Goal: Transaction & Acquisition: Purchase product/service

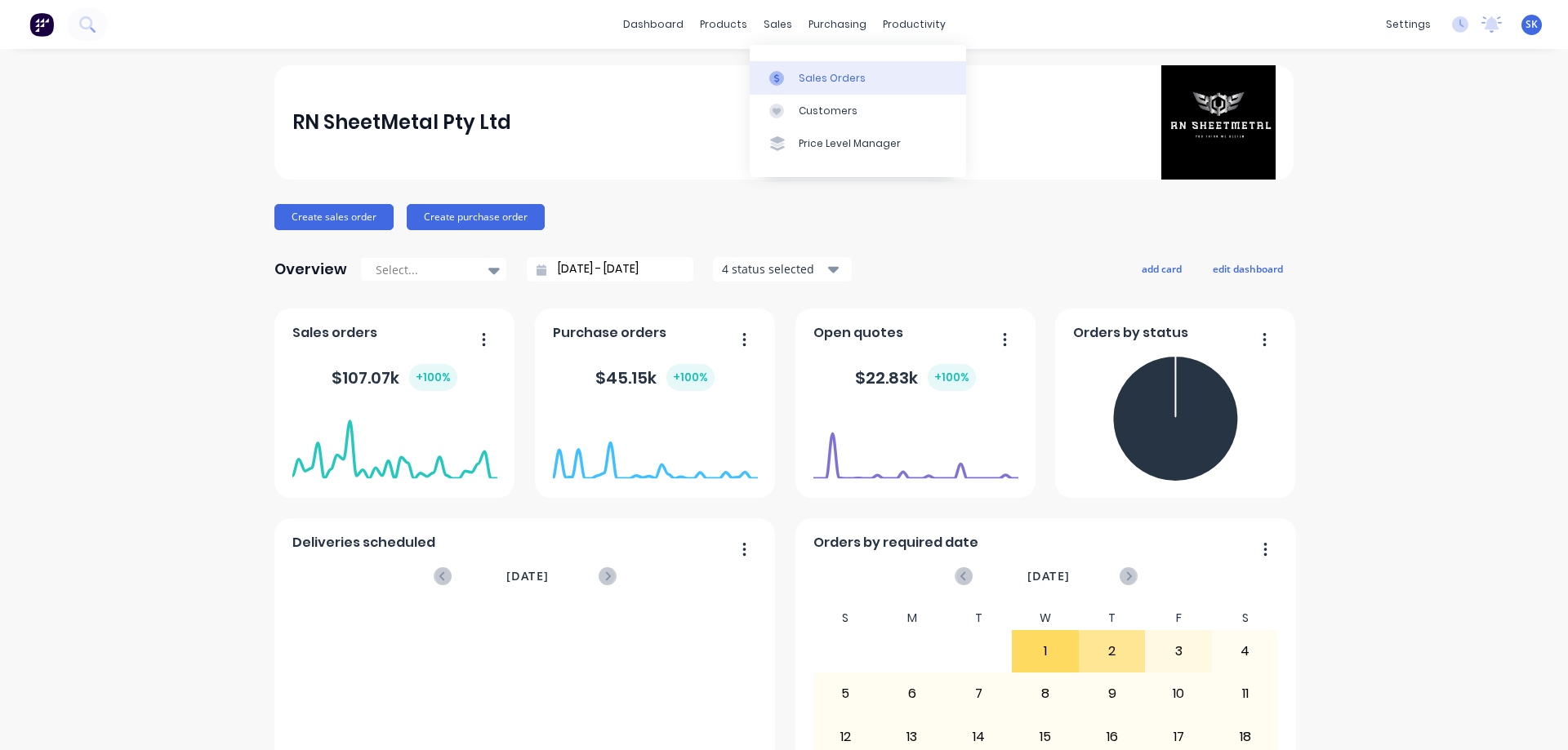
click at [821, 85] on div "Sales Orders" at bounding box center [832, 78] width 67 height 15
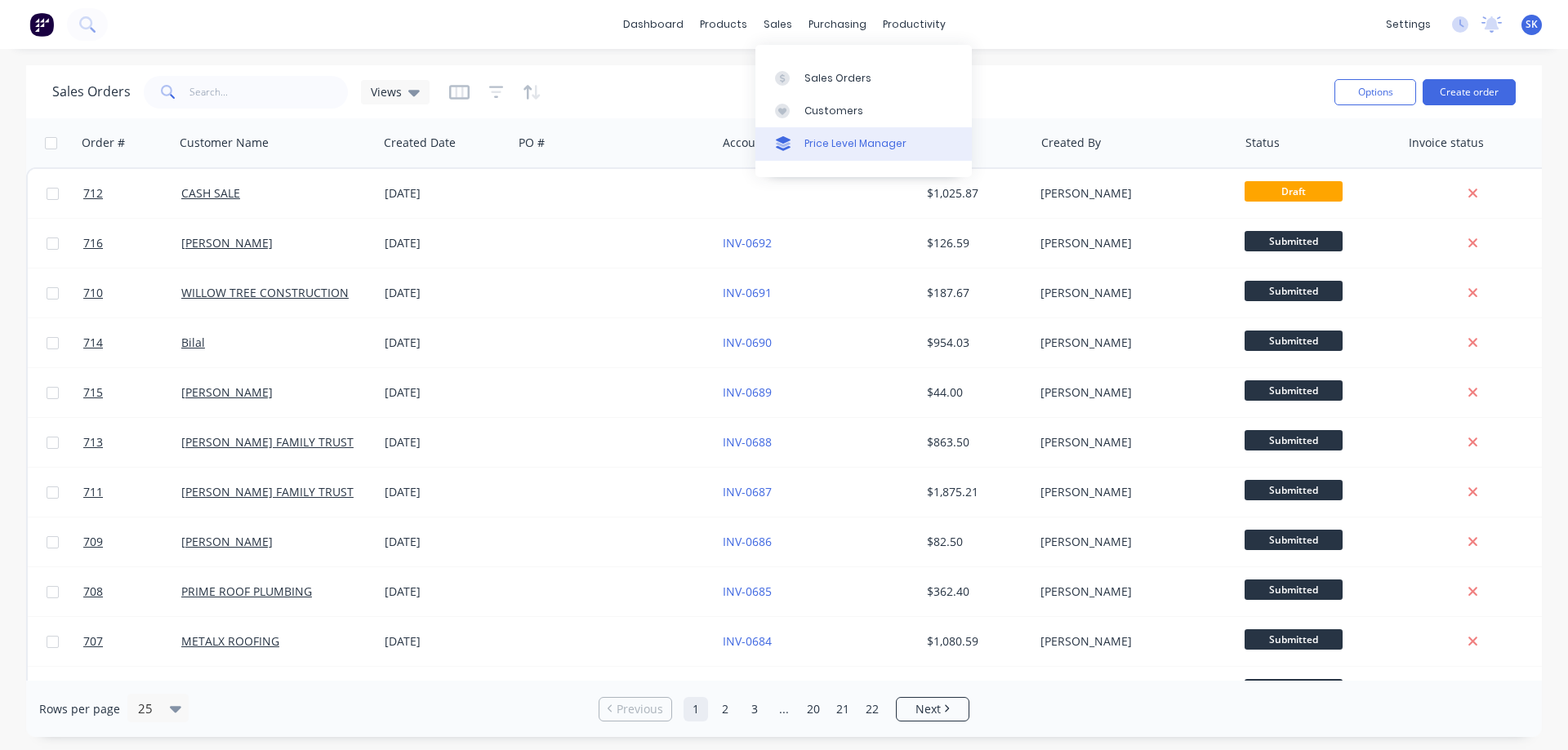
click at [809, 139] on div "Price Level Manager" at bounding box center [856, 143] width 102 height 15
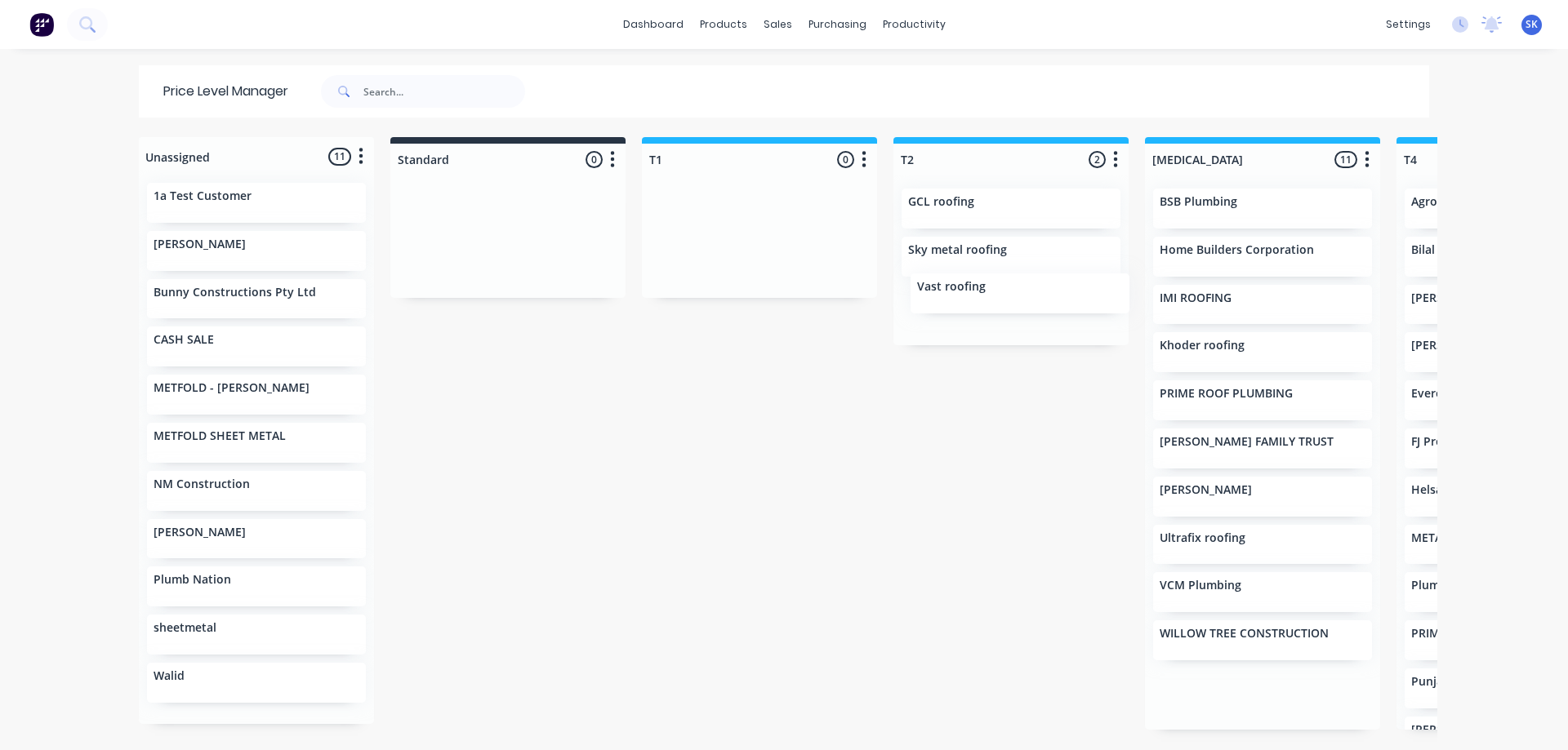
drag, startPoint x: 1194, startPoint y: 600, endPoint x: 950, endPoint y: 292, distance: 392.9
click at [950, 292] on div "Unassigned 11 Move all customers Standard T1 T2 T3 T4 T5 1a Test Customer ANKIT…" at bounding box center [784, 443] width 1307 height 612
click at [723, 392] on div "Unassigned 11 Move all customers Standard T1 T2 T3 T4 T5 1a Test Customer ANKIT…" at bounding box center [784, 443] width 1307 height 612
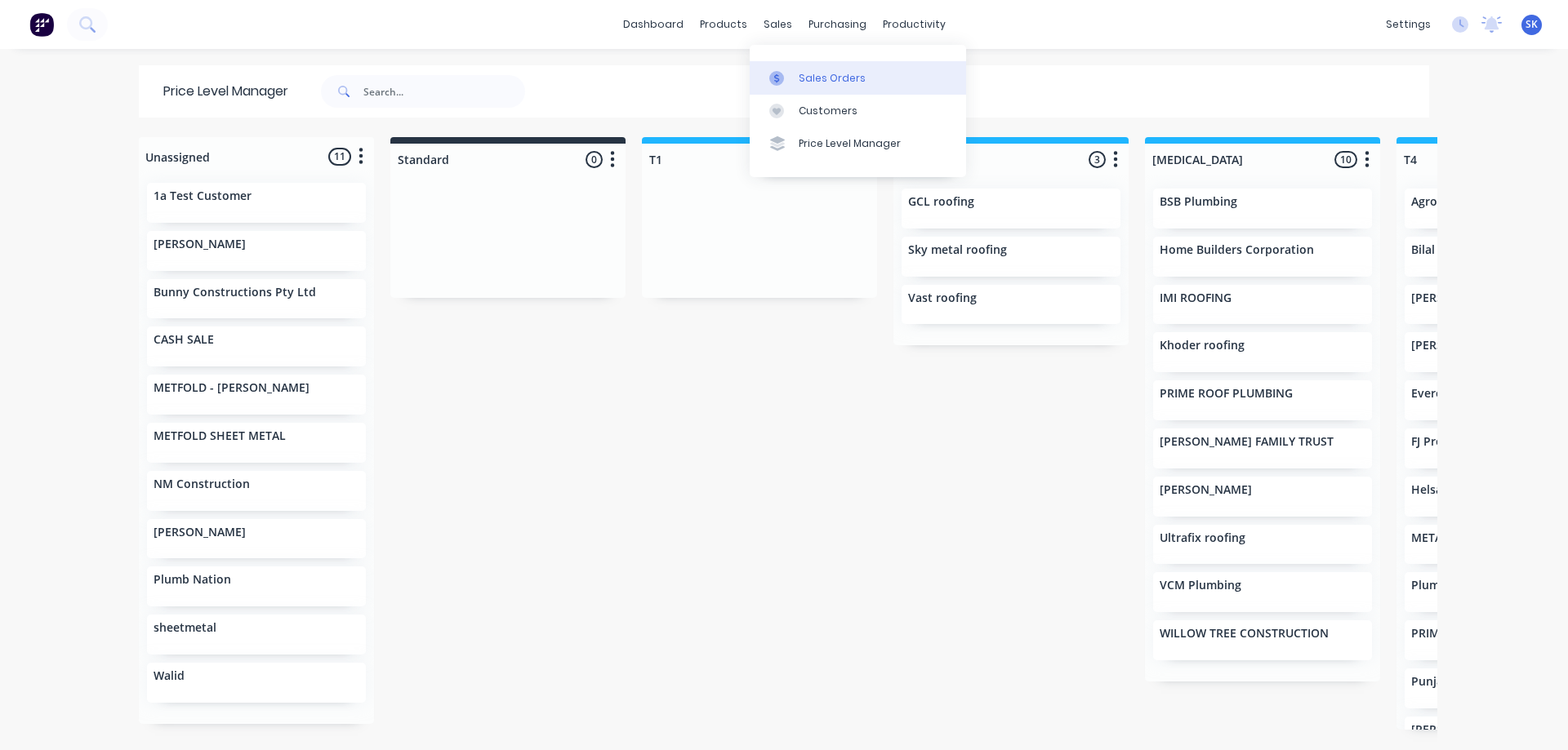
click at [806, 73] on div "Sales Orders" at bounding box center [832, 78] width 67 height 15
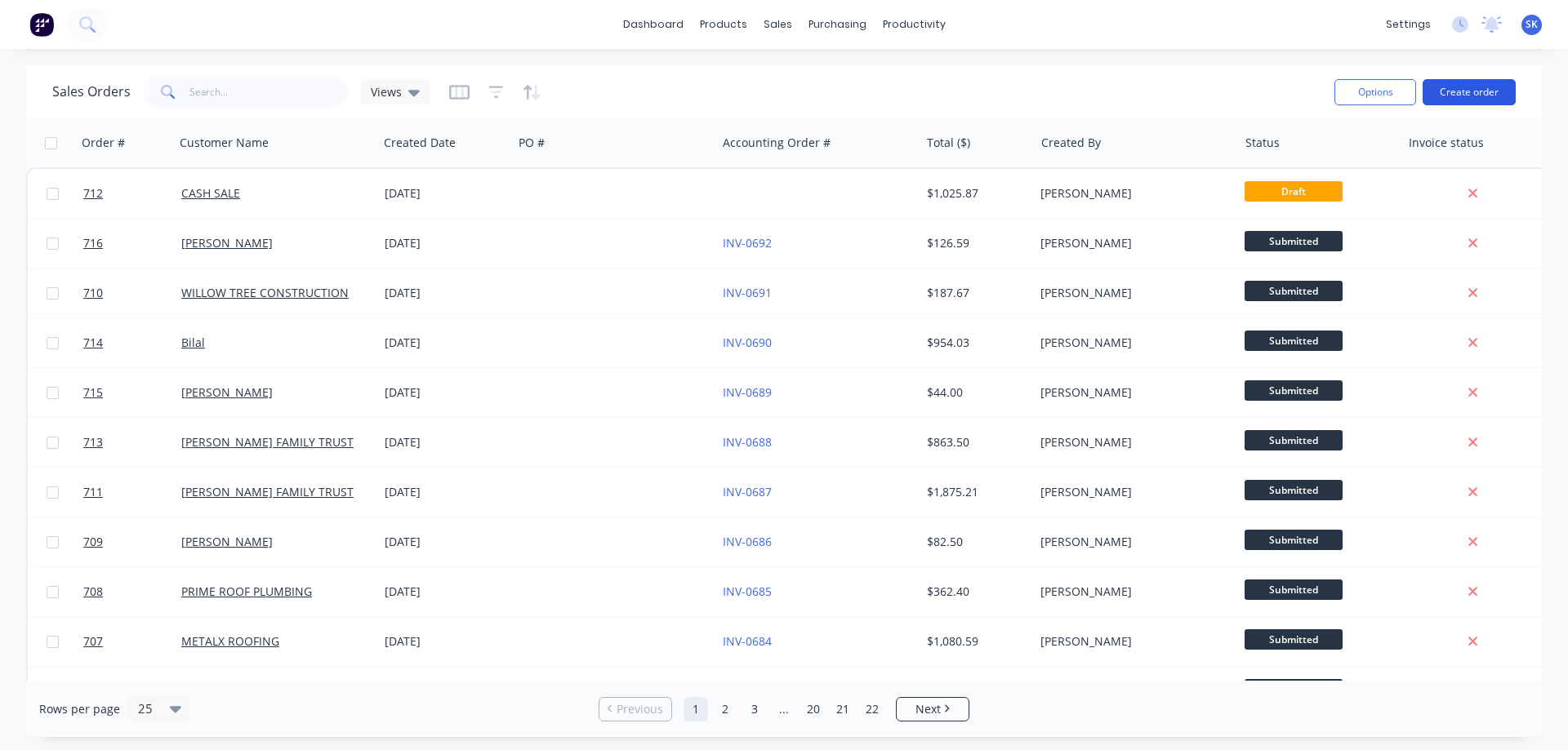
click at [1472, 89] on button "Create order" at bounding box center [1469, 92] width 93 height 26
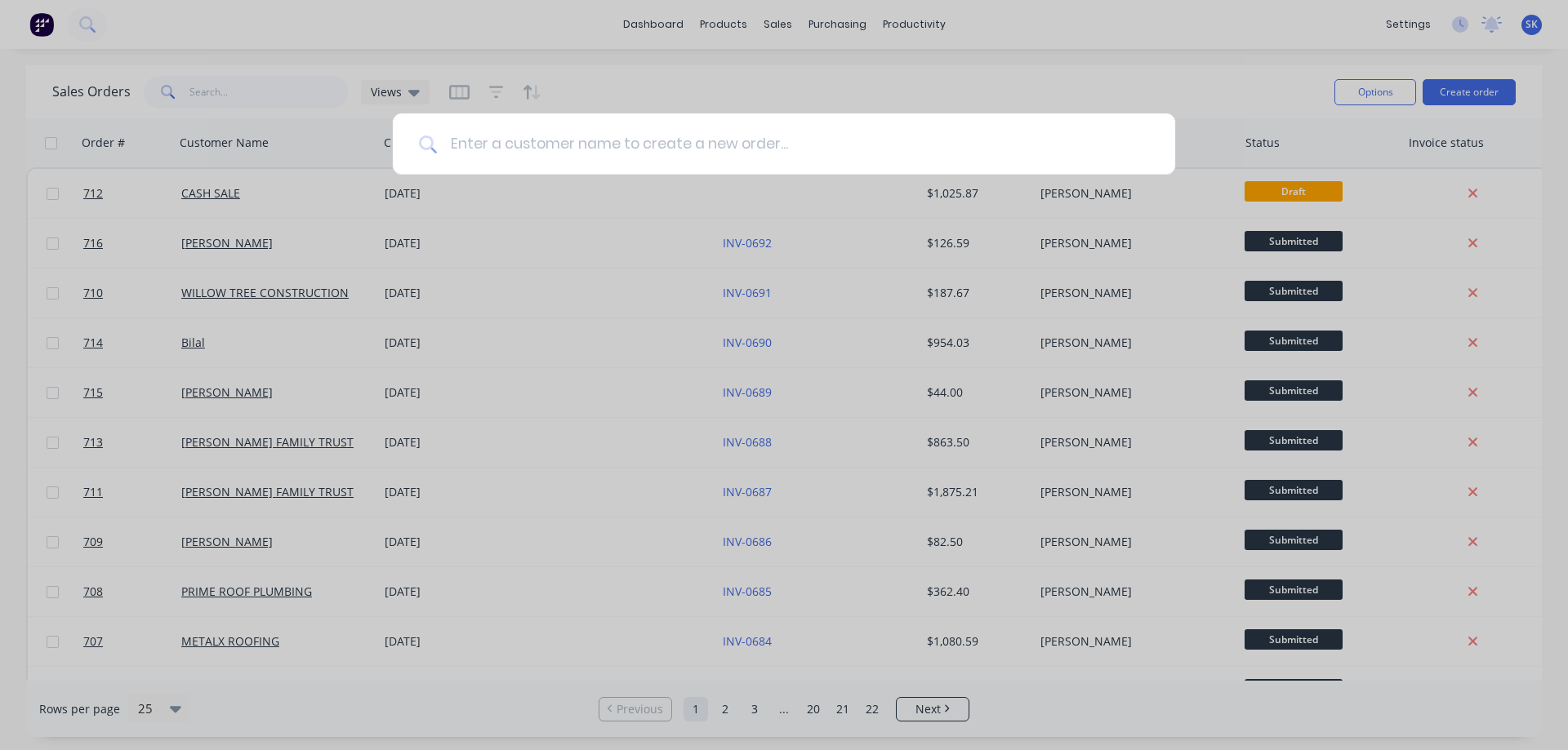
click at [727, 138] on input at bounding box center [794, 143] width 712 height 61
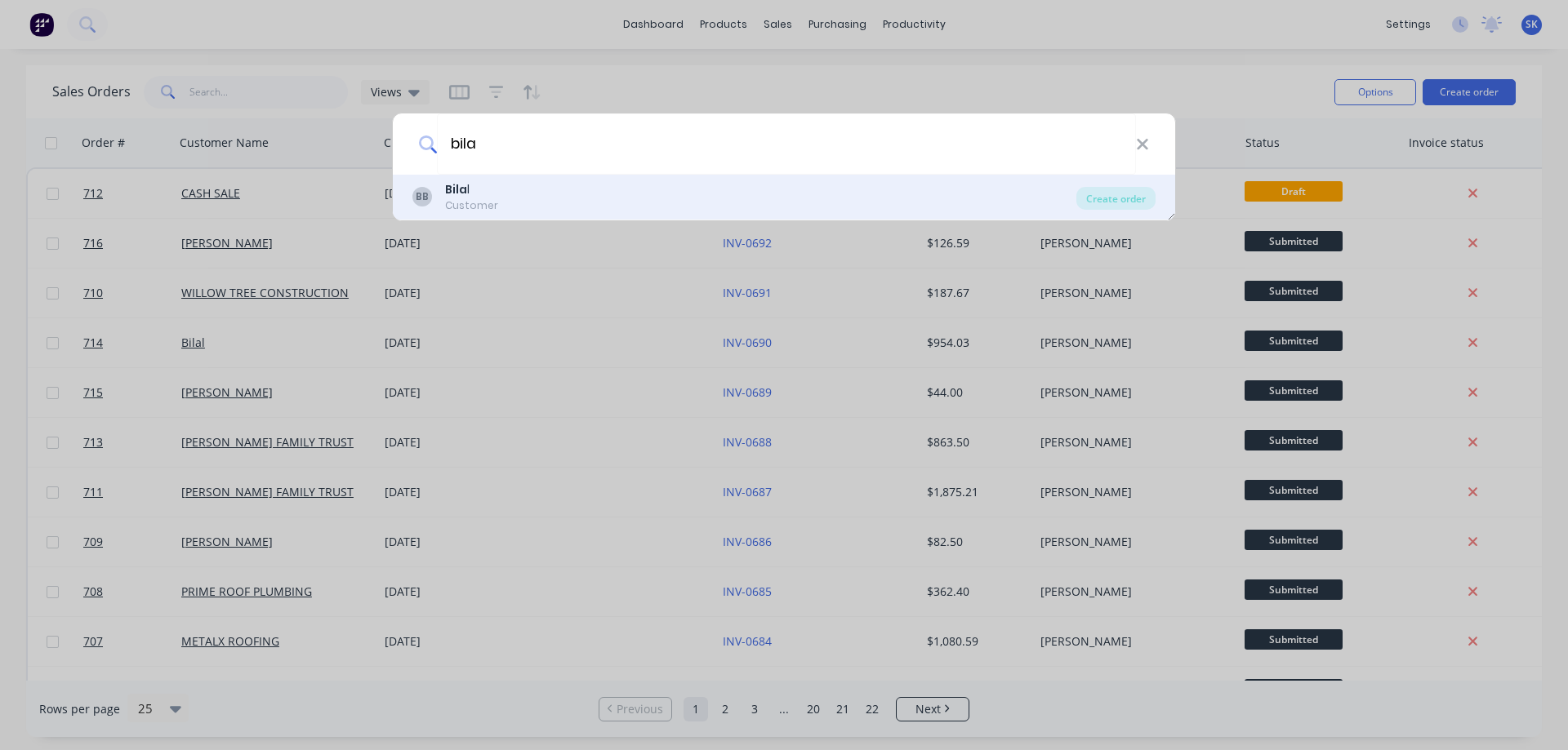
type input "bila"
click at [616, 181] on div "BB Bila l Customer" at bounding box center [744, 197] width 664 height 32
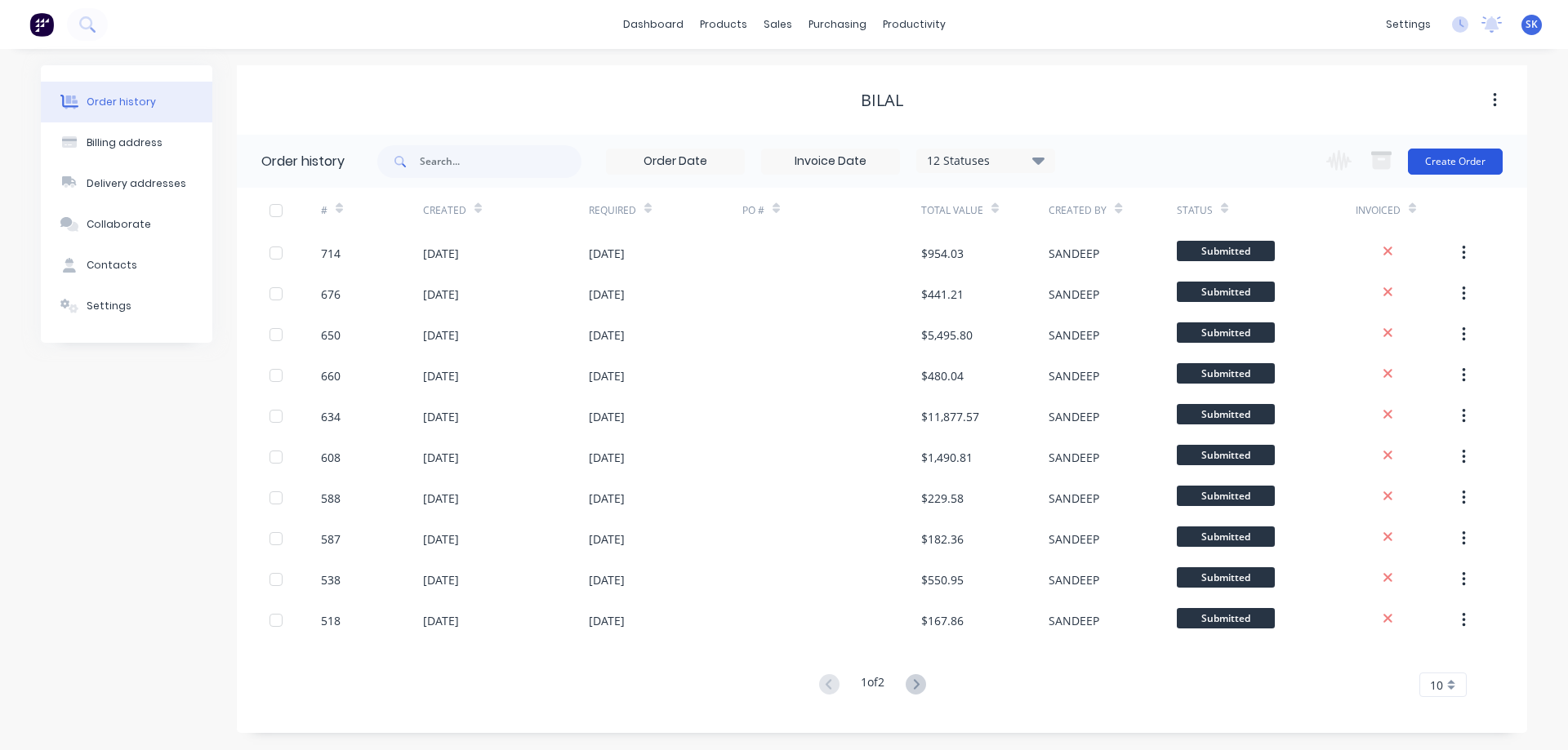
click at [1441, 152] on button "Create Order" at bounding box center [1456, 162] width 95 height 26
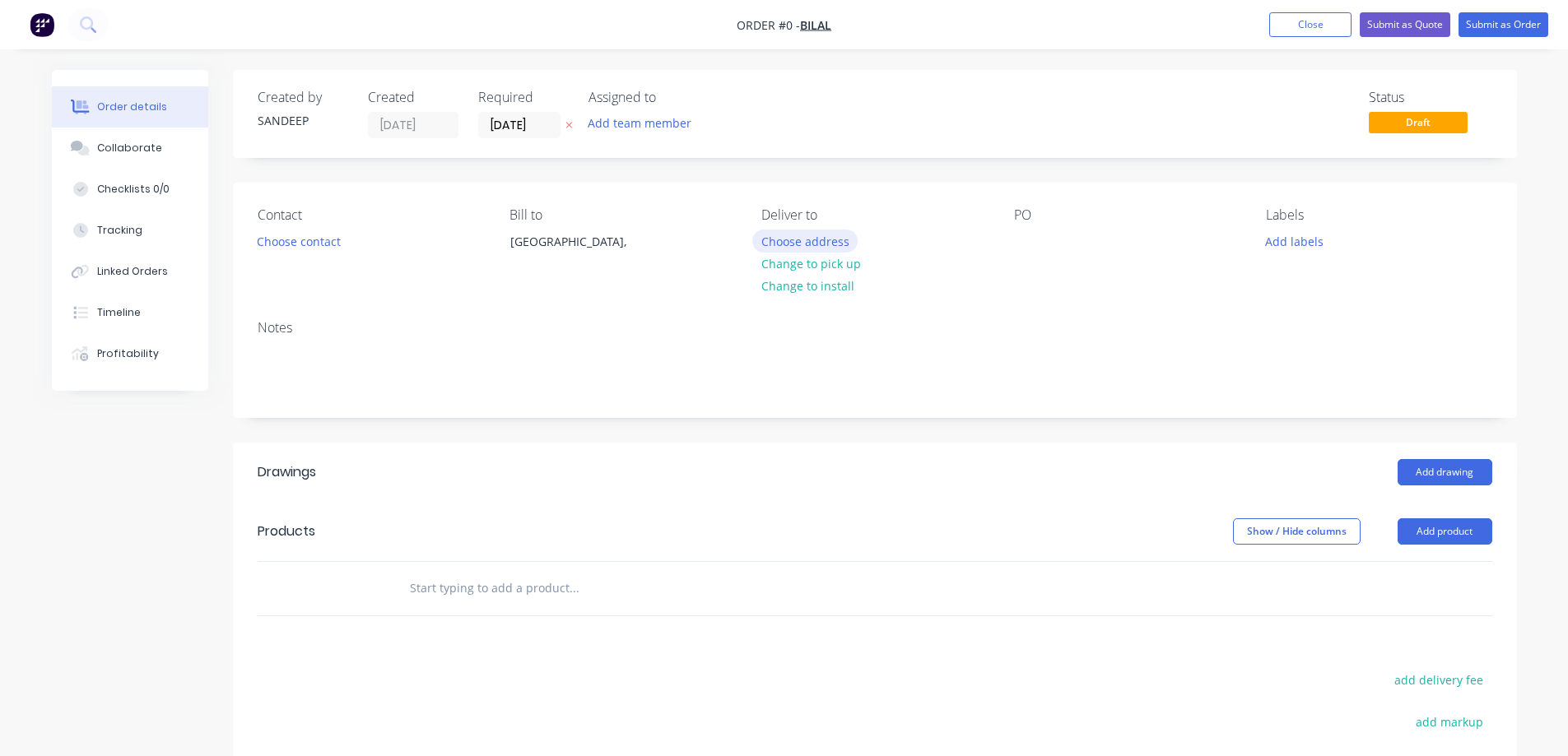
click at [793, 241] on button "Choose address" at bounding box center [805, 241] width 105 height 23
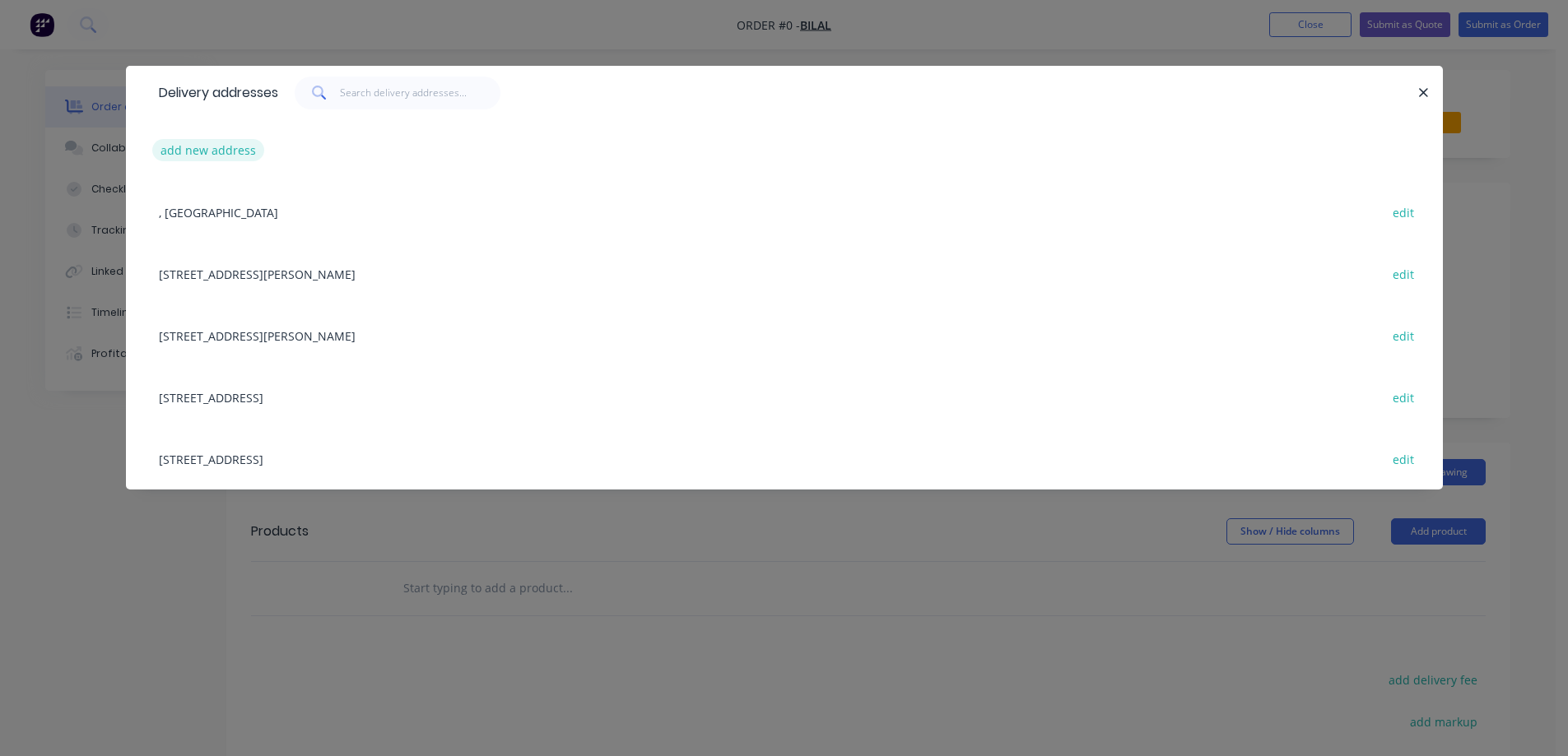
click at [213, 152] on button "add new address" at bounding box center [208, 151] width 112 height 23
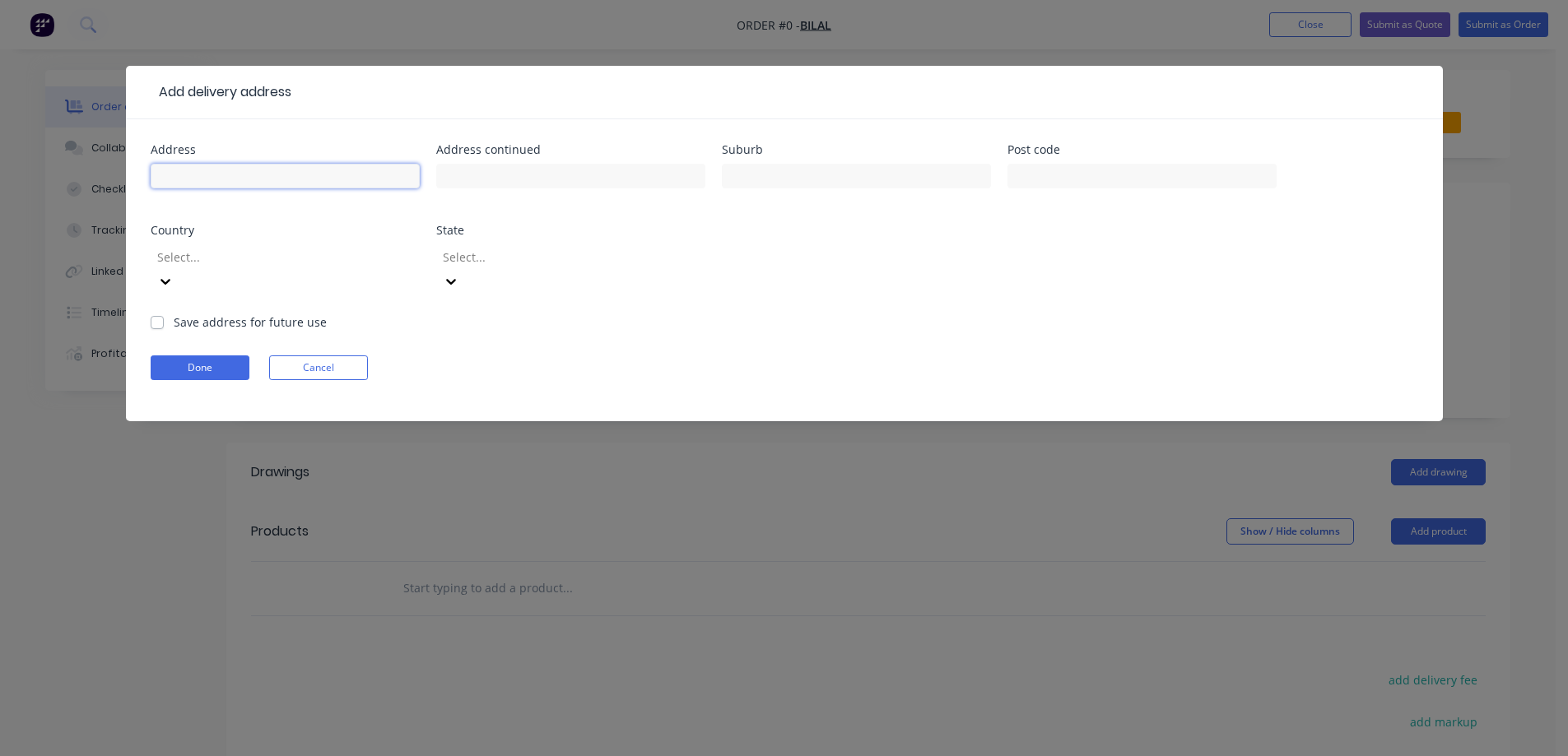
click at [274, 172] on input "text" at bounding box center [285, 176] width 269 height 24
paste input "16 Cavalier St"
type input "16 Cavalier St"
click at [800, 185] on input "text" at bounding box center [856, 176] width 269 height 24
paste input "16 Cavalier St"
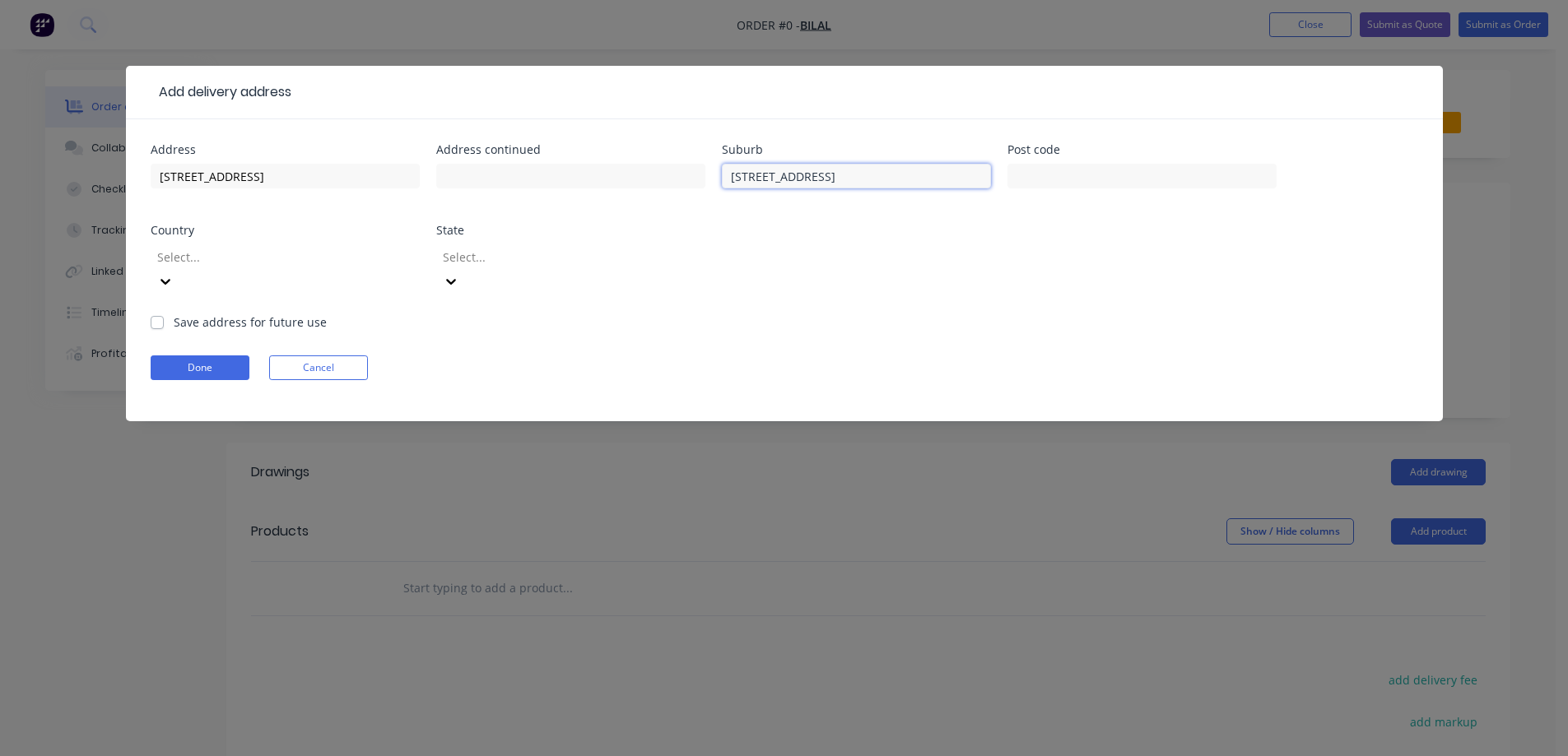
type input "16 Cavalier St"
click at [1026, 165] on input "text" at bounding box center [1142, 176] width 269 height 24
paste input "3109"
type input "3109"
click at [247, 246] on div at bounding box center [274, 257] width 237 height 21
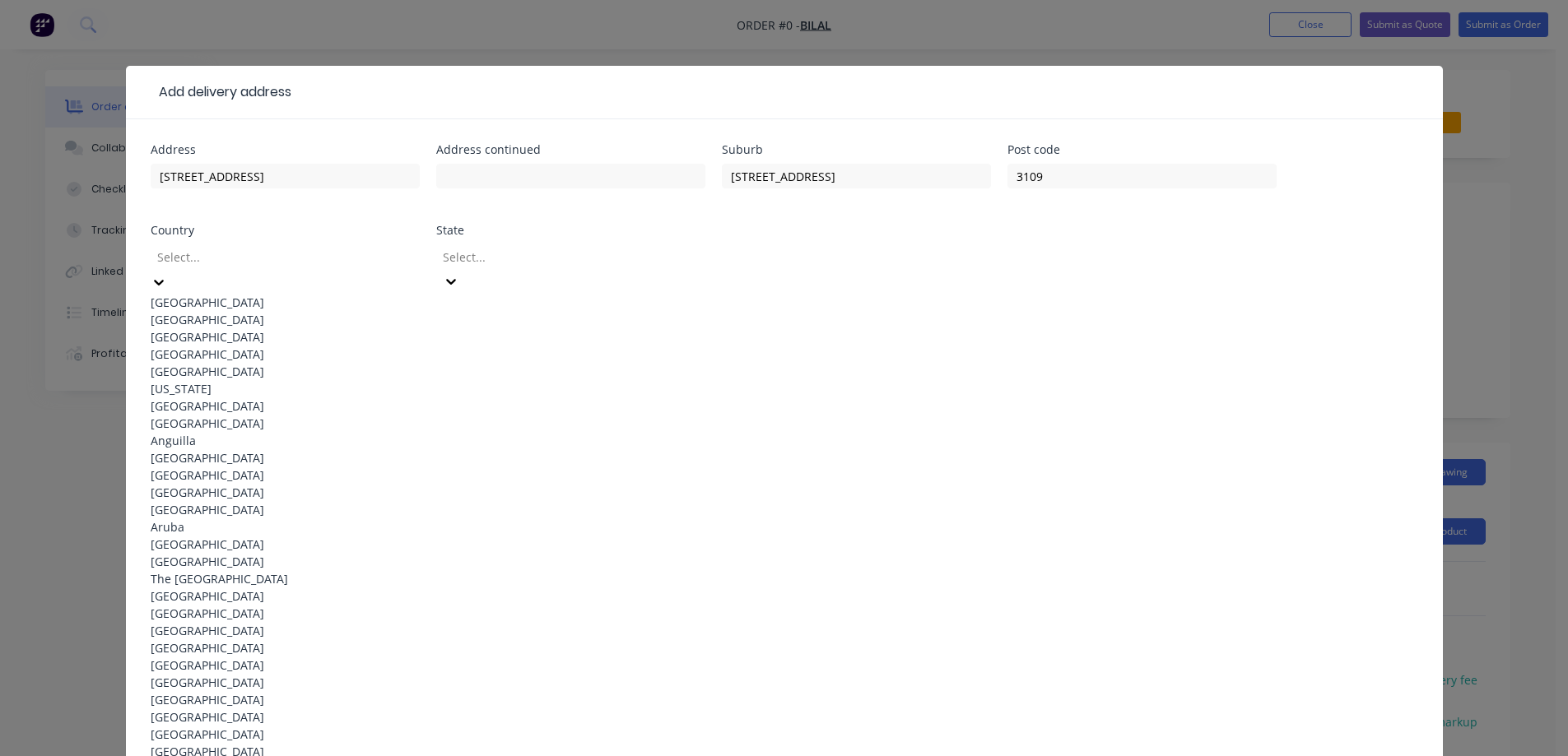
click at [243, 294] on div "Australia" at bounding box center [285, 302] width 269 height 17
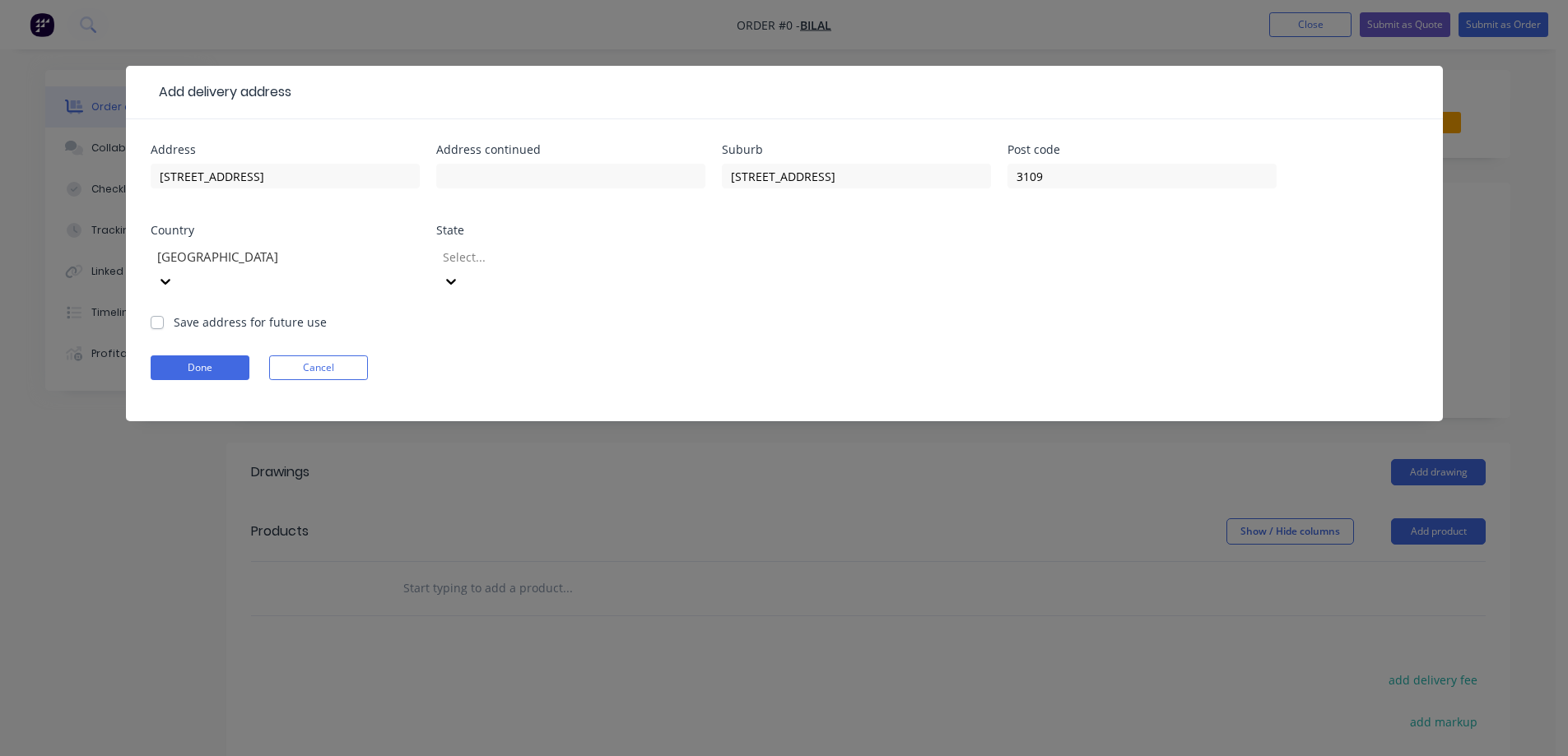
click at [562, 258] on div at bounding box center [559, 257] width 237 height 21
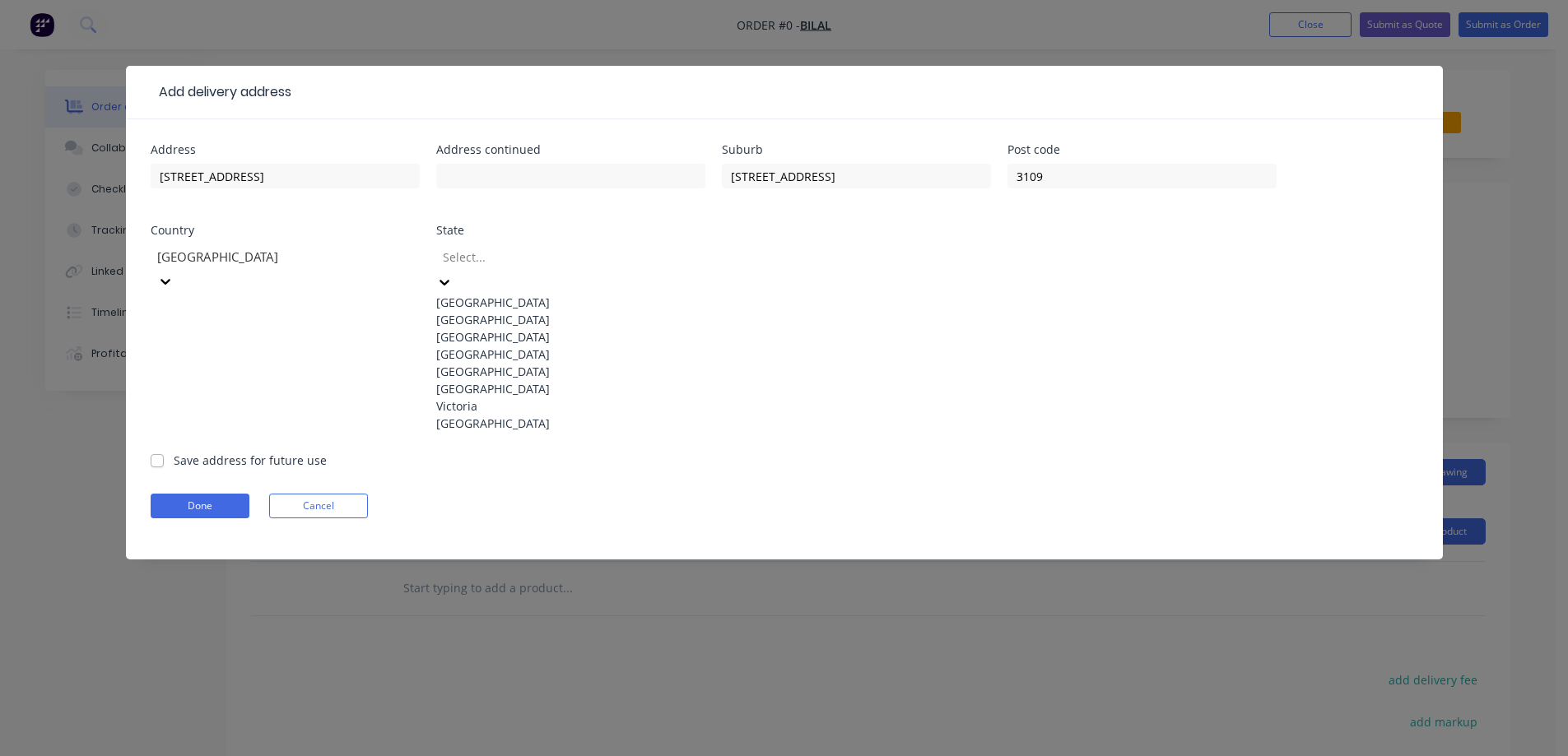
click at [516, 415] on div "Victoria" at bounding box center [571, 406] width 269 height 17
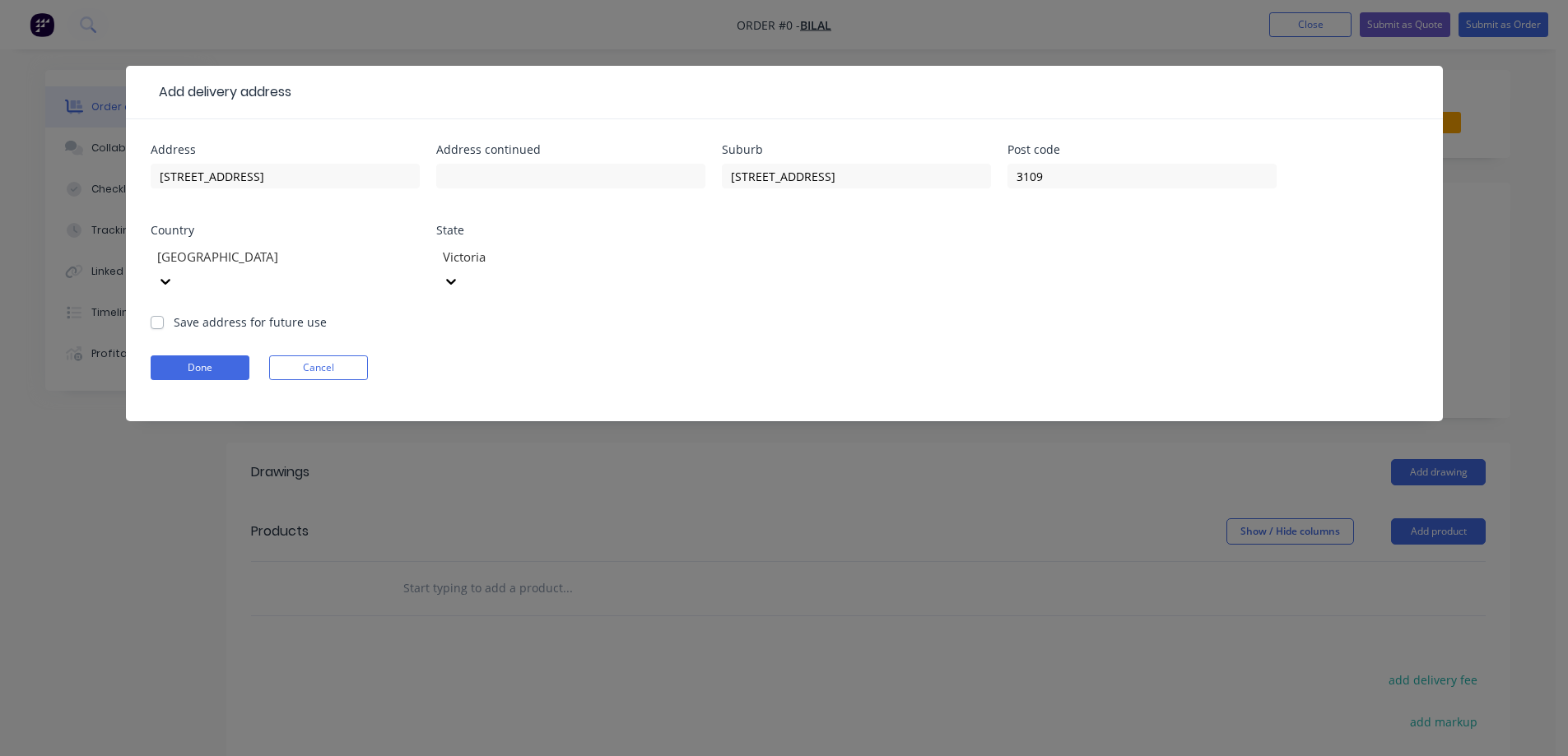
click at [226, 314] on label "Save address for future use" at bounding box center [250, 322] width 153 height 17
click at [164, 314] on input "Save address for future use" at bounding box center [157, 321] width 13 height 16
checkbox input "true"
click at [222, 355] on button "Done" at bounding box center [199, 368] width 98 height 24
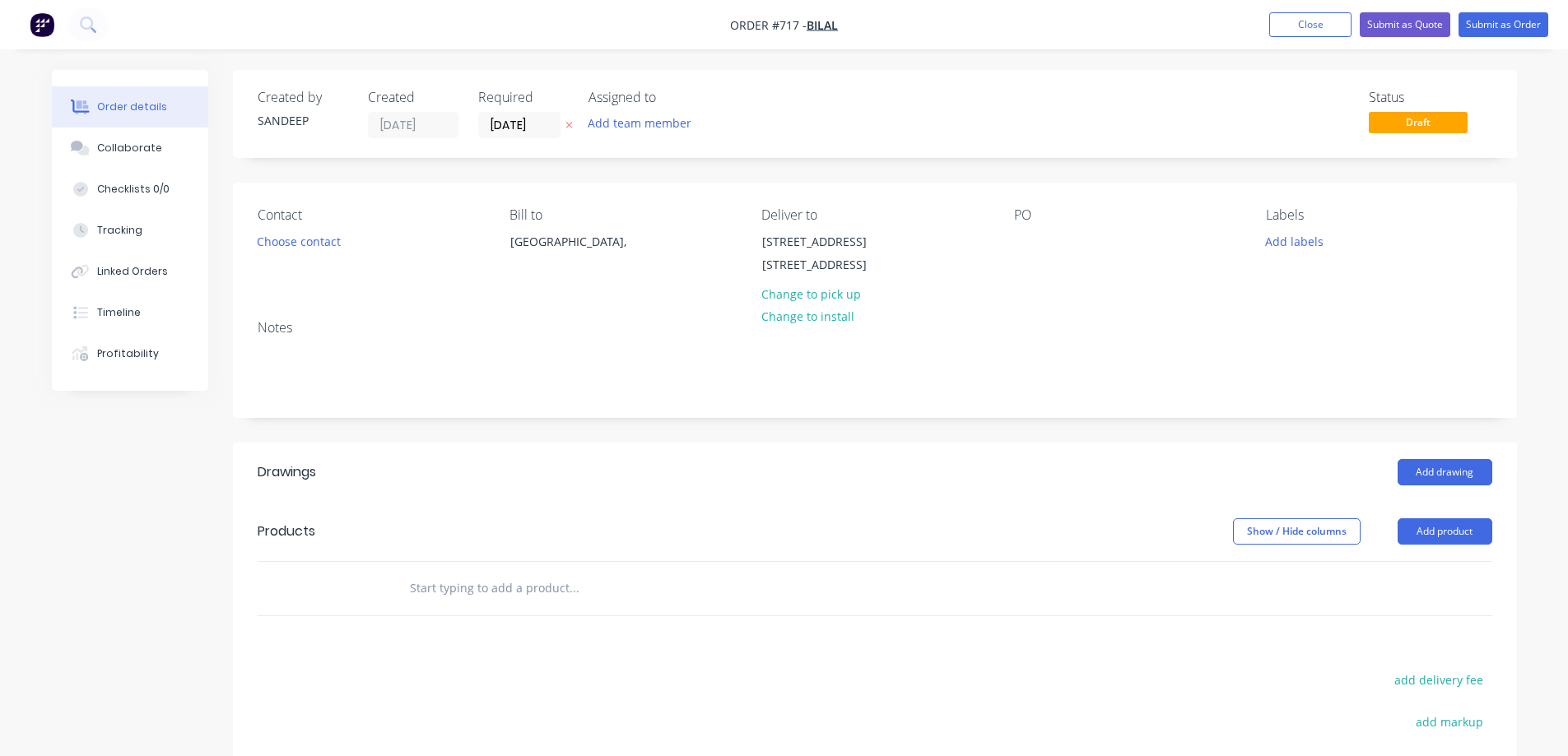
scroll to position [246, 0]
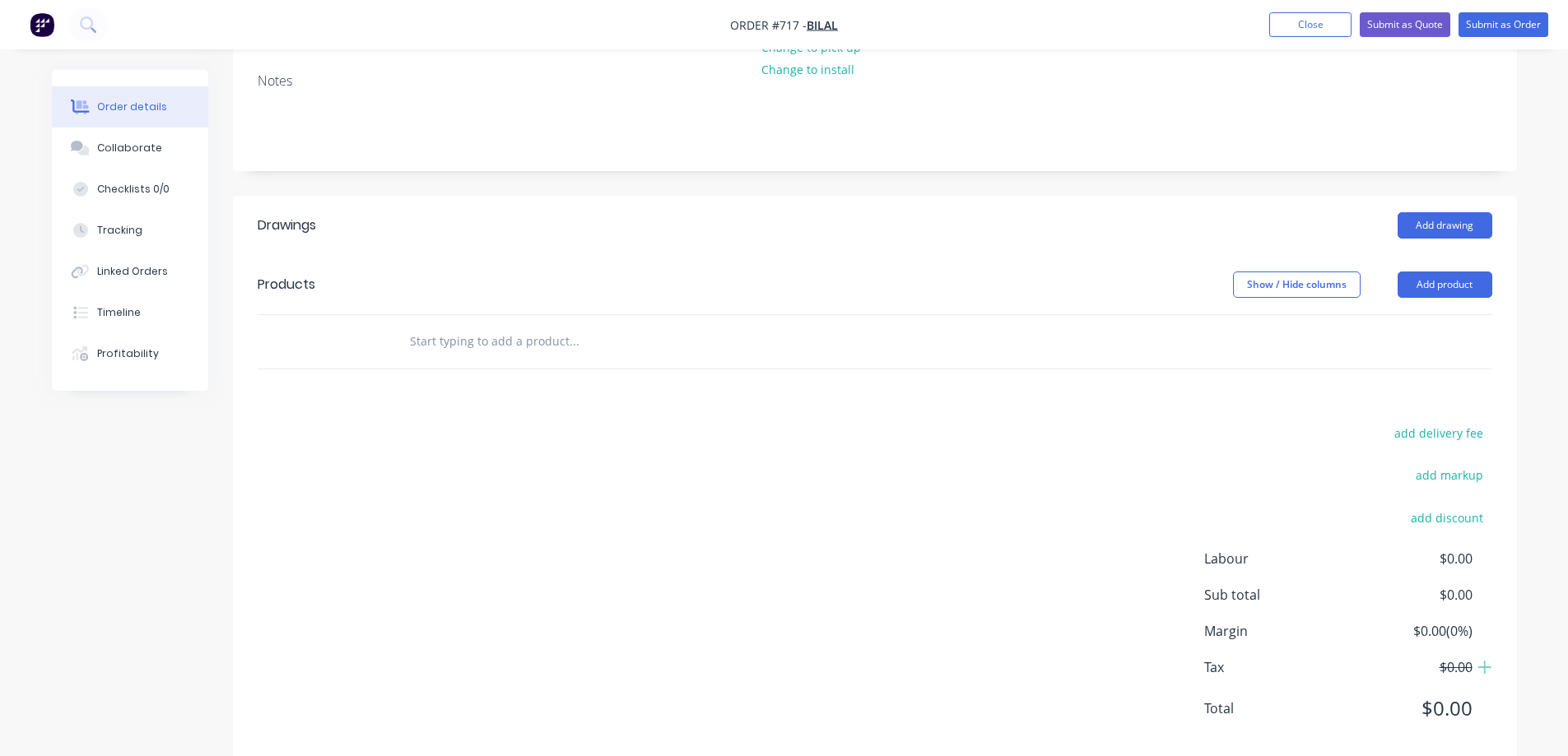
click at [470, 357] on input "text" at bounding box center [574, 341] width 329 height 33
click at [1443, 444] on button "add delivery fee" at bounding box center [1439, 434] width 106 height 23
type input "50"
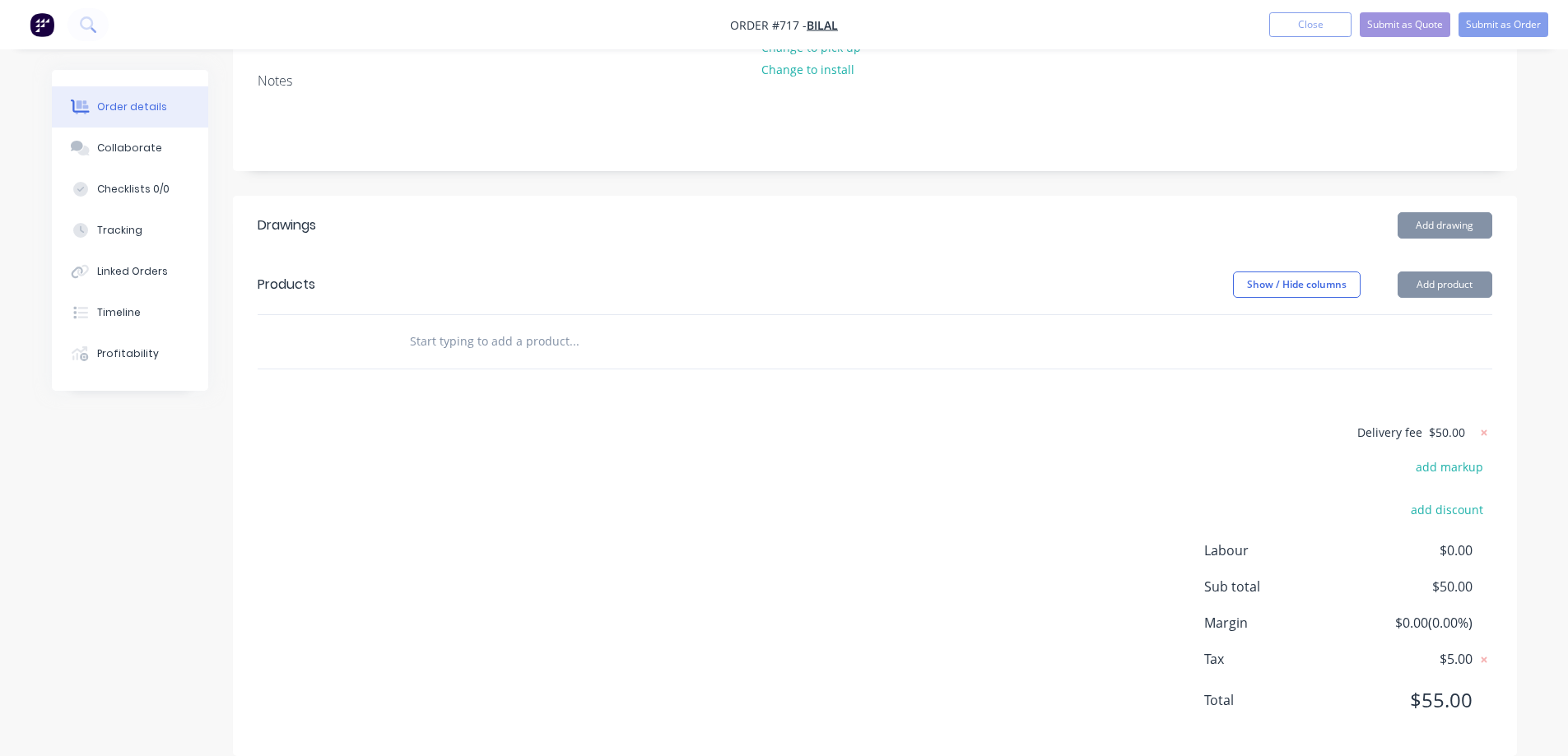
drag, startPoint x: 1025, startPoint y: 418, endPoint x: 611, endPoint y: 352, distance: 419.2
click at [1021, 417] on div "Drawings Add drawing Products Show / Hide columns Add product Delivery fee $50.…" at bounding box center [875, 476] width 1284 height 560
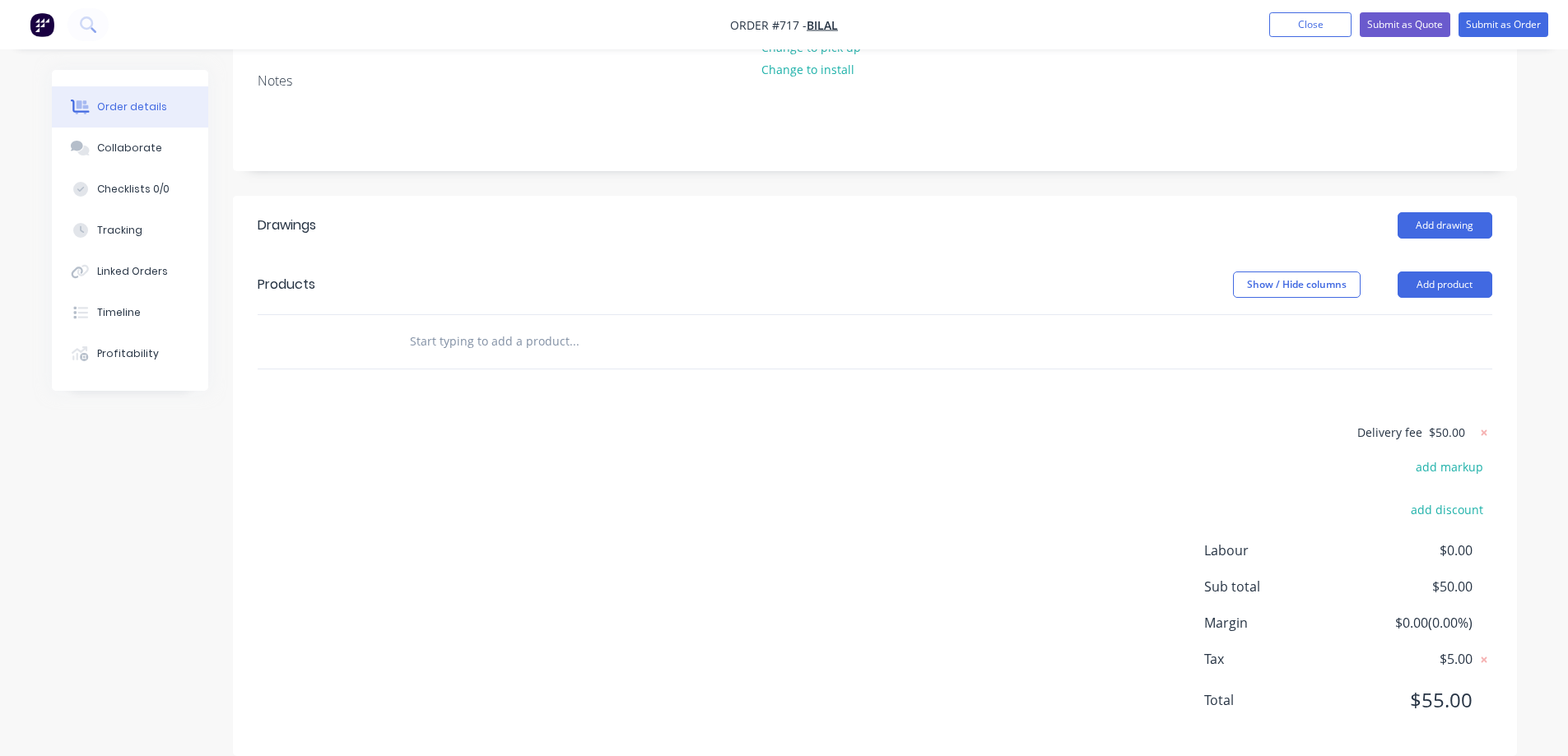
click at [443, 358] on input "text" at bounding box center [574, 341] width 329 height 33
type input "r"
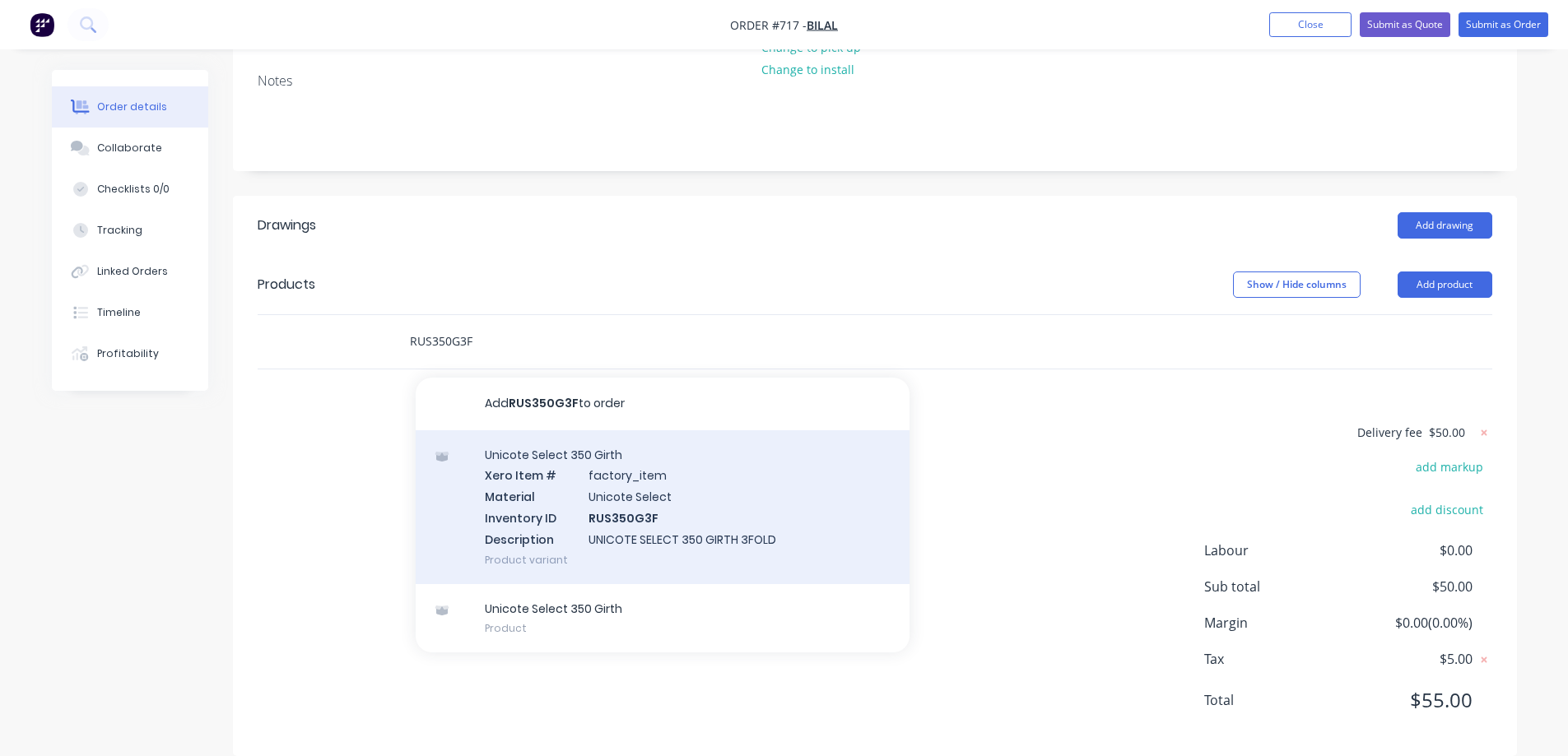
type input "RUS350G3F"
click at [529, 526] on div "Unicote Select 350 Girth Xero Item # factory_item Material Unicote Select Inven…" at bounding box center [662, 507] width 494 height 154
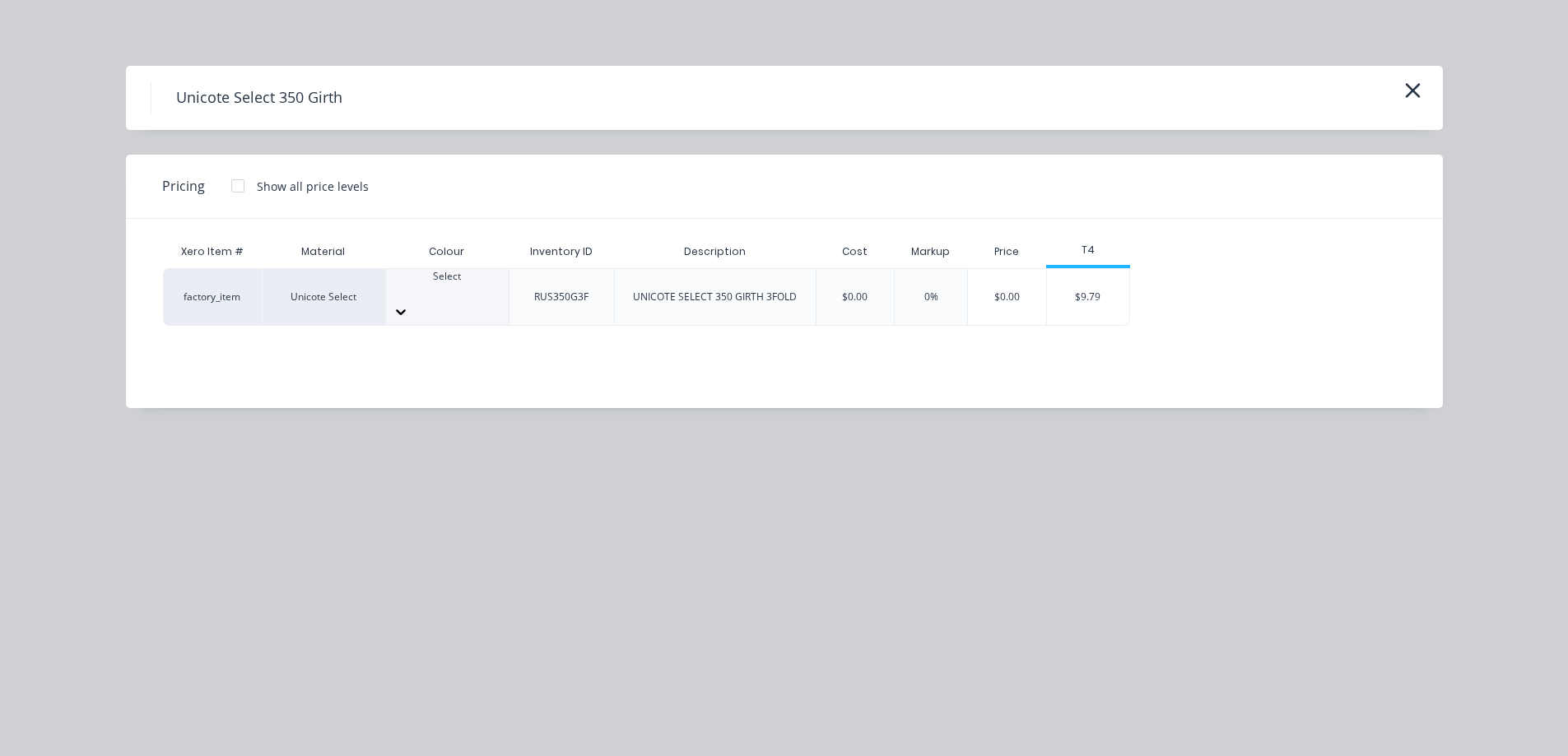
click at [426, 290] on div at bounding box center [447, 291] width 123 height 15
click at [452, 296] on div at bounding box center [447, 291] width 123 height 15
click at [1077, 300] on div "$9.79" at bounding box center [1088, 297] width 82 height 56
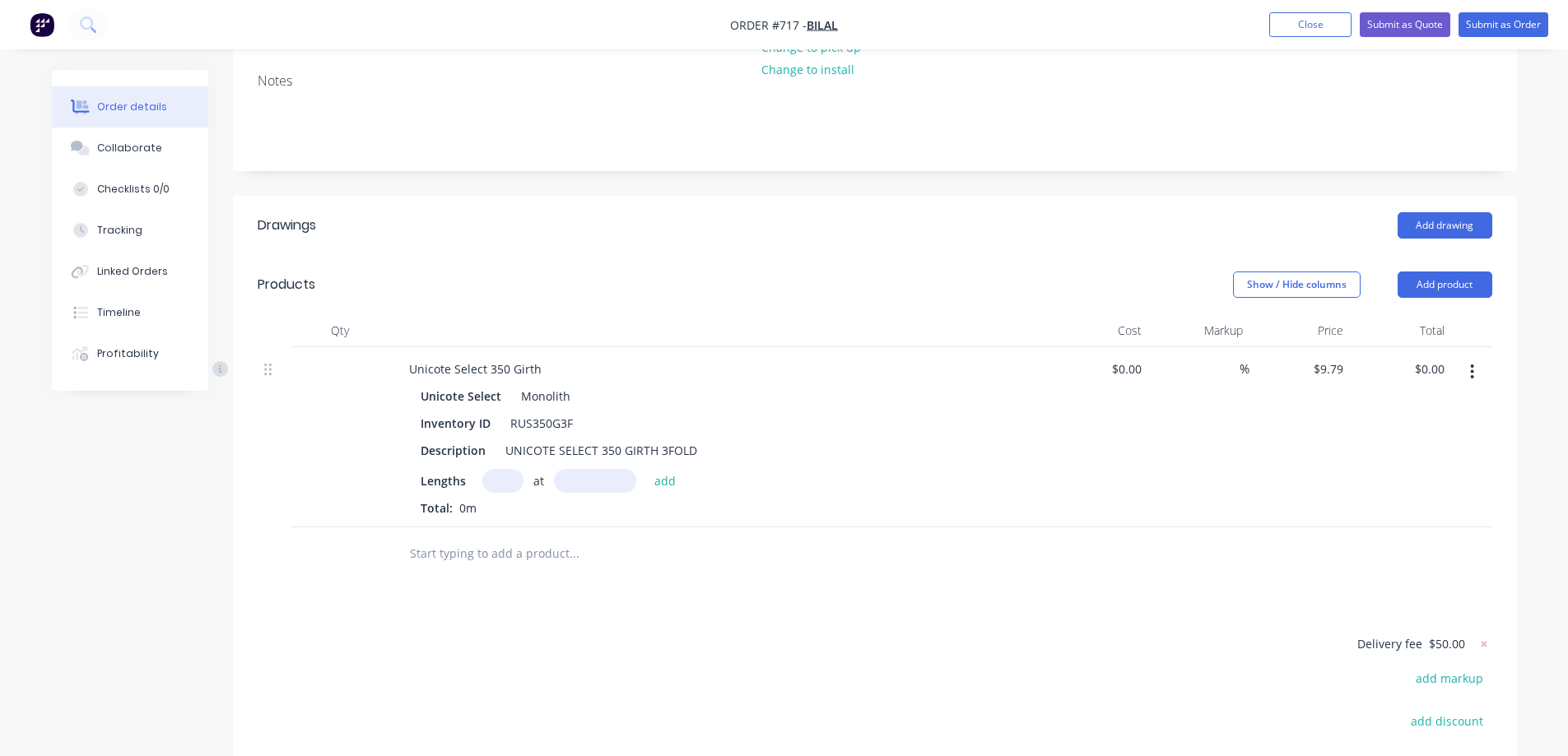
click at [490, 493] on input "text" at bounding box center [503, 481] width 41 height 24
type input "1"
type input "4000mm"
click at [659, 491] on button "add" at bounding box center [666, 481] width 38 height 23
type input "$39.16"
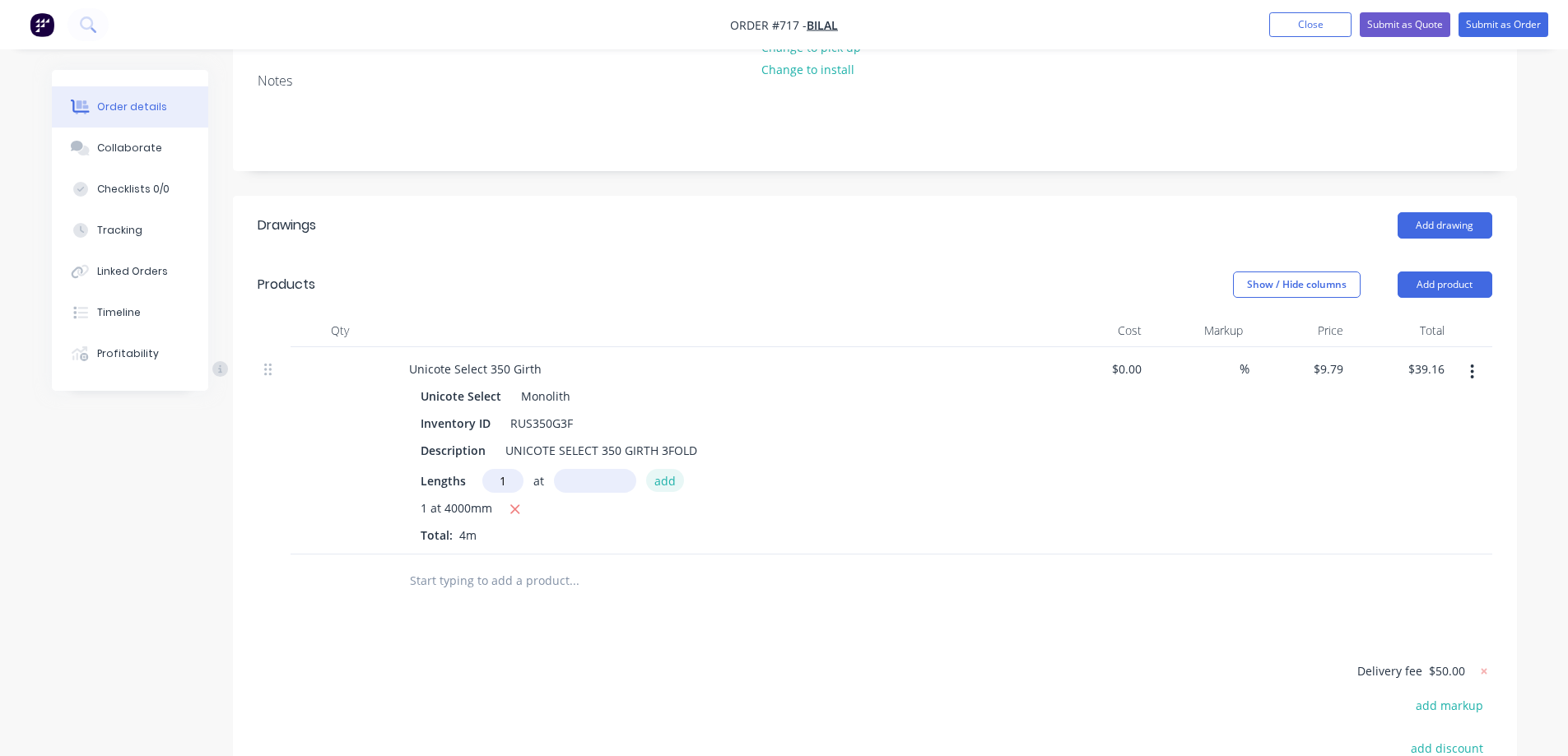
type input "1"
type input "1200mm"
click at [659, 491] on button "add" at bounding box center [666, 481] width 38 height 23
type input "$50.91"
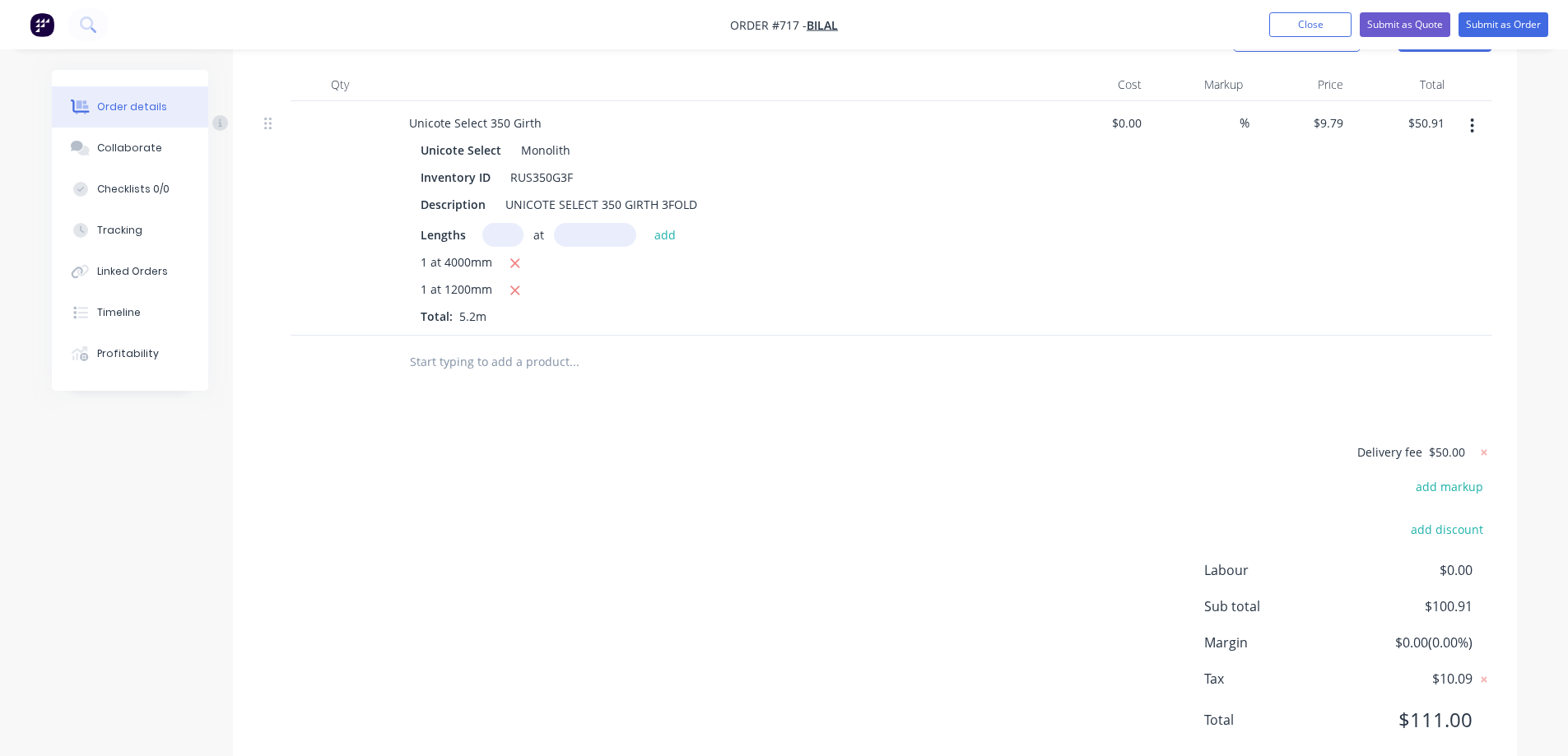
scroll to position [494, 0]
click at [476, 372] on input "text" at bounding box center [574, 361] width 329 height 33
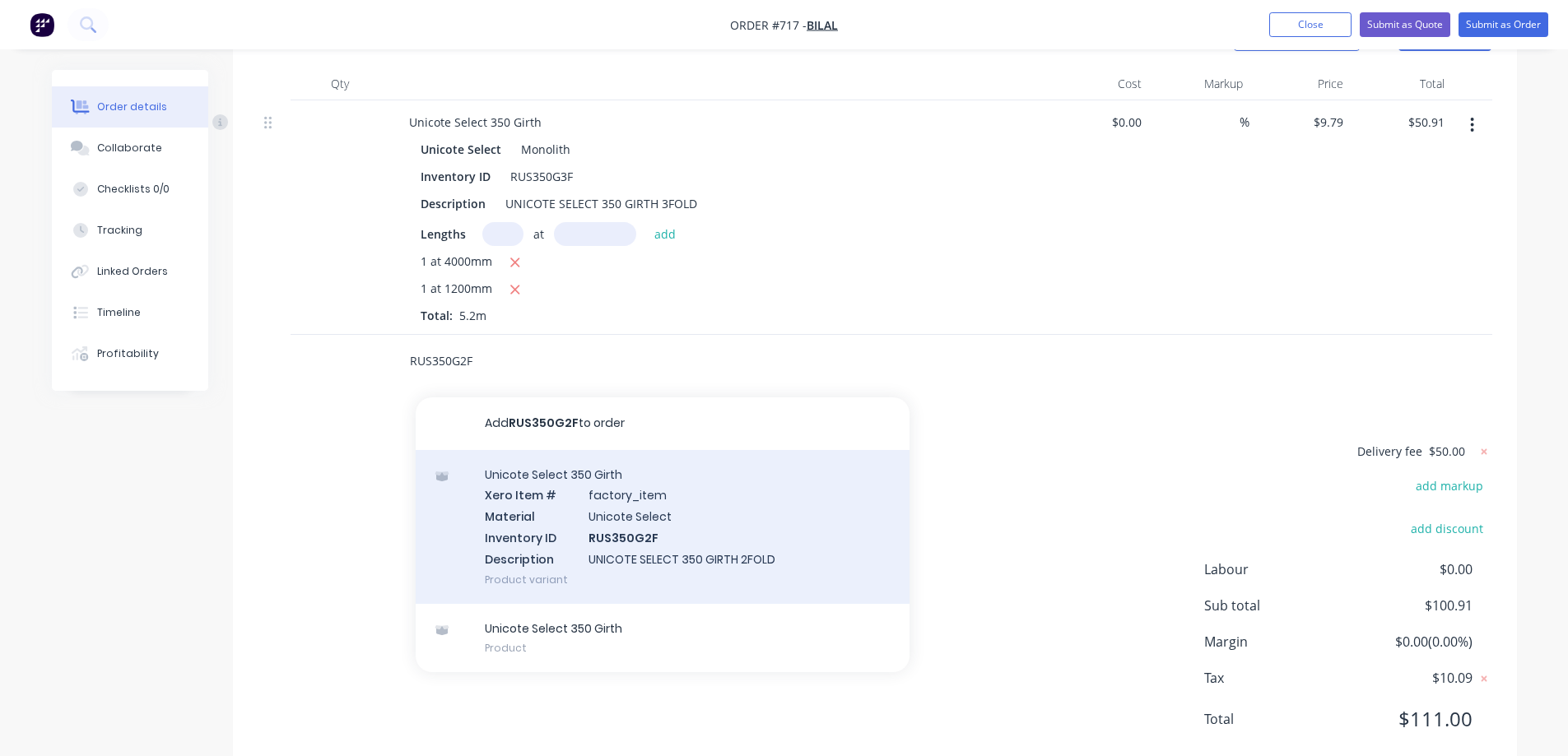
type input "RUS350G2F"
click at [567, 540] on div "Unicote Select 350 Girth Xero Item # factory_item Material Unicote Select Inven…" at bounding box center [662, 527] width 494 height 154
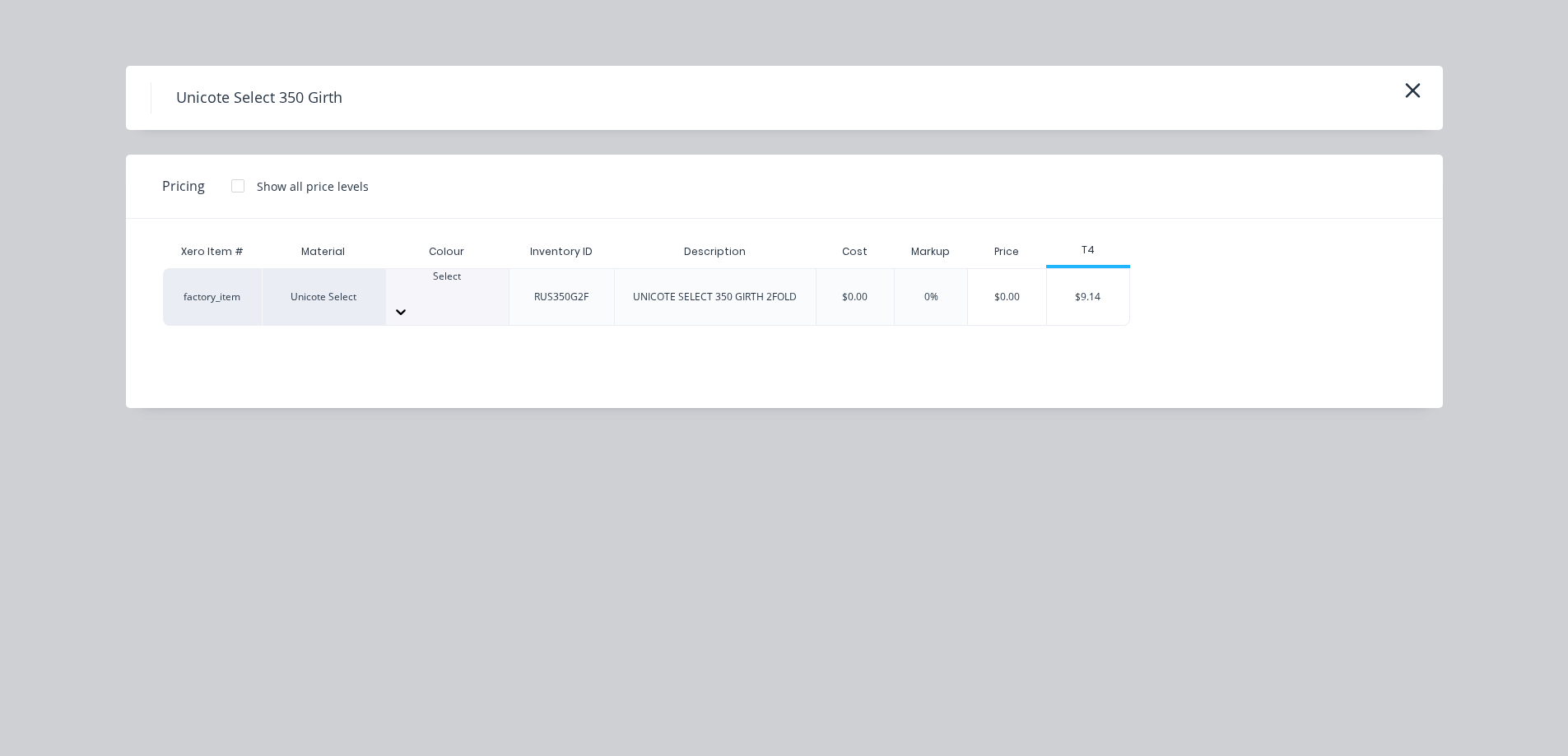
click at [470, 284] on div at bounding box center [447, 291] width 123 height 15
click at [1121, 292] on div "$9.14" at bounding box center [1088, 297] width 82 height 56
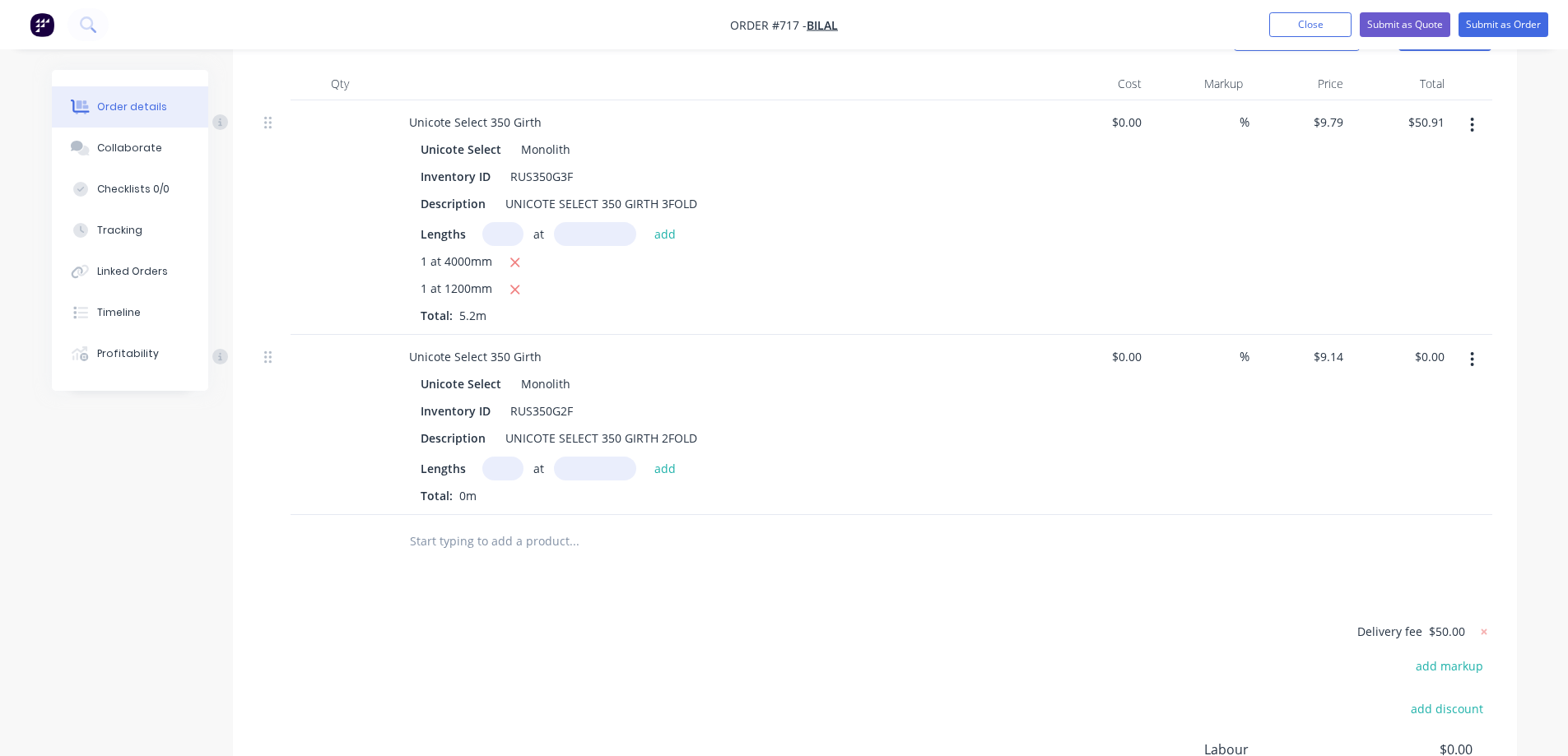
click at [499, 481] on input "text" at bounding box center [503, 468] width 41 height 24
type input "1"
type input "3500mm"
click at [646, 479] on button "add" at bounding box center [666, 468] width 38 height 23
type input "$31.99"
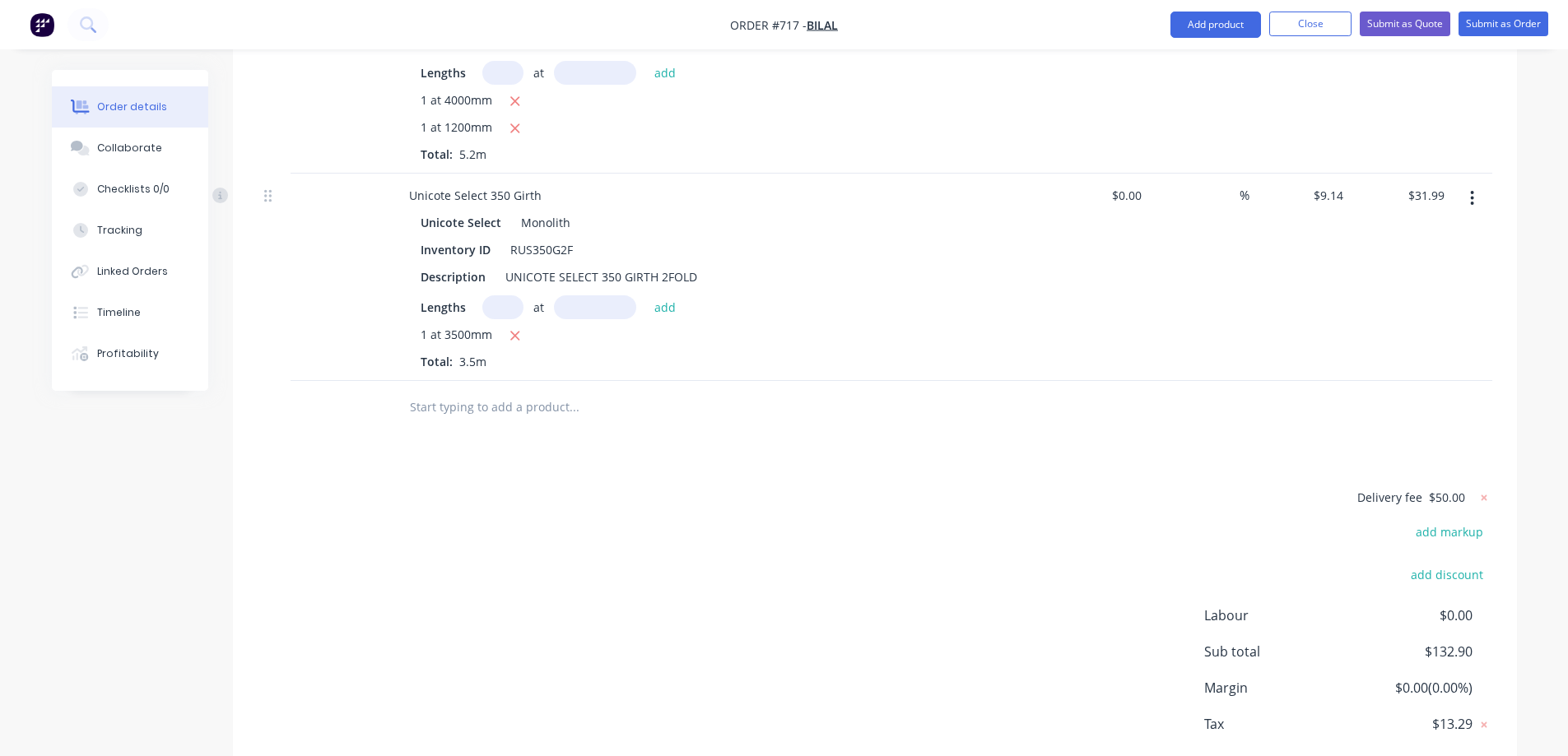
scroll to position [658, 0]
click at [449, 412] on input "text" at bounding box center [574, 404] width 329 height 33
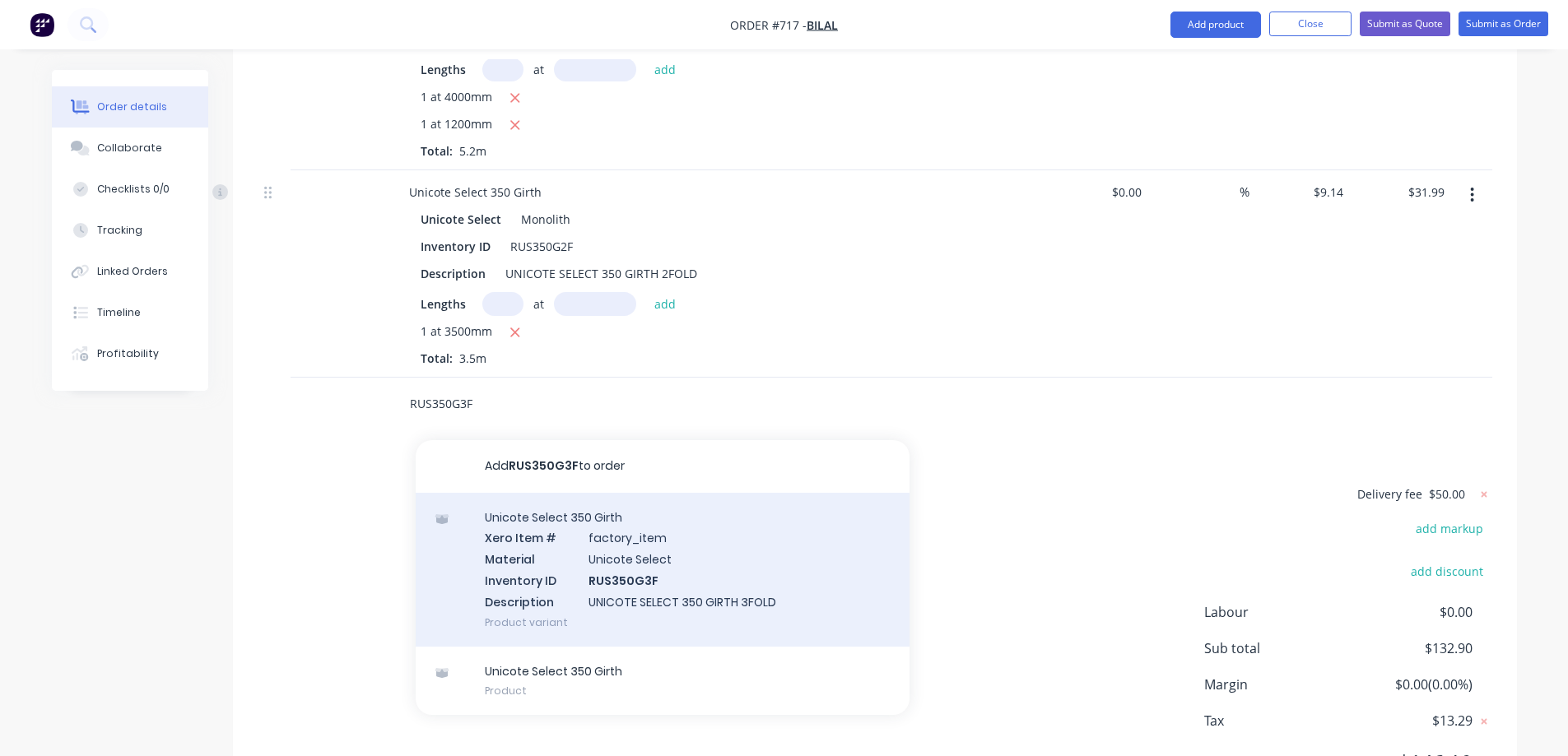
type input "RUS350G3F"
click at [545, 558] on div "Unicote Select 350 Girth Xero Item # factory_item Material Unicote Select Inven…" at bounding box center [662, 570] width 494 height 154
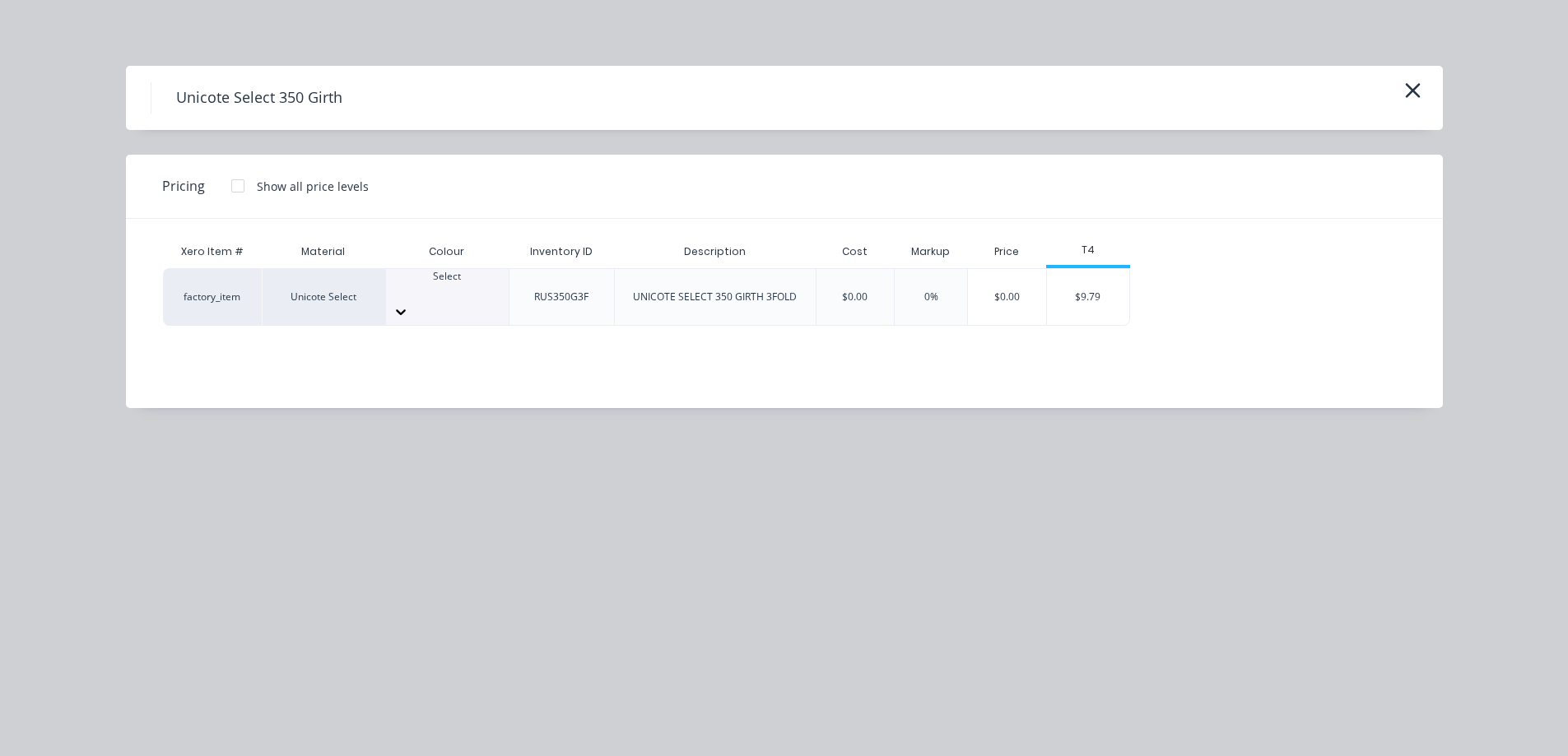
click at [470, 304] on div "Select" at bounding box center [447, 297] width 123 height 56
click at [1058, 301] on div "$9.79" at bounding box center [1088, 297] width 82 height 56
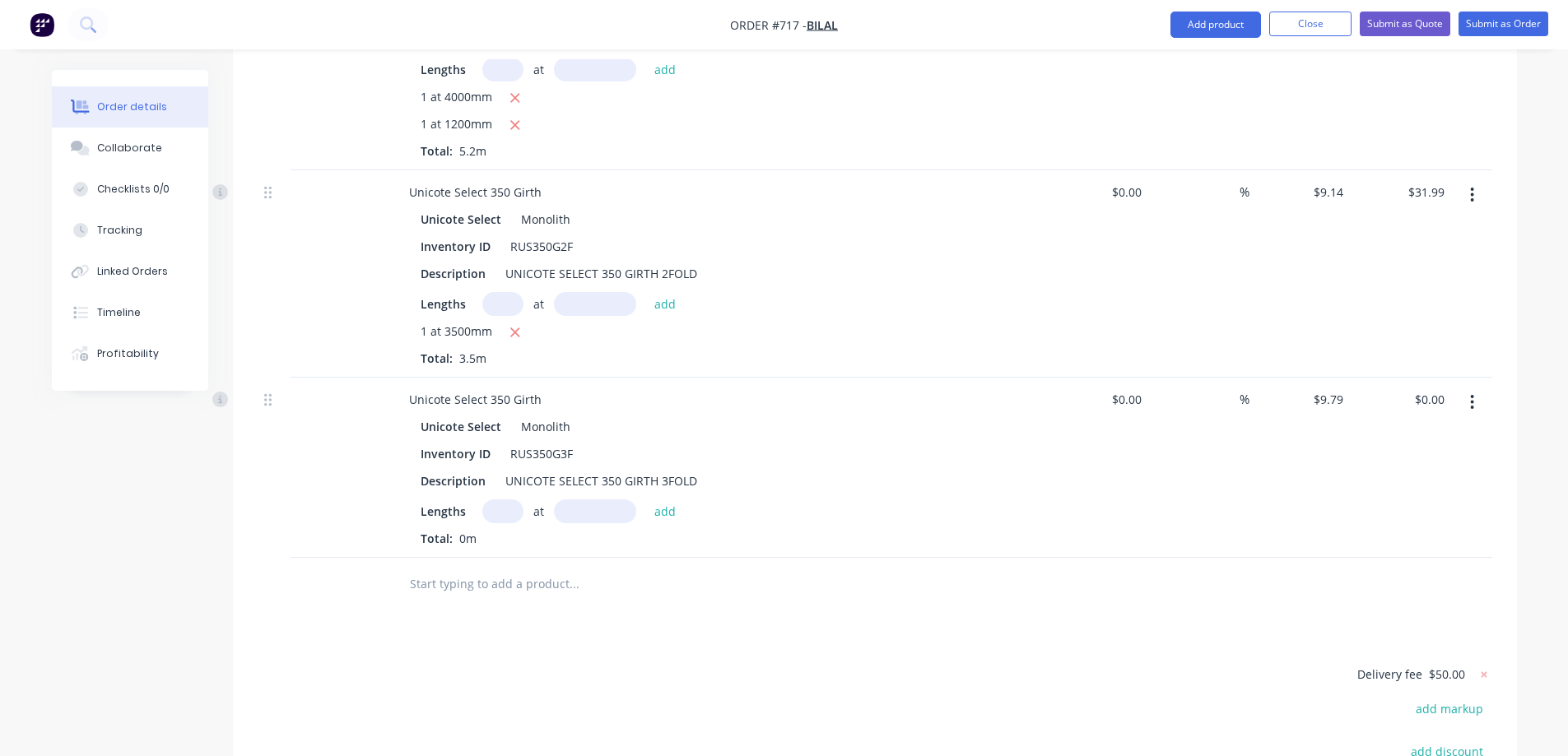
click at [508, 523] on input "text" at bounding box center [503, 511] width 41 height 24
type input "2"
type input "1500mm"
click at [672, 517] on button "add" at bounding box center [666, 511] width 38 height 23
type input "$29.37"
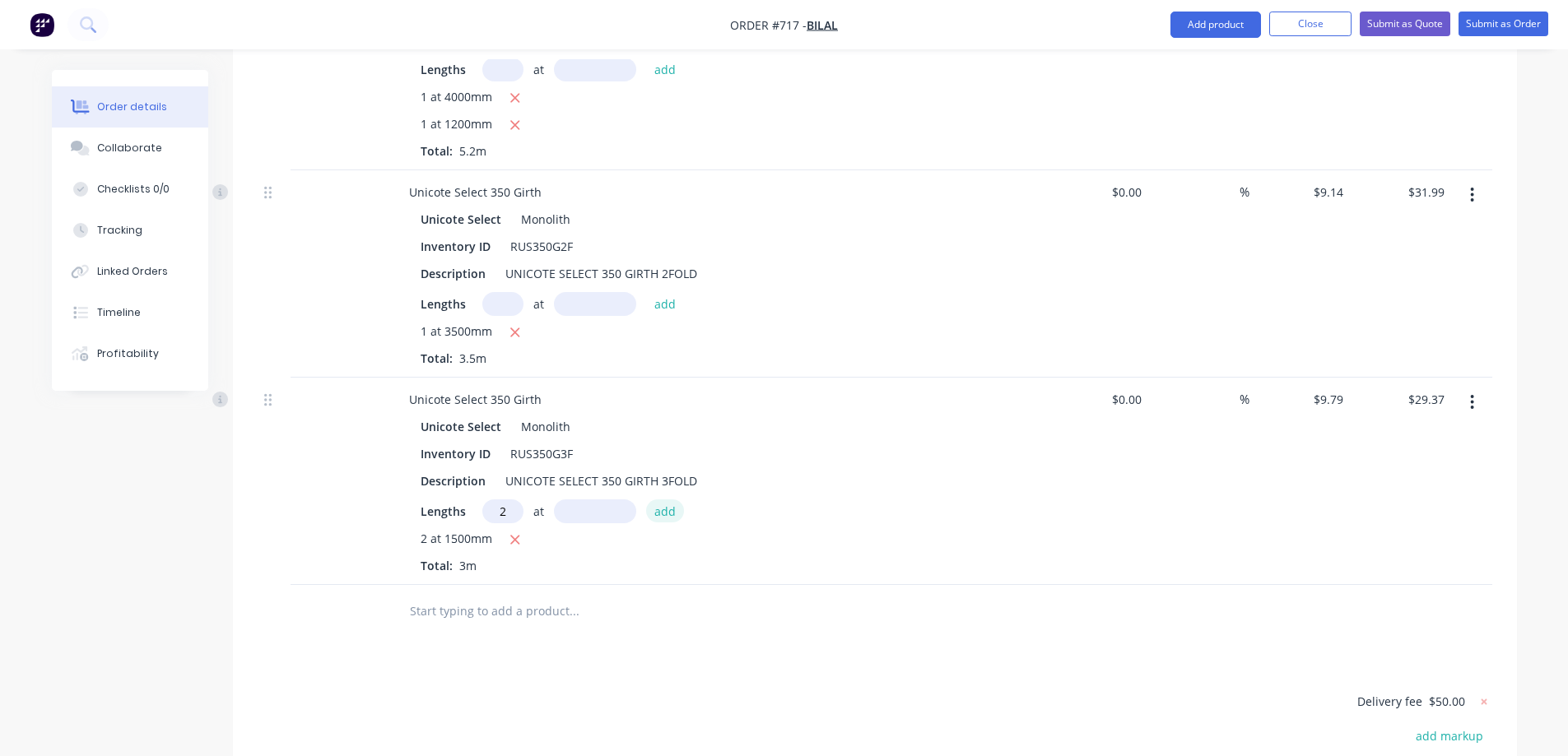
type input "2"
type input "1500mm"
click at [672, 517] on button "add" at bounding box center [666, 511] width 38 height 23
type input "$58.74"
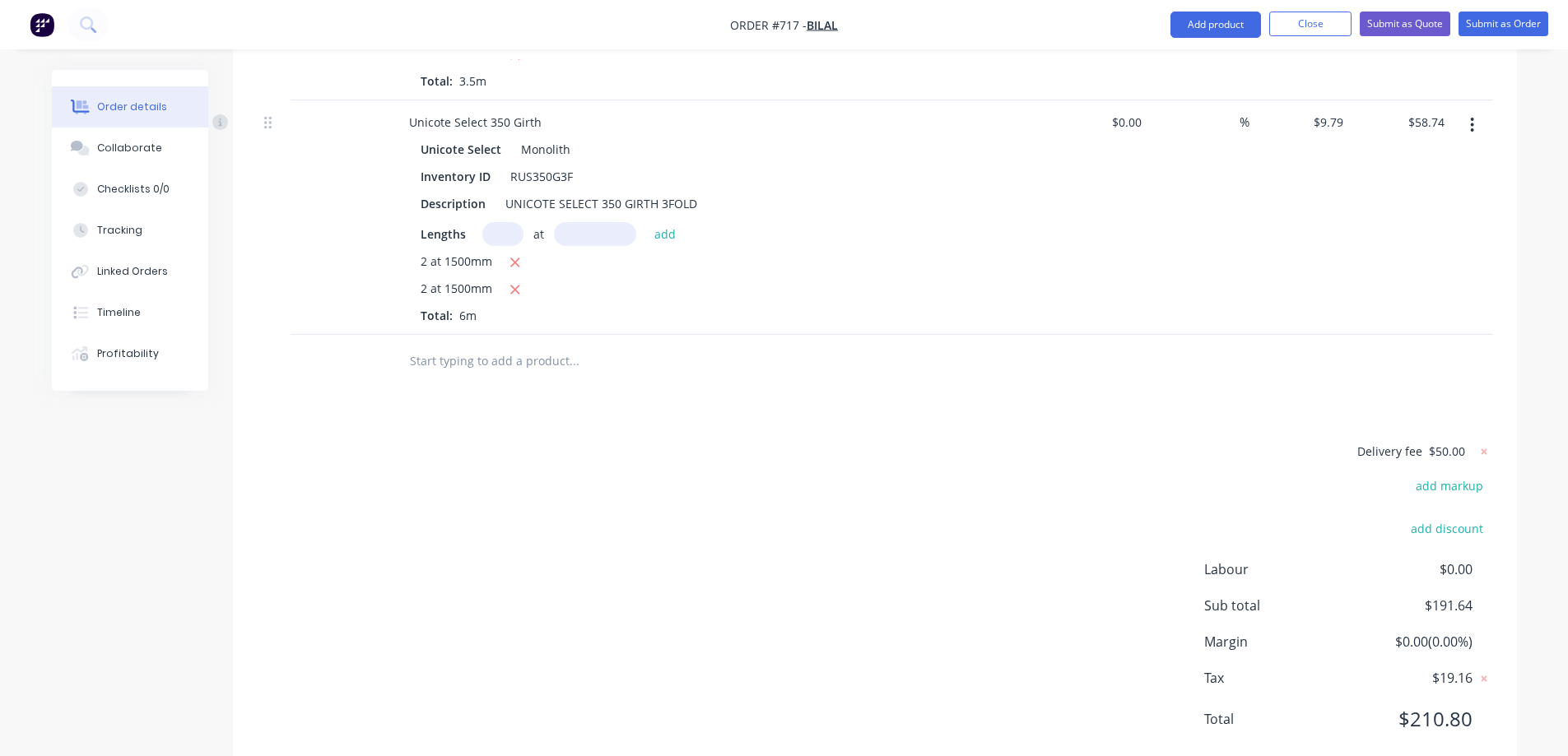
scroll to position [988, 0]
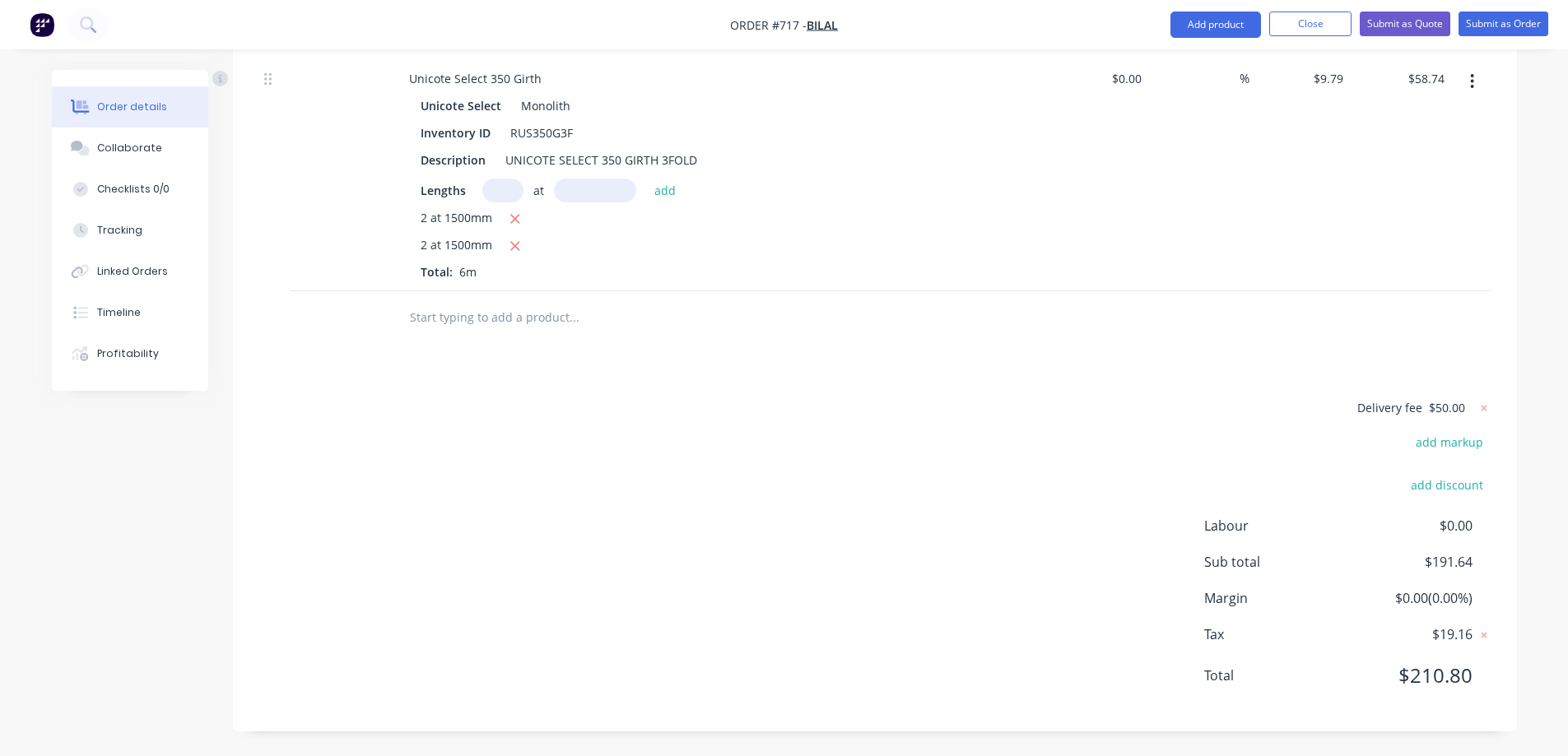
click at [472, 332] on input "text" at bounding box center [574, 318] width 329 height 33
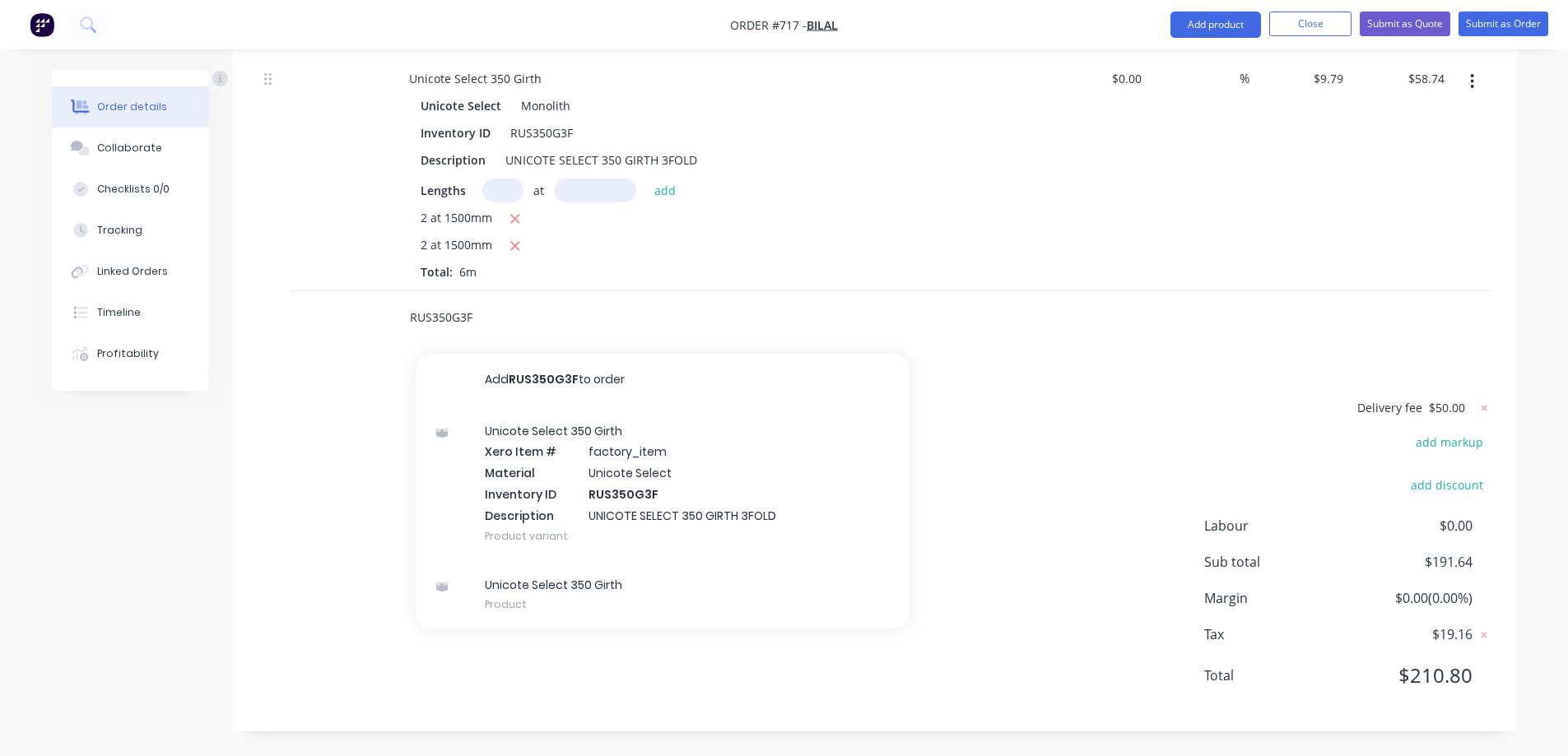
type input "RUS350G3F"
click at [537, 464] on div "Unicote Select 350 Girth Xero Item # factory_item Material Unicote Select Inven…" at bounding box center [662, 483] width 494 height 154
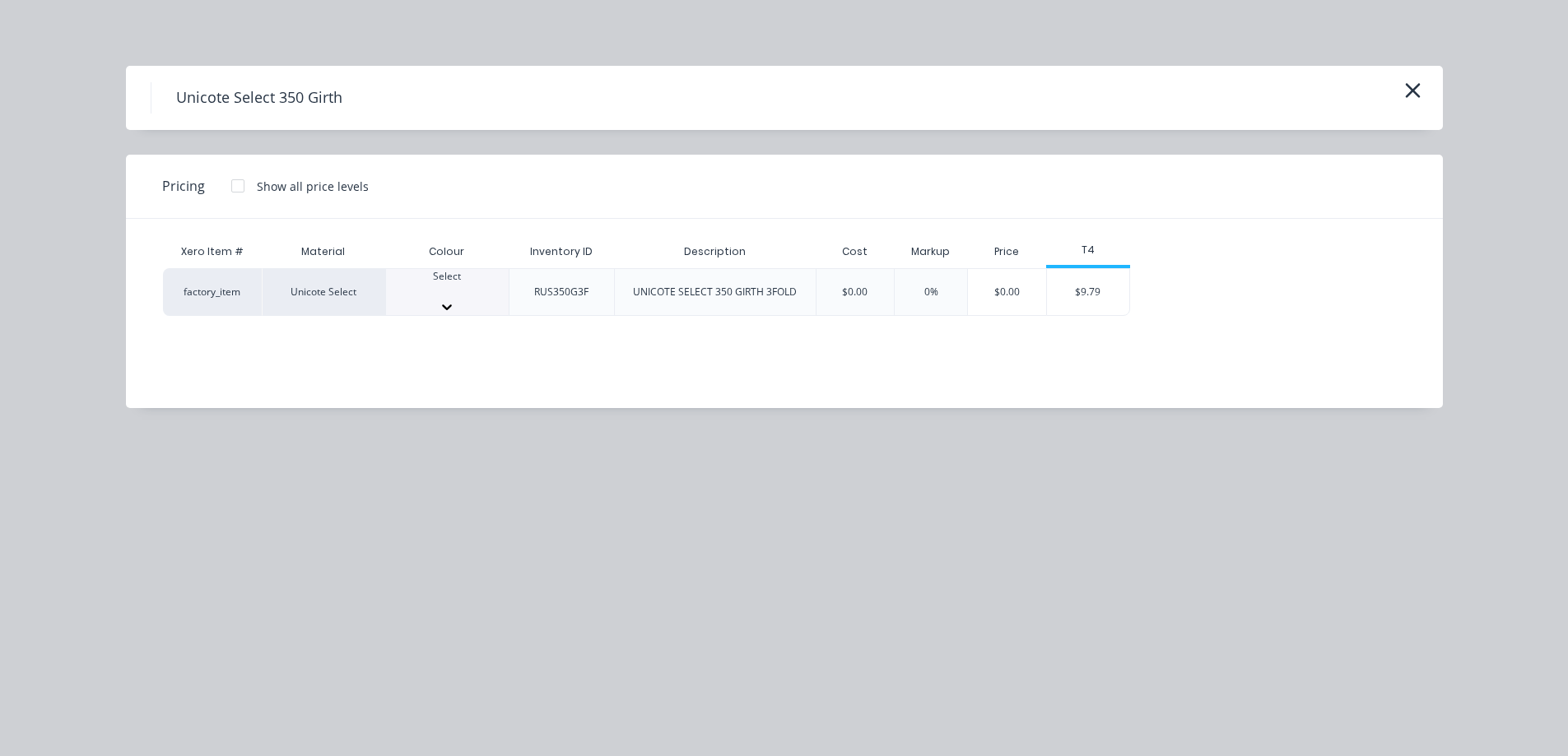
click at [466, 284] on div at bounding box center [447, 291] width 123 height 15
click at [1085, 302] on div "$9.79" at bounding box center [1088, 297] width 82 height 56
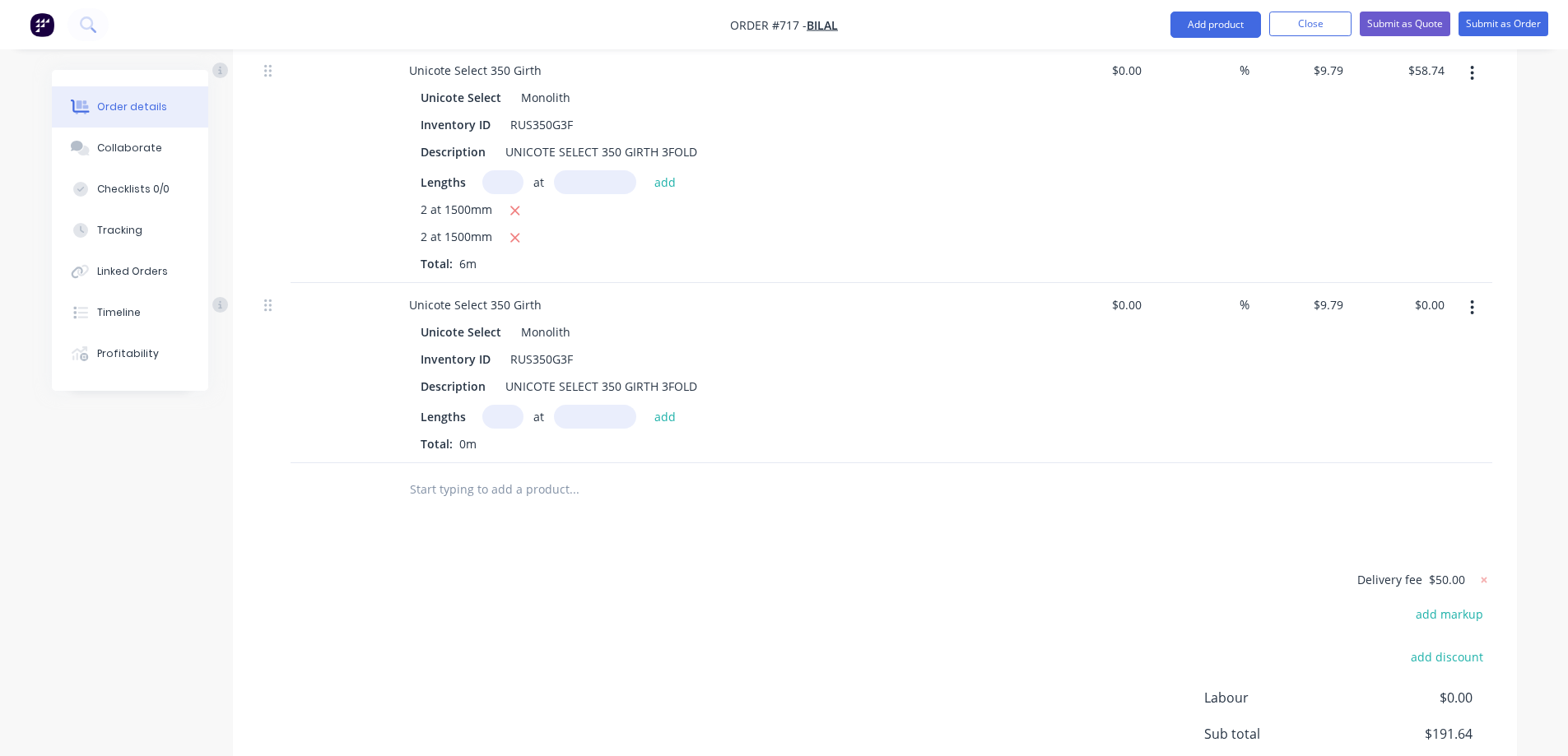
click at [496, 429] on input "text" at bounding box center [503, 416] width 41 height 24
type input "1"
type input "6500mm"
click at [648, 427] on button "add" at bounding box center [666, 416] width 38 height 23
type input "$63.64"
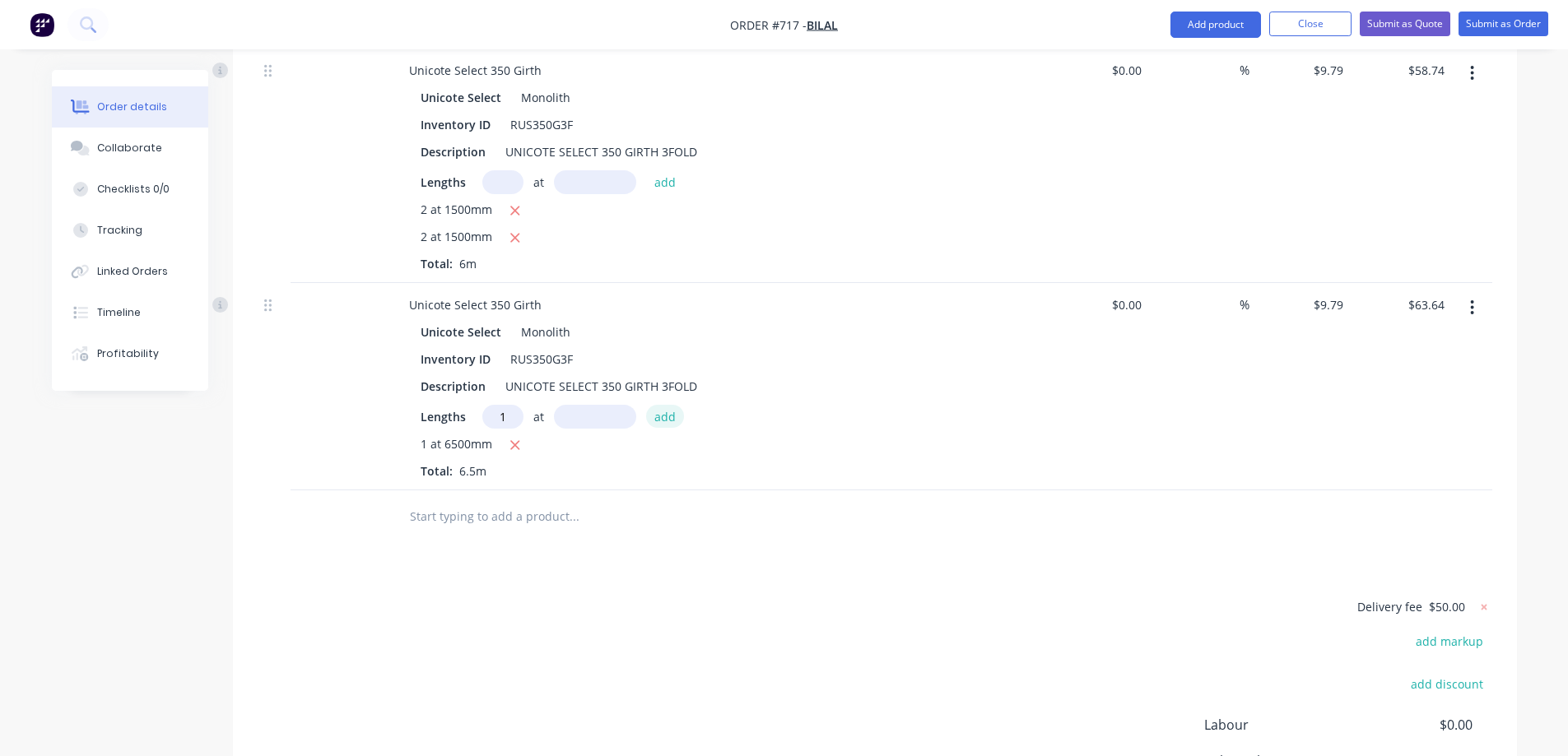
type input "1"
type input "6500mm"
click at [648, 427] on button "add" at bounding box center [666, 416] width 38 height 23
type input "$127.27"
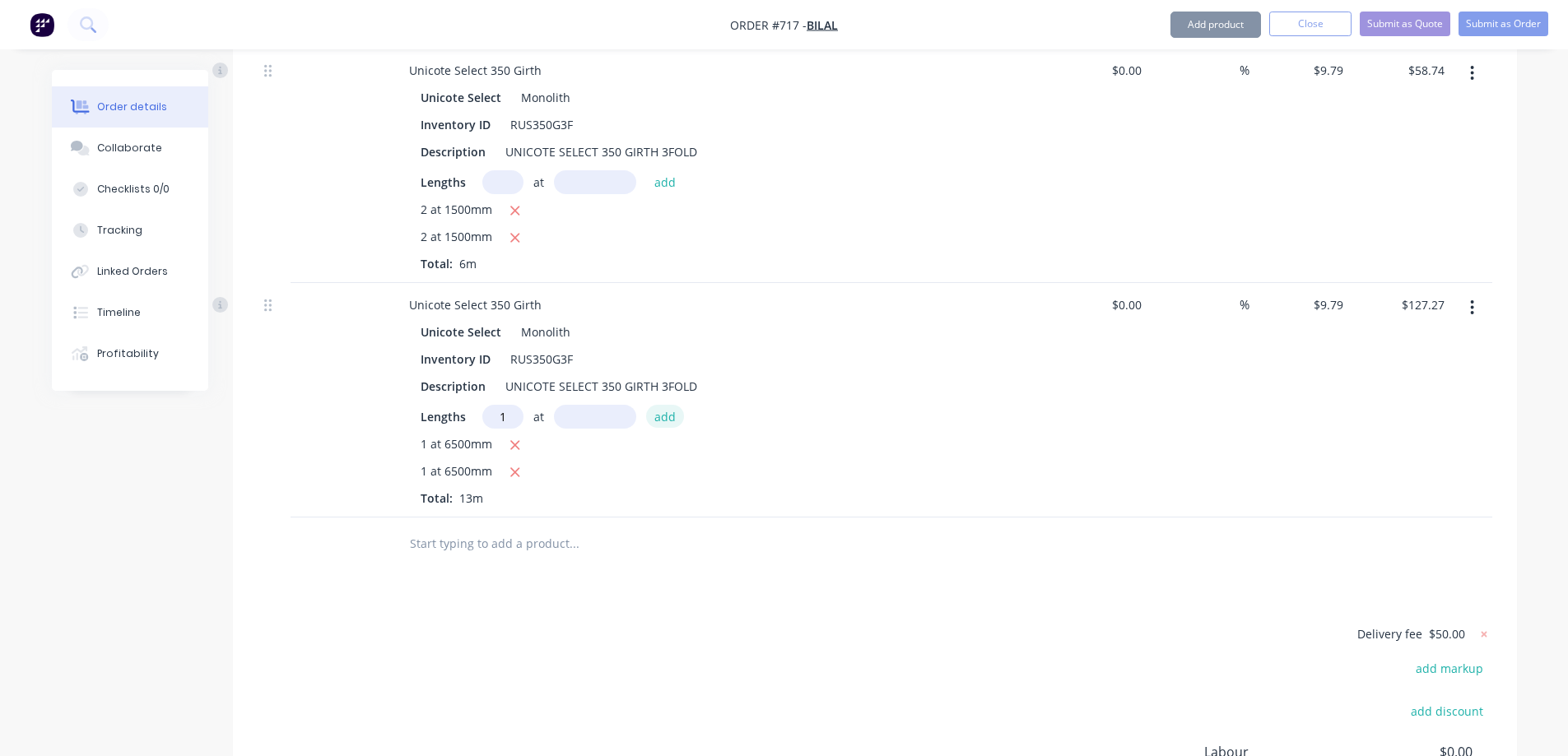
type input "1"
type input "6000mm"
click at [648, 427] on button "add" at bounding box center [666, 416] width 38 height 23
type input "$186.01"
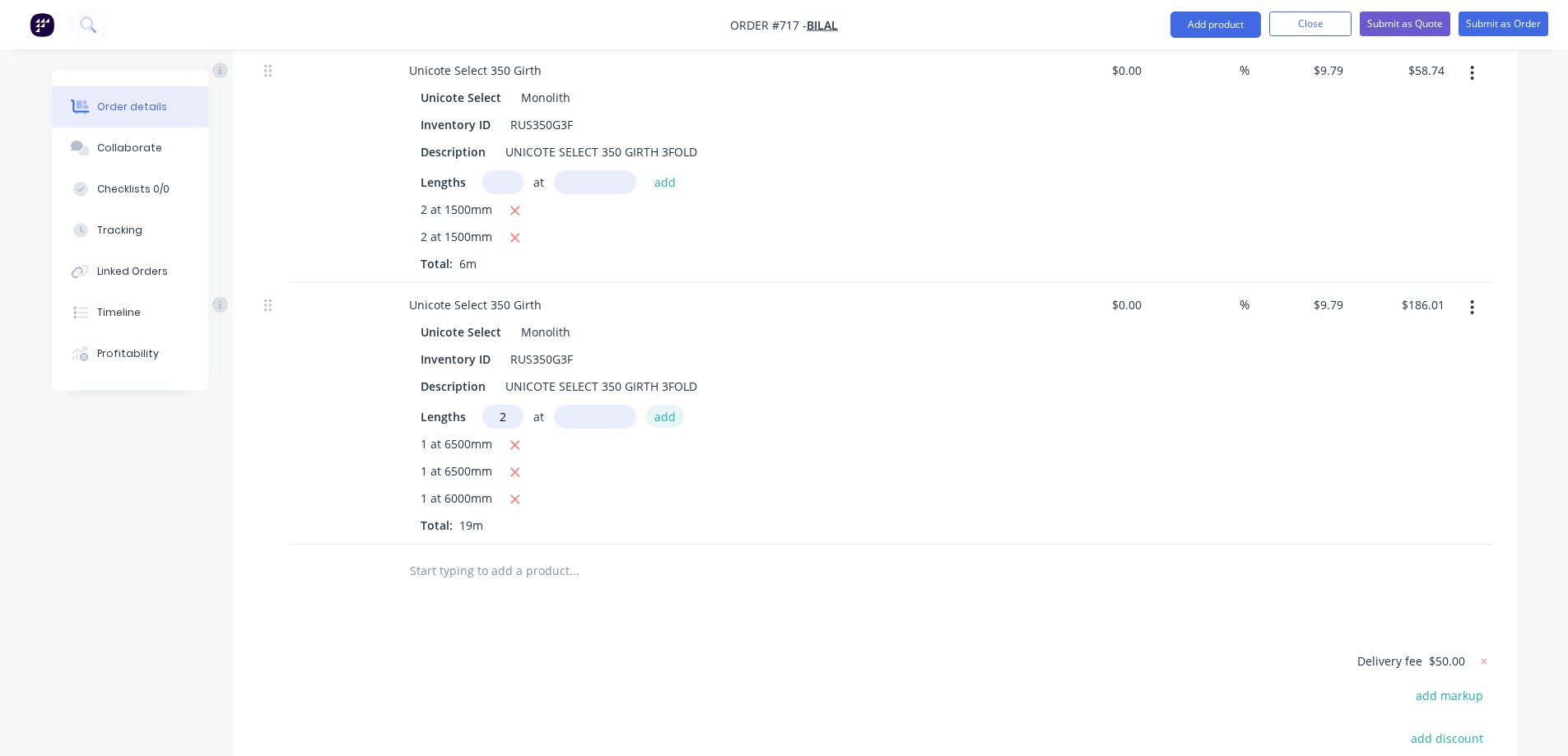
type input "2"
type input "1500mm"
click at [648, 427] on button "add" at bounding box center [666, 416] width 38 height 23
type input "$215.38"
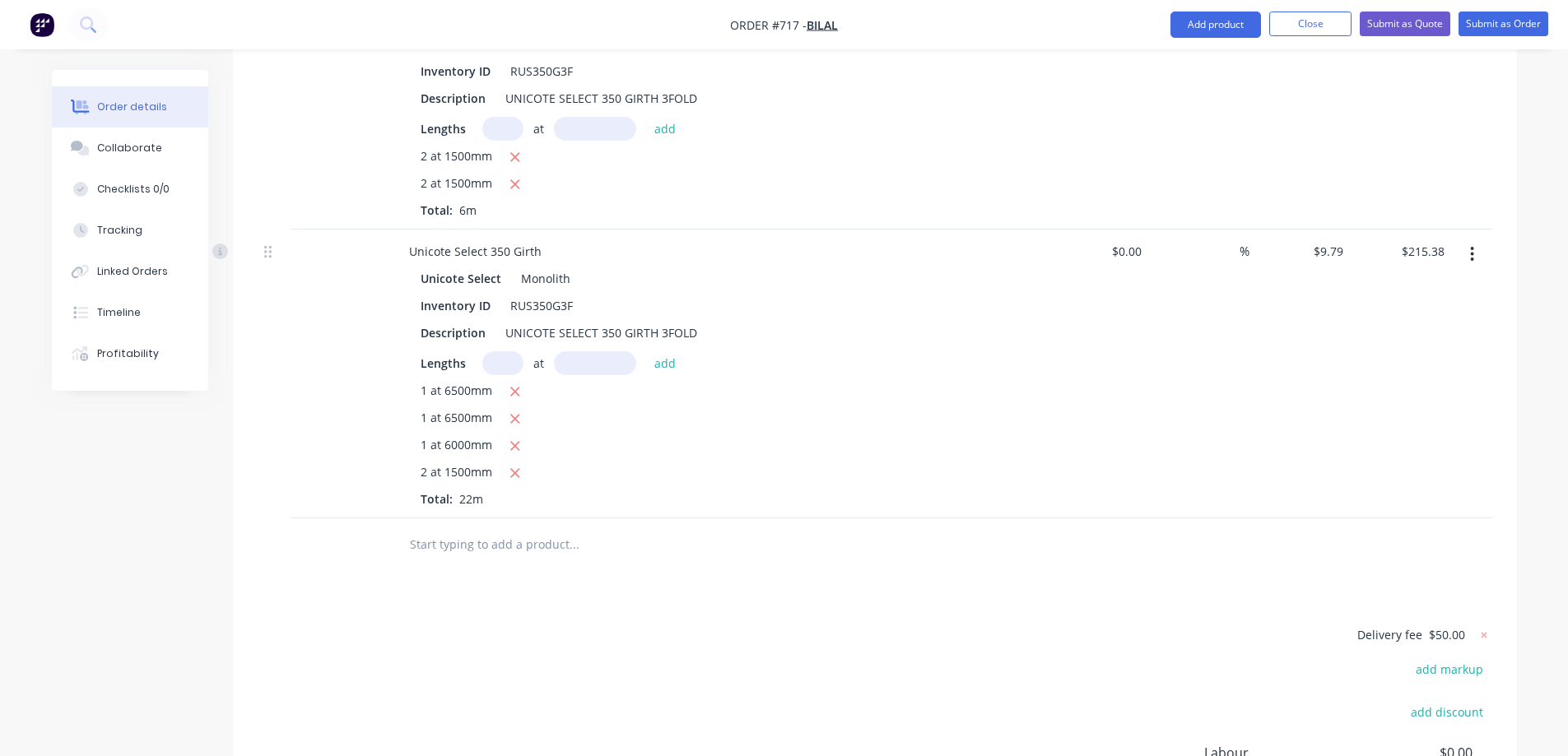
scroll to position [1070, 0]
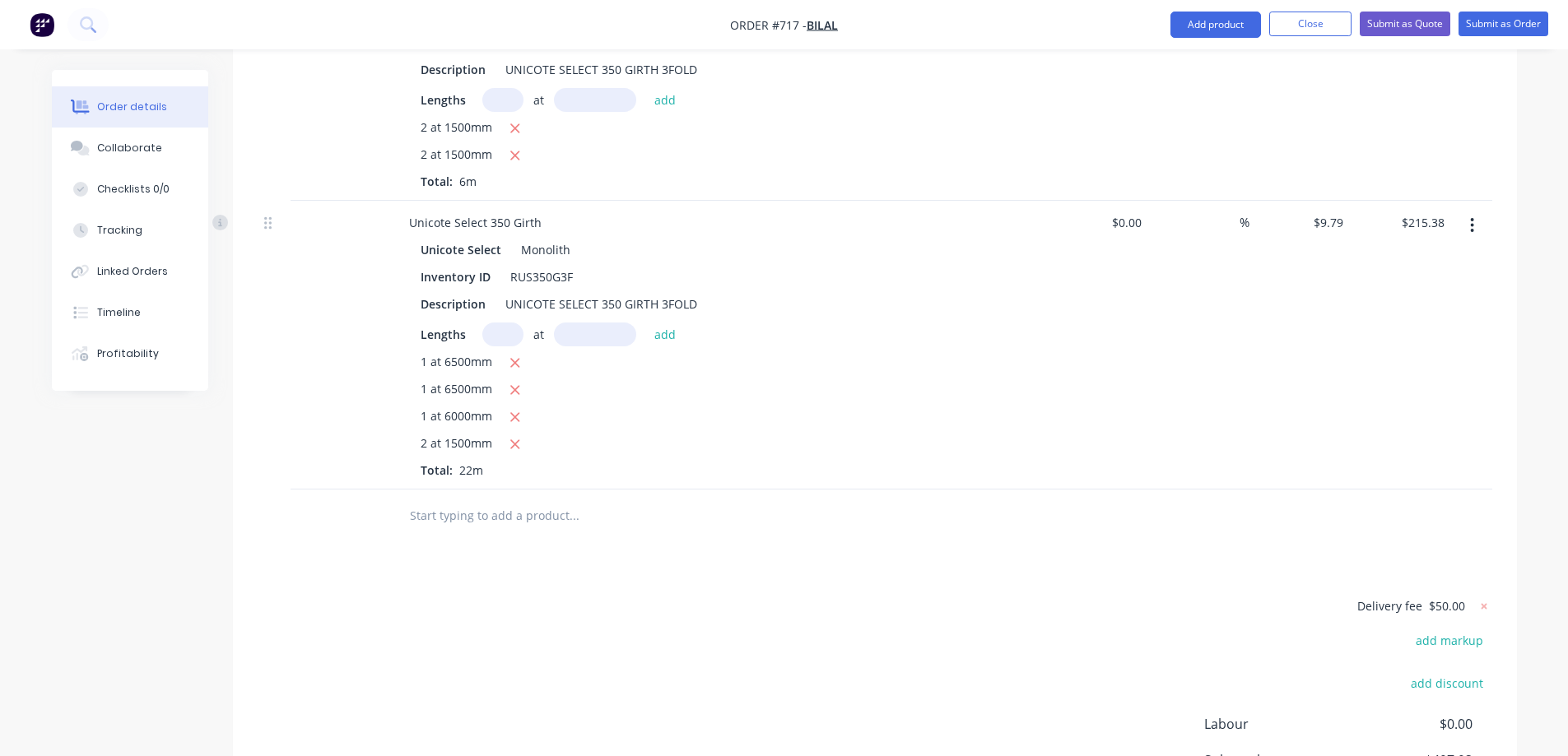
click at [519, 532] on input "text" at bounding box center [574, 516] width 329 height 33
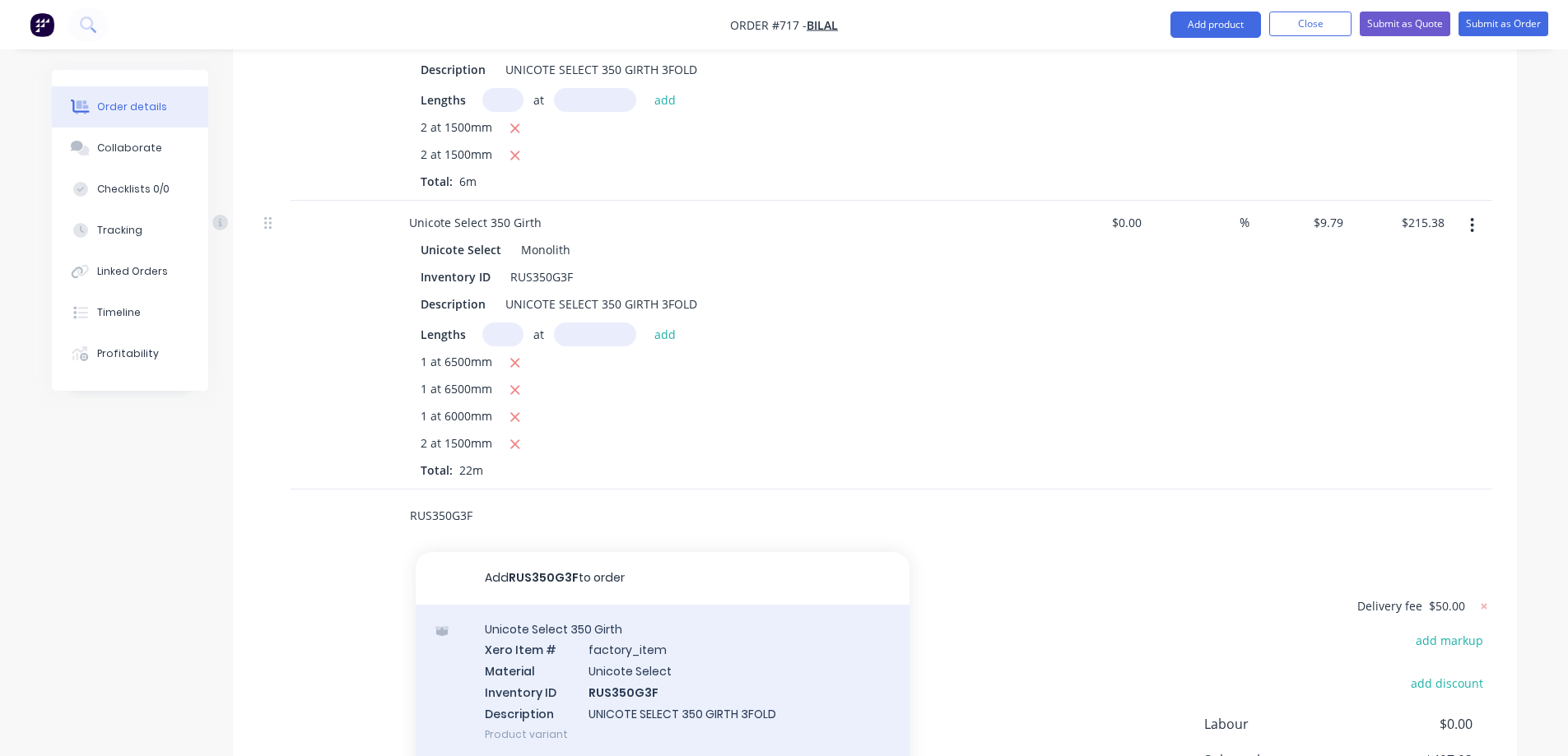
type input "RUS350G3F"
click at [568, 692] on div "Unicote Select 350 Girth Xero Item # factory_item Material Unicote Select Inven…" at bounding box center [662, 682] width 494 height 154
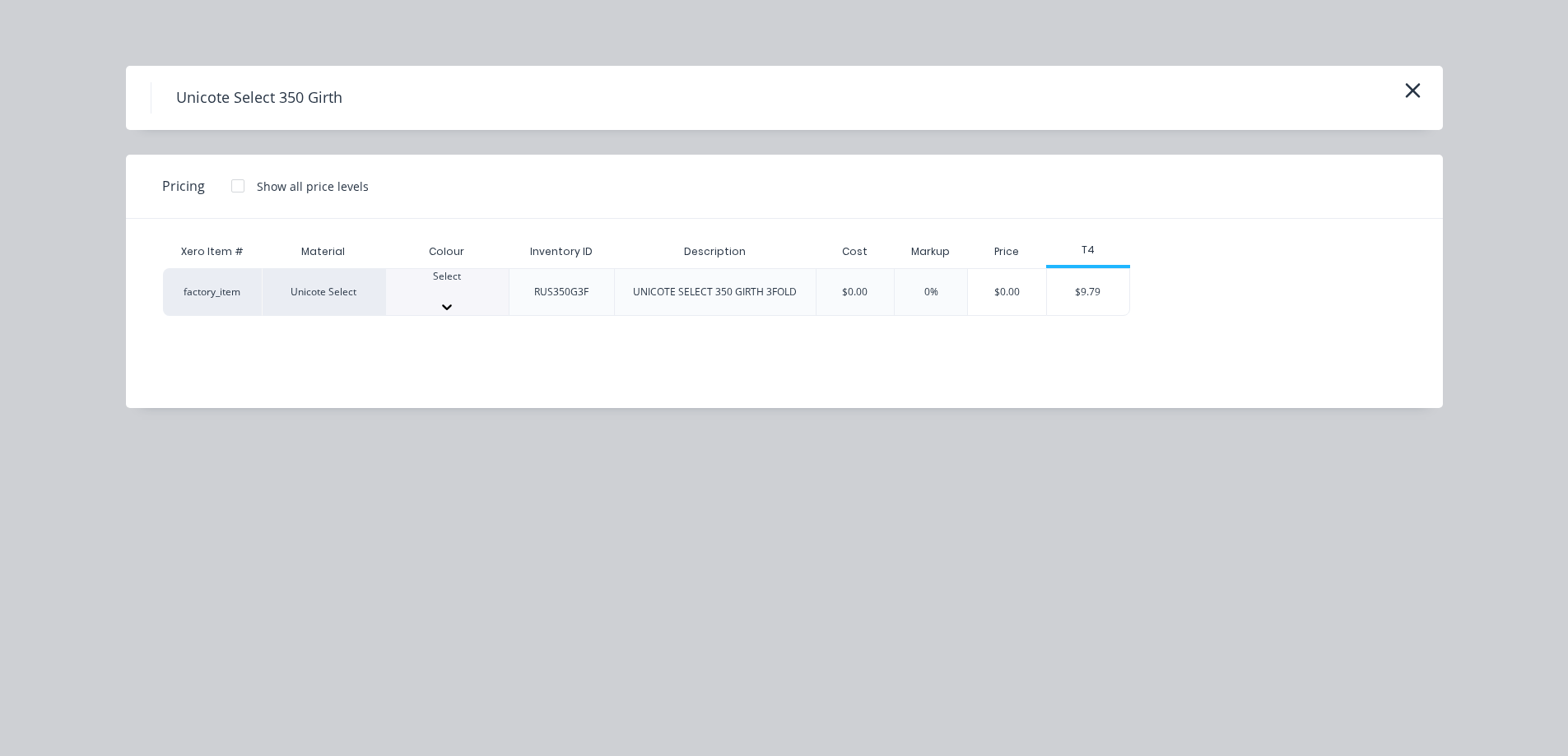
click at [437, 284] on div at bounding box center [447, 291] width 123 height 15
click at [1081, 280] on div "$9.79" at bounding box center [1088, 297] width 82 height 56
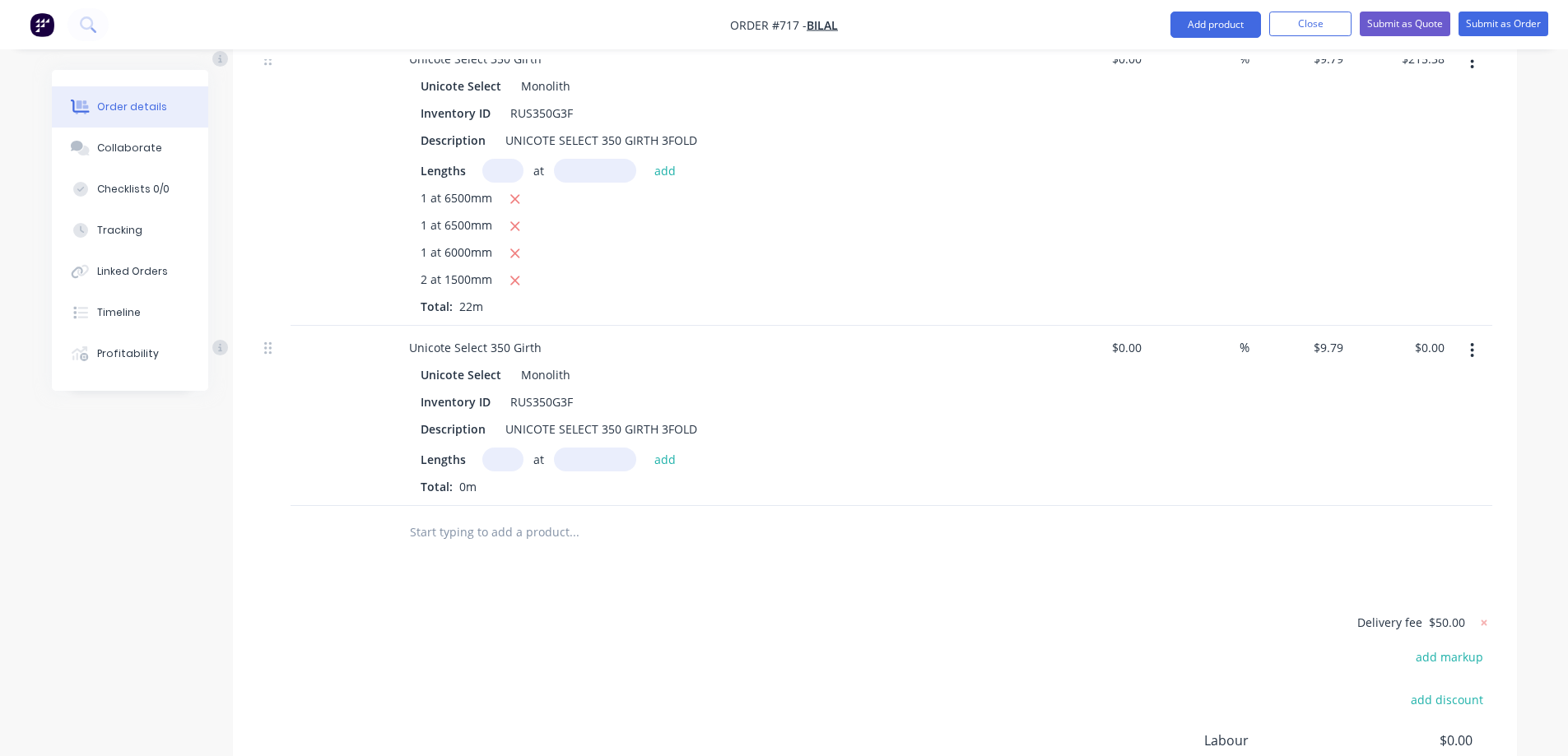
scroll to position [1234, 0]
click at [504, 470] on input "text" at bounding box center [503, 458] width 41 height 24
type input "1"
type input "6000mm"
click at [668, 469] on button "add" at bounding box center [666, 458] width 38 height 23
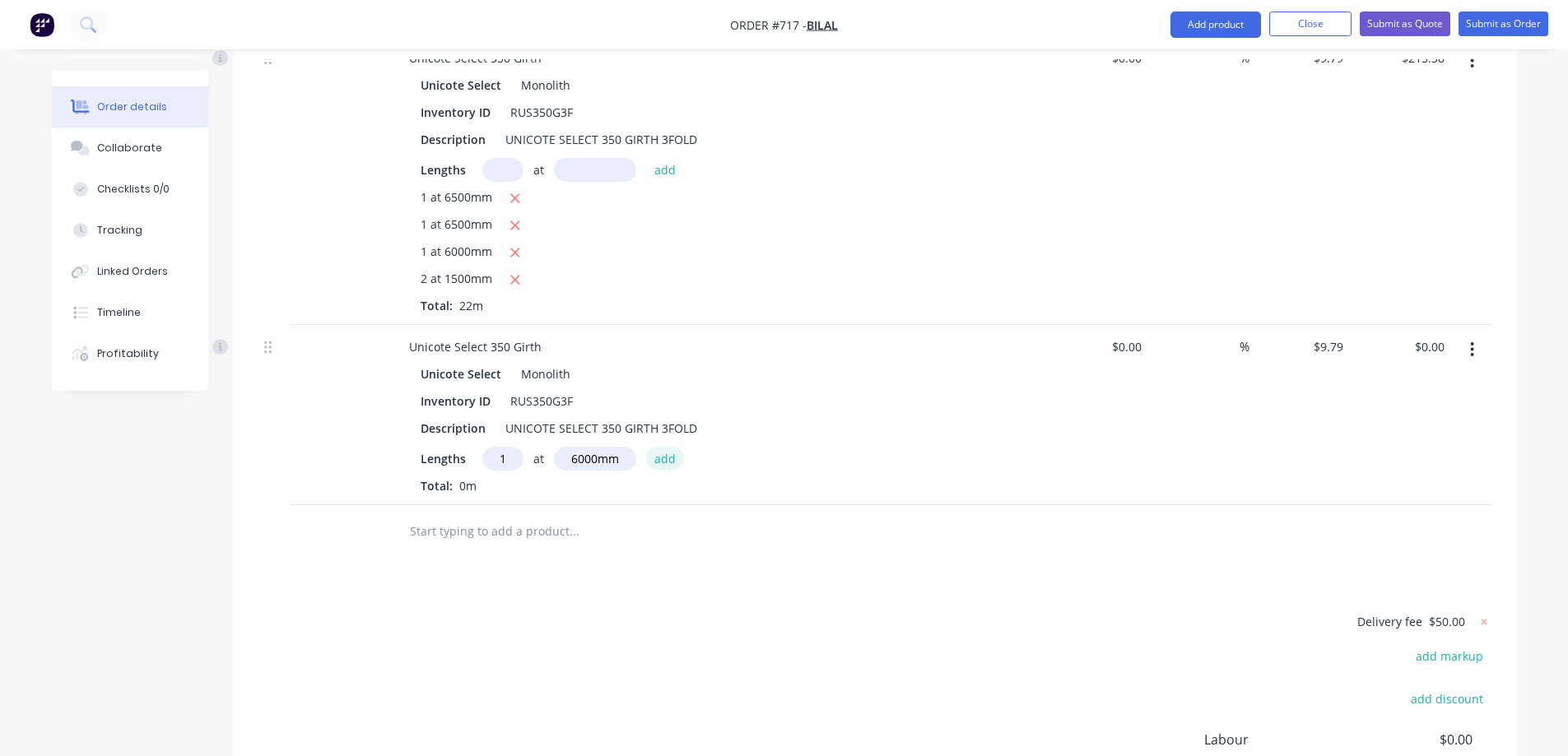
type input "$58.74"
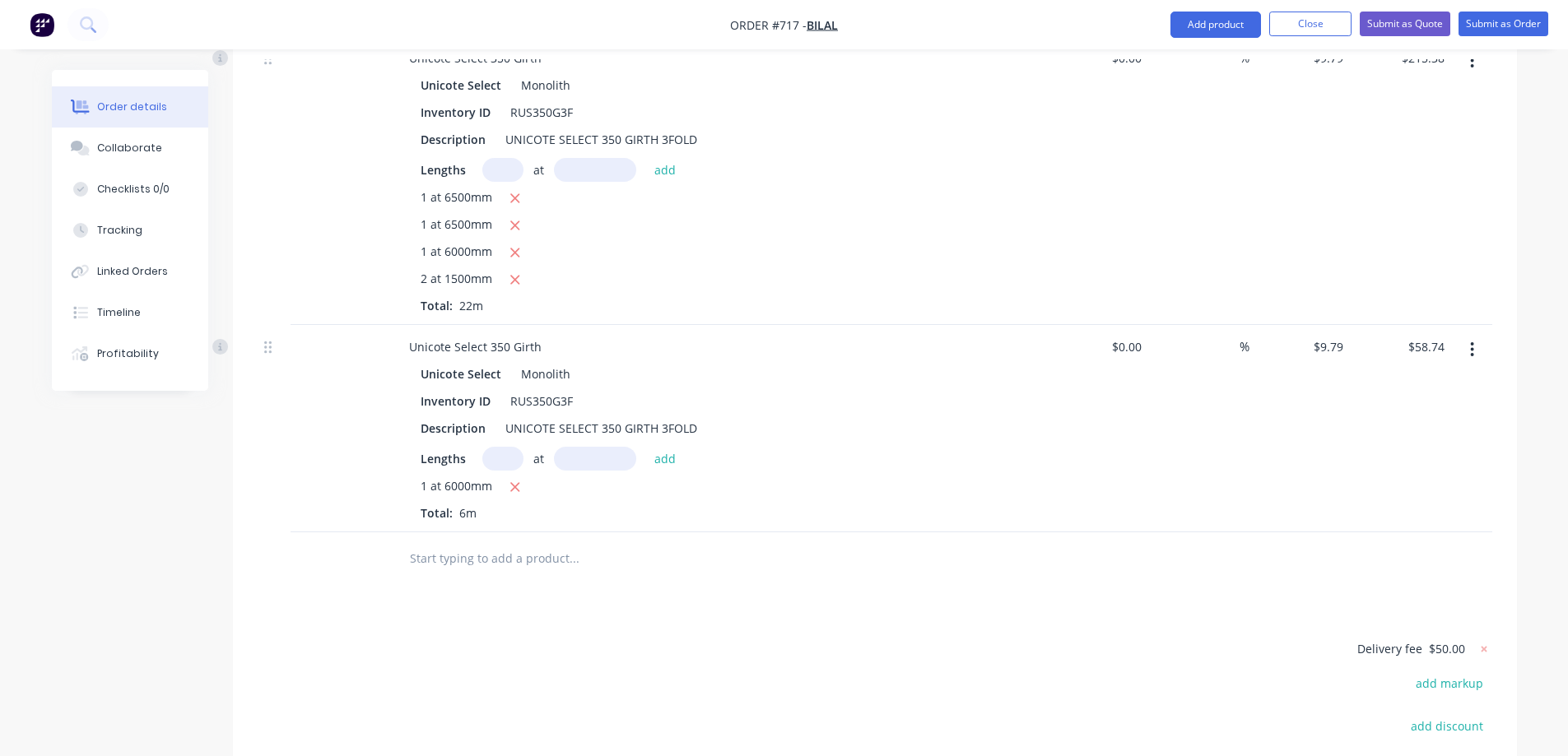
click at [533, 574] on input "text" at bounding box center [574, 559] width 329 height 33
click at [432, 571] on input "text" at bounding box center [574, 559] width 329 height 33
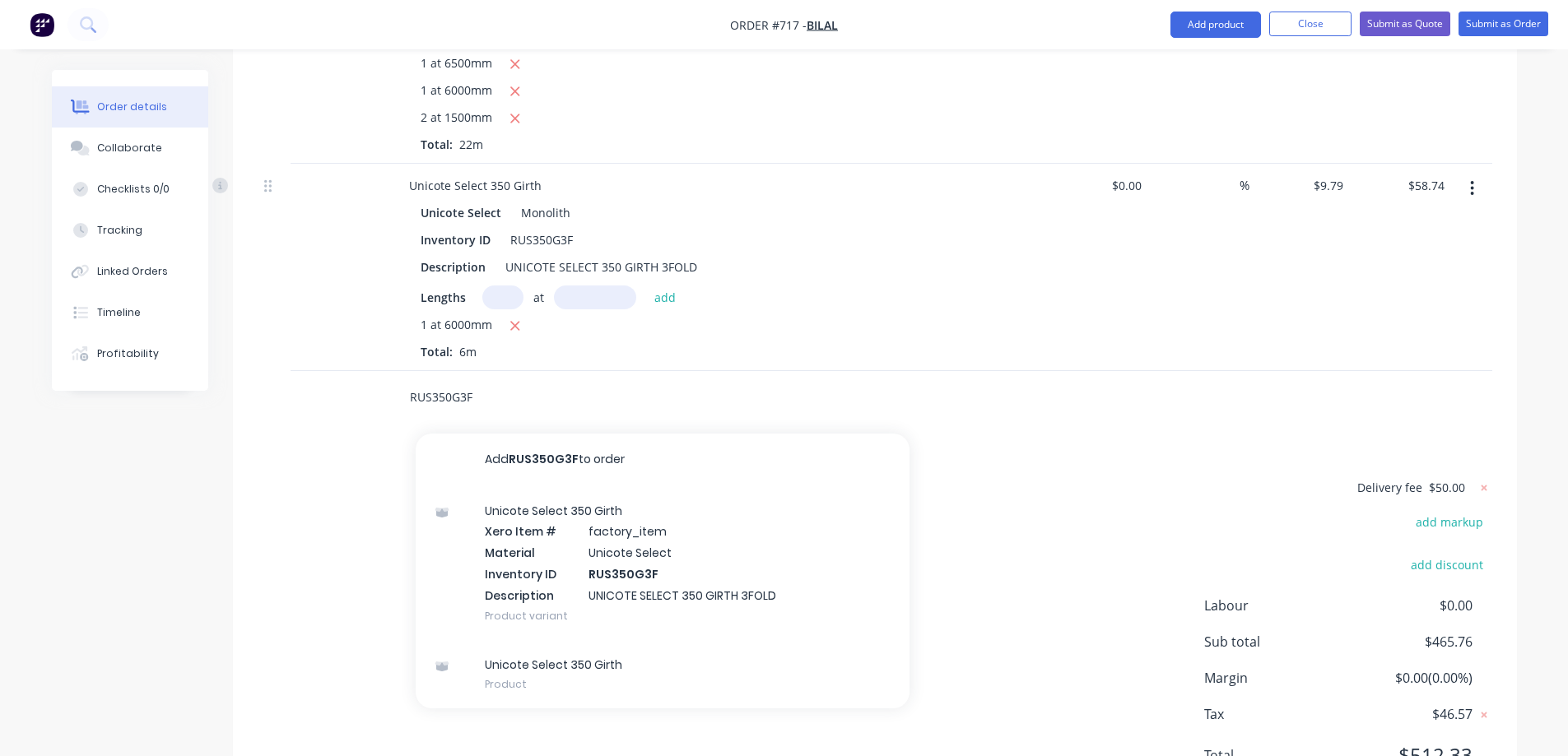
scroll to position [1399, 0]
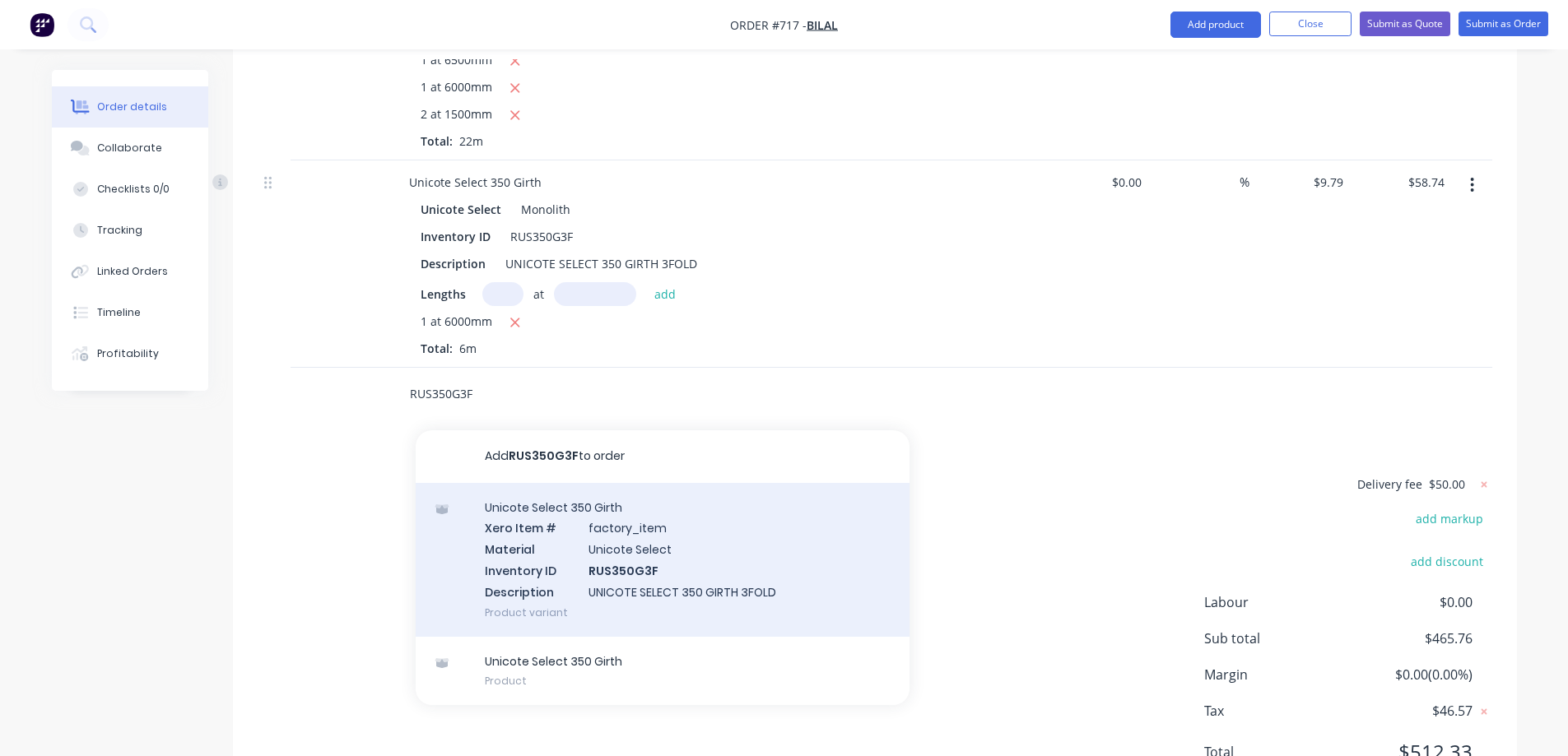
type input "RUS350G3F"
click at [651, 564] on div "Unicote Select 350 Girth Xero Item # factory_item Material Unicote Select Inven…" at bounding box center [662, 560] width 494 height 154
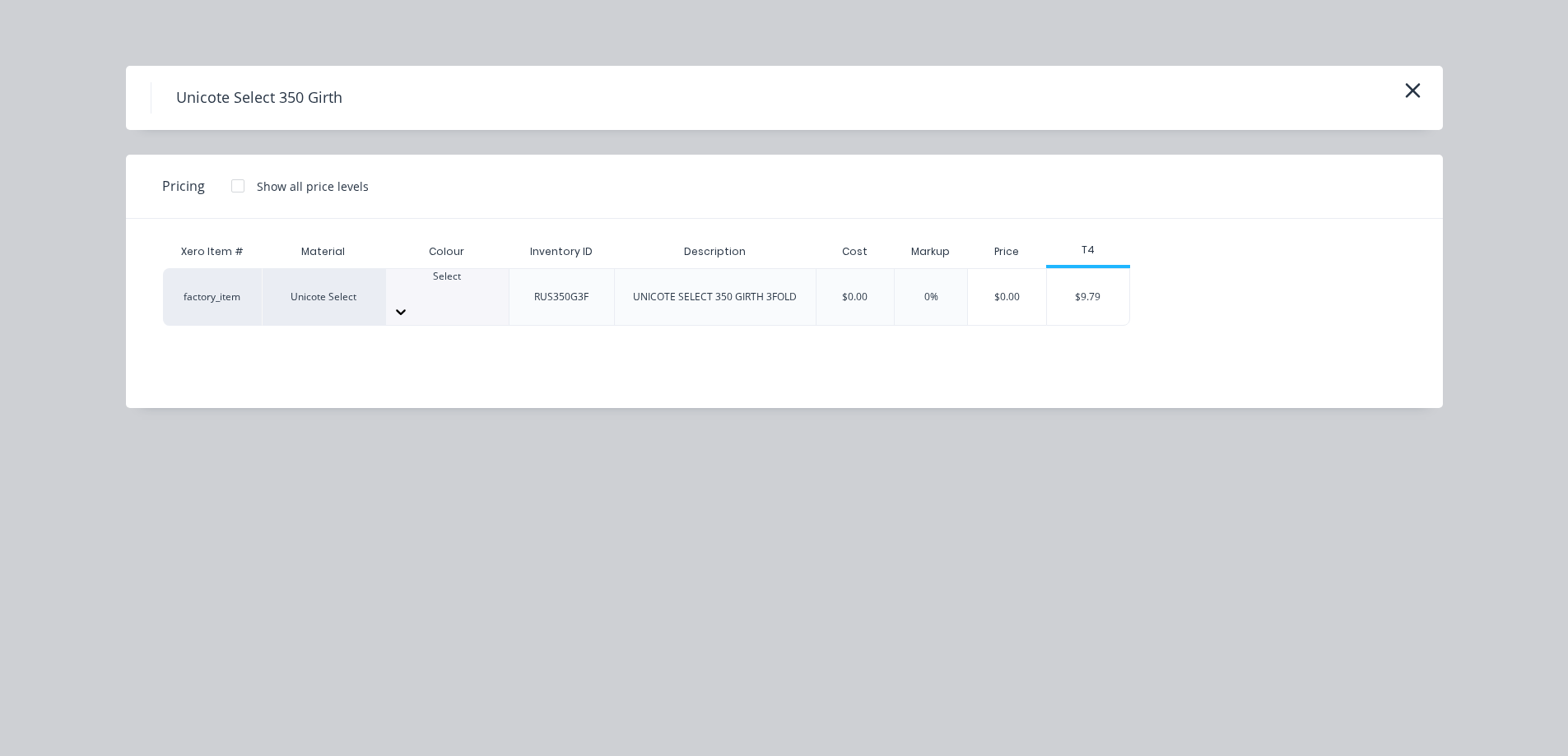
click at [475, 297] on div "Select" at bounding box center [447, 284] width 123 height 30
click at [1073, 295] on div "$9.79" at bounding box center [1088, 297] width 82 height 56
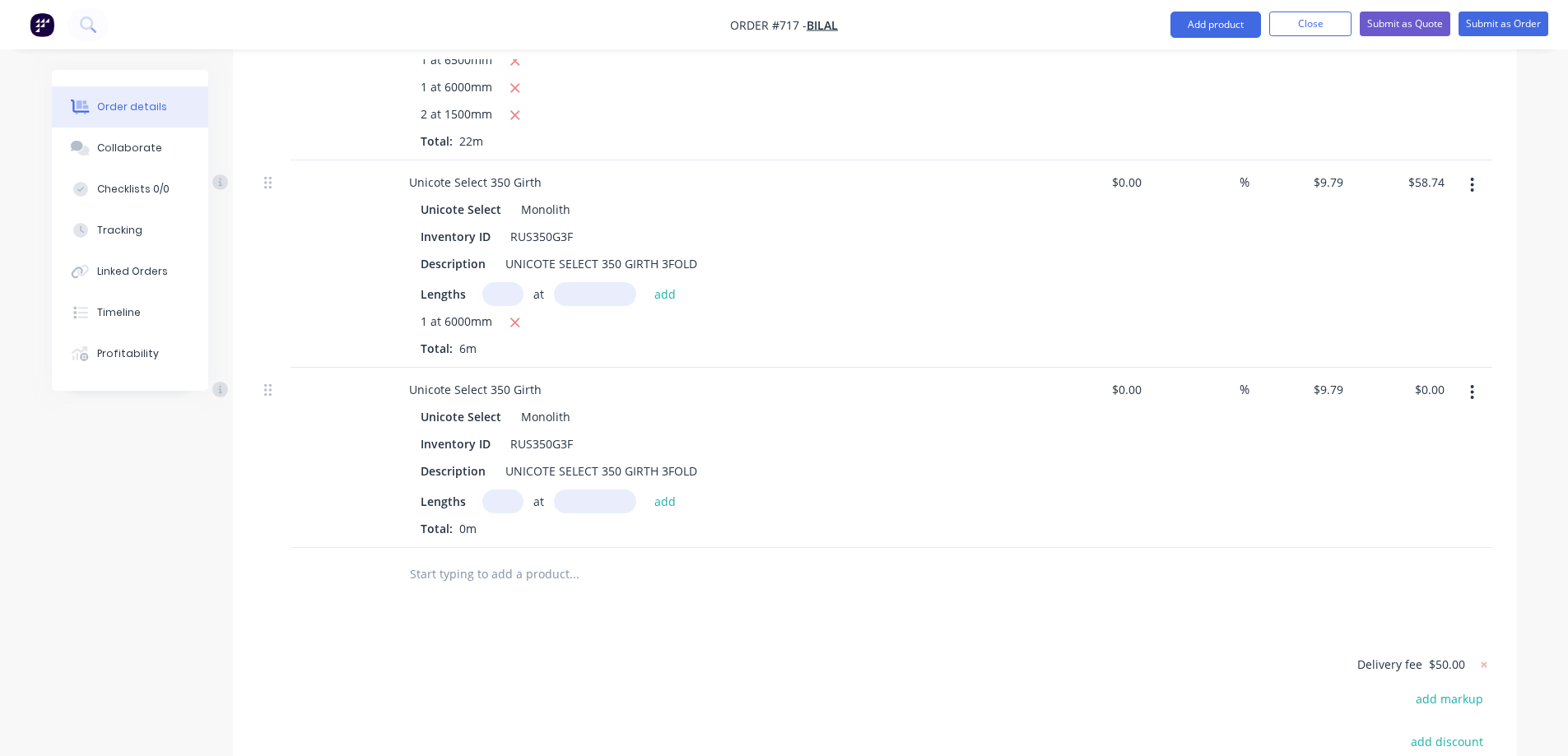
click at [497, 514] on input "text" at bounding box center [503, 501] width 41 height 24
type input "1"
type input "3500mm"
click at [657, 512] on button "add" at bounding box center [666, 501] width 38 height 23
type input "$34.27"
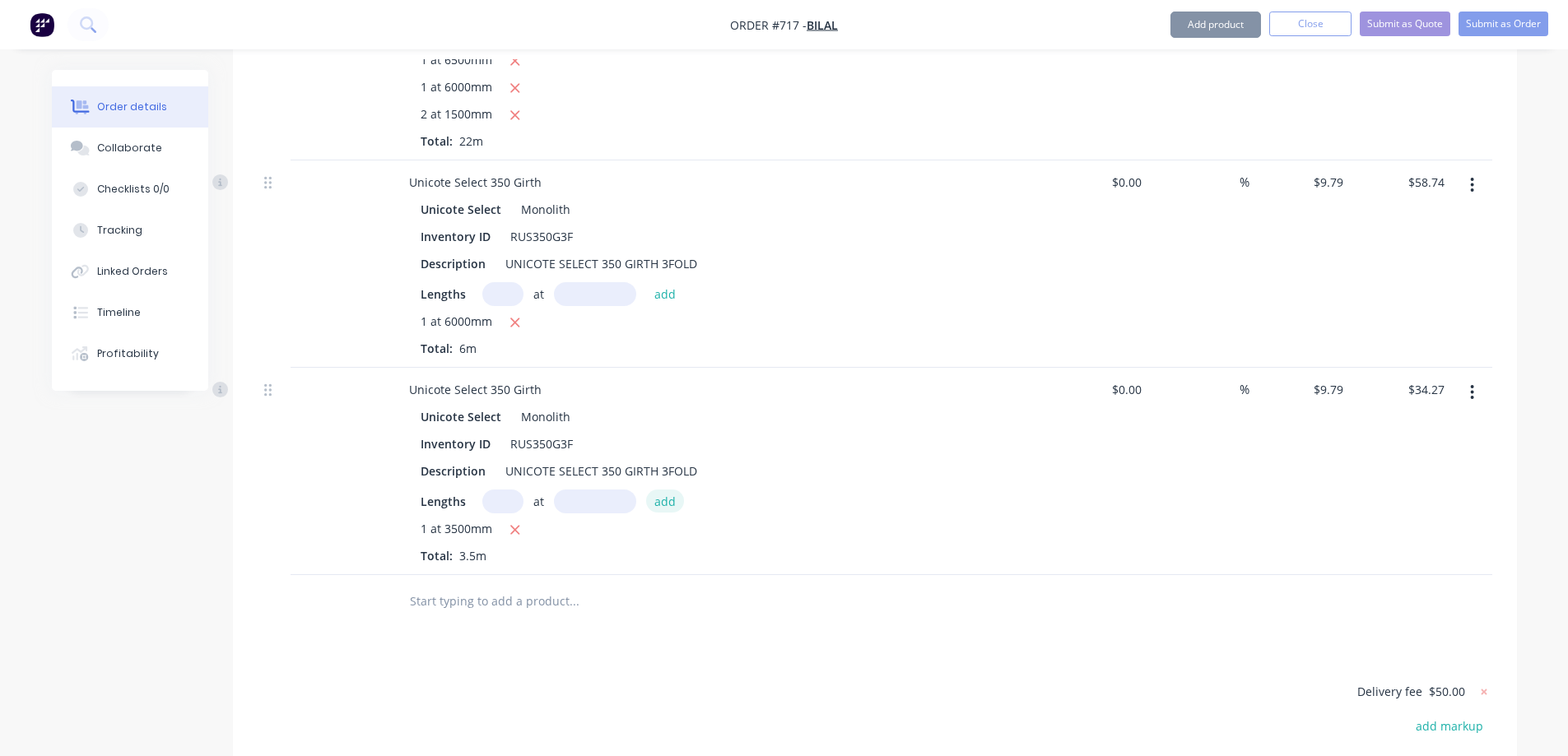
scroll to position [1563, 0]
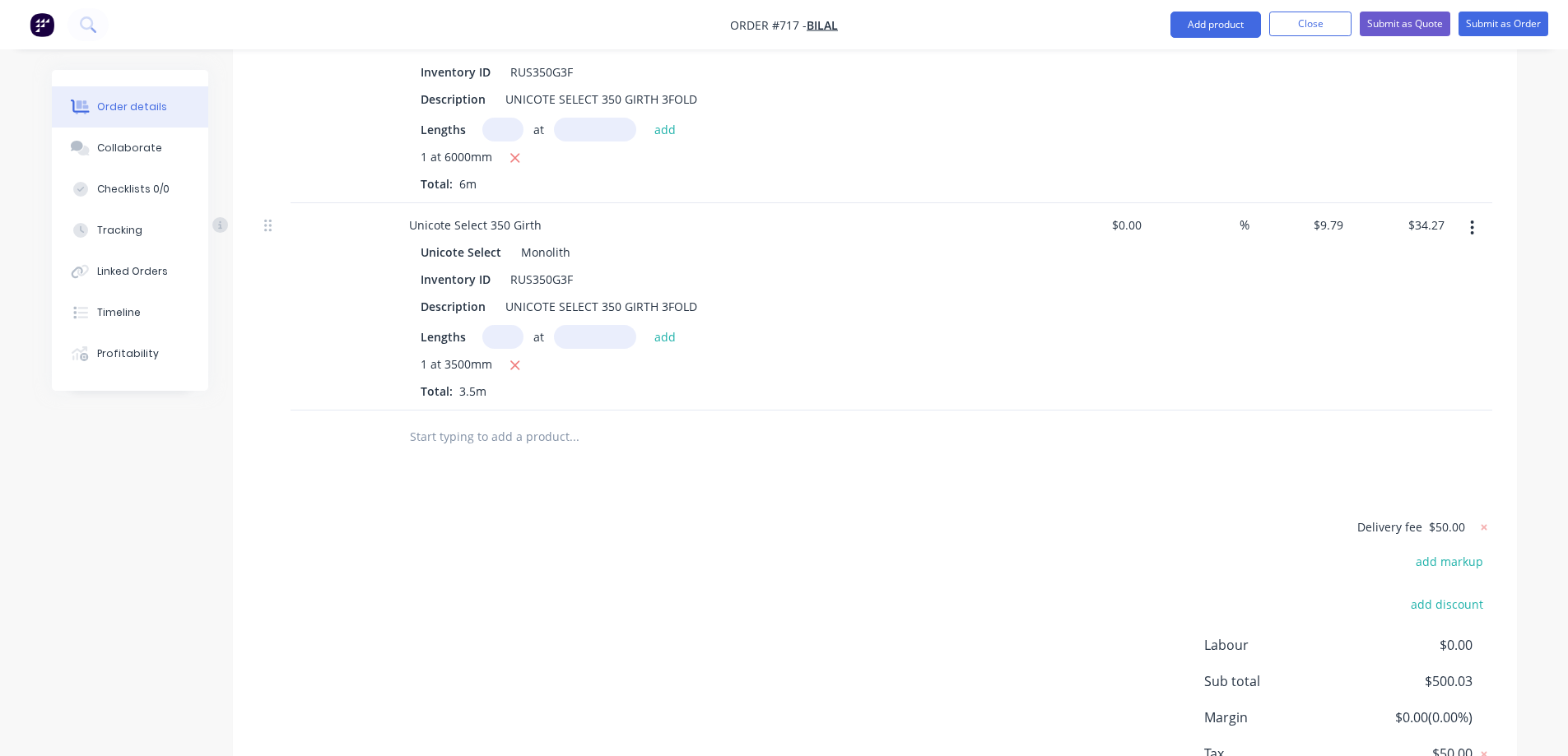
click at [545, 454] on input "text" at bounding box center [574, 437] width 329 height 33
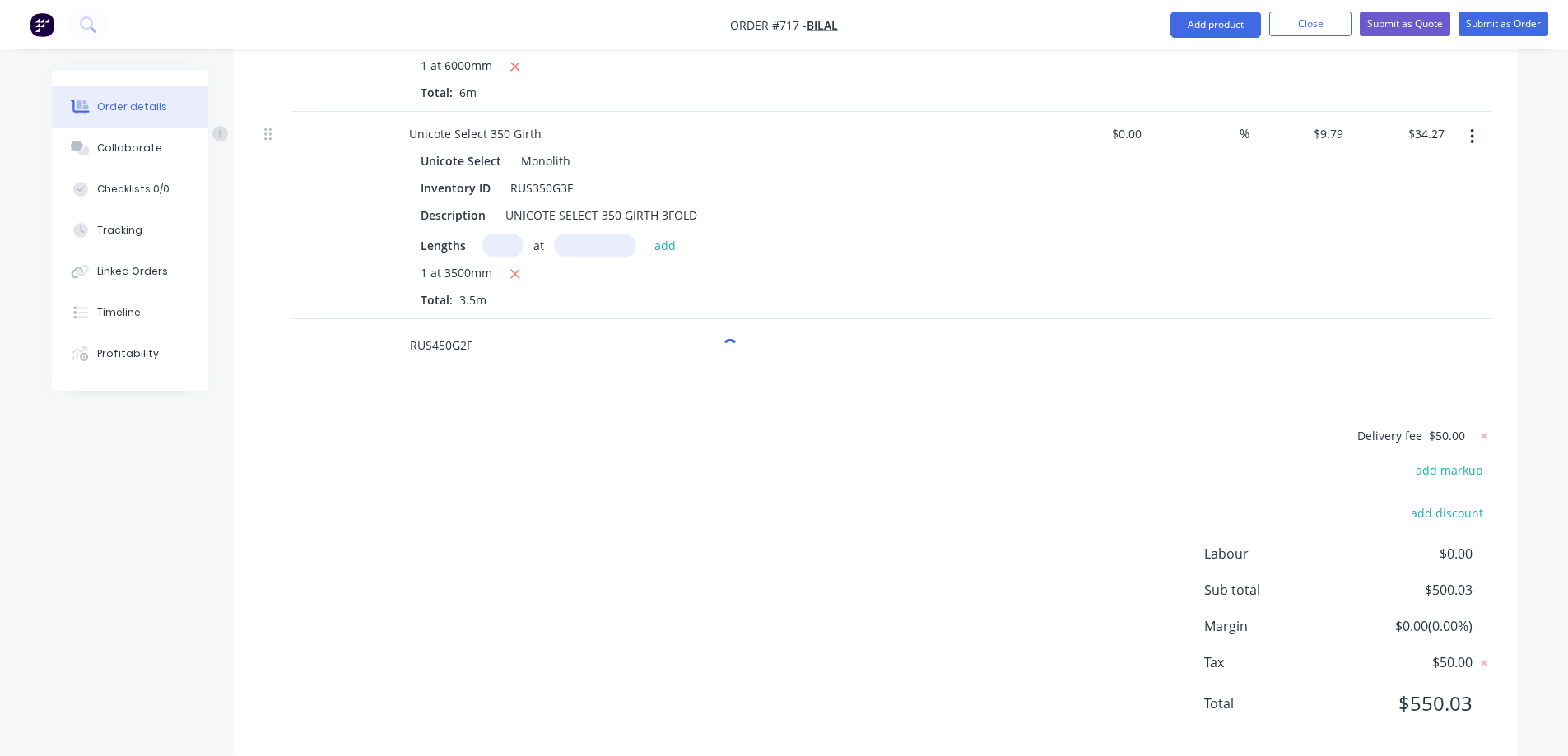
scroll to position [1701, 0]
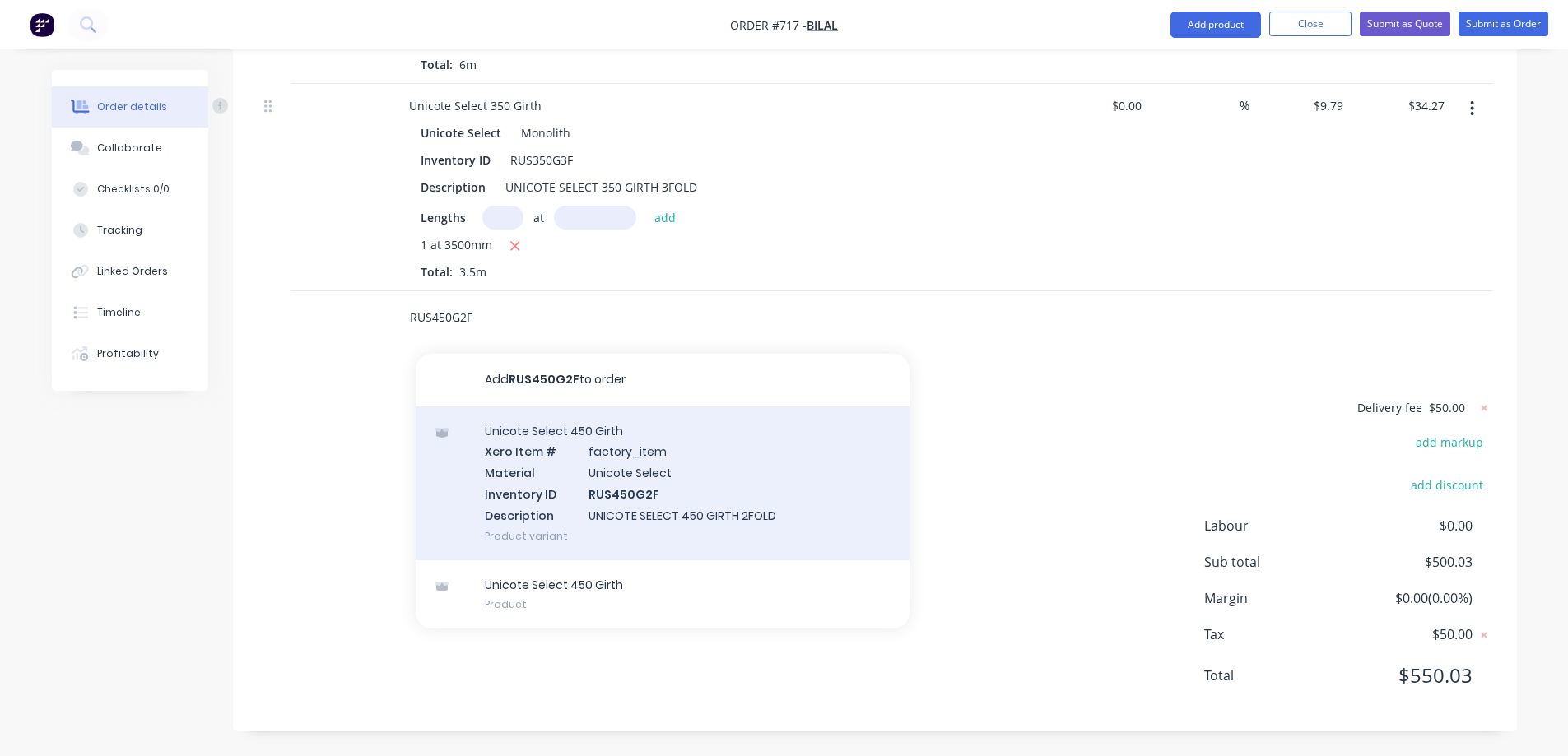
type input "RUS450G2F"
click at [546, 474] on div "Unicote Select 450 Girth Xero Item # factory_item Material Unicote Select Inven…" at bounding box center [662, 483] width 494 height 154
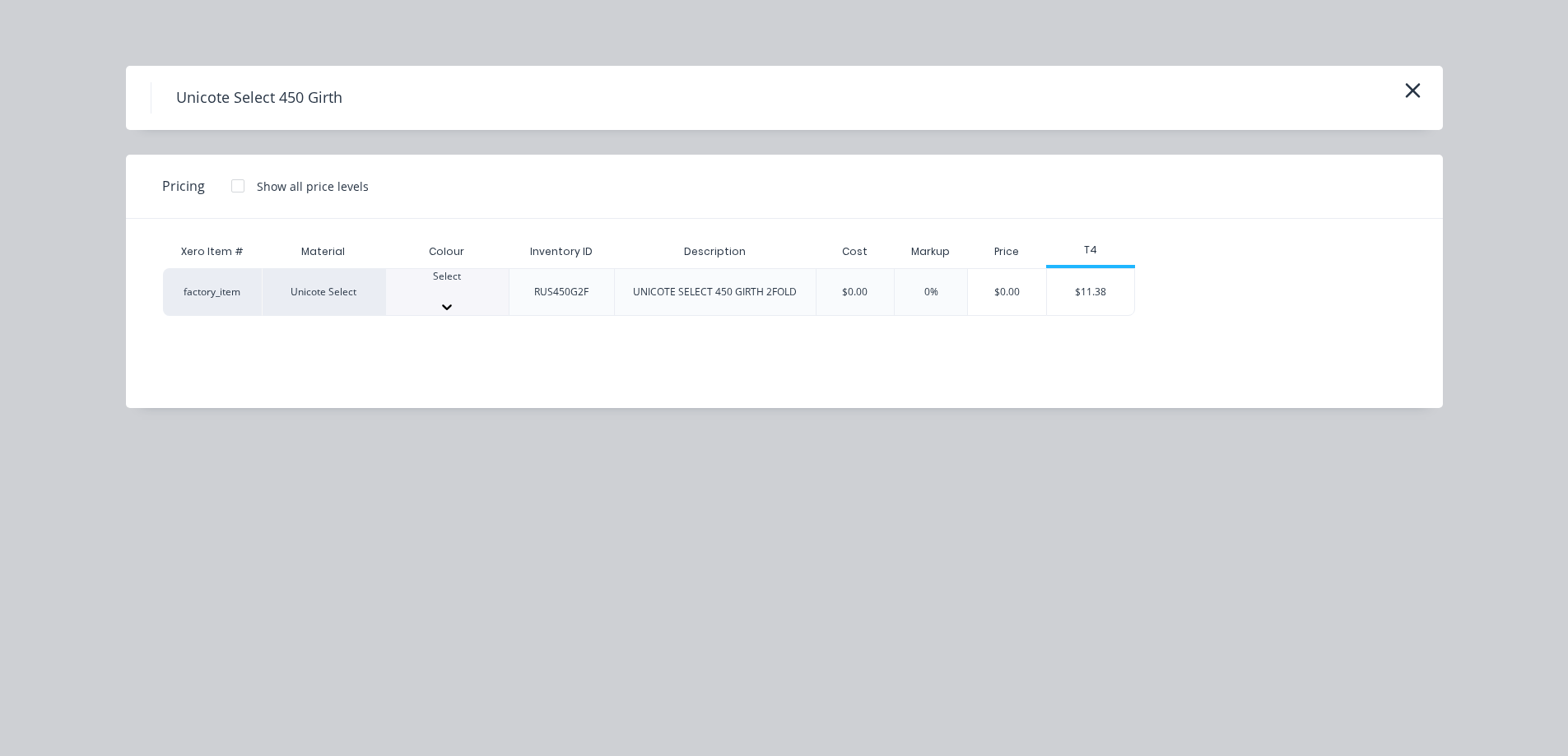
click at [472, 284] on div "Select" at bounding box center [447, 284] width 123 height 30
click at [1105, 291] on div "$11.38" at bounding box center [1091, 297] width 88 height 56
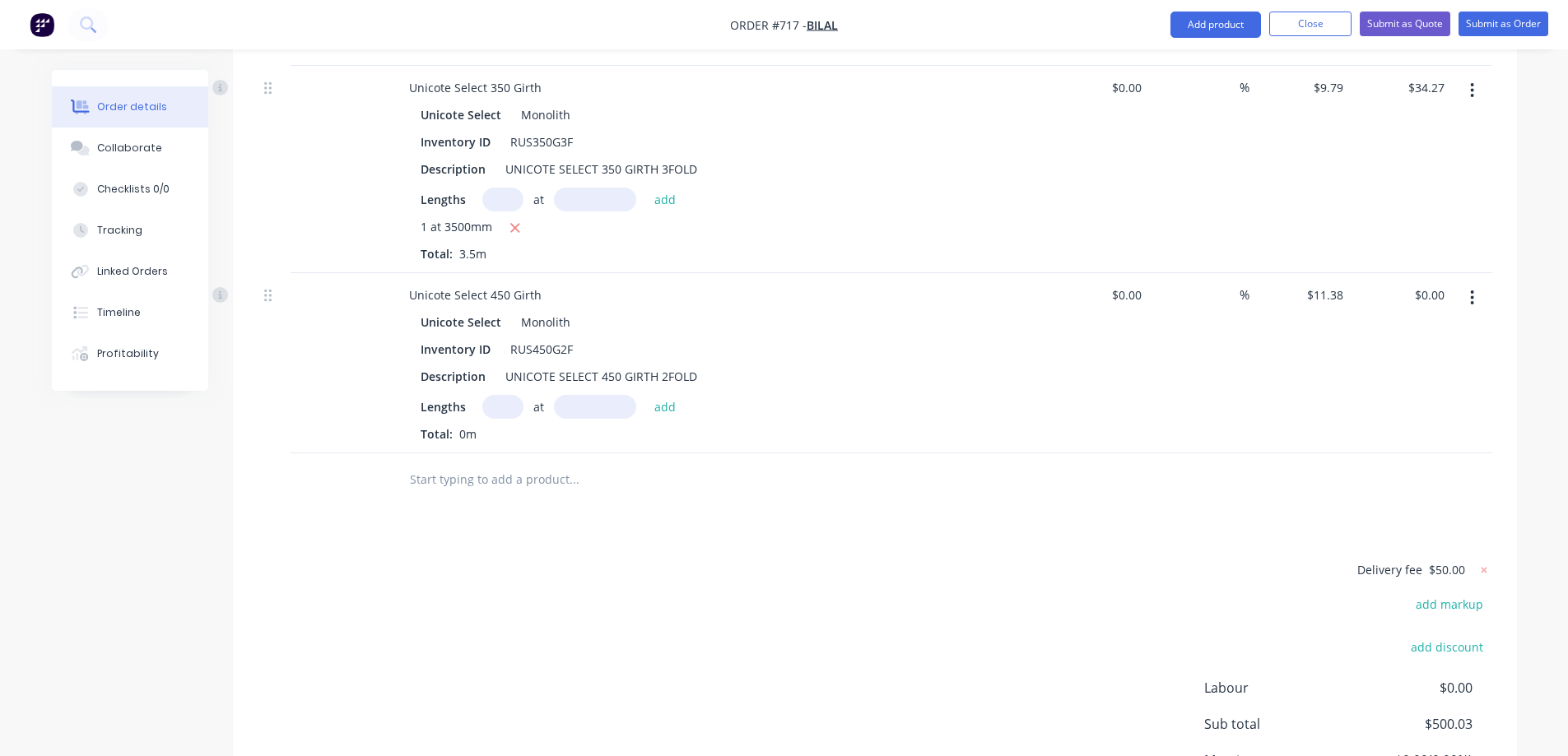
click at [501, 419] on input "text" at bounding box center [503, 407] width 41 height 24
type input "1"
type input "4000mm"
click at [662, 417] on button "add" at bounding box center [666, 407] width 38 height 23
type input "$45.52"
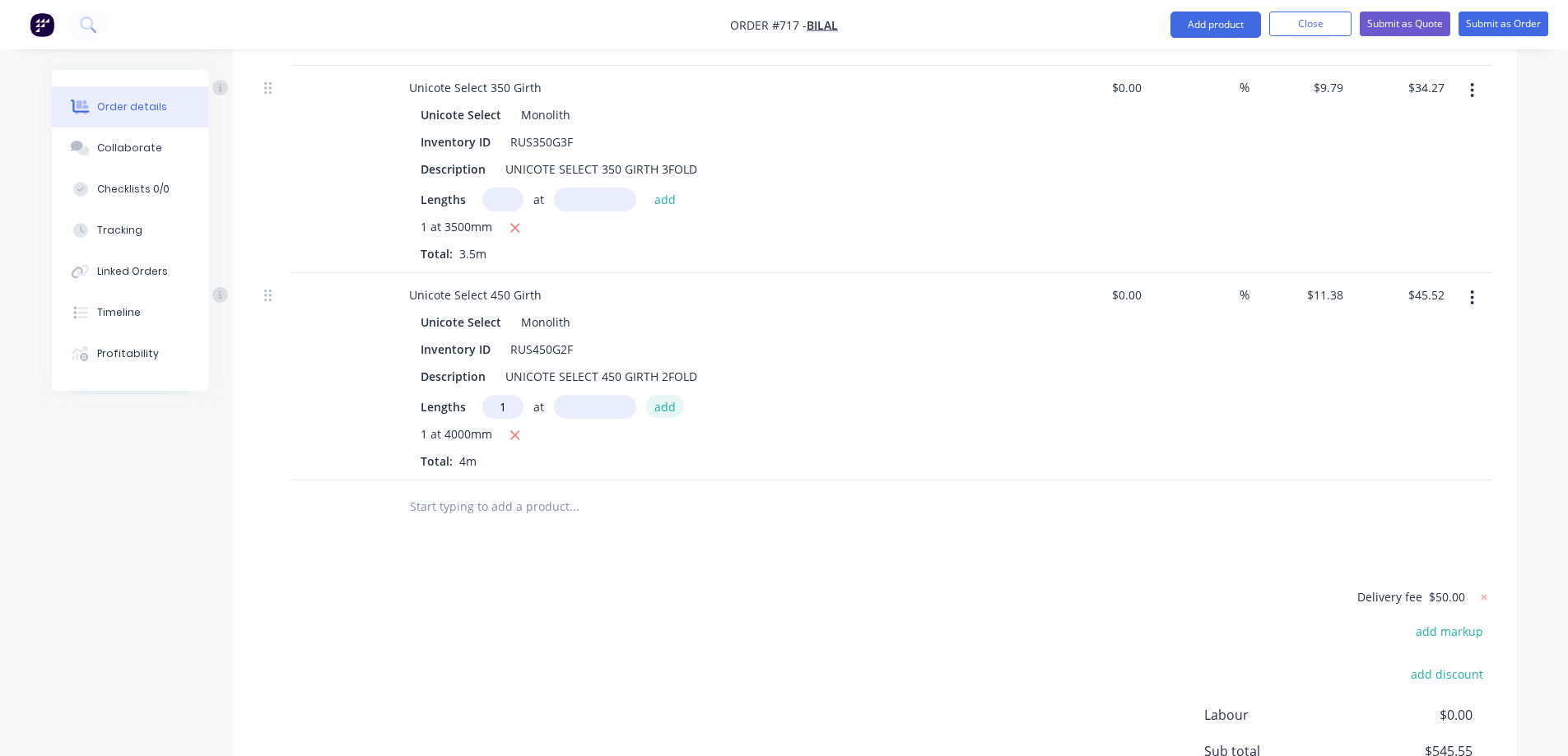
type input "1"
type input "4000mm"
click at [662, 417] on button "add" at bounding box center [666, 407] width 38 height 23
type input "$91.04"
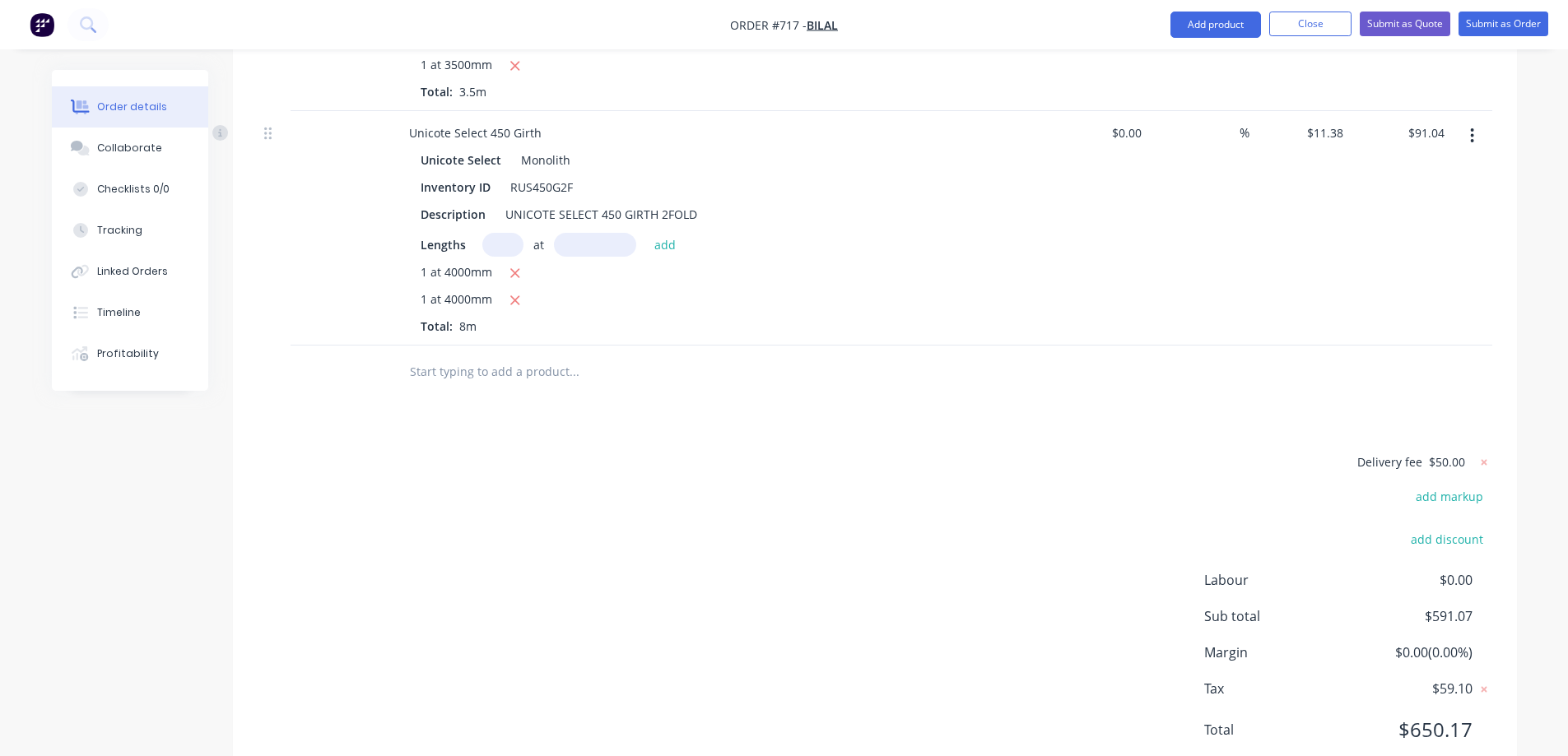
scroll to position [1935, 0]
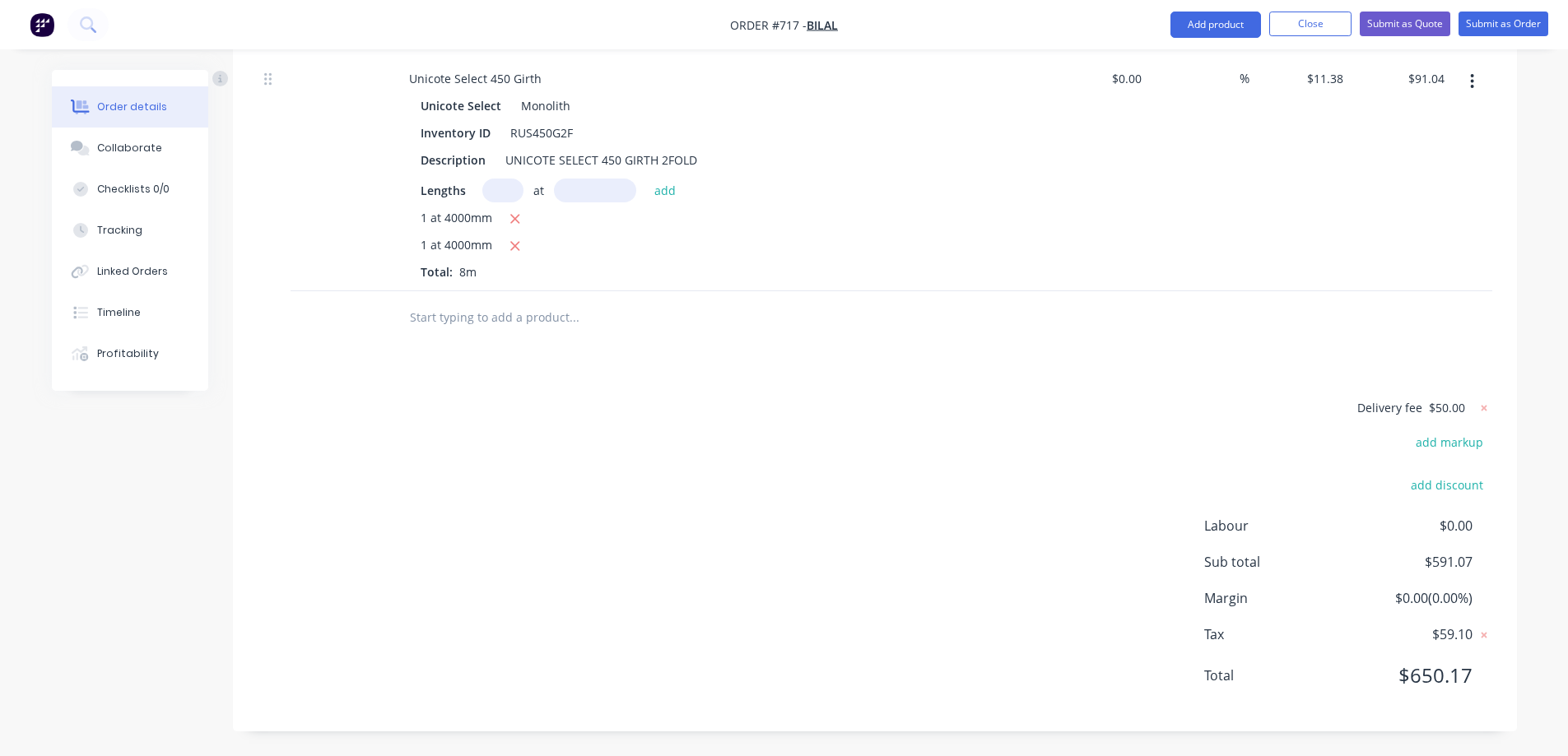
click at [509, 312] on input "text" at bounding box center [574, 318] width 329 height 33
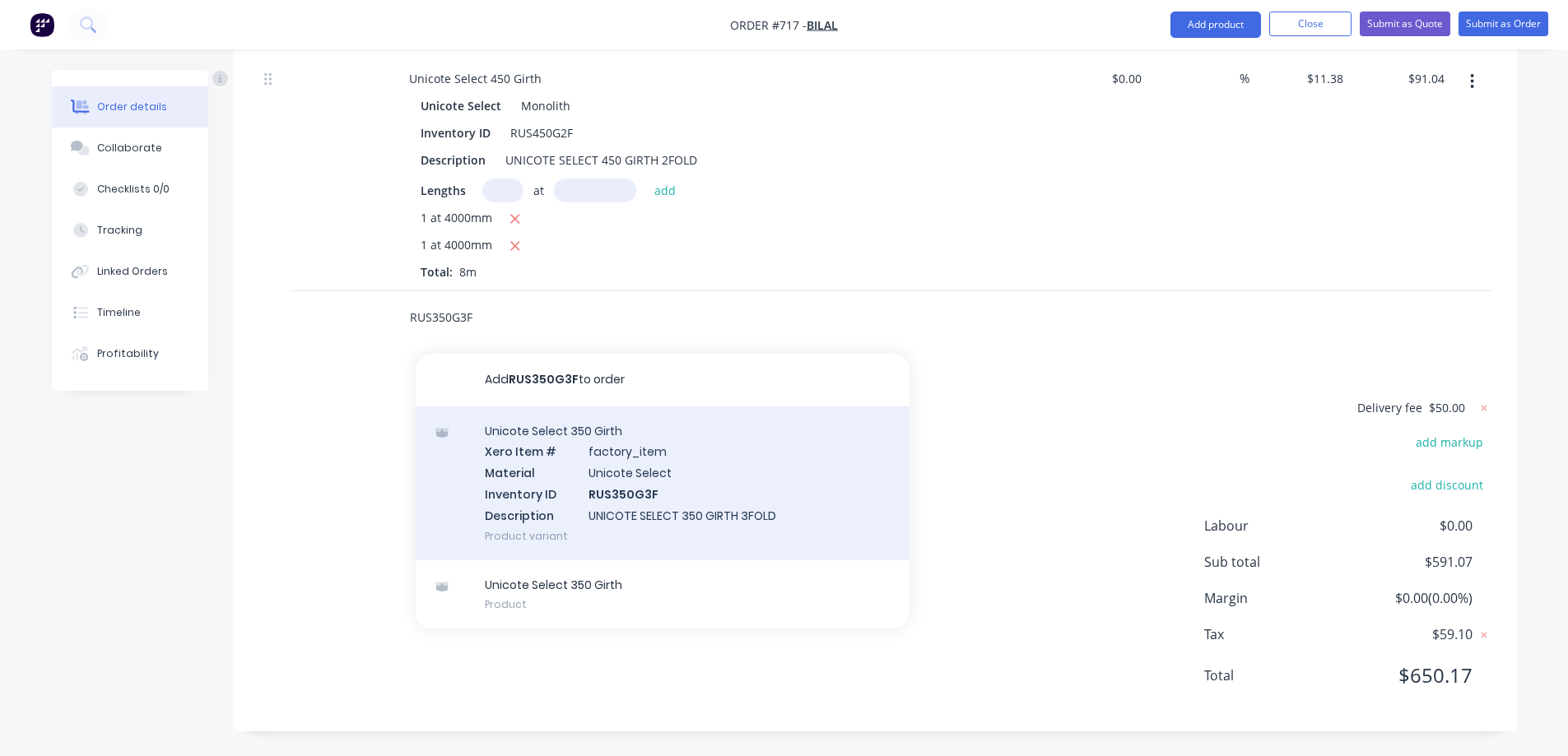
type input "RUS350G3F"
click at [575, 442] on div "Unicote Select 350 Girth Xero Item # factory_item Material Unicote Select Inven…" at bounding box center [662, 483] width 494 height 154
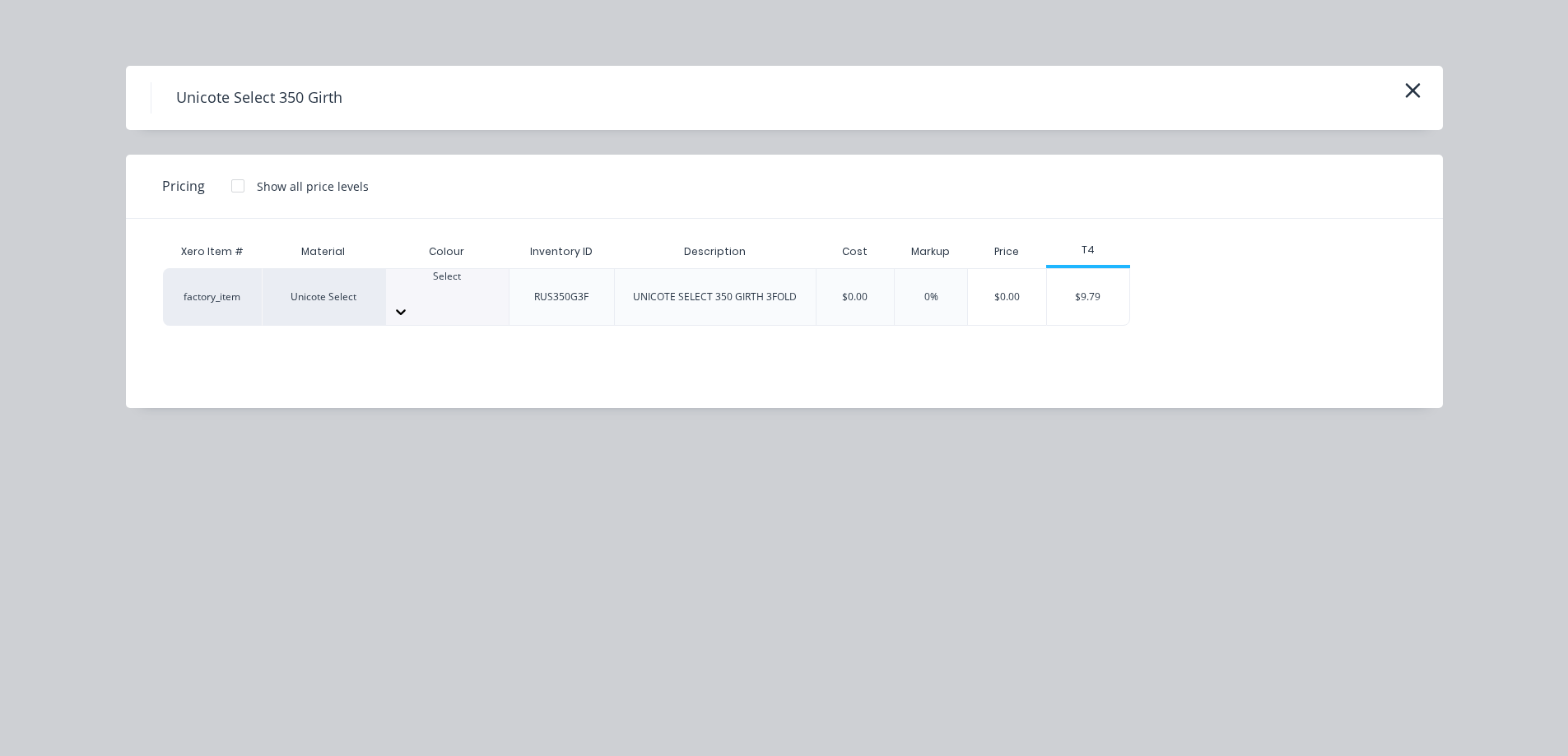
click at [409, 304] on icon at bounding box center [401, 312] width 17 height 17
click at [1112, 295] on div "$9.79" at bounding box center [1088, 297] width 82 height 56
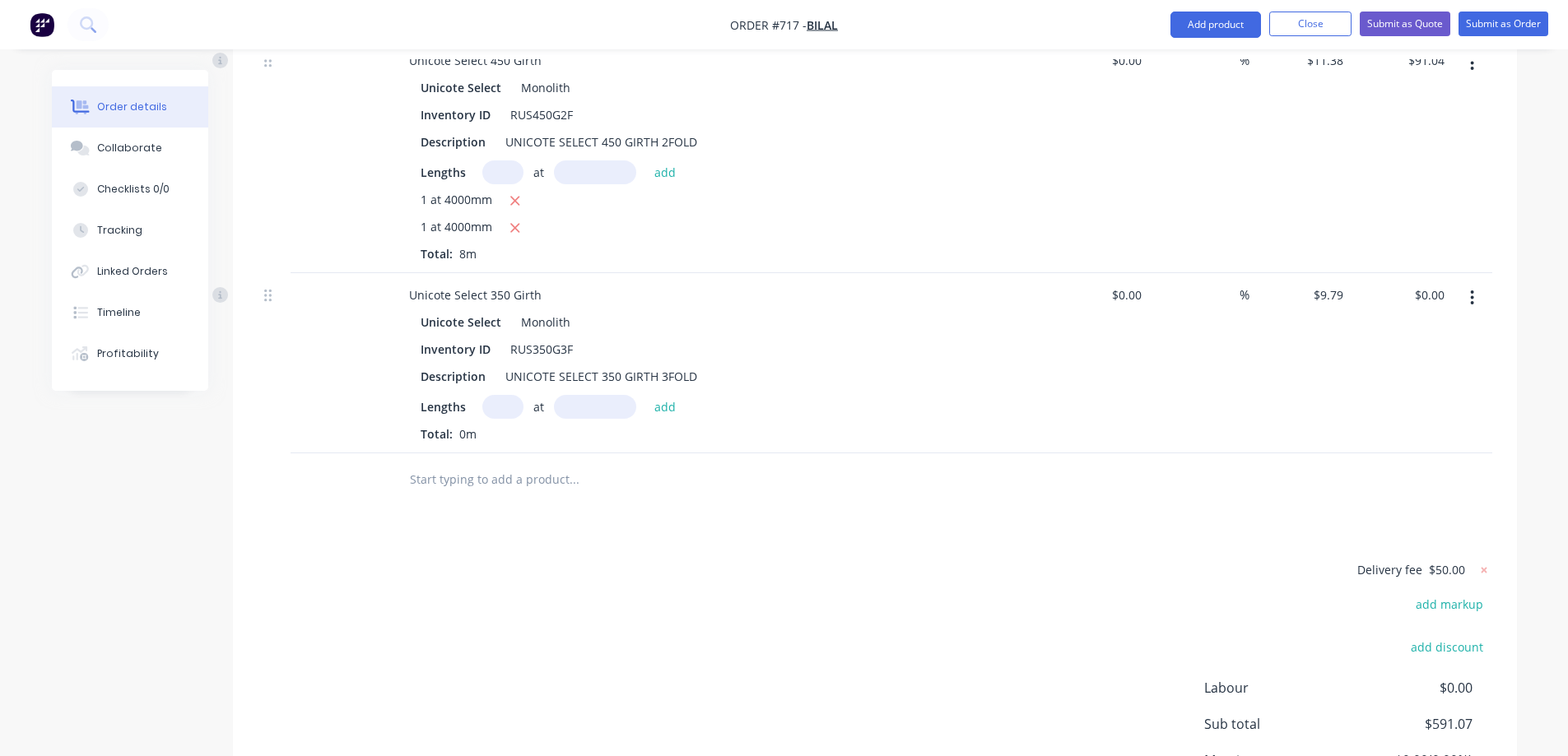
click at [505, 419] on input "text" at bounding box center [503, 407] width 41 height 24
type input "1"
type input "3500mm"
click at [681, 417] on button "add" at bounding box center [666, 407] width 38 height 23
type input "$34.27"
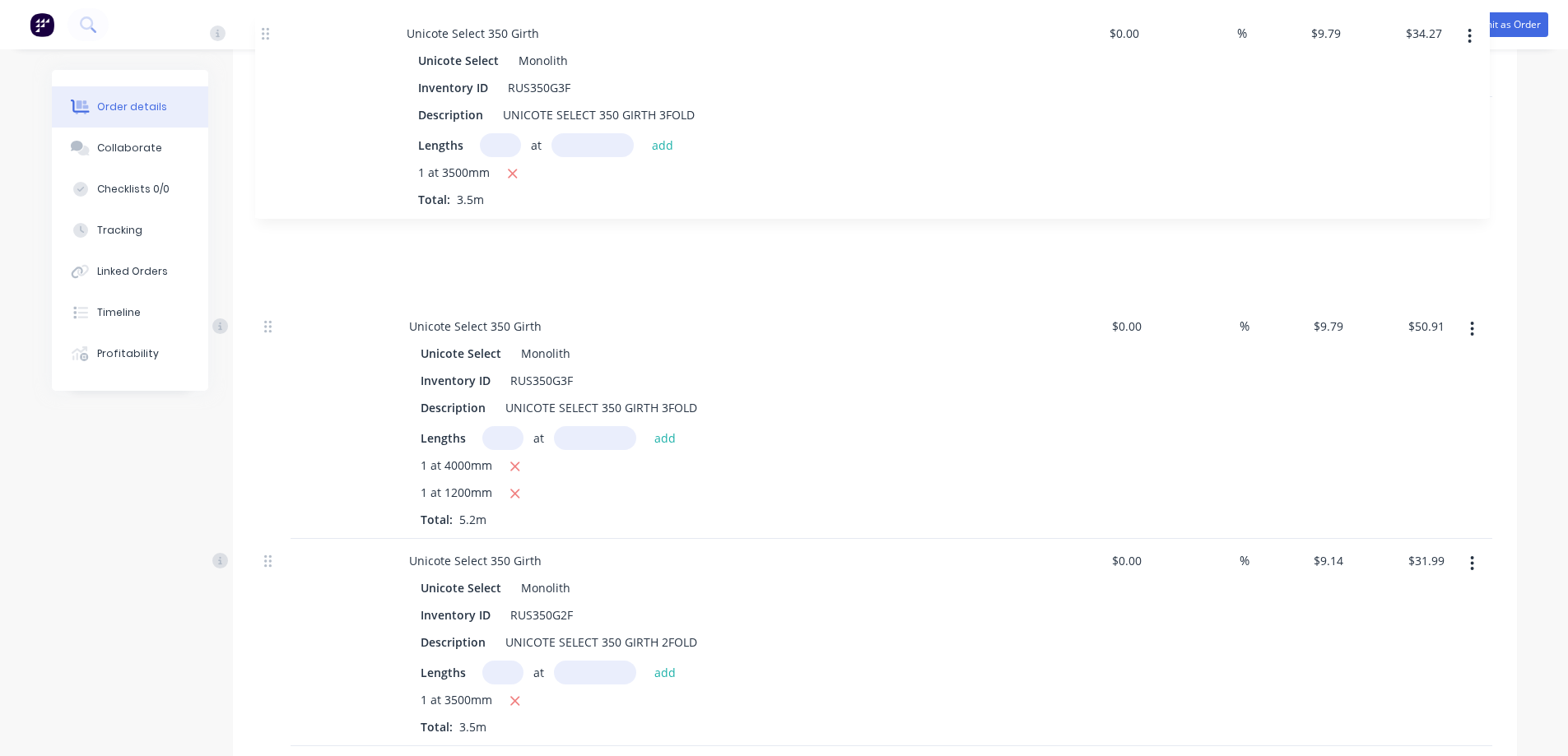
scroll to position [483, 0]
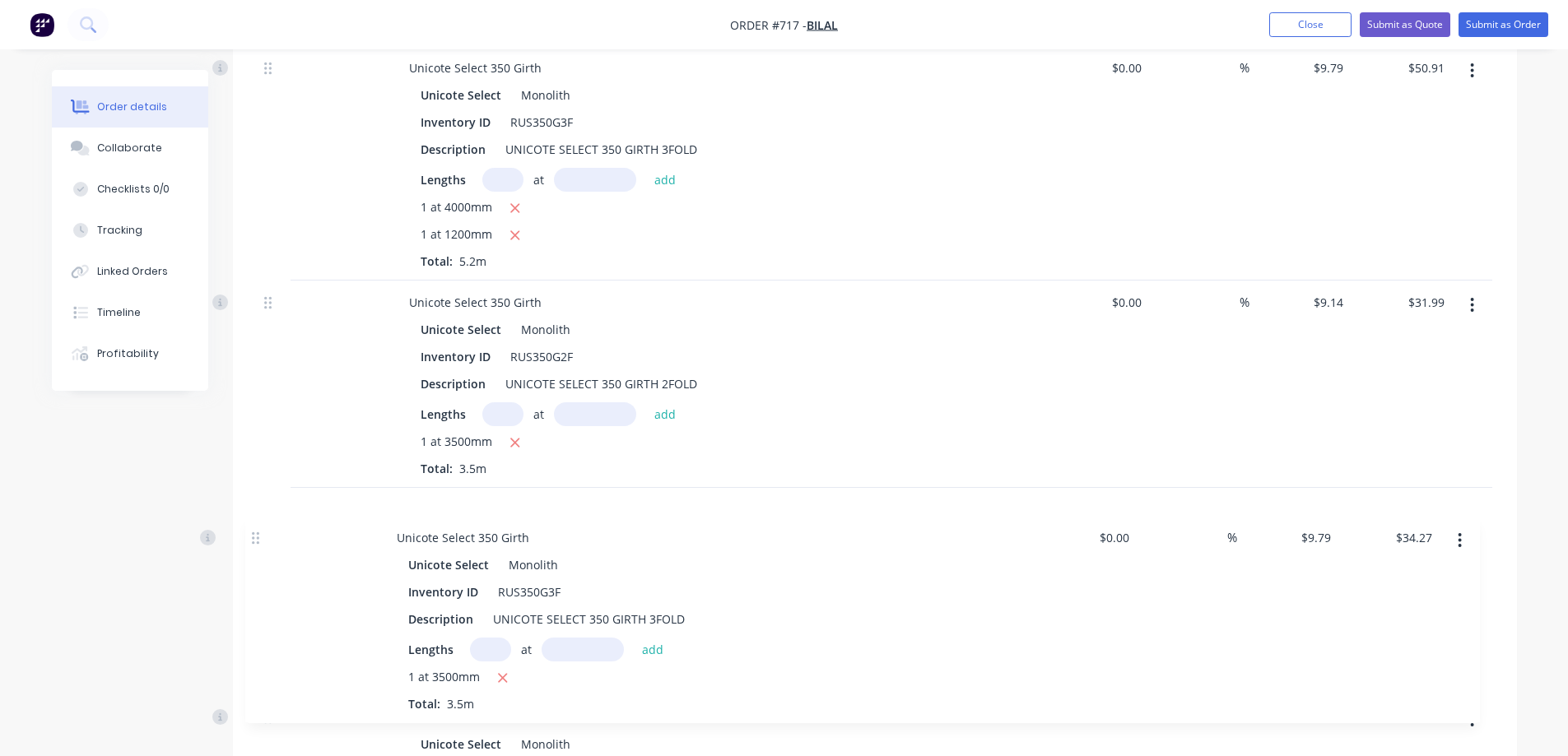
drag, startPoint x: 273, startPoint y: 484, endPoint x: 257, endPoint y: 532, distance: 50.6
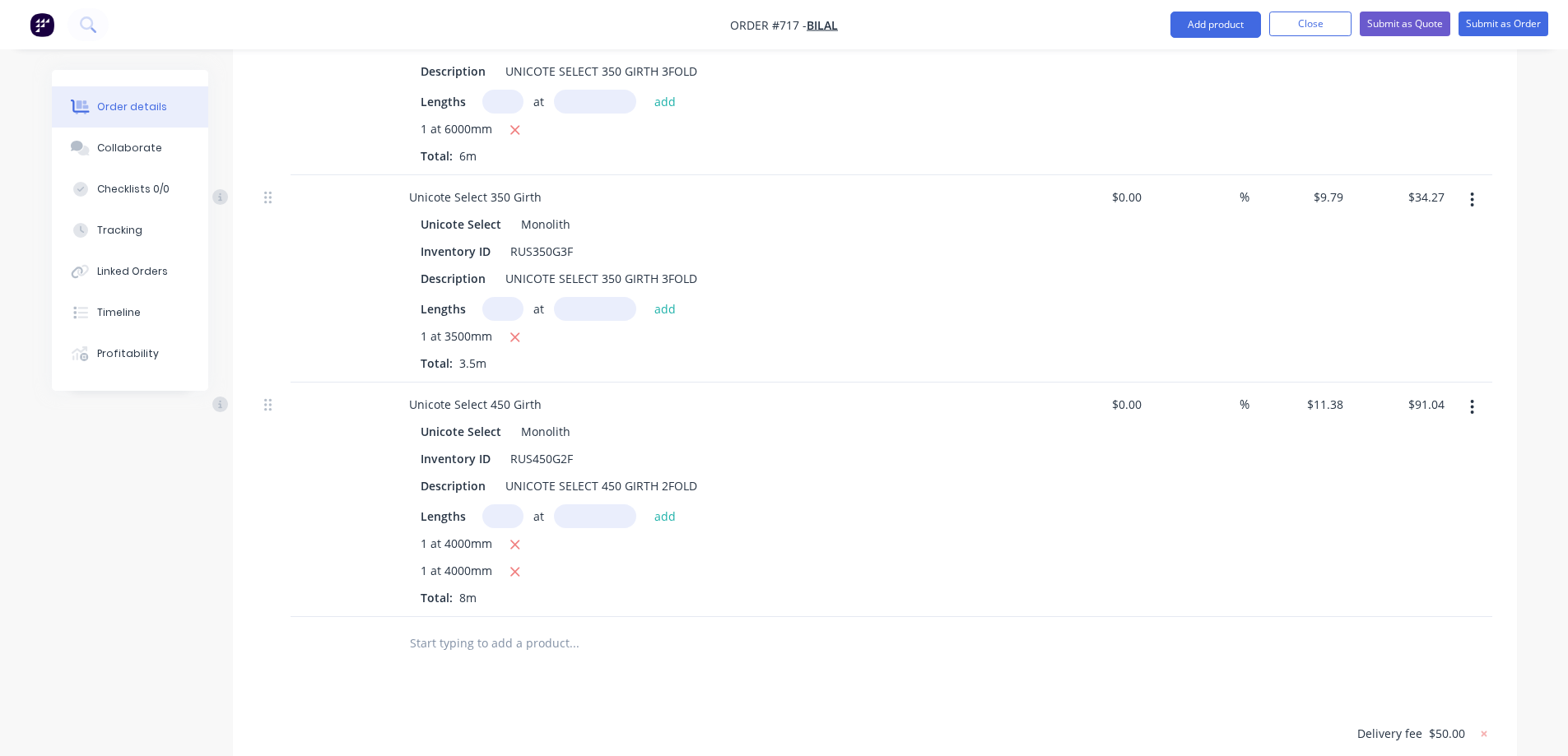
scroll to position [1964, 0]
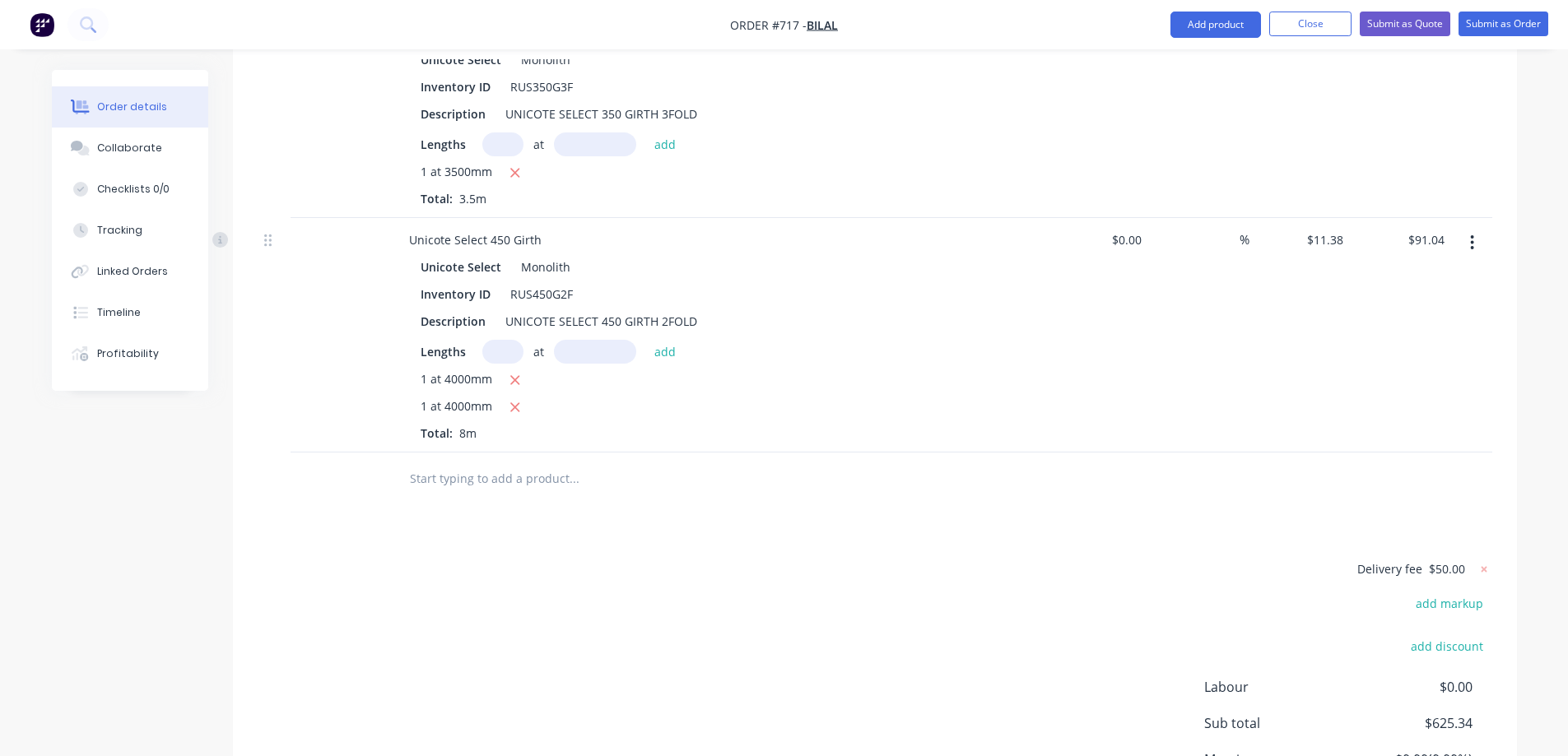
click at [486, 496] on input "text" at bounding box center [574, 479] width 329 height 33
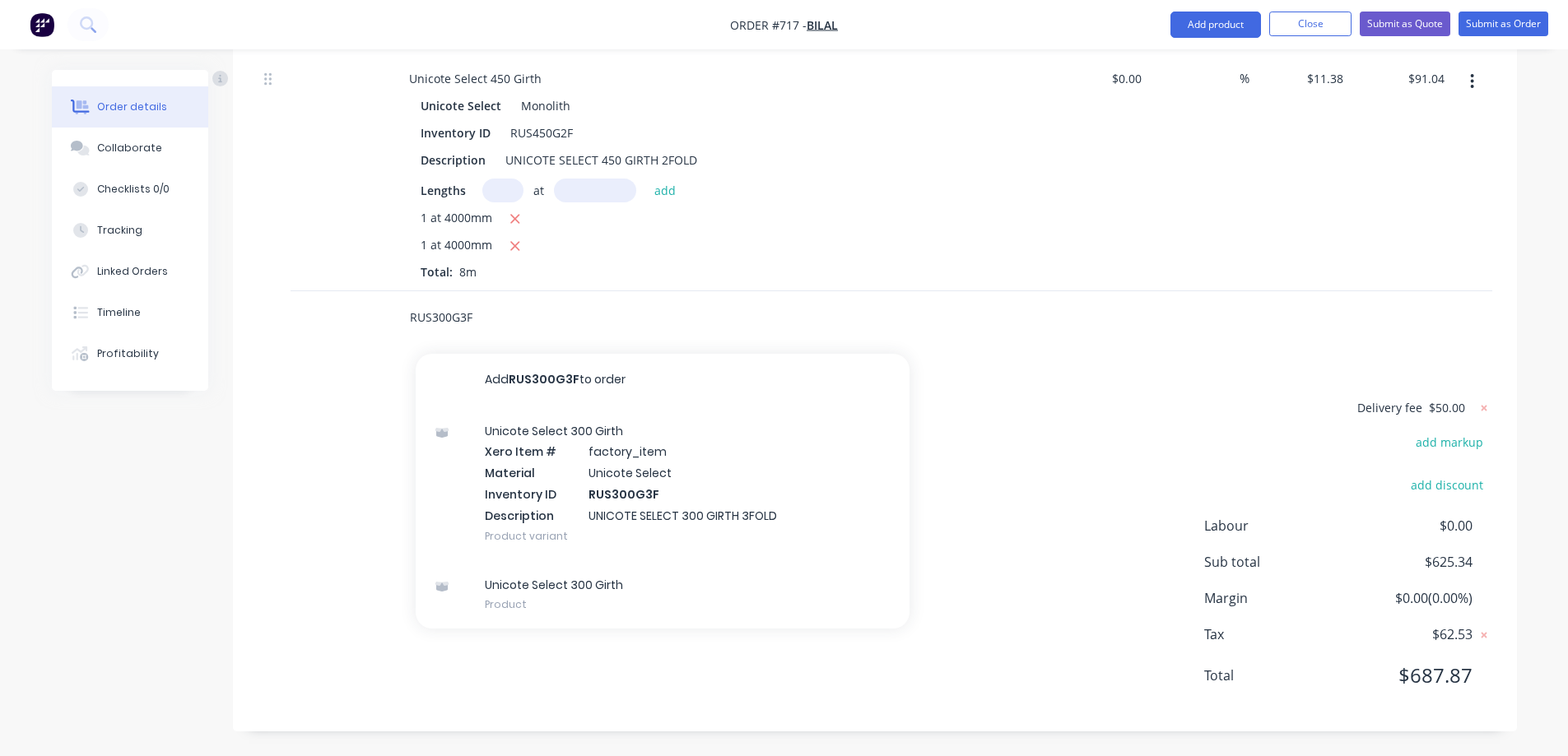
scroll to position [2143, 0]
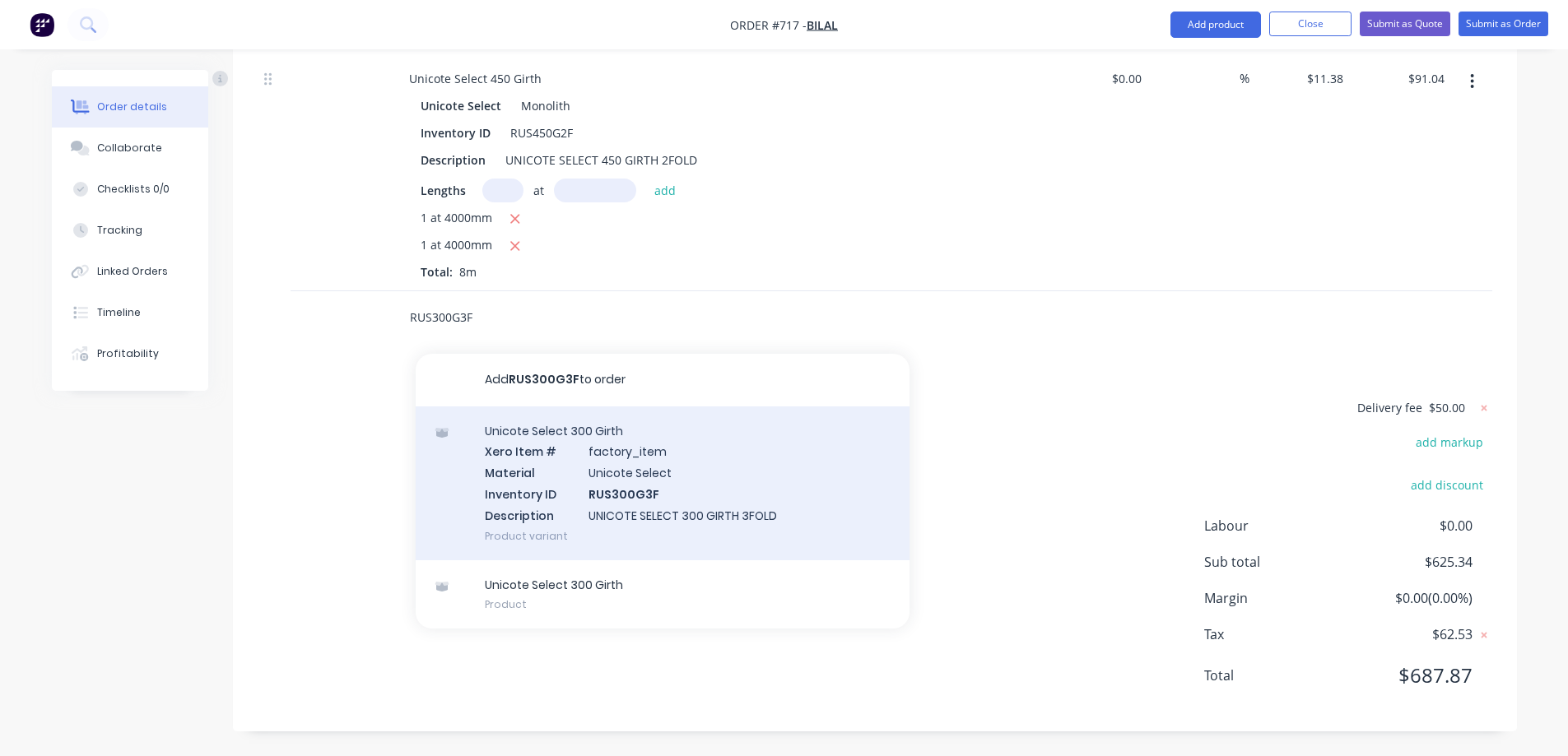
type input "RUS300G3F"
click at [545, 486] on div "Unicote Select 300 Girth Xero Item # factory_item Material Unicote Select Inven…" at bounding box center [662, 483] width 494 height 154
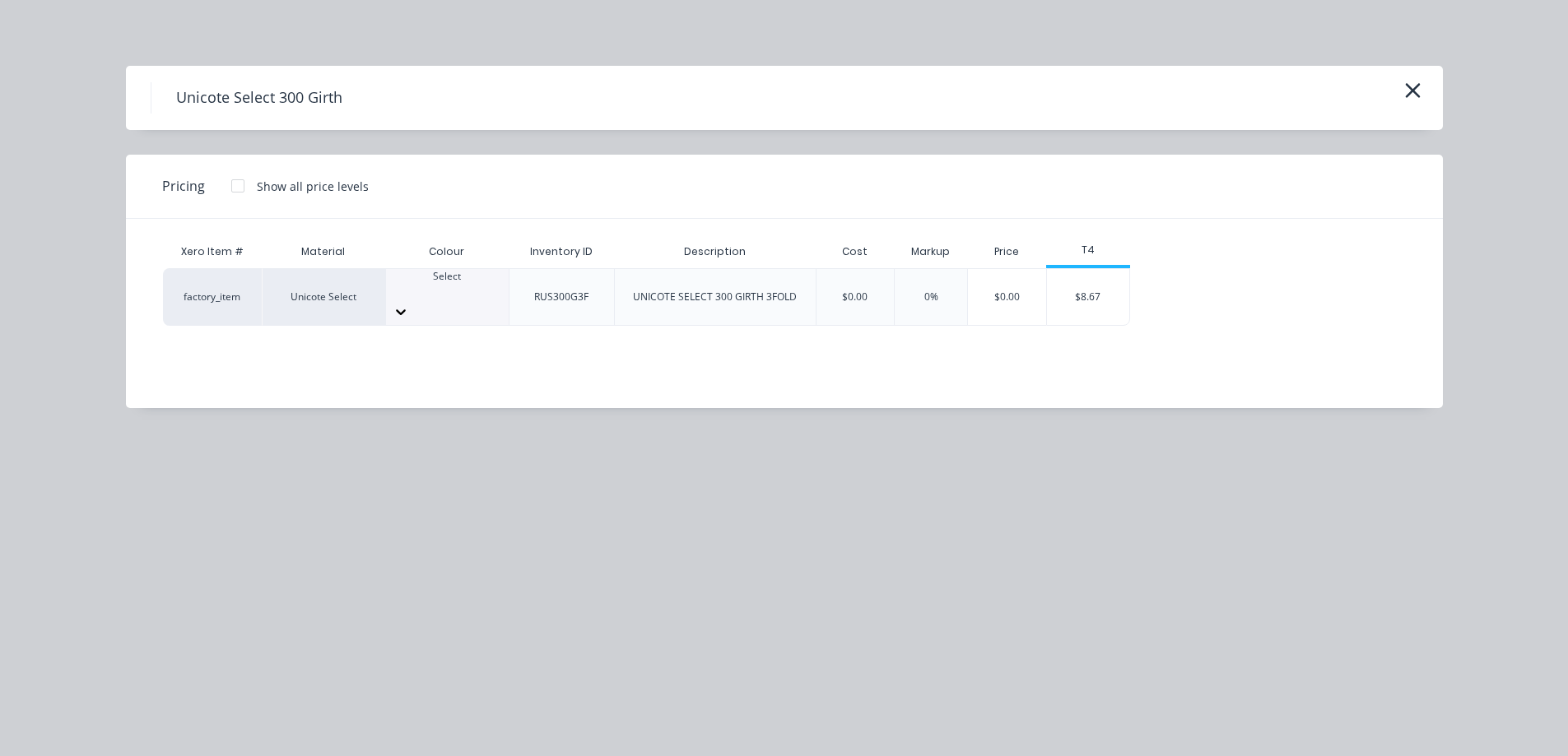
click at [453, 299] on div "Select" at bounding box center [447, 284] width 123 height 30
click at [1077, 283] on div "$8.67" at bounding box center [1088, 297] width 82 height 56
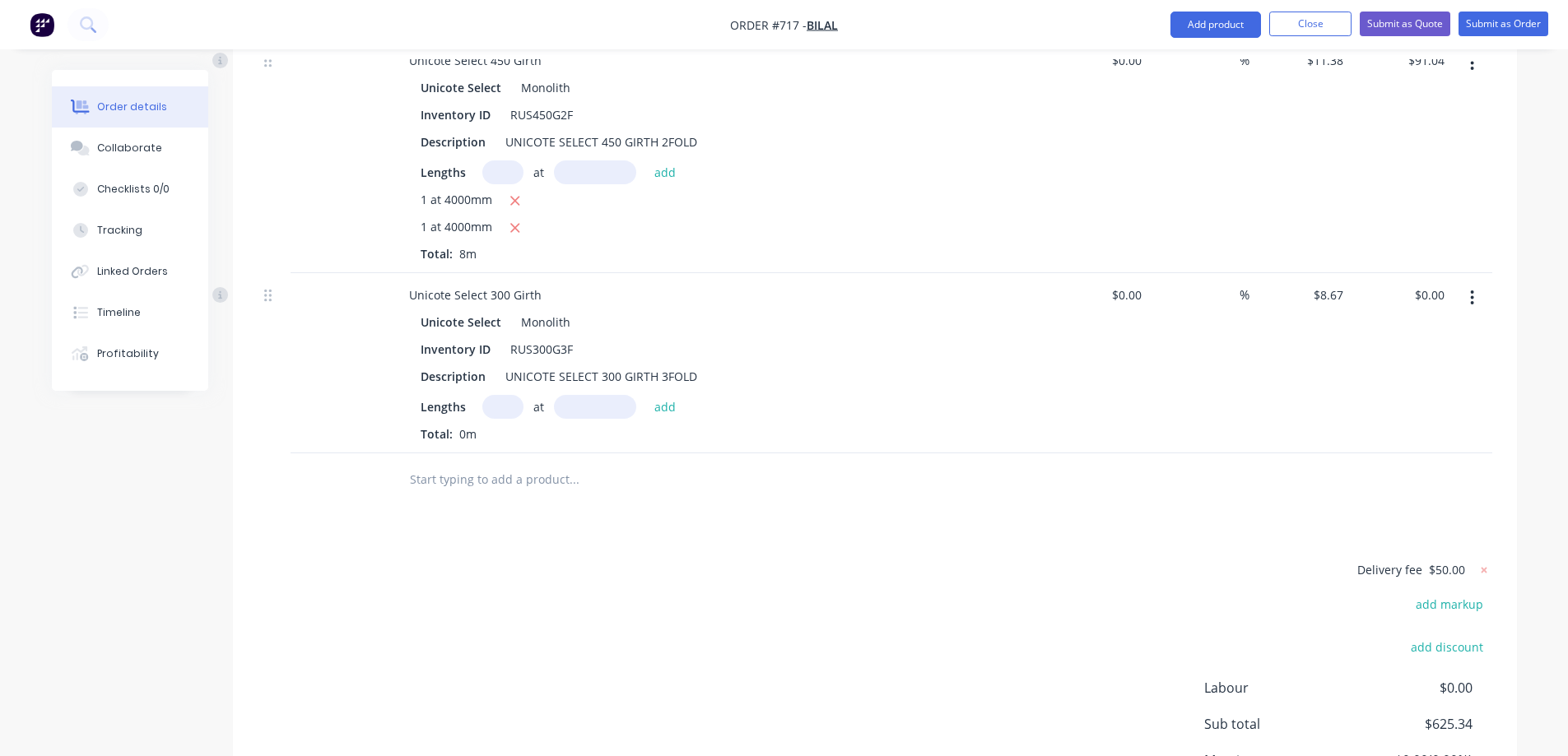
click at [494, 419] on input "text" at bounding box center [503, 407] width 41 height 24
type input "1"
type input "1600mm"
click at [668, 417] on button "add" at bounding box center [666, 407] width 38 height 23
type input "$13.87"
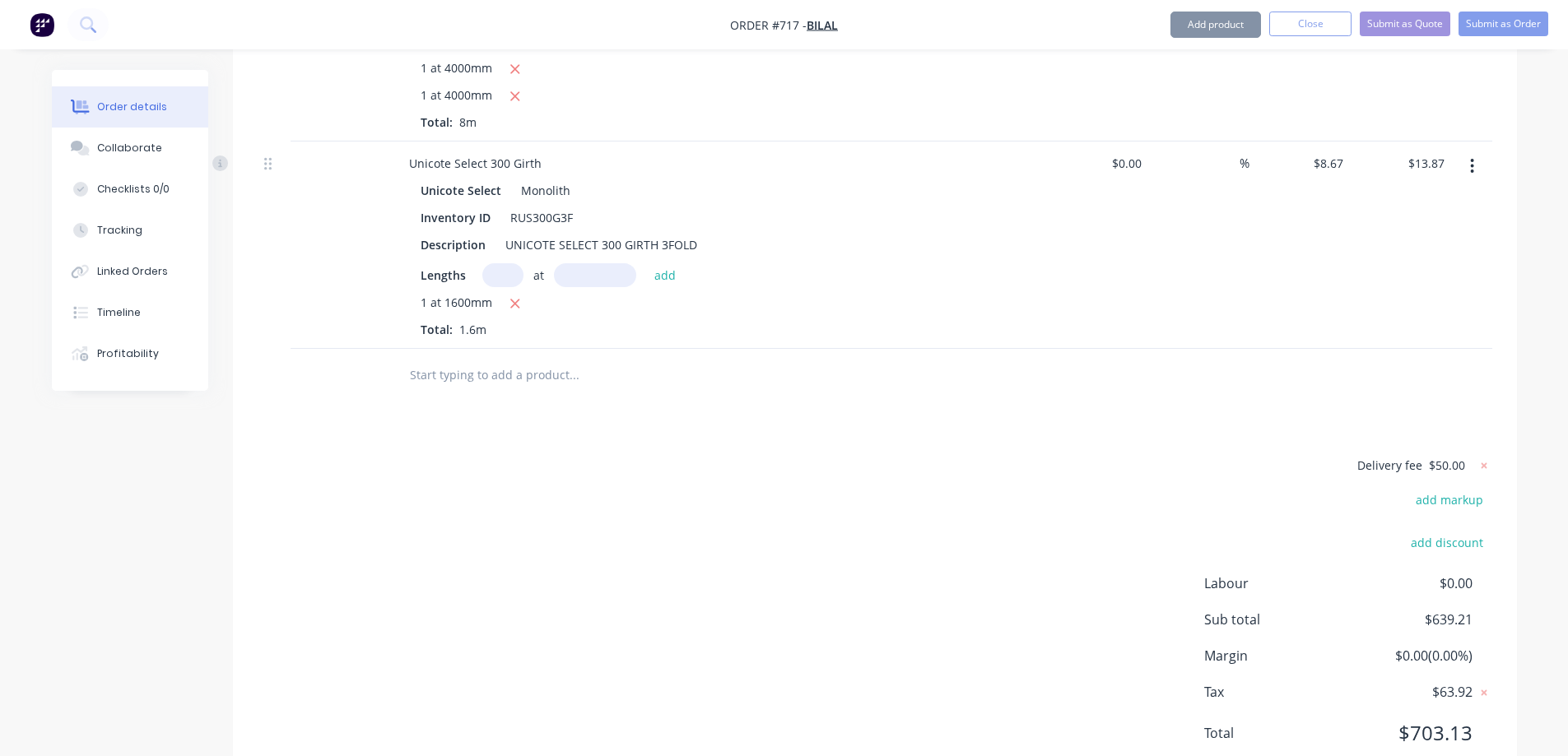
scroll to position [2308, 0]
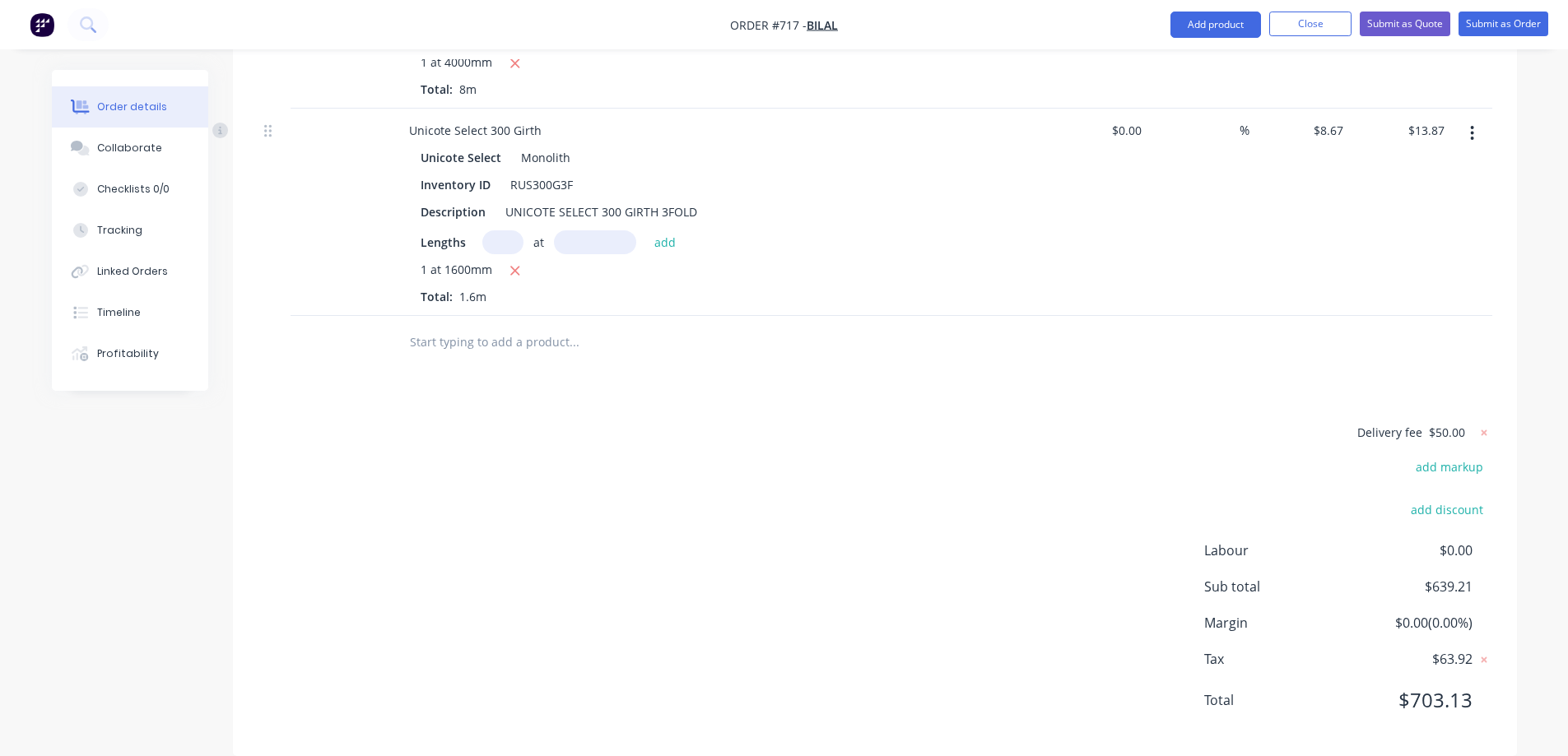
click at [475, 359] on input "text" at bounding box center [574, 342] width 329 height 33
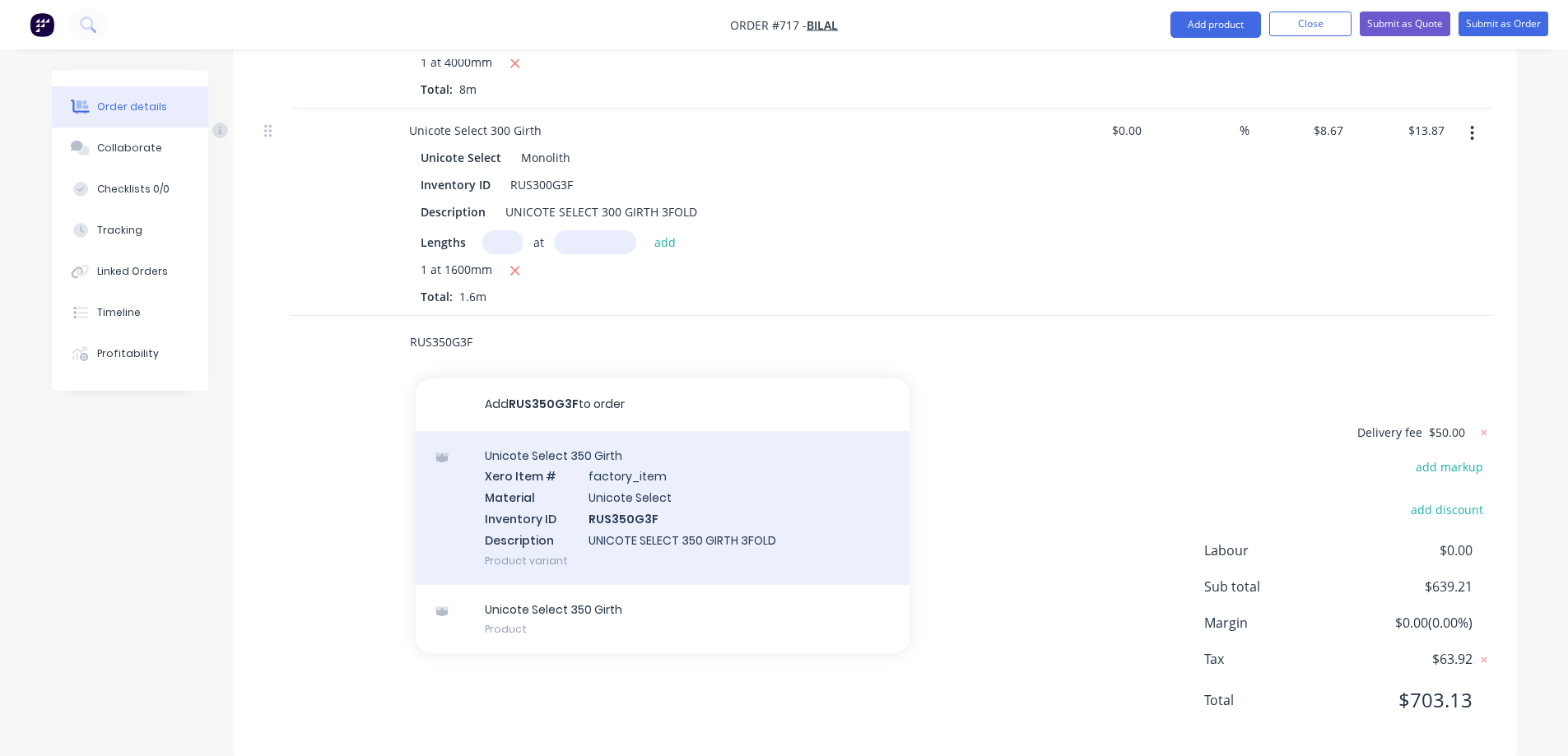
type input "RUS350G3F"
click at [585, 502] on div "Unicote Select 350 Girth Xero Item # factory_item Material Unicote Select Inven…" at bounding box center [662, 508] width 494 height 154
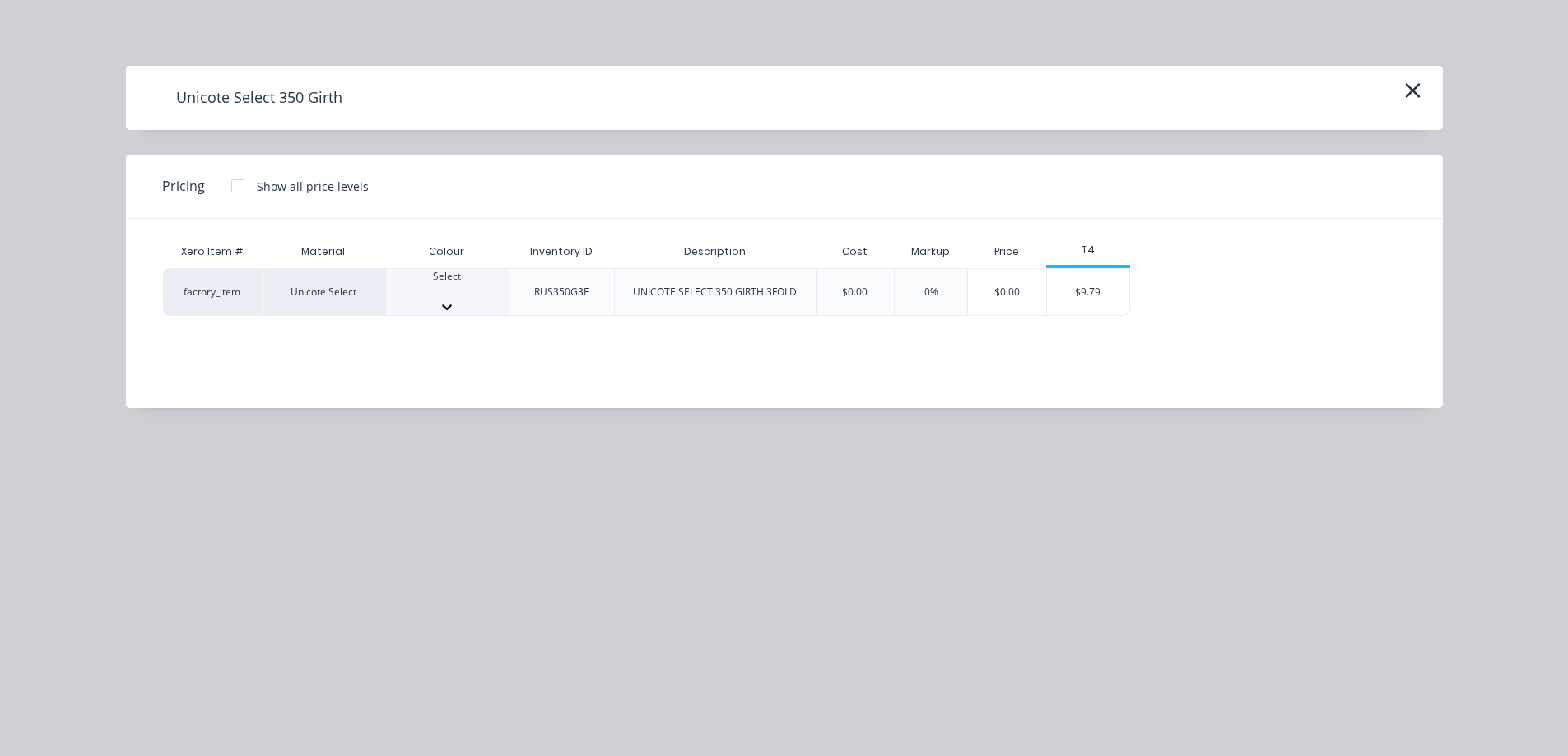
click at [439, 287] on div at bounding box center [447, 291] width 123 height 15
click at [1095, 293] on div "$9.79" at bounding box center [1088, 297] width 82 height 56
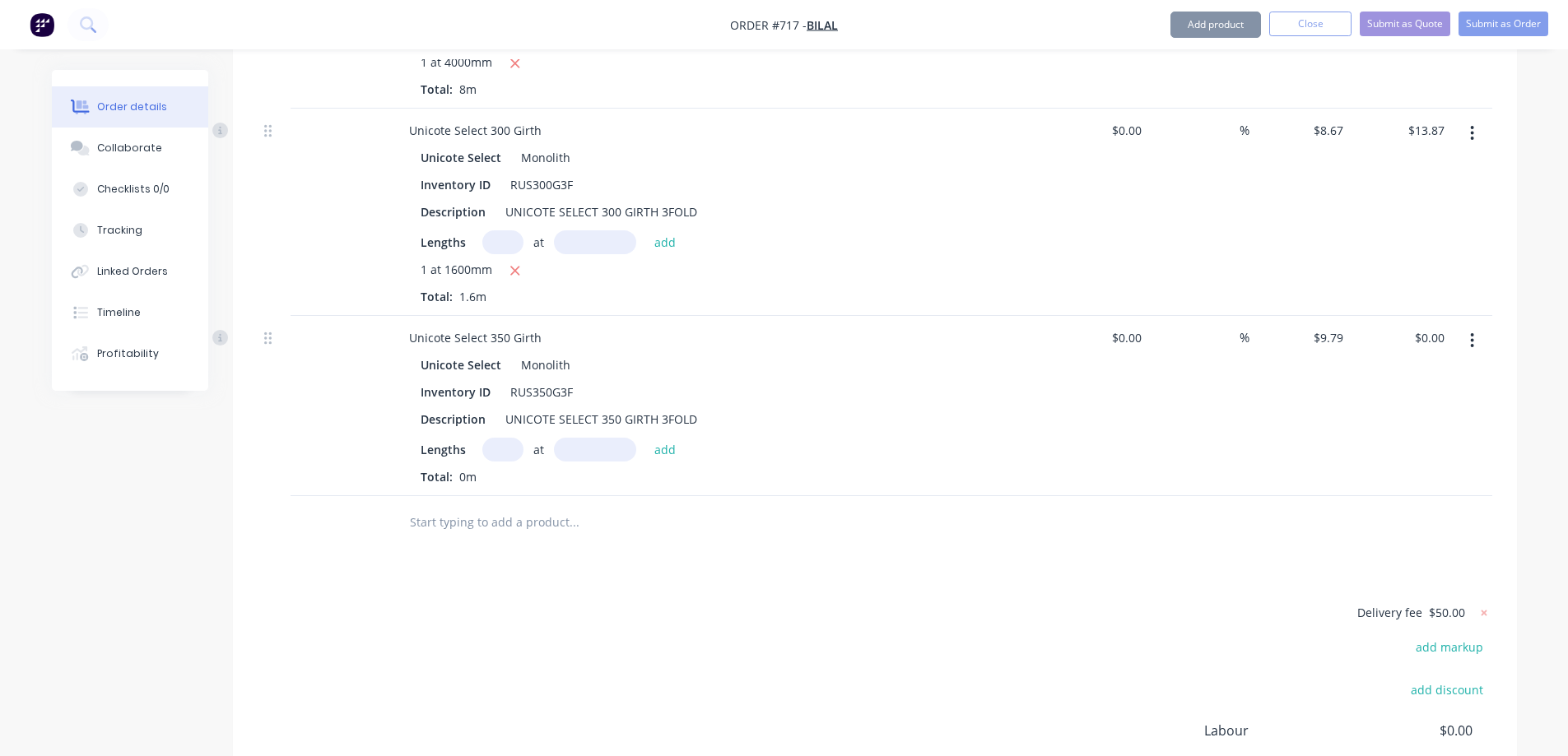
click at [507, 462] on input "text" at bounding box center [503, 449] width 41 height 24
type input "1"
type input "1600mm"
click at [657, 460] on button "add" at bounding box center [666, 449] width 38 height 23
type input "$15.66"
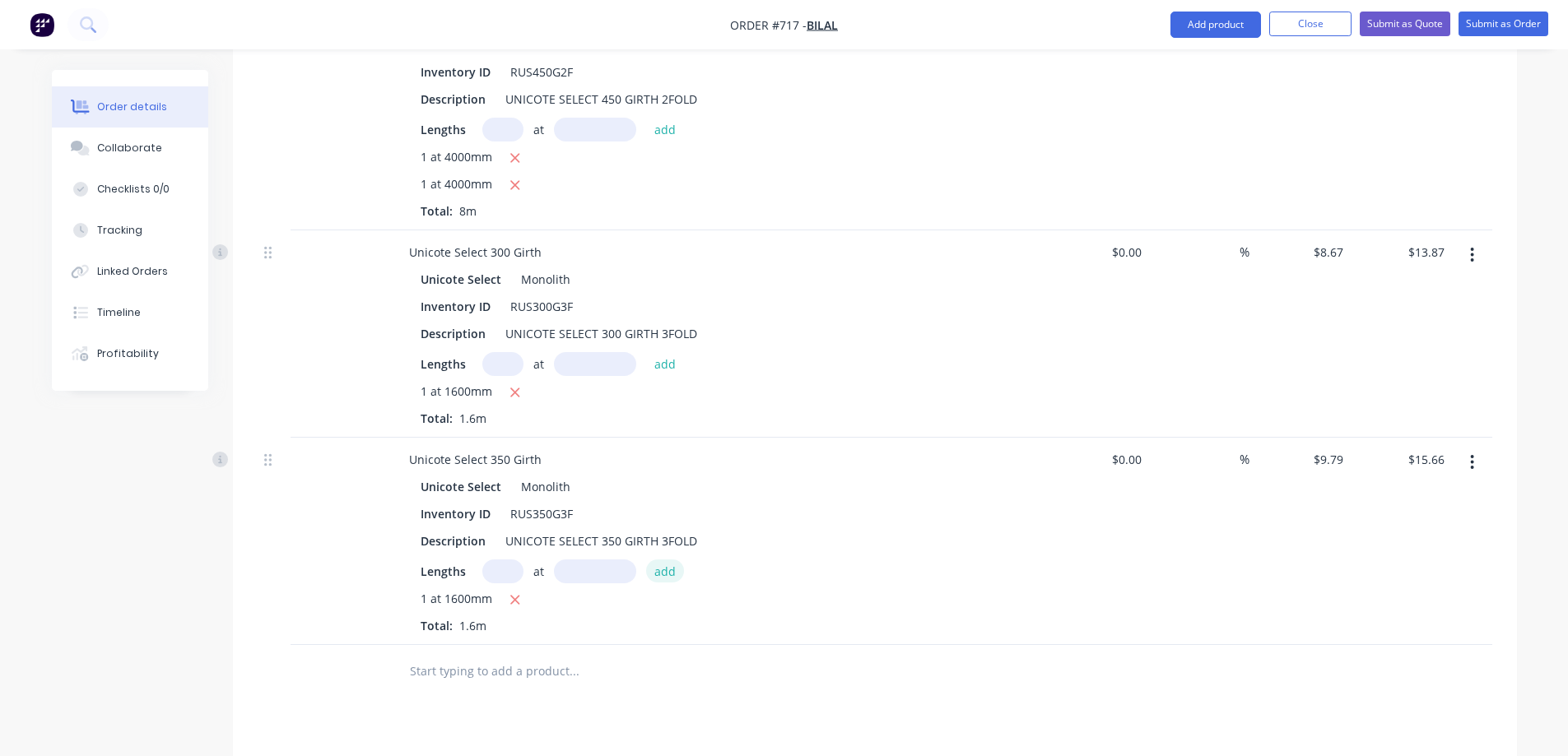
scroll to position [2146, 0]
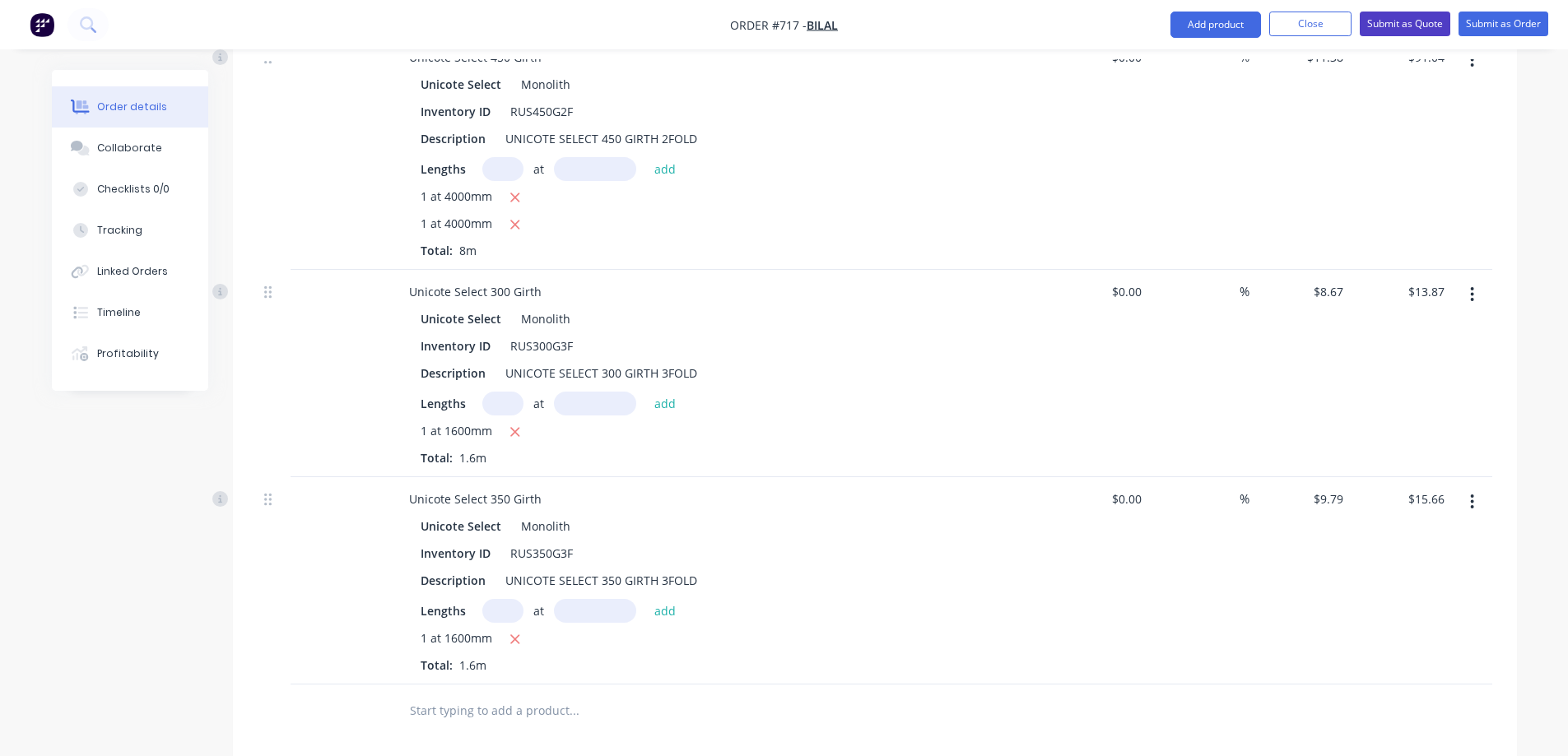
click at [1396, 29] on button "Submit as Quote" at bounding box center [1405, 24] width 91 height 24
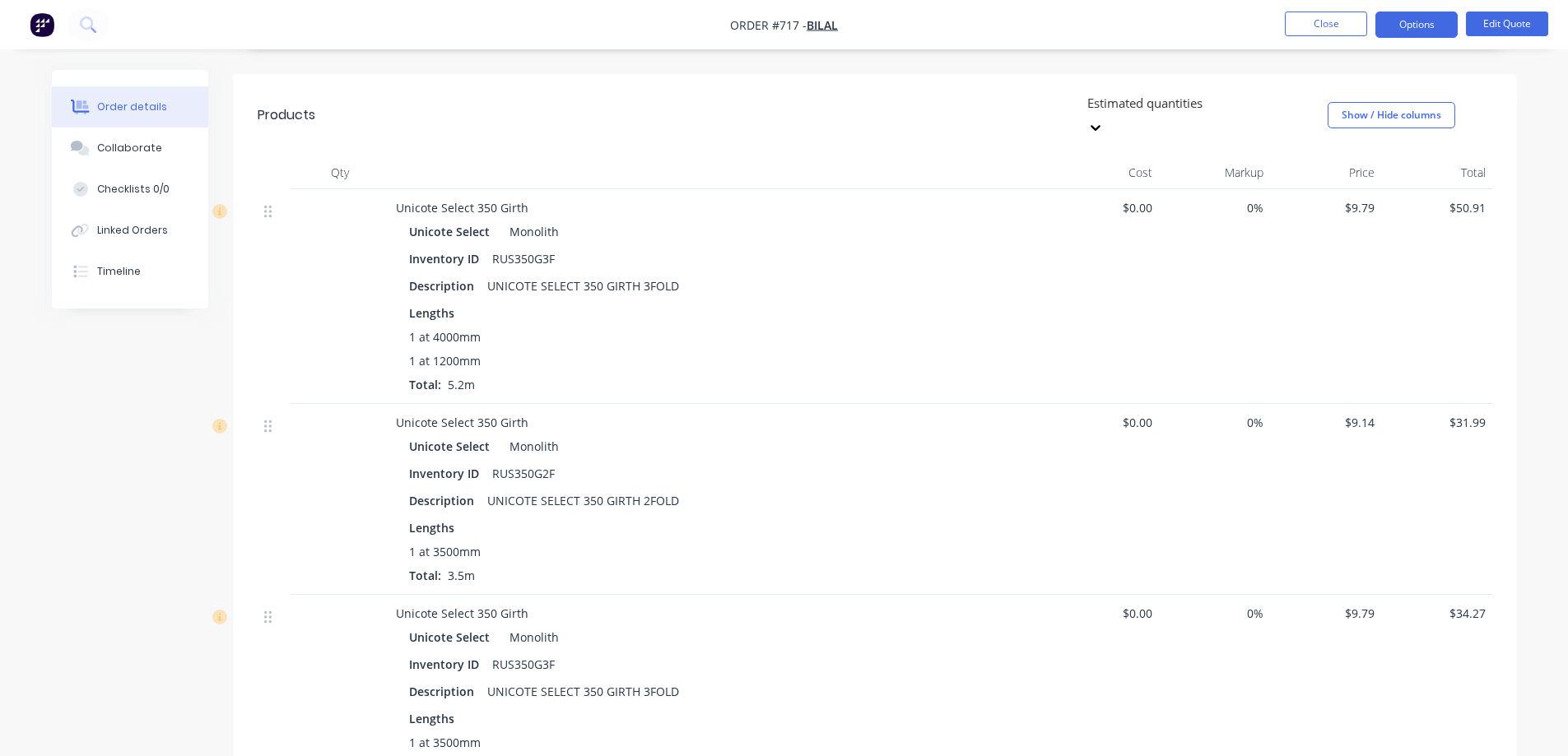
scroll to position [348, 0]
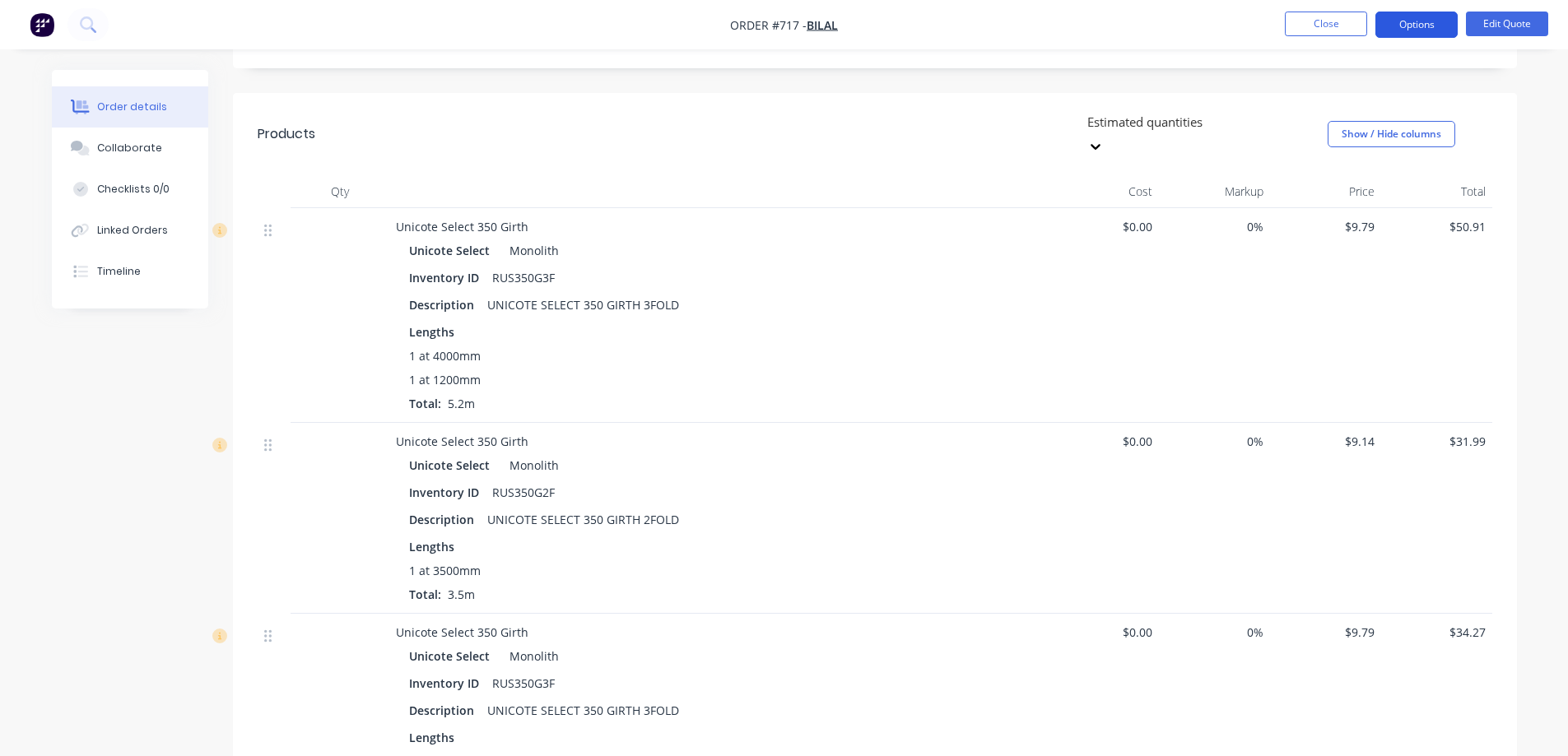
click at [1401, 16] on button "Options" at bounding box center [1416, 24] width 82 height 26
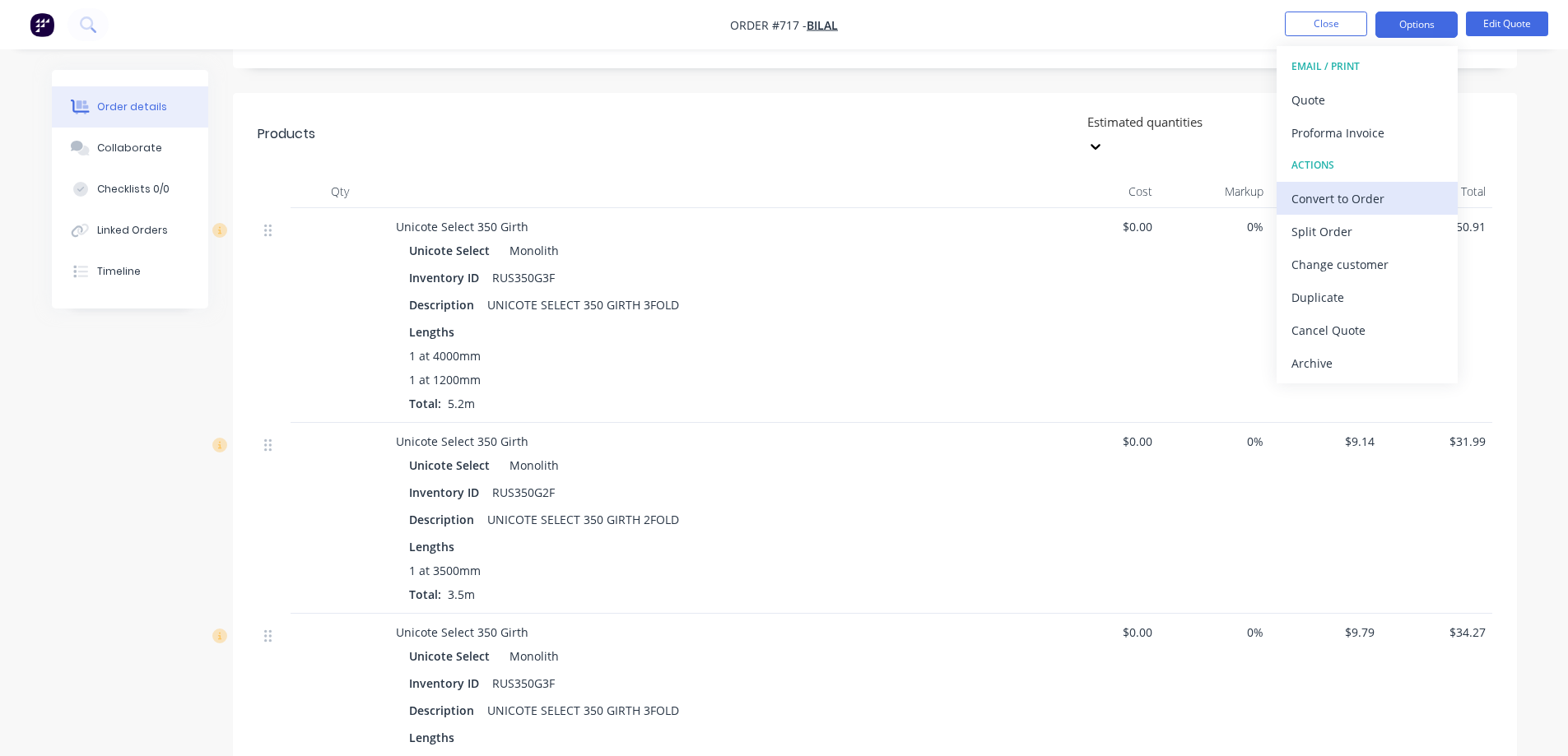
click at [1338, 189] on div "Convert to Order" at bounding box center [1368, 198] width 152 height 24
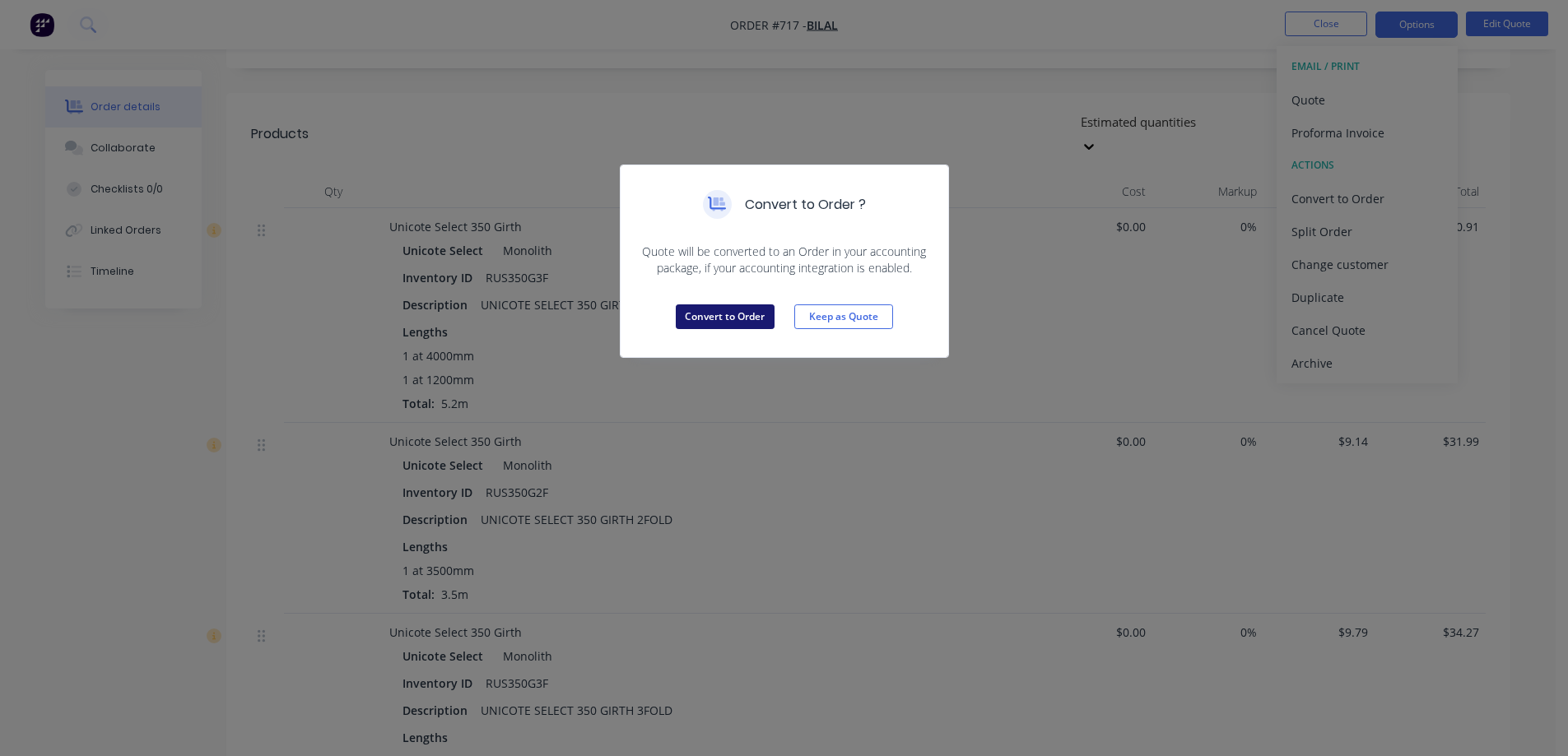
click at [710, 311] on button "Convert to Order" at bounding box center [725, 317] width 98 height 24
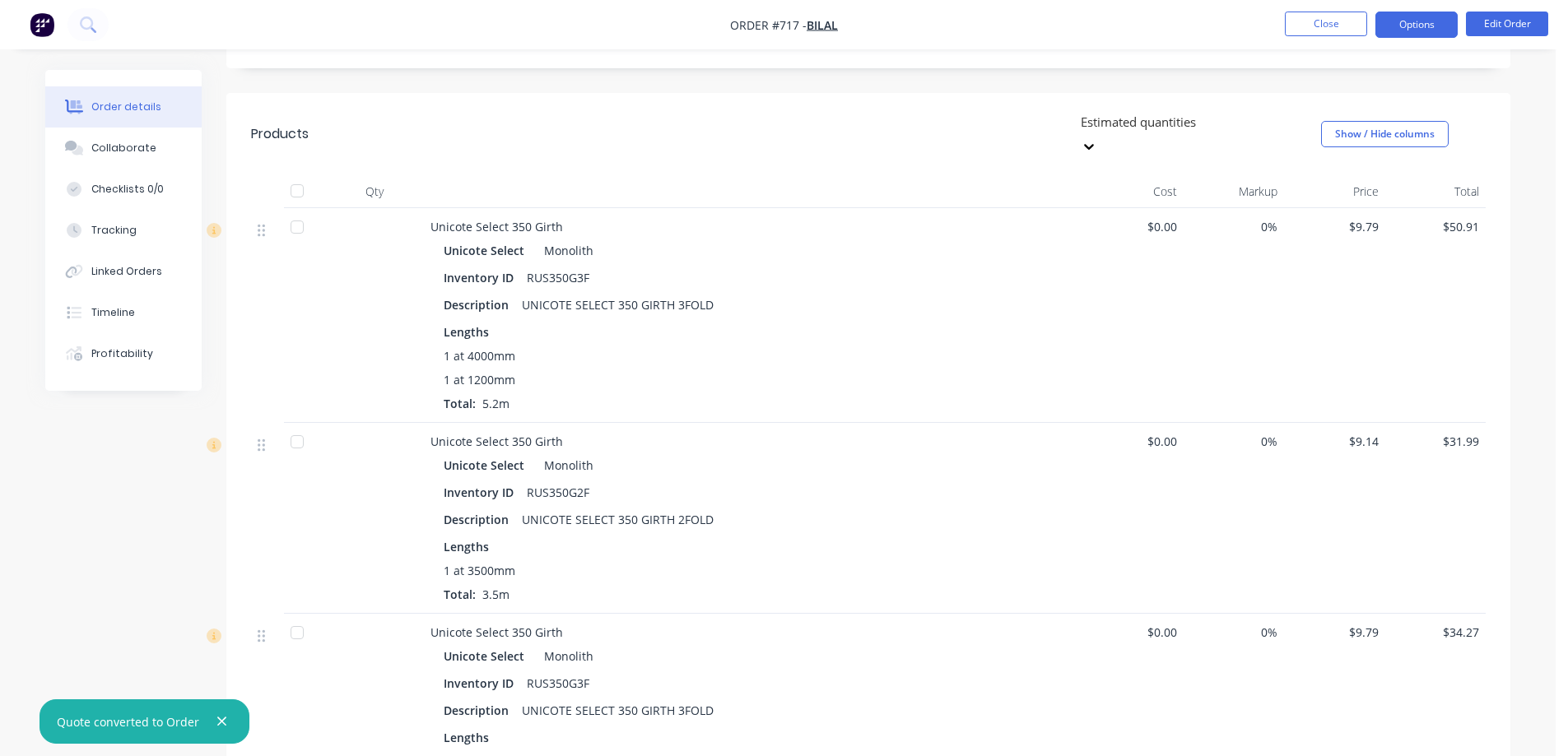
click at [1411, 25] on button "Options" at bounding box center [1416, 24] width 82 height 26
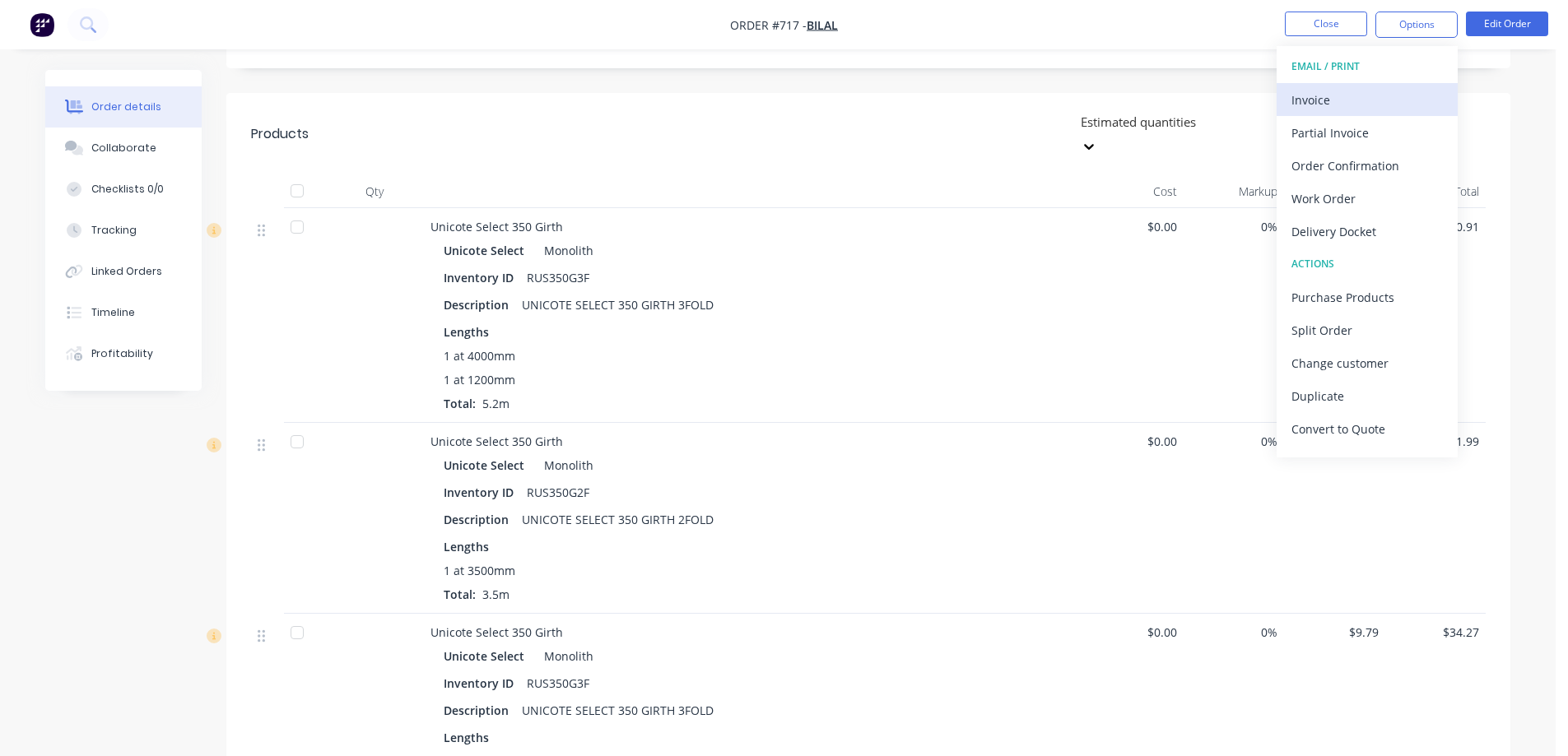
click at [1378, 94] on div "Invoice" at bounding box center [1368, 99] width 152 height 24
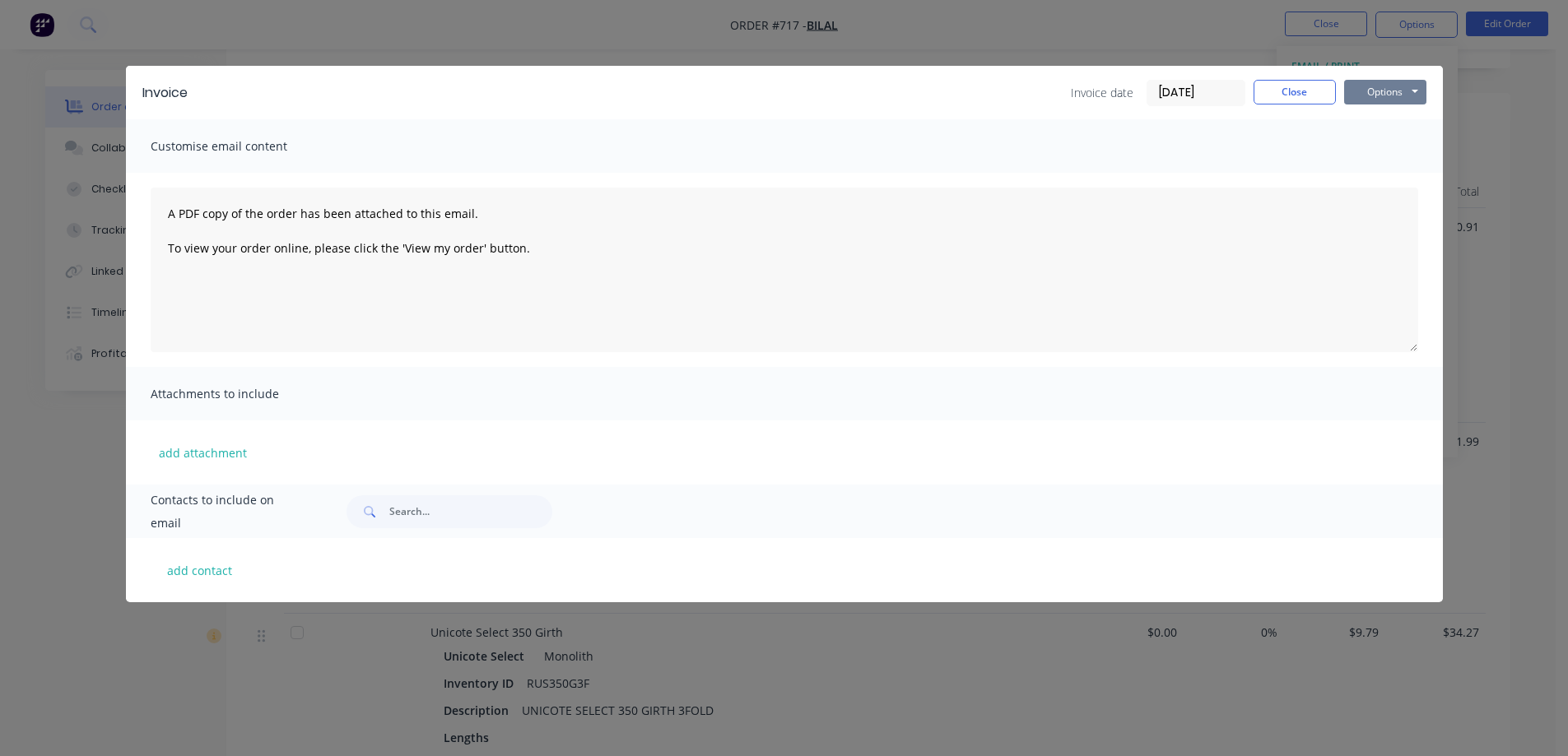
click at [1388, 94] on button "Options" at bounding box center [1385, 92] width 82 height 24
click at [1379, 122] on button "Preview" at bounding box center [1396, 121] width 105 height 27
click at [1274, 84] on button "Close" at bounding box center [1294, 92] width 82 height 24
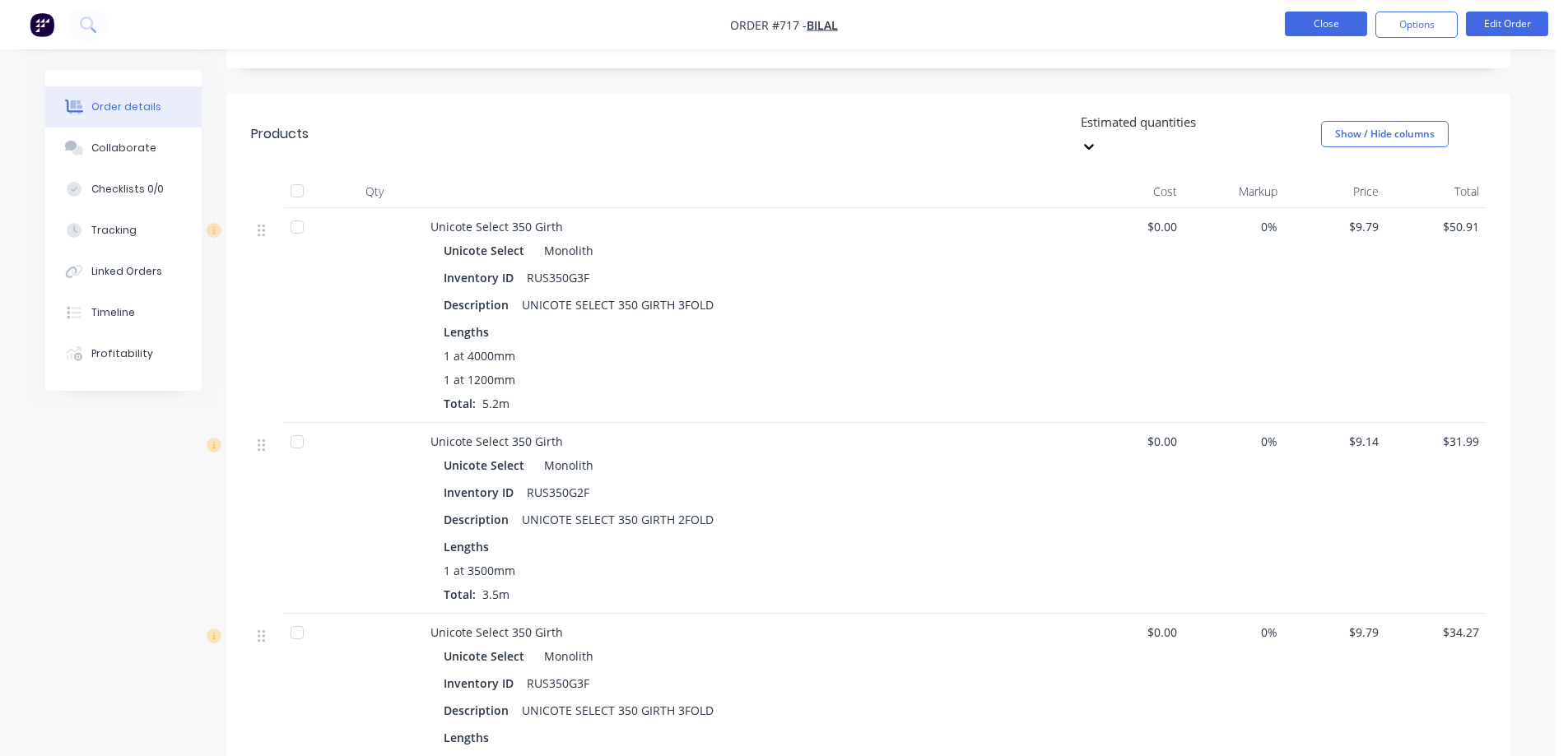
click at [1301, 29] on button "Close" at bounding box center [1326, 24] width 82 height 24
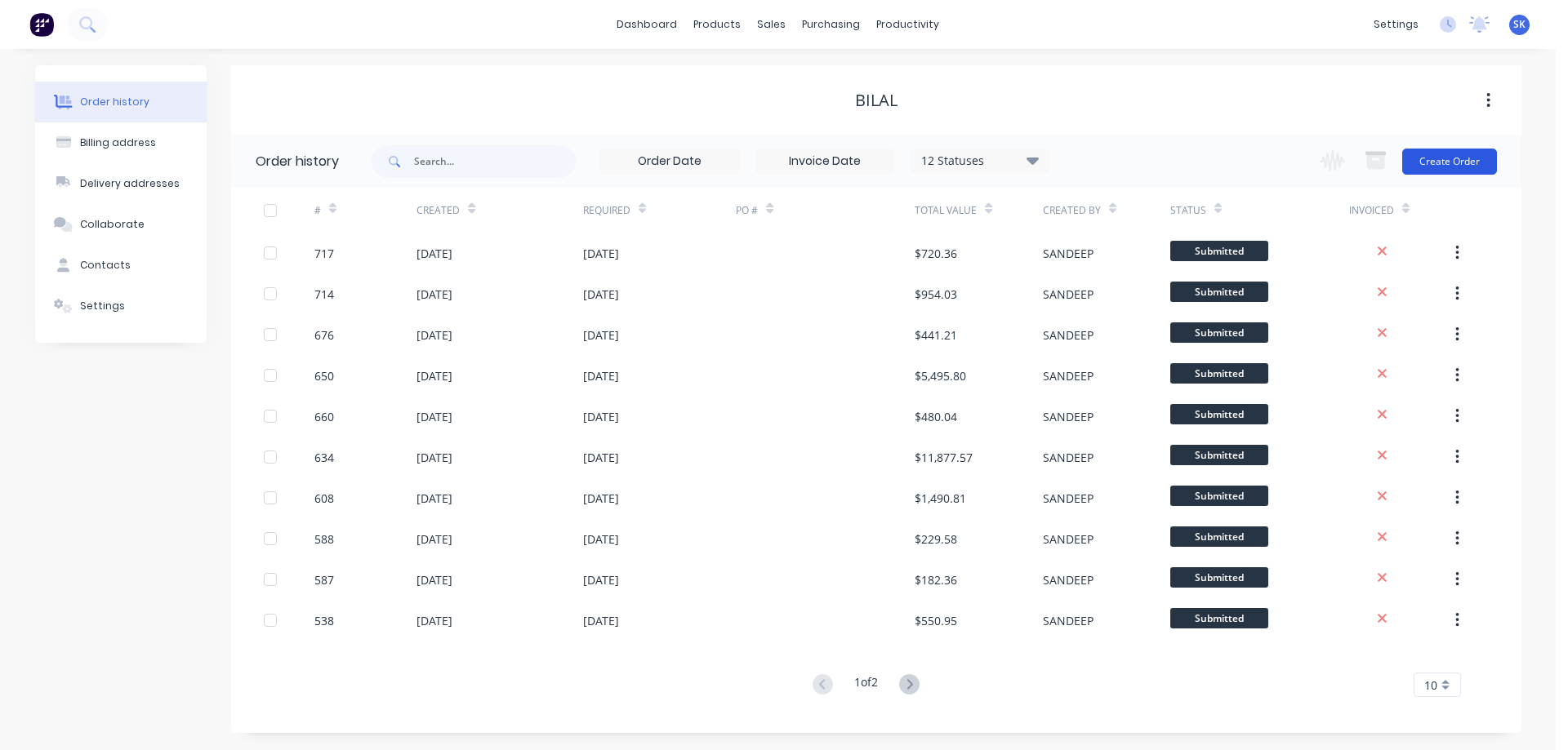
click at [1468, 152] on button "Create Order" at bounding box center [1450, 162] width 95 height 26
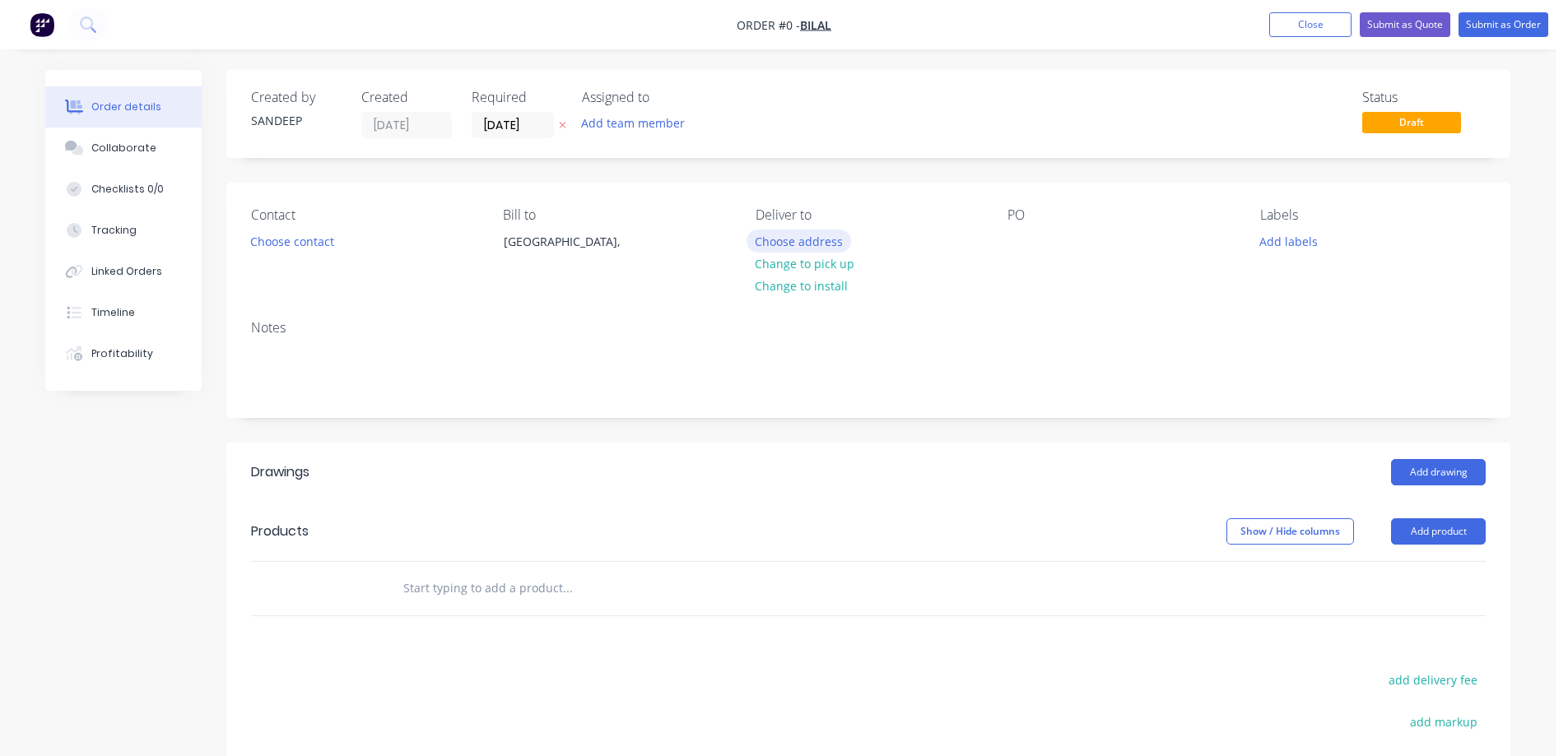
click at [796, 243] on button "Choose address" at bounding box center [799, 241] width 105 height 23
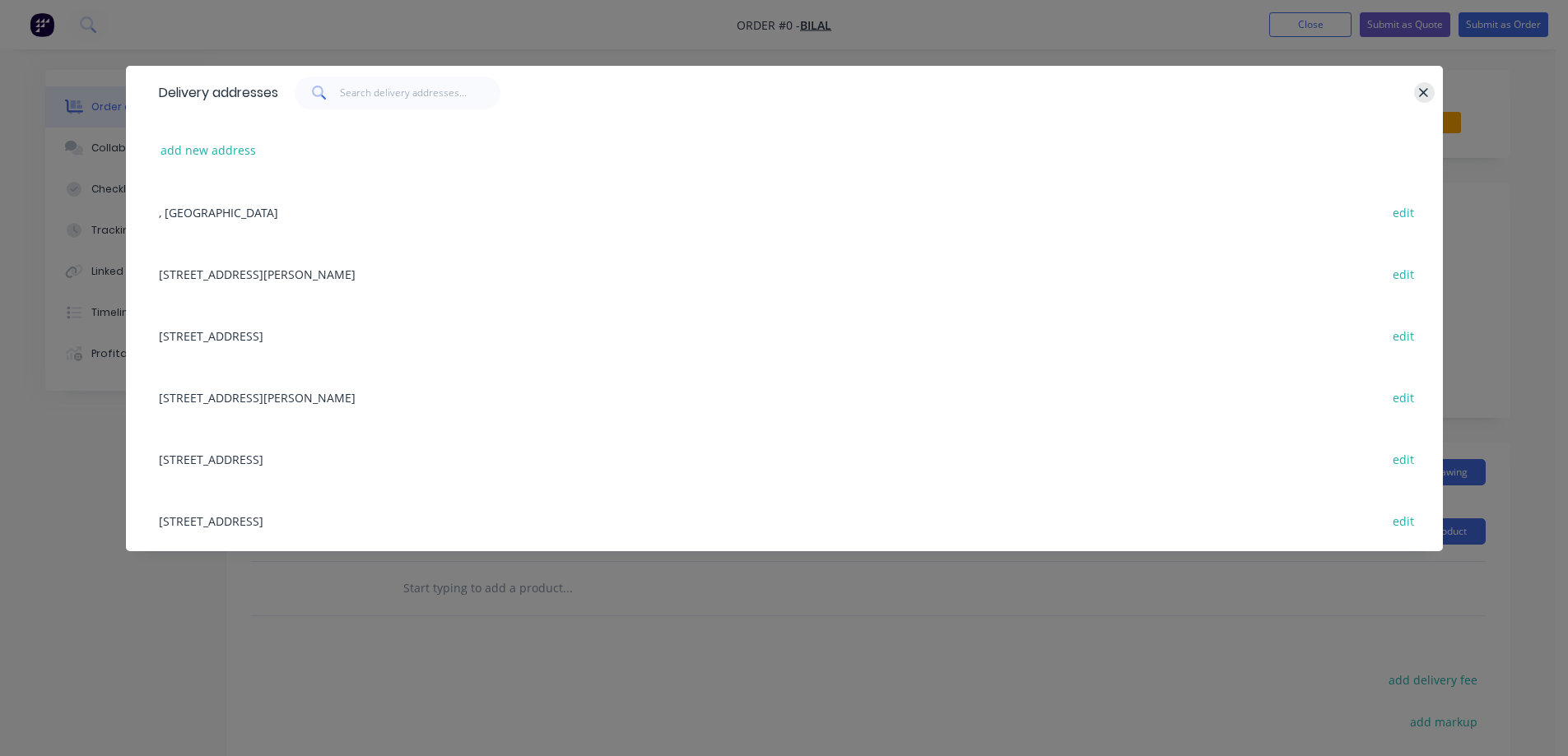
click at [1421, 95] on icon "button" at bounding box center [1423, 92] width 10 height 15
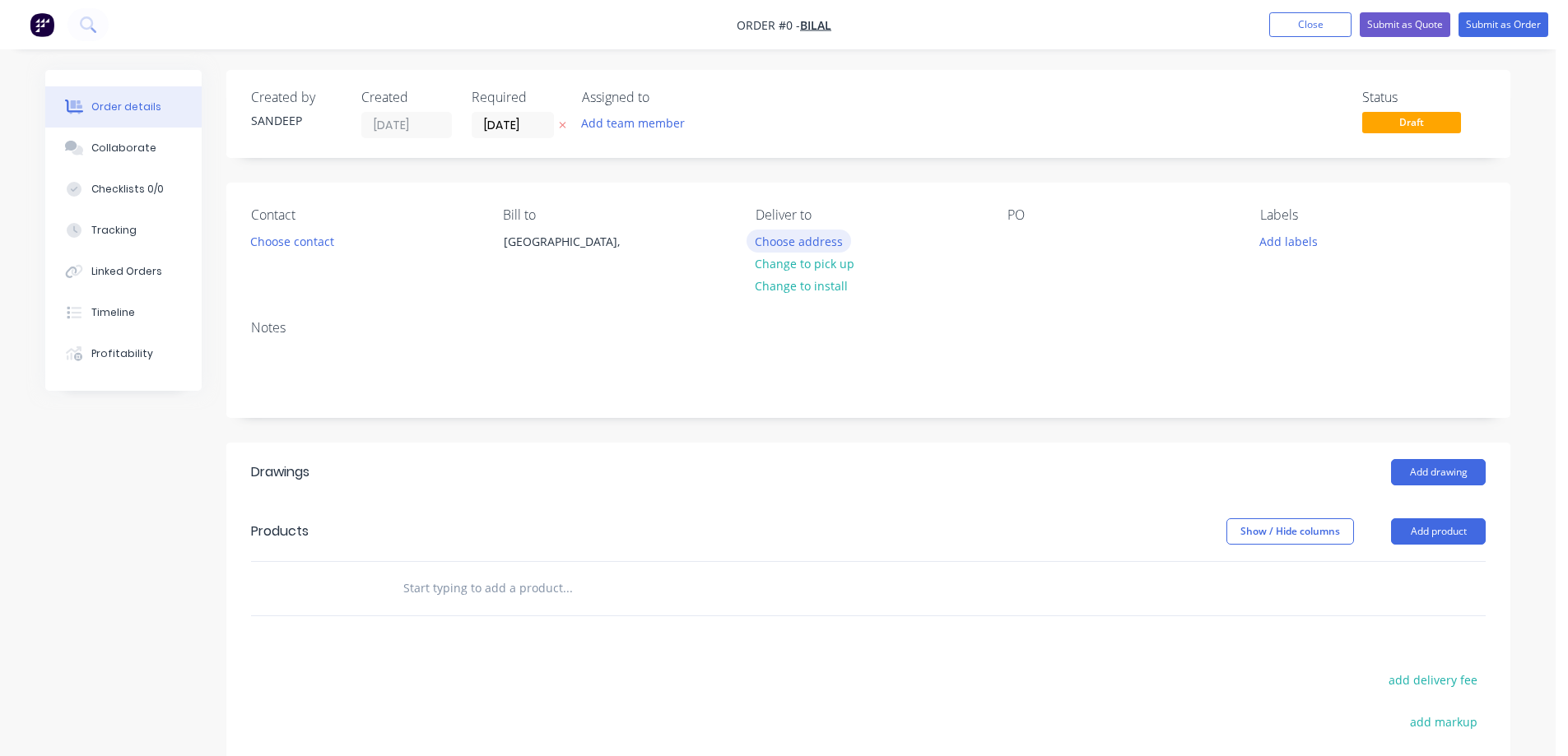
click at [829, 241] on button "Choose address" at bounding box center [799, 241] width 105 height 23
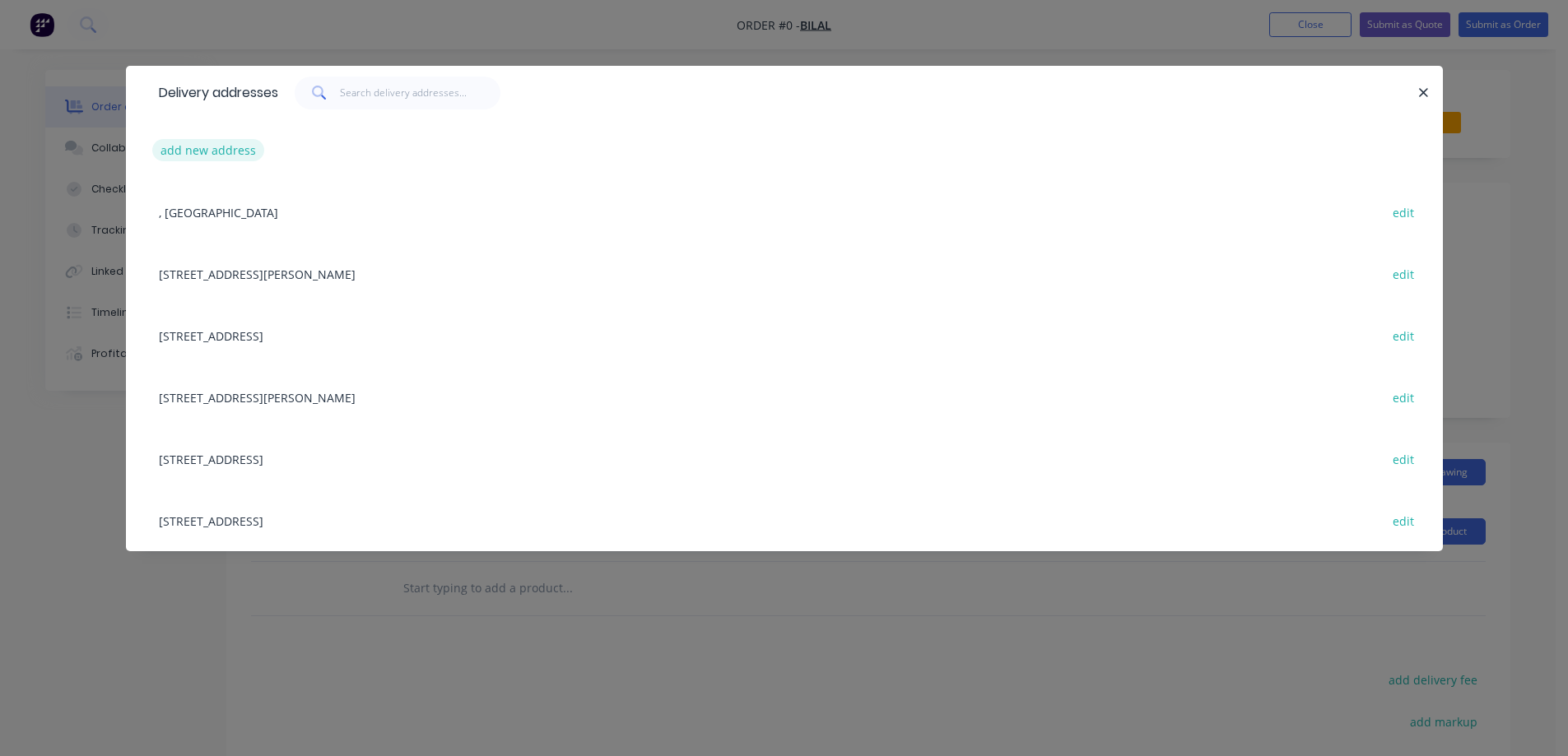
click at [202, 145] on button "add new address" at bounding box center [208, 151] width 112 height 23
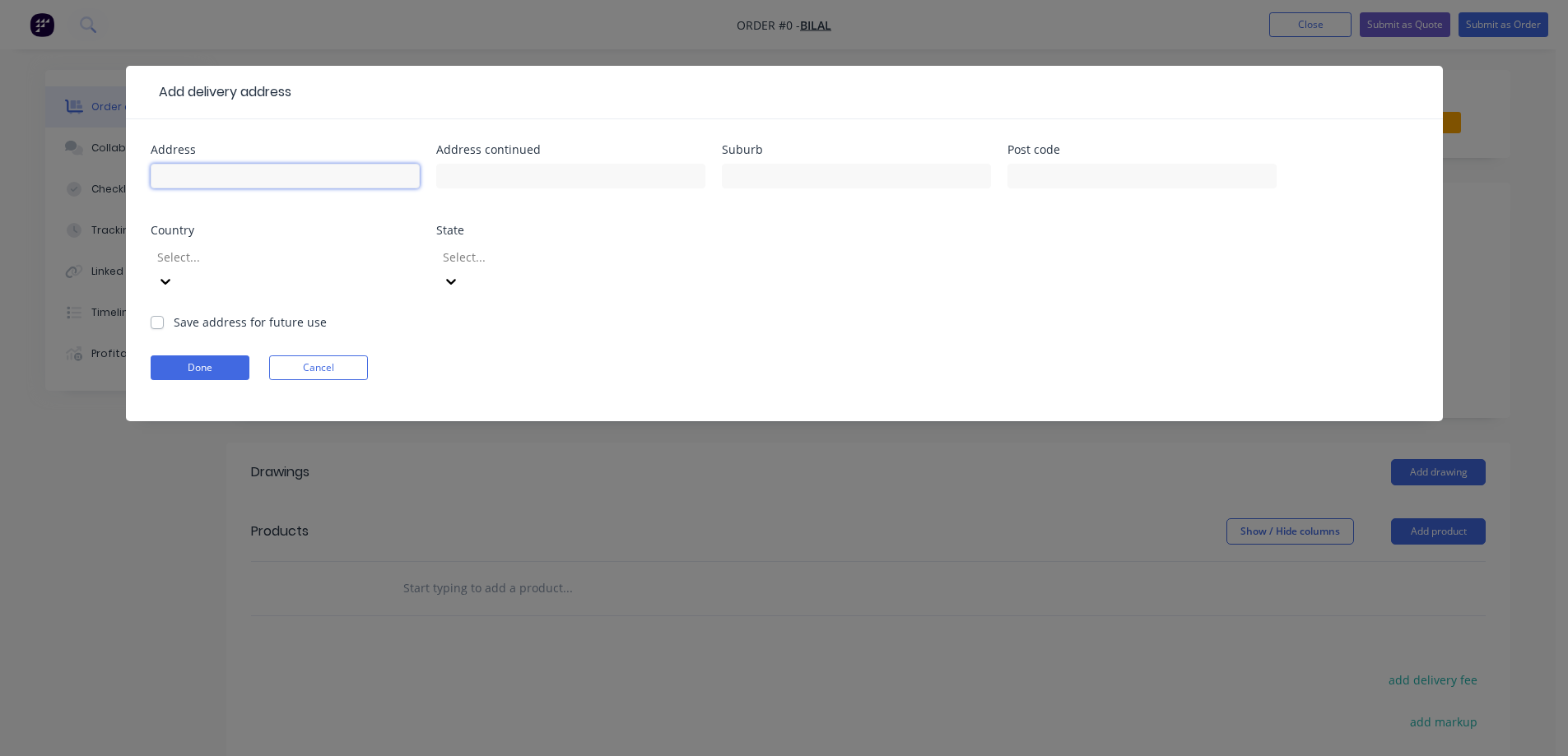
click at [303, 176] on input "text" at bounding box center [285, 176] width 269 height 24
paste input "3 Bandalong Ct"
type input "3 Bandalong Ct"
click at [827, 172] on input "text" at bounding box center [856, 176] width 269 height 24
paste input "BUNDOORA"
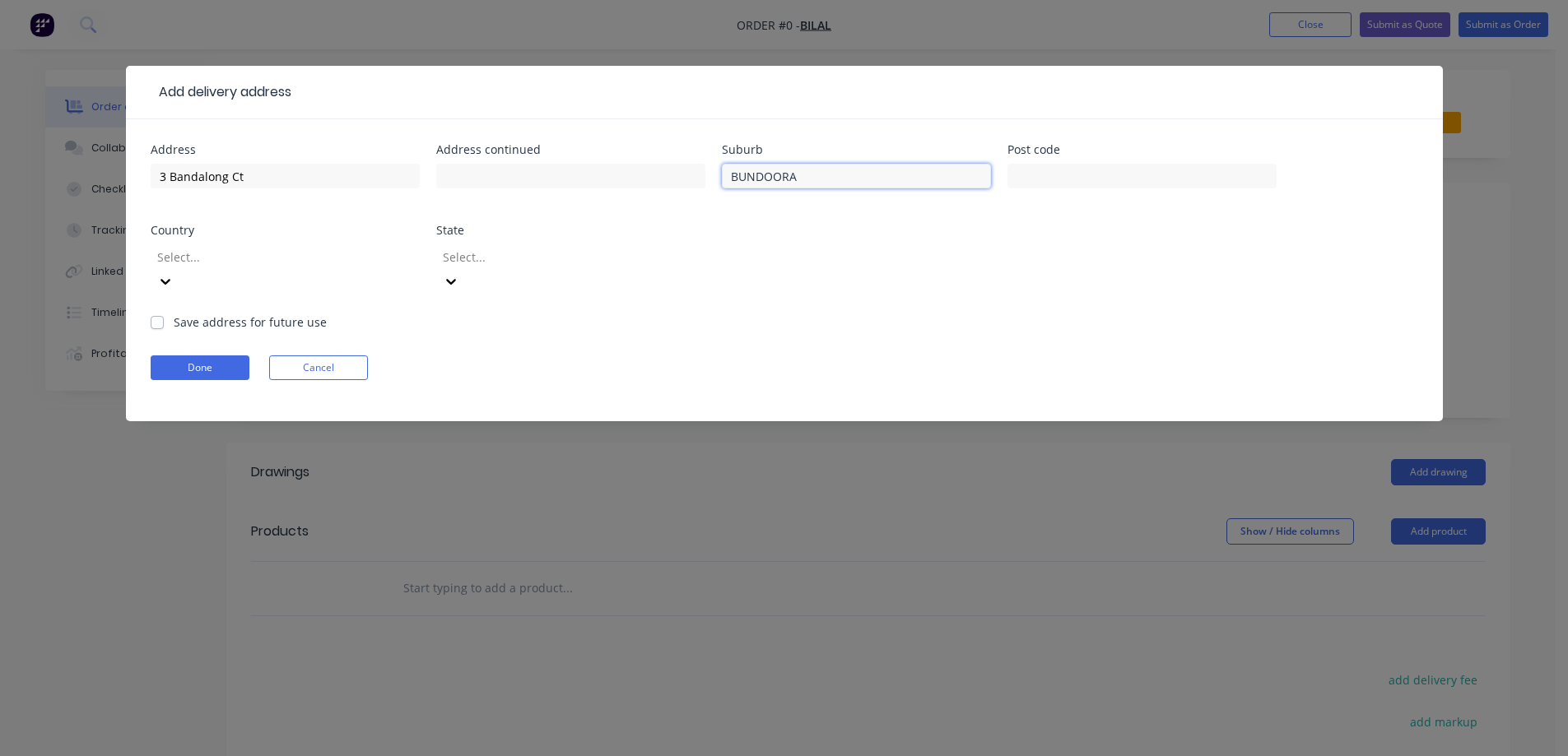
type input "BUNDOORA"
click at [1078, 172] on input "text" at bounding box center [1142, 176] width 269 height 24
paste input "3083"
type input "3083"
click at [351, 273] on div "Select..." at bounding box center [285, 277] width 269 height 73
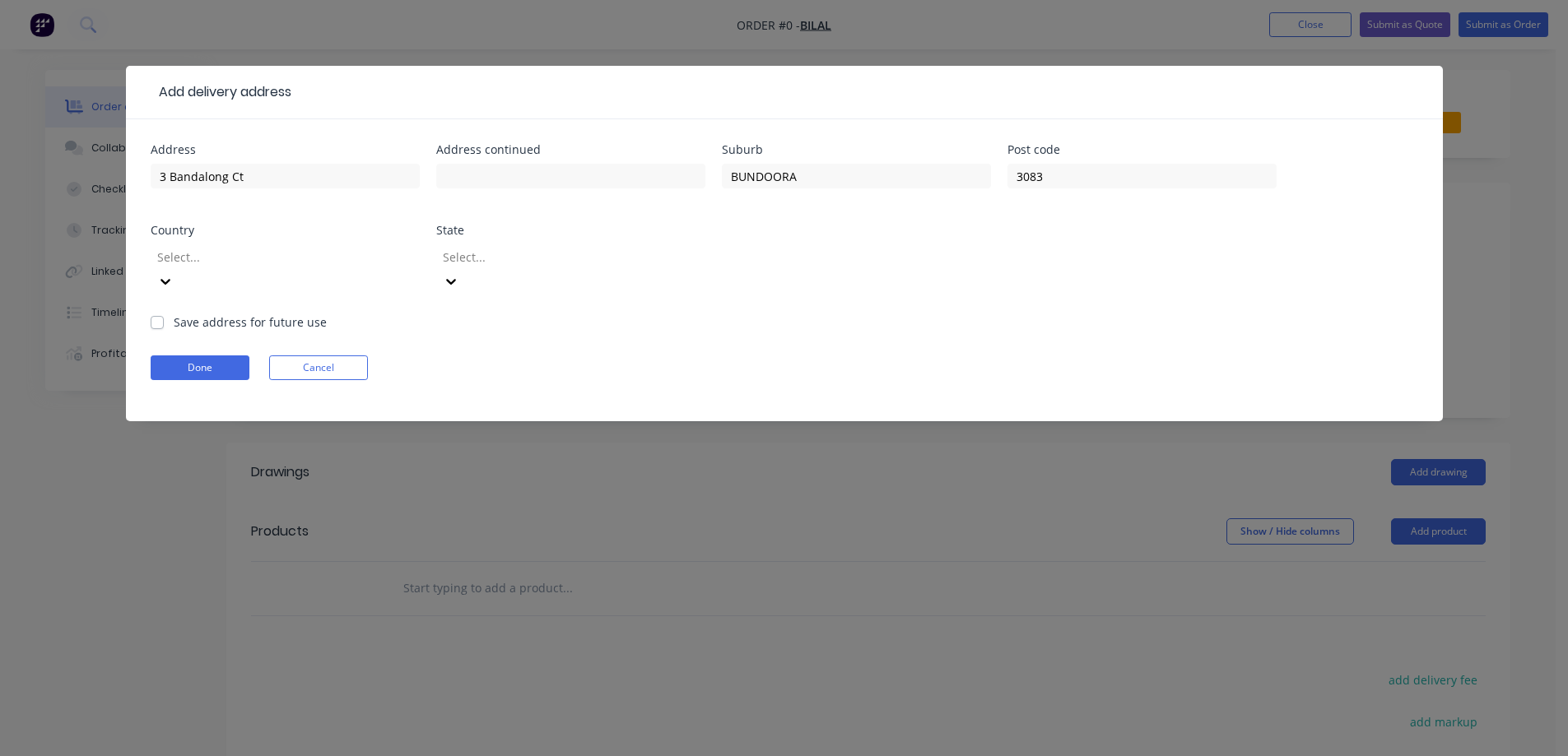
click at [354, 263] on div at bounding box center [274, 257] width 237 height 21
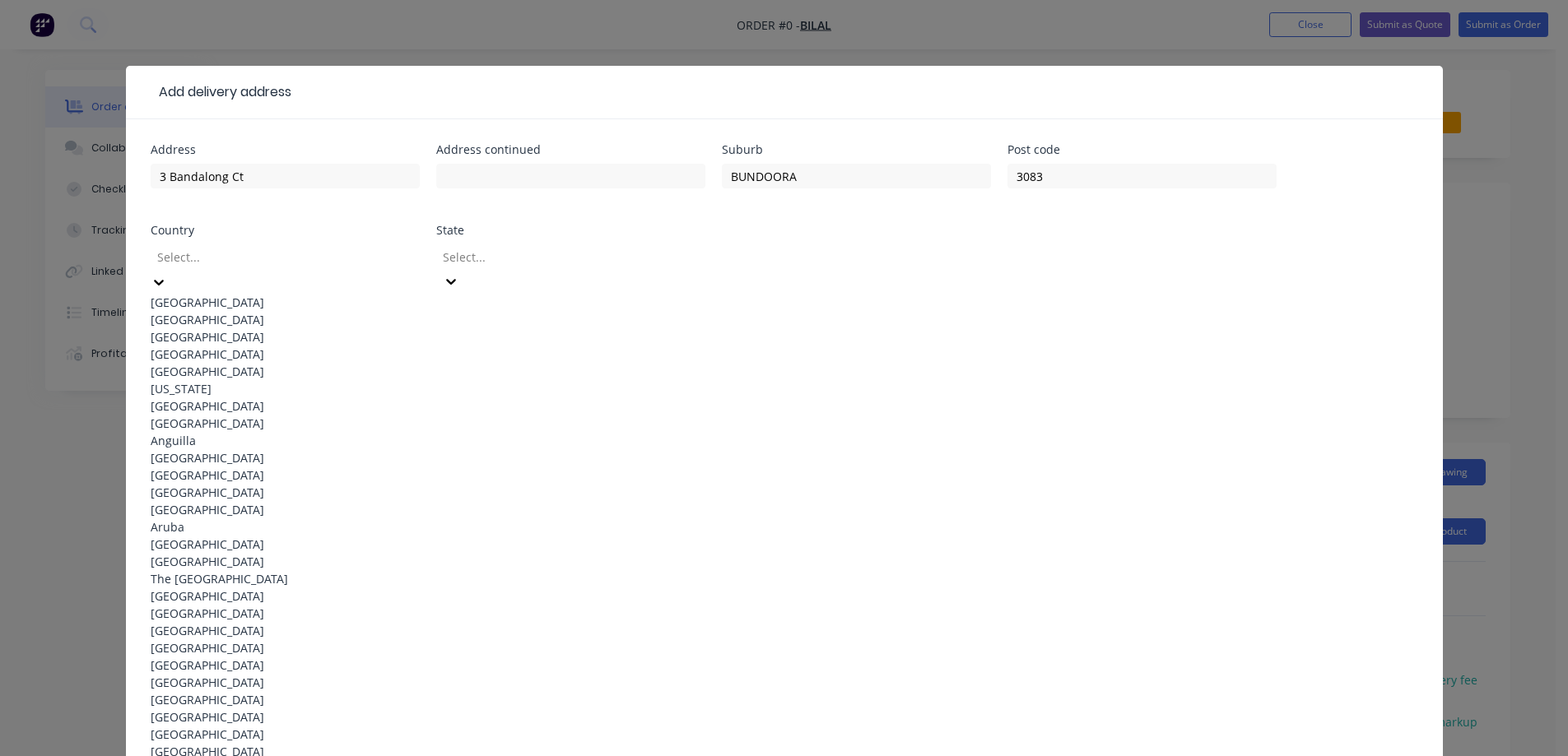
click at [348, 300] on div "Australia" at bounding box center [285, 302] width 269 height 17
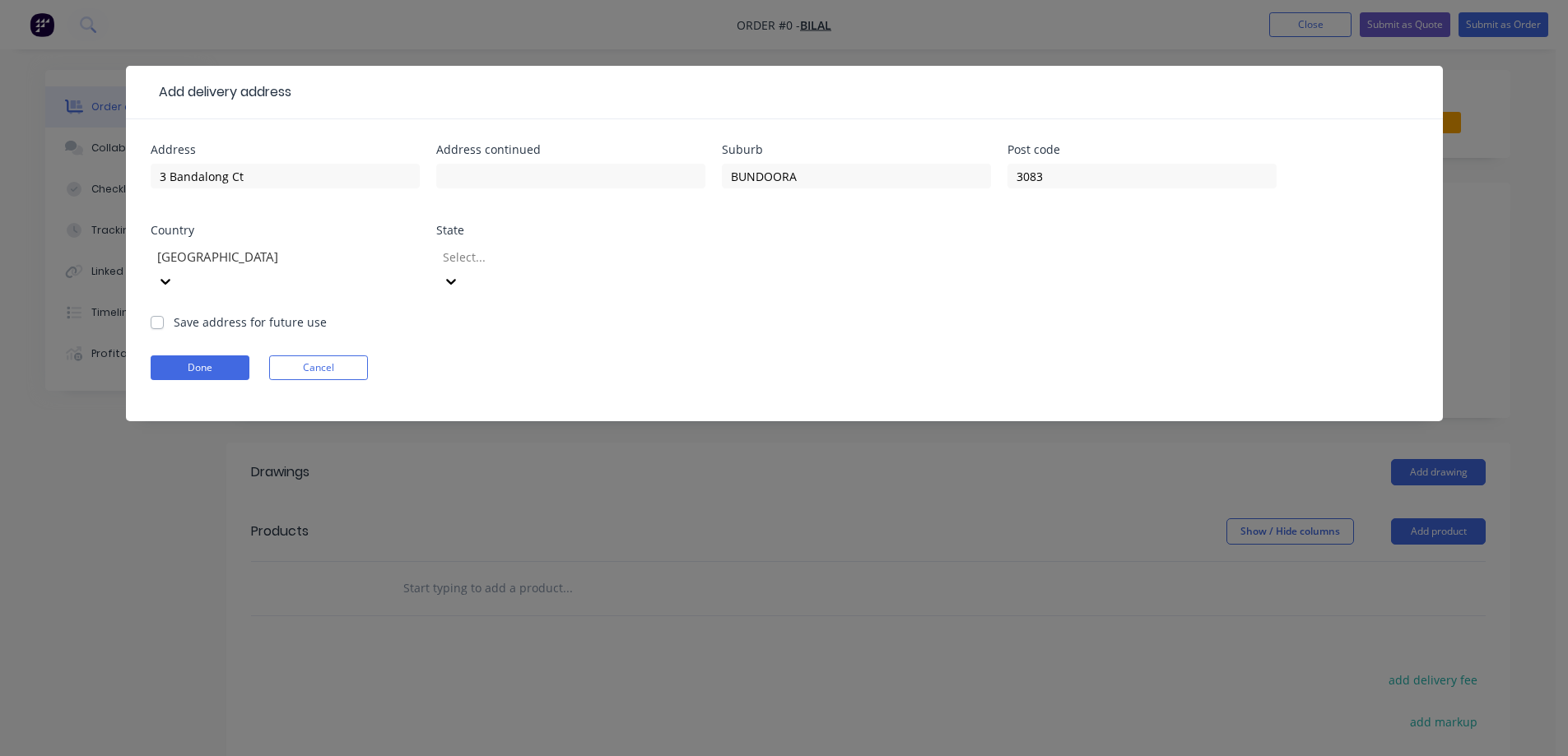
click at [507, 261] on div at bounding box center [559, 257] width 237 height 21
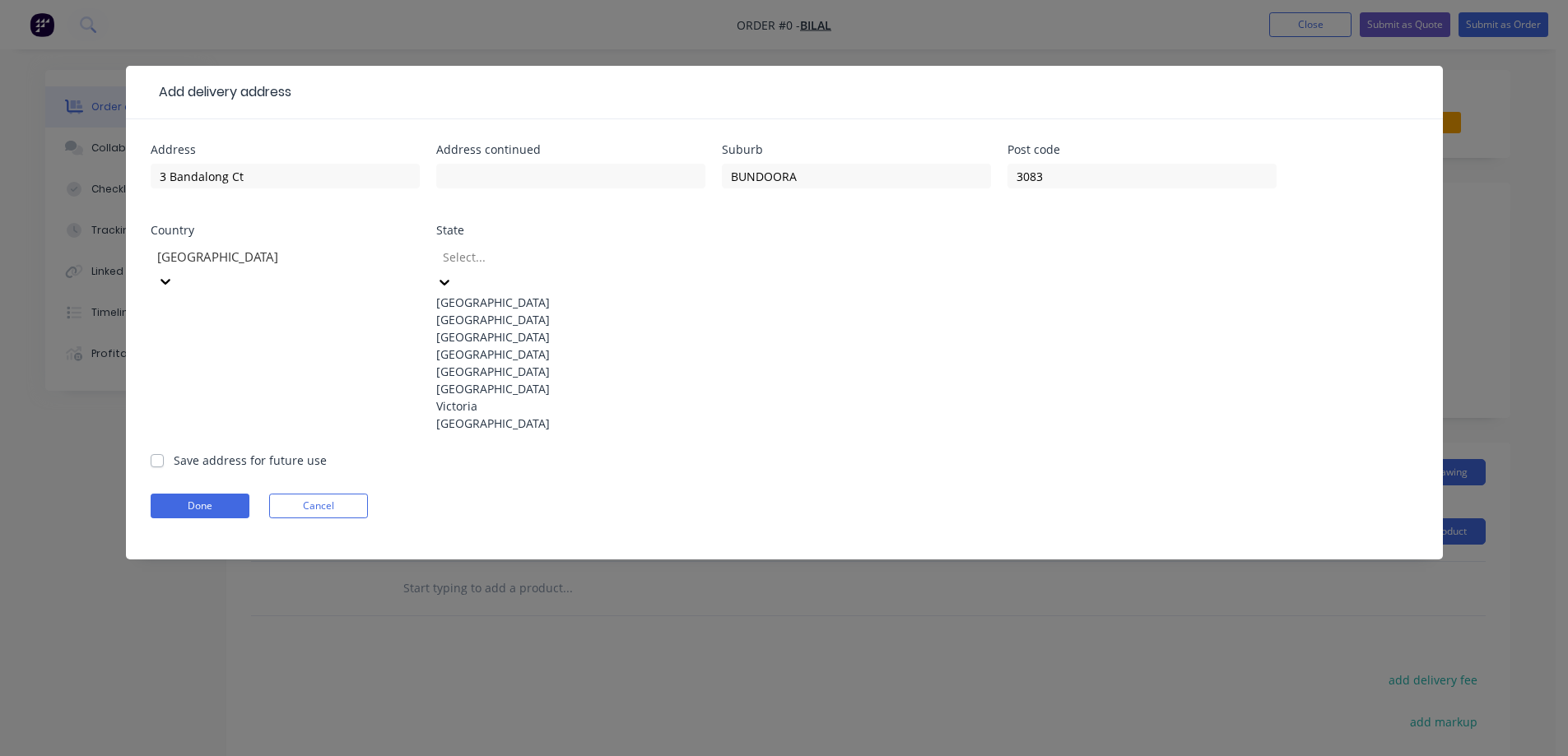
click at [490, 415] on div "Victoria" at bounding box center [571, 406] width 269 height 17
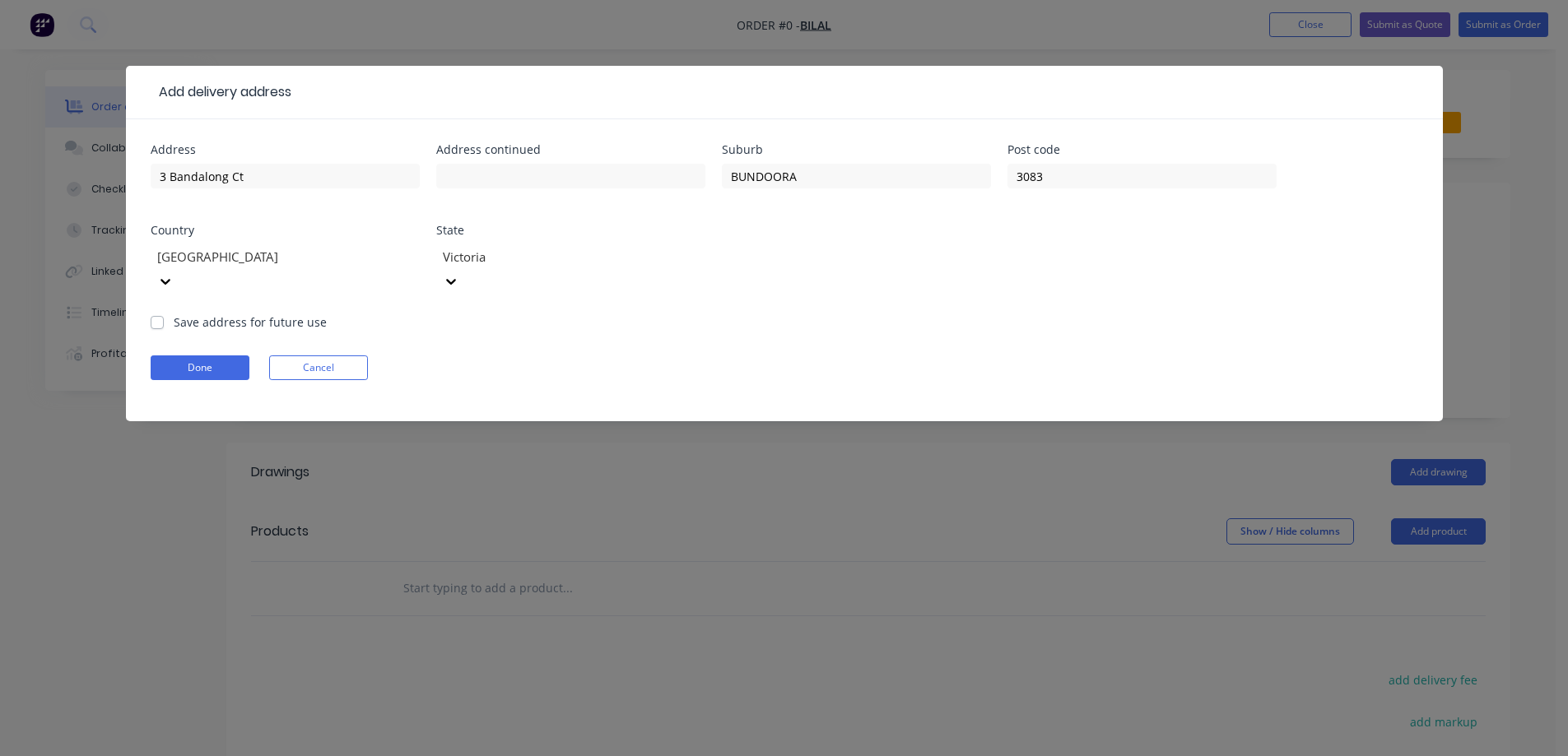
click at [268, 314] on label "Save address for future use" at bounding box center [250, 322] width 153 height 17
click at [164, 314] on input "Save address for future use" at bounding box center [157, 321] width 13 height 16
checkbox input "true"
click at [221, 355] on button "Done" at bounding box center [199, 368] width 98 height 24
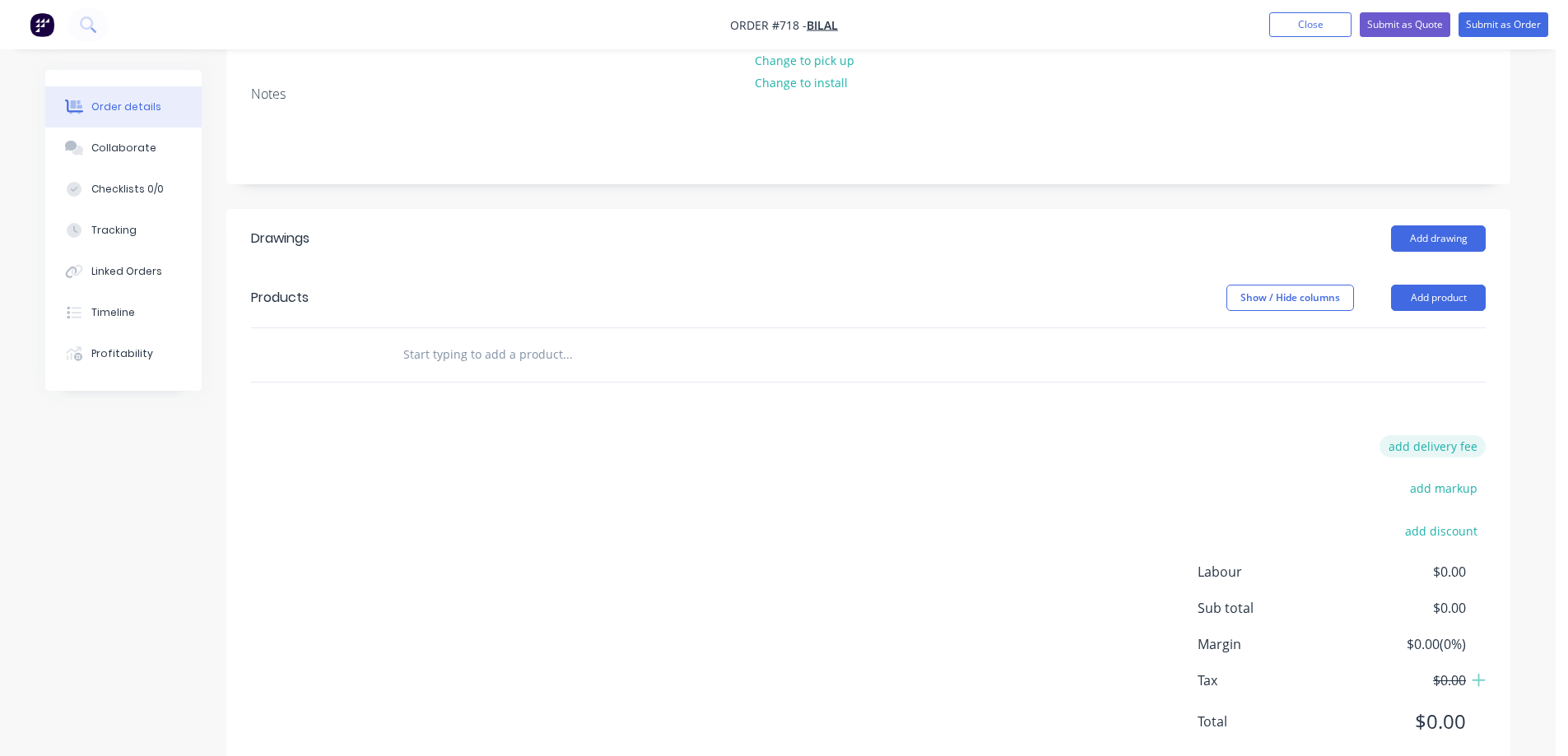
click at [1411, 435] on button "add delivery fee" at bounding box center [1433, 447] width 106 height 23
type input "50"
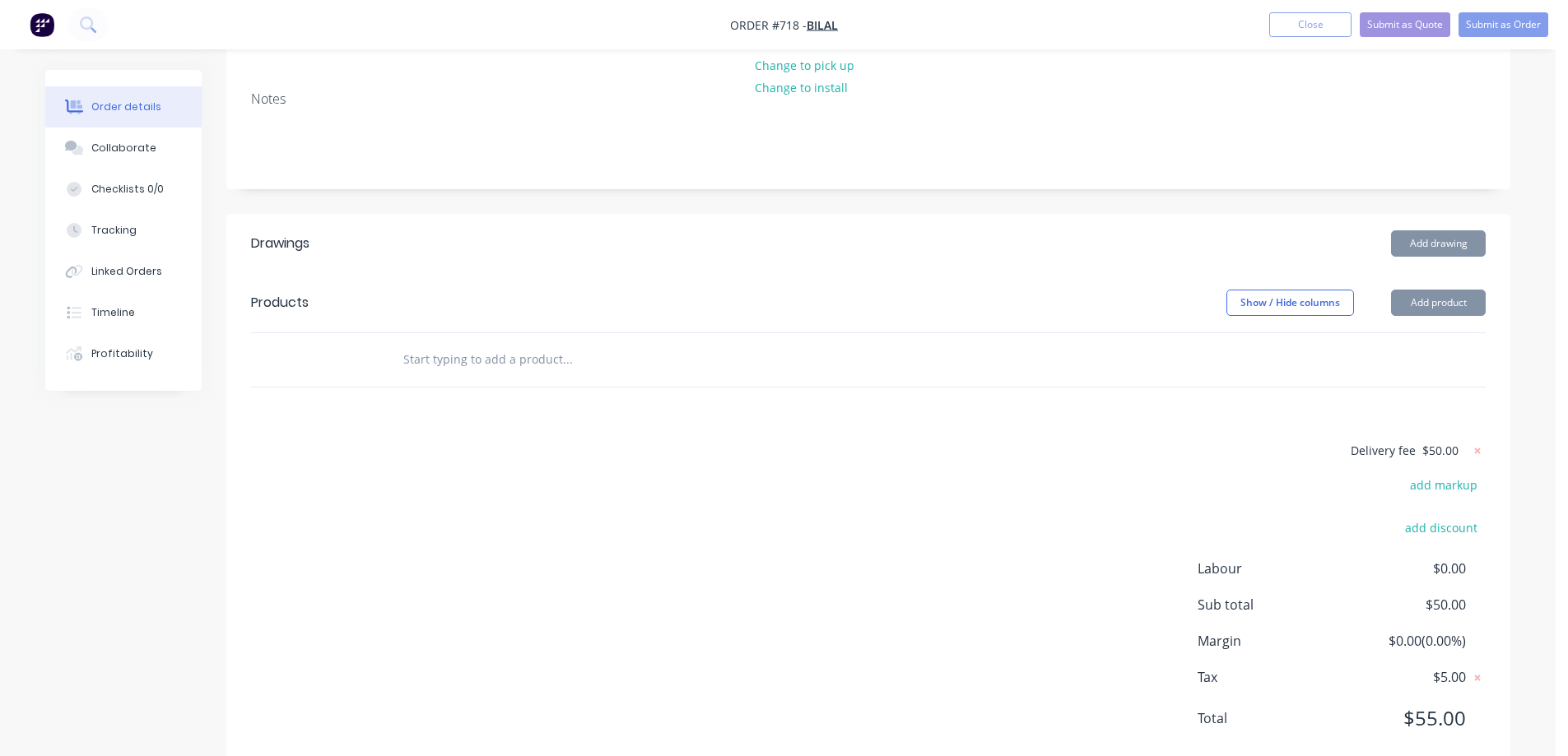
scroll to position [290, 0]
click at [1116, 381] on div "Drawings Add drawing Products Show / Hide columns Add product Delivery fee $50.…" at bounding box center [868, 496] width 1284 height 560
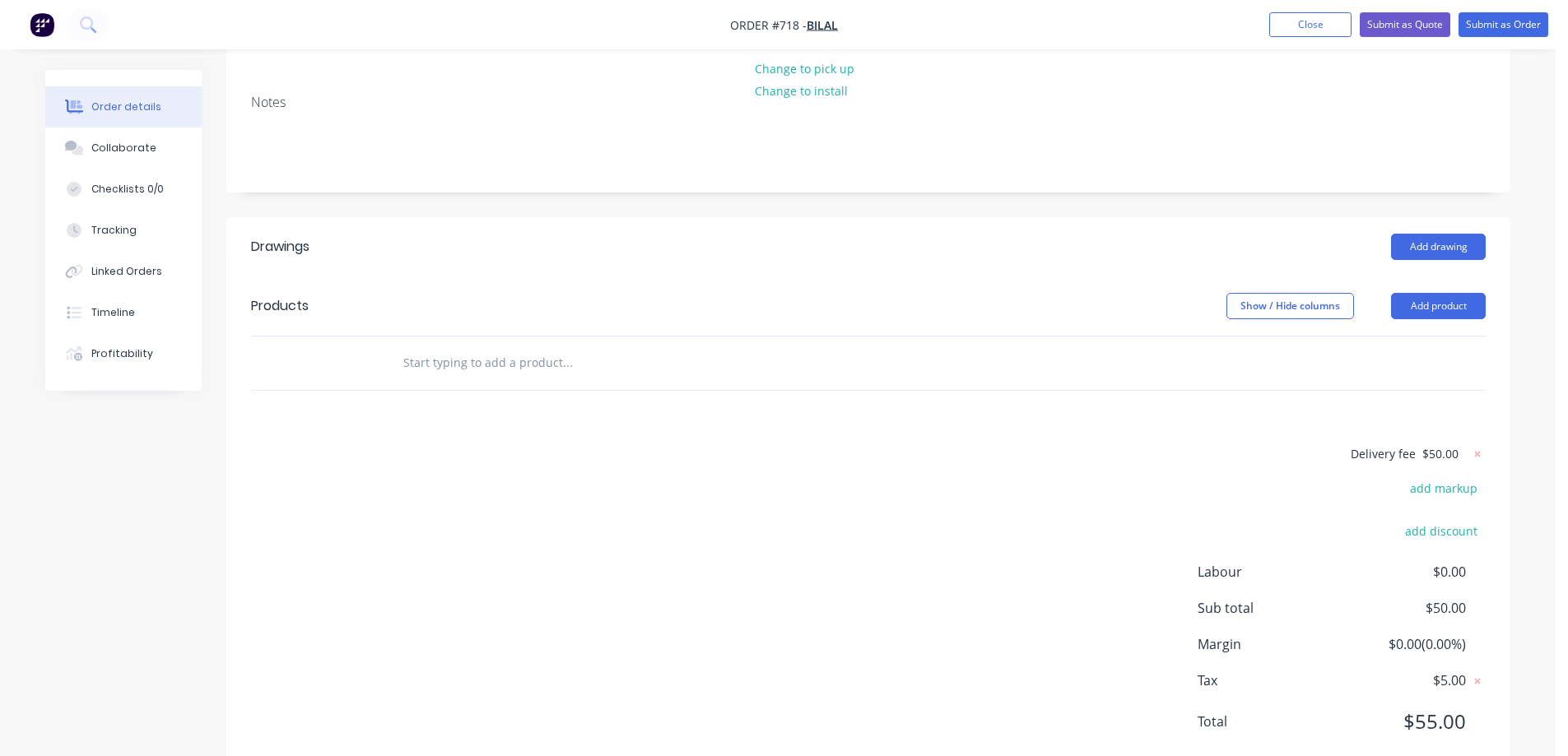
click at [438, 347] on input "text" at bounding box center [567, 363] width 329 height 33
type input "R"
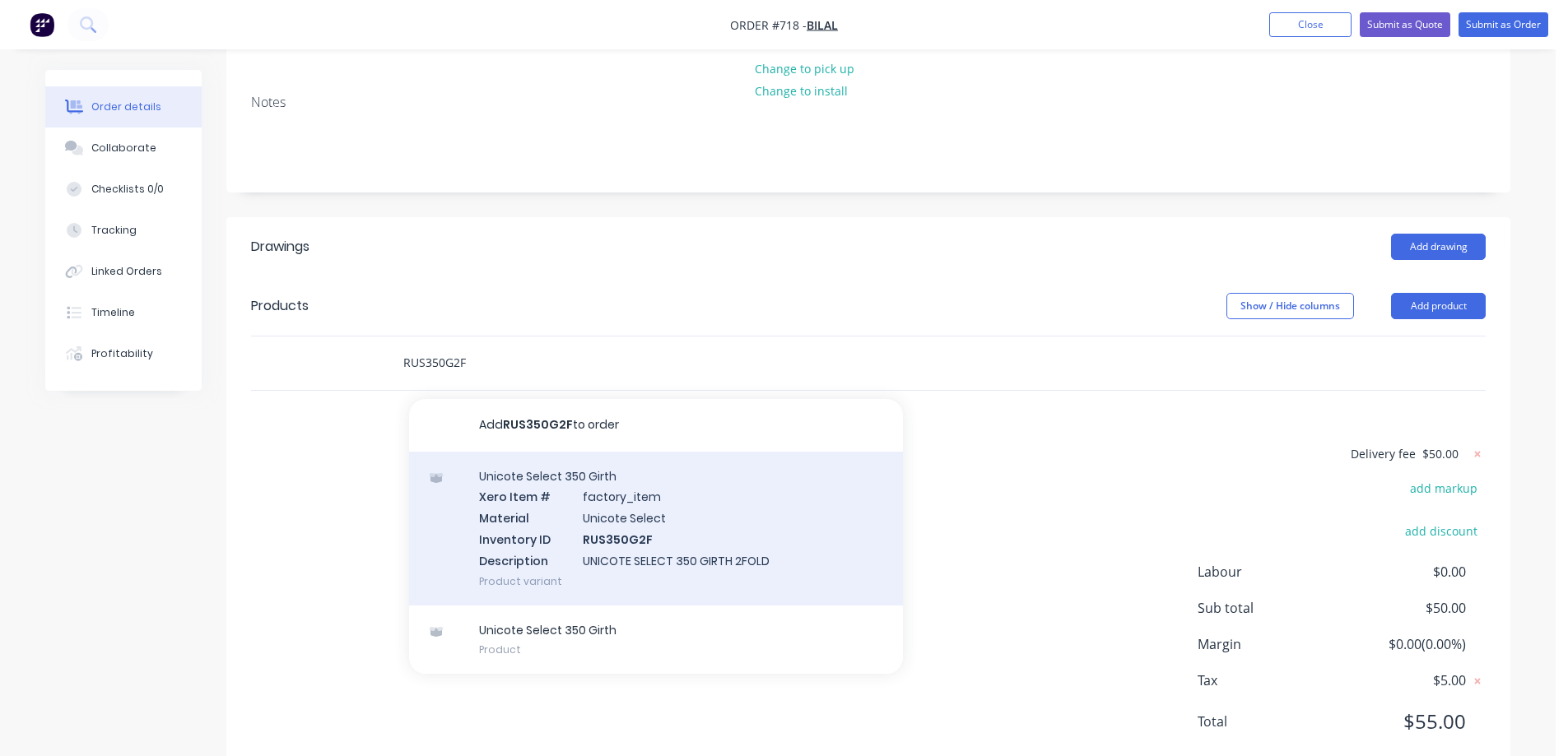
type input "RUS350G2F"
click at [539, 476] on div "Unicote Select 350 Girth Xero Item # factory_item Material Unicote Select Inven…" at bounding box center [656, 529] width 494 height 154
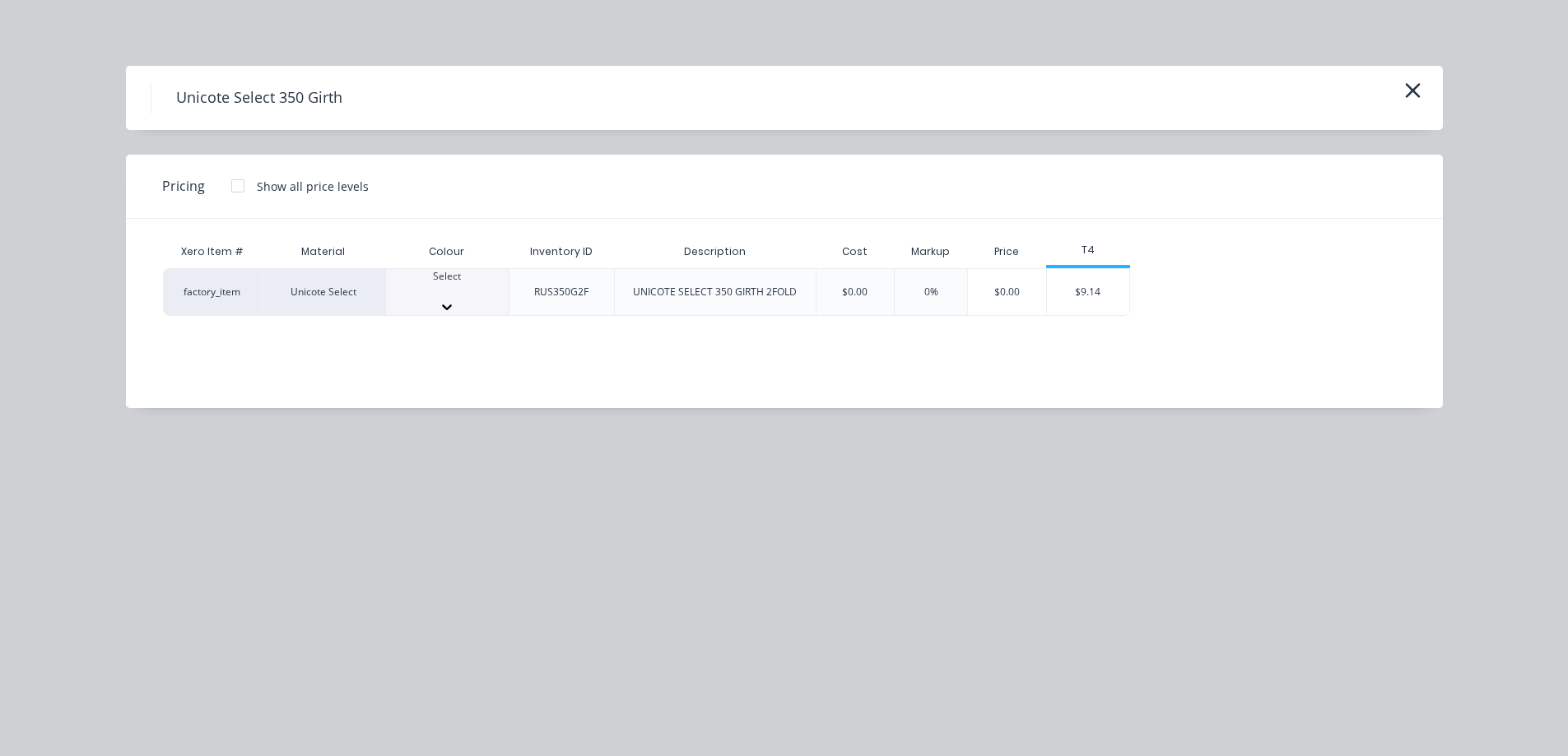
click at [475, 282] on div "Select" at bounding box center [447, 284] width 123 height 30
click at [1079, 290] on div "$9.14" at bounding box center [1088, 297] width 82 height 56
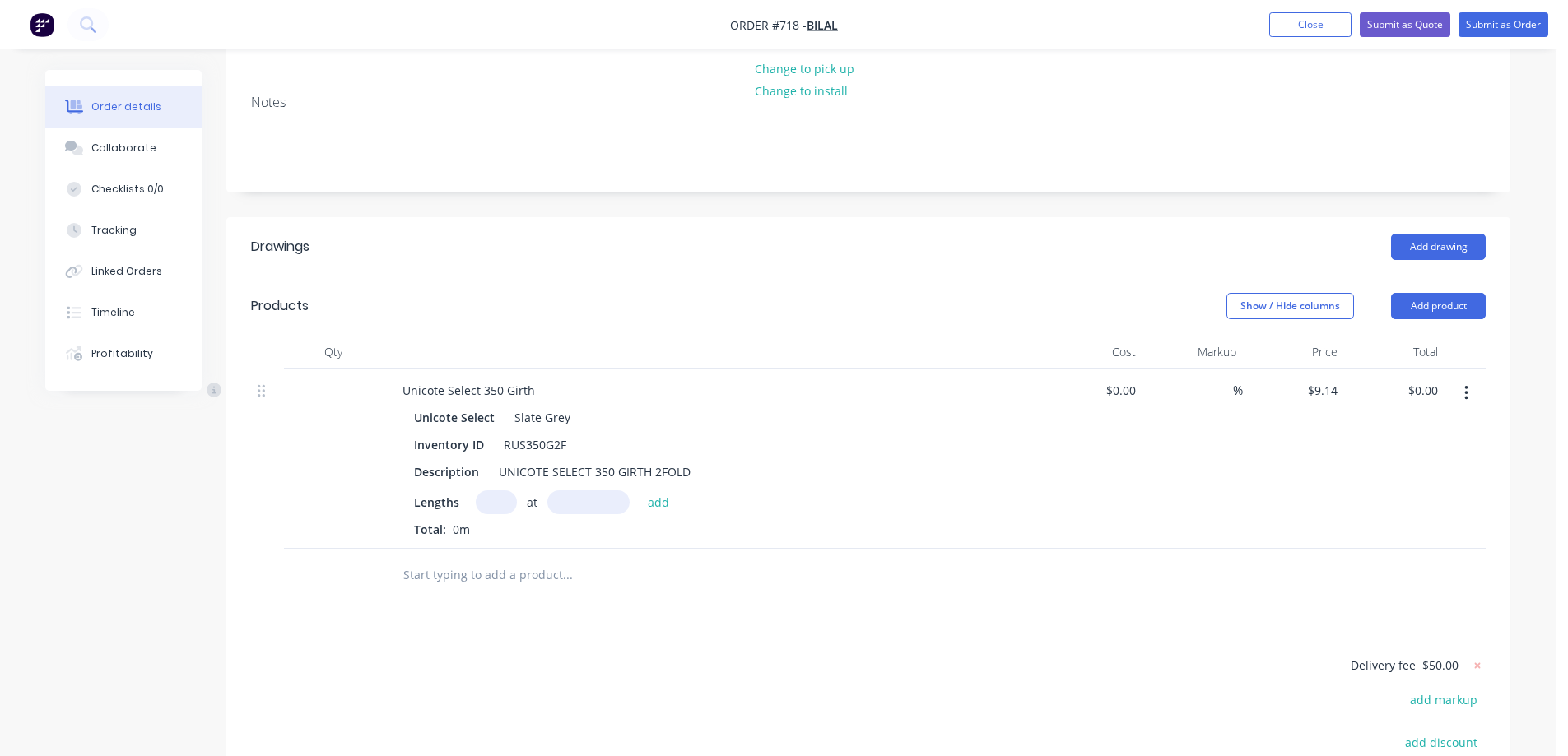
click at [486, 490] on input "text" at bounding box center [496, 502] width 41 height 24
type input "1"
type input "1500mm"
click at [655, 490] on button "add" at bounding box center [659, 502] width 38 height 23
type input "$13.71"
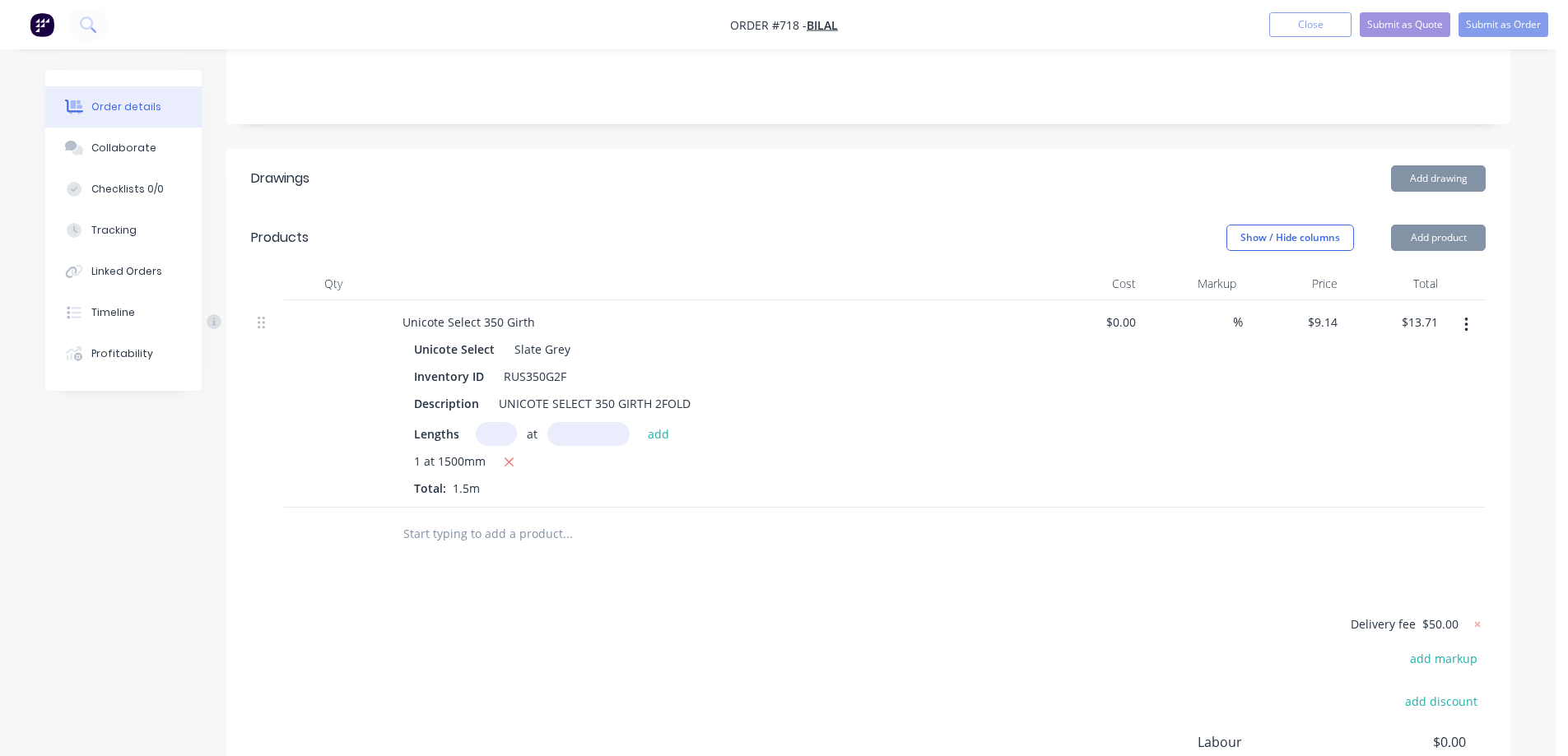
scroll to position [372, 0]
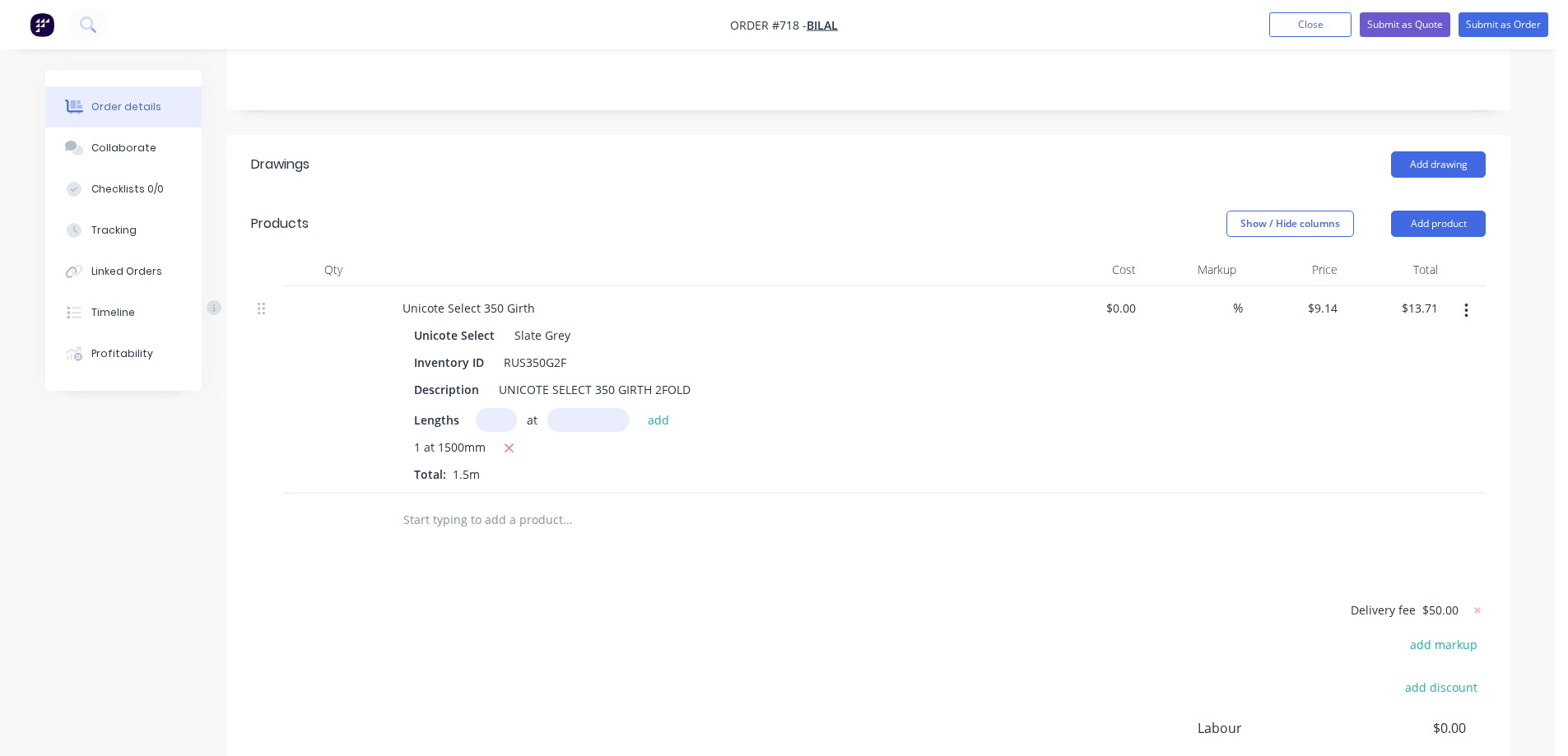
click at [501, 503] on input "text" at bounding box center [567, 520] width 329 height 33
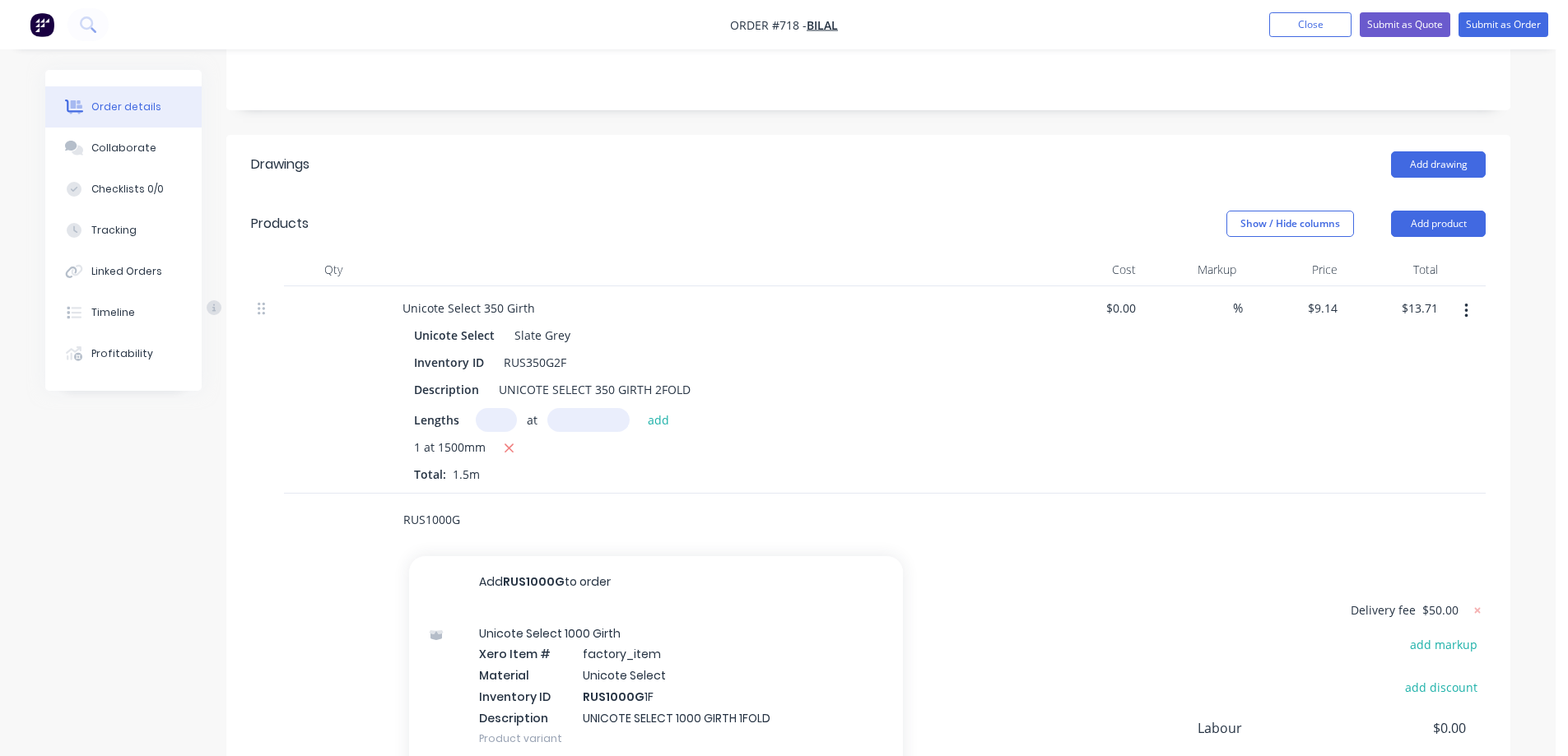
click at [501, 503] on input "RUS1000G" at bounding box center [567, 520] width 329 height 33
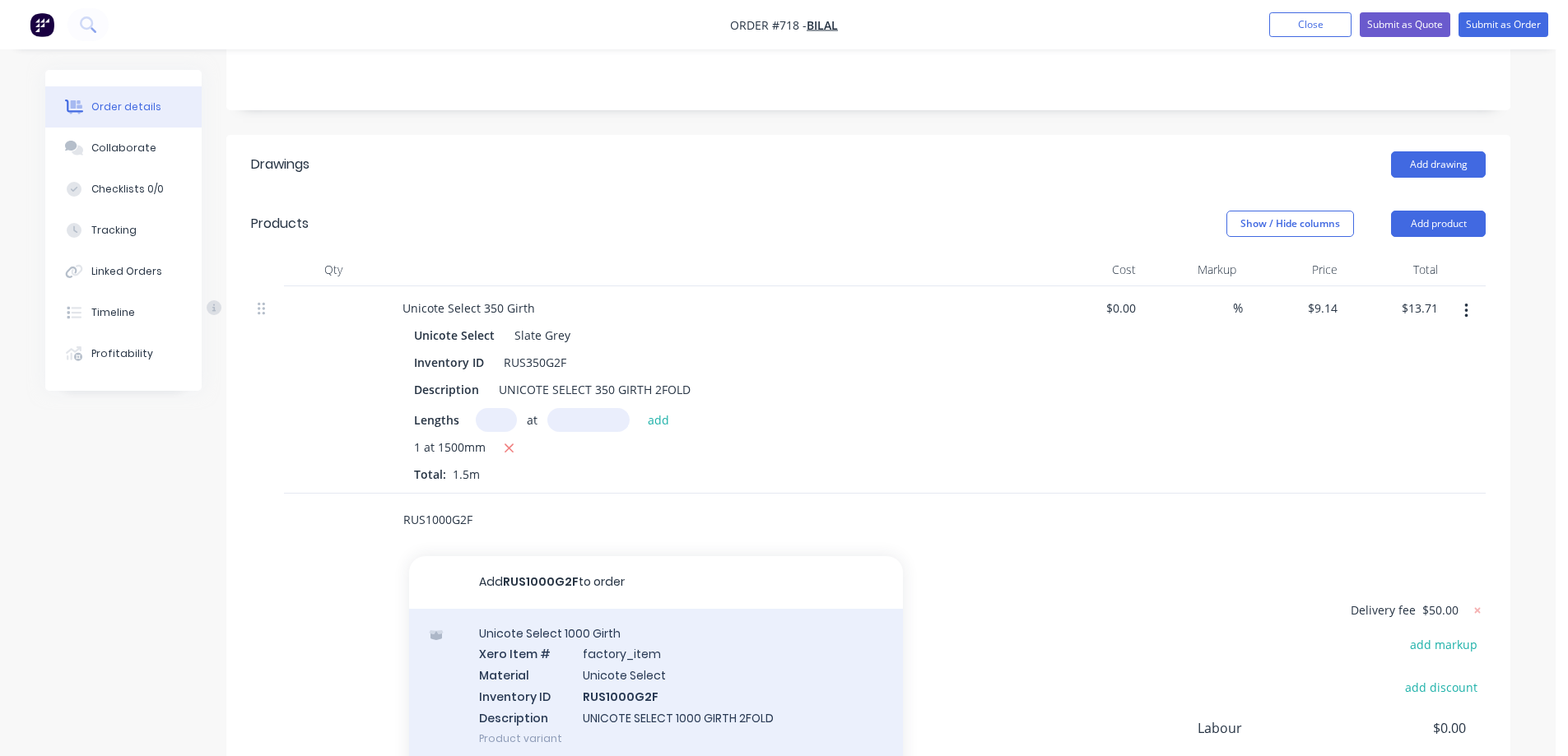
type input "RUS1000G2F"
click at [598, 640] on div "Unicote Select 1000 Girth Xero Item # factory_item Material Unicote Select Inve…" at bounding box center [656, 685] width 494 height 154
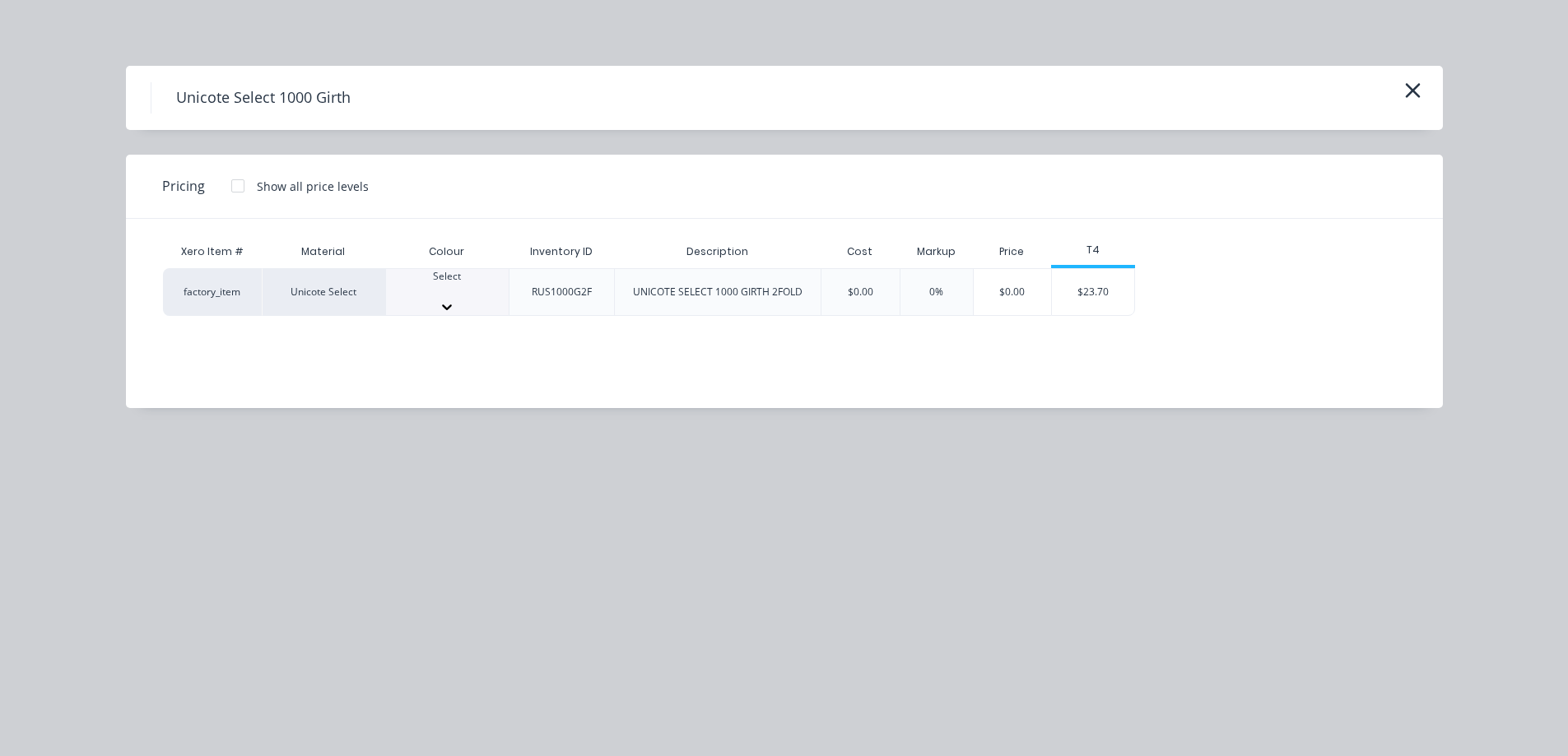
click at [456, 299] on icon at bounding box center [447, 307] width 17 height 17
click at [1062, 273] on div "$23.70" at bounding box center [1093, 297] width 82 height 56
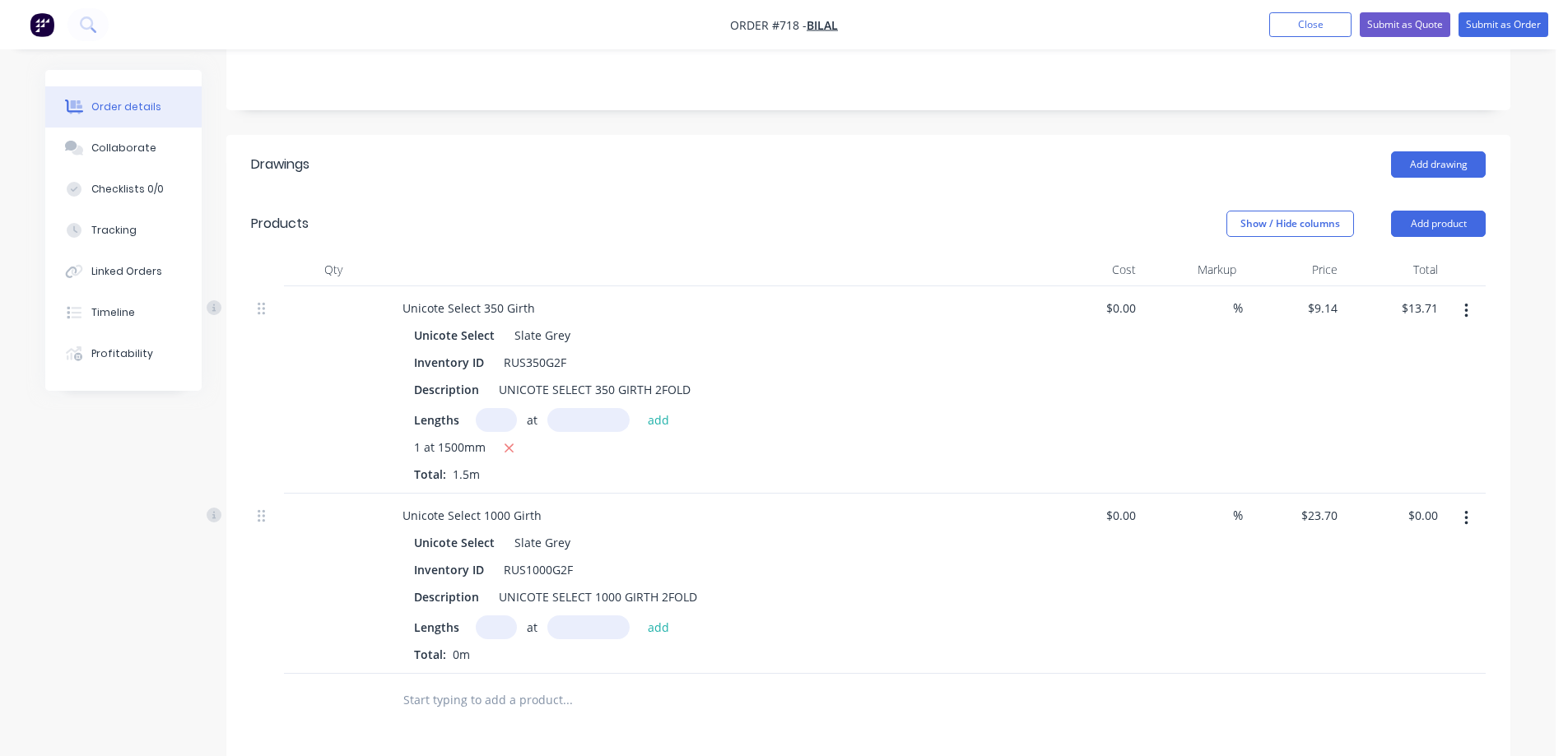
click at [501, 616] on input "text" at bounding box center [496, 627] width 41 height 24
type input "1"
type input "5200mm"
click at [650, 616] on button "add" at bounding box center [659, 627] width 38 height 23
type input "$123.24"
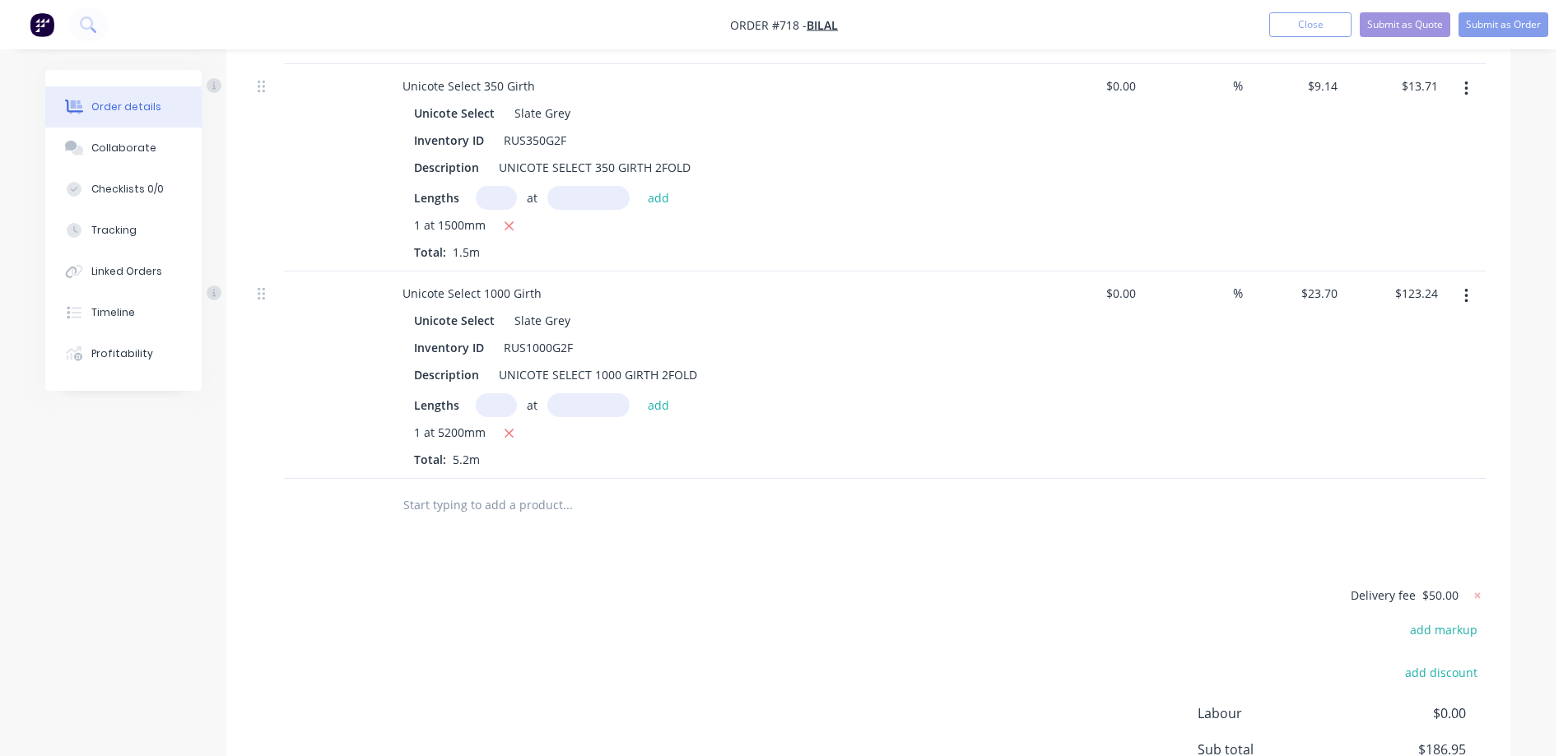
scroll to position [619, 0]
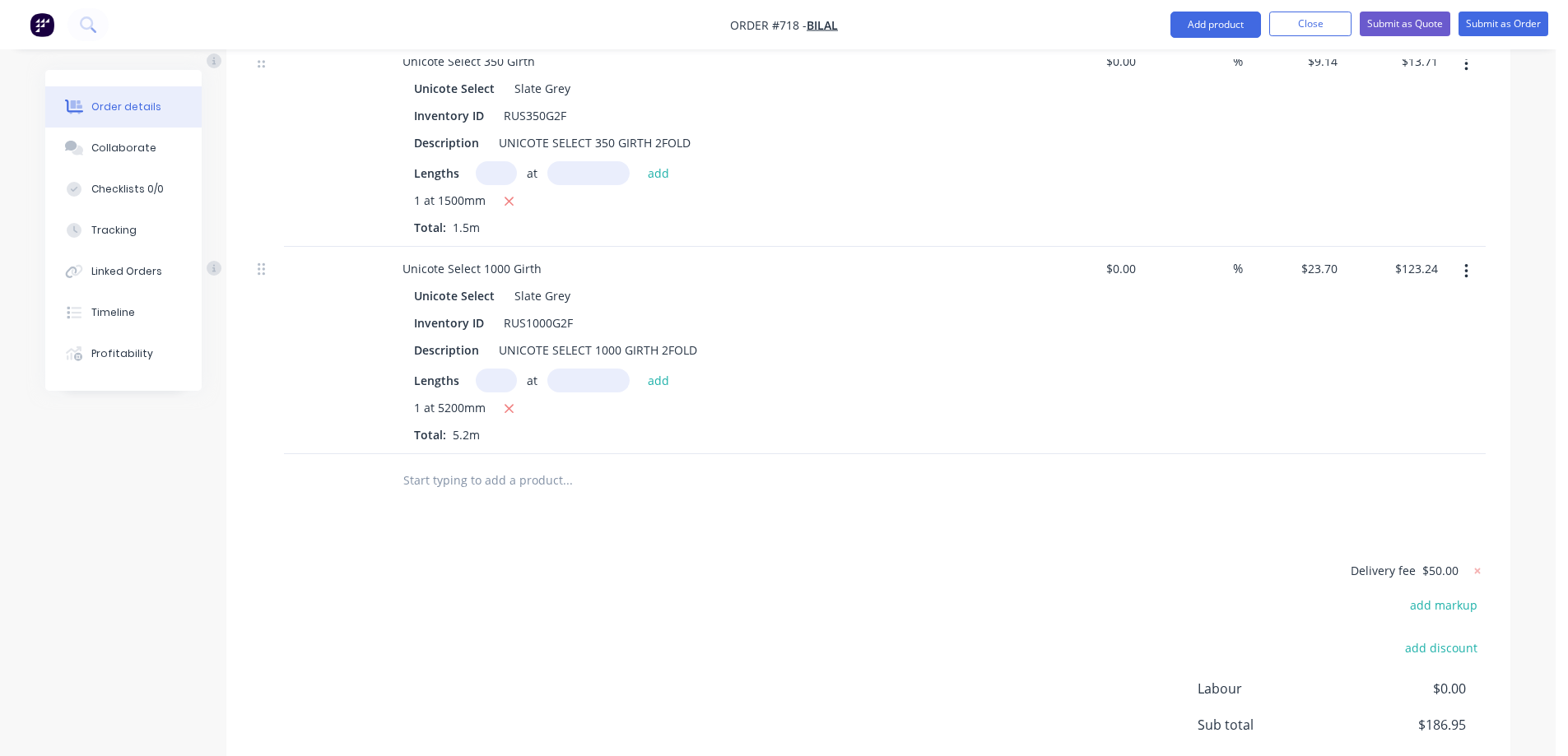
click at [472, 464] on input "text" at bounding box center [567, 481] width 329 height 33
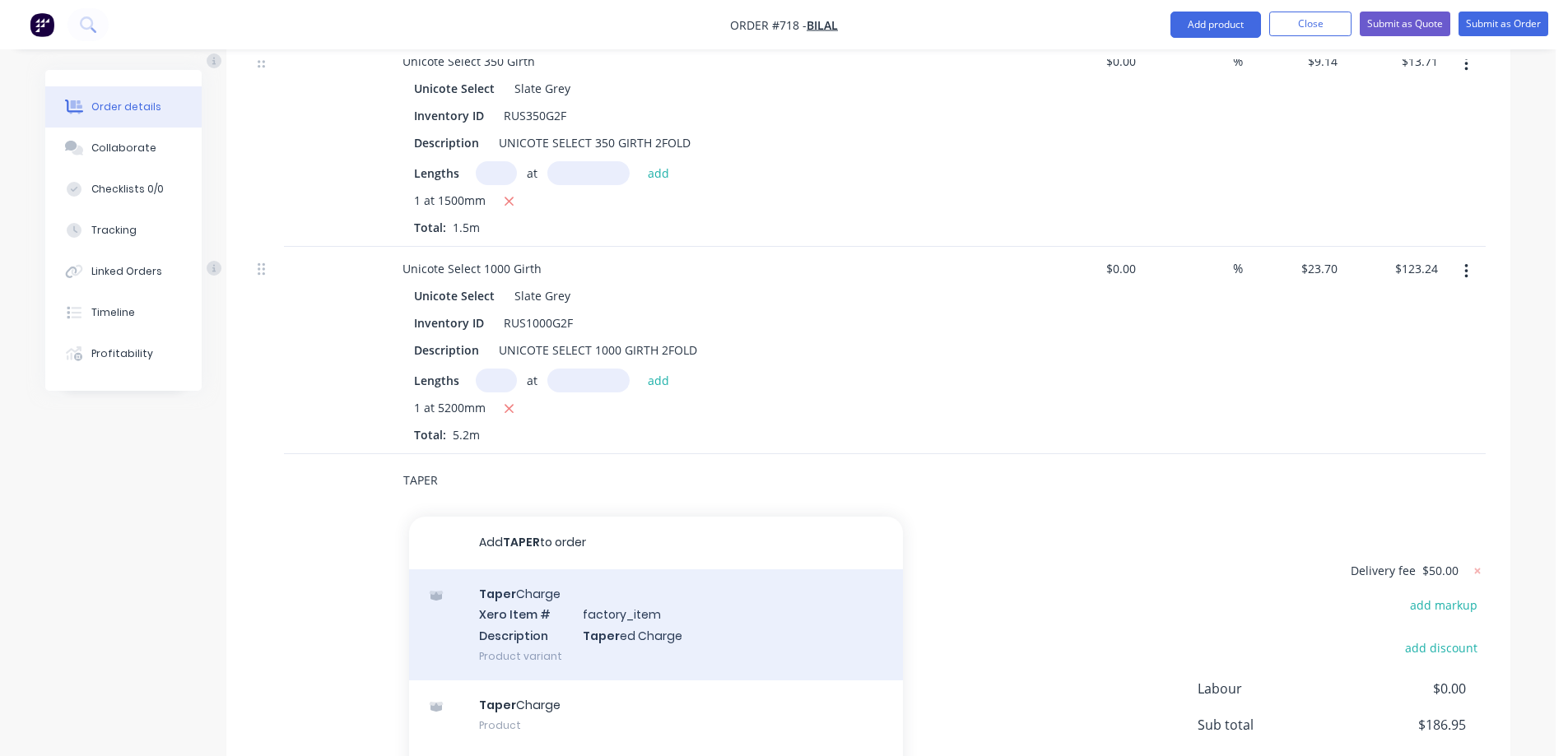
type input "TAPER"
click at [516, 576] on div "Taper Charge Xero Item # factory_item Description Taper ed Charge Product varia…" at bounding box center [656, 625] width 494 height 111
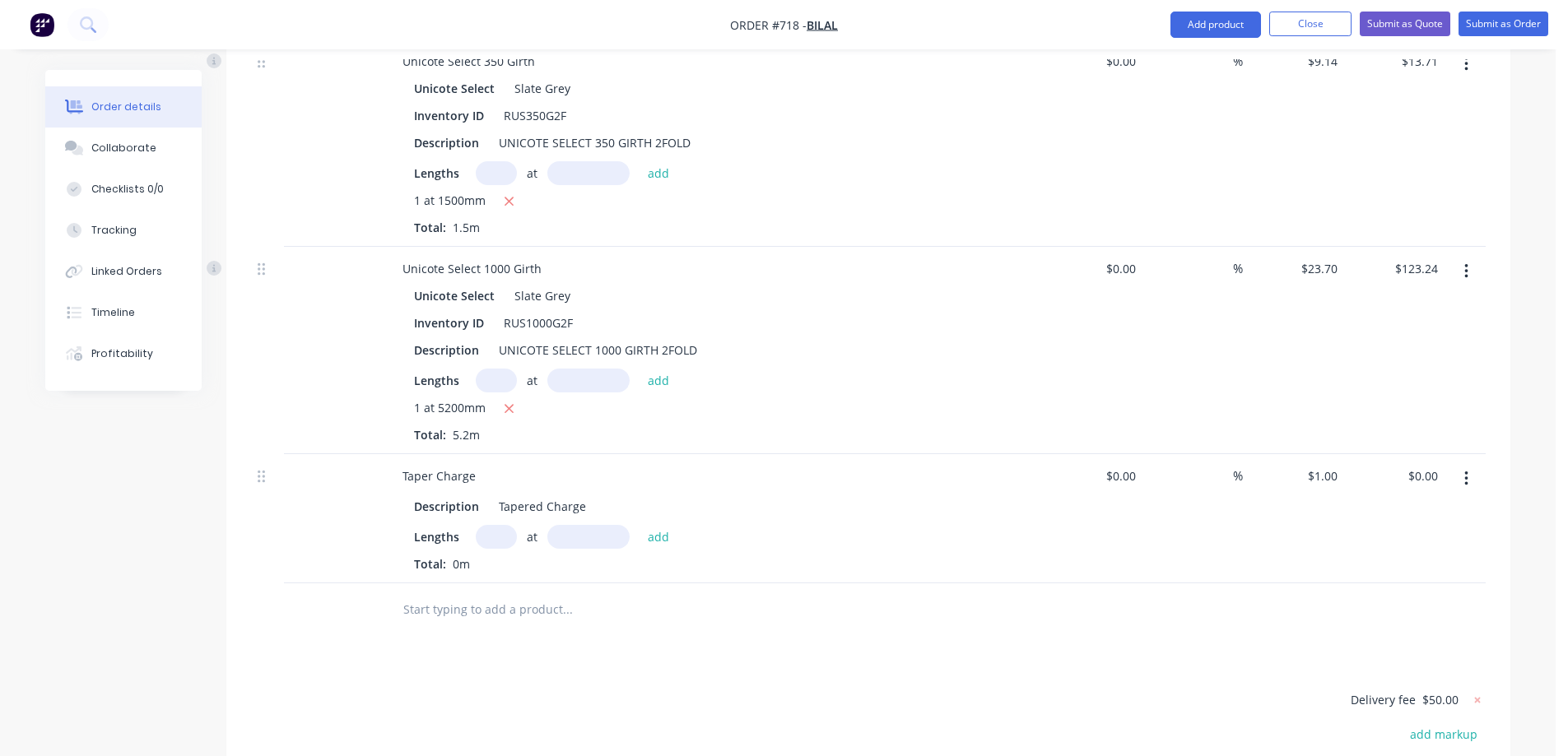
click at [497, 525] on input "text" at bounding box center [496, 537] width 41 height 24
type input "1"
type input "5200mm"
click at [663, 525] on button "add" at bounding box center [659, 537] width 38 height 23
type input "$5.20"
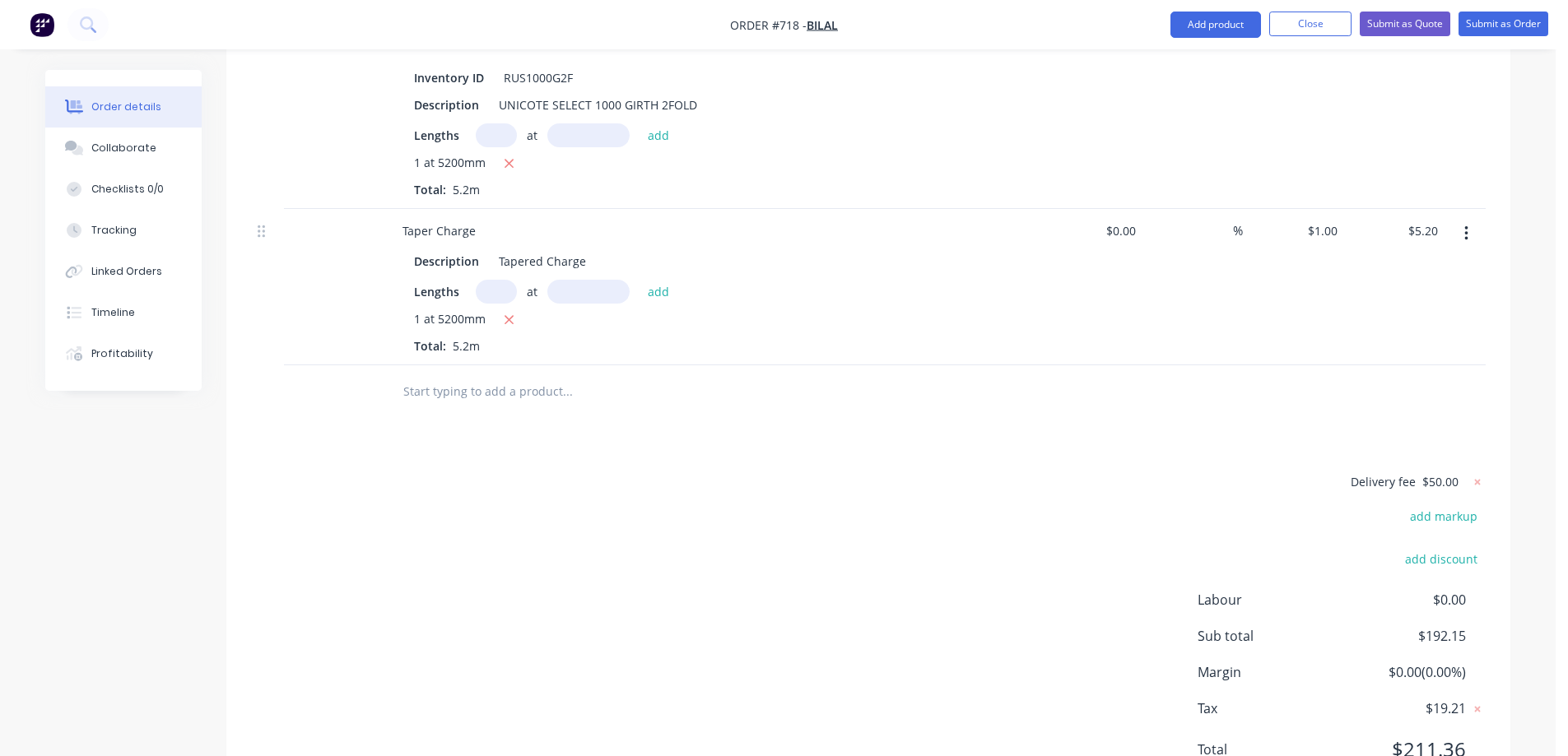
scroll to position [866, 0]
click at [495, 374] on input "text" at bounding box center [567, 390] width 329 height 33
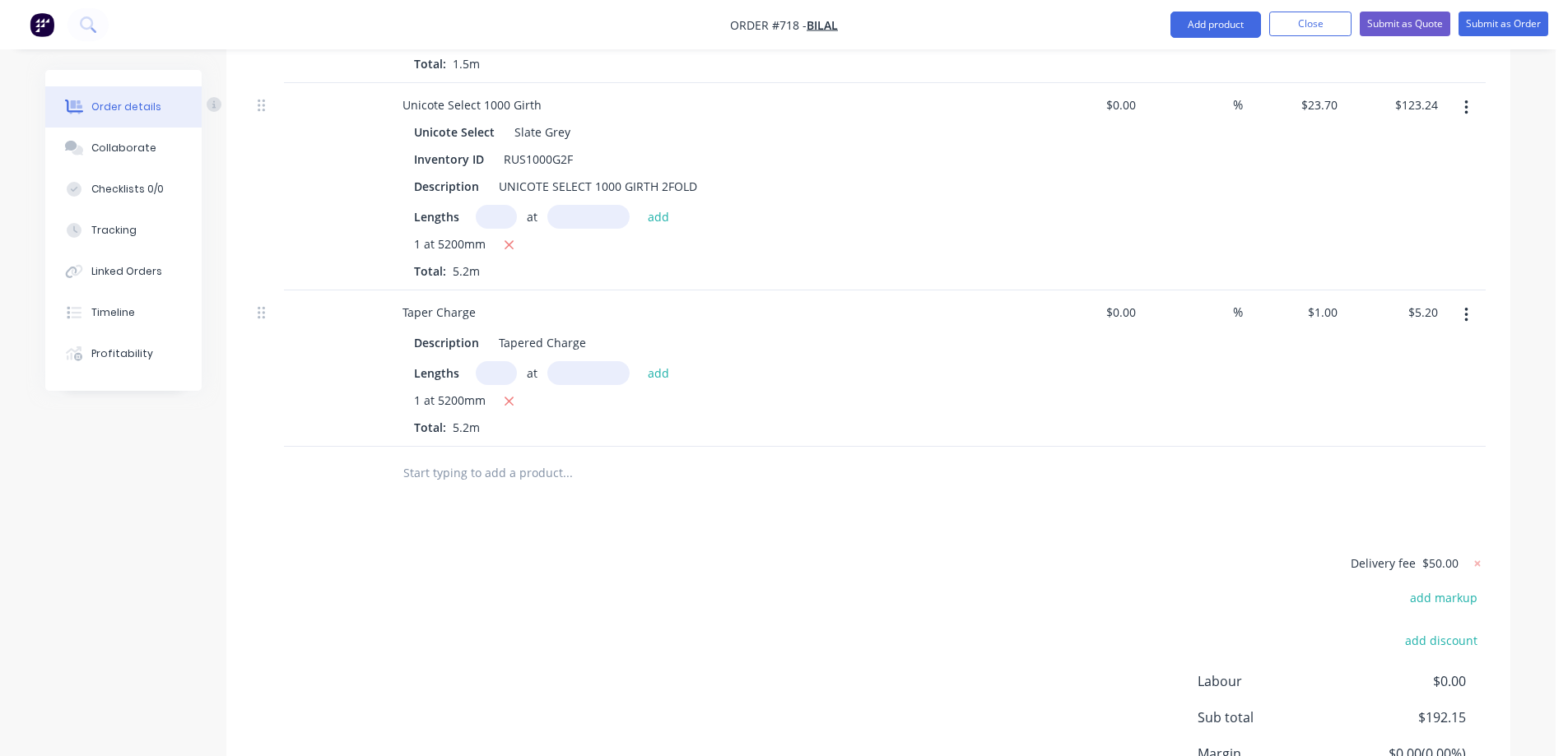
scroll to position [784, 0]
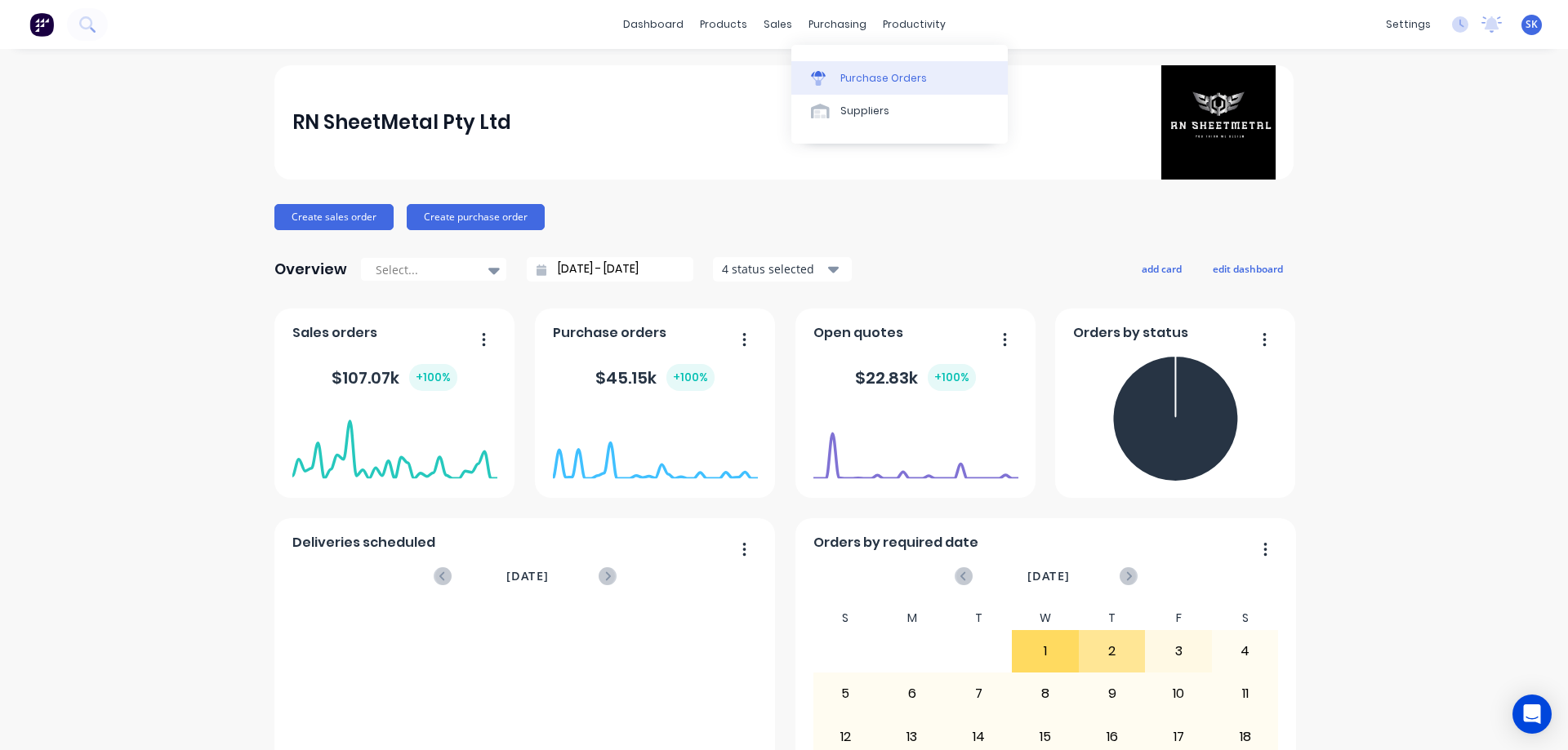
click at [854, 69] on link "Purchase Orders" at bounding box center [900, 78] width 216 height 33
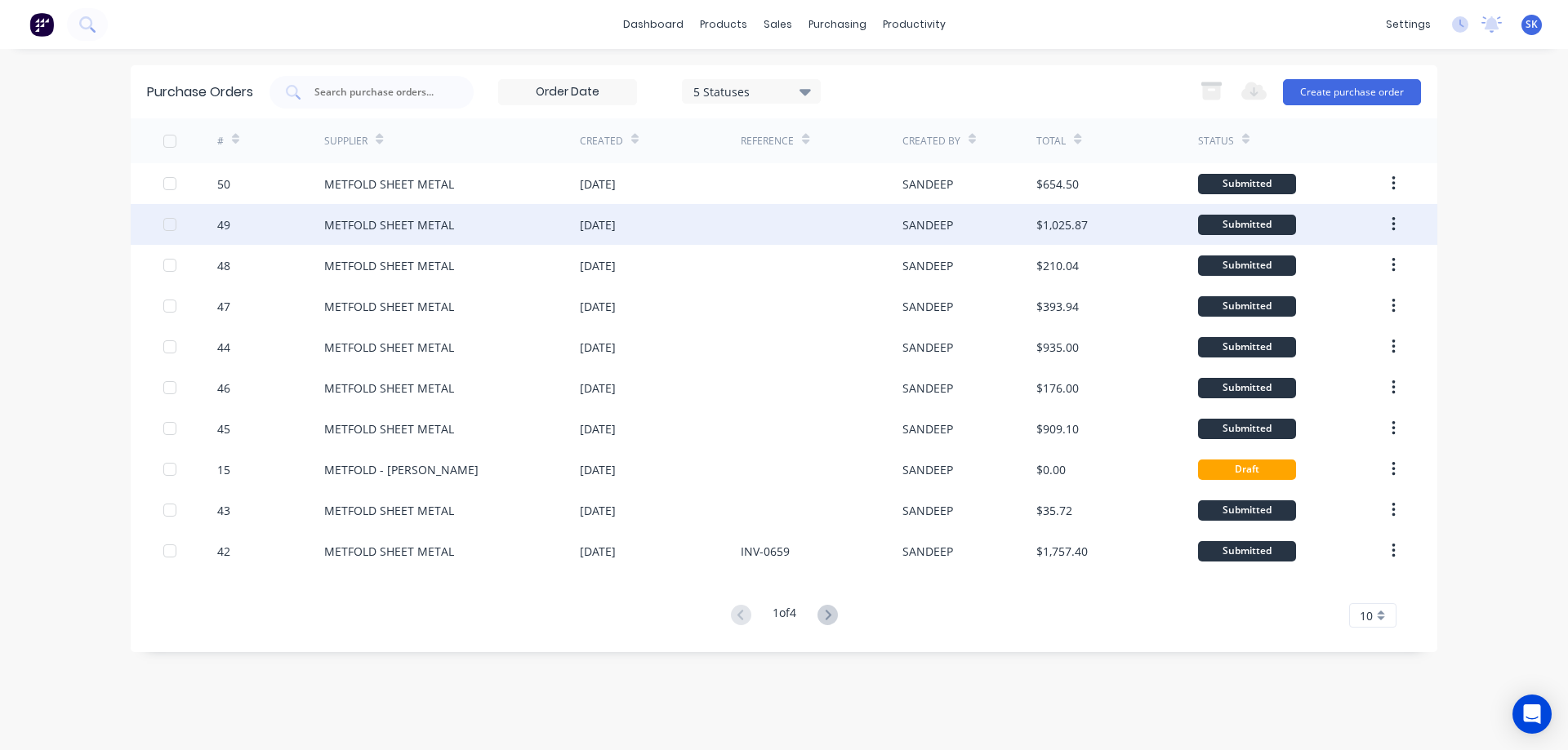
click at [513, 226] on div "METFOLD SHEET METAL" at bounding box center [452, 224] width 256 height 41
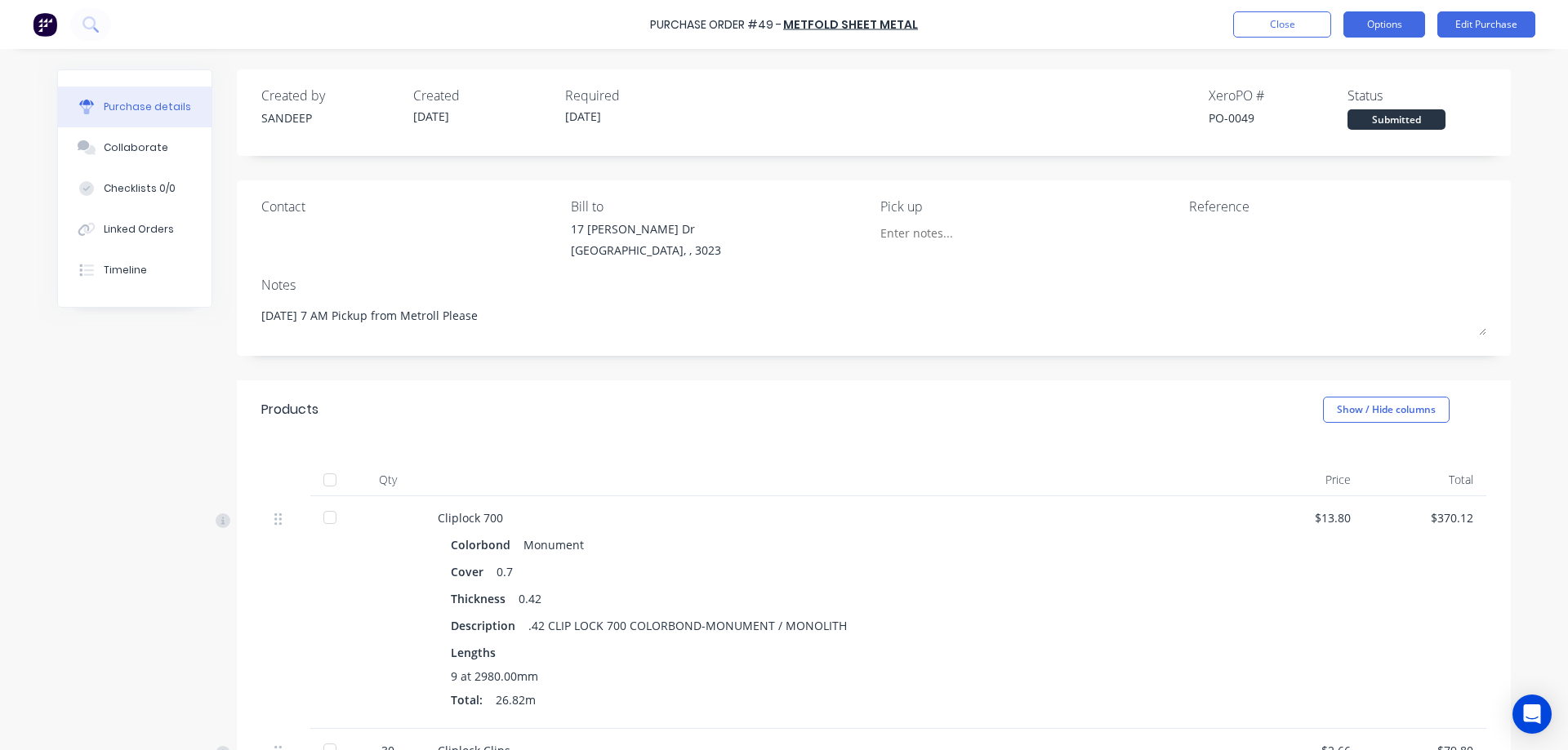
click at [1369, 33] on button "Options" at bounding box center [1384, 24] width 81 height 26
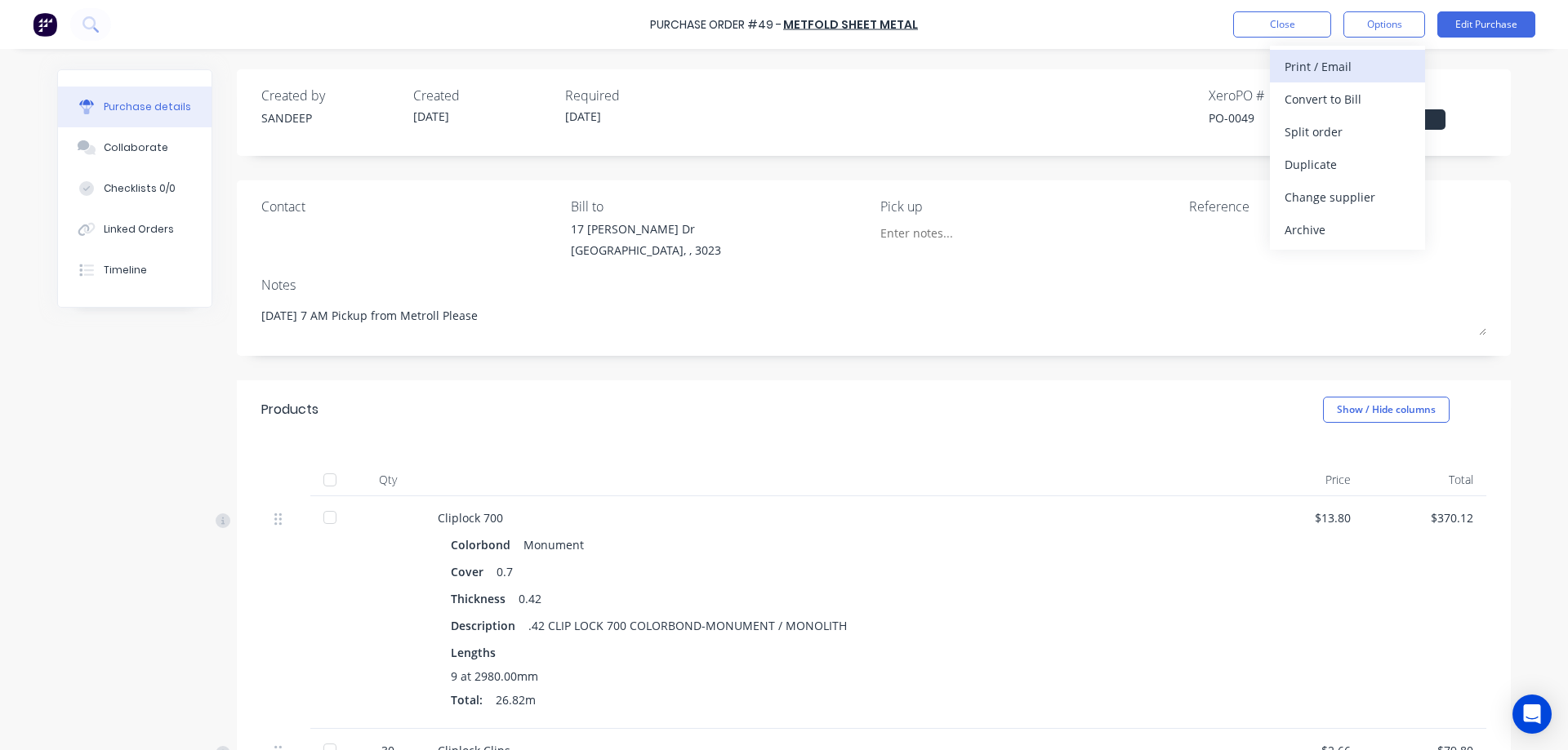
click at [1348, 77] on div "Print / Email" at bounding box center [1348, 66] width 126 height 23
click at [1344, 88] on div "With pricing" at bounding box center [1348, 99] width 126 height 23
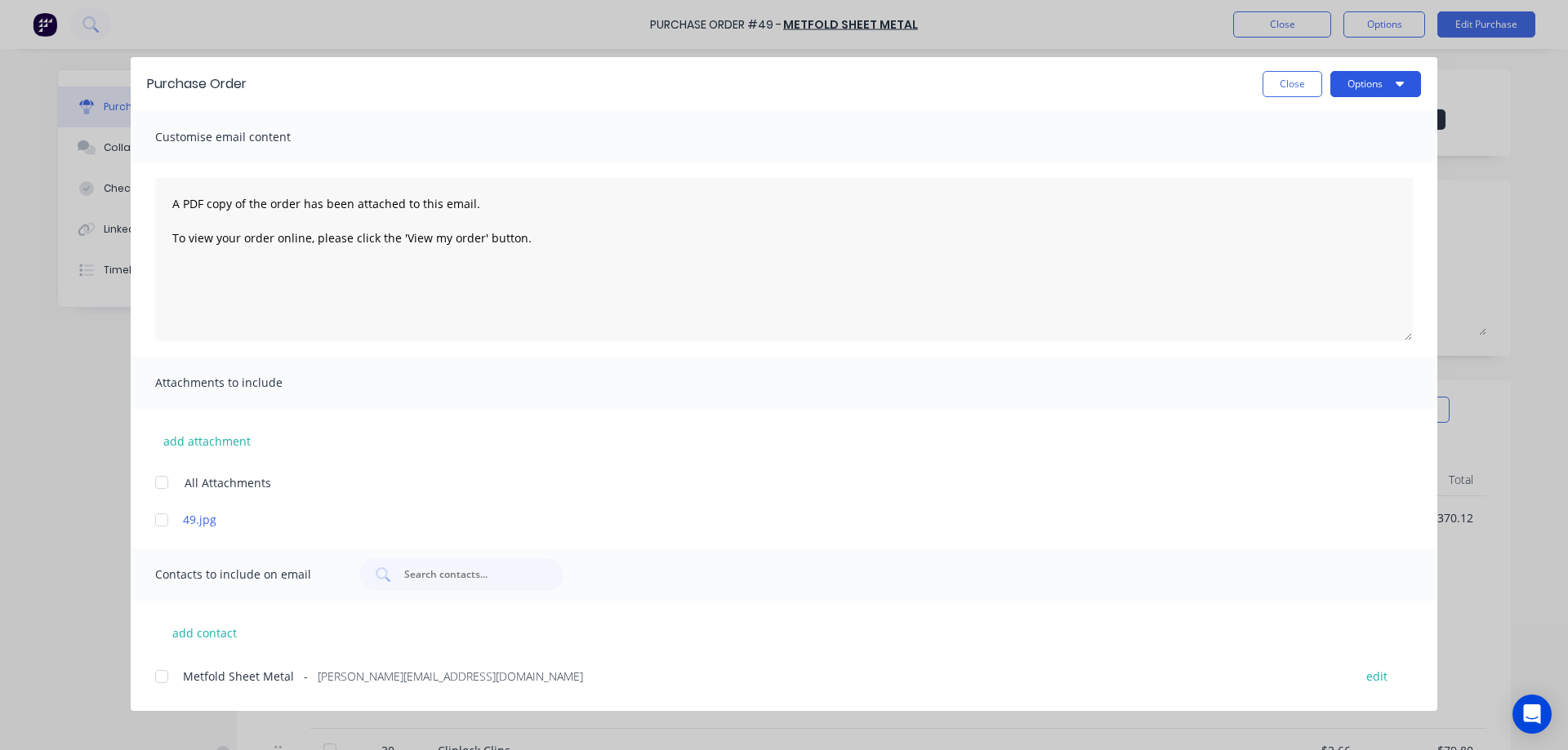
click at [1344, 88] on button "Options" at bounding box center [1375, 84] width 91 height 26
click at [1335, 117] on div "Preview" at bounding box center [1344, 124] width 126 height 23
click at [1296, 81] on button "Close" at bounding box center [1292, 84] width 60 height 26
type textarea "x"
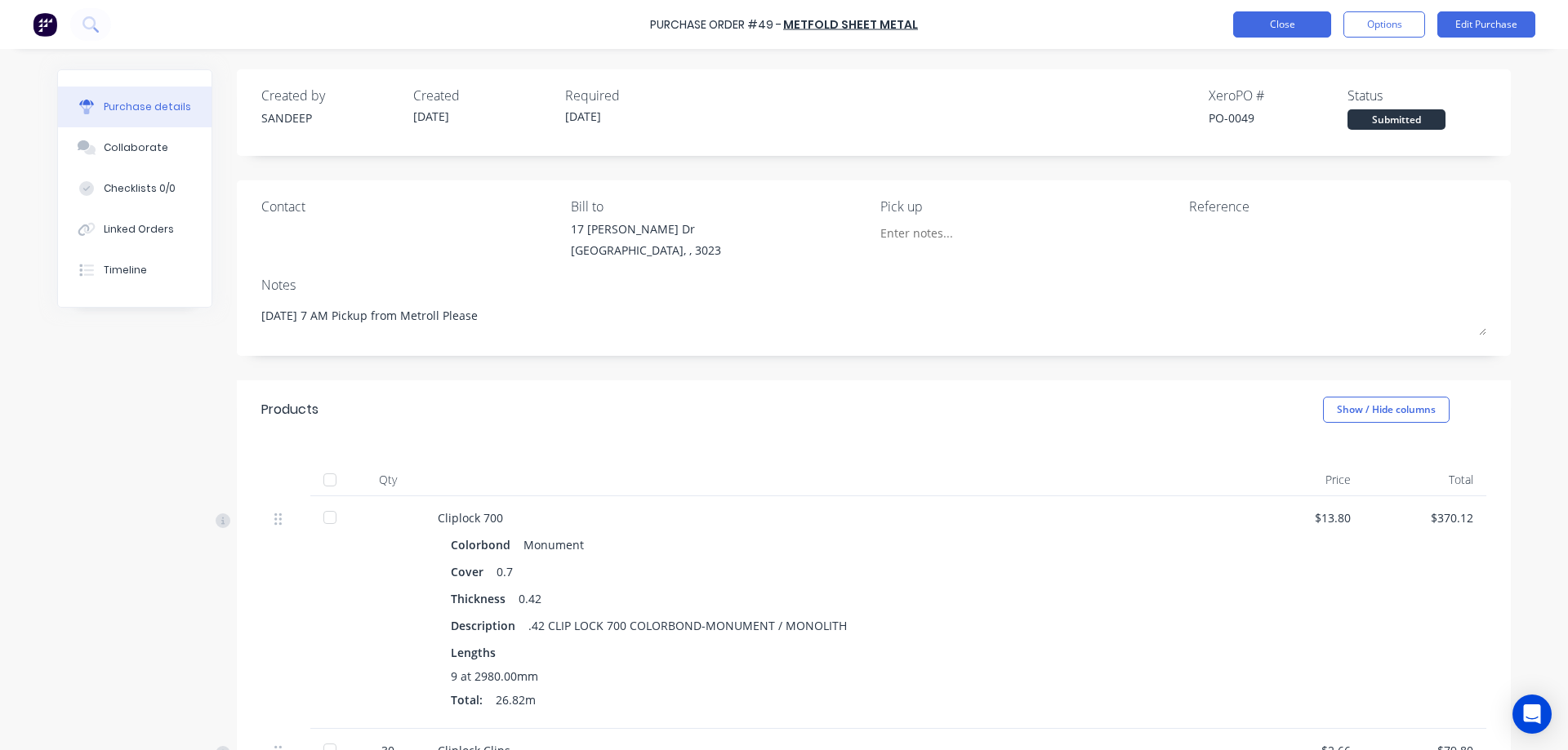
click at [1264, 33] on button "Close" at bounding box center [1282, 24] width 98 height 26
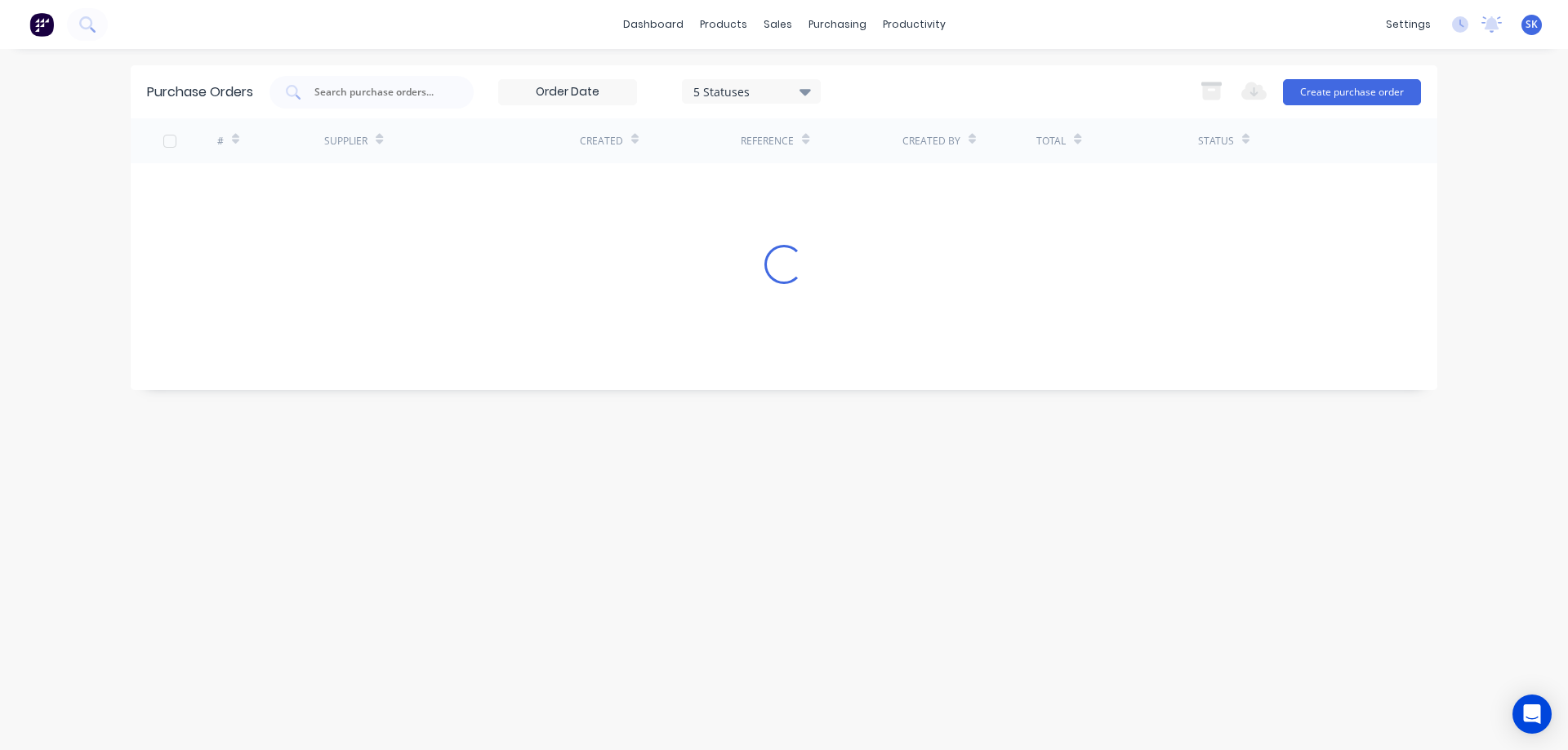
click at [41, 22] on img at bounding box center [41, 24] width 24 height 24
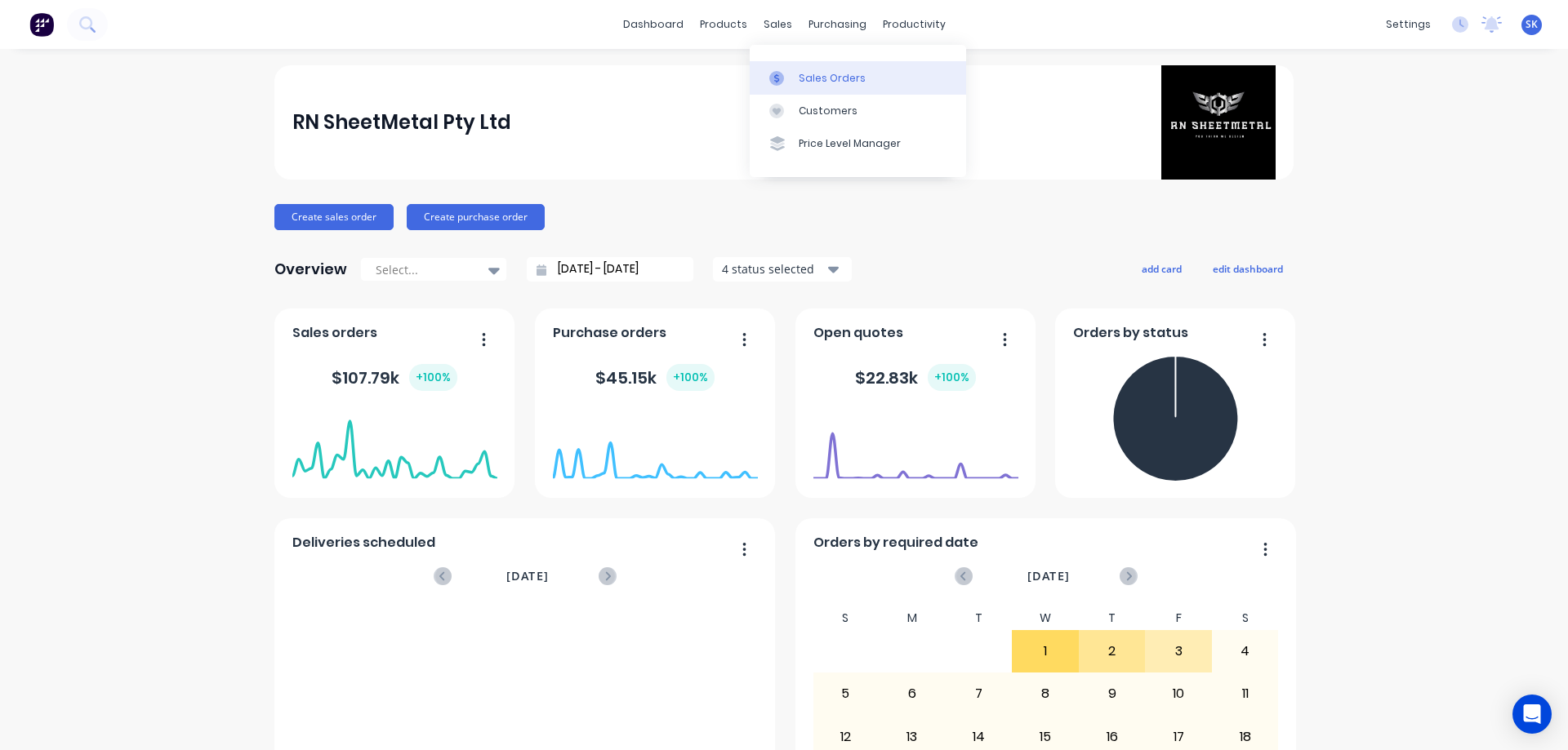
click at [789, 68] on link "Sales Orders" at bounding box center [857, 78] width 216 height 33
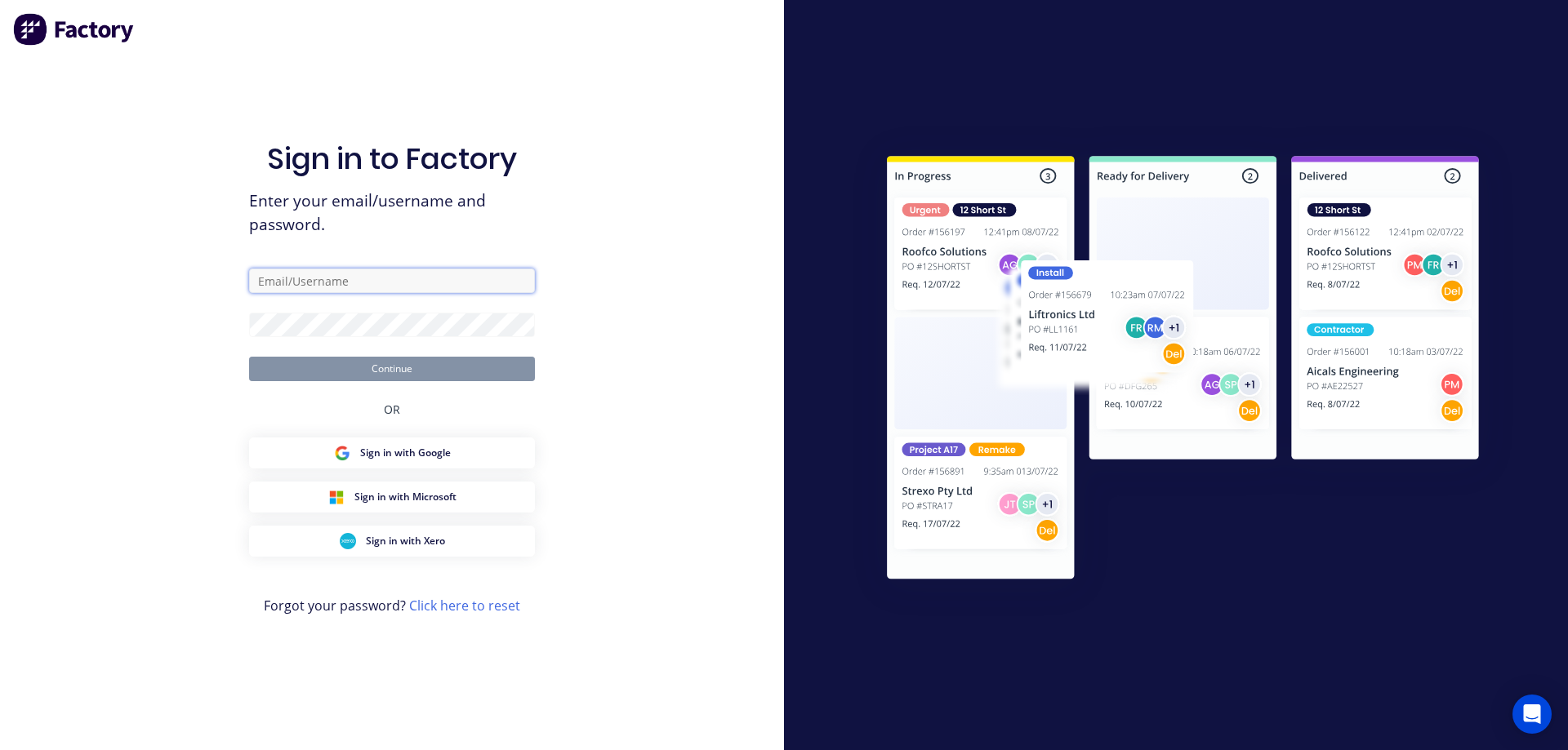
type input "sales@rnsheetmetal.com.au"
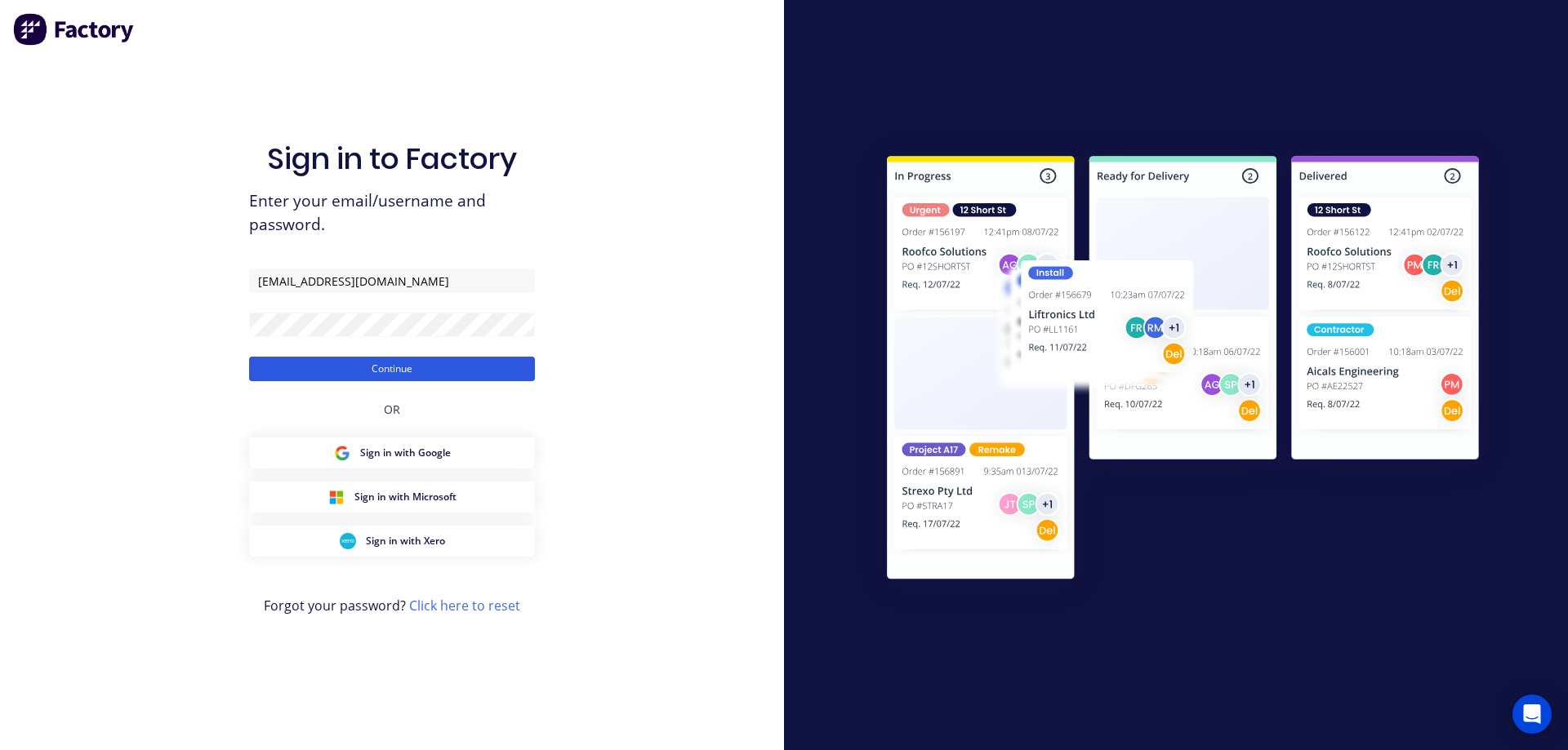
click at [338, 365] on button "Continue" at bounding box center [392, 369] width 286 height 24
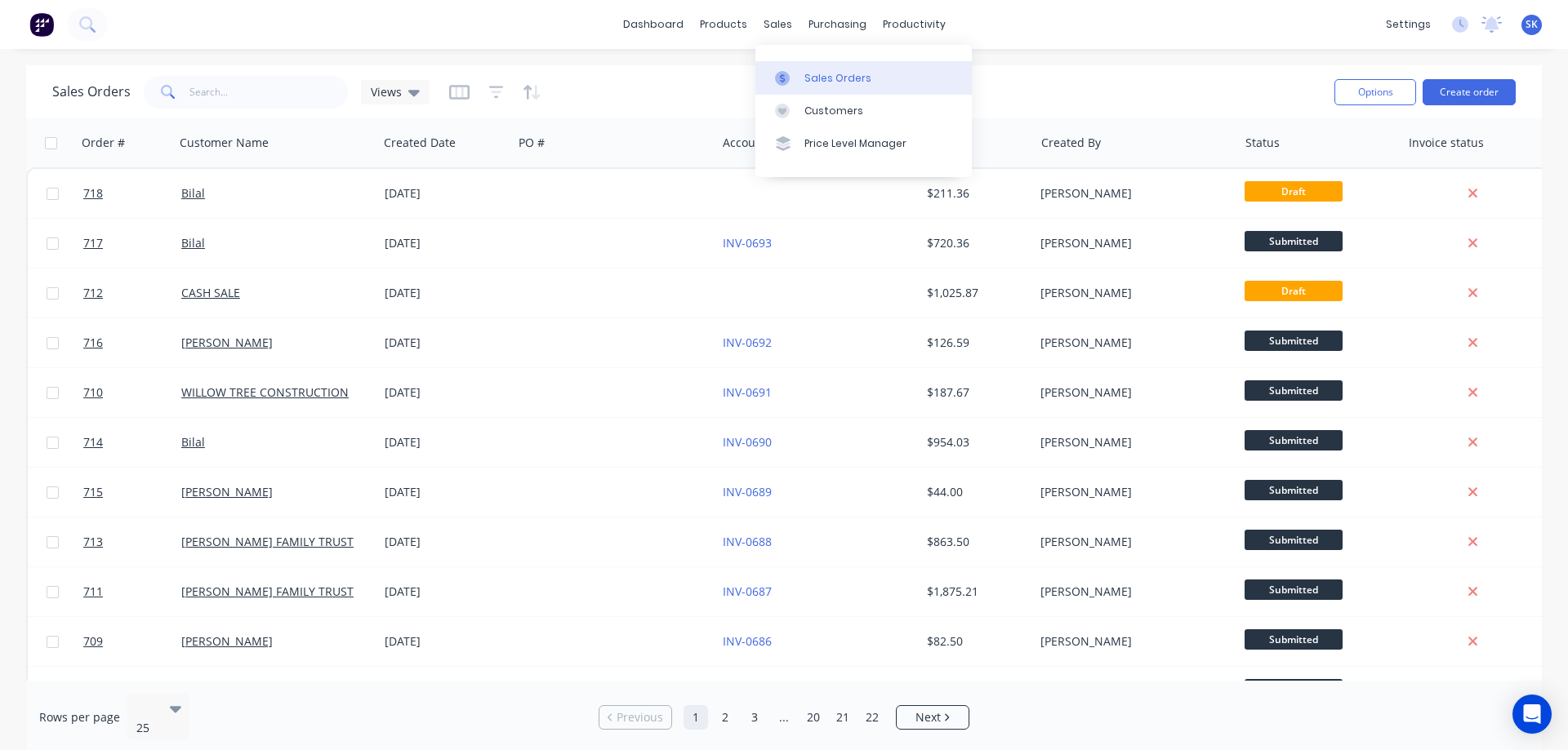
click at [801, 67] on link "Sales Orders" at bounding box center [864, 78] width 216 height 33
click at [1465, 105] on button "Create order" at bounding box center [1469, 92] width 93 height 26
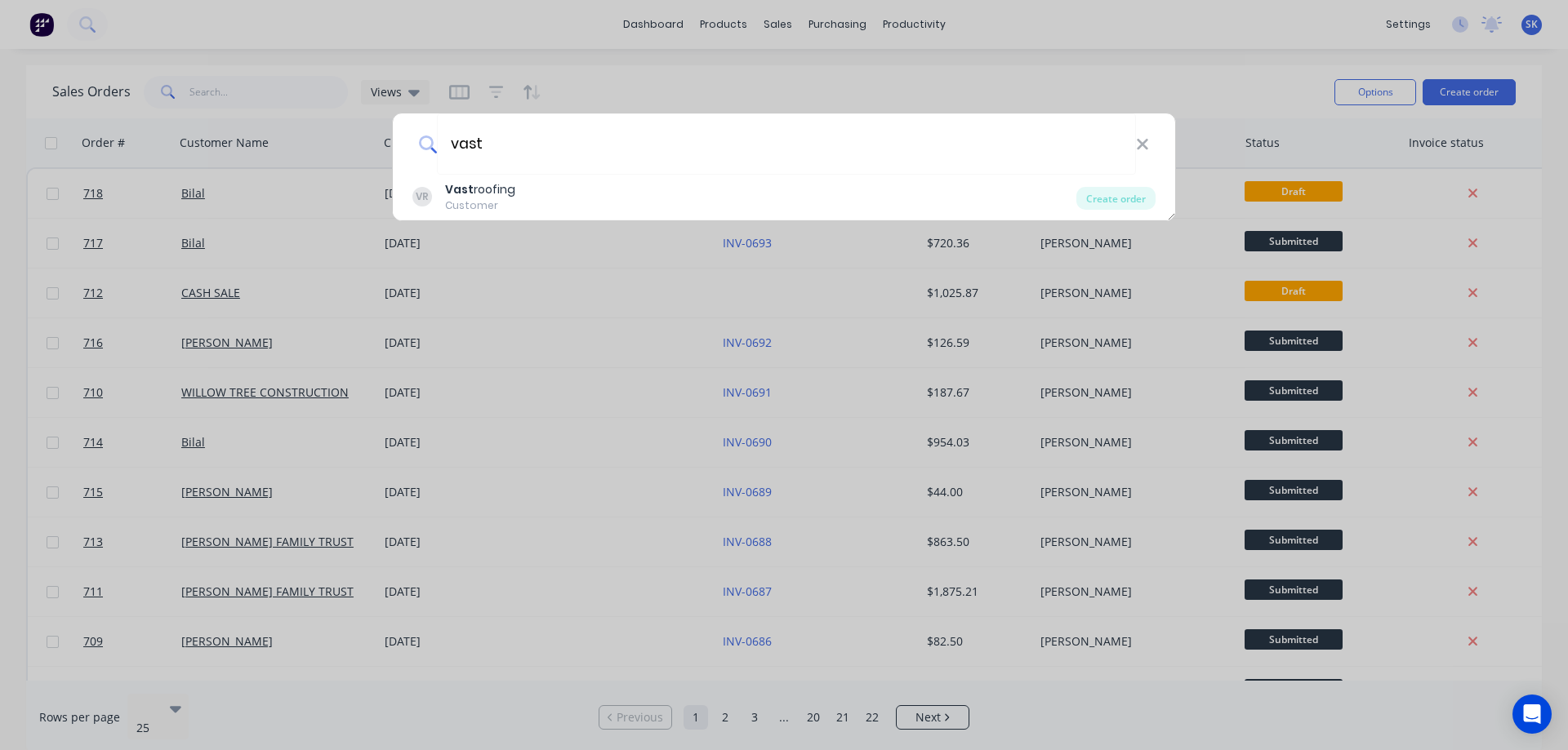
type input "vast"
click at [545, 180] on div "VR Vast roofing Customer Create order" at bounding box center [784, 197] width 782 height 46
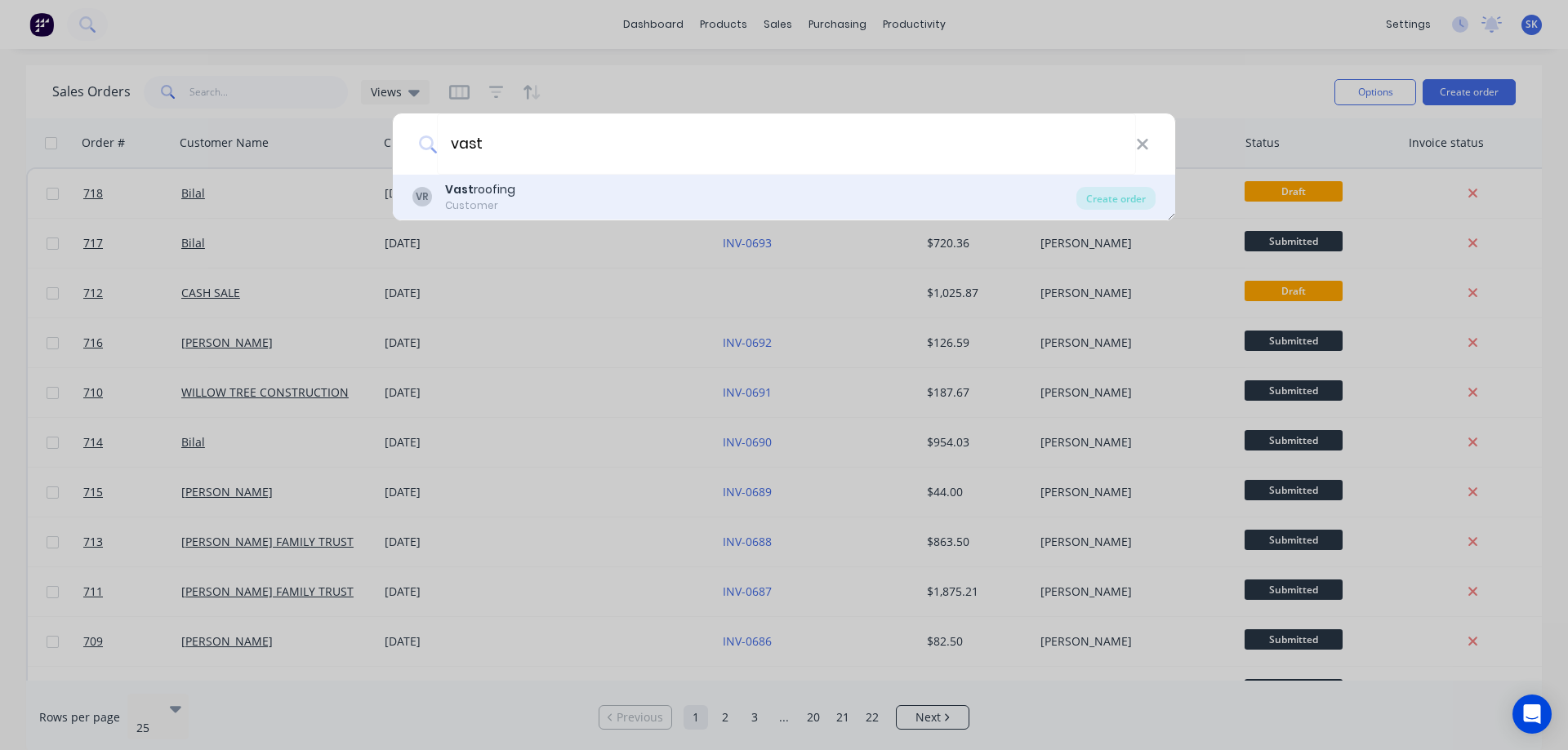
click at [481, 195] on div "Vast roofing" at bounding box center [480, 190] width 70 height 17
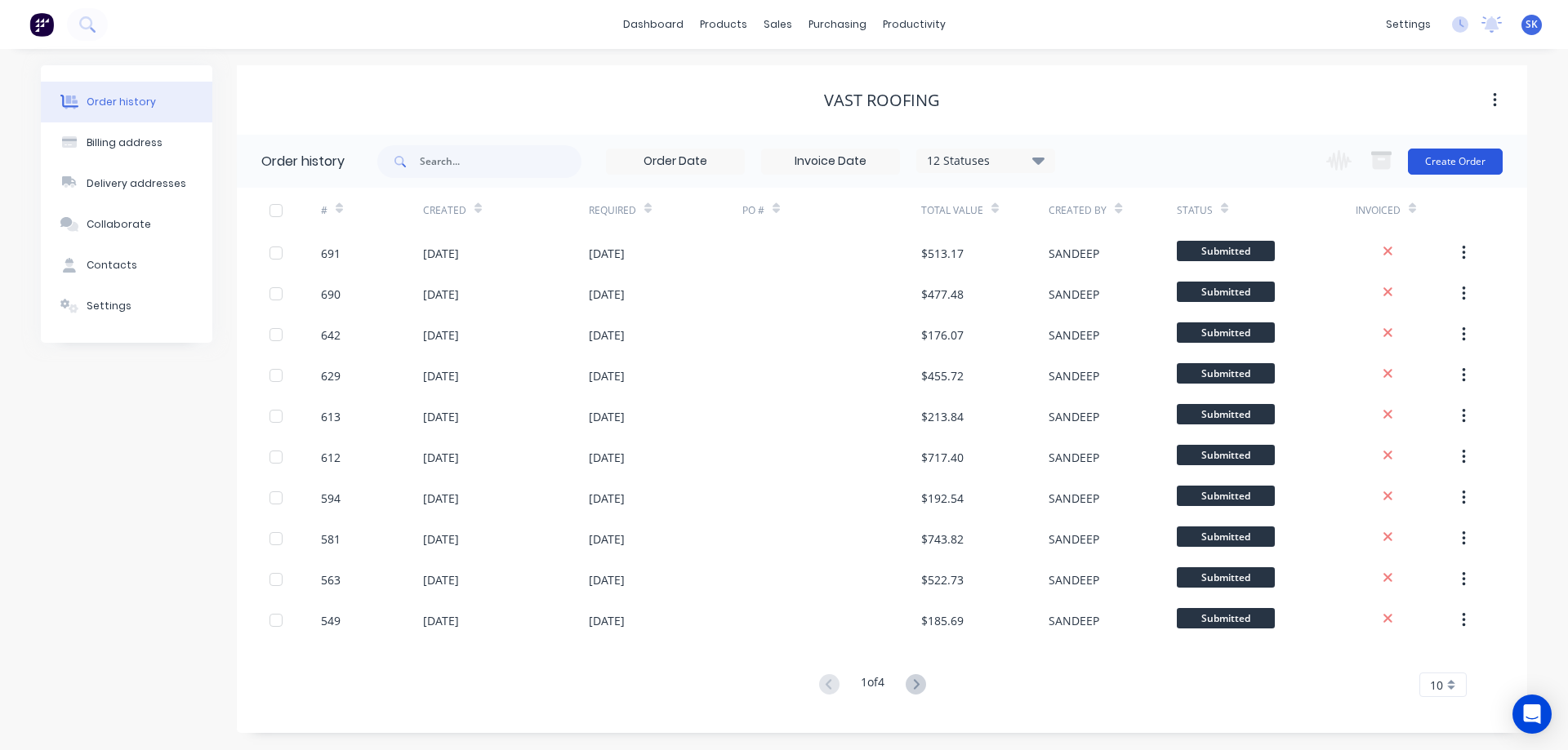
click at [1469, 165] on button "Create Order" at bounding box center [1456, 162] width 95 height 26
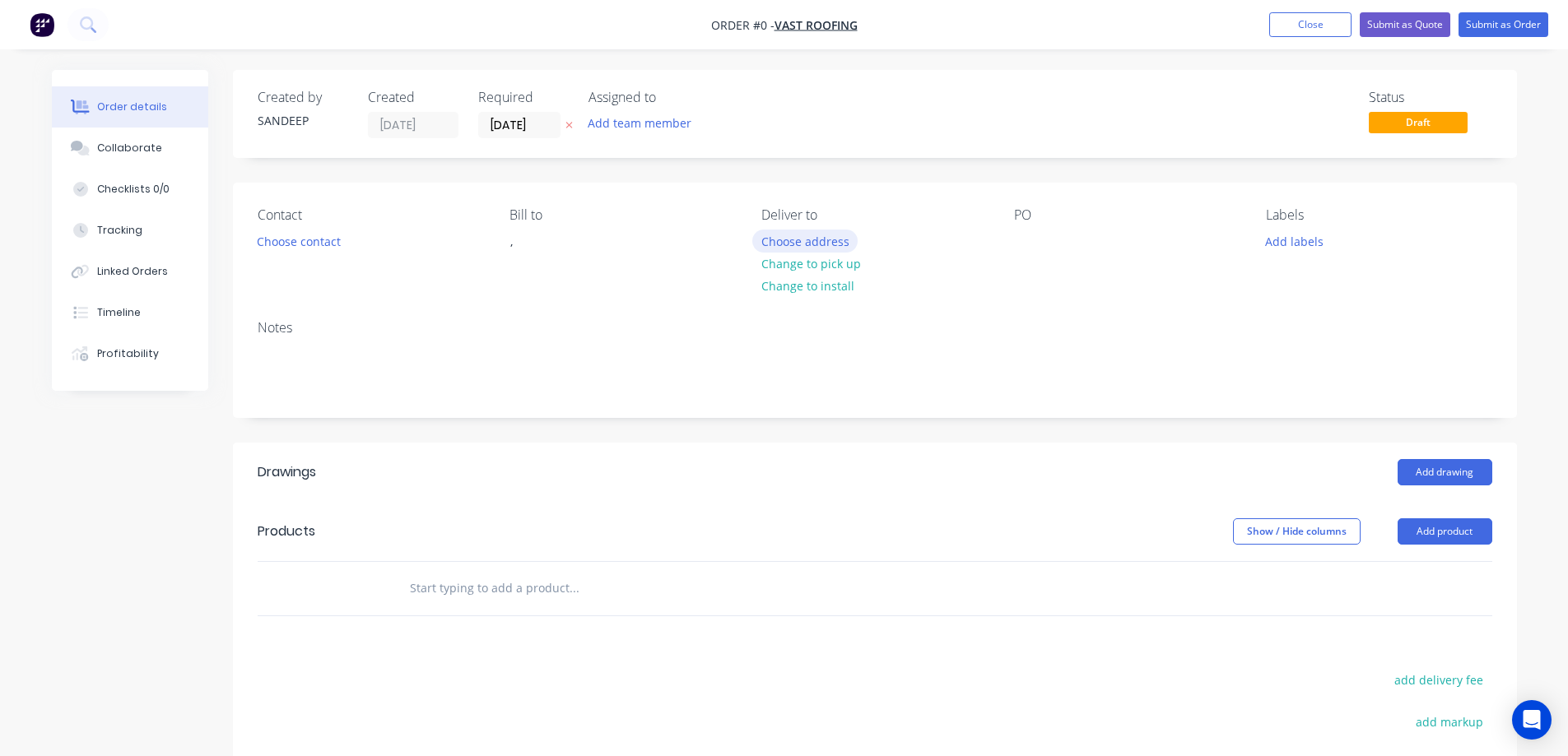
click at [811, 247] on button "Choose address" at bounding box center [805, 241] width 105 height 23
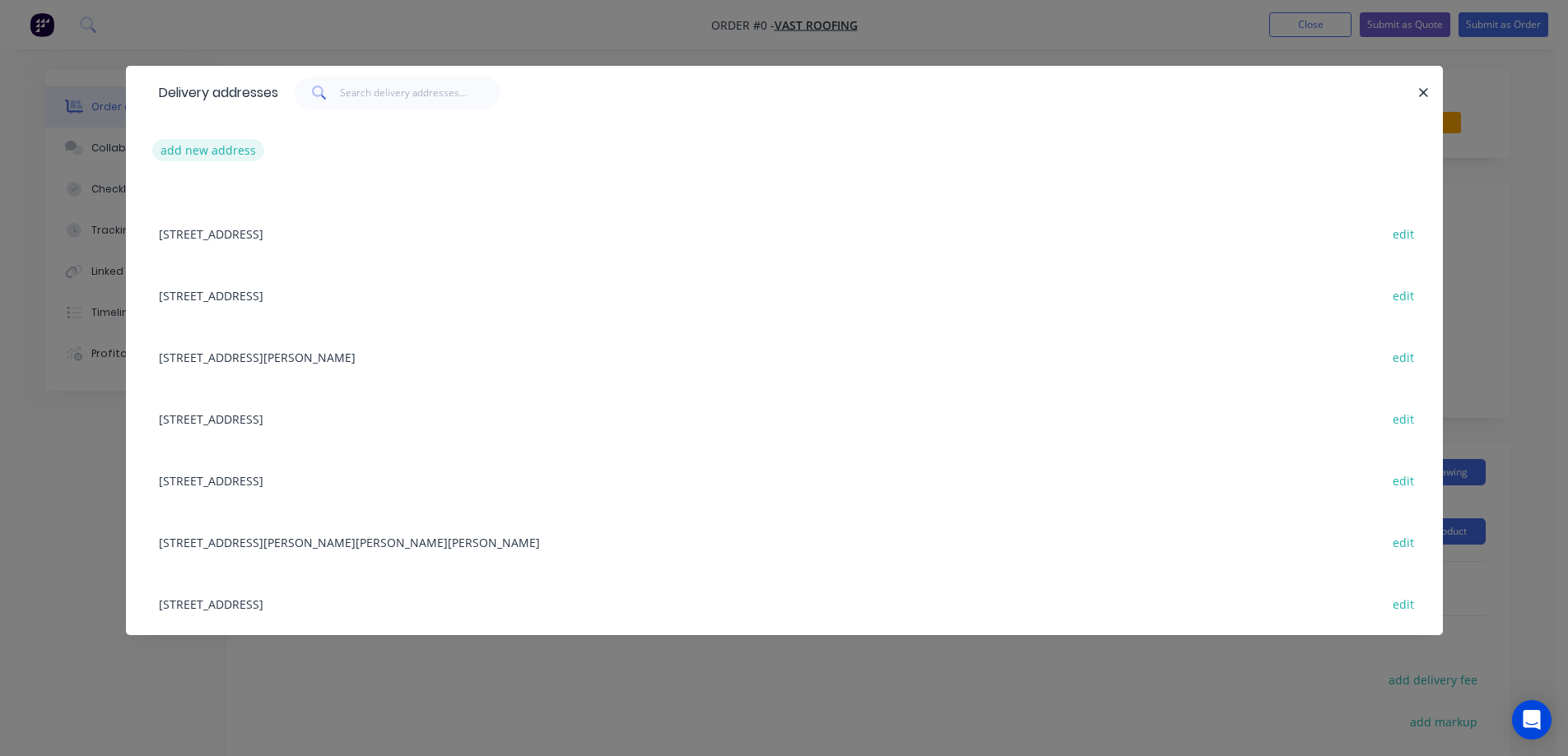
click at [207, 148] on button "add new address" at bounding box center [208, 151] width 112 height 23
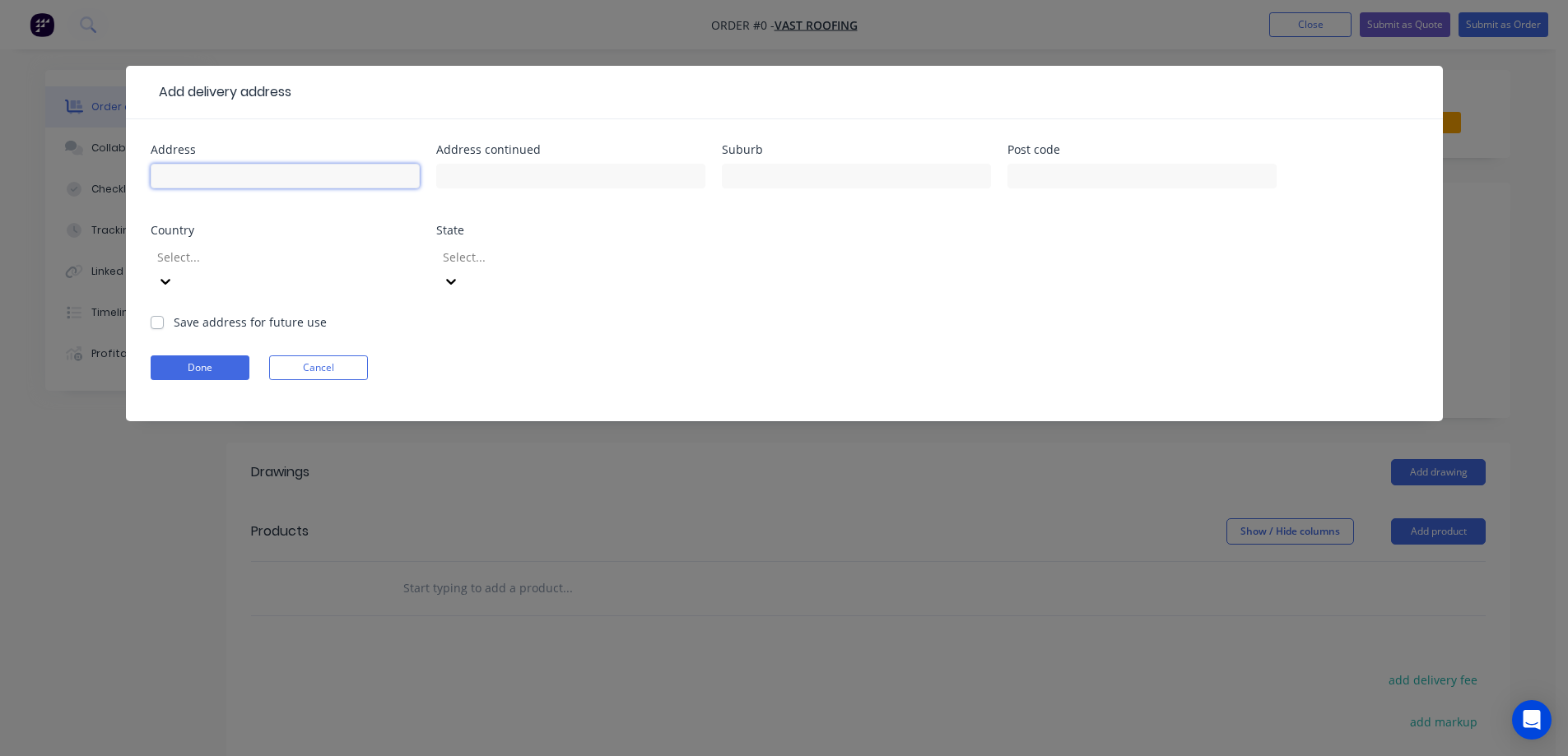
drag, startPoint x: 300, startPoint y: 170, endPoint x: 295, endPoint y: 147, distance: 23.5
click at [300, 170] on input "text" at bounding box center [285, 176] width 269 height 24
paste input "Lot 18 Honey Myrtle"
type input "Lot 18 Honey Myrtle"
click at [774, 174] on input "text" at bounding box center [856, 176] width 269 height 24
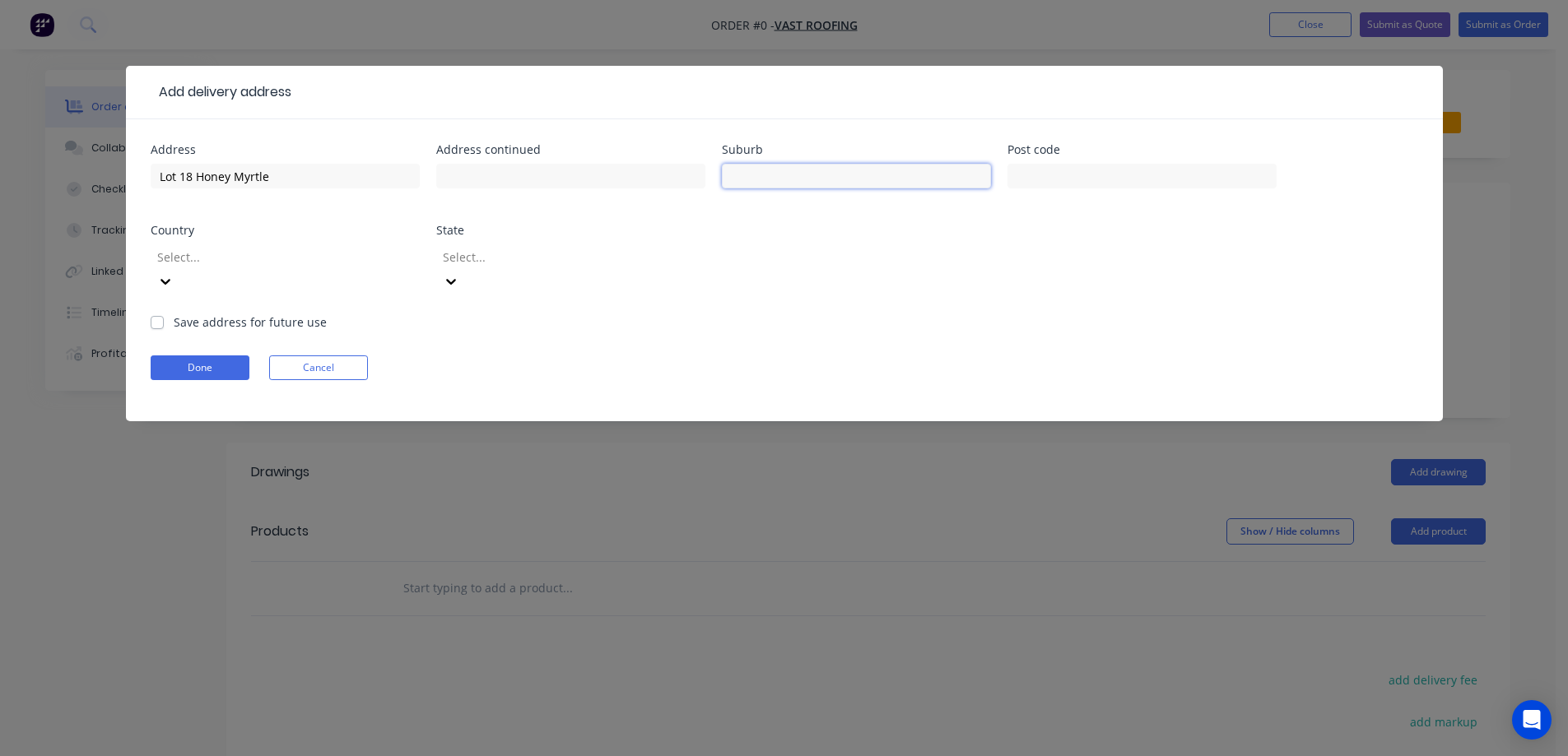
paste input "KURUNJANG"
type input "KURUNJANG"
click at [1022, 174] on input "text" at bounding box center [1142, 176] width 269 height 24
paste input "3337"
type input "3337"
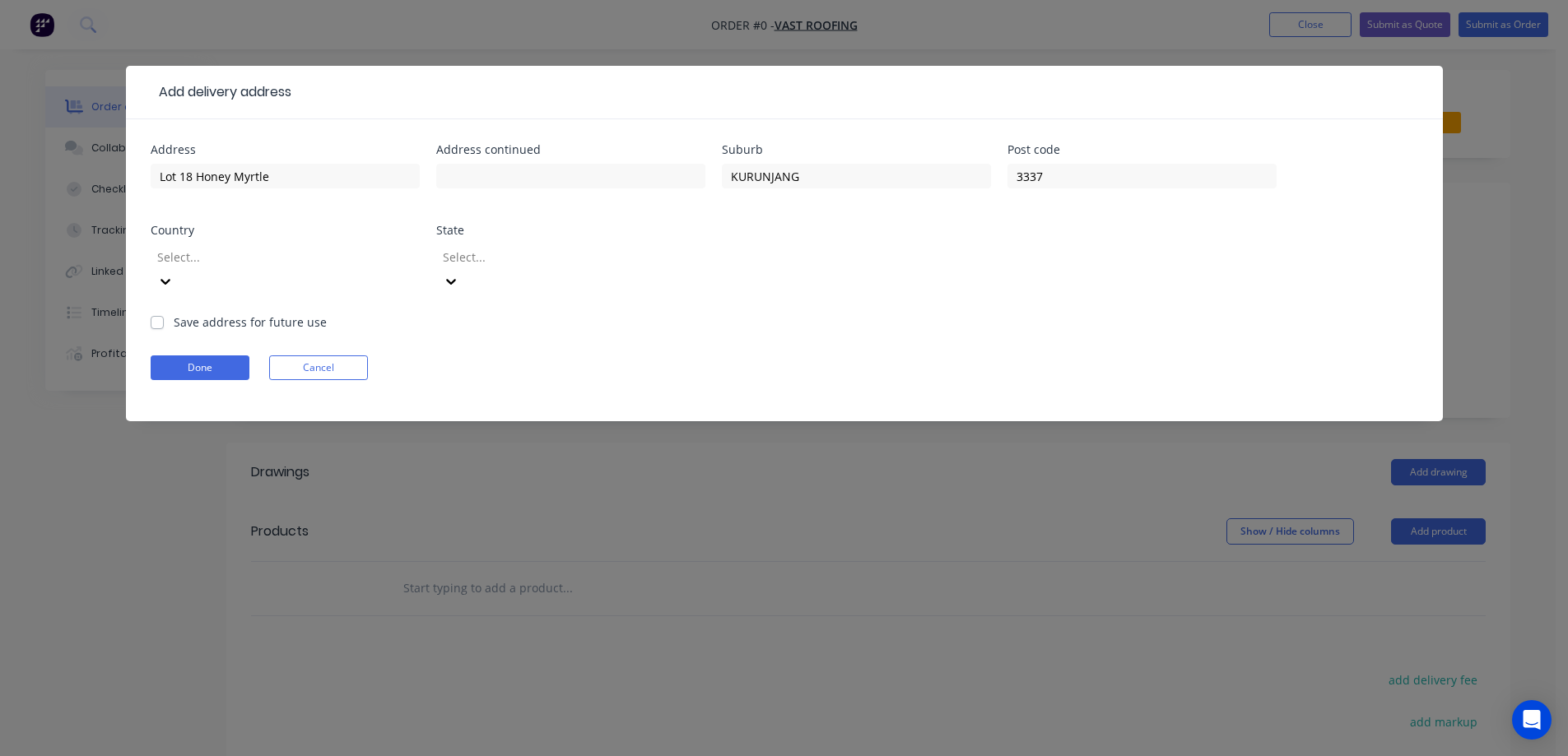
click at [355, 253] on div at bounding box center [274, 257] width 237 height 21
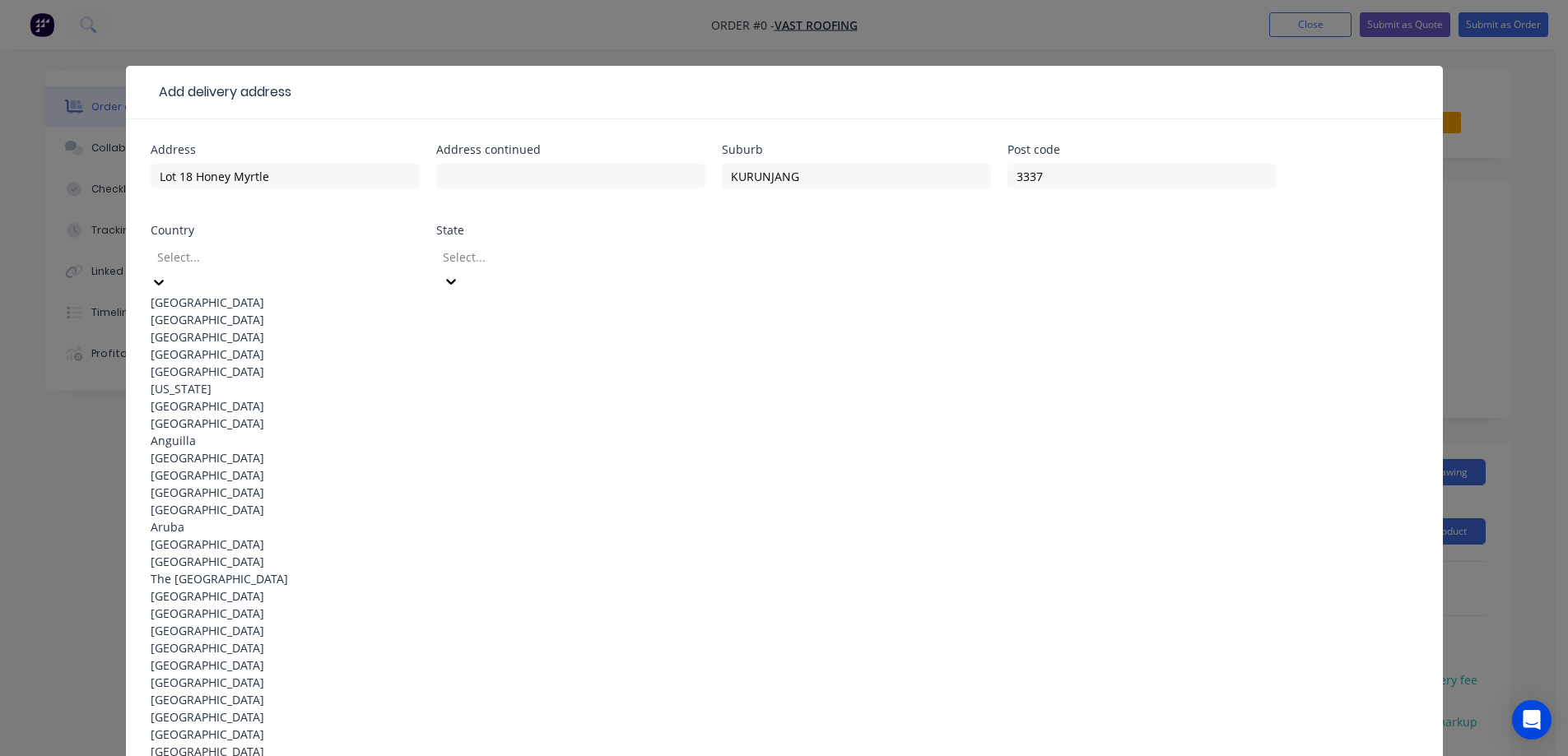
click at [332, 294] on div "Australia" at bounding box center [285, 302] width 269 height 17
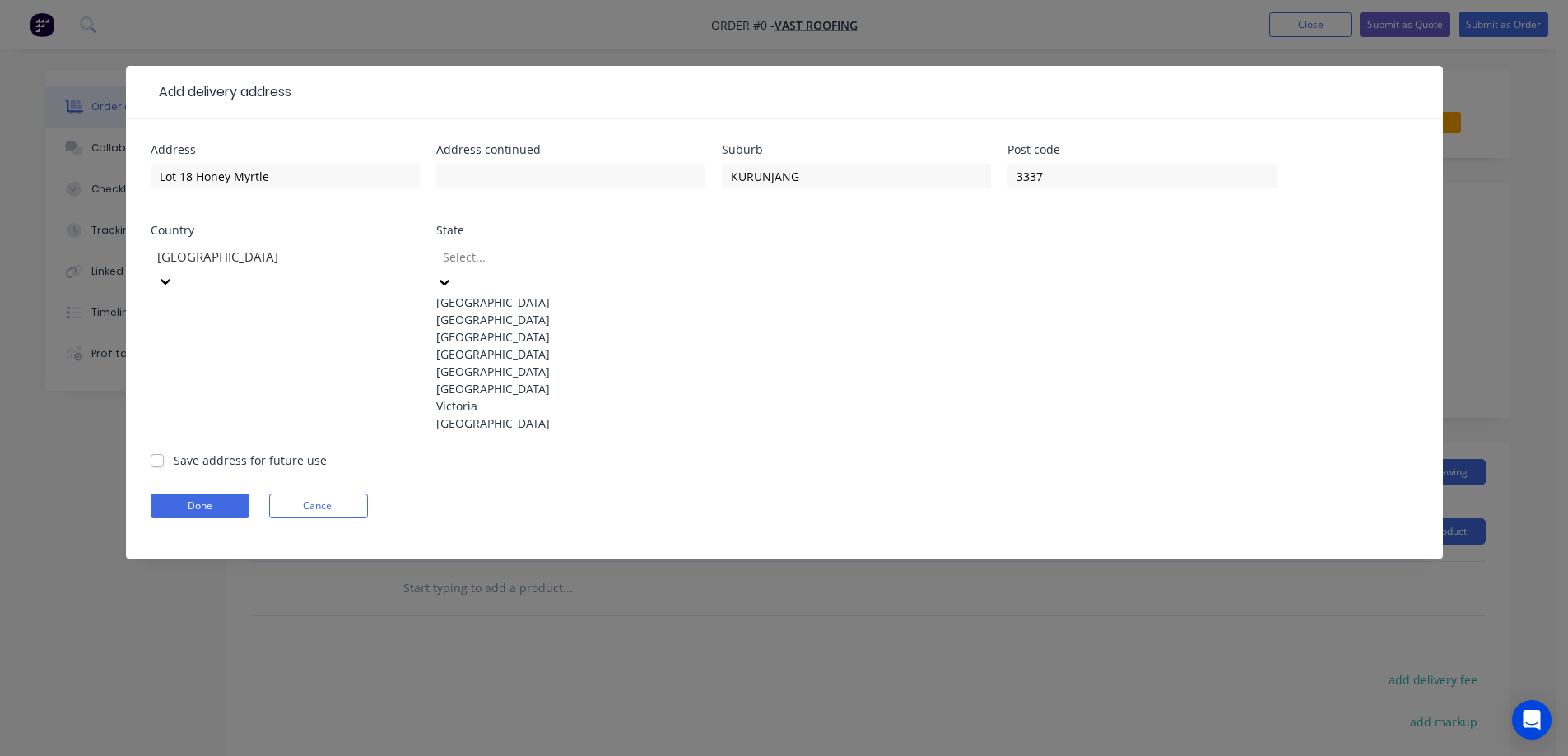
click at [492, 265] on div at bounding box center [559, 257] width 237 height 21
click at [498, 415] on div "Victoria" at bounding box center [571, 406] width 269 height 17
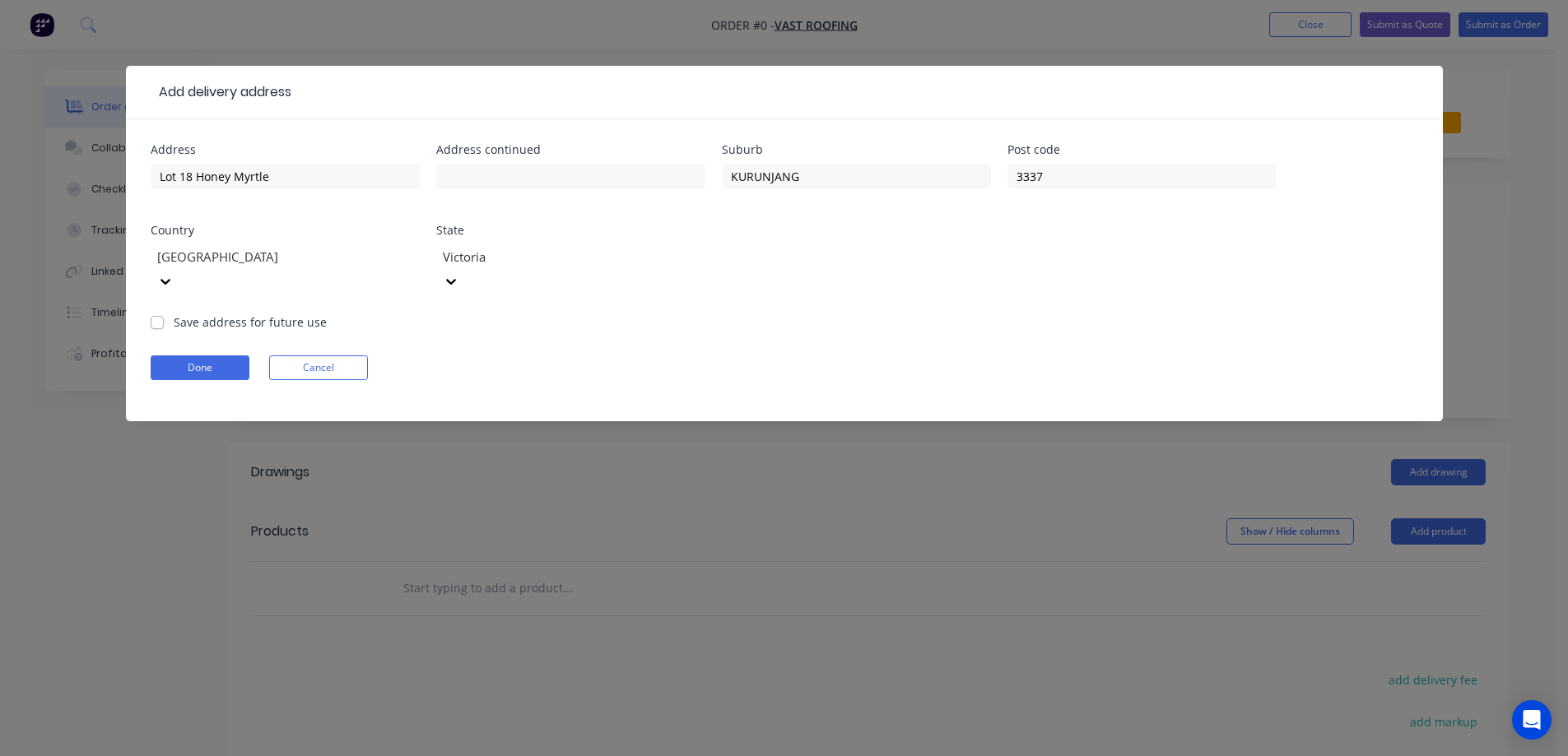
click at [212, 314] on label "Save address for future use" at bounding box center [250, 322] width 153 height 17
click at [164, 314] on input "Save address for future use" at bounding box center [157, 321] width 13 height 16
checkbox input "true"
click at [212, 355] on button "Done" at bounding box center [199, 368] width 98 height 24
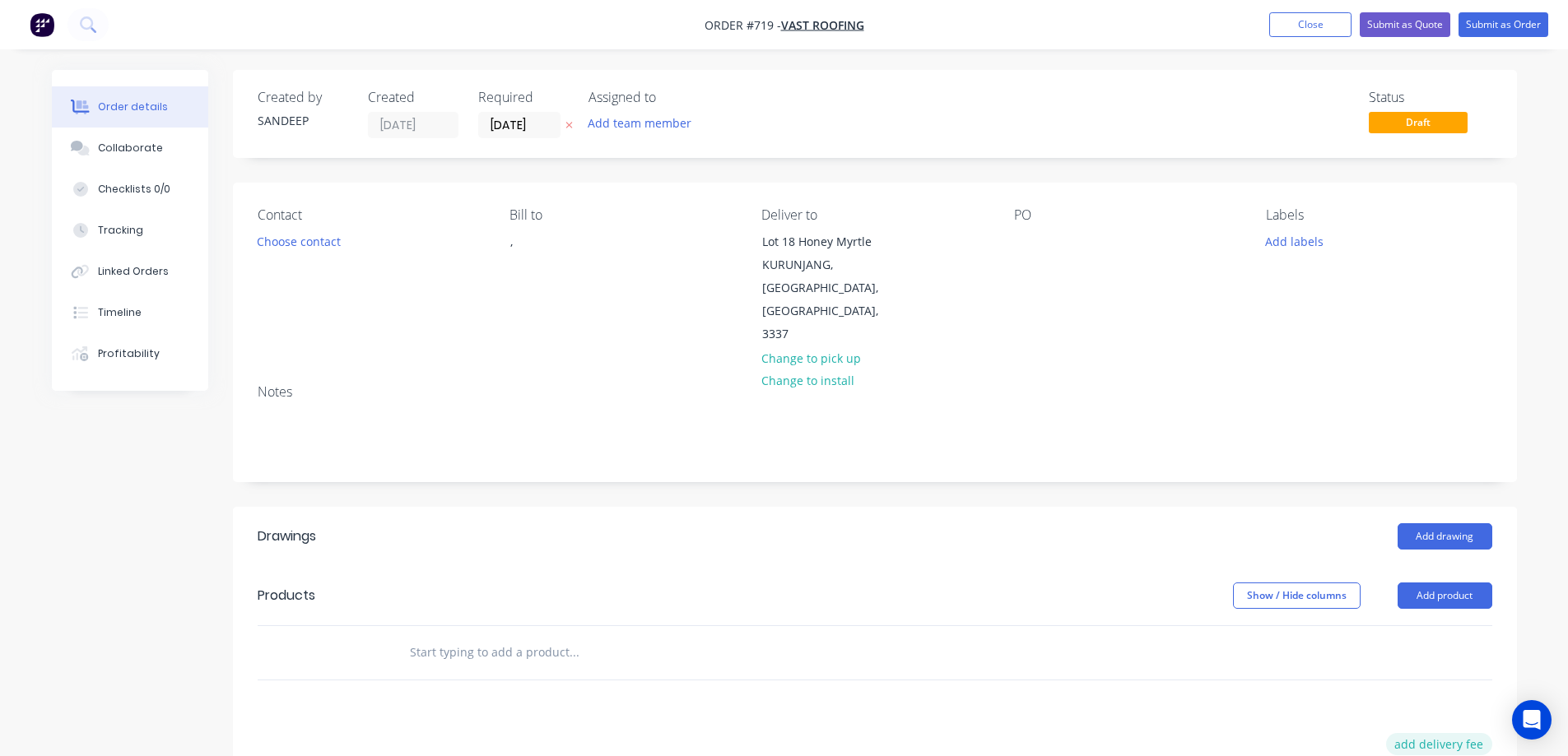
click at [1434, 733] on button "add delivery fee" at bounding box center [1439, 745] width 106 height 23
type input "50"
click at [889, 631] on div at bounding box center [686, 652] width 592 height 53
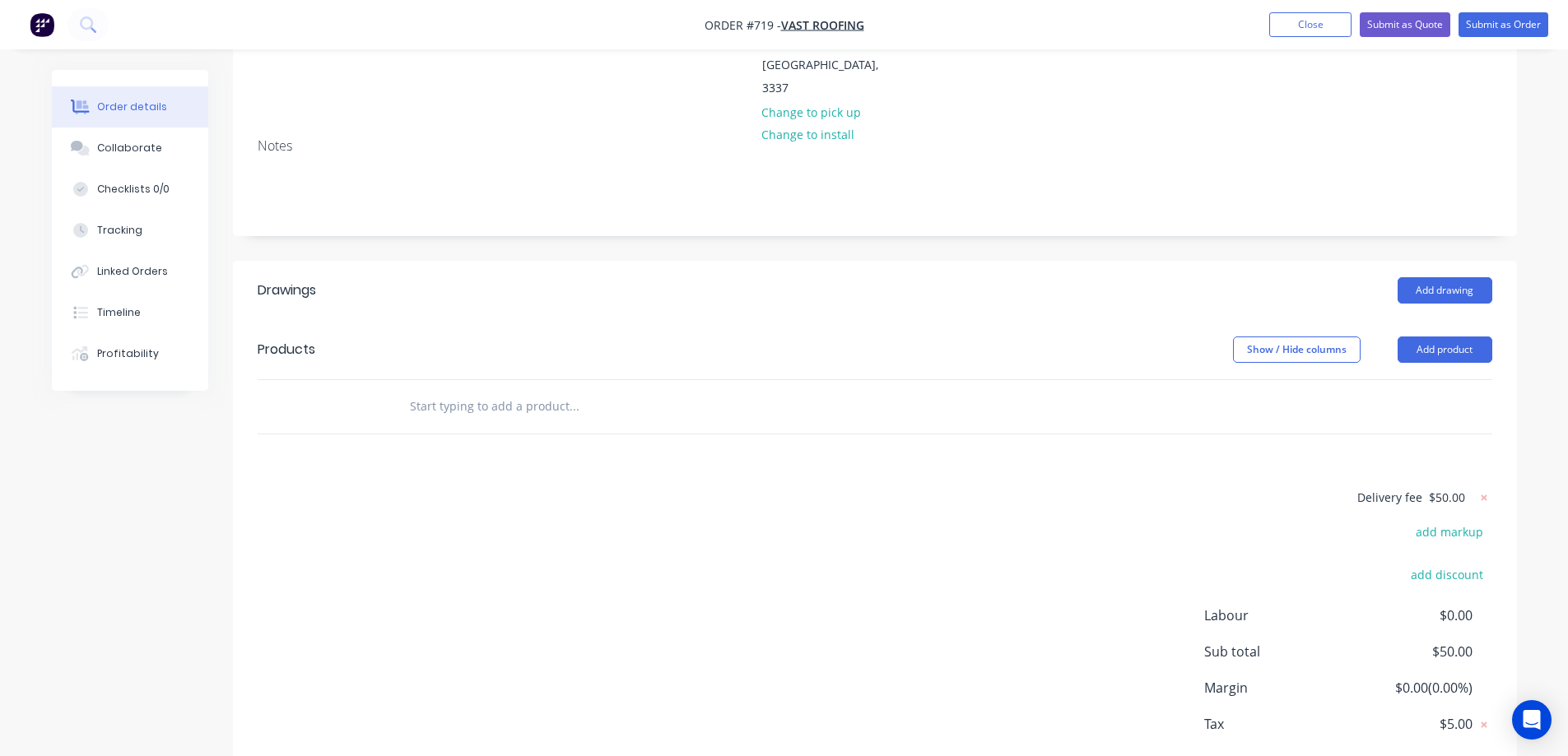
scroll to position [246, 0]
click at [491, 389] on input "text" at bounding box center [574, 406] width 329 height 33
type input "r"
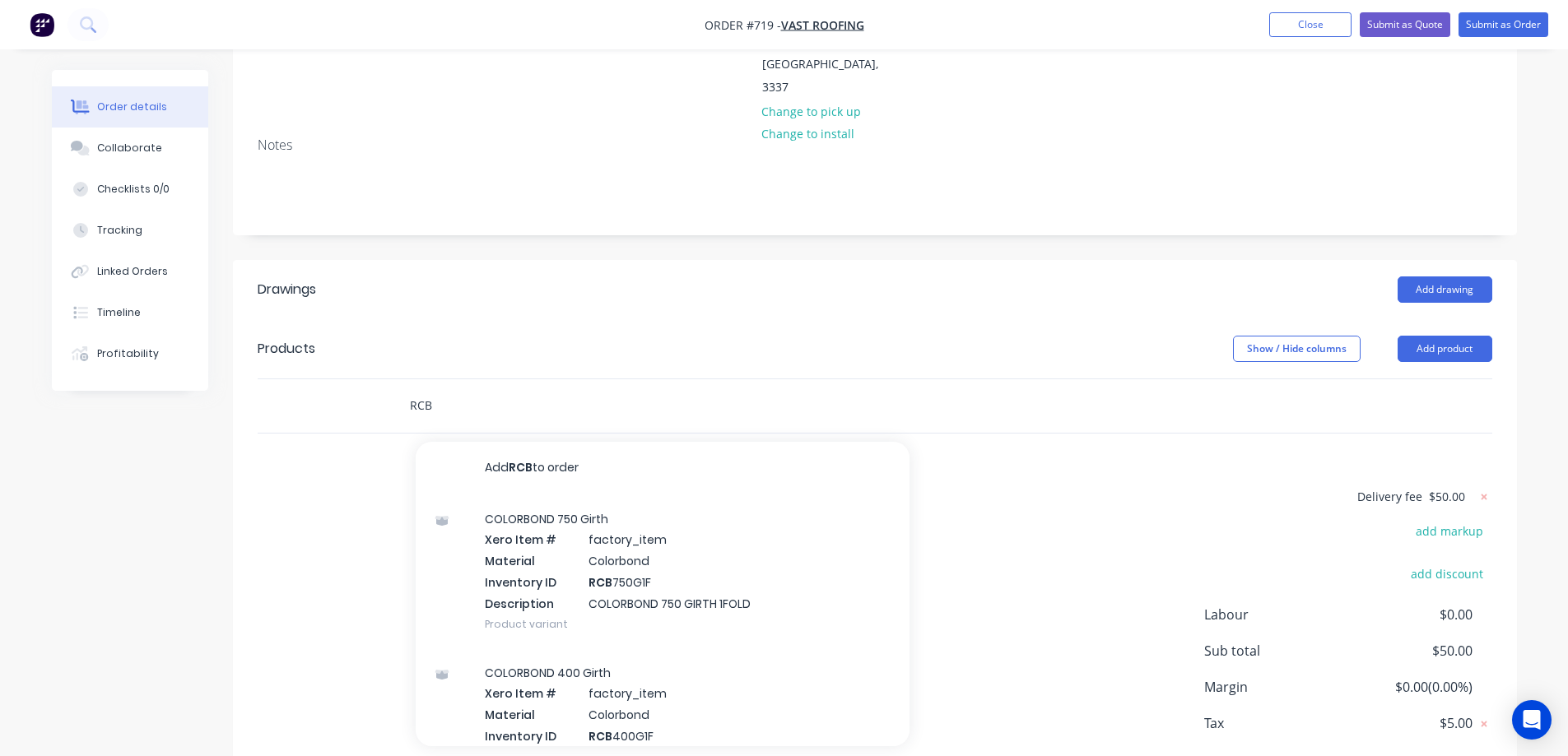
click at [434, 389] on input "RCB" at bounding box center [574, 406] width 329 height 33
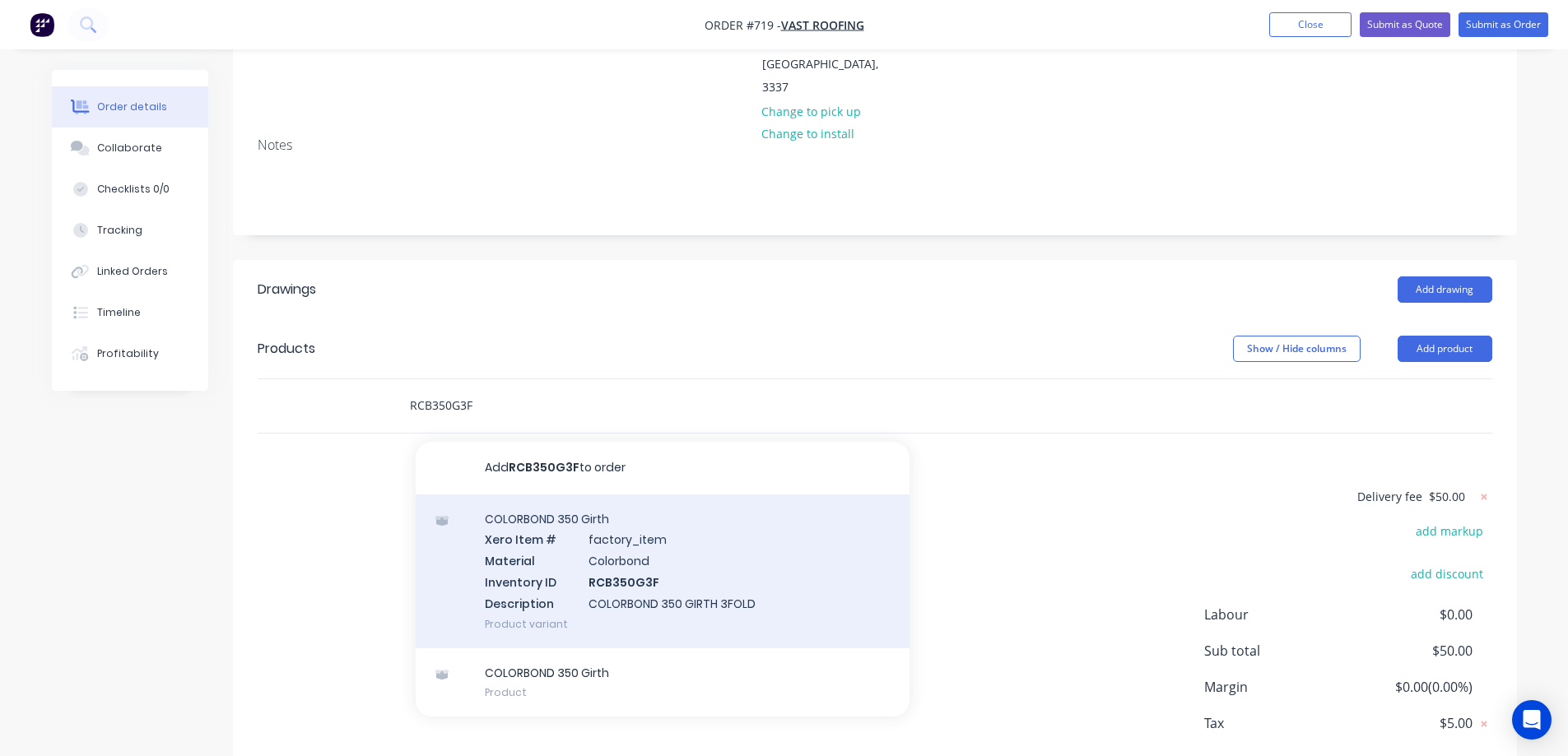
type input "RCB350G3F"
click at [565, 527] on div "COLORBOND 350 Girth Xero Item # factory_item Material Colorbond Inventory ID RC…" at bounding box center [662, 571] width 494 height 154
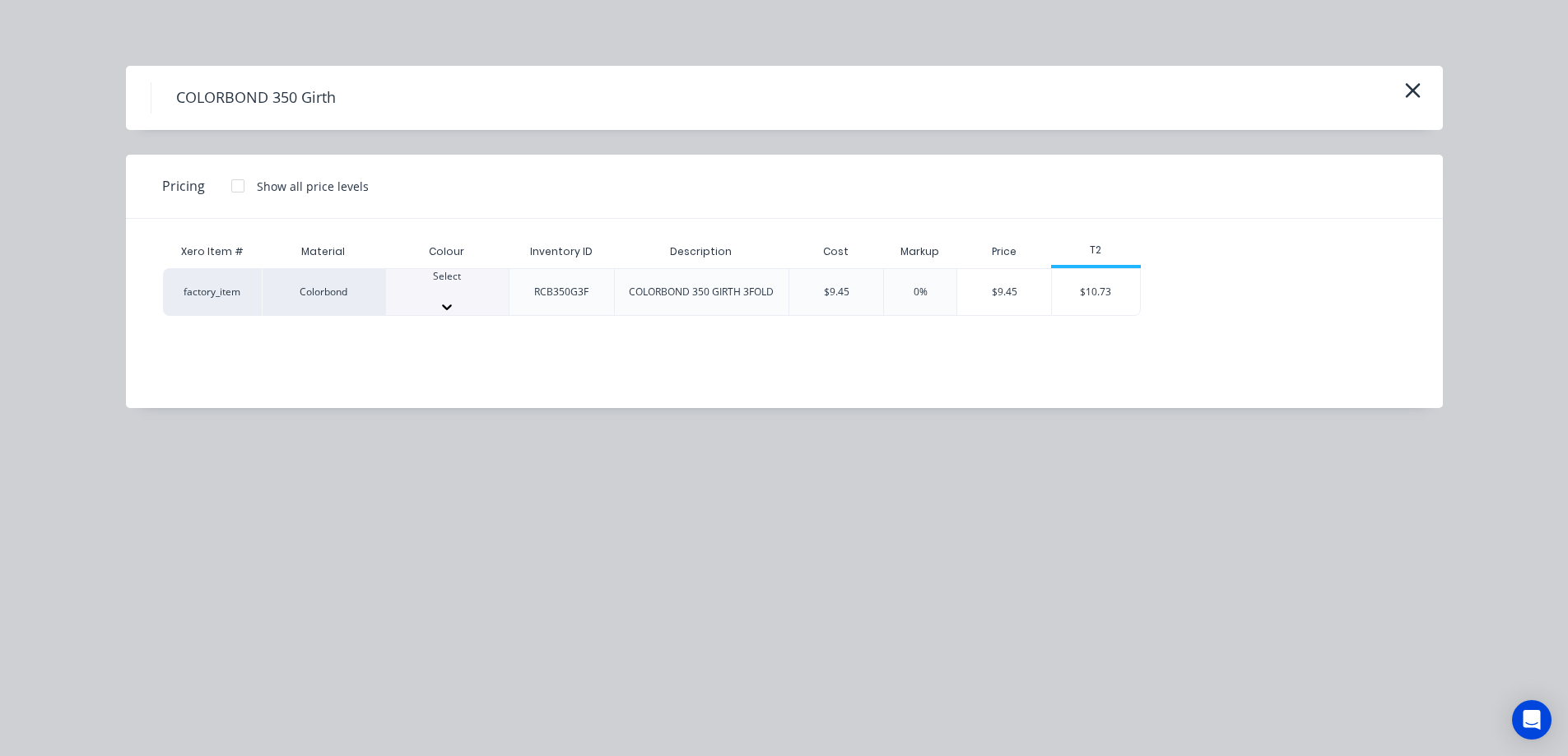
click at [464, 292] on div at bounding box center [447, 291] width 123 height 15
click at [470, 294] on div at bounding box center [447, 291] width 123 height 15
click at [1085, 296] on div "$10.73" at bounding box center [1096, 297] width 88 height 56
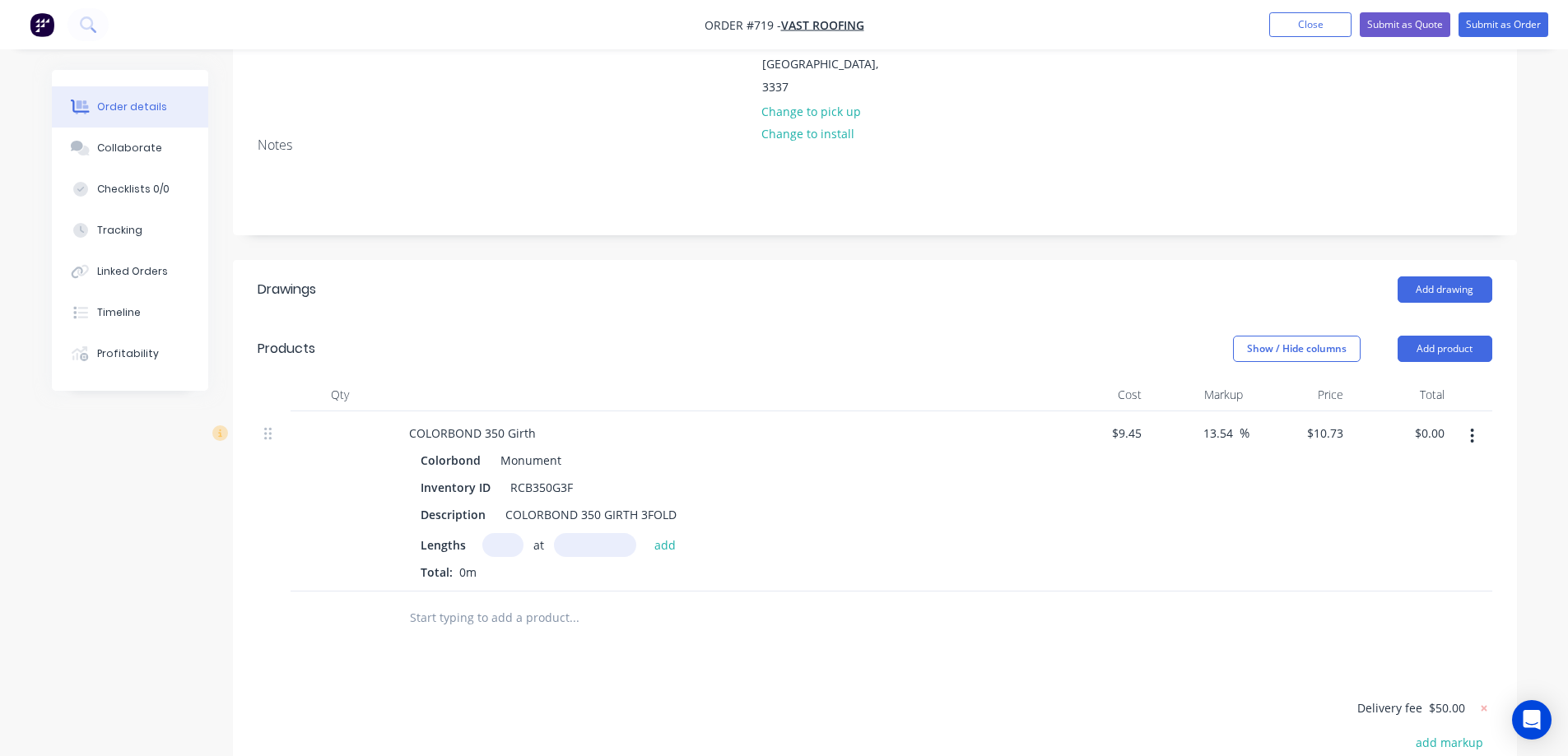
click at [515, 533] on input "text" at bounding box center [503, 544] width 41 height 24
type input "1"
type input "600mm"
click at [662, 533] on button "add" at bounding box center [666, 544] width 38 height 23
type input "$6.44"
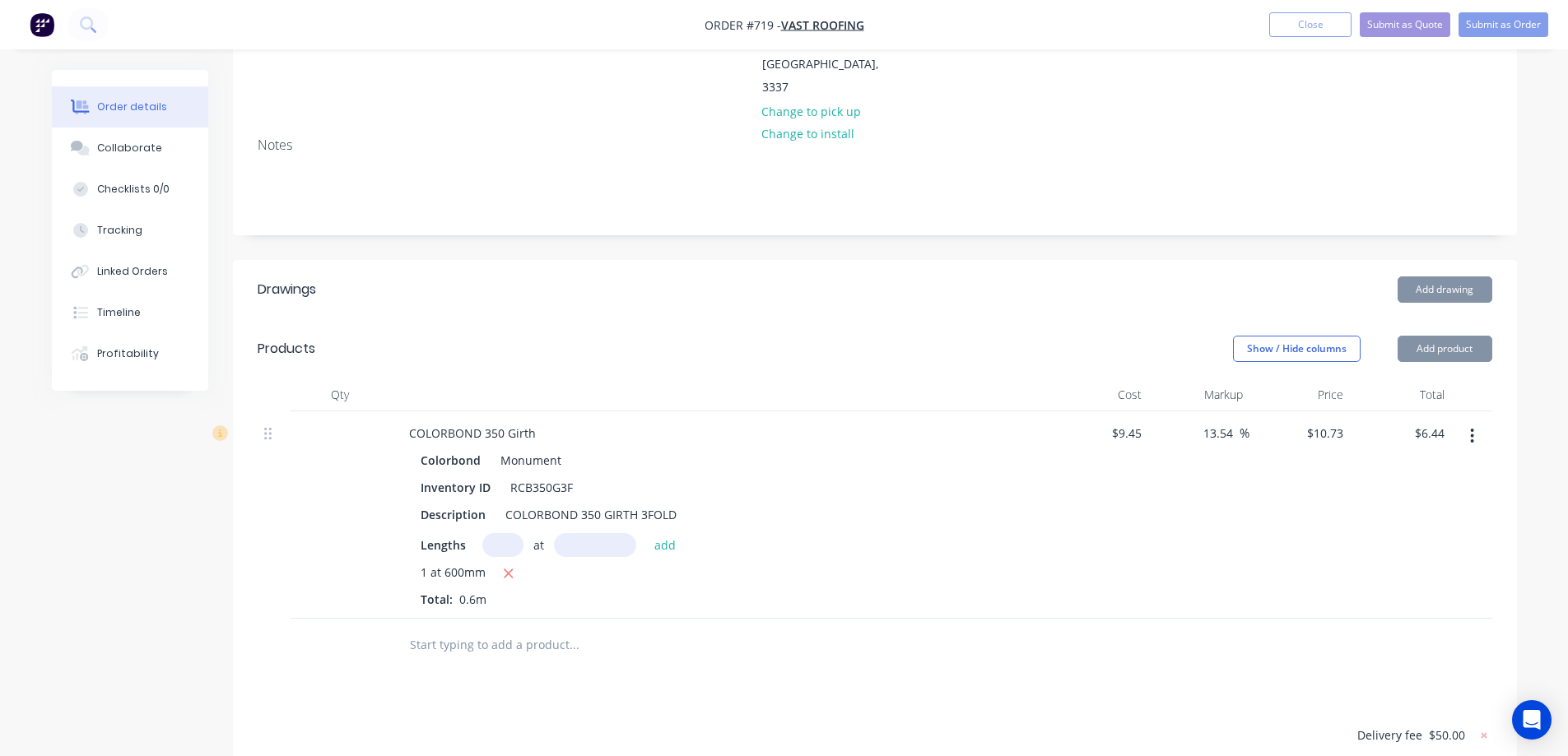
scroll to position [329, 0]
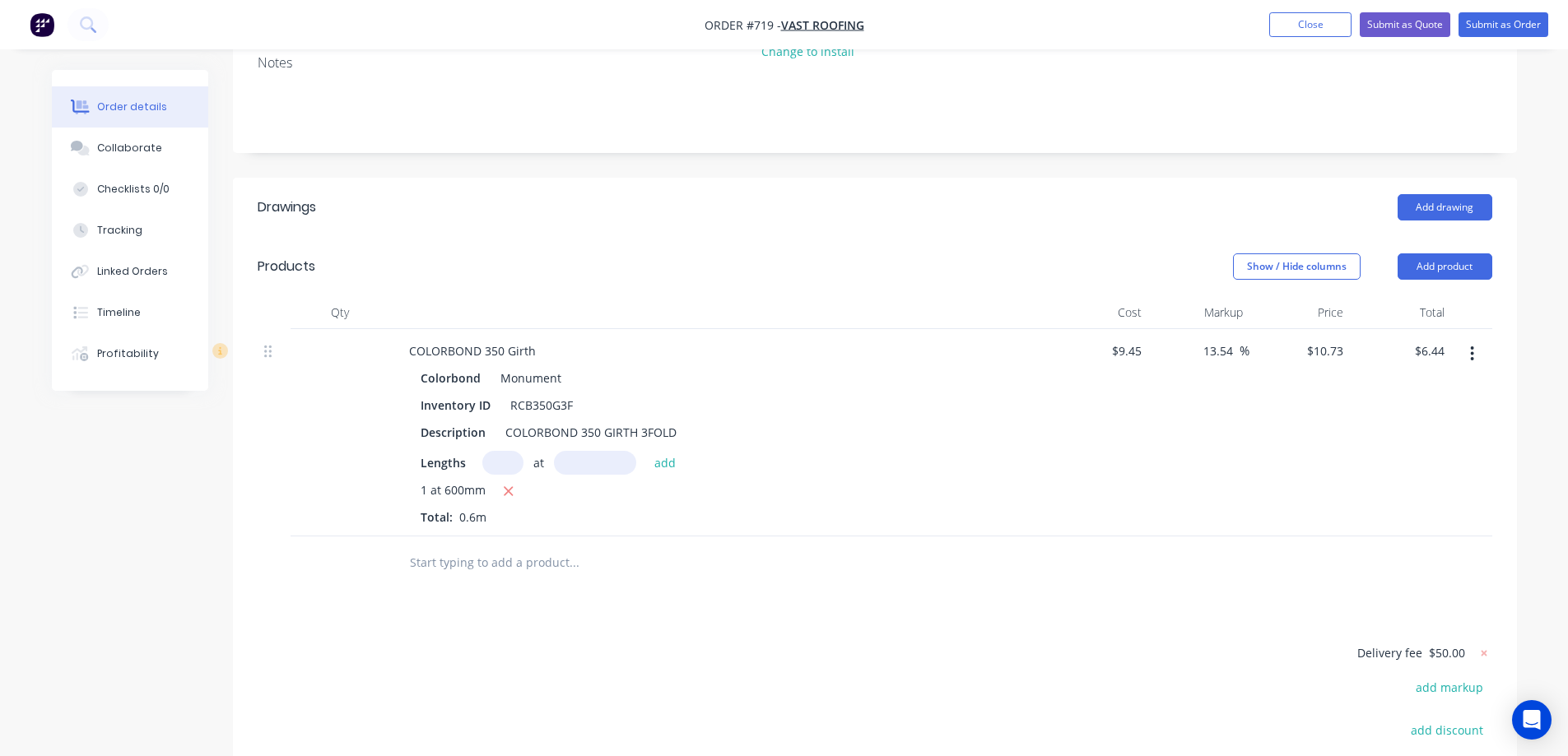
click at [483, 546] on input "text" at bounding box center [574, 563] width 329 height 33
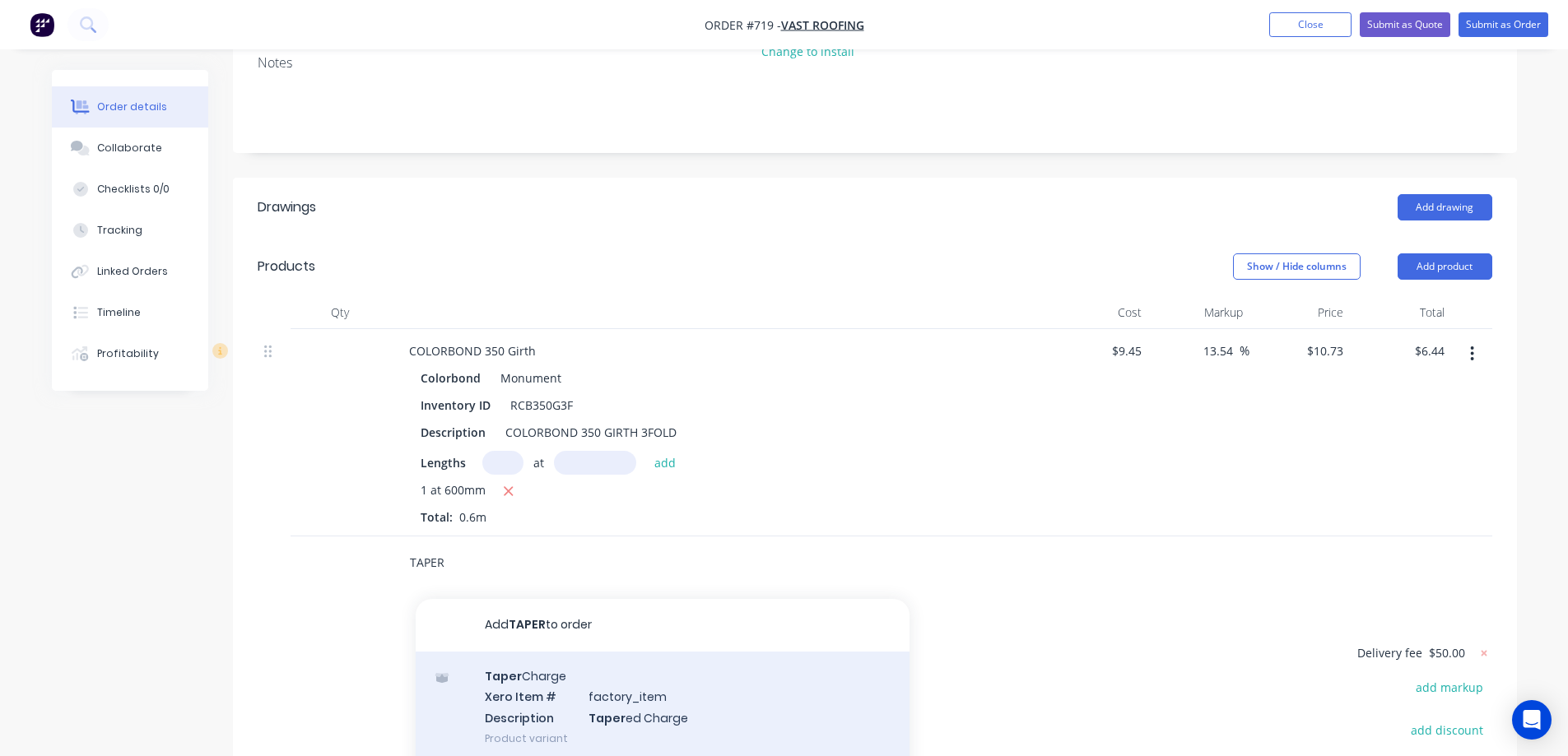
type input "TAPER"
click at [508, 651] on div "Taper Charge Xero Item # factory_item Description Taper ed Charge Product varia…" at bounding box center [662, 707] width 494 height 111
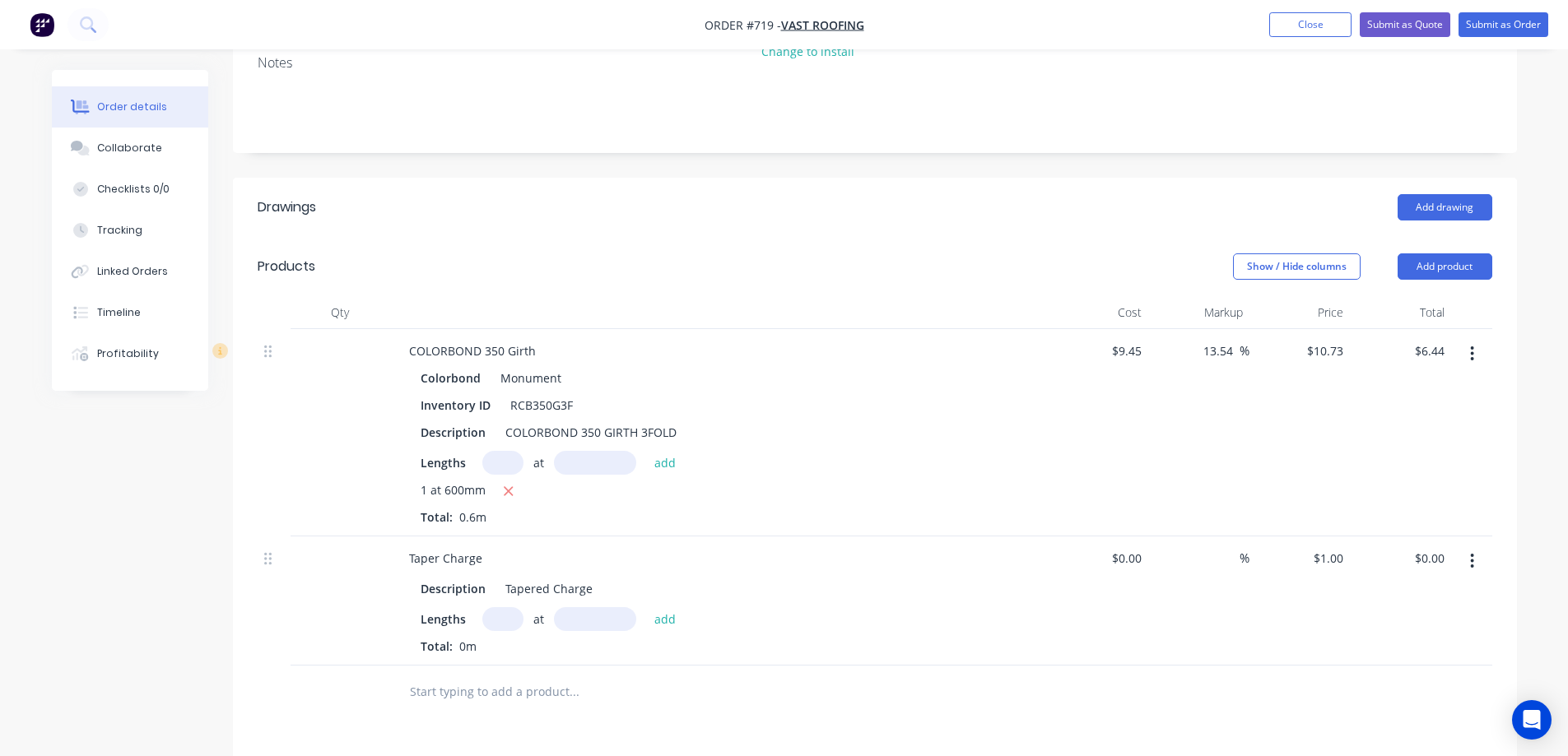
click at [494, 607] on input "text" at bounding box center [503, 618] width 41 height 24
type input "1"
type input "600mm"
click at [658, 607] on button "add" at bounding box center [666, 618] width 38 height 23
type input "$0.60"
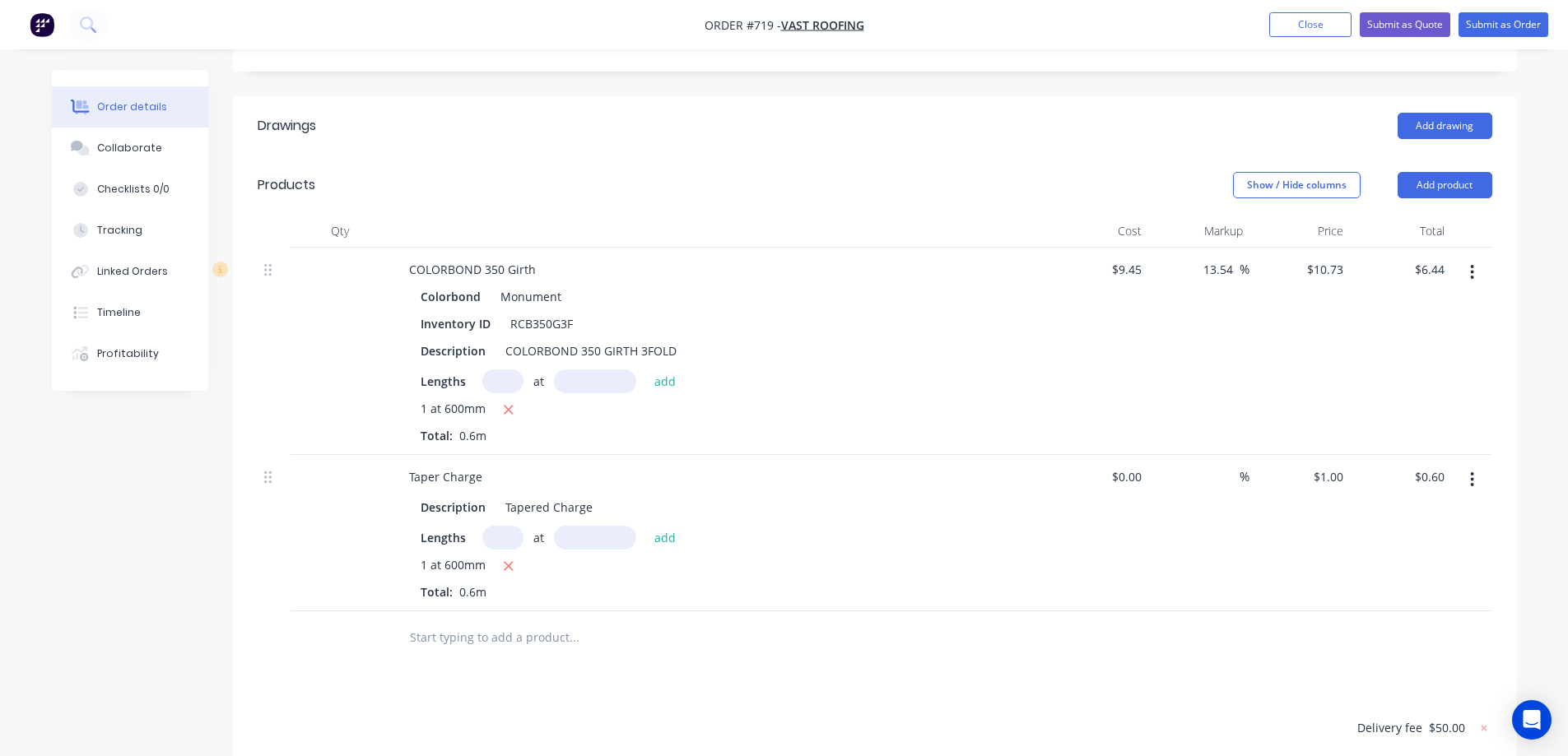
scroll to position [411, 0]
click at [571, 620] on input "text" at bounding box center [574, 637] width 329 height 33
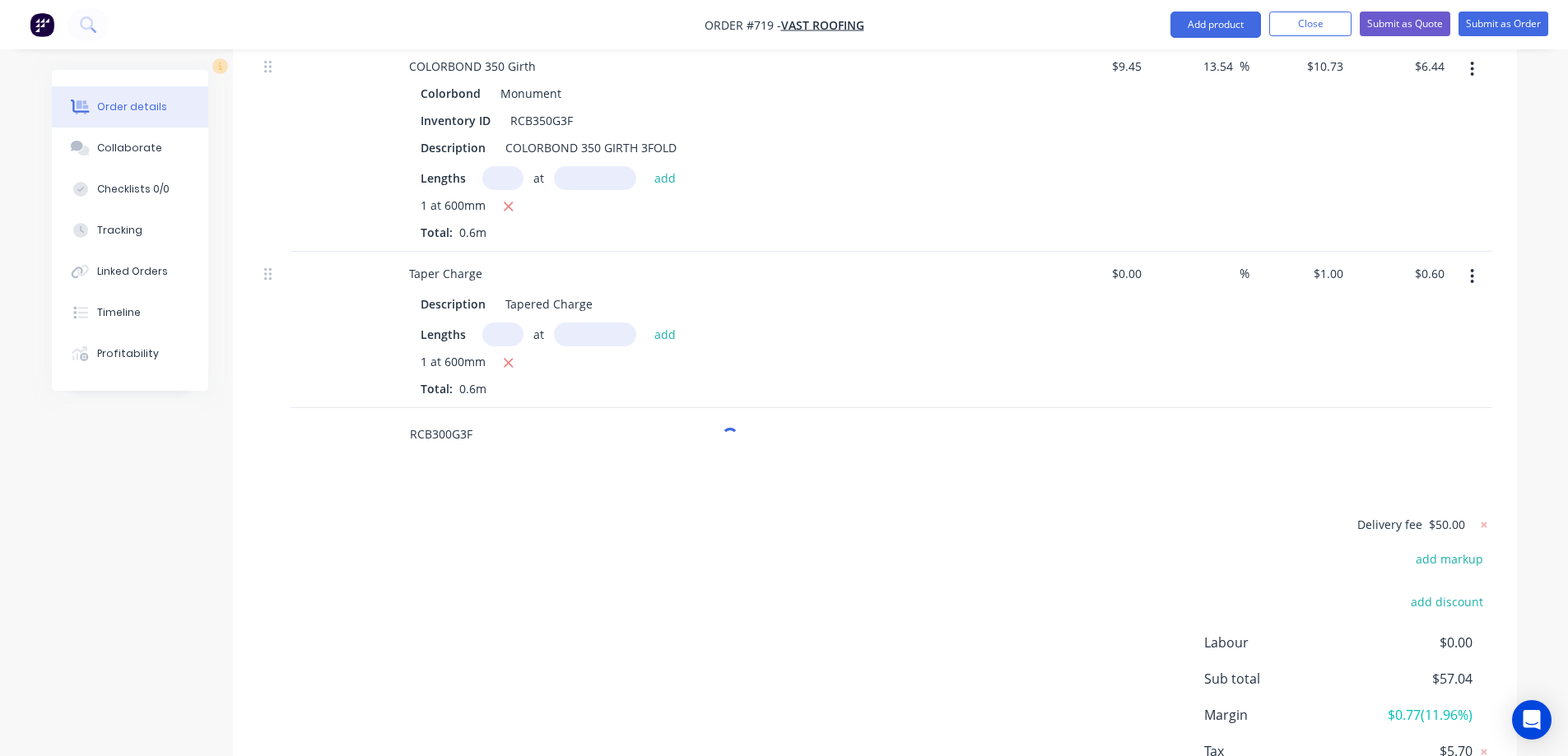
scroll to position [685, 0]
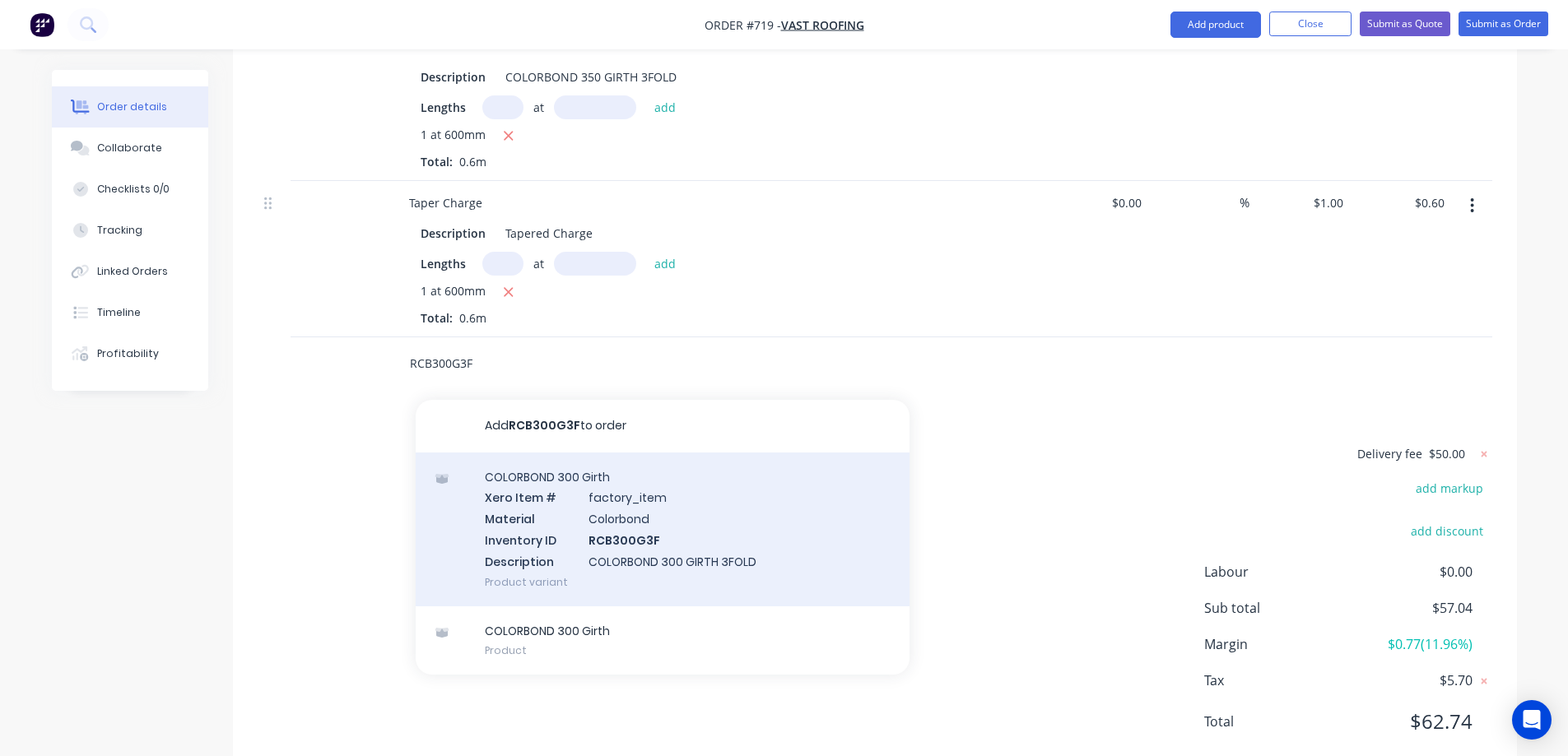
type input "RCB300G3F"
click at [591, 501] on div "COLORBOND 300 Girth Xero Item # factory_item Material Colorbond Inventory ID RC…" at bounding box center [662, 530] width 494 height 154
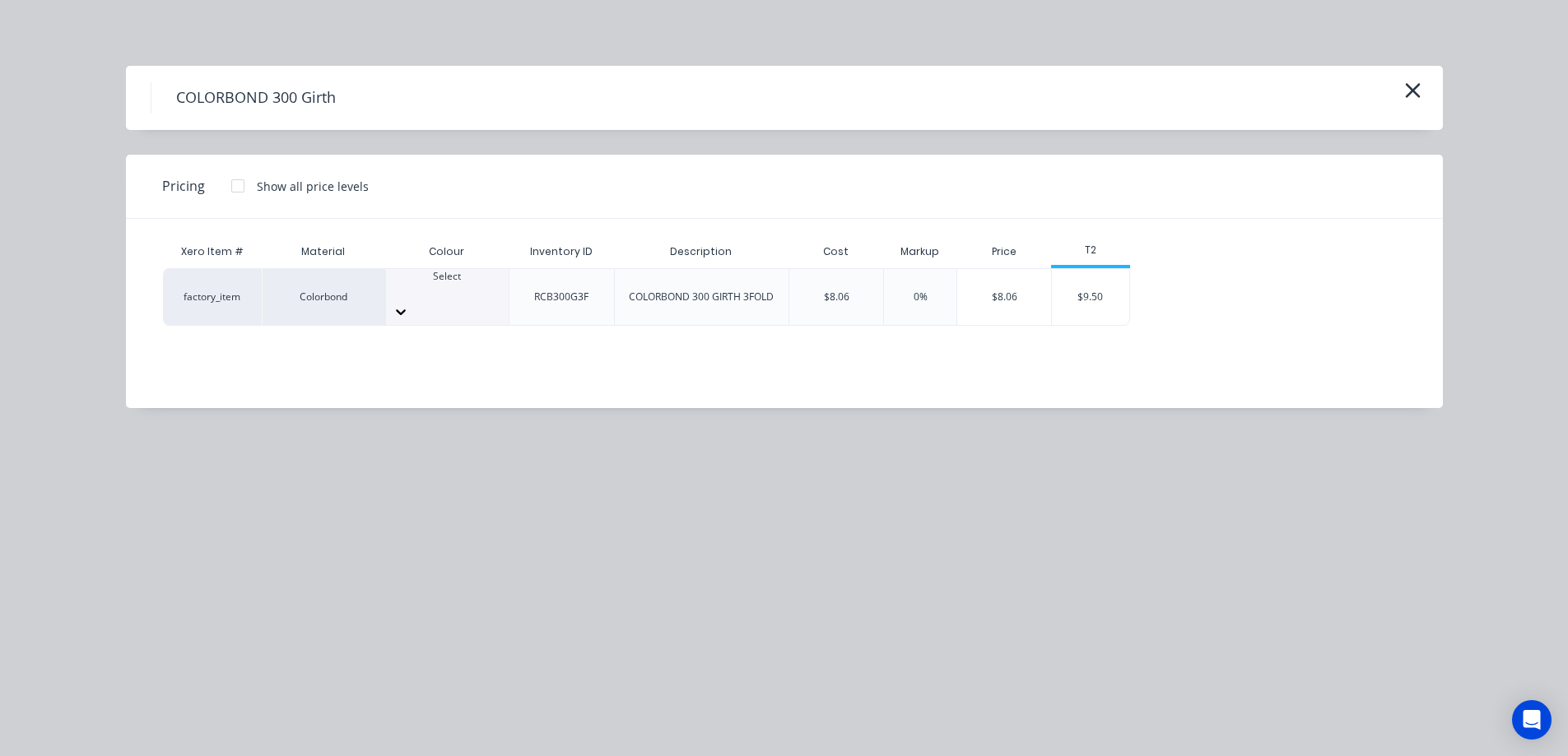
click at [479, 299] on div at bounding box center [447, 312] width 123 height 26
click at [1085, 297] on div "$9.50" at bounding box center [1091, 297] width 78 height 56
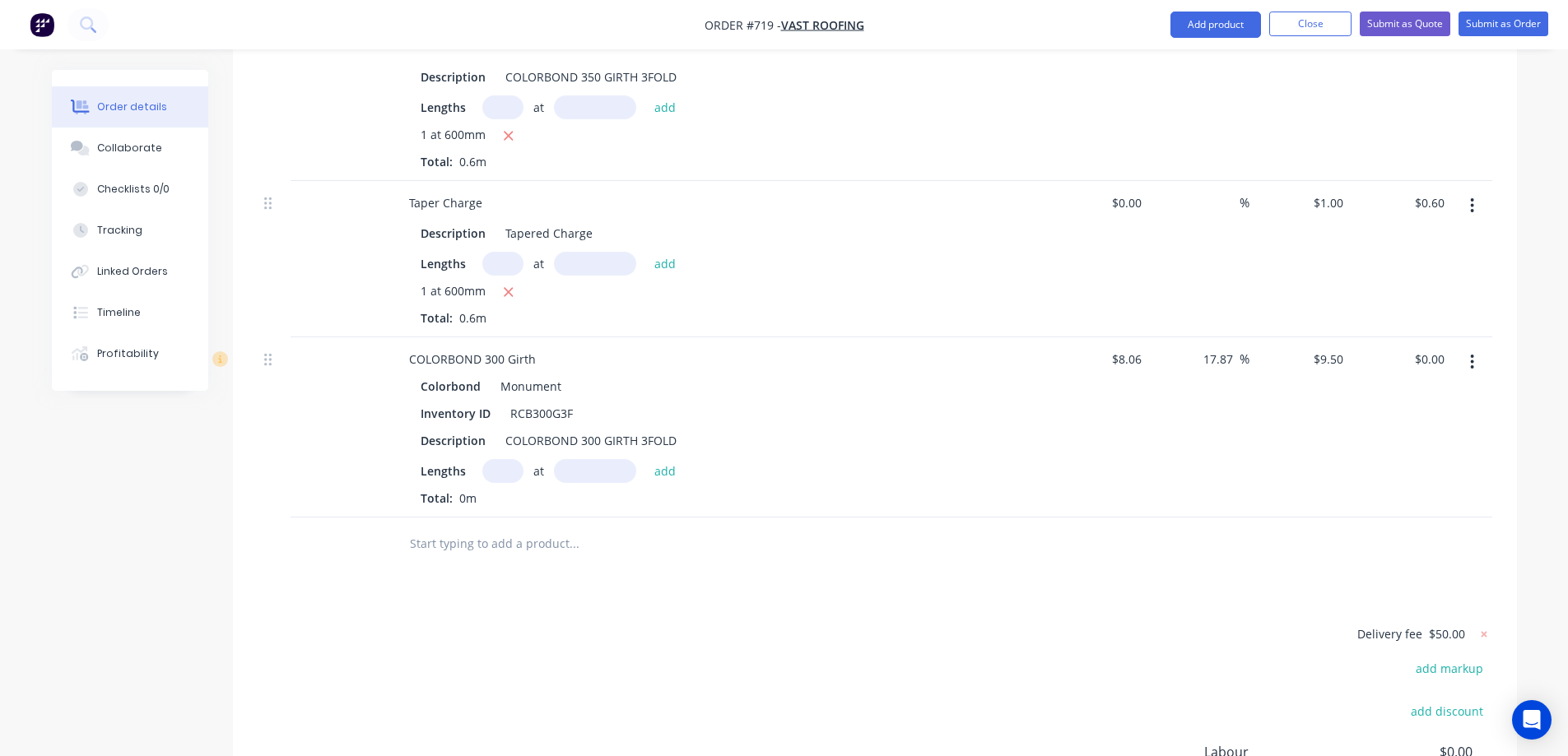
click at [515, 459] on input "text" at bounding box center [503, 470] width 41 height 24
type input "1"
type input "1000mm"
click at [673, 459] on button "add" at bounding box center [666, 470] width 38 height 23
type input "$9.50"
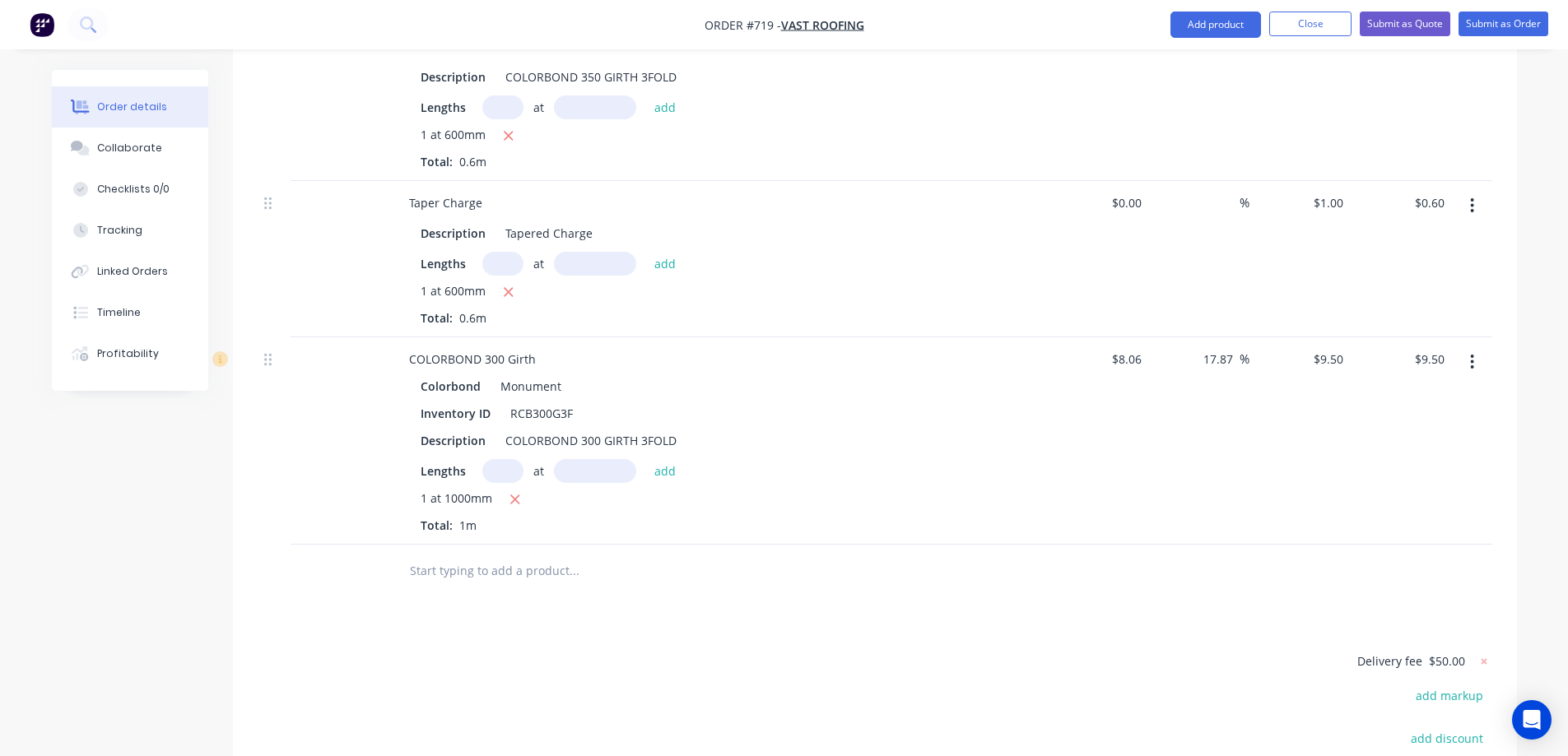
click at [487, 555] on input "text" at bounding box center [574, 571] width 329 height 33
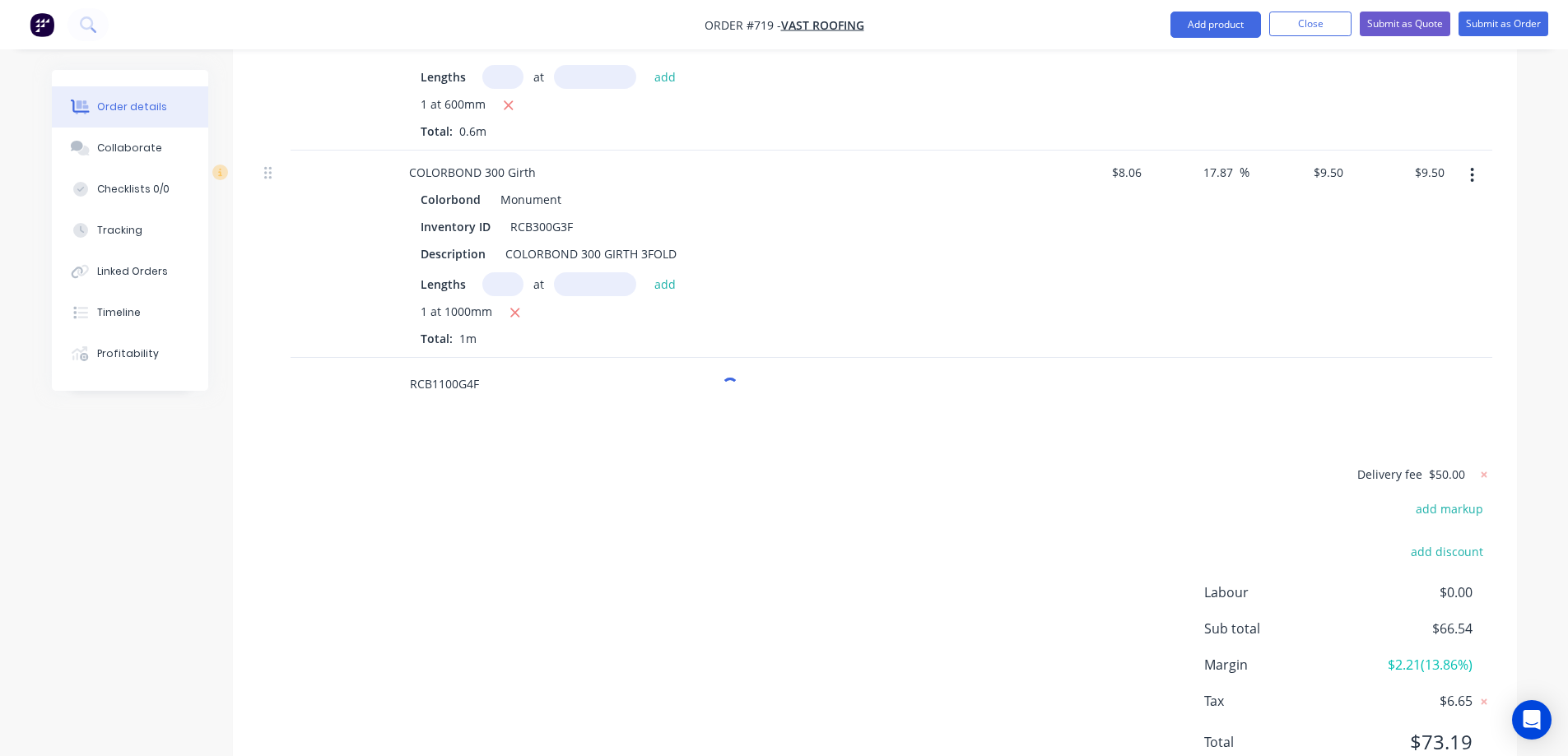
scroll to position [892, 0]
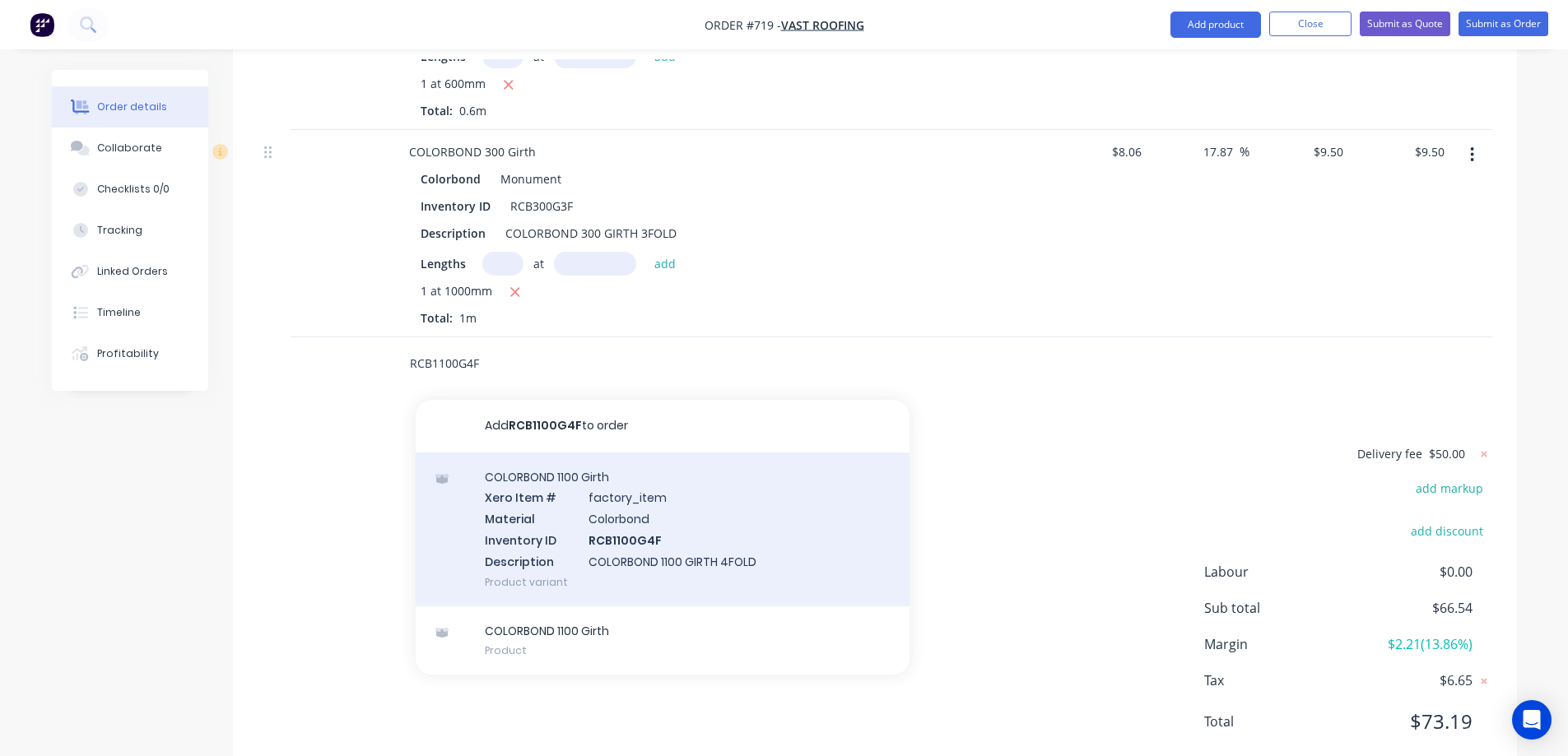
type input "RCB1100G4F"
click at [529, 453] on div "COLORBOND 1100 Girth Xero Item # factory_item Material Colorbond Inventory ID R…" at bounding box center [662, 530] width 494 height 154
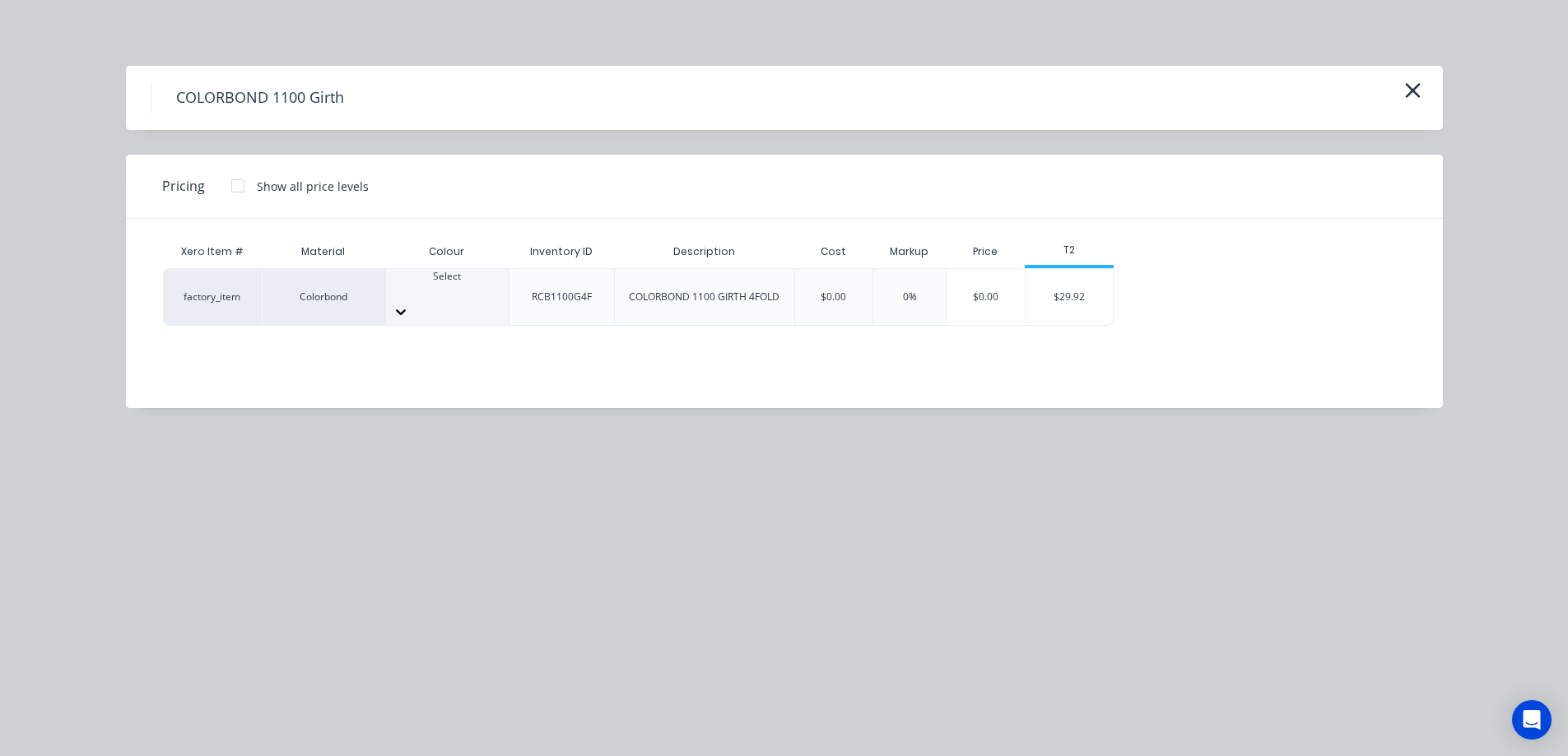
click at [461, 299] on div "Select" at bounding box center [447, 284] width 123 height 30
click at [1060, 292] on div "$29.92" at bounding box center [1069, 297] width 88 height 56
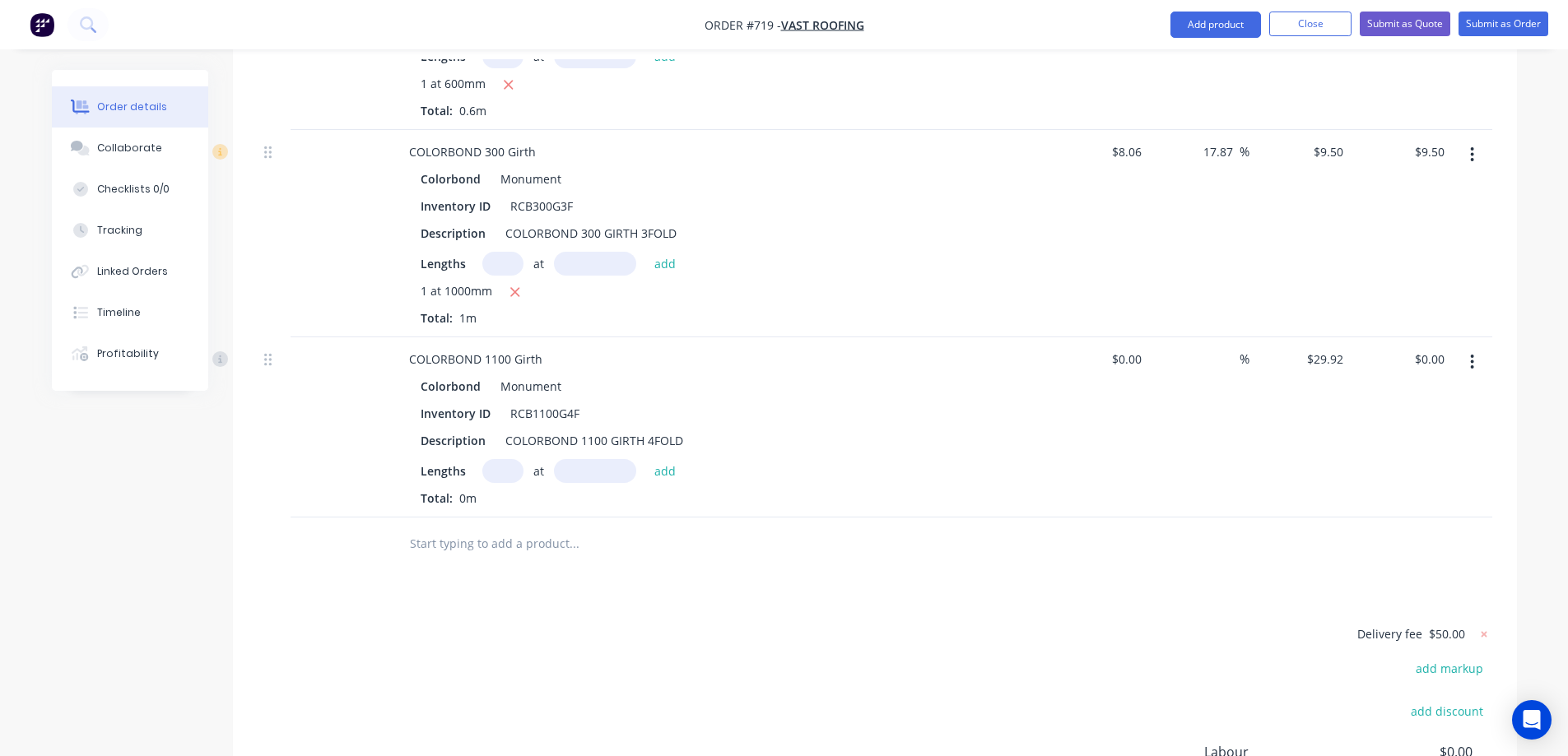
click at [504, 459] on input "text" at bounding box center [503, 470] width 41 height 24
type input "1"
type input "1200mm"
click at [659, 459] on button "add" at bounding box center [666, 470] width 38 height 23
type input "$35.90"
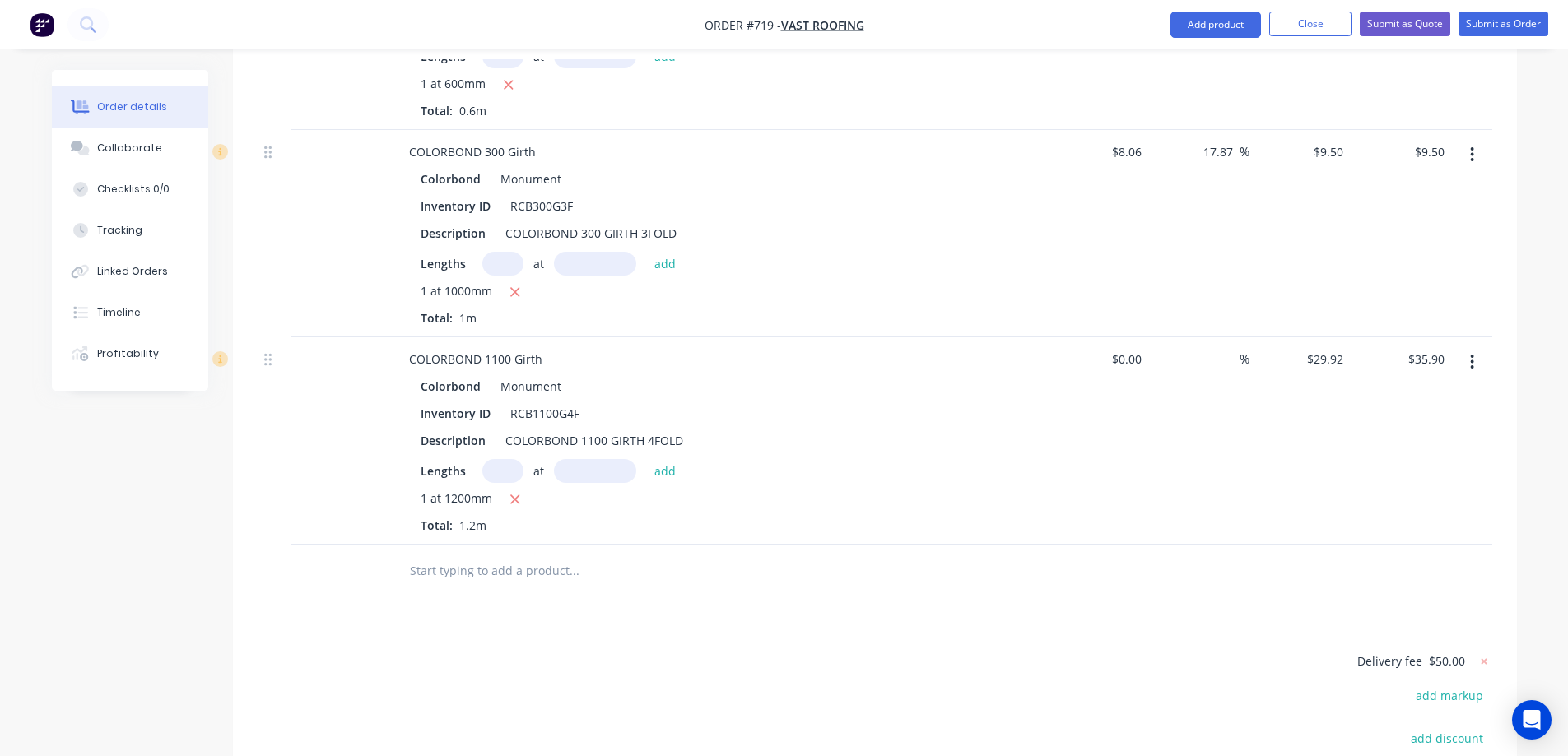
click at [534, 545] on div at bounding box center [686, 571] width 592 height 53
click at [524, 555] on input "text" at bounding box center [574, 571] width 329 height 33
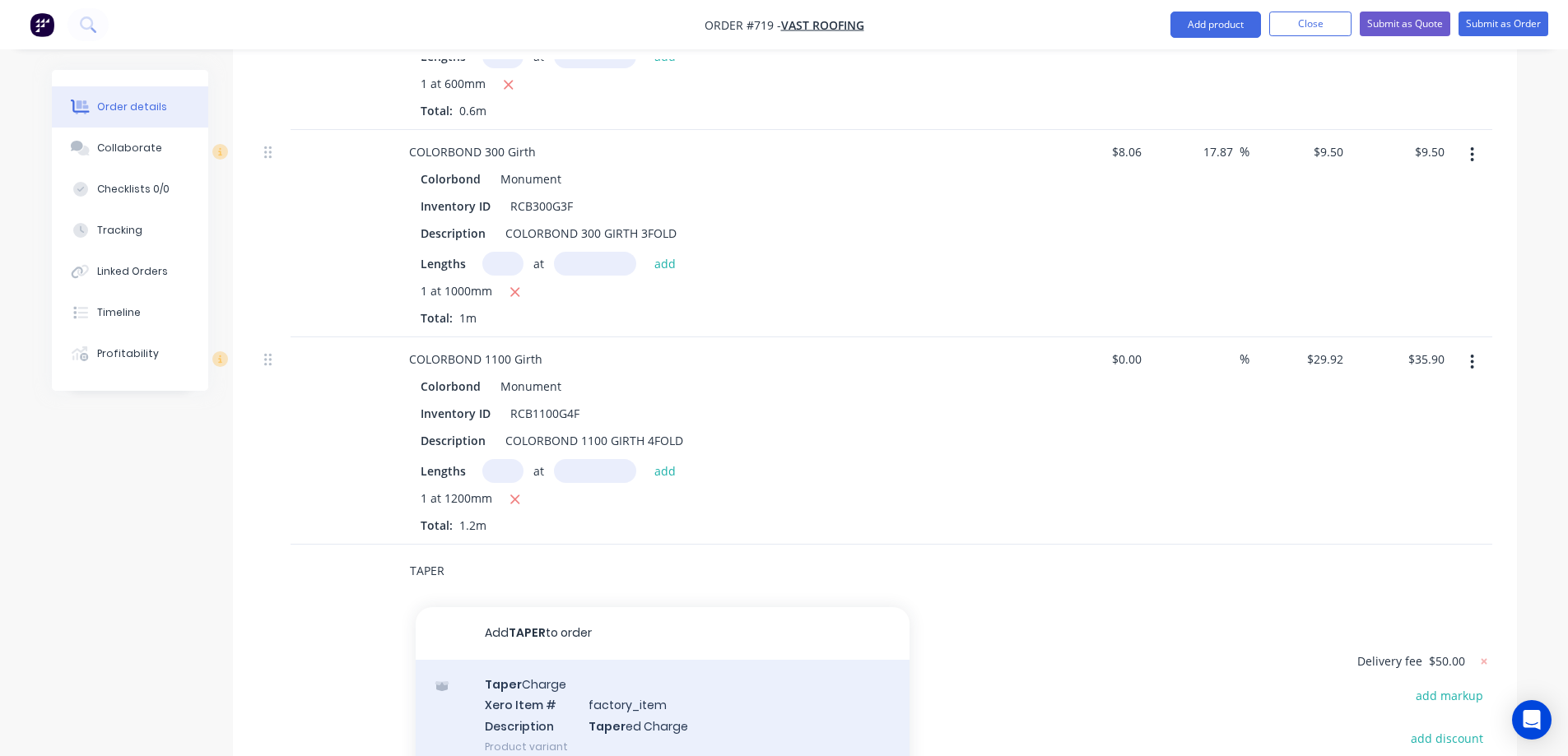
type input "TAPER"
click at [516, 660] on div "Taper Charge Xero Item # factory_item Description Taper ed Charge Product varia…" at bounding box center [662, 716] width 494 height 111
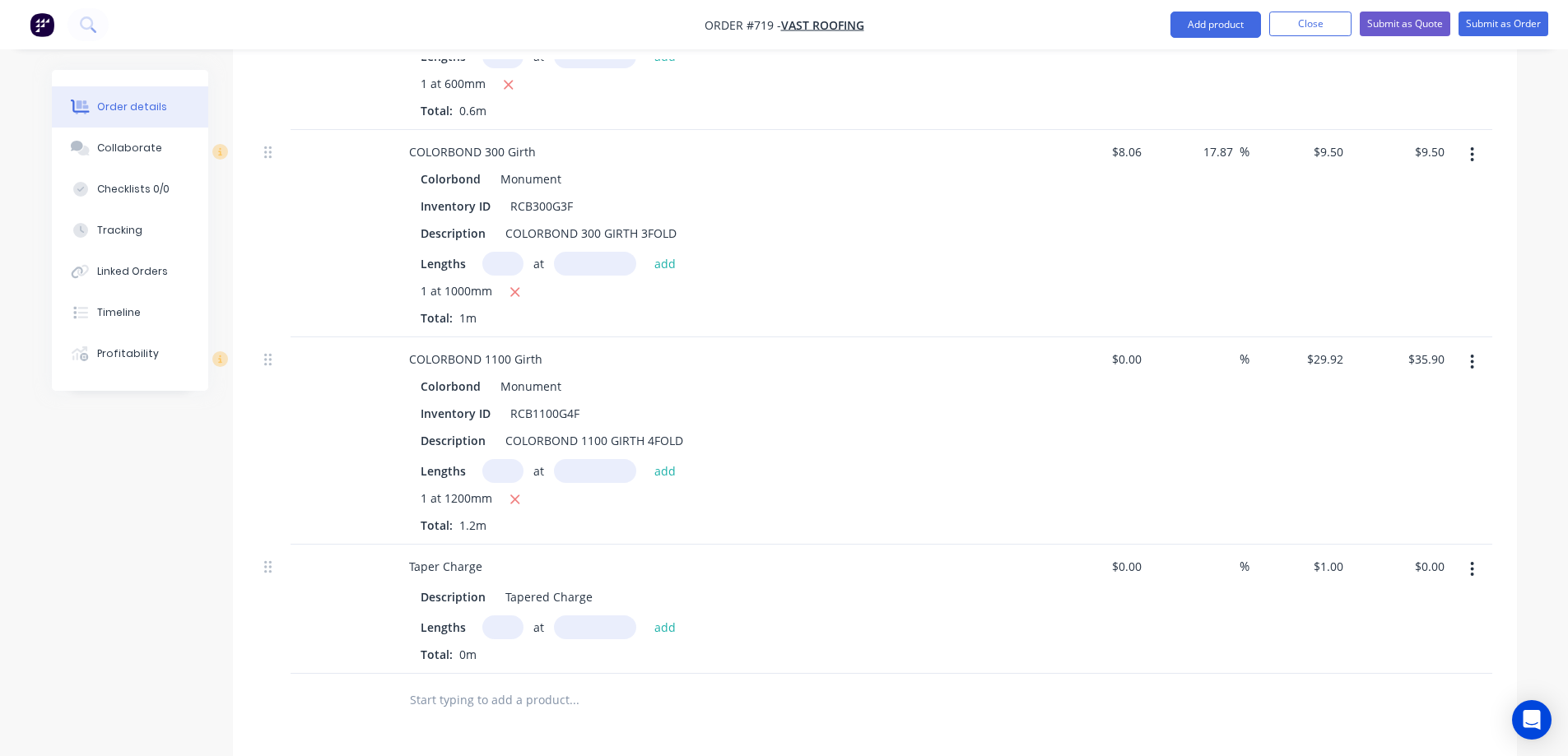
click at [504, 616] on input "text" at bounding box center [503, 627] width 41 height 24
type input "1"
type input "1200mm"
click at [678, 616] on button "add" at bounding box center [666, 627] width 38 height 23
type input "$1.20"
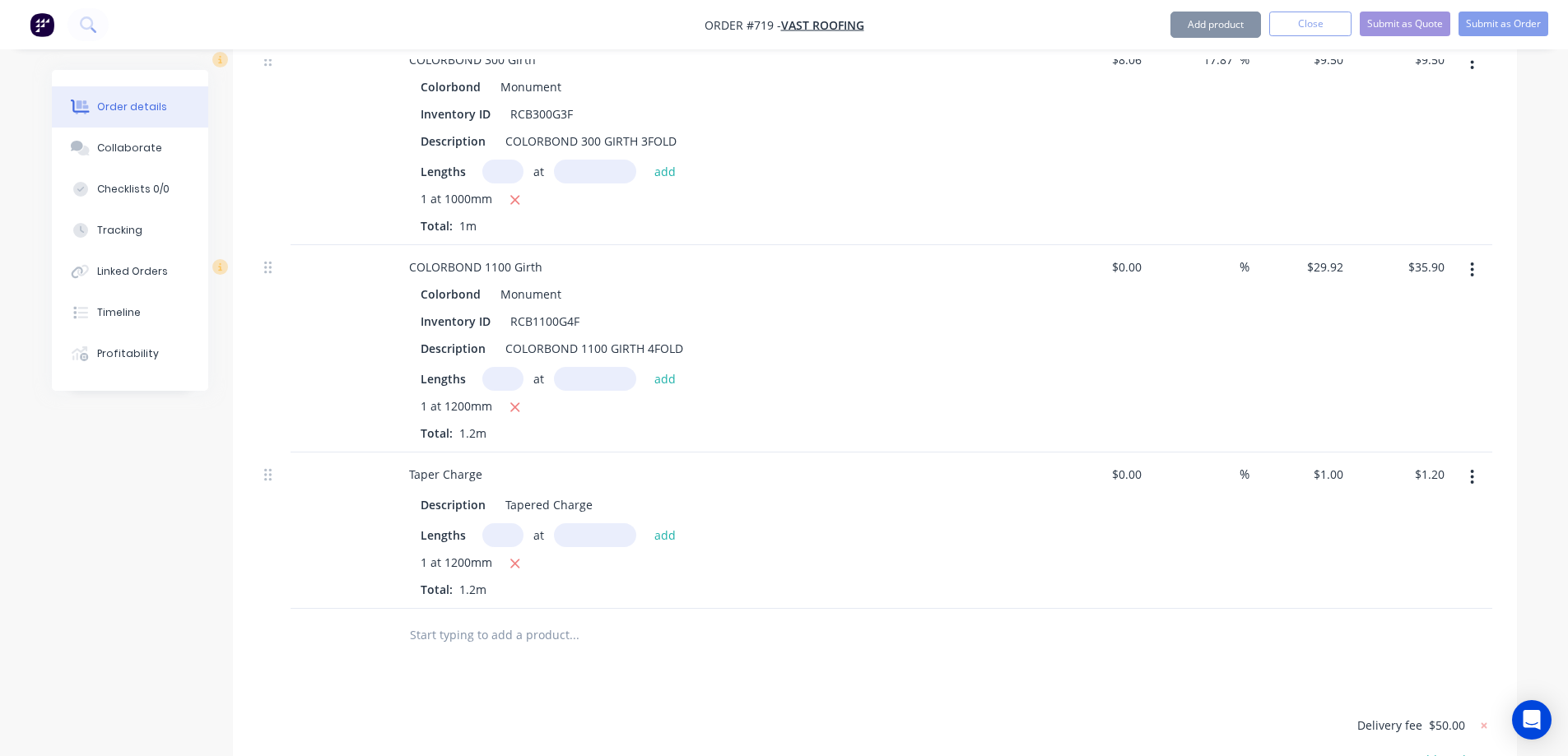
scroll to position [1056, 0]
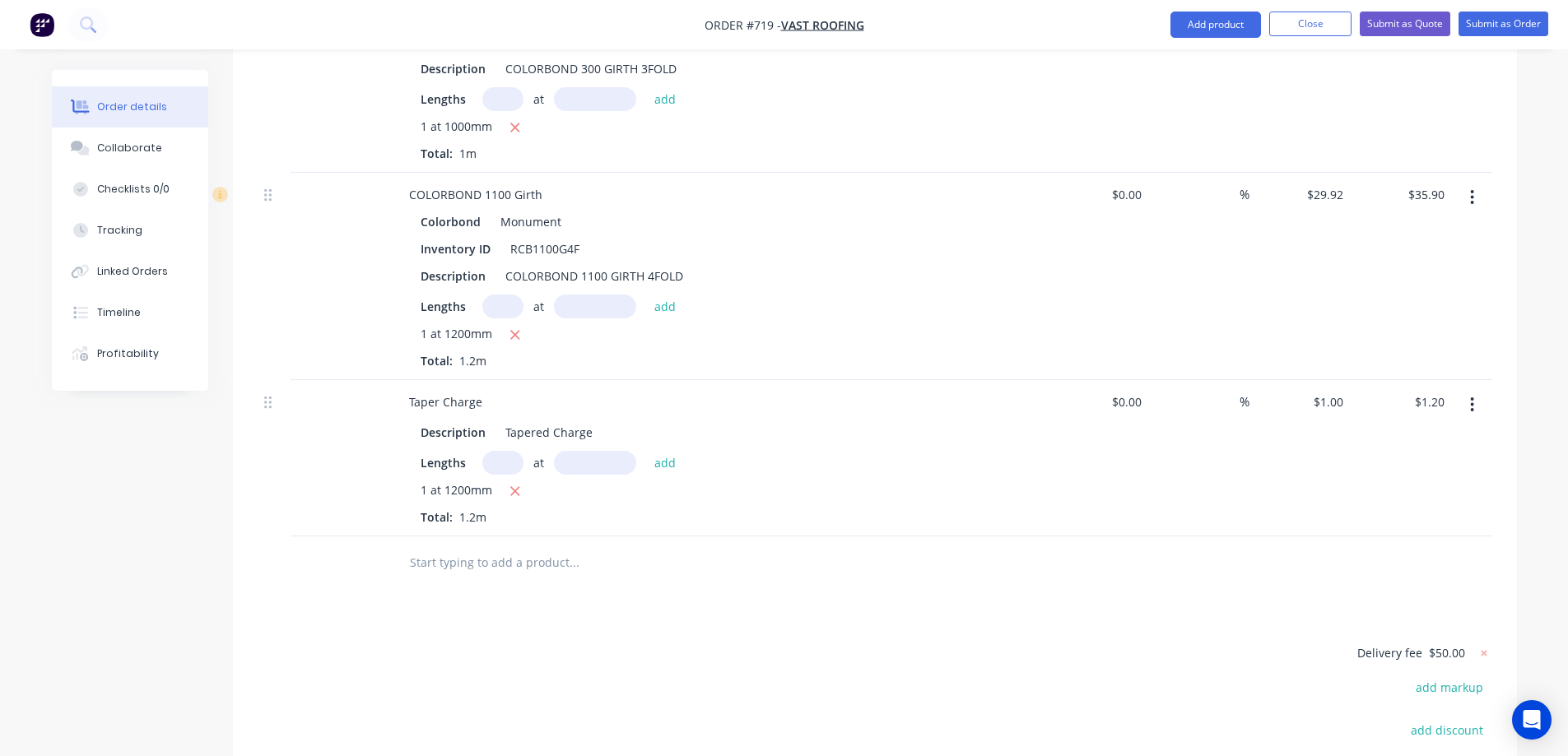
click at [524, 546] on input "text" at bounding box center [574, 563] width 329 height 33
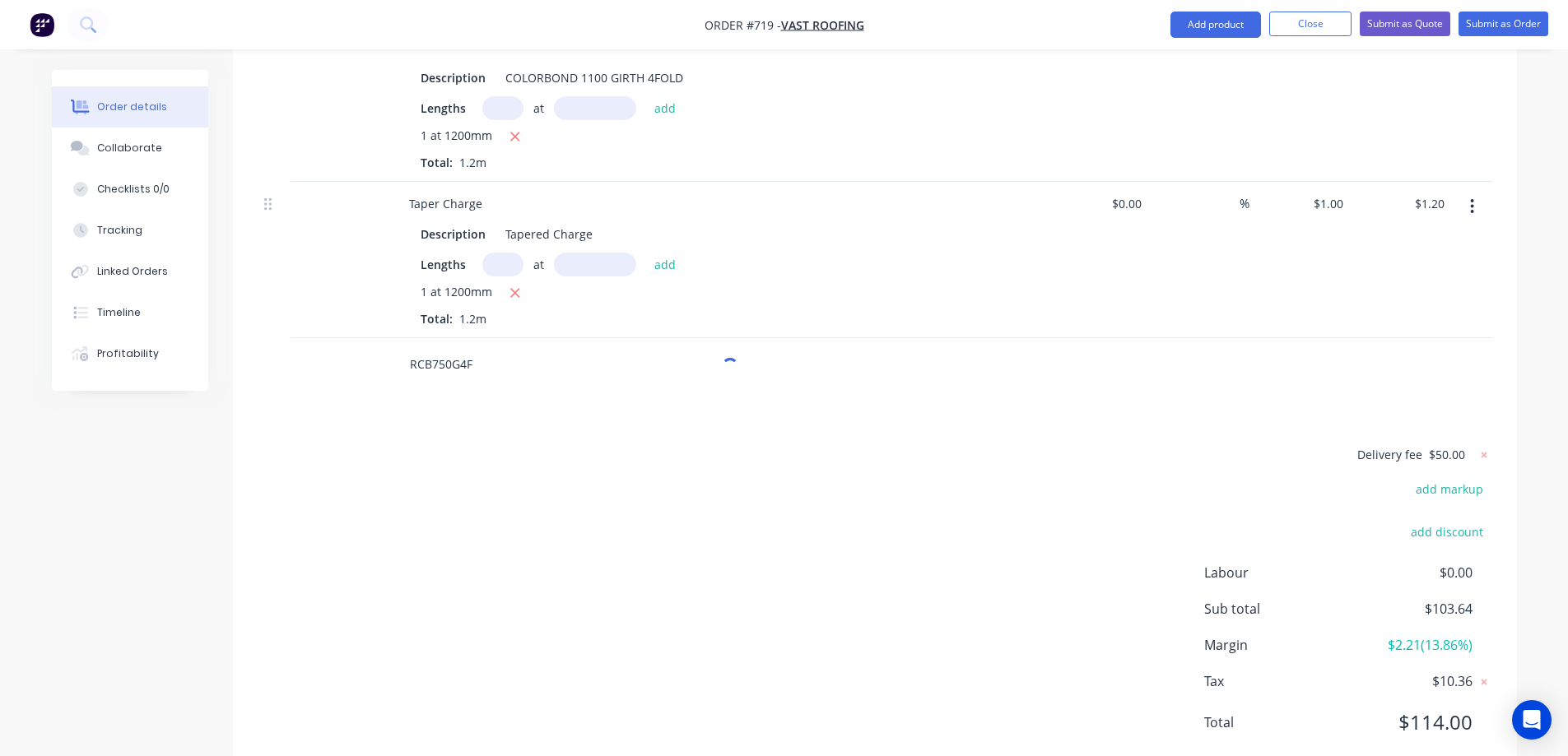
scroll to position [1256, 0]
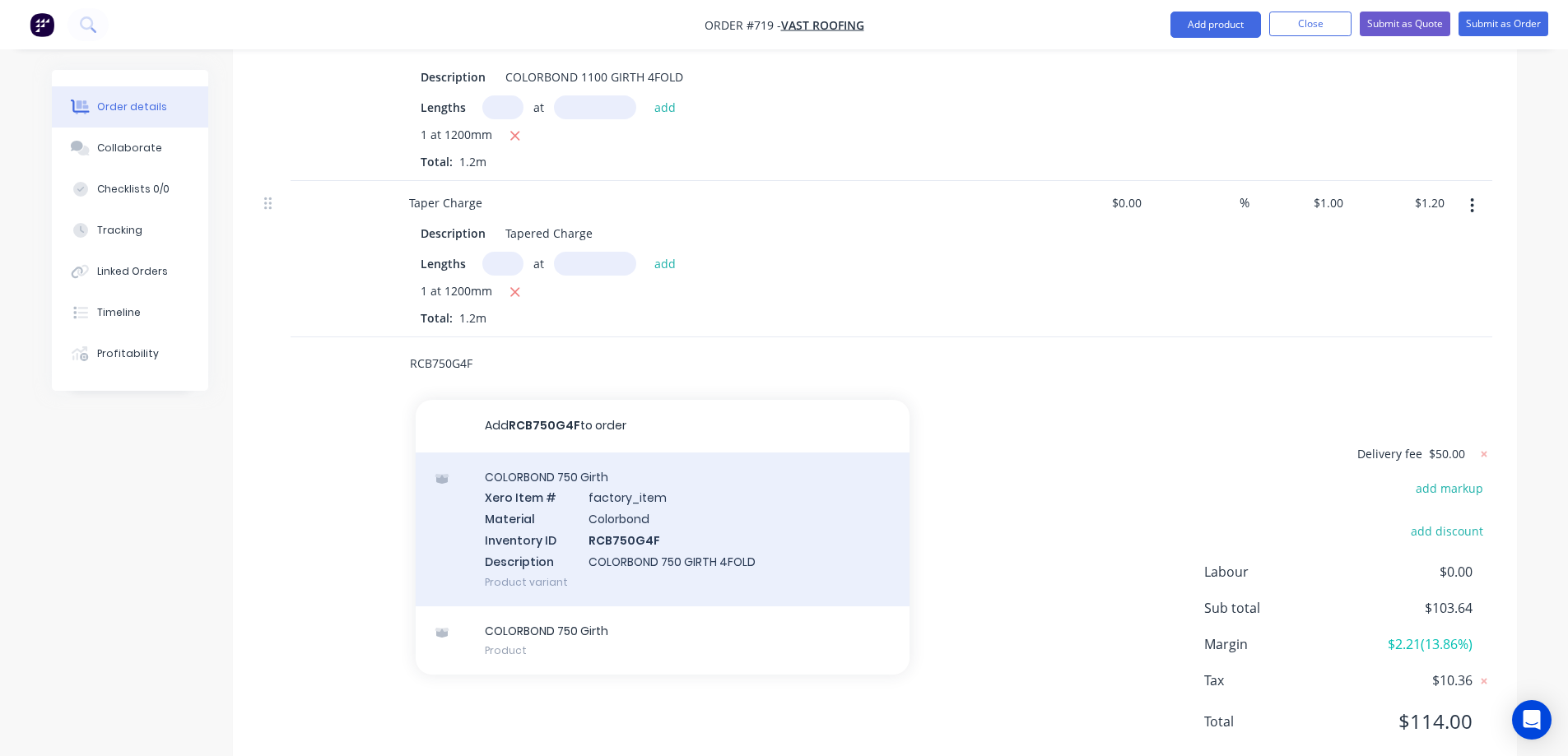
type input "RCB750G4F"
click at [541, 465] on div "COLORBOND 750 Girth Xero Item # factory_item Material Colorbond Inventory ID RC…" at bounding box center [662, 530] width 494 height 154
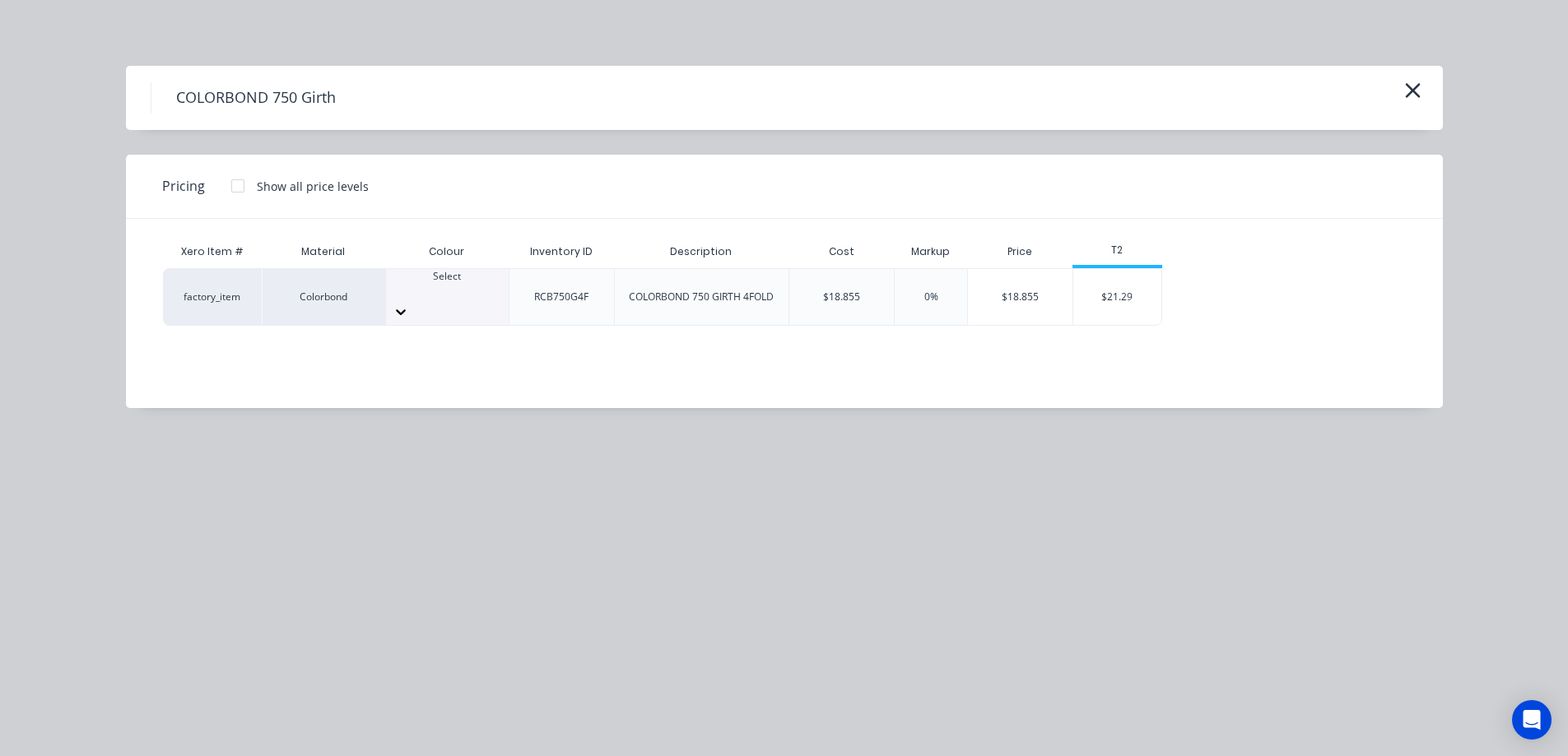
click at [492, 302] on div at bounding box center [447, 312] width 123 height 26
click at [1125, 287] on div "$21.29" at bounding box center [1117, 297] width 88 height 56
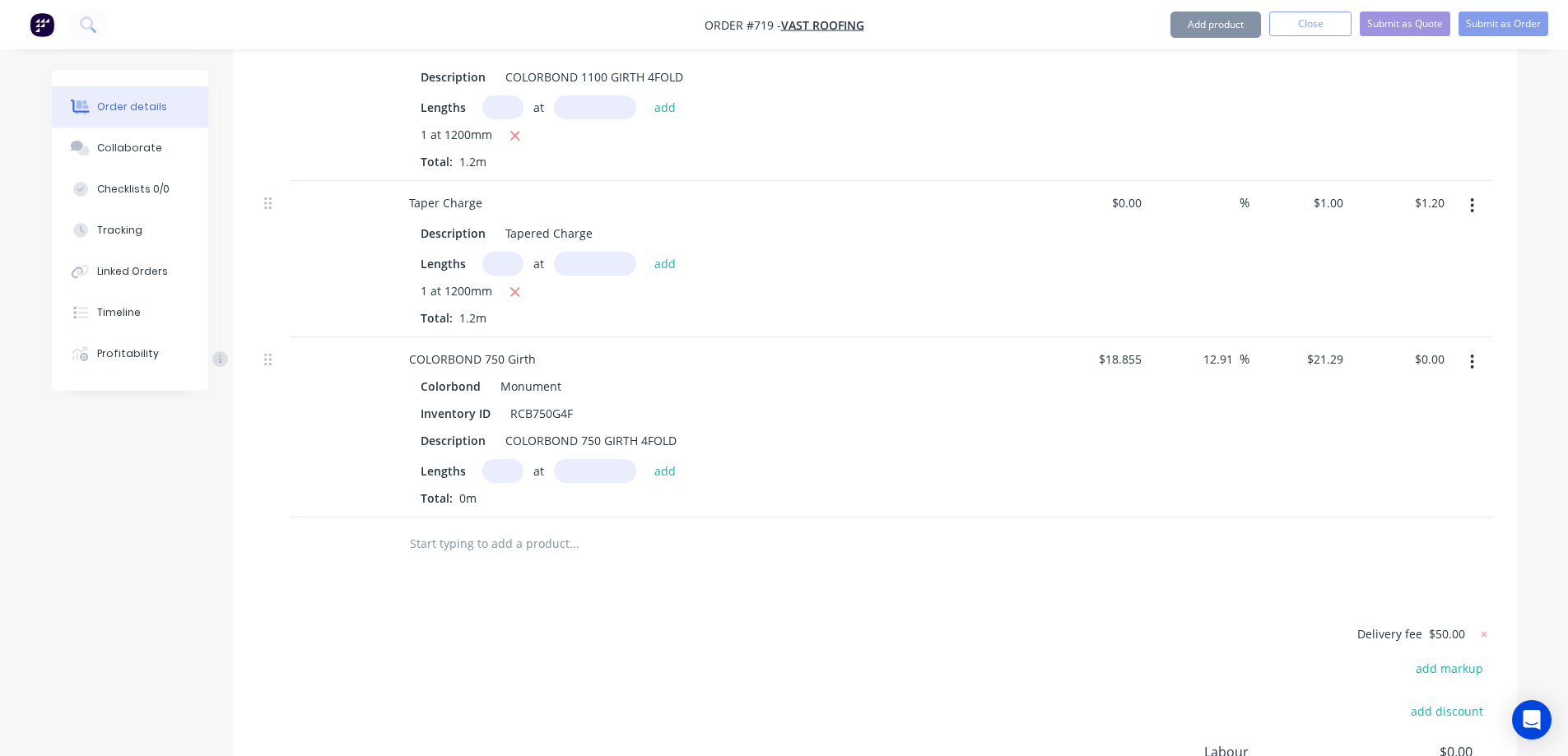
click at [497, 459] on input "text" at bounding box center [503, 470] width 41 height 24
type input "1"
type input "1000mm"
click at [654, 459] on button "add" at bounding box center [666, 470] width 38 height 23
type input "$21.29"
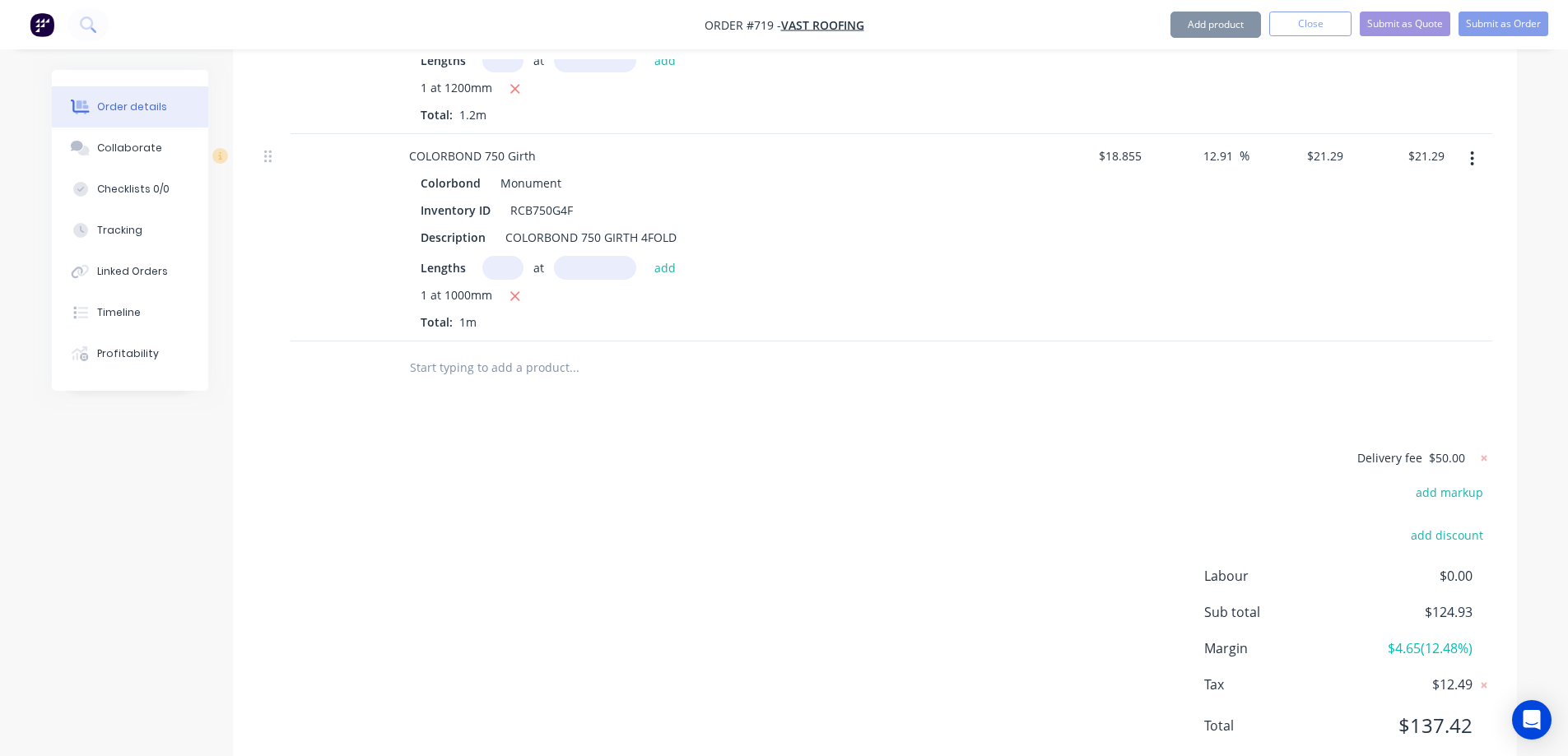
scroll to position [1463, 0]
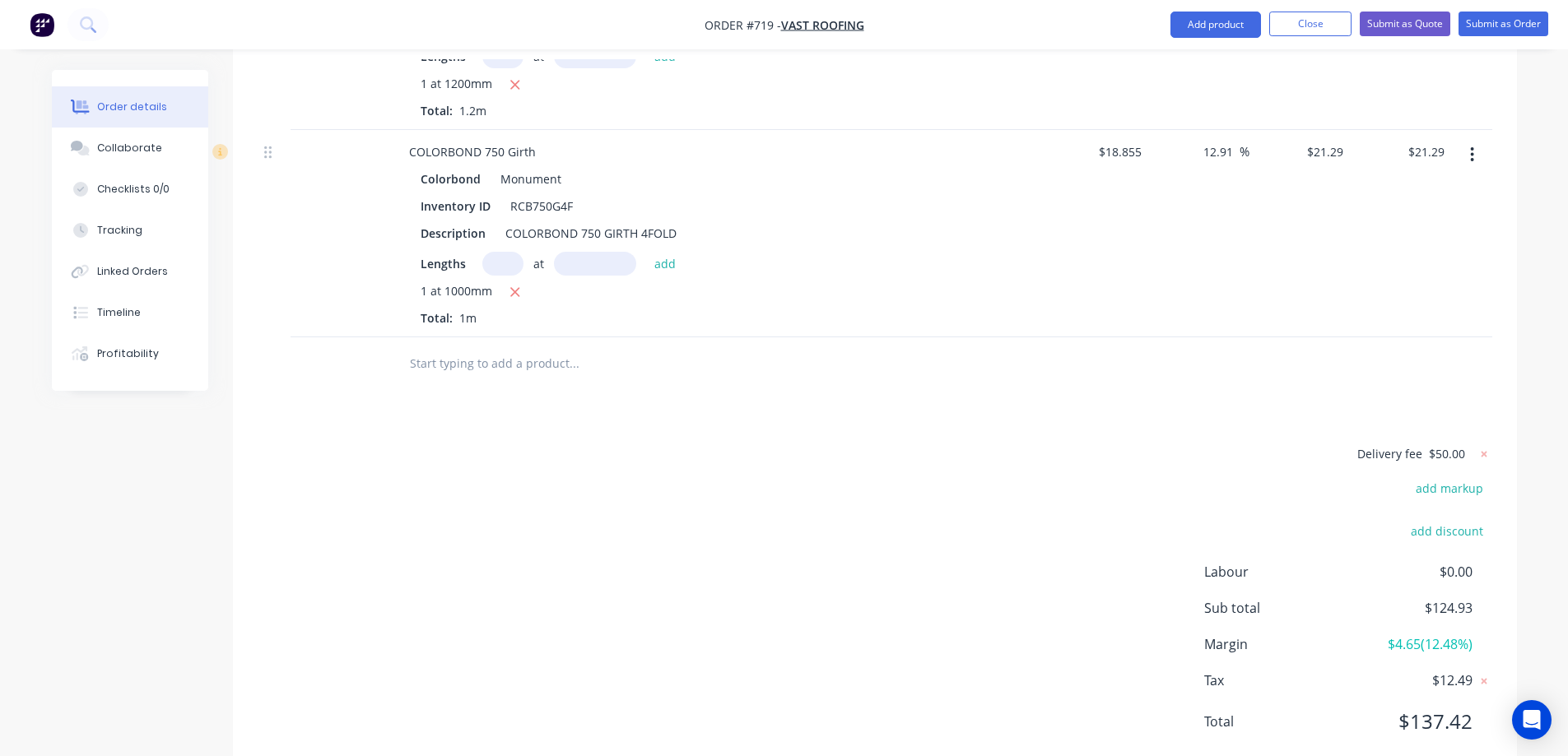
click at [497, 348] on input "text" at bounding box center [574, 364] width 329 height 33
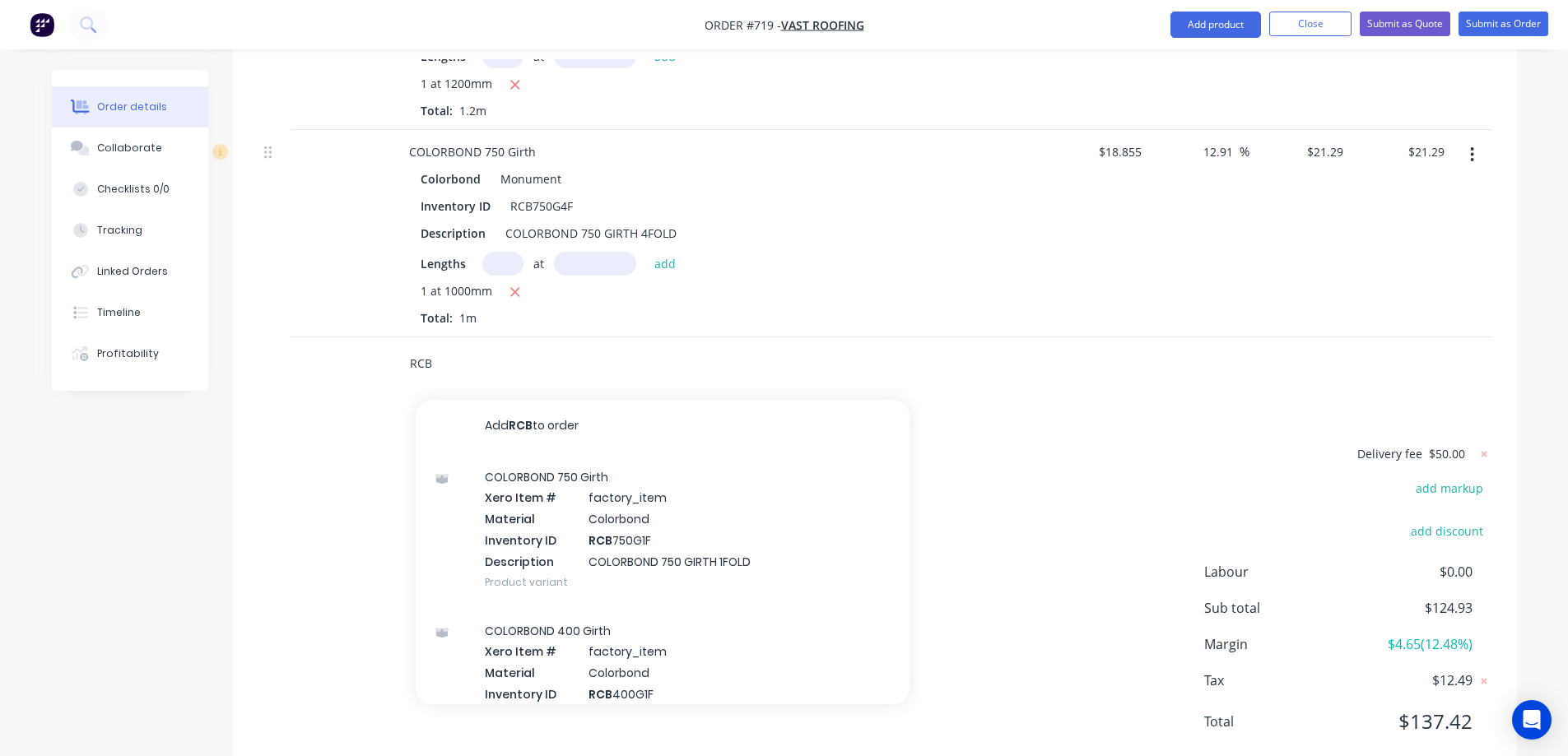
click at [466, 348] on input "RCB" at bounding box center [574, 364] width 329 height 33
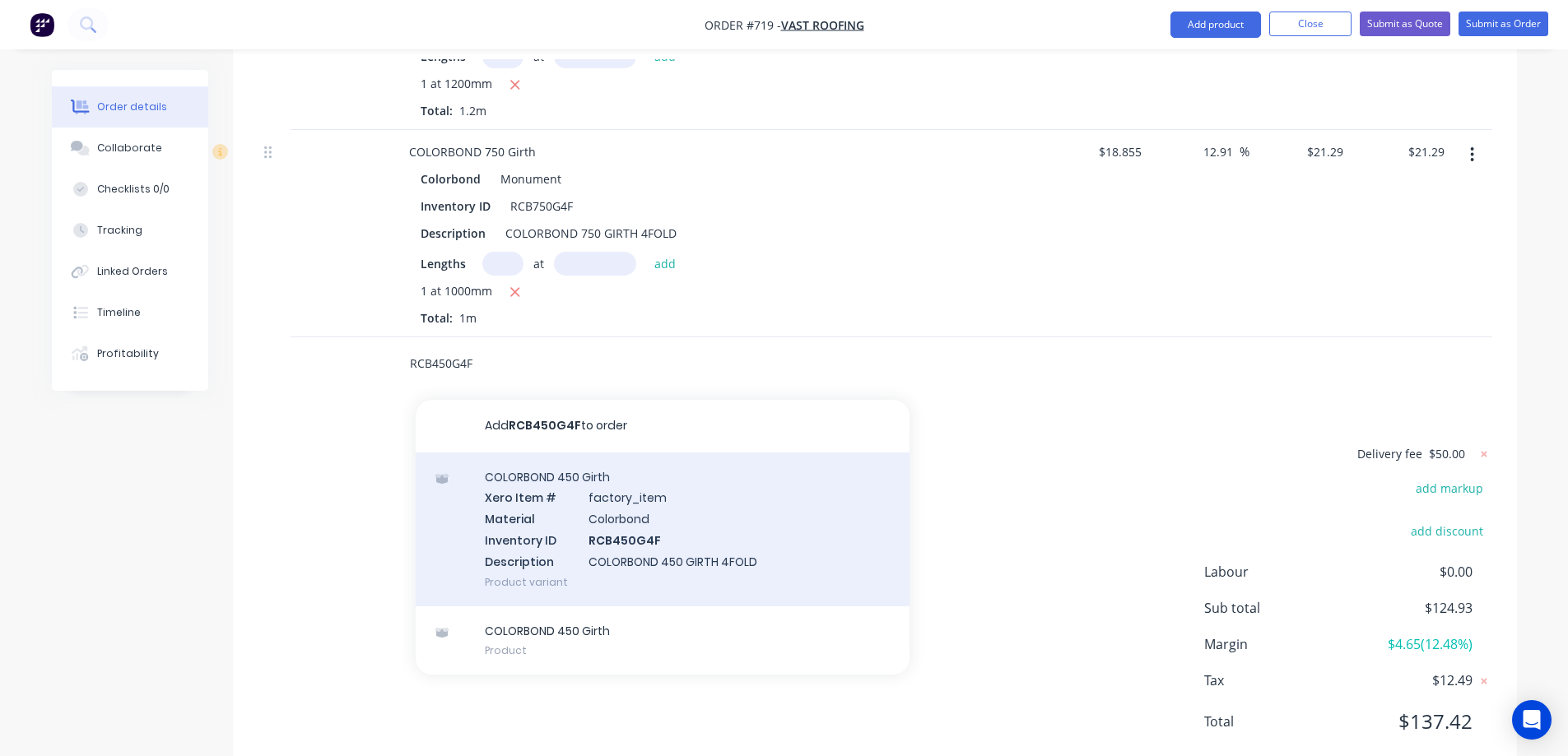
type input "RCB450G4F"
click at [579, 462] on div "COLORBOND 450 Girth Xero Item # factory_item Material Colorbond Inventory ID RC…" at bounding box center [662, 530] width 494 height 154
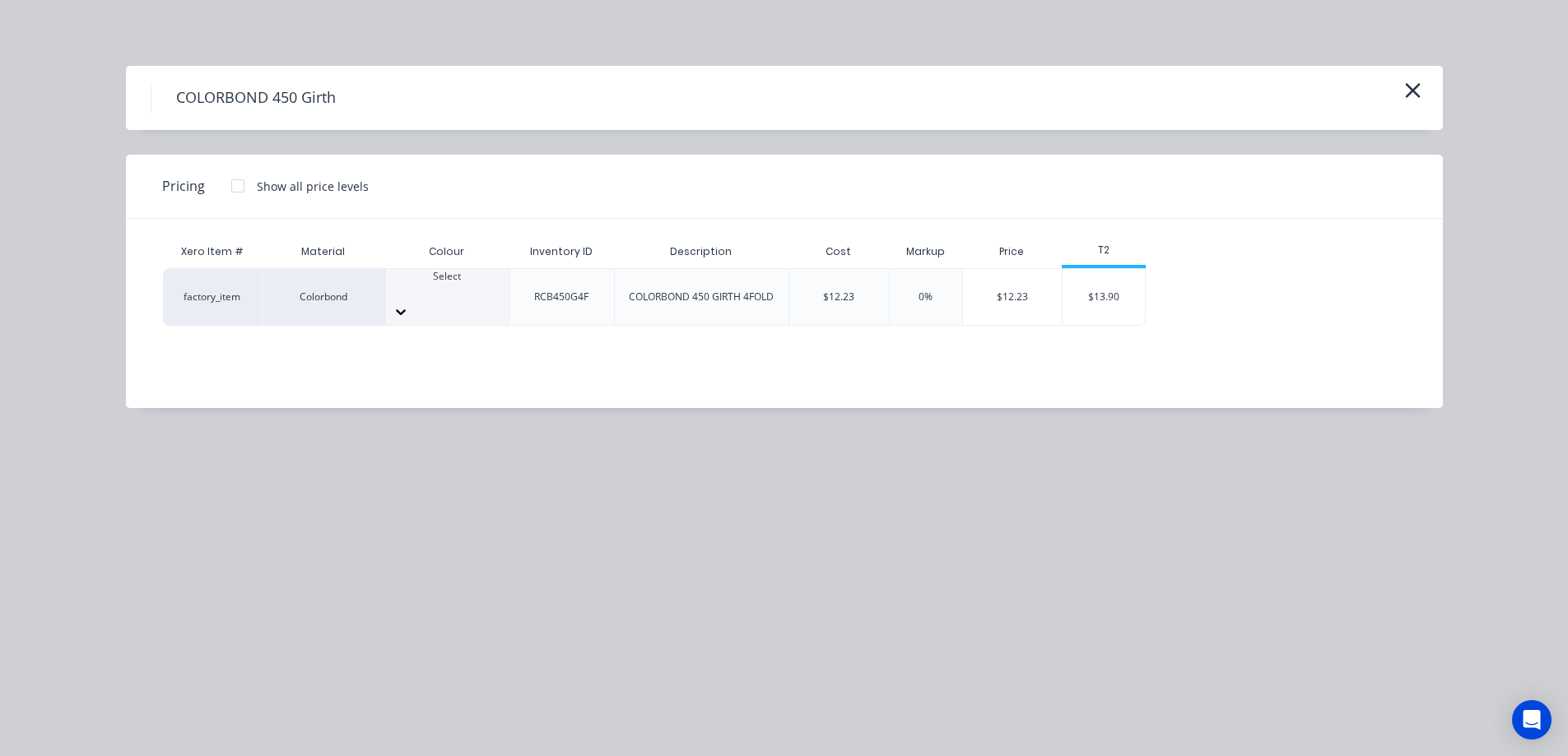
click at [482, 299] on div at bounding box center [447, 312] width 123 height 26
click at [1105, 287] on div "$13.90" at bounding box center [1104, 297] width 82 height 56
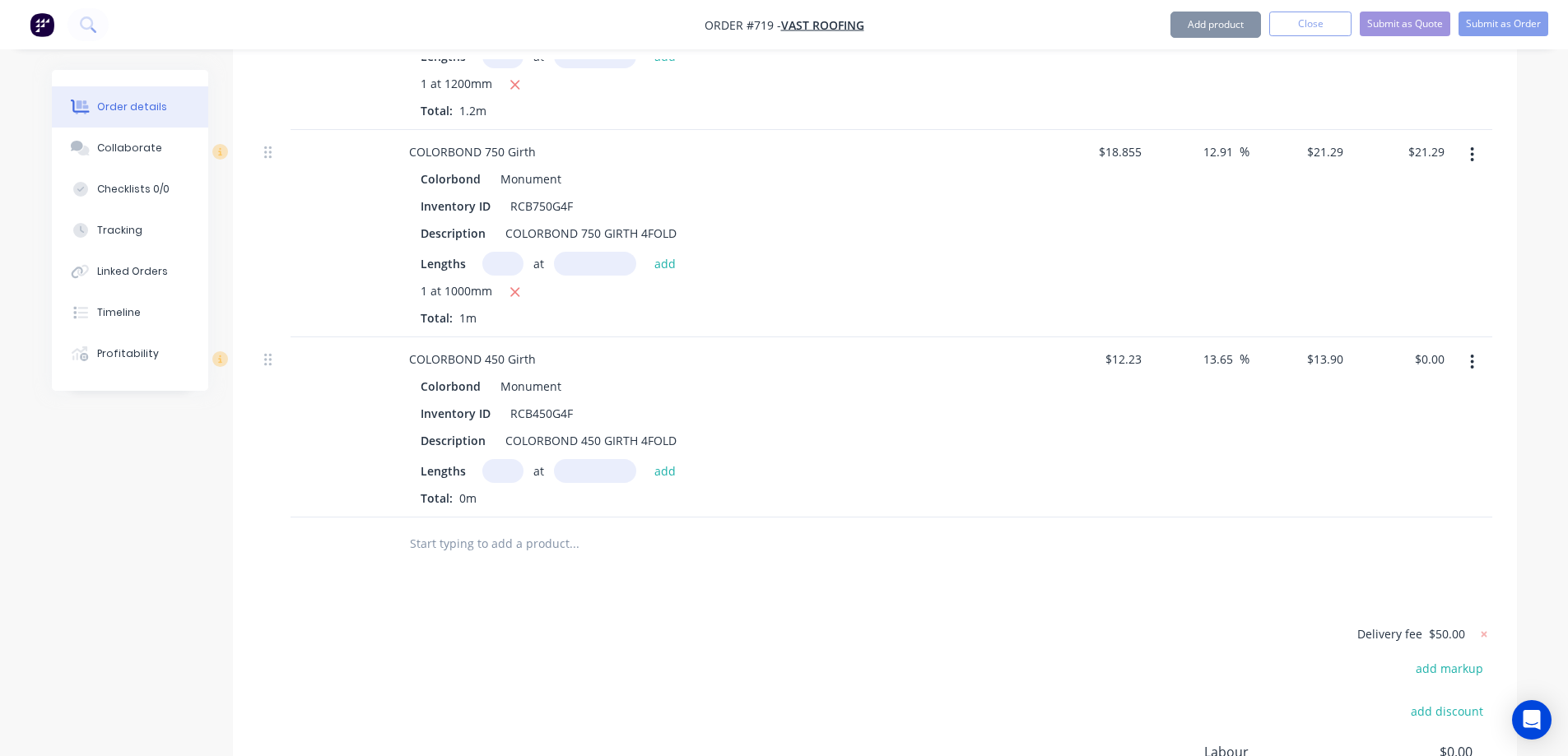
click at [504, 459] on input "text" at bounding box center [503, 470] width 41 height 24
type input "1"
type input "1500mm"
click at [667, 459] on button "add" at bounding box center [666, 470] width 38 height 23
type input "$20.85"
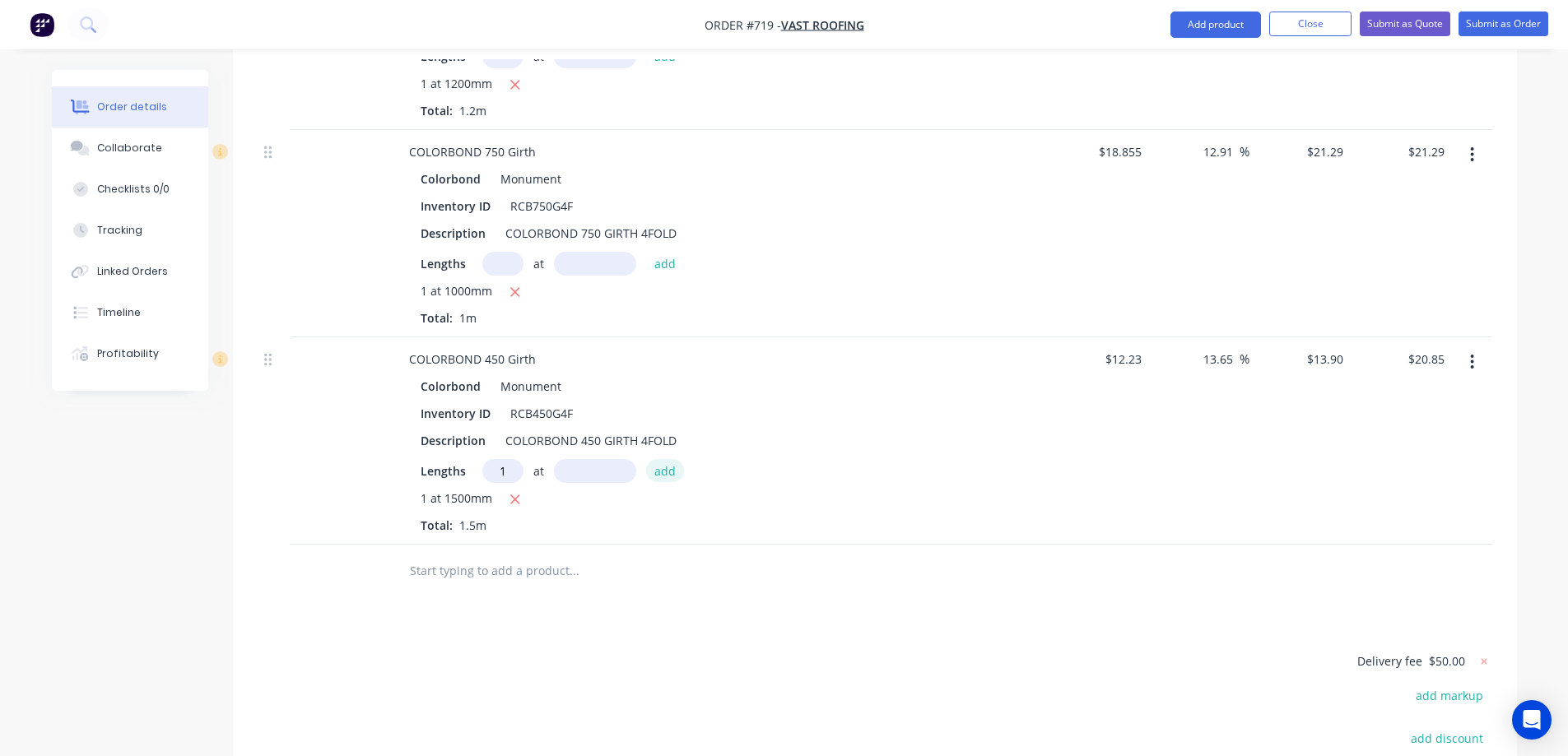
type input "1"
type input "6500mm"
click at [667, 459] on button "add" at bounding box center [666, 470] width 38 height 23
type input "$111.20"
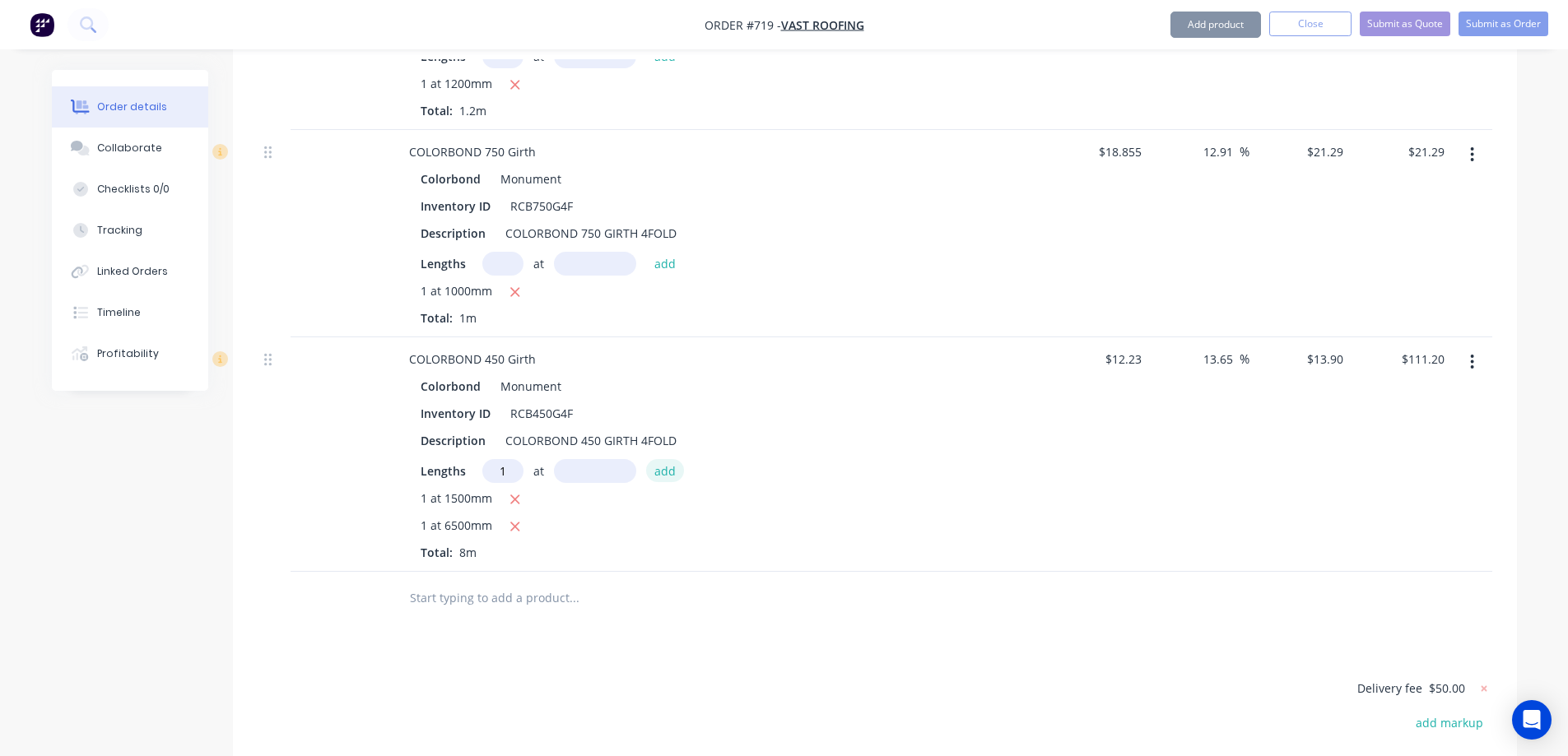
type input "1"
type input "1300mm"
click at [667, 459] on button "add" at bounding box center [666, 470] width 38 height 23
type input "$129.27"
type input "1"
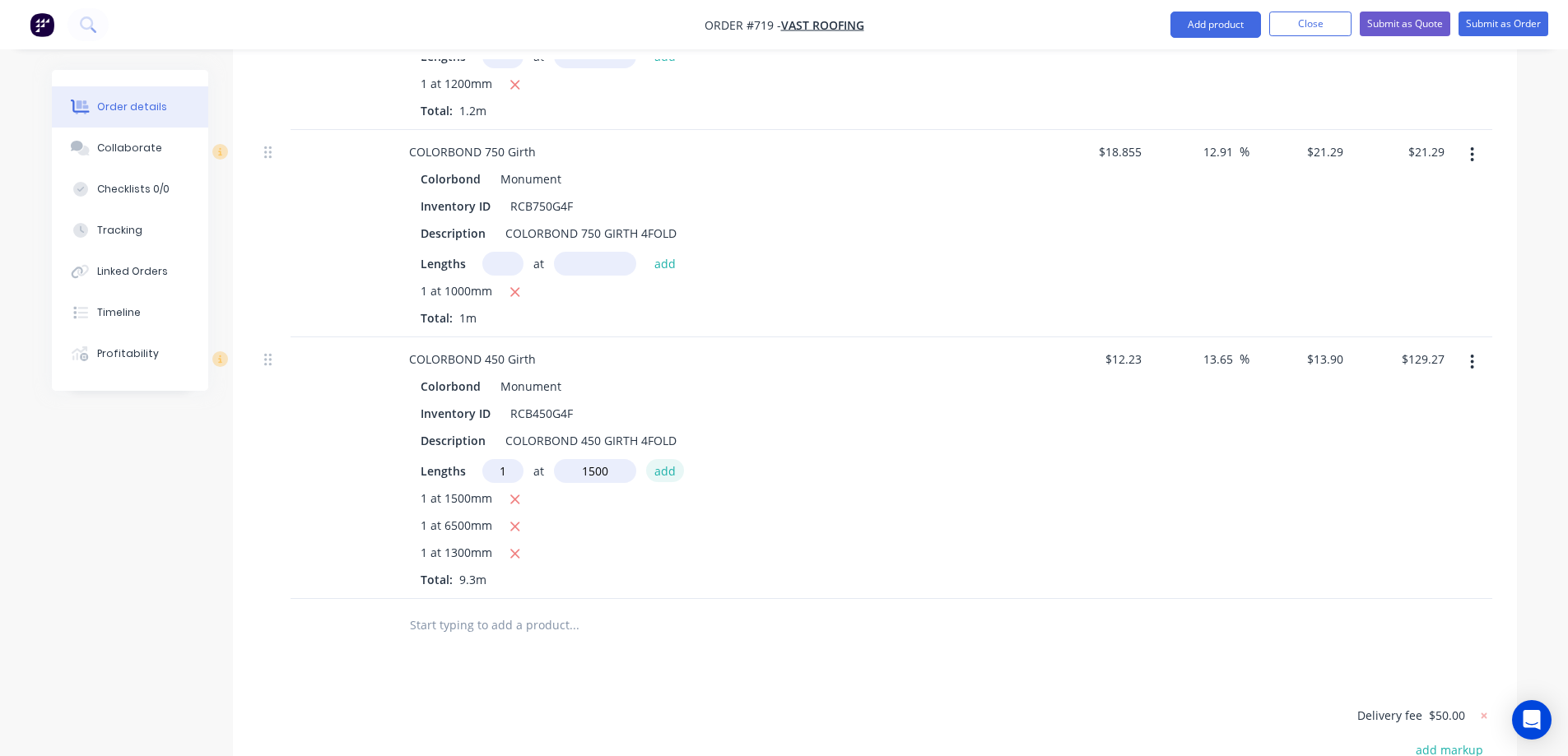
type input "1500mm"
click at [667, 459] on button "add" at bounding box center [666, 470] width 38 height 23
type input "$150.12"
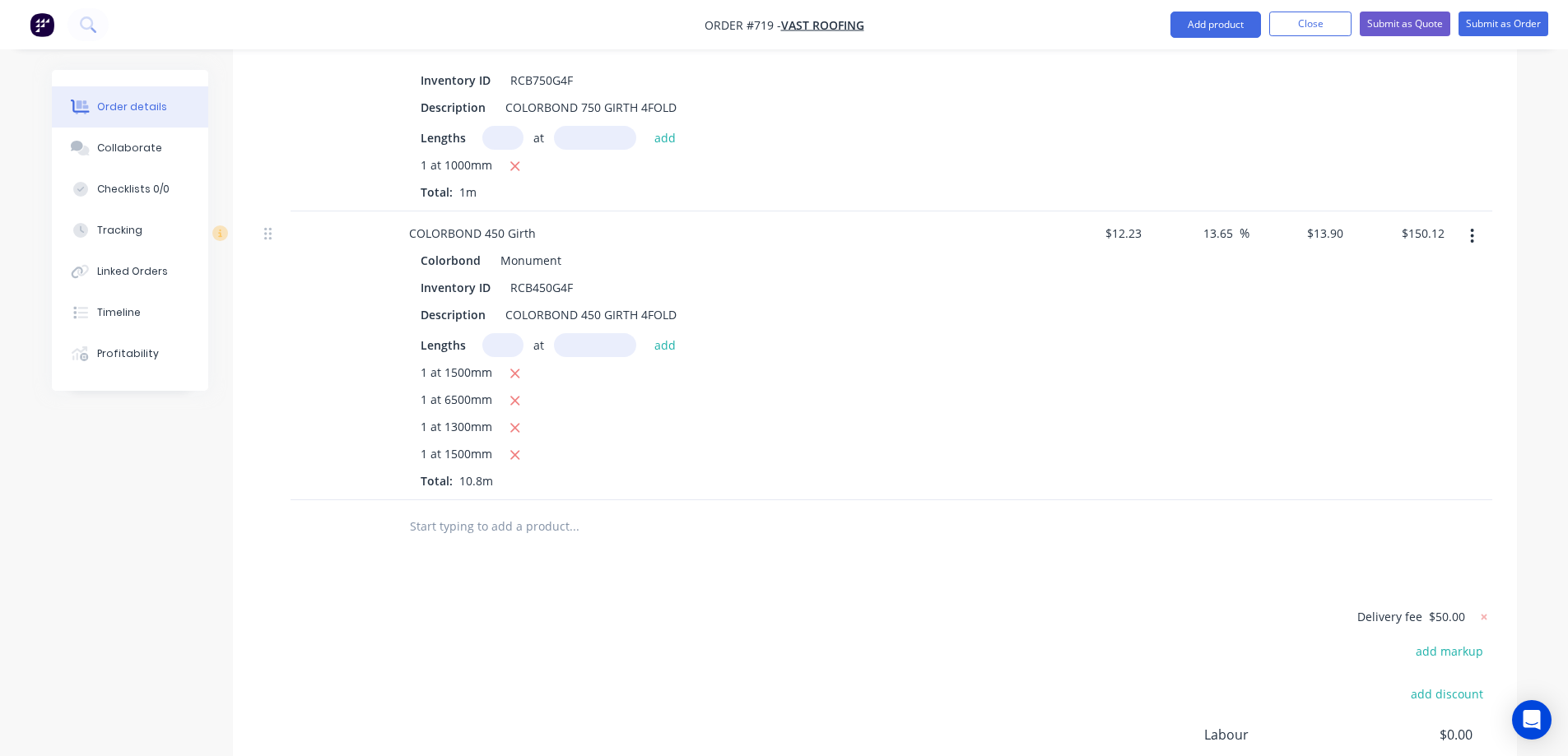
scroll to position [1628, 0]
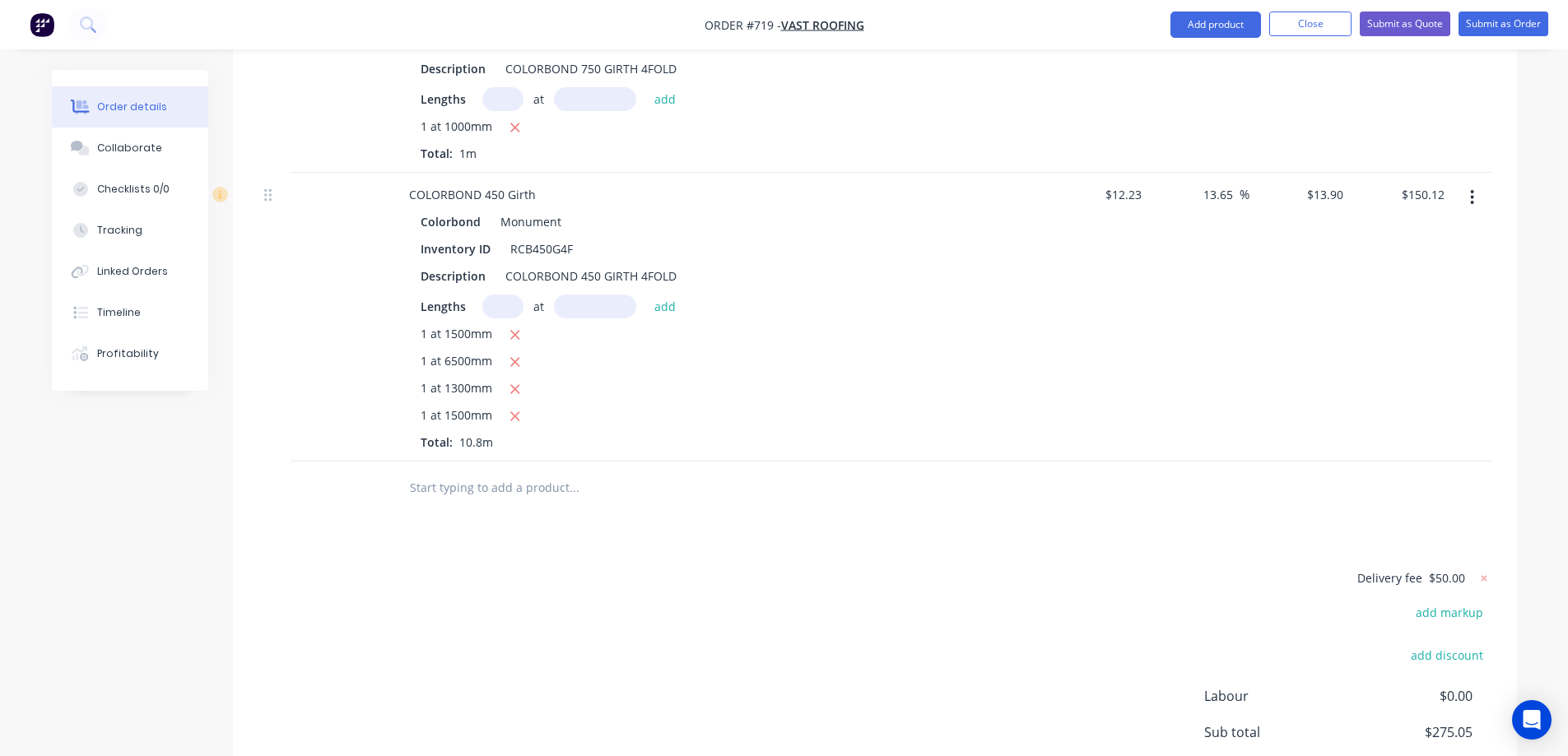
click at [545, 471] on input "text" at bounding box center [574, 488] width 329 height 33
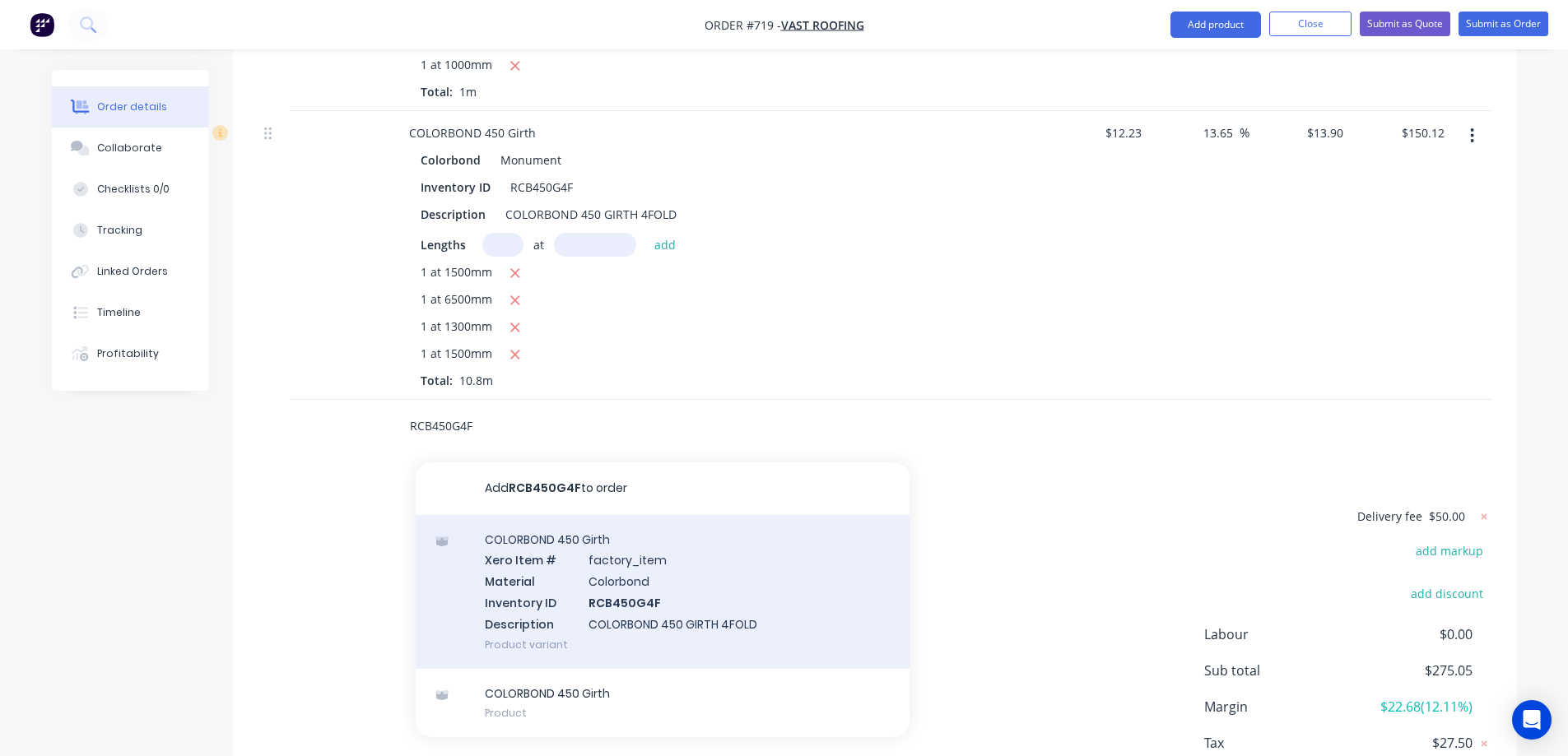
scroll to position [1752, 0]
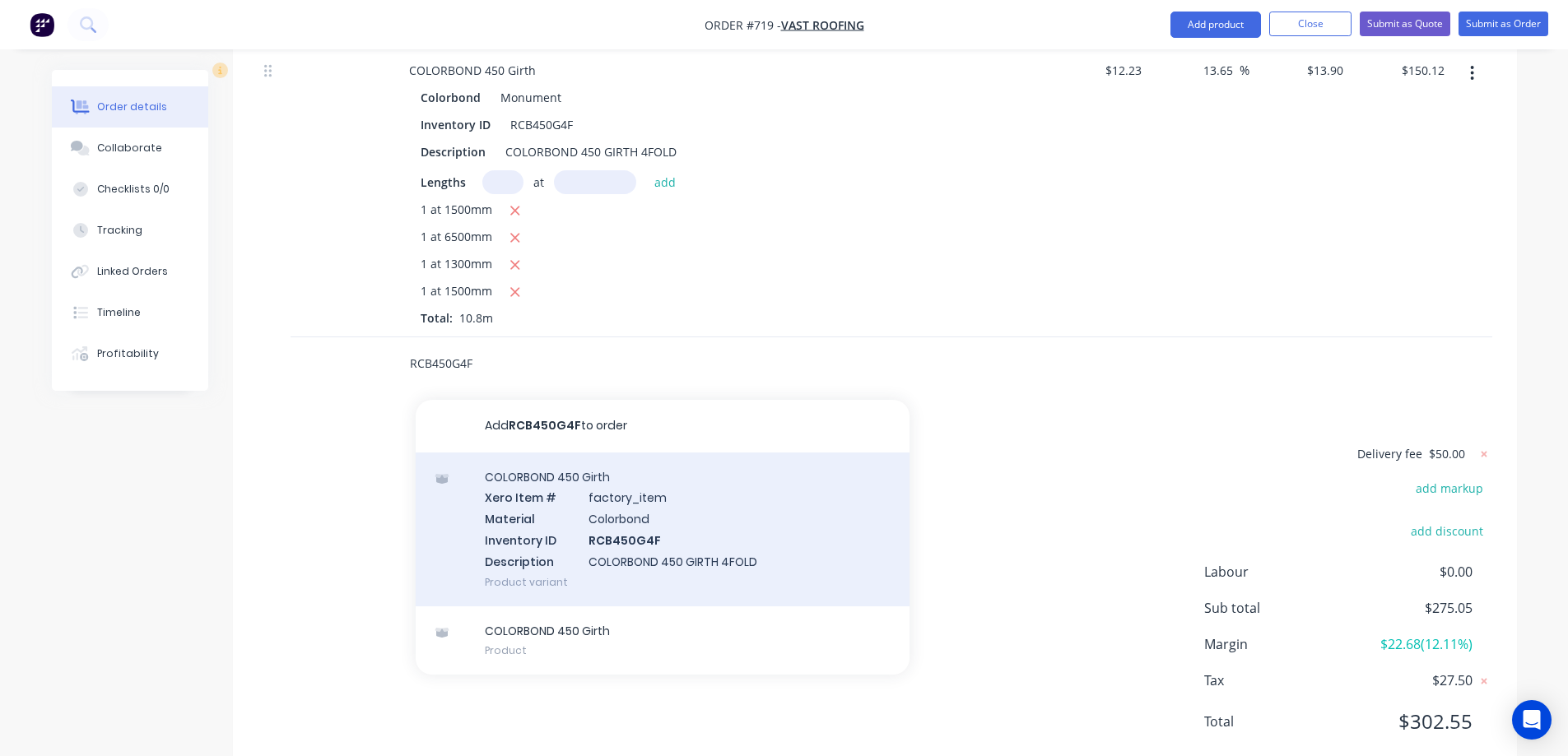
type input "RCB450G4F"
click at [592, 482] on div "COLORBOND 450 Girth Xero Item # factory_item Material Colorbond Inventory ID RC…" at bounding box center [662, 530] width 494 height 154
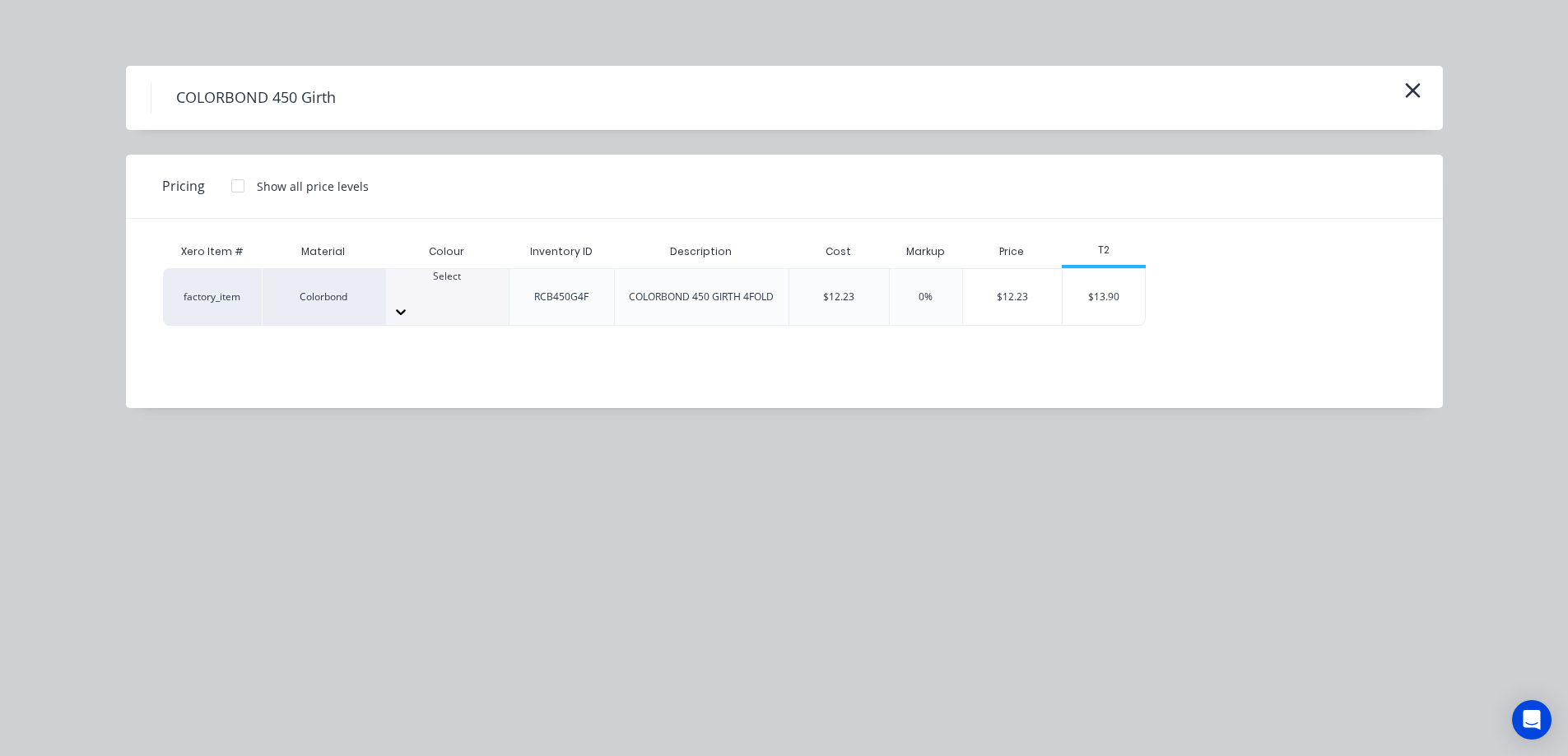
click at [474, 305] on div "Select" at bounding box center [447, 297] width 123 height 56
click at [1112, 289] on div "$13.90" at bounding box center [1104, 297] width 82 height 56
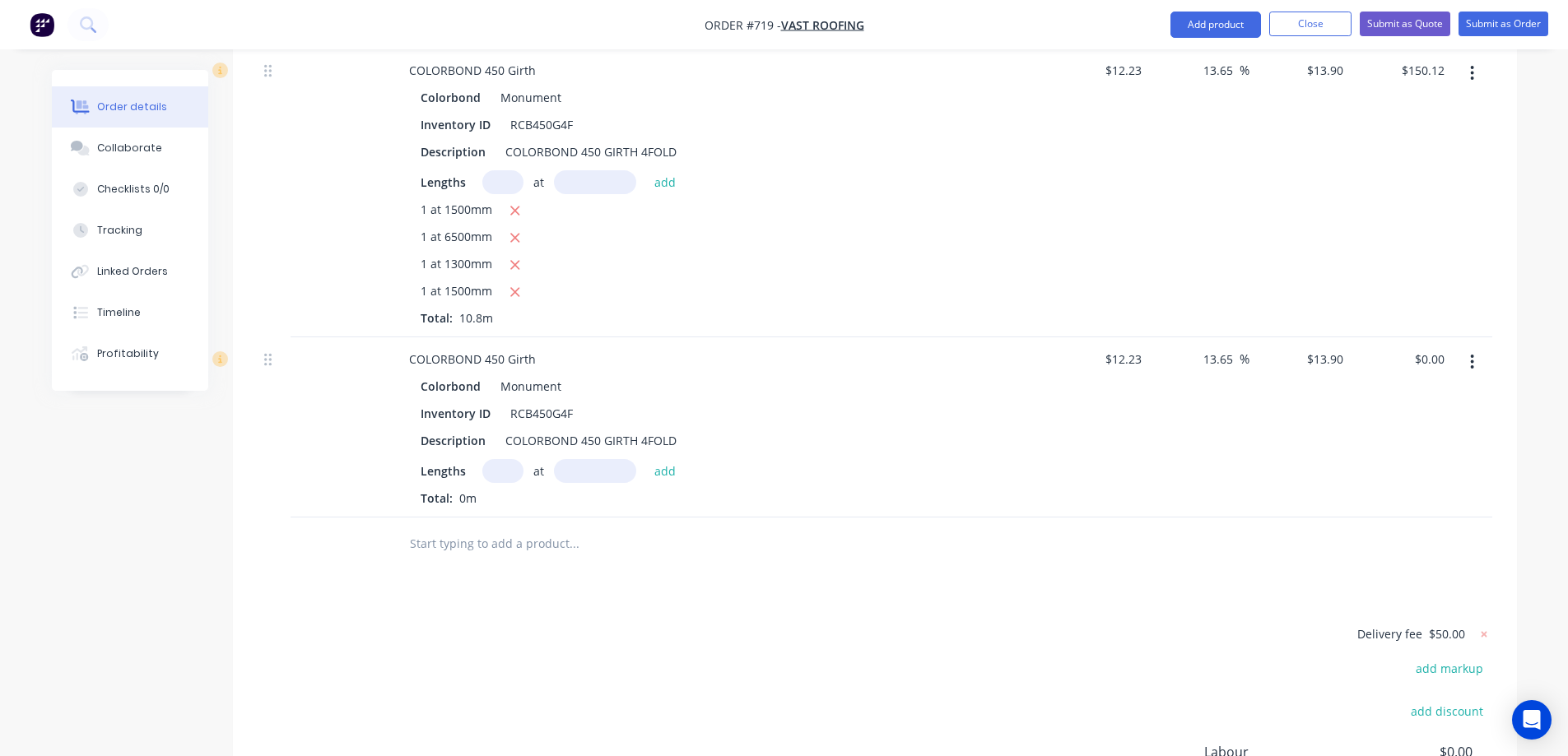
click at [497, 459] on input "text" at bounding box center [503, 470] width 41 height 24
type input "1"
type input "1100mm"
click at [655, 459] on button "add" at bounding box center [666, 470] width 38 height 23
type input "$15.29"
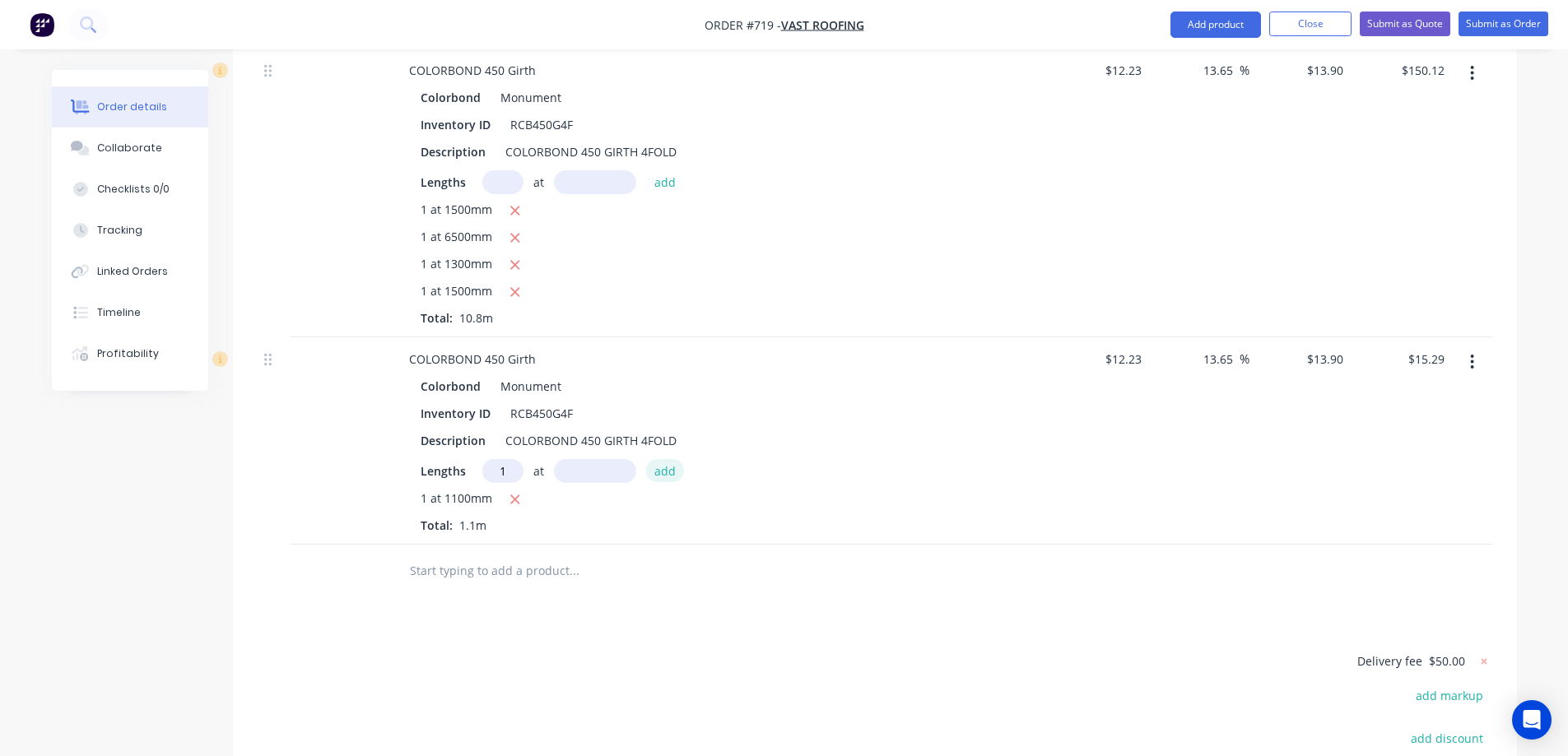
type input "1"
type input "3000mm"
click at [655, 459] on button "add" at bounding box center [666, 470] width 38 height 23
type input "$56.99"
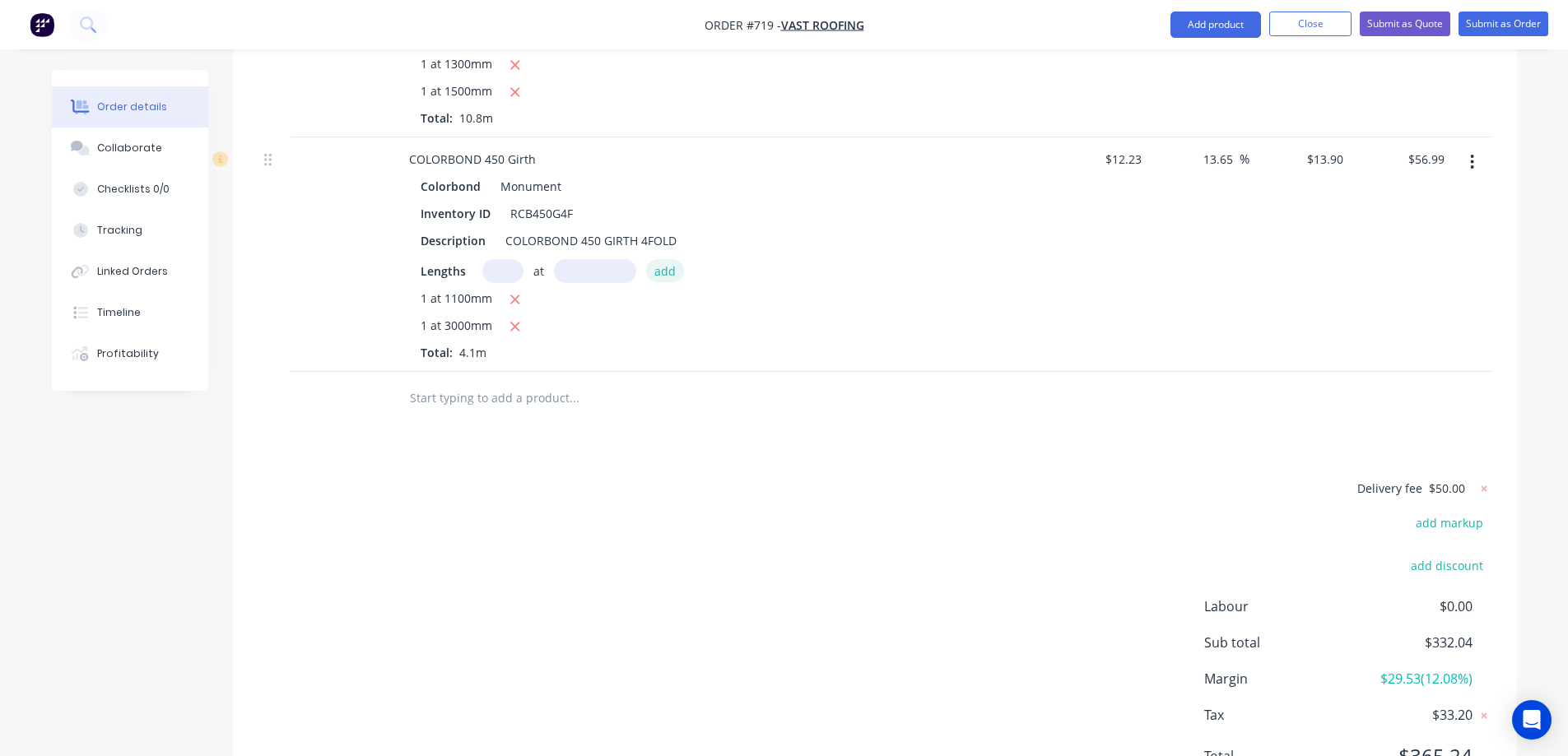
scroll to position [1987, 0]
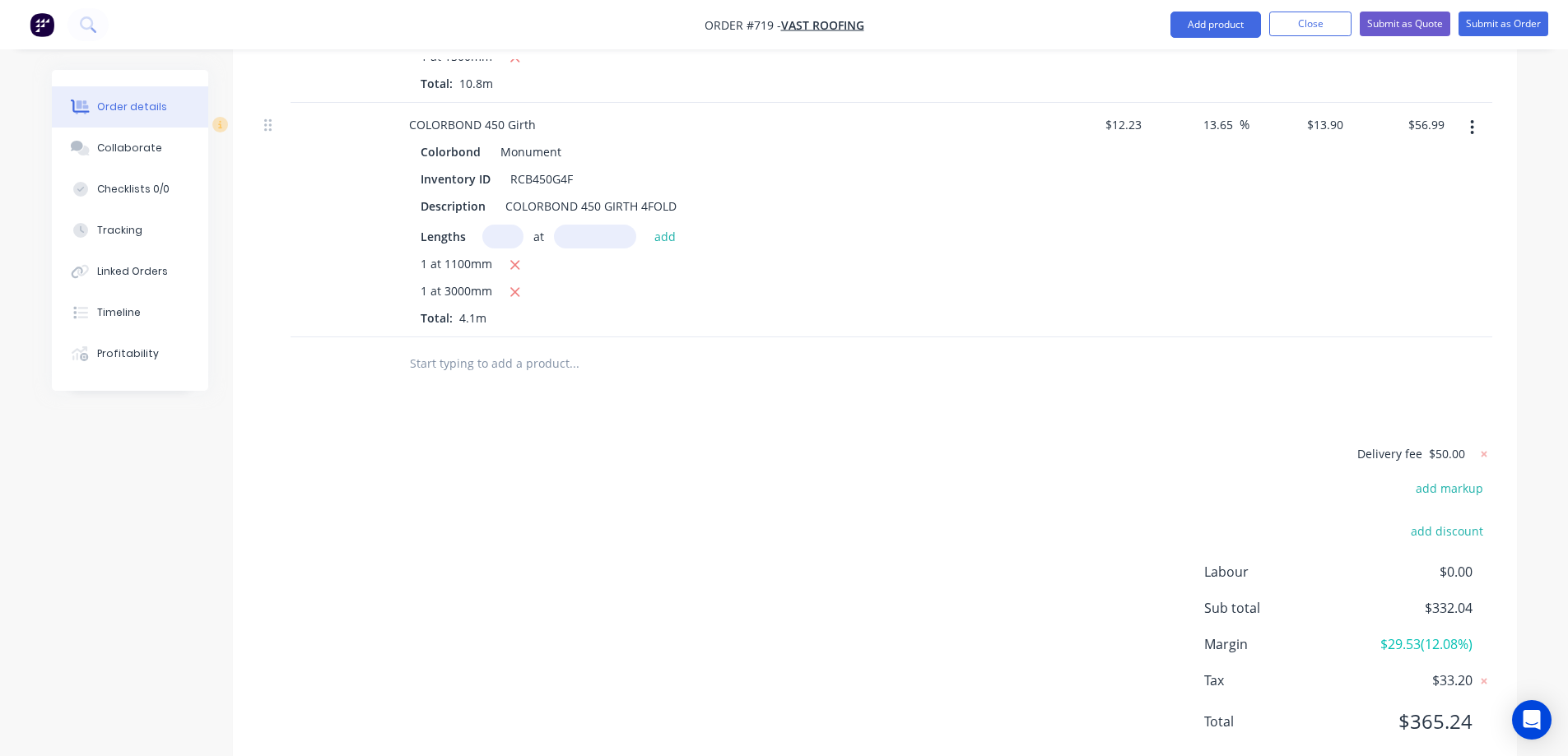
click at [508, 348] on input "text" at bounding box center [574, 364] width 329 height 33
click at [463, 348] on input "text" at bounding box center [574, 364] width 329 height 33
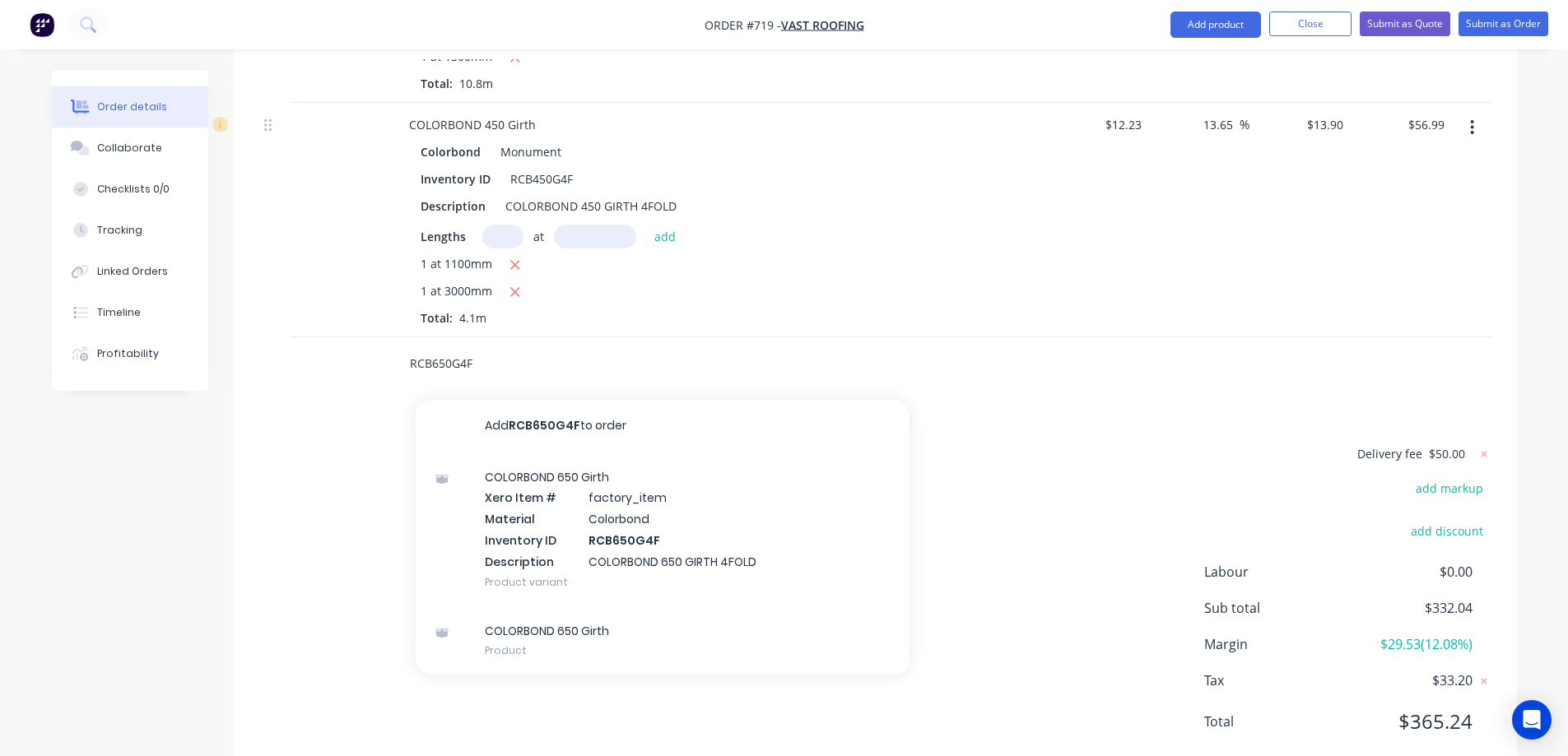
type input "RCB650G4F"
click at [533, 475] on div "COLORBOND 650 Girth Xero Item # factory_item Material Colorbond Inventory ID RC…" at bounding box center [662, 530] width 494 height 154
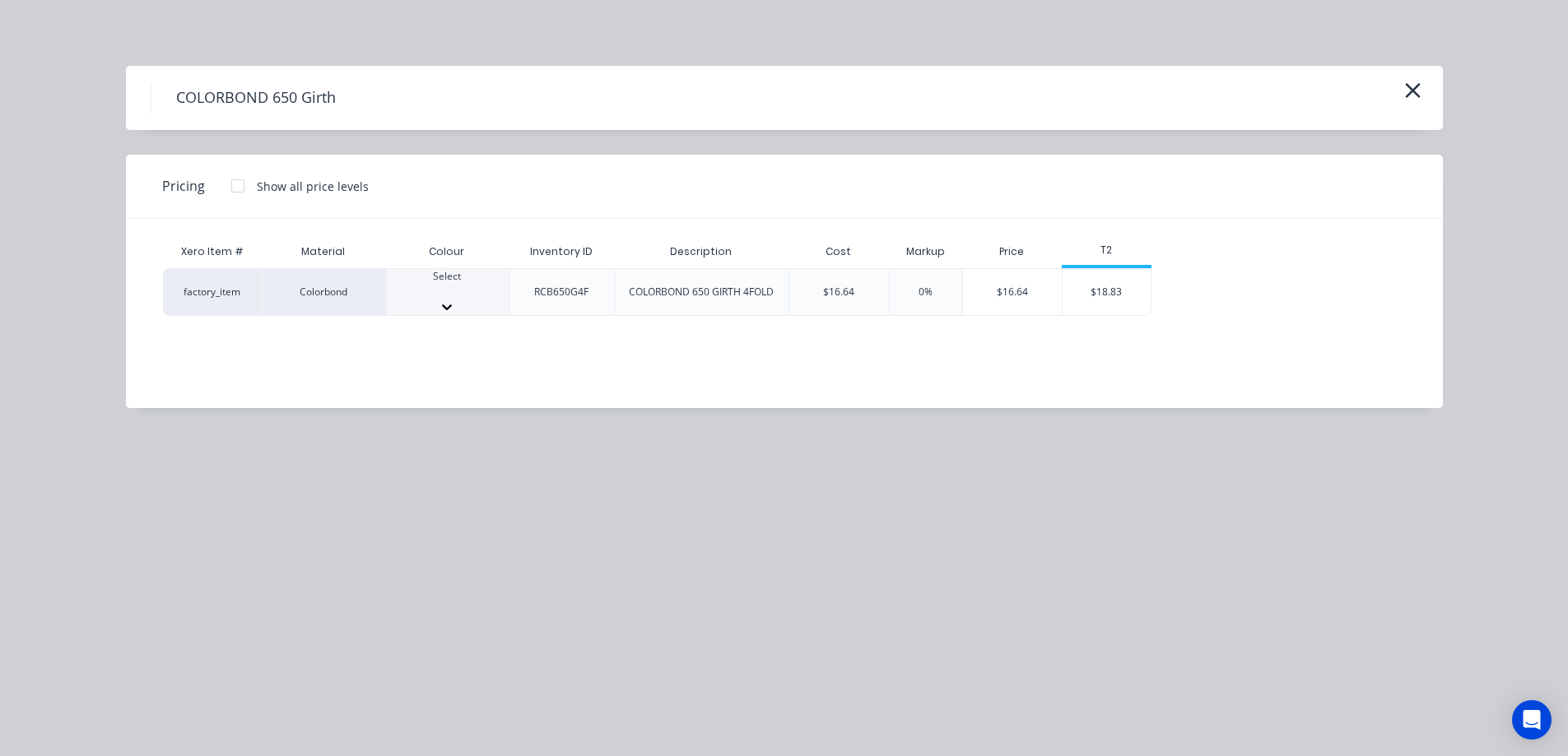
click at [449, 276] on div "Select" at bounding box center [447, 292] width 123 height 46
click at [1099, 306] on div "$18.83" at bounding box center [1106, 297] width 88 height 56
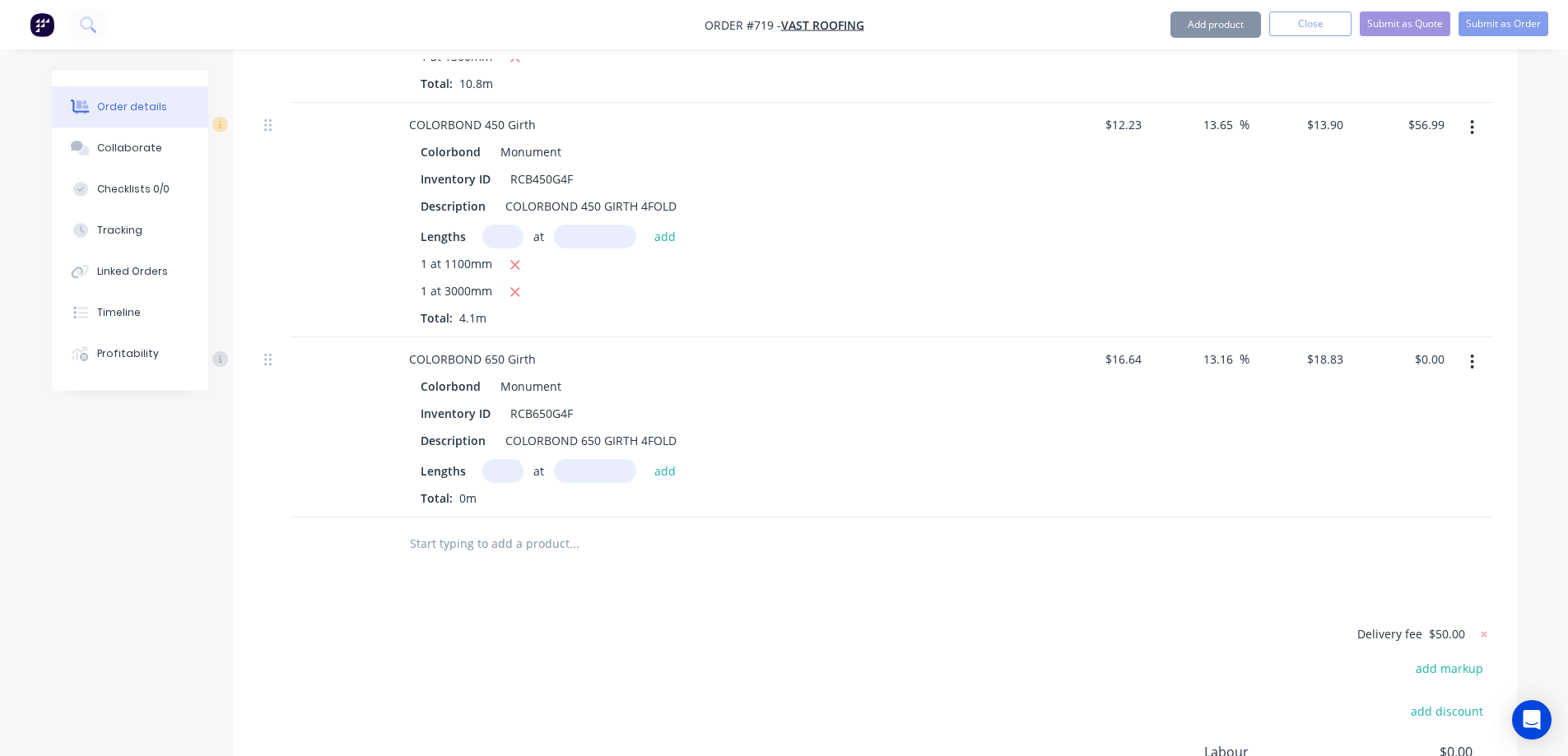
click at [507, 459] on input "text" at bounding box center [503, 470] width 41 height 24
type input "1"
type input "1000mm"
click at [669, 459] on button "add" at bounding box center [666, 470] width 38 height 23
type input "$18.83"
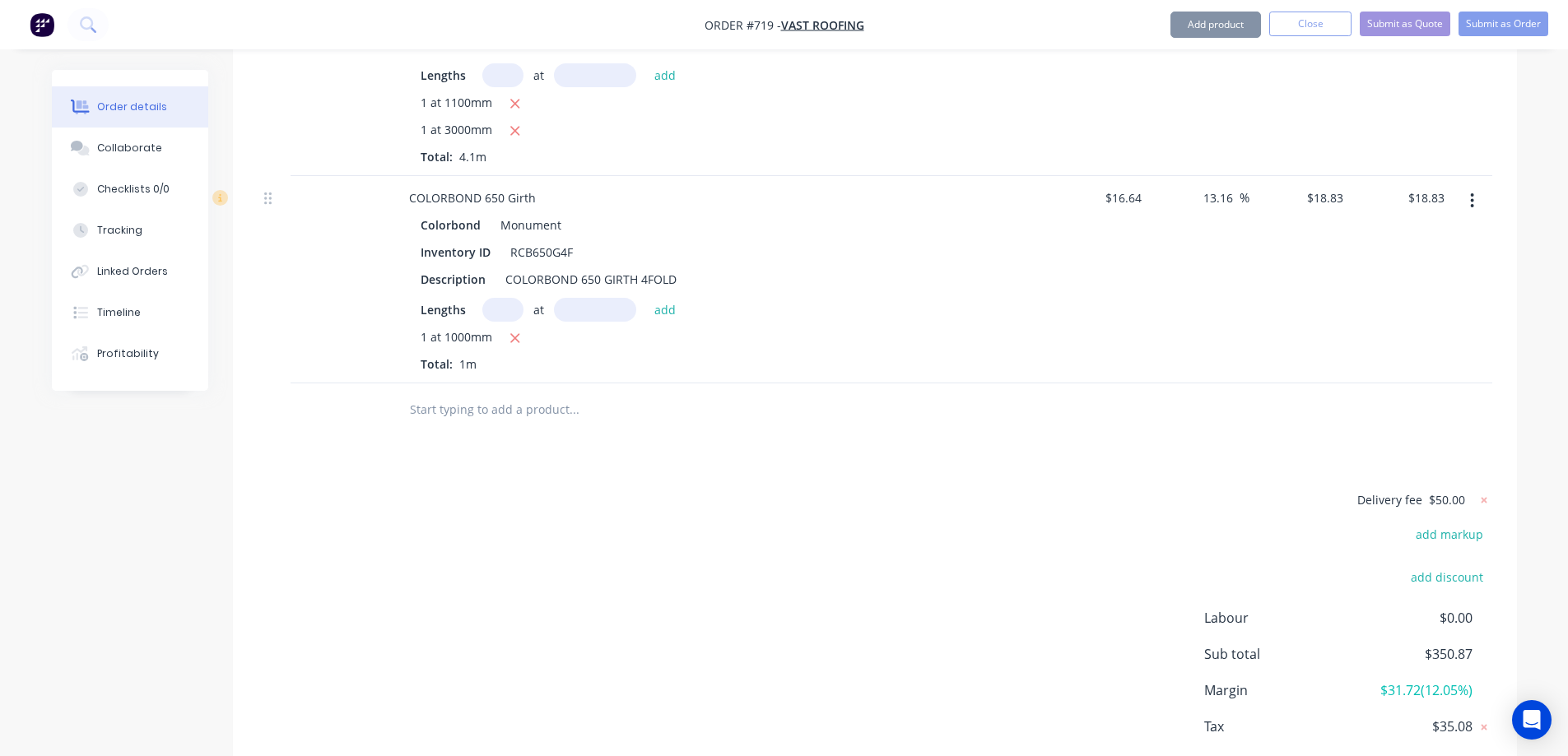
scroll to position [2151, 0]
click at [521, 390] on input "text" at bounding box center [574, 407] width 329 height 33
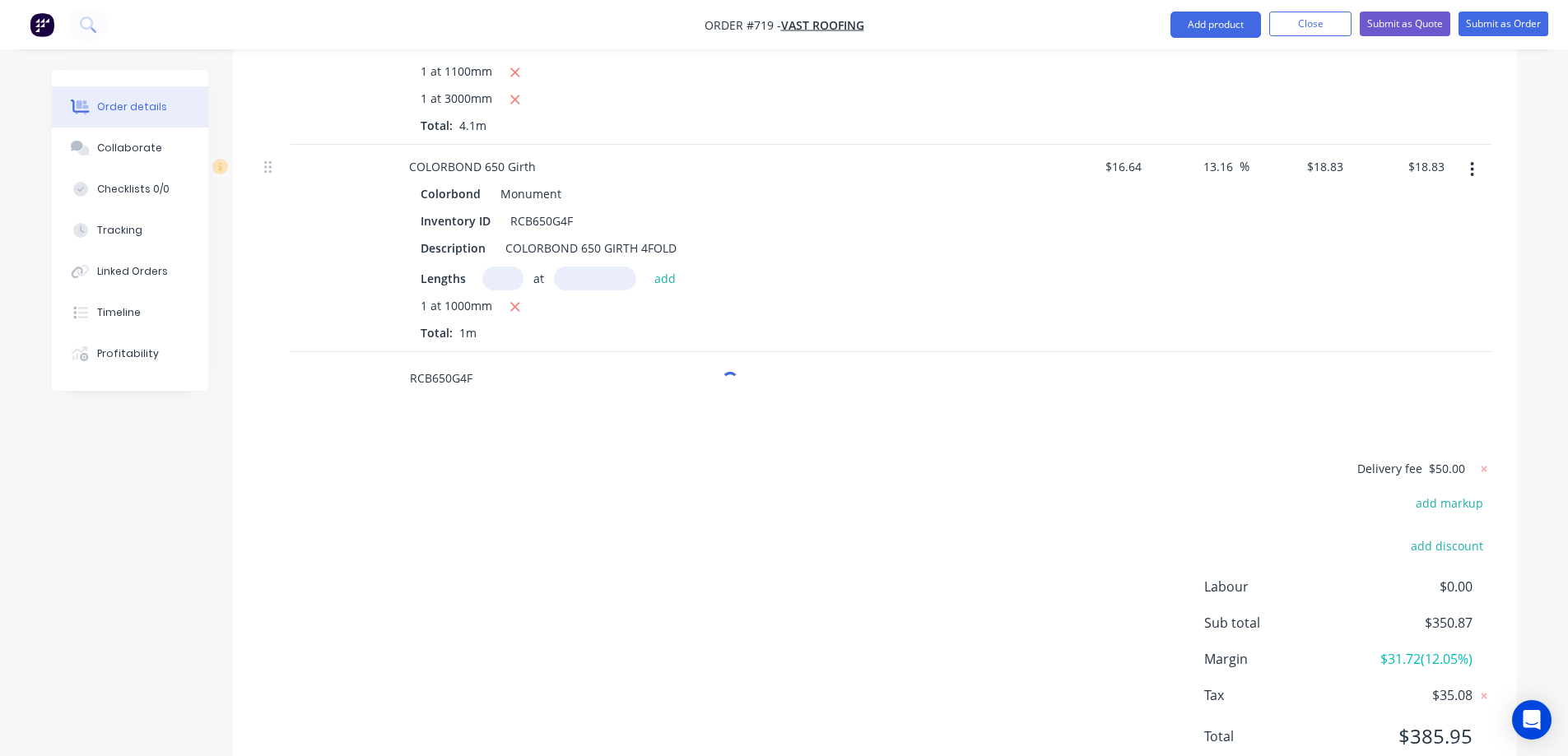
scroll to position [2194, 0]
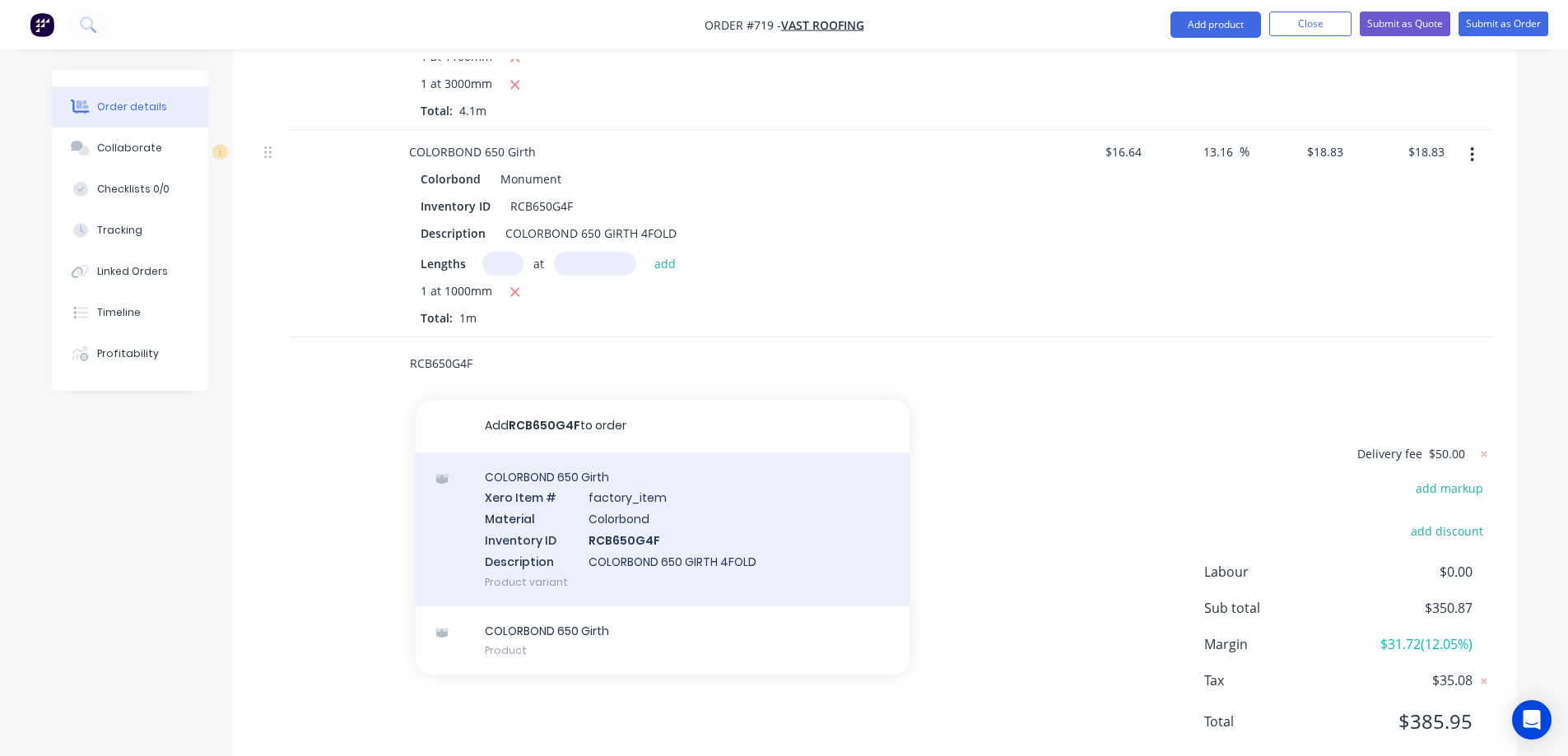
type input "RCB650G4F"
click at [548, 473] on div "COLORBOND 650 Girth Xero Item # factory_item Material Colorbond Inventory ID RC…" at bounding box center [662, 530] width 494 height 154
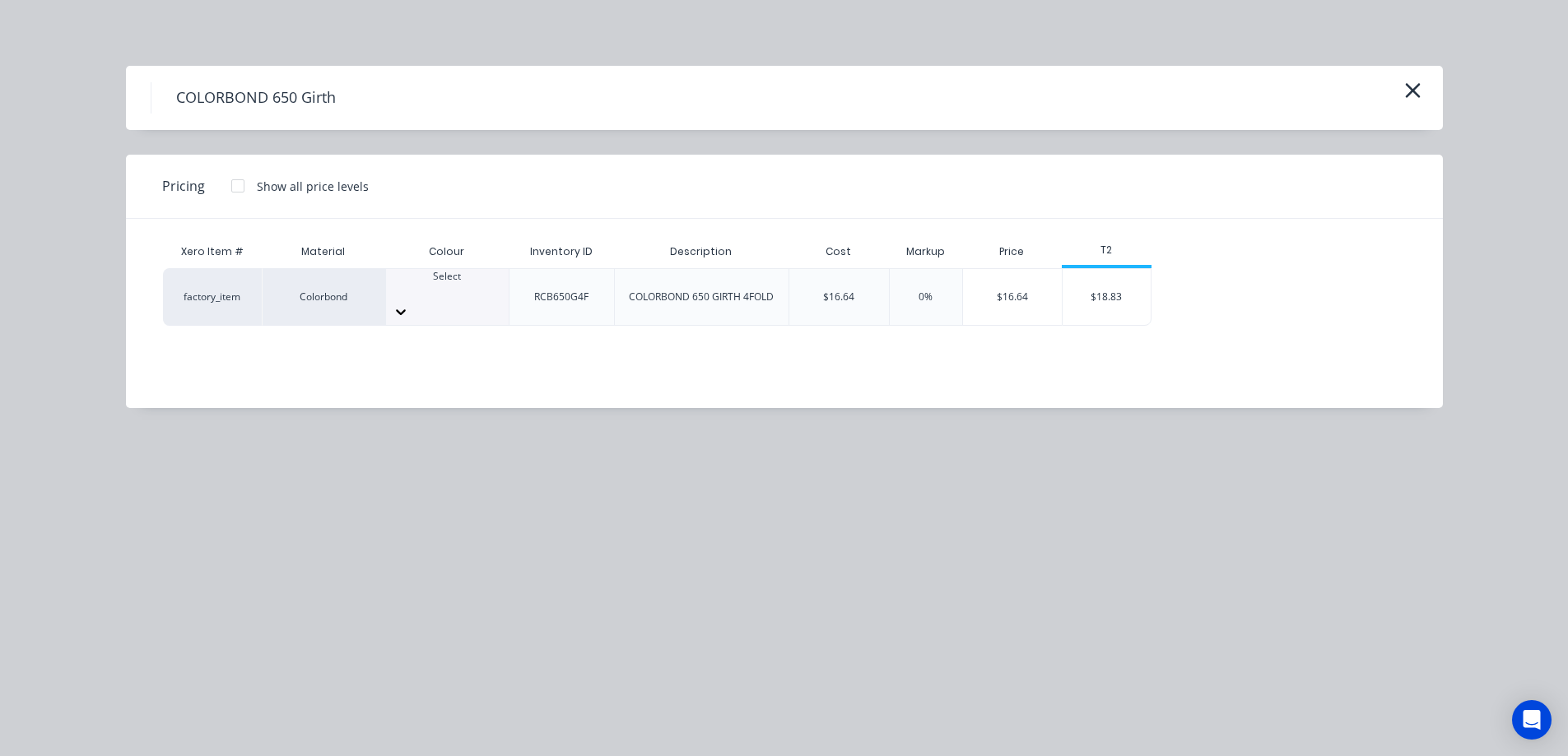
click at [470, 307] on div "Select" at bounding box center [447, 297] width 123 height 56
click at [1135, 294] on div "$18.83" at bounding box center [1106, 297] width 88 height 56
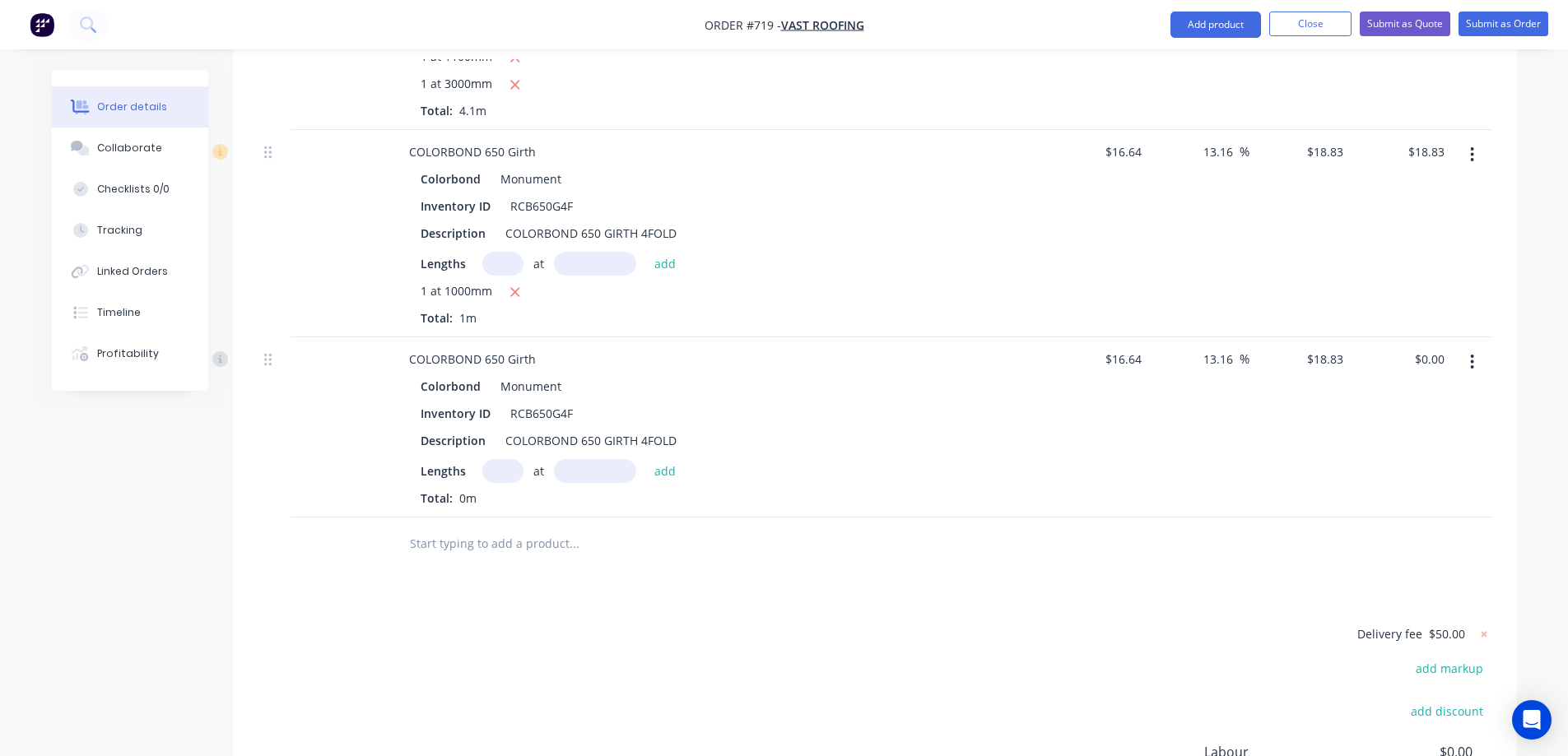
click at [492, 459] on input "text" at bounding box center [503, 470] width 41 height 24
type input "1"
type input "1300mm"
click at [666, 459] on div "Lengths 1 at 1300mm add Total: 0m" at bounding box center [719, 483] width 596 height 48
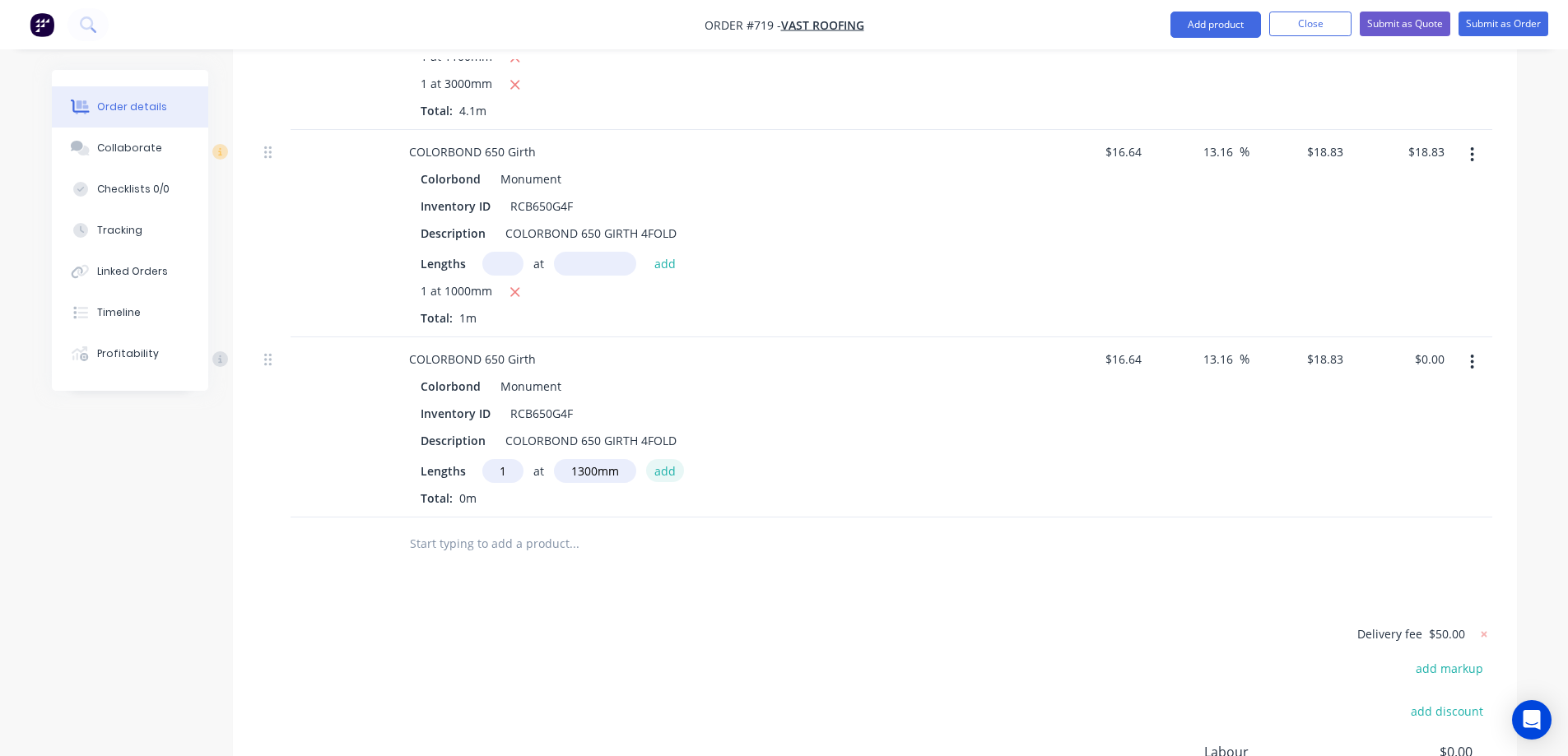
click at [666, 459] on button "add" at bounding box center [666, 470] width 38 height 23
type input "$24.48"
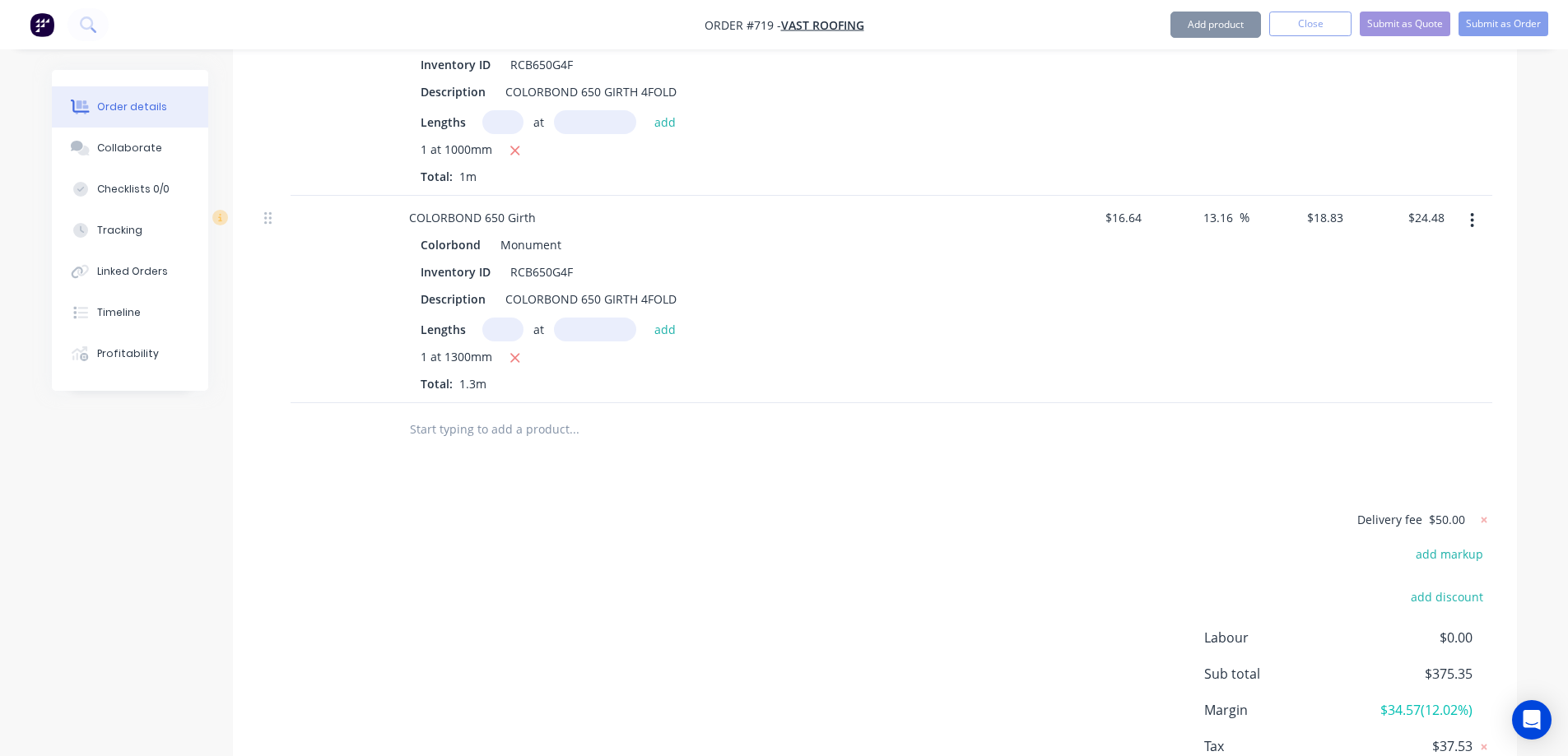
scroll to position [2401, 0]
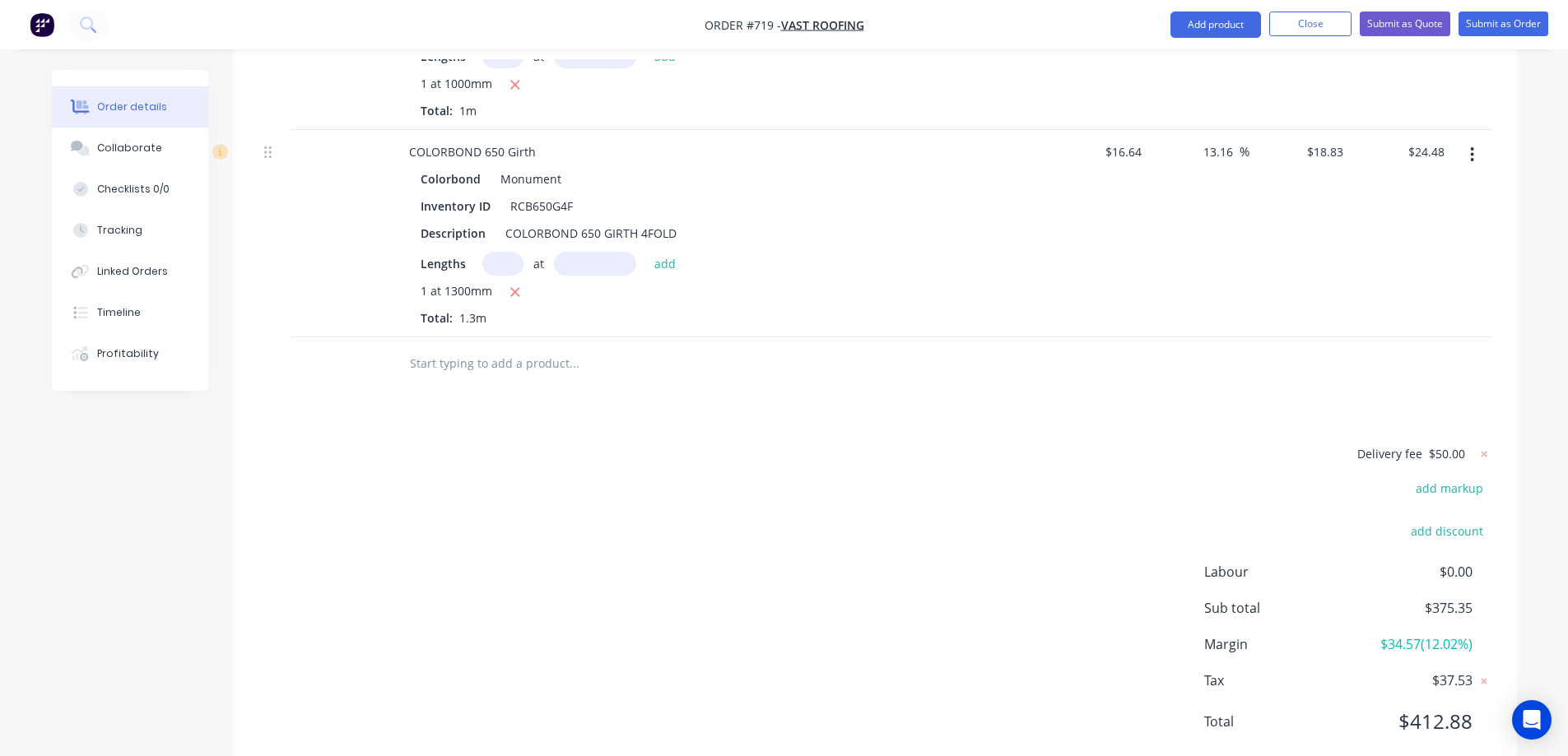
click at [508, 348] on input "text" at bounding box center [574, 364] width 329 height 33
click at [466, 348] on input "text" at bounding box center [574, 364] width 329 height 33
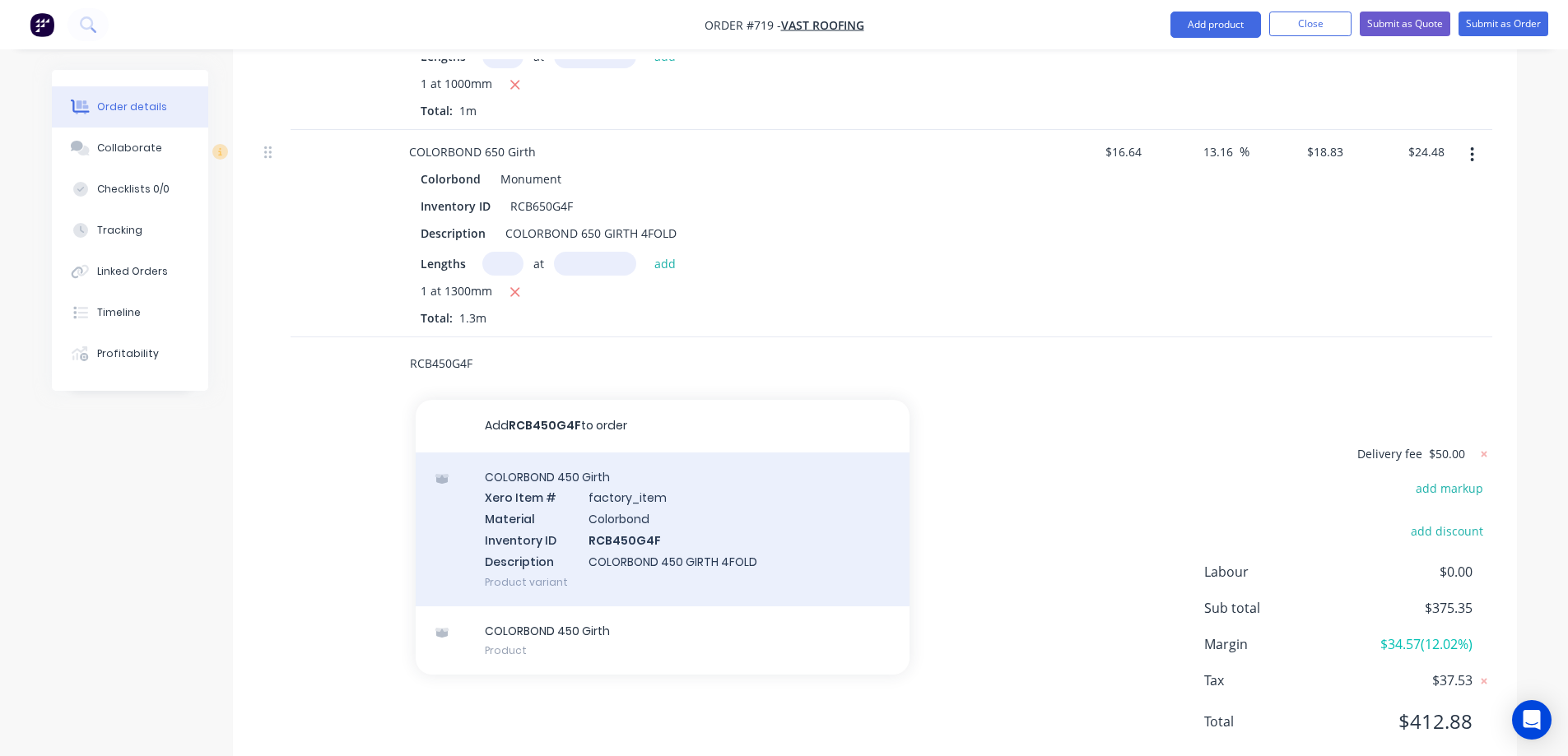
type input "RCB450G4F"
click at [589, 465] on div "COLORBOND 450 Girth Xero Item # factory_item Material Colorbond Inventory ID RC…" at bounding box center [662, 530] width 494 height 154
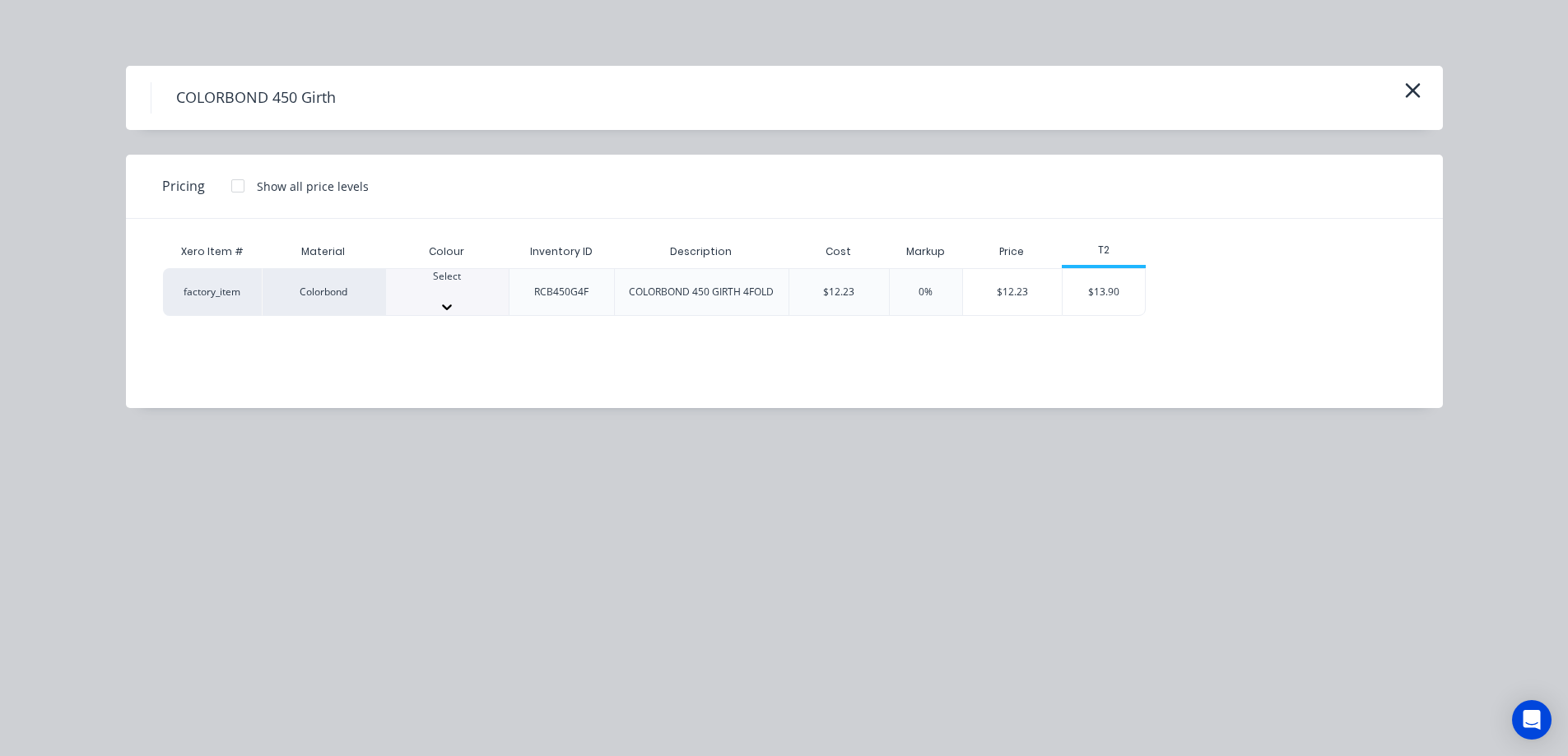
click at [483, 299] on div at bounding box center [447, 307] width 123 height 17
click at [1104, 297] on div "$13.90" at bounding box center [1104, 297] width 82 height 56
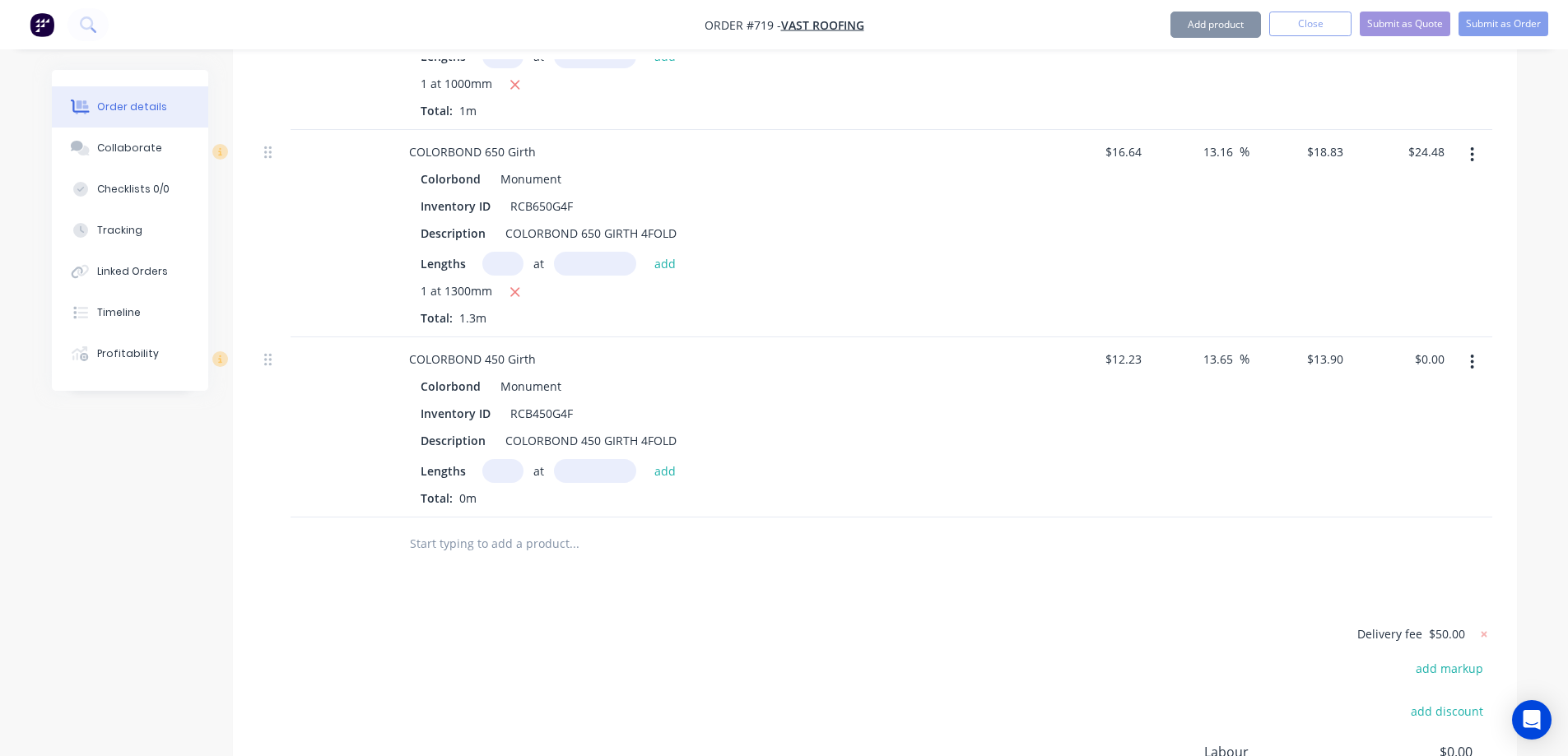
click at [504, 459] on input "text" at bounding box center [503, 470] width 41 height 24
type input "1"
type input "6200mm"
click at [668, 459] on button "add" at bounding box center [666, 470] width 38 height 23
type input "$86.18"
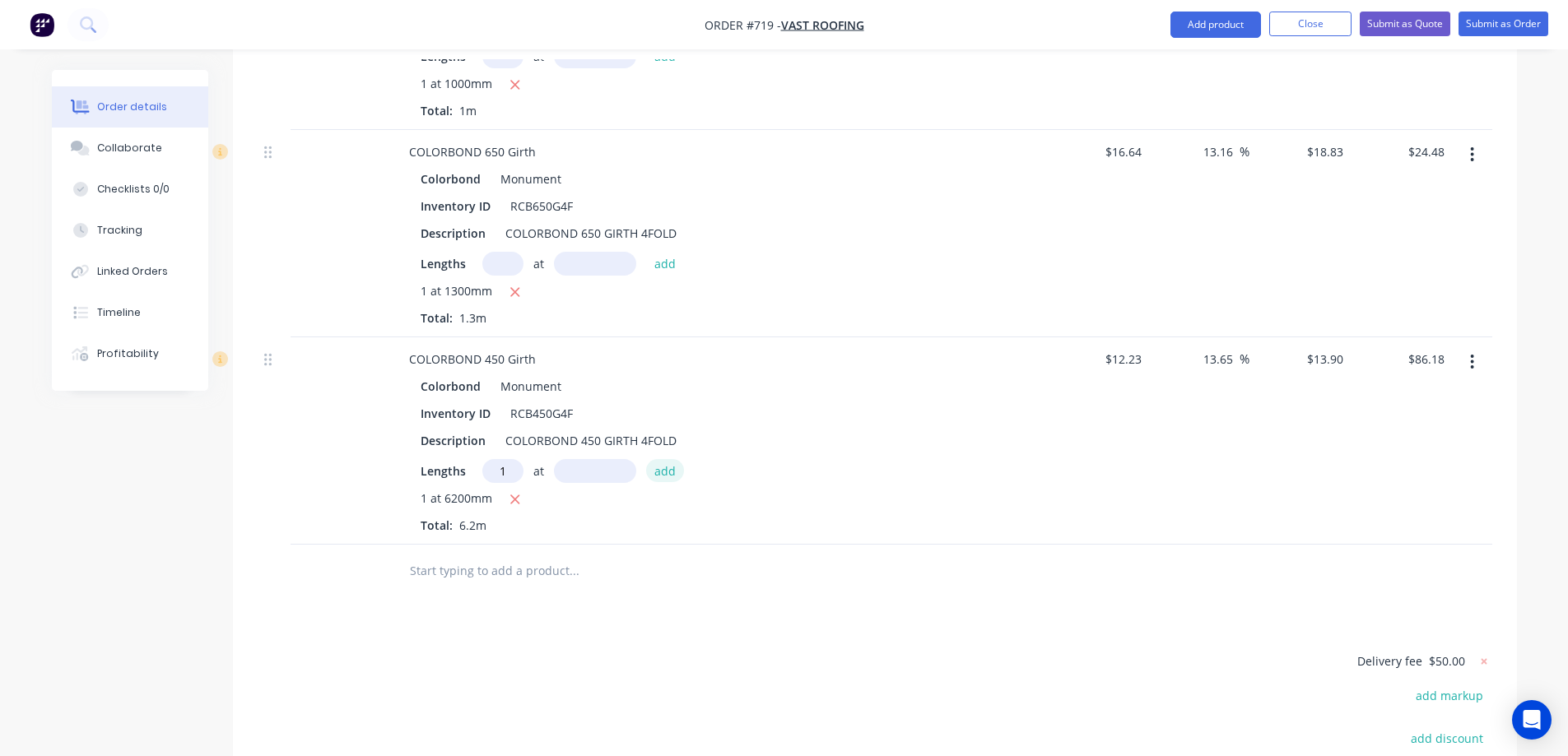
type input "1"
type input "2000mm"
click at [668, 459] on button "add" at bounding box center [666, 470] width 38 height 23
type input "$113.98"
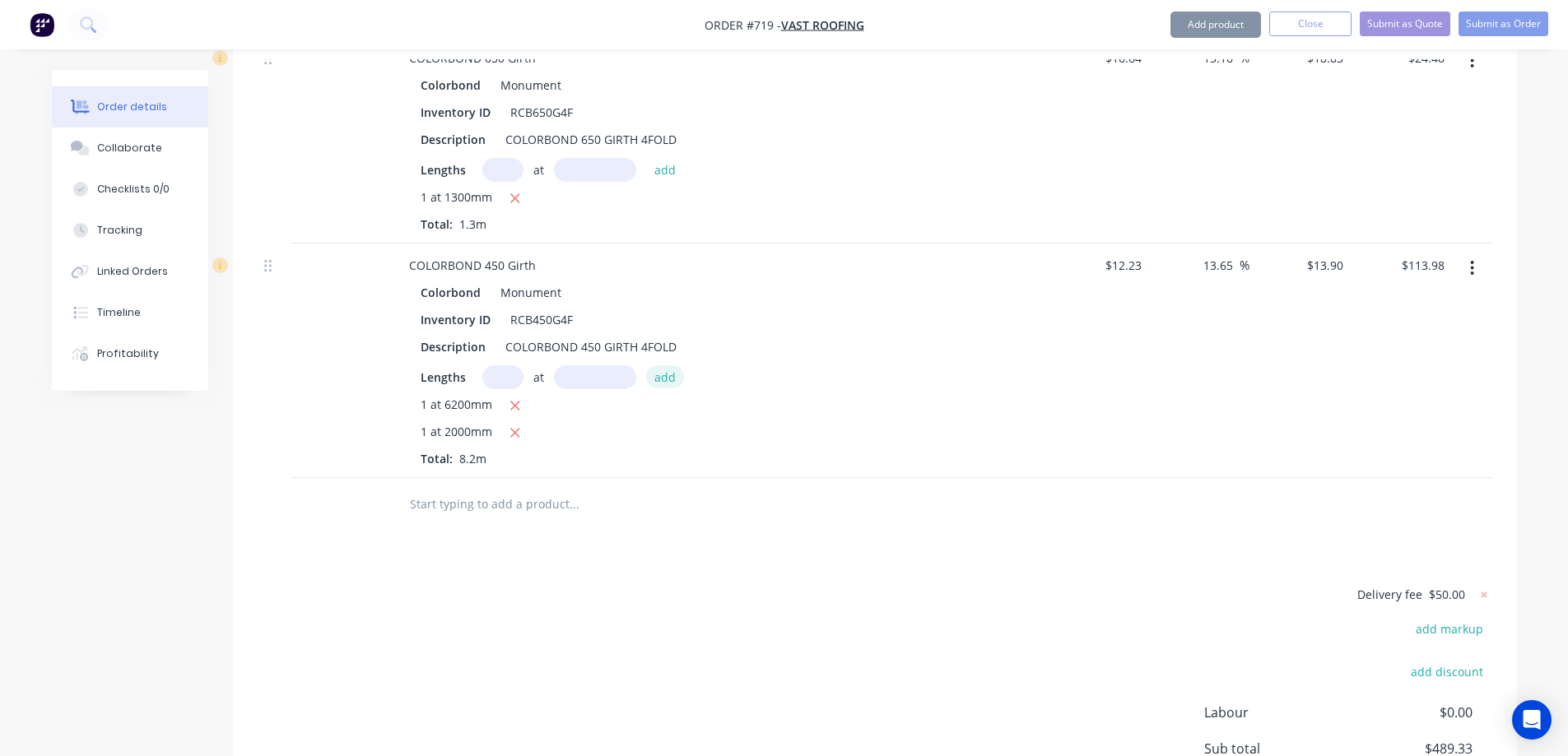
scroll to position [2636, 0]
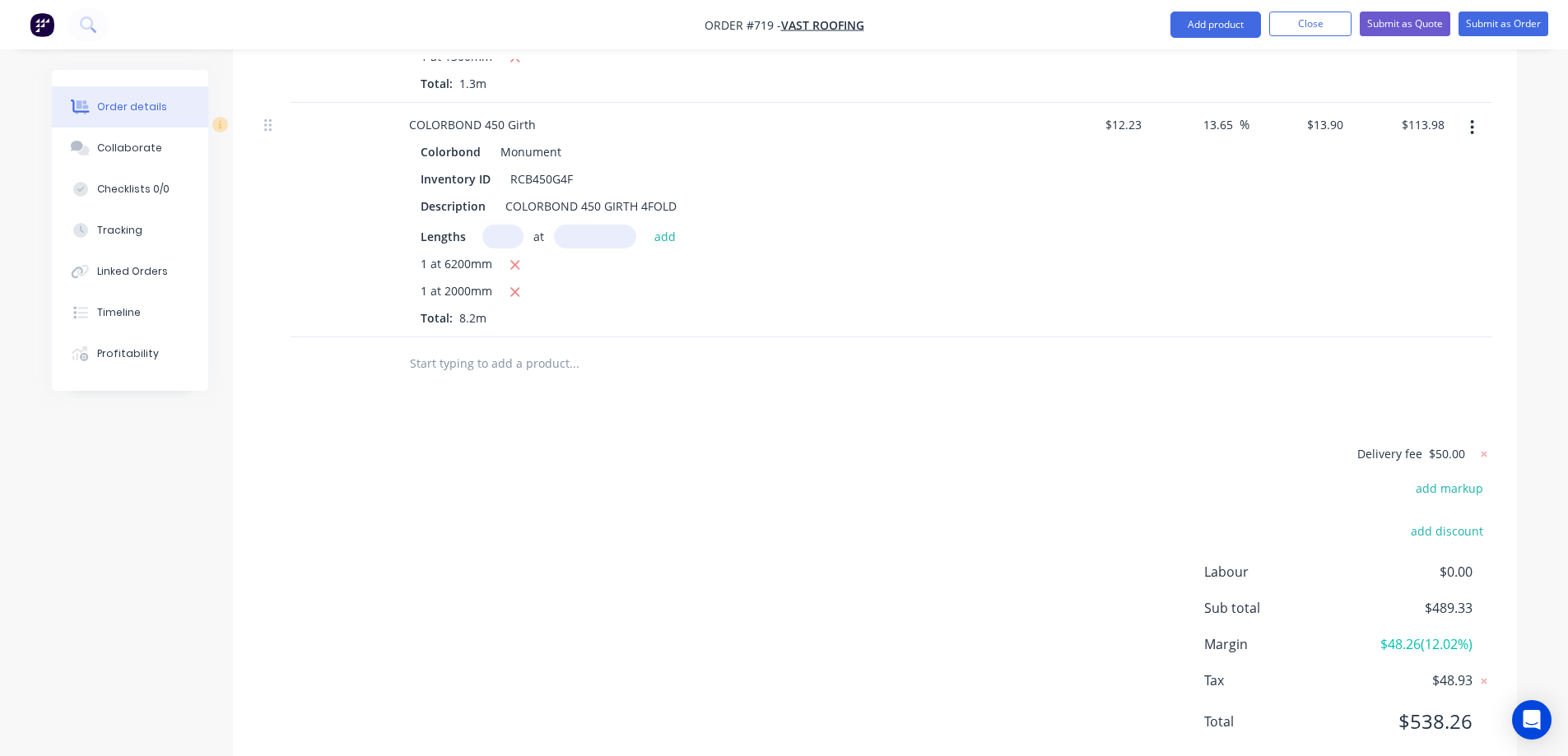
click at [500, 348] on input "text" at bounding box center [574, 364] width 329 height 33
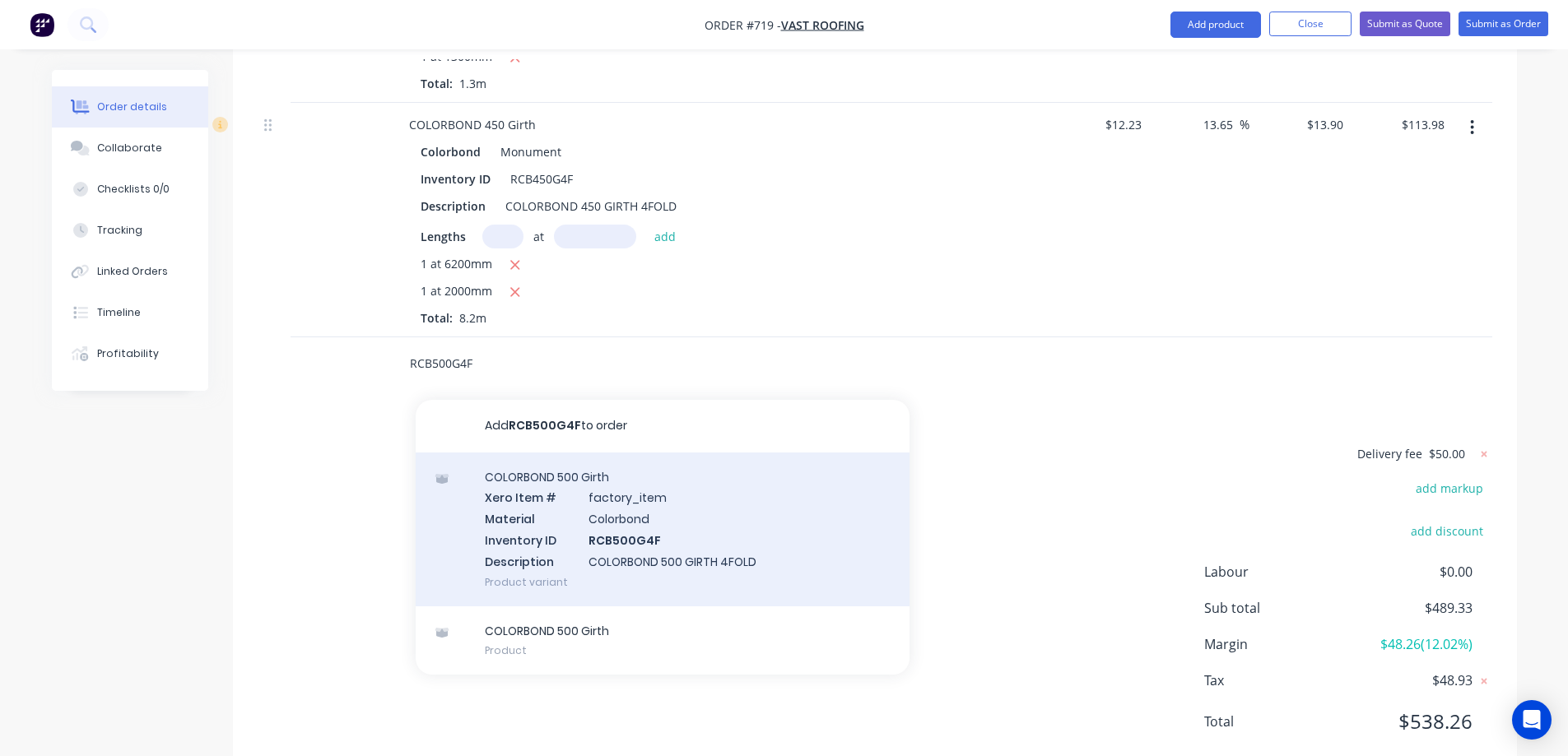
type input "RCB500G4F"
click at [576, 464] on div "COLORBOND 500 Girth Xero Item # factory_item Material Colorbond Inventory ID RC…" at bounding box center [662, 530] width 494 height 154
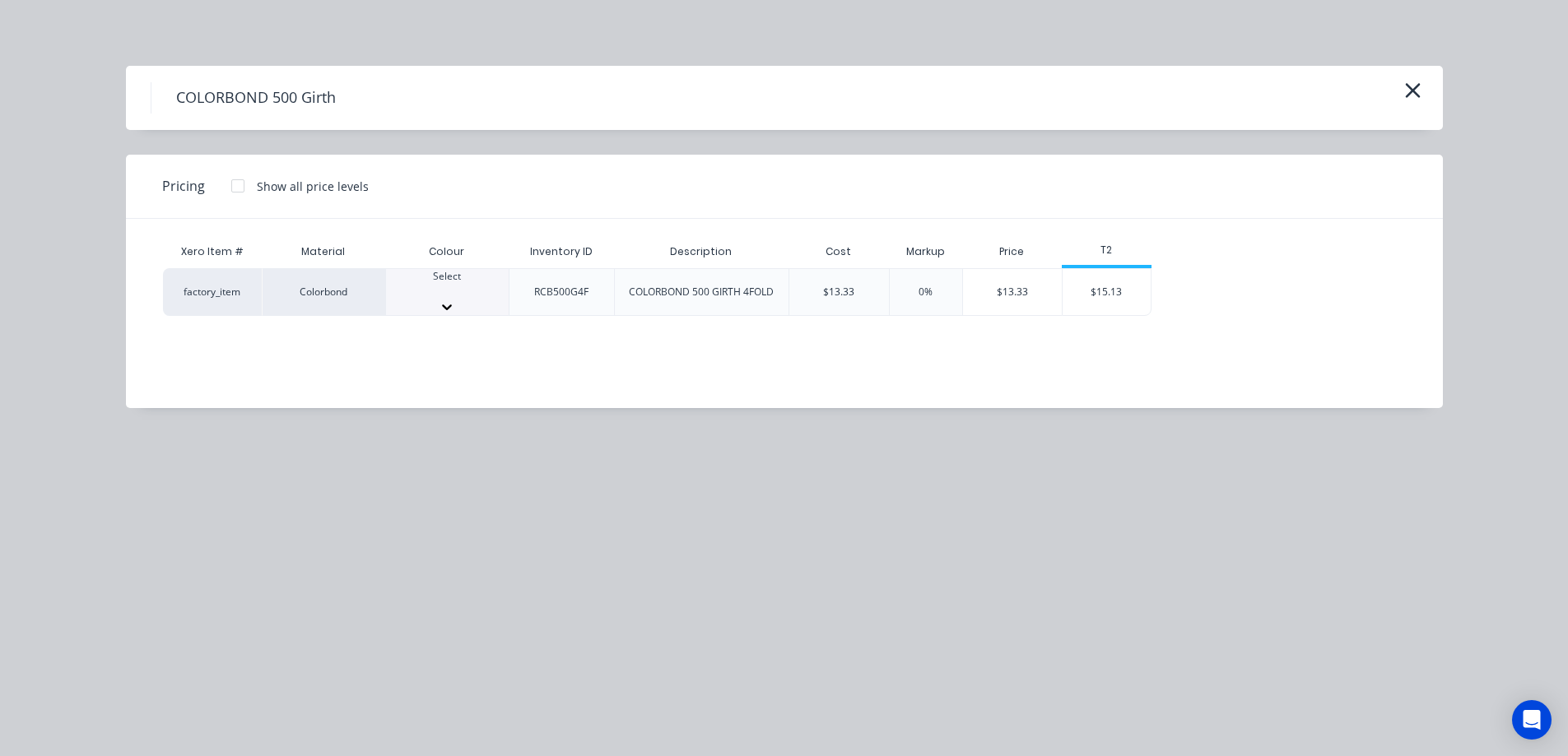
click at [478, 299] on div at bounding box center [447, 307] width 123 height 17
click at [1105, 278] on div "$15.13" at bounding box center [1106, 297] width 88 height 56
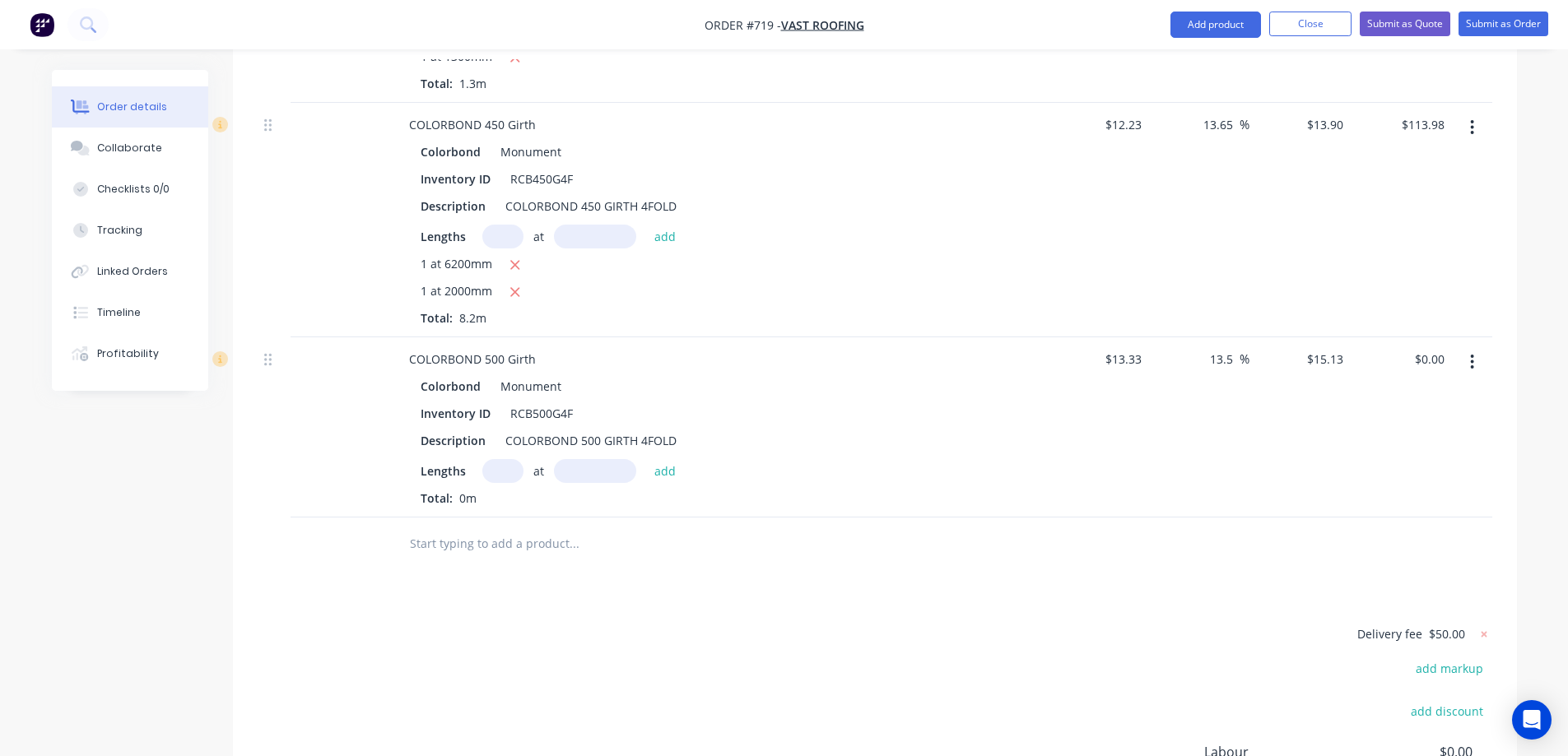
click at [504, 459] on input "text" at bounding box center [503, 470] width 41 height 24
type input "1"
type input "4200mm"
click at [668, 459] on button "add" at bounding box center [666, 470] width 38 height 23
type input "$63.55"
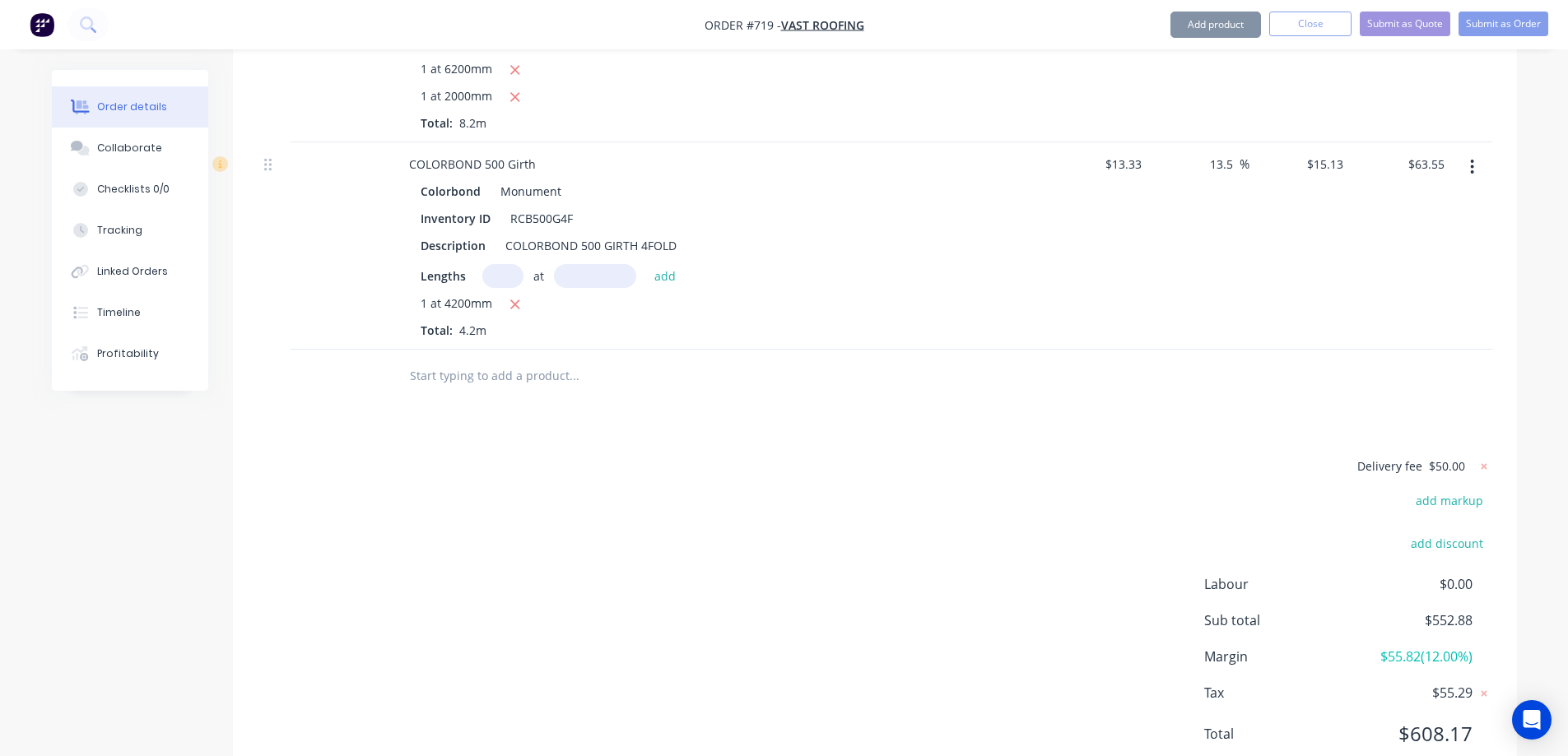
scroll to position [2844, 0]
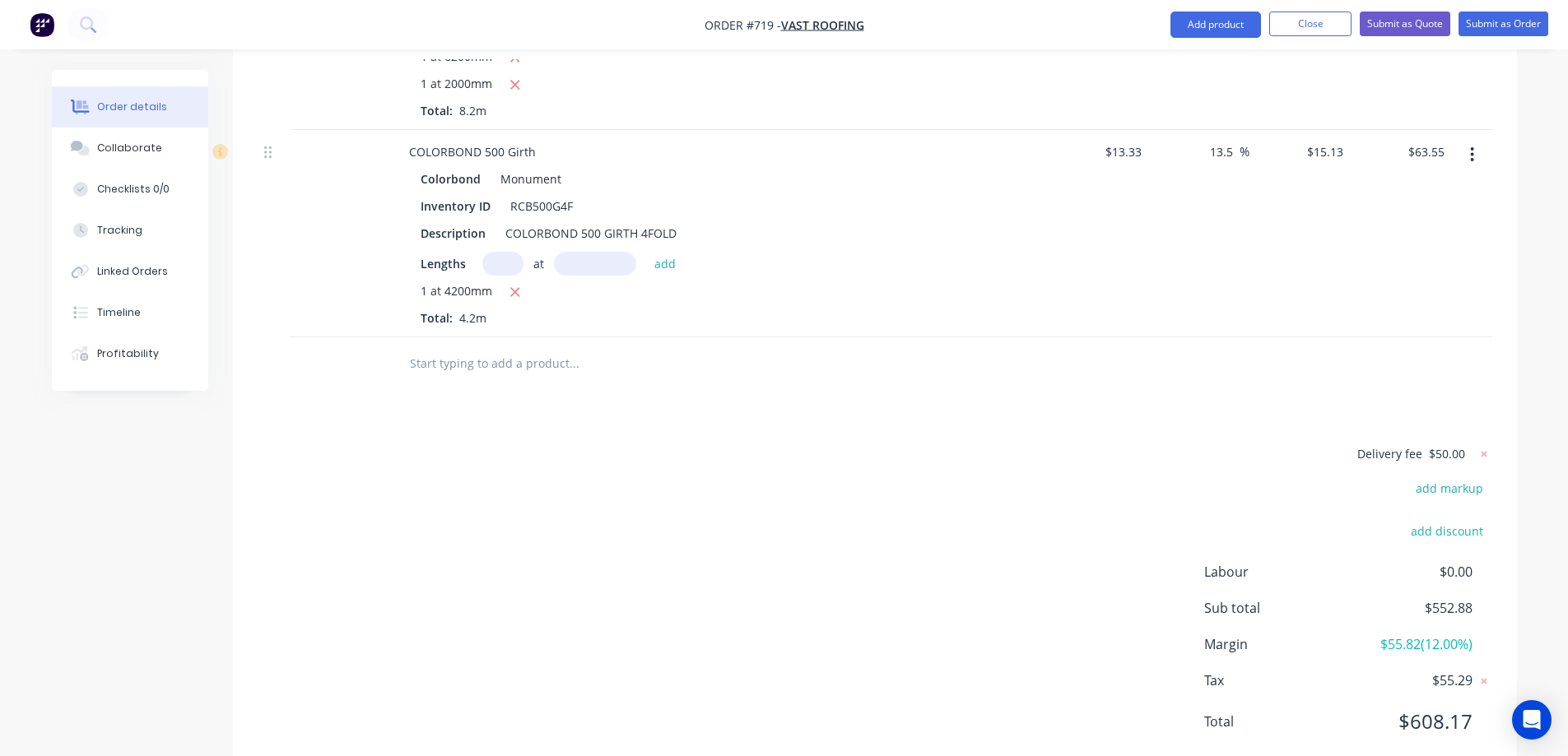
click at [421, 348] on input "text" at bounding box center [574, 364] width 329 height 33
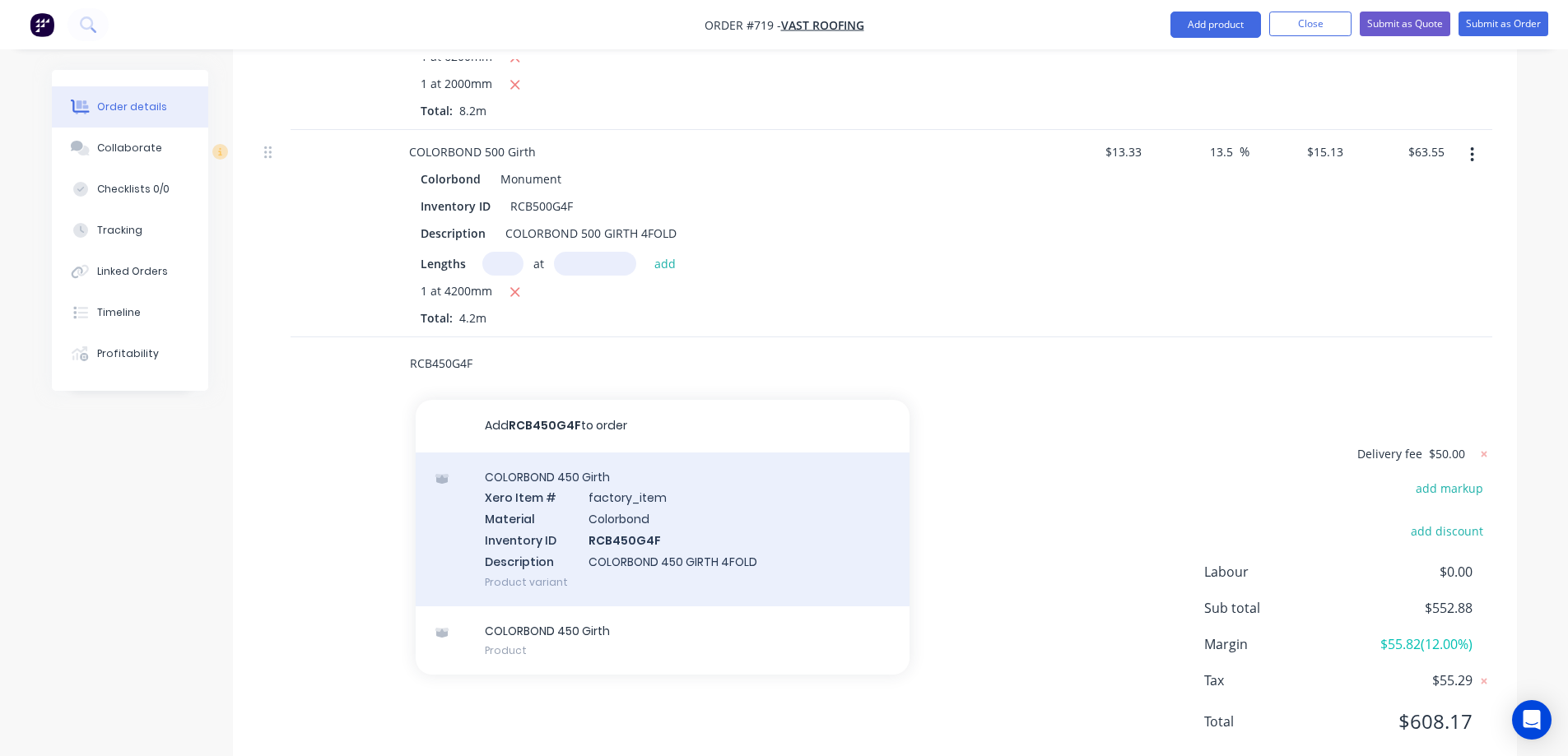
type input "RCB450G4F"
click at [544, 478] on div "COLORBOND 450 Girth Xero Item # factory_item Material Colorbond Inventory ID RC…" at bounding box center [662, 530] width 494 height 154
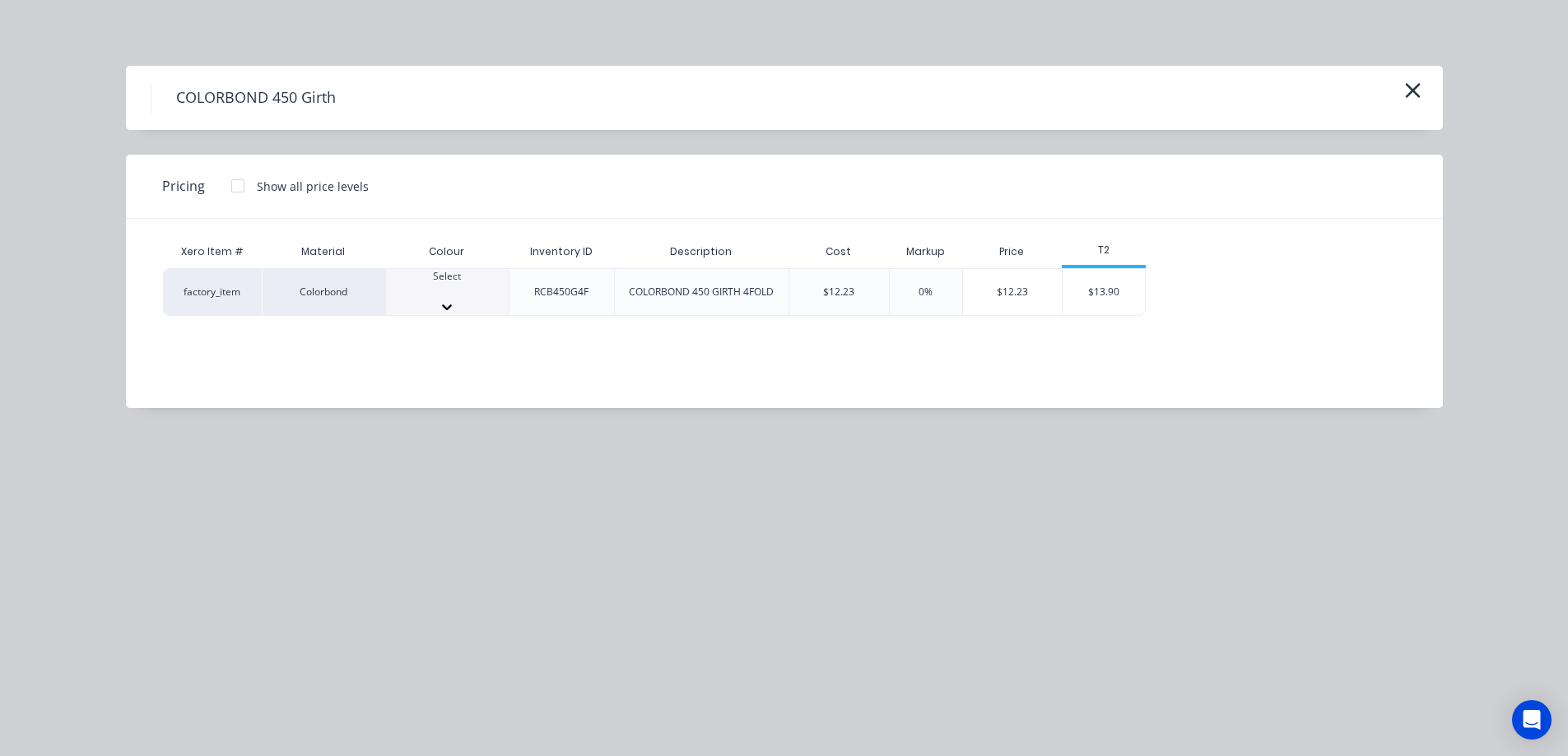
click at [465, 273] on div "Select" at bounding box center [447, 292] width 123 height 46
click at [1121, 289] on div "$13.90" at bounding box center [1104, 297] width 82 height 56
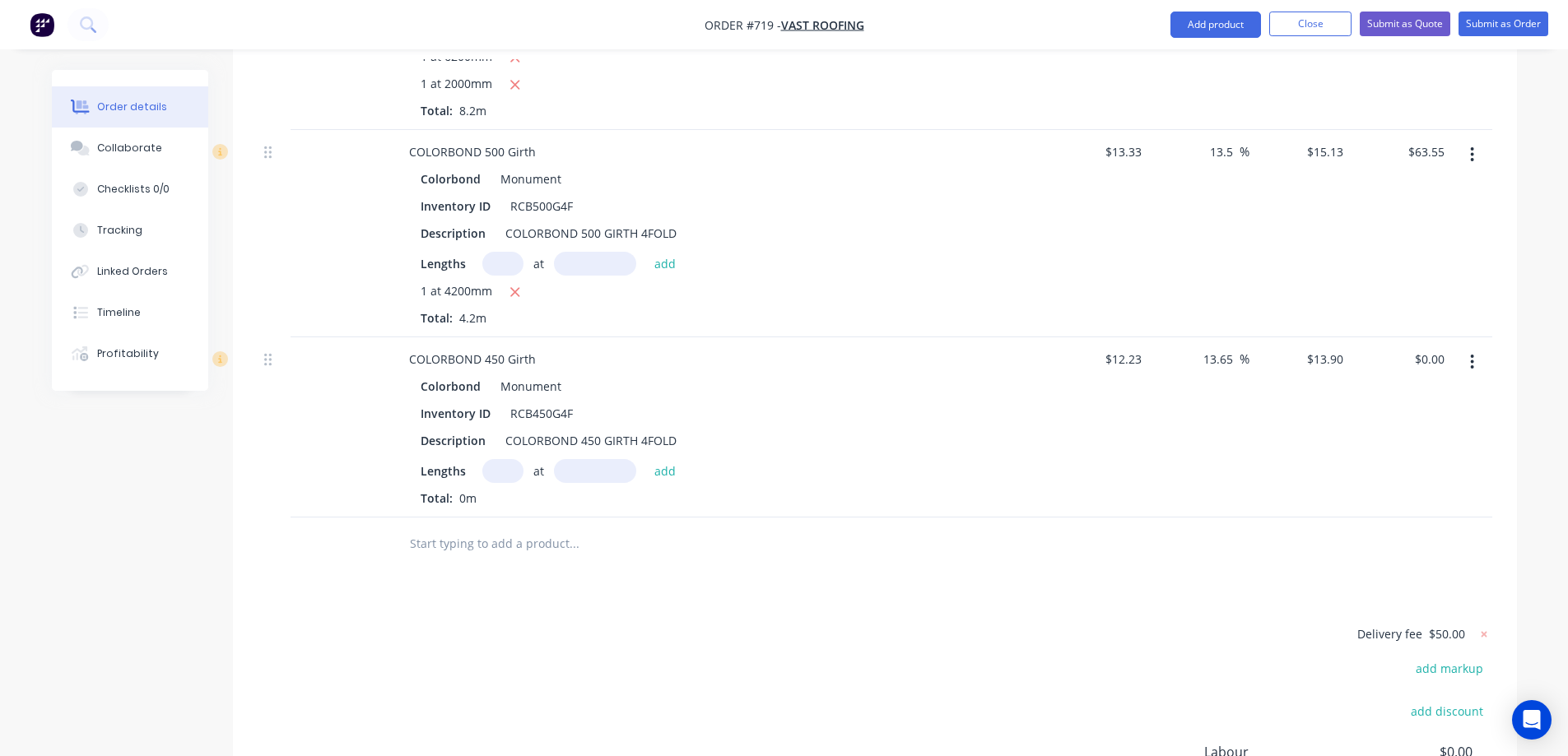
click at [514, 459] on input "text" at bounding box center [503, 470] width 41 height 24
type input "1"
type input "1300"
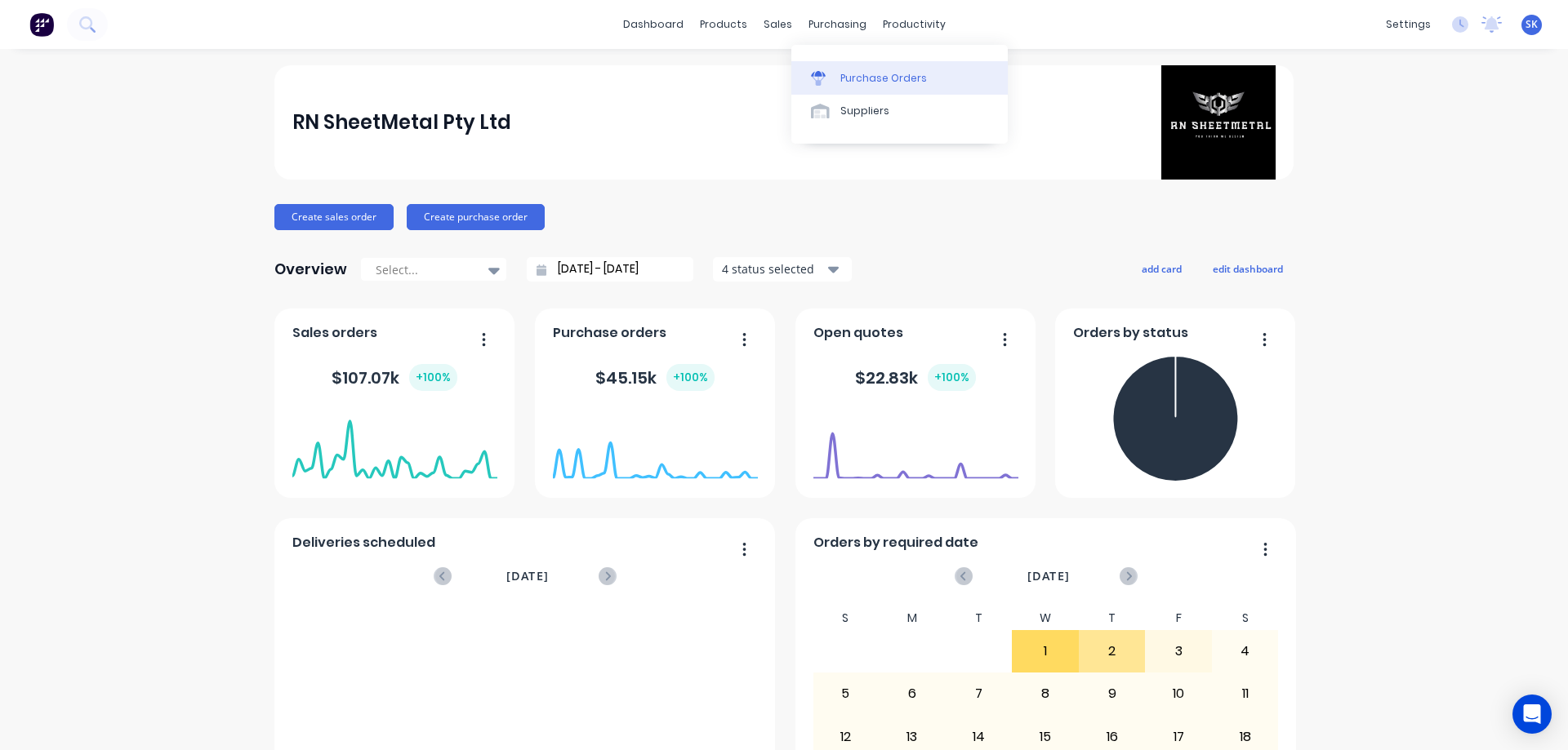
click at [847, 76] on div "Purchase Orders" at bounding box center [883, 78] width 86 height 15
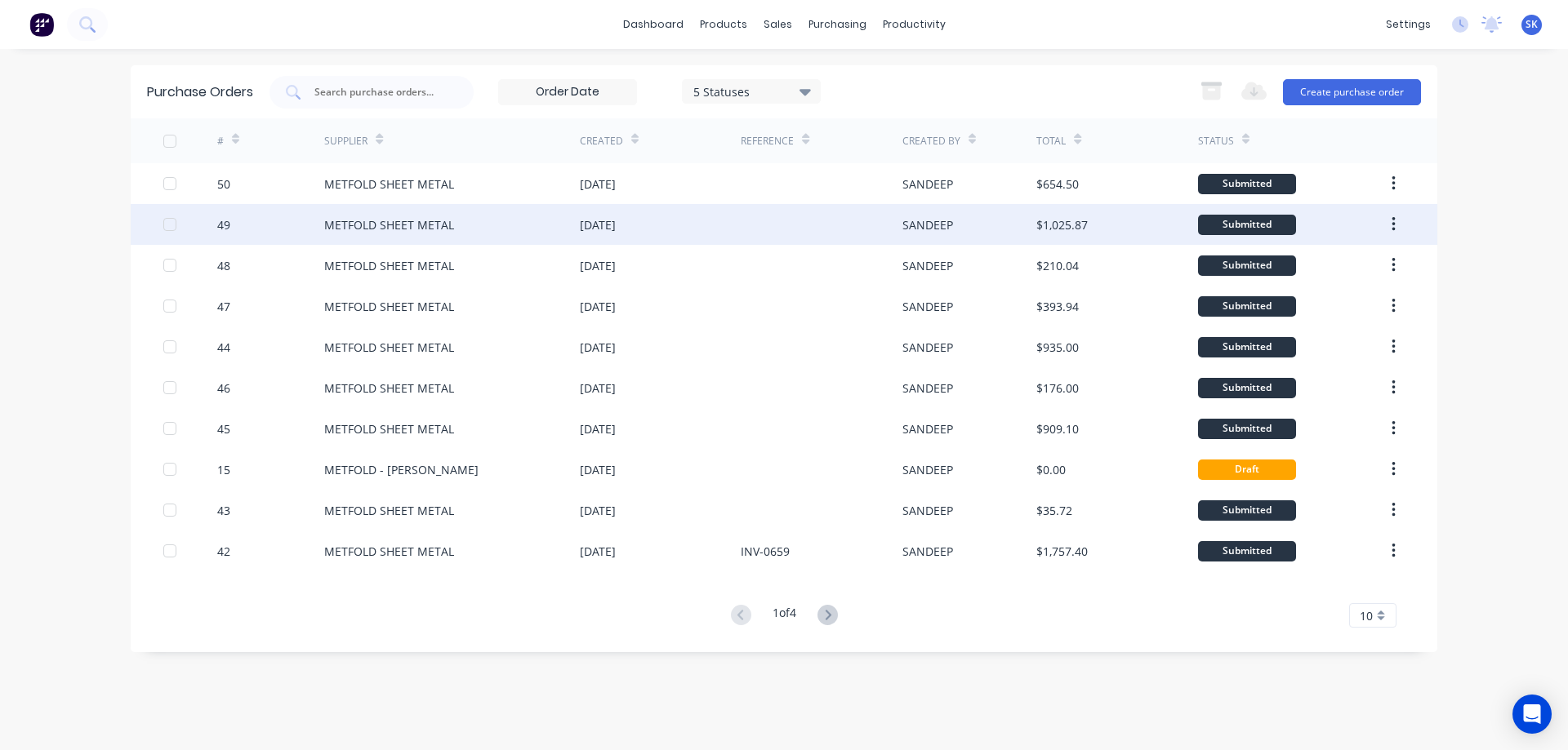
click at [832, 214] on div at bounding box center [821, 224] width 161 height 41
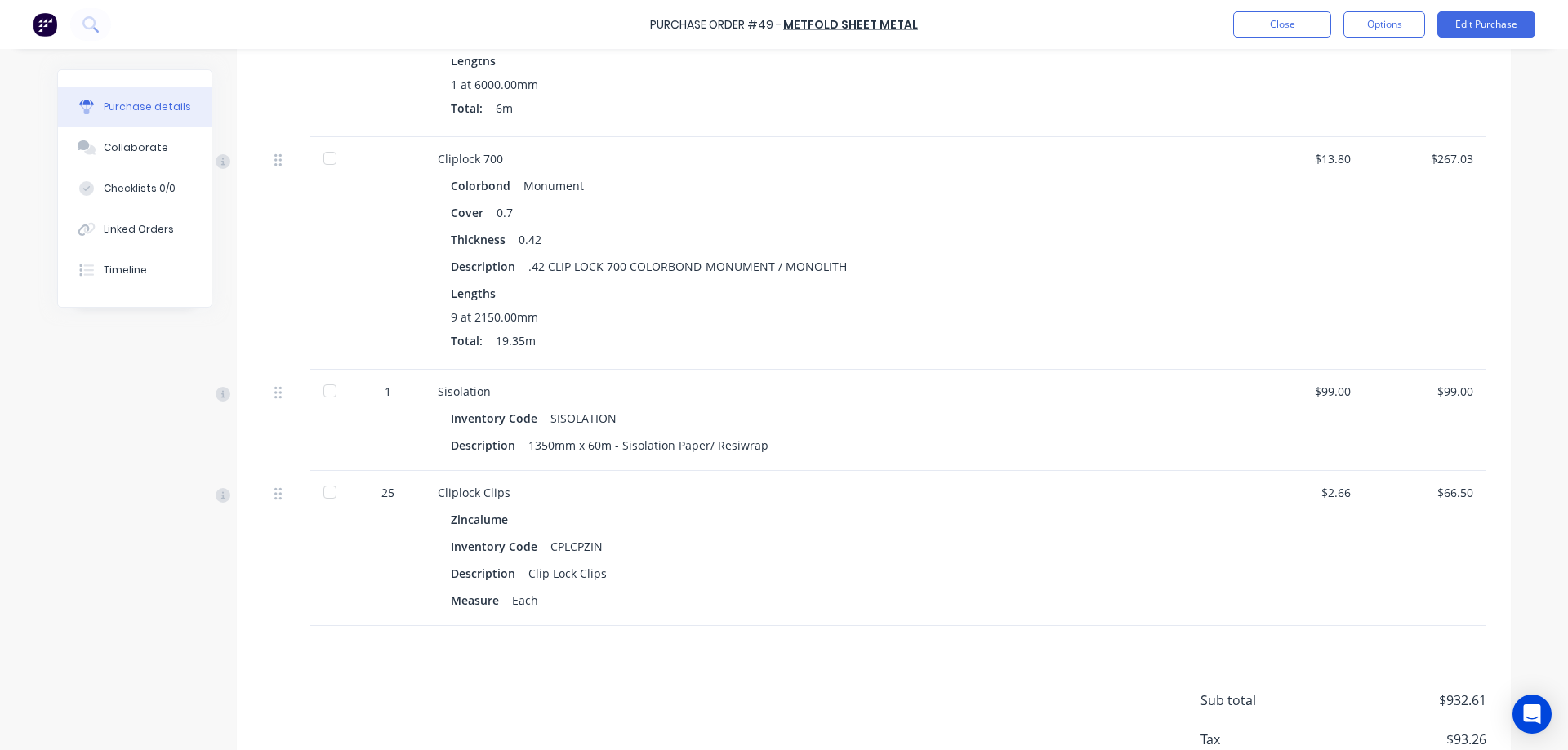
scroll to position [1061, 0]
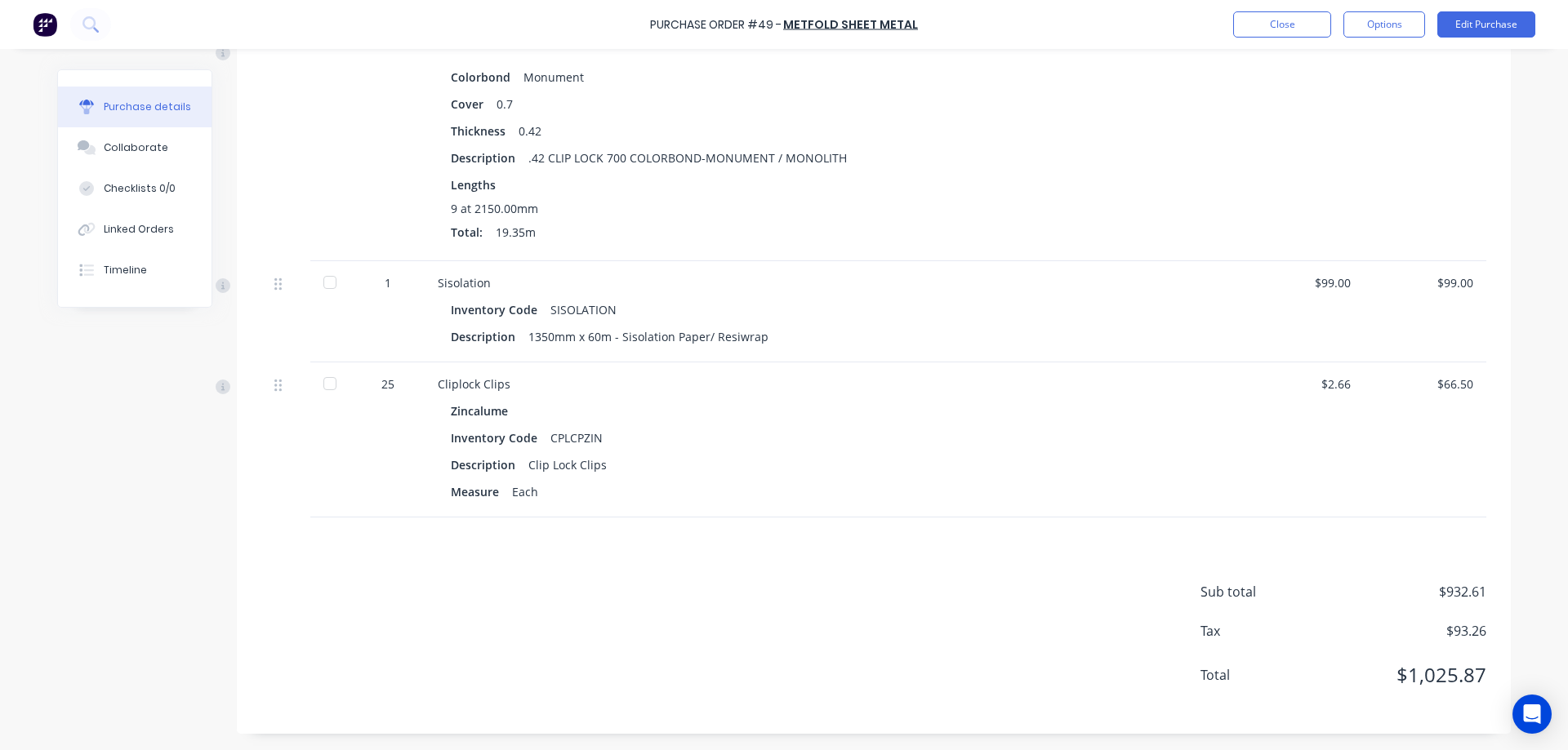
click at [465, 615] on div "Sub total $932.61 Tax $93.26 Total $1,025.87" at bounding box center [874, 626] width 1274 height 216
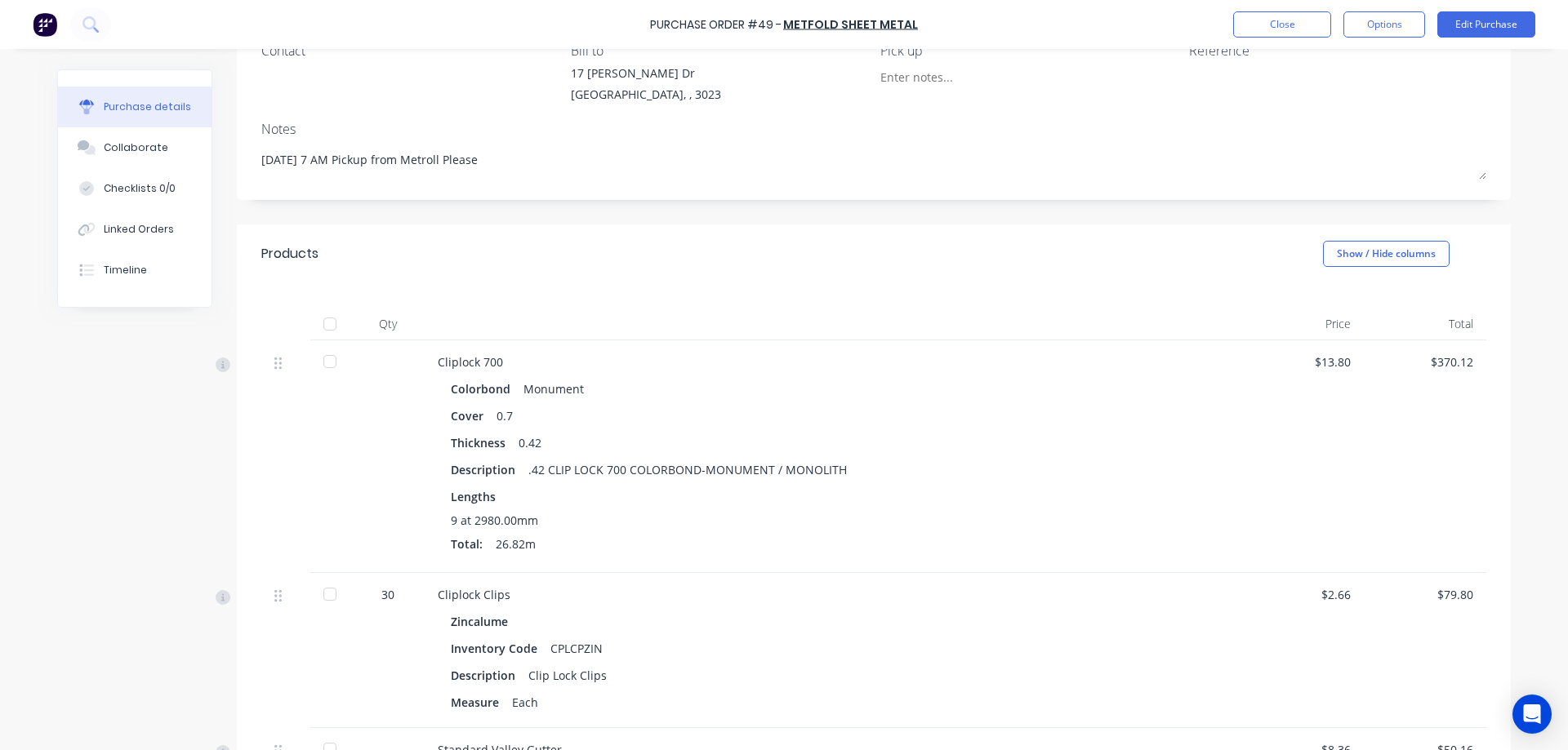
scroll to position [408, 0]
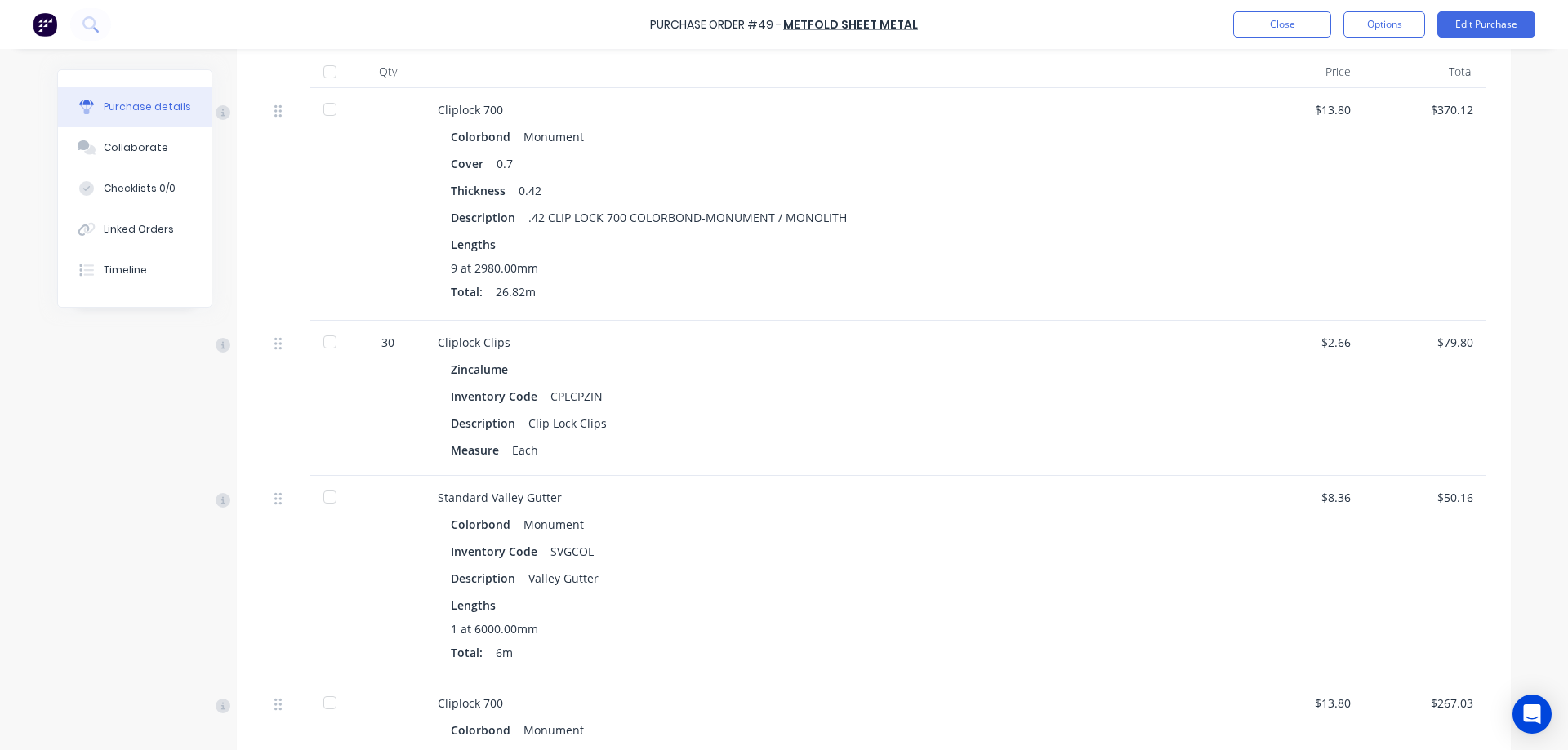
click at [48, 22] on img at bounding box center [45, 24] width 24 height 24
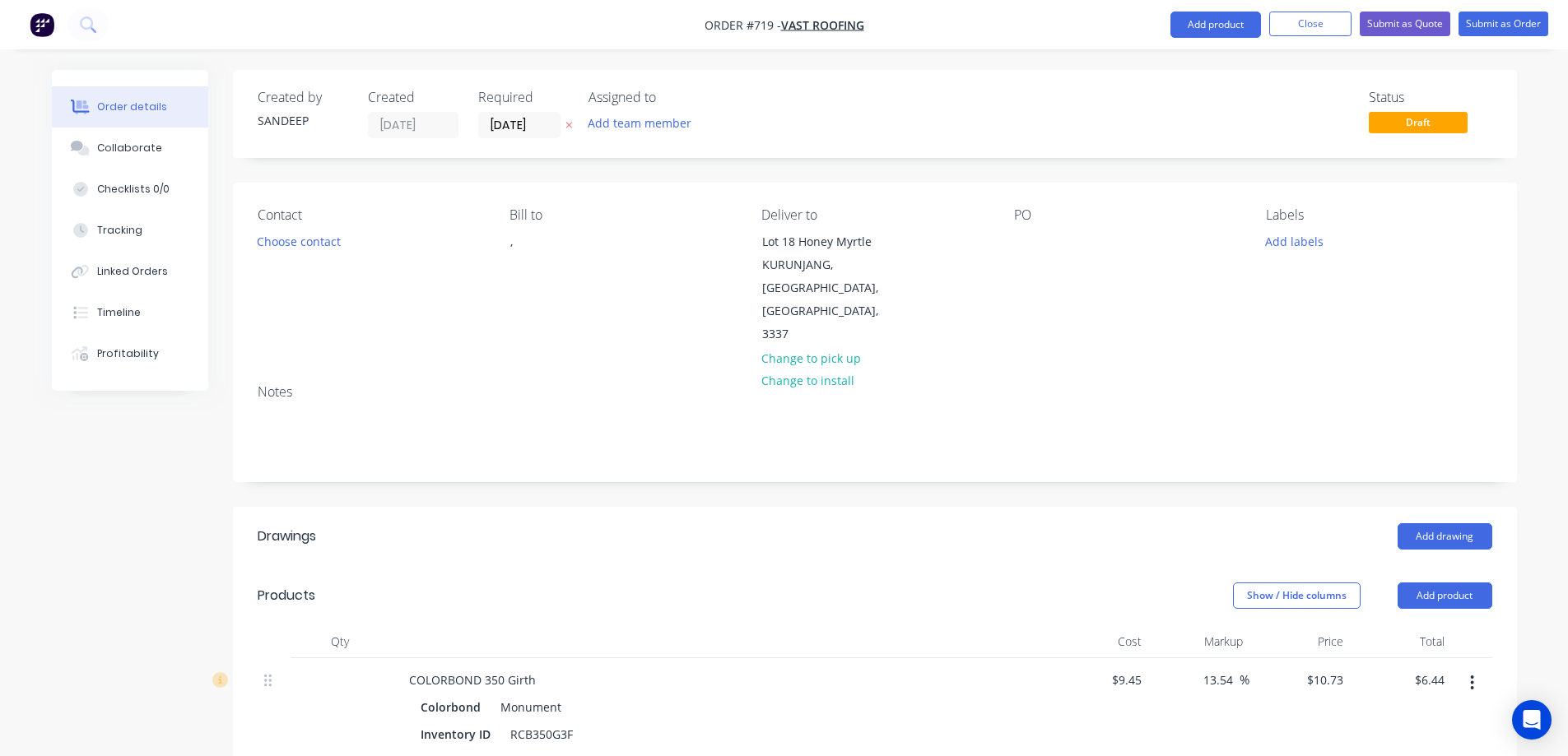
scroll to position [2844, 0]
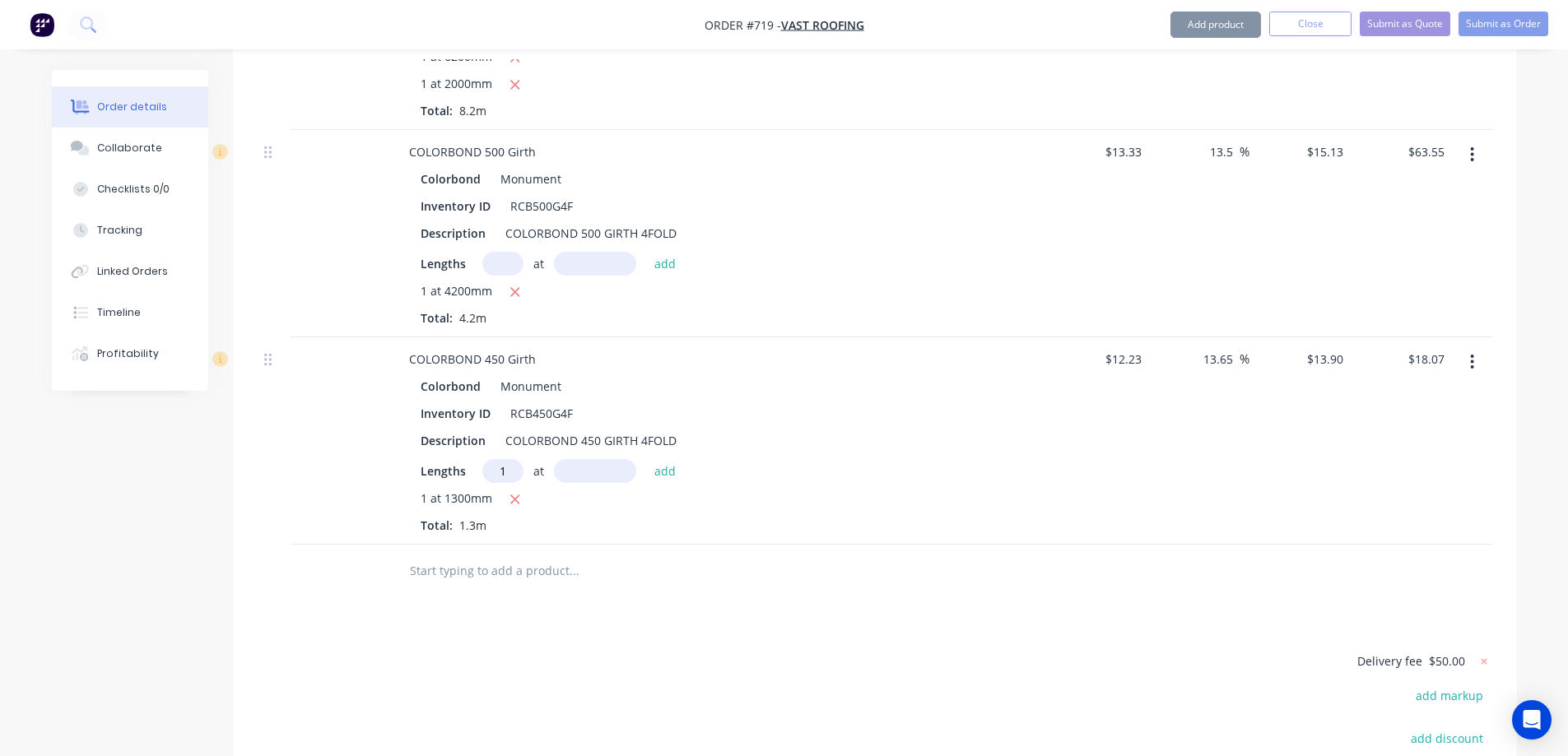
type input "1"
type input "1500mm"
click at [659, 459] on button "add" at bounding box center [666, 470] width 38 height 23
type input "$38.92"
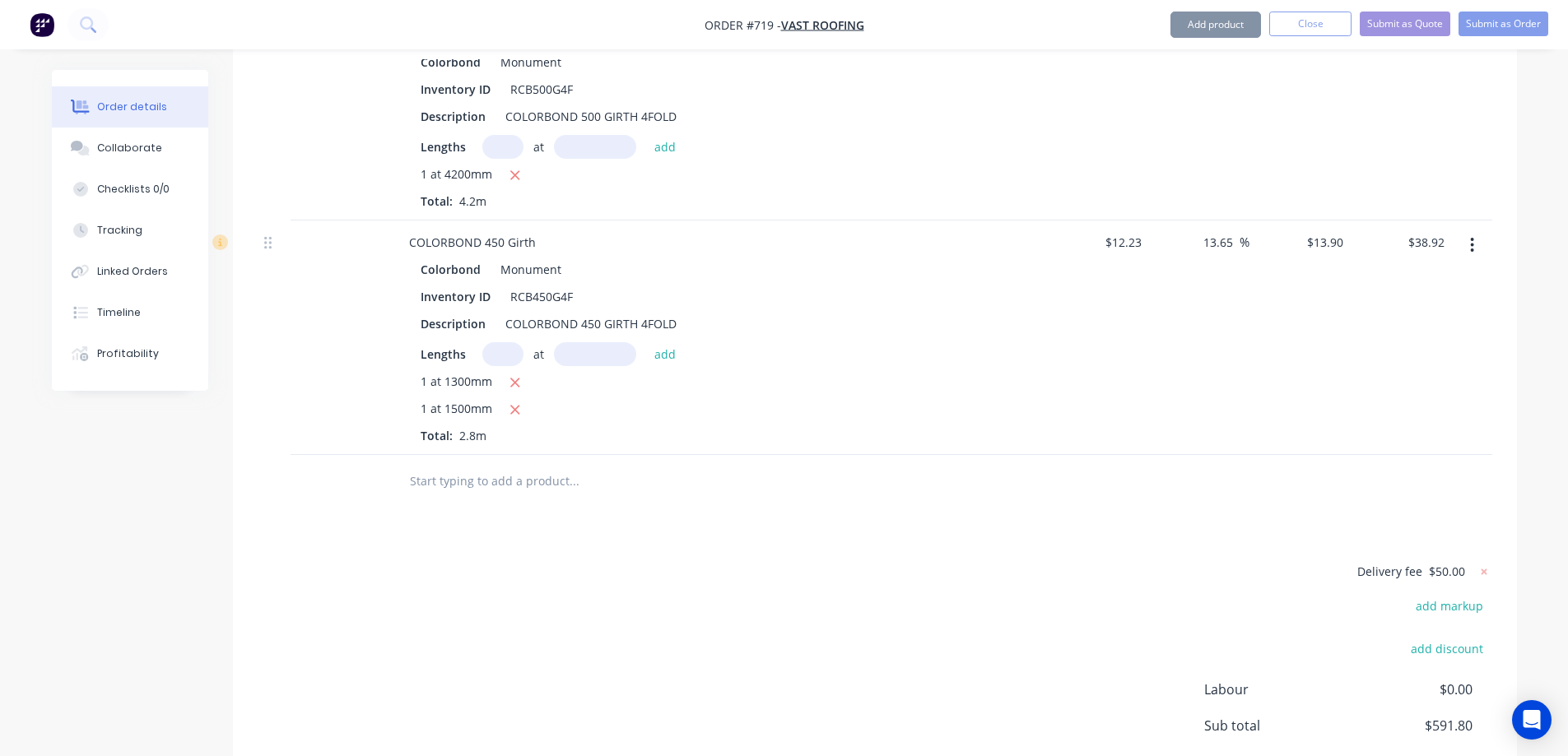
scroll to position [3008, 0]
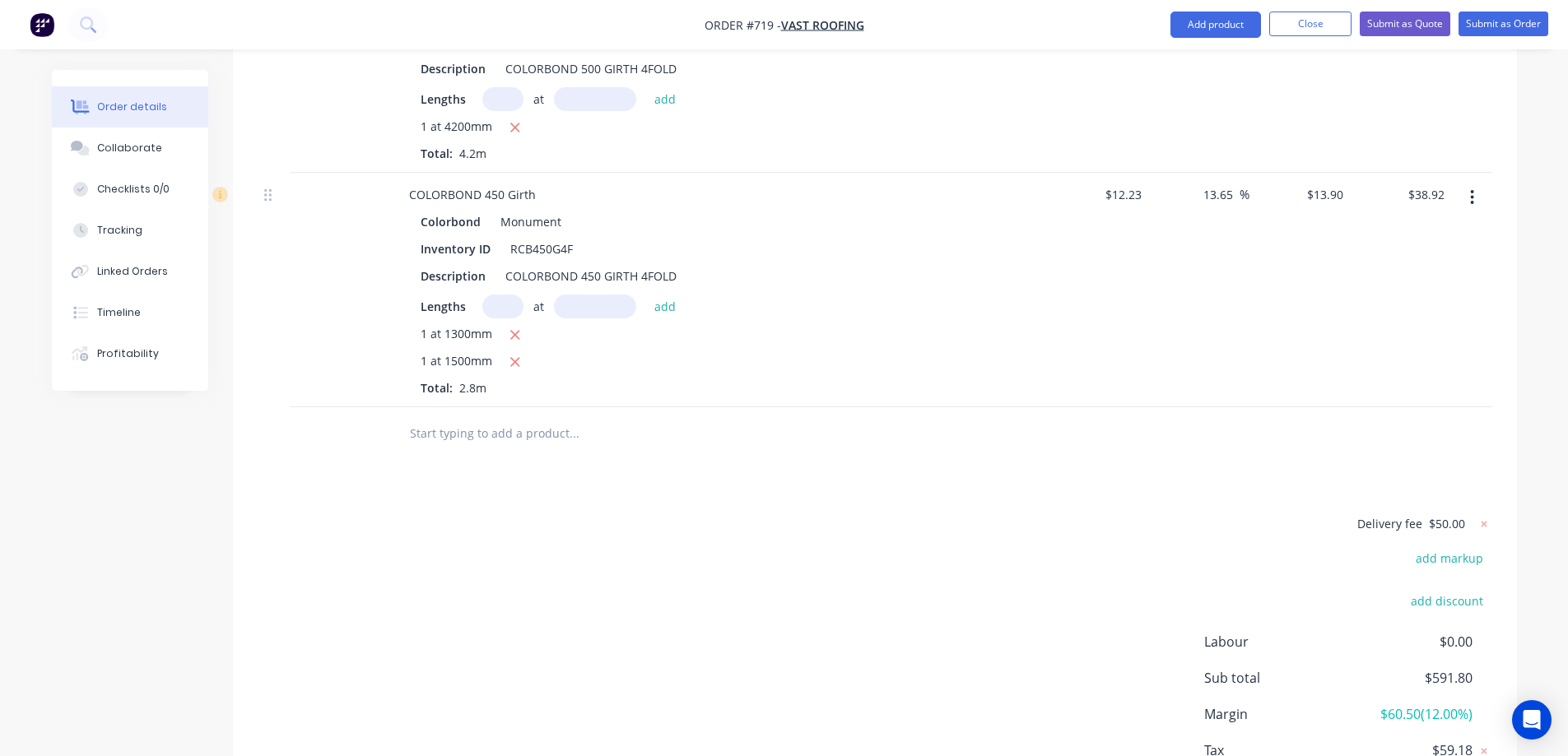
click at [472, 417] on input "text" at bounding box center [574, 434] width 329 height 33
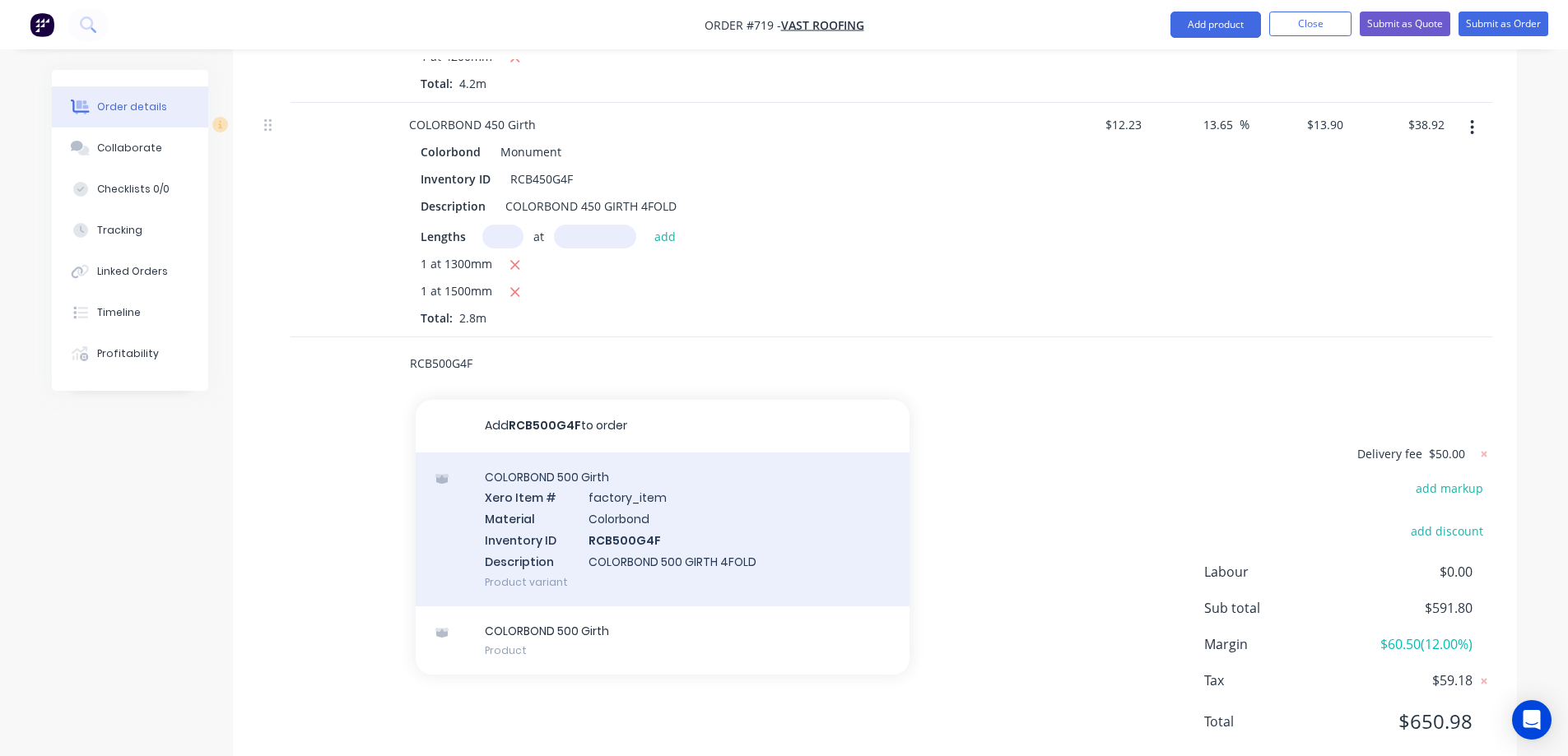
type input "RCB500G4F"
click at [625, 470] on div "COLORBOND 500 Girth Xero Item # factory_item Material Colorbond Inventory ID RC…" at bounding box center [662, 530] width 494 height 154
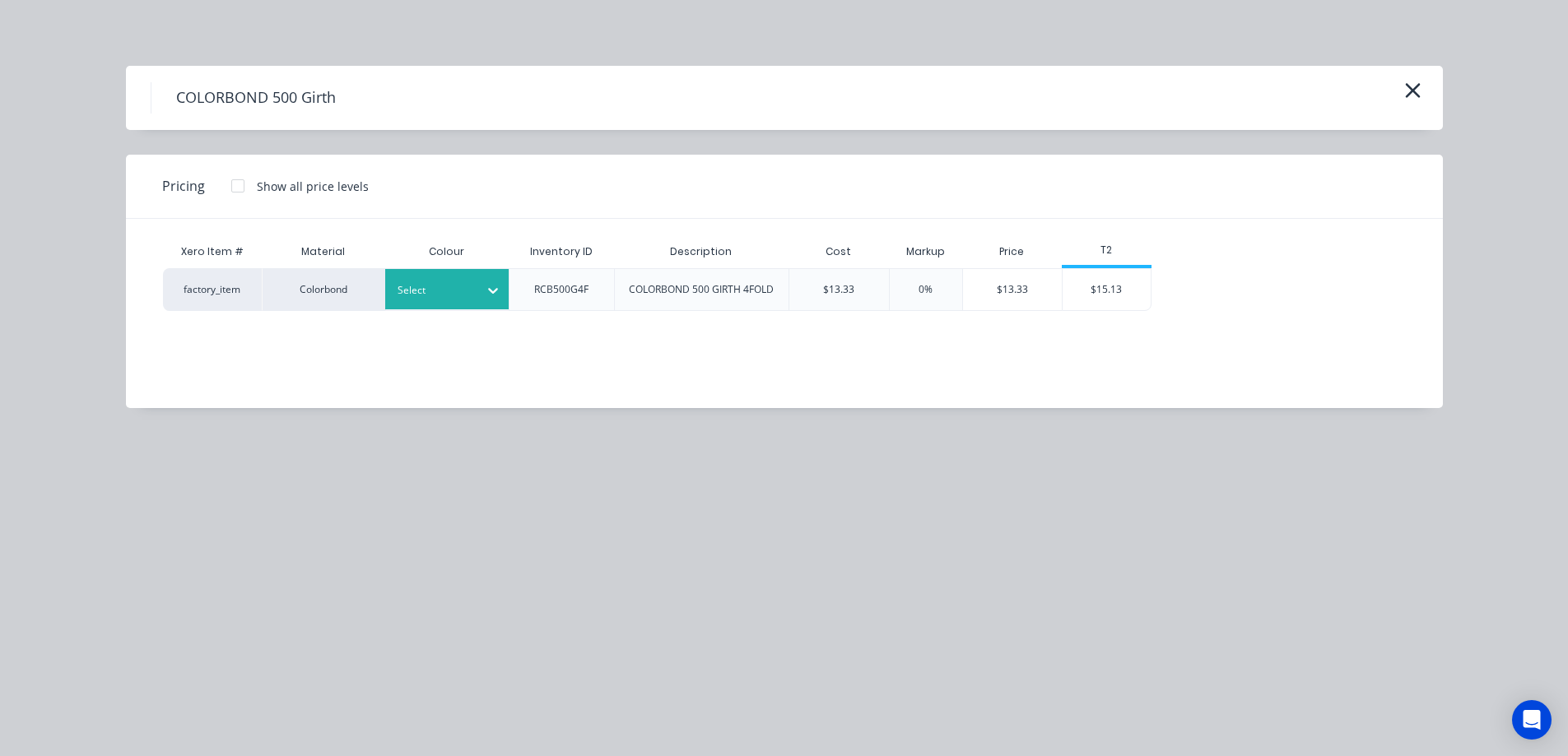
click at [486, 288] on icon at bounding box center [493, 290] width 17 height 17
click at [1131, 293] on div "$15.13" at bounding box center [1106, 289] width 88 height 41
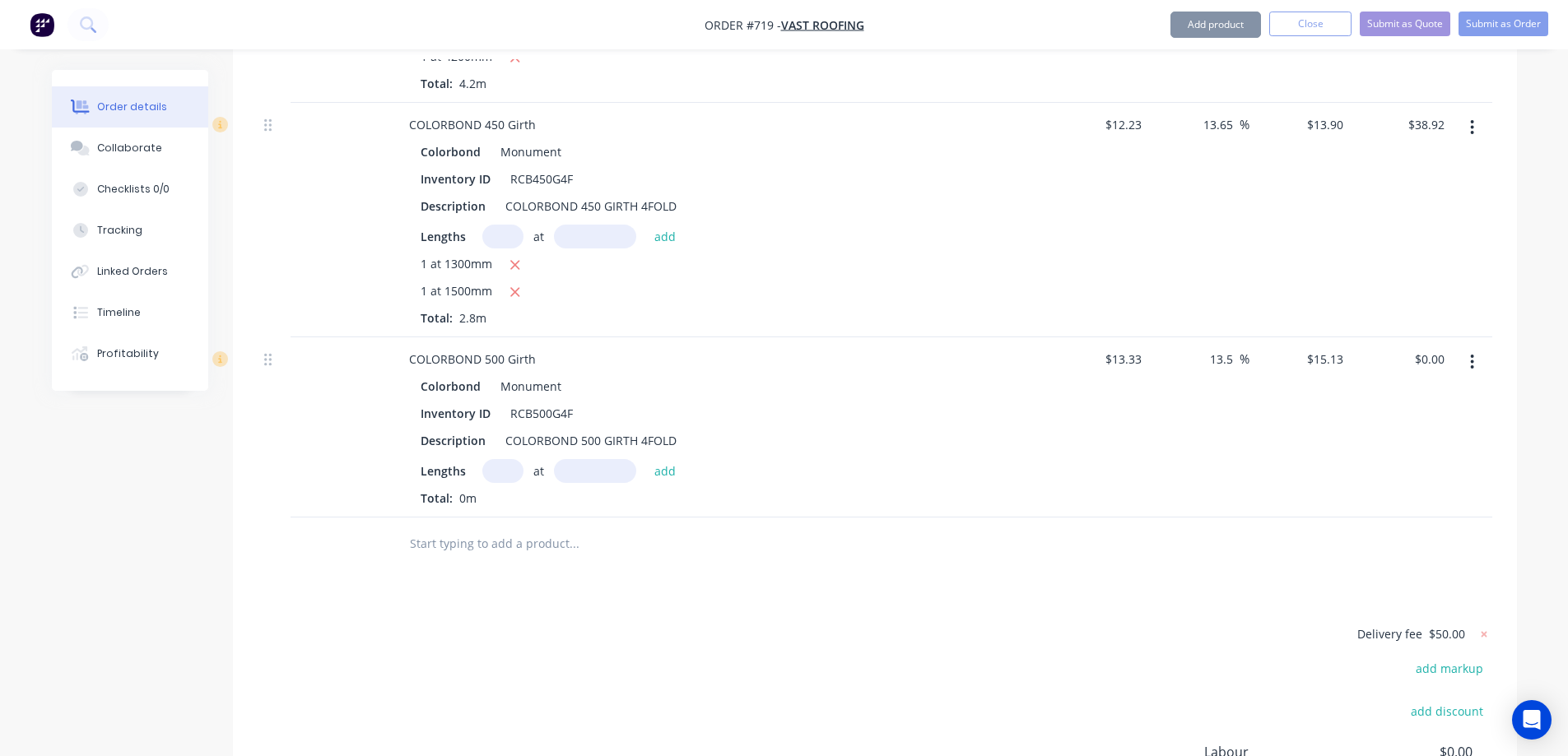
click at [507, 459] on input "text" at bounding box center [503, 470] width 41 height 24
type input "1"
type input "1600mm"
click at [679, 459] on button "add" at bounding box center [666, 470] width 38 height 23
type input "$24.21"
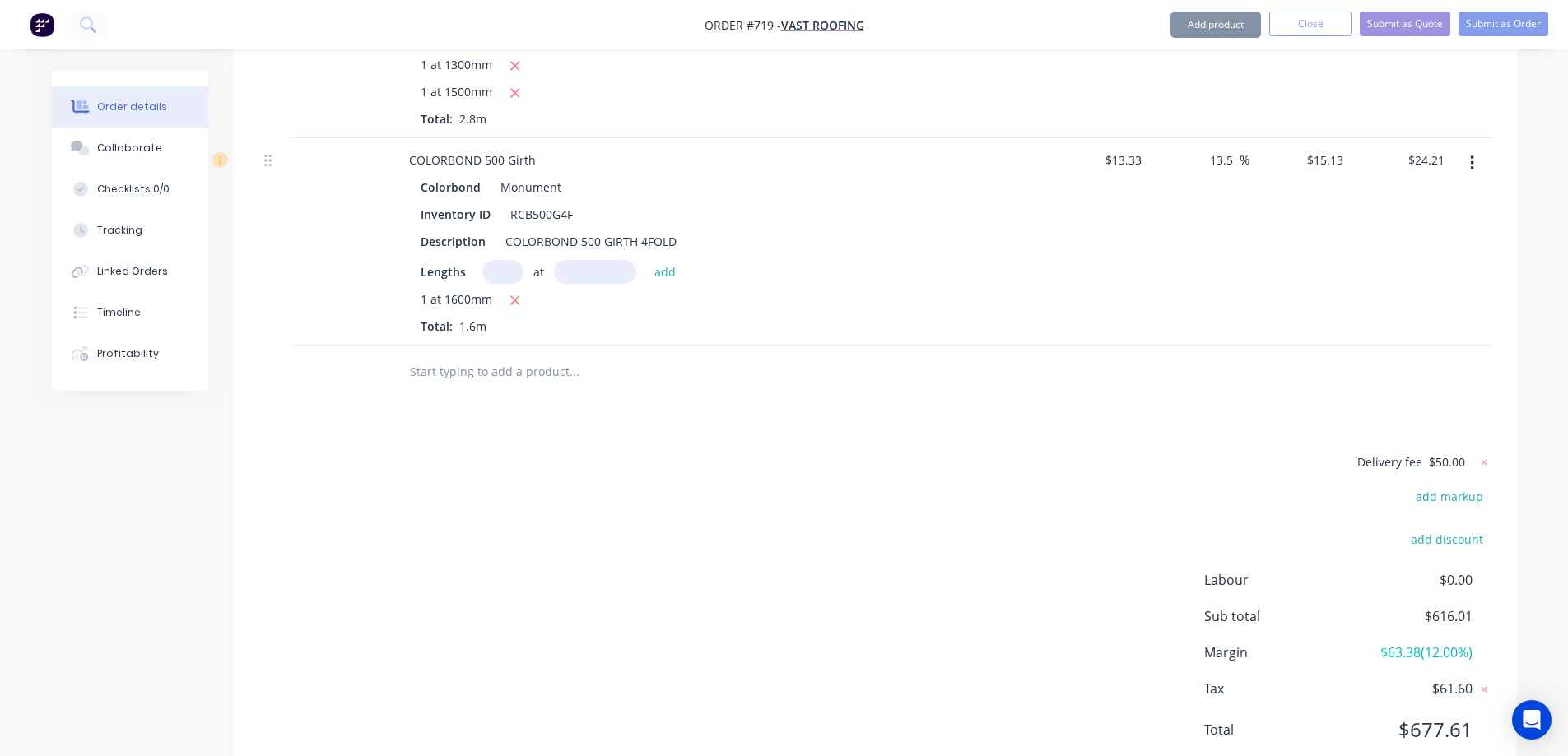
scroll to position [3285, 0]
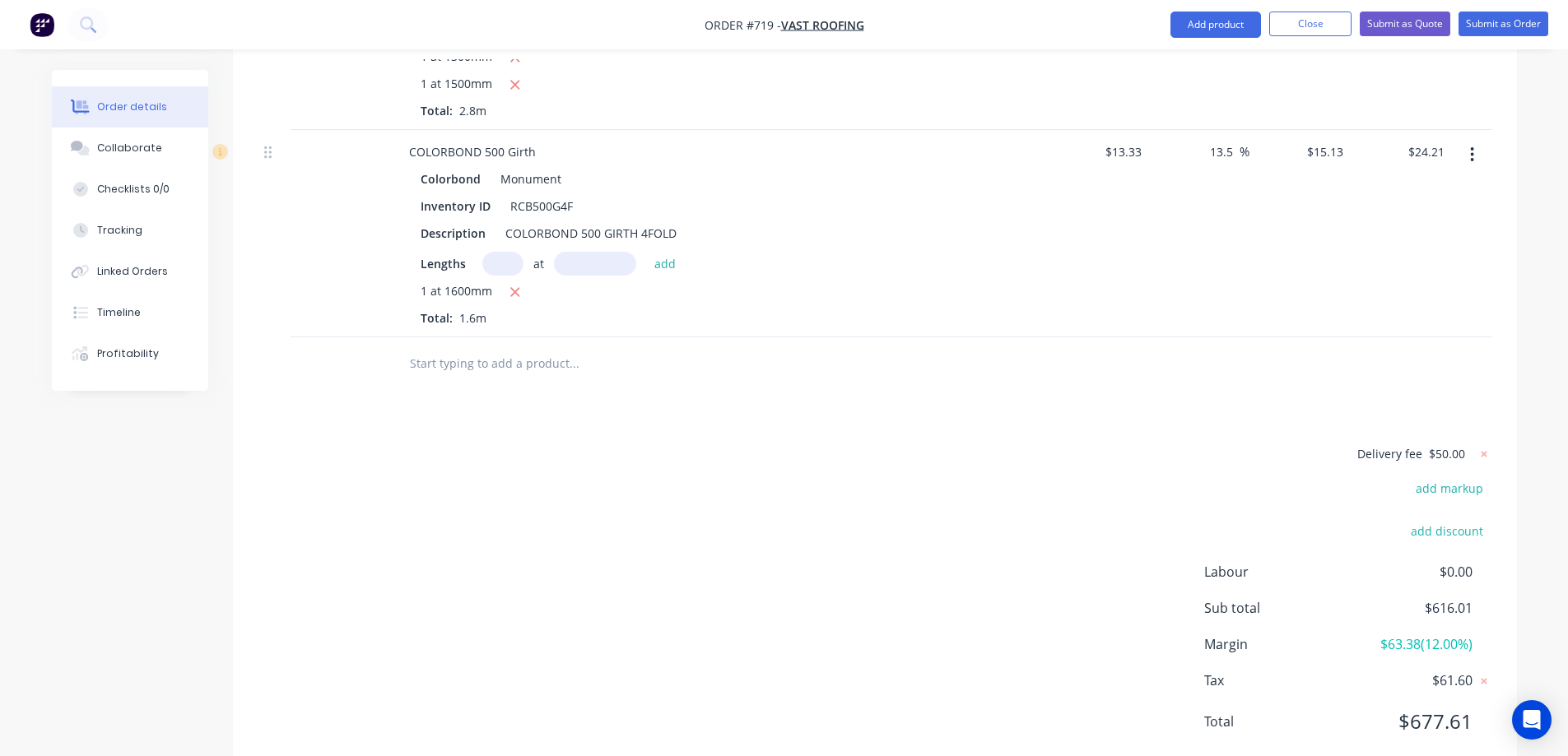
click at [526, 348] on input "text" at bounding box center [574, 364] width 329 height 33
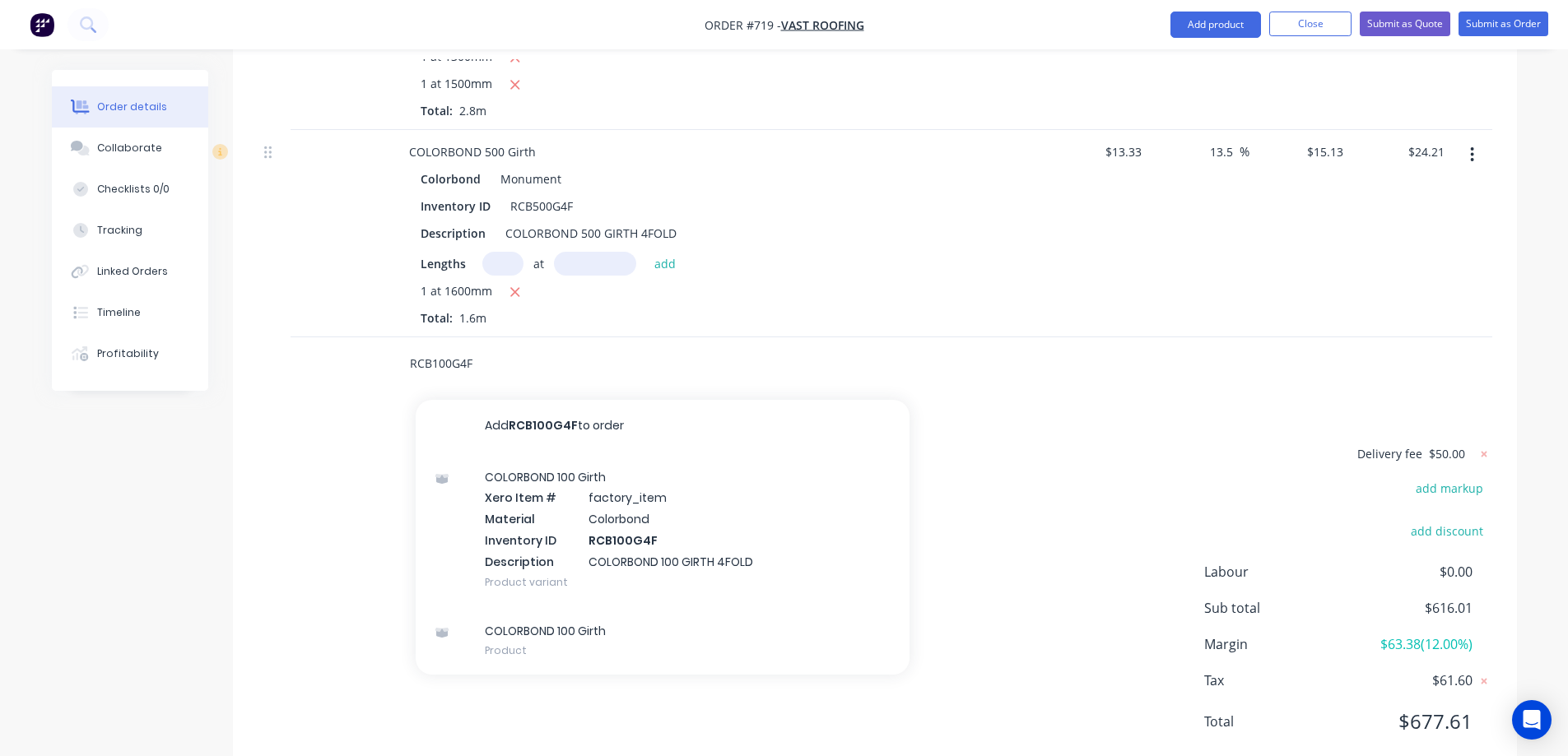
type input "RCB100G4F"
click at [591, 483] on div "COLORBOND 100 Girth Xero Item # factory_item Material Colorbond Inventory ID RC…" at bounding box center [662, 530] width 494 height 154
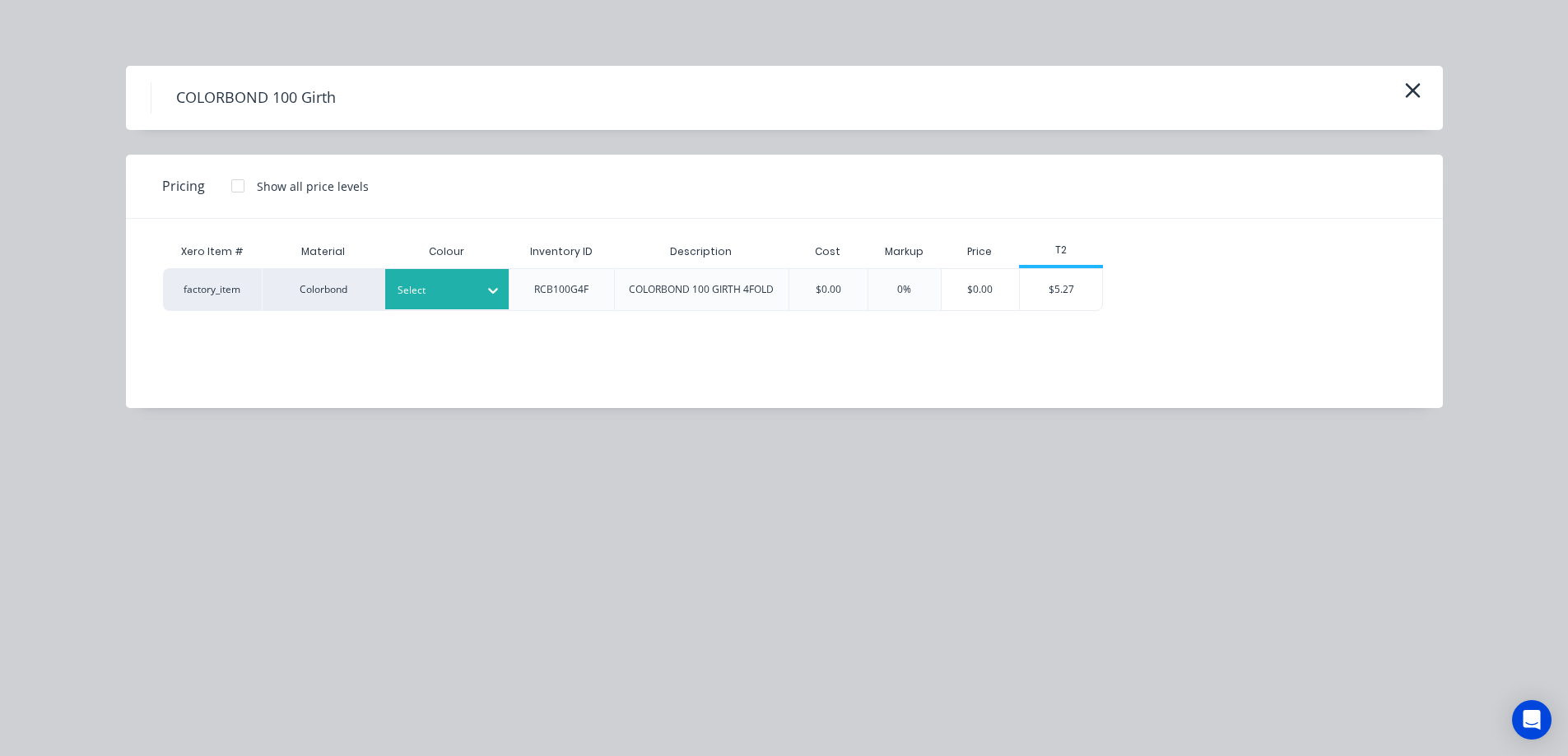
click at [465, 273] on div "Select" at bounding box center [447, 289] width 124 height 40
click at [1052, 291] on div "$5.27" at bounding box center [1061, 289] width 82 height 41
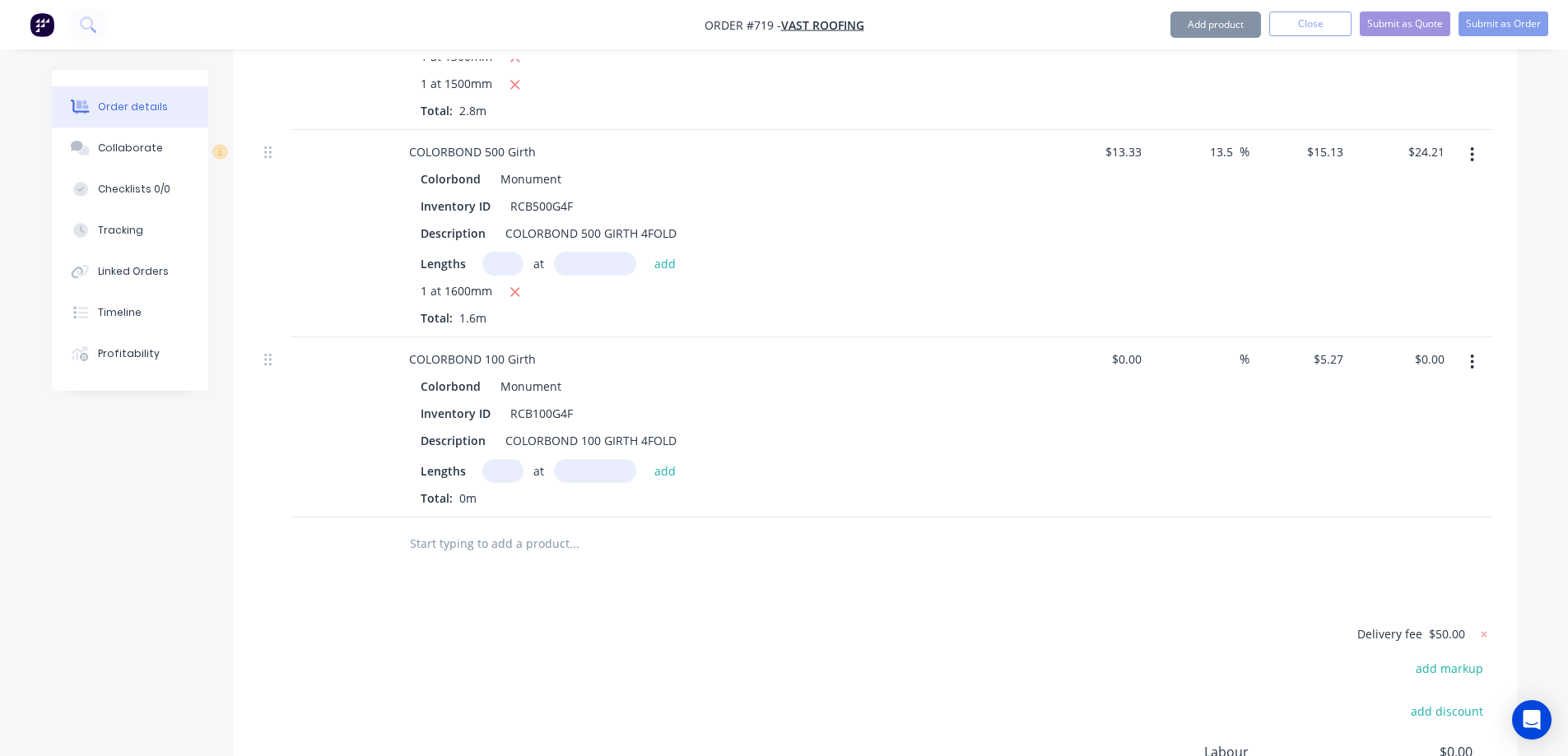
click at [501, 459] on input "text" at bounding box center [503, 470] width 41 height 24
type input "5"
type input "2000mm"
click at [668, 459] on button "add" at bounding box center [666, 470] width 38 height 23
type input "$52.70"
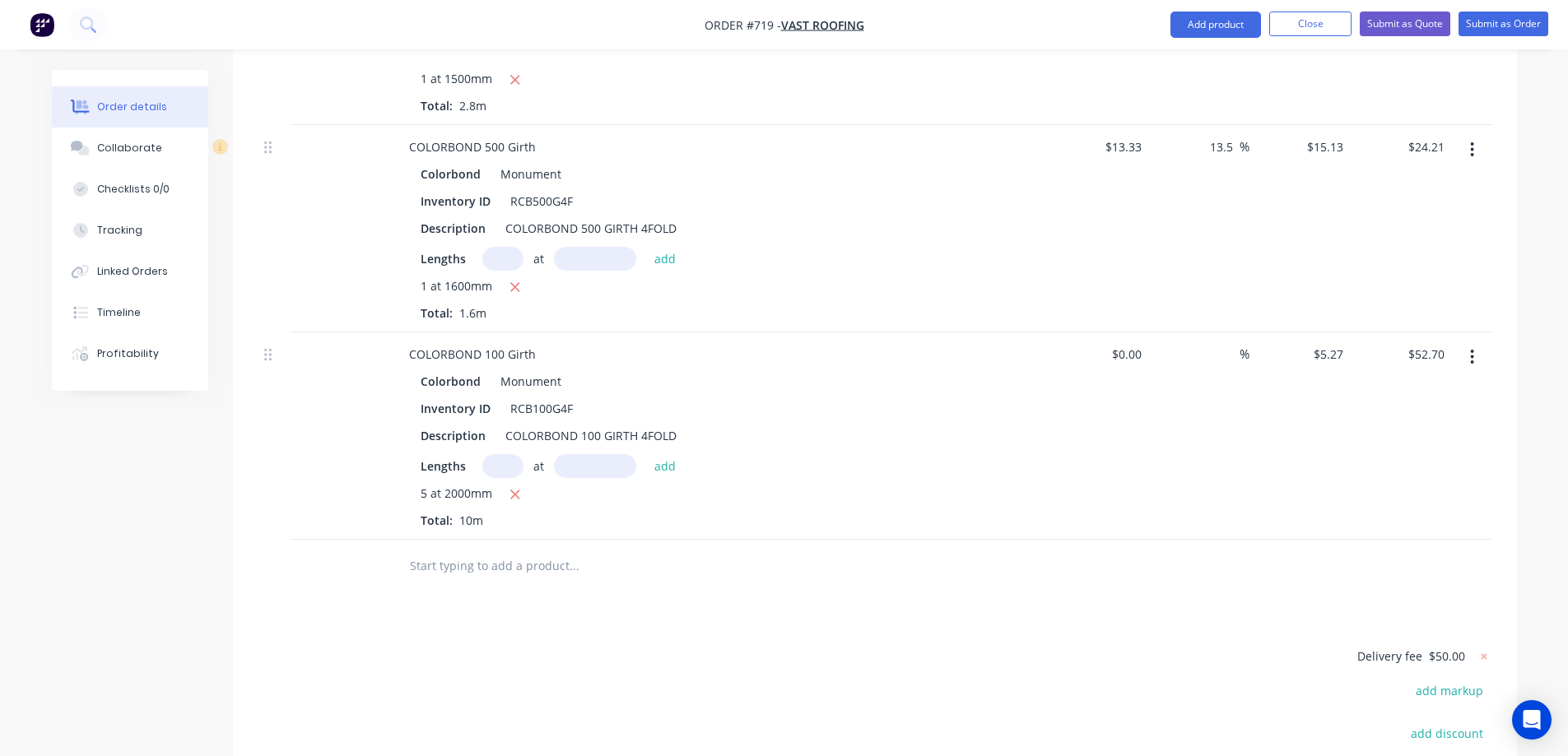
scroll to position [3328, 0]
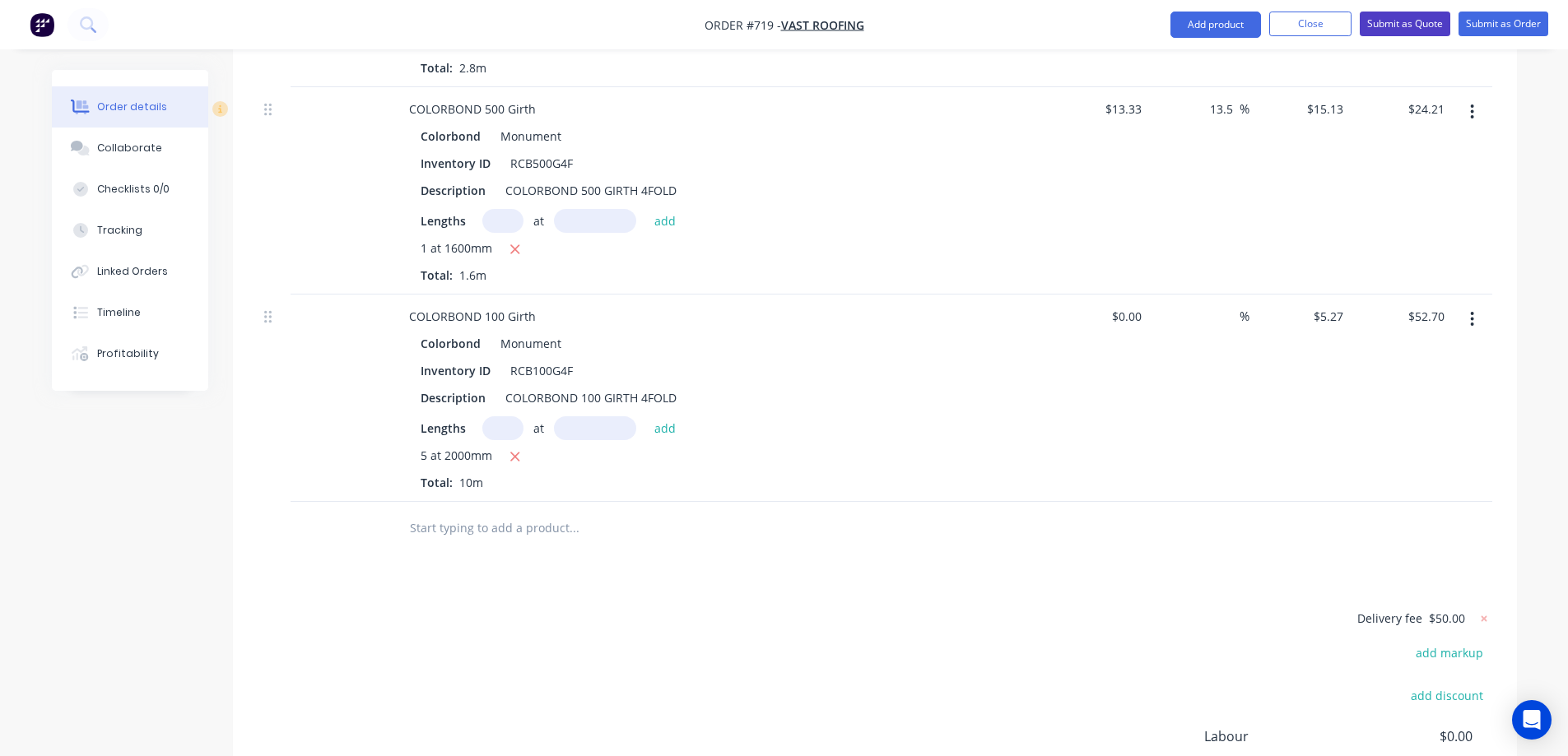
click at [1393, 30] on button "Submit as Quote" at bounding box center [1405, 24] width 91 height 24
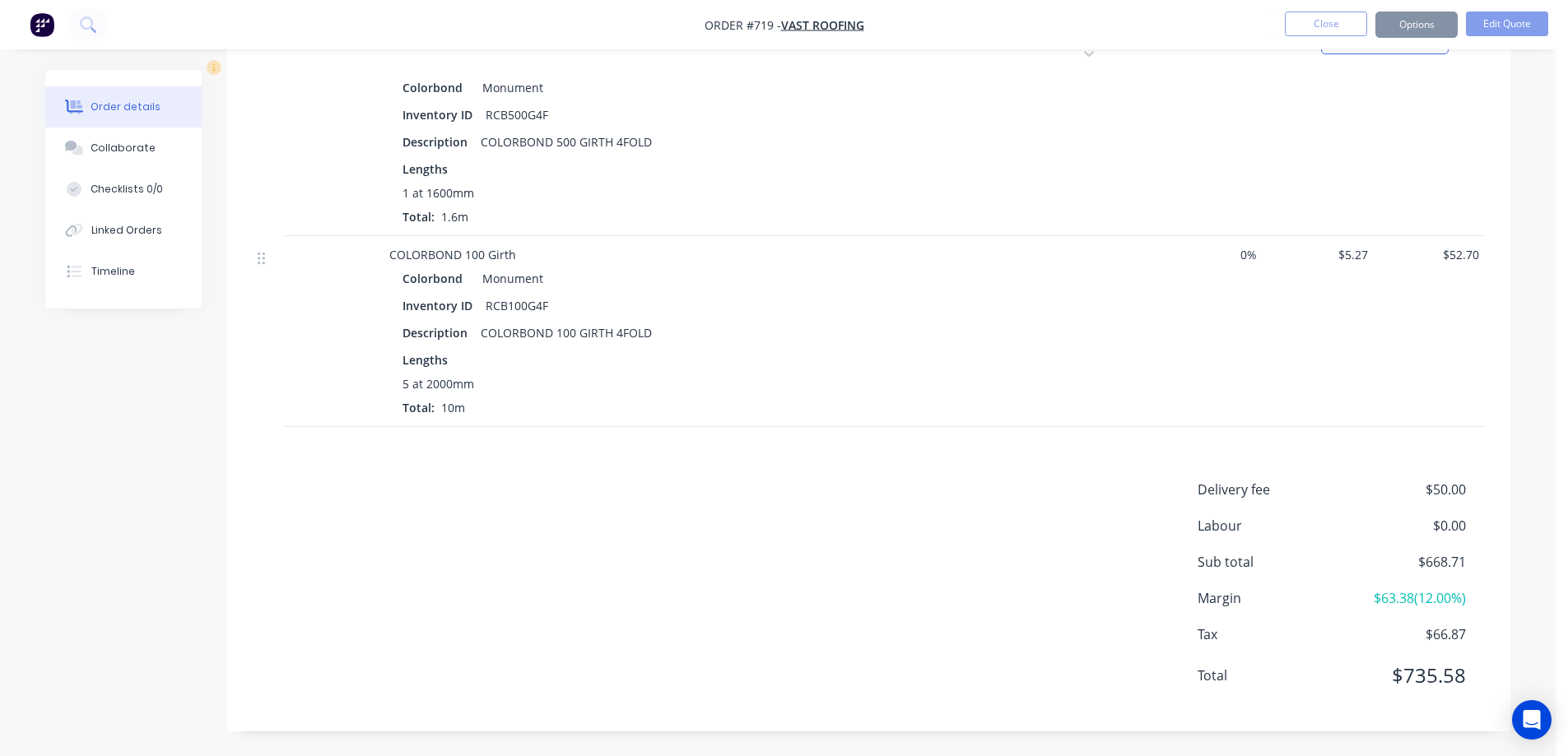
scroll to position [0, 0]
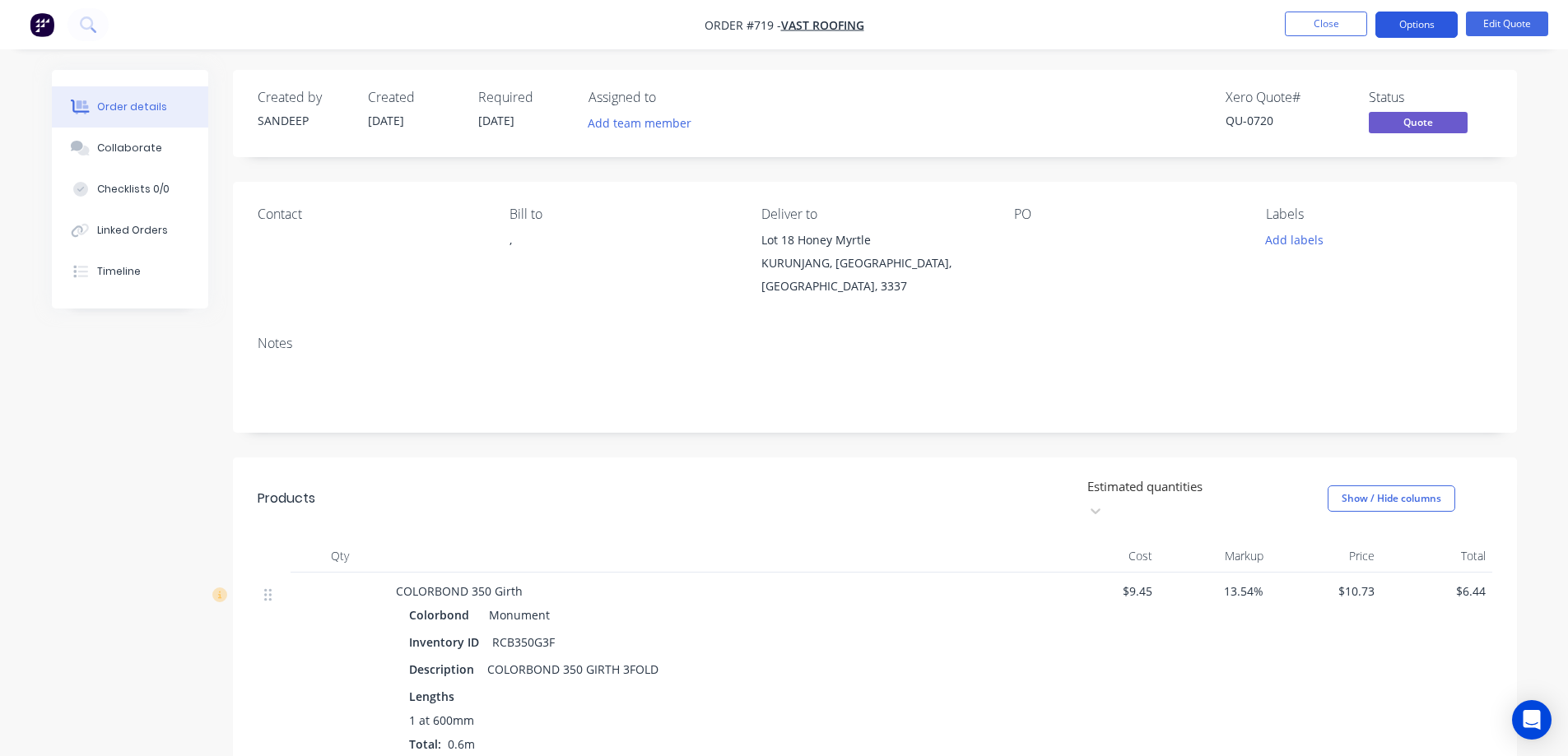
click at [1409, 26] on button "Options" at bounding box center [1416, 24] width 82 height 26
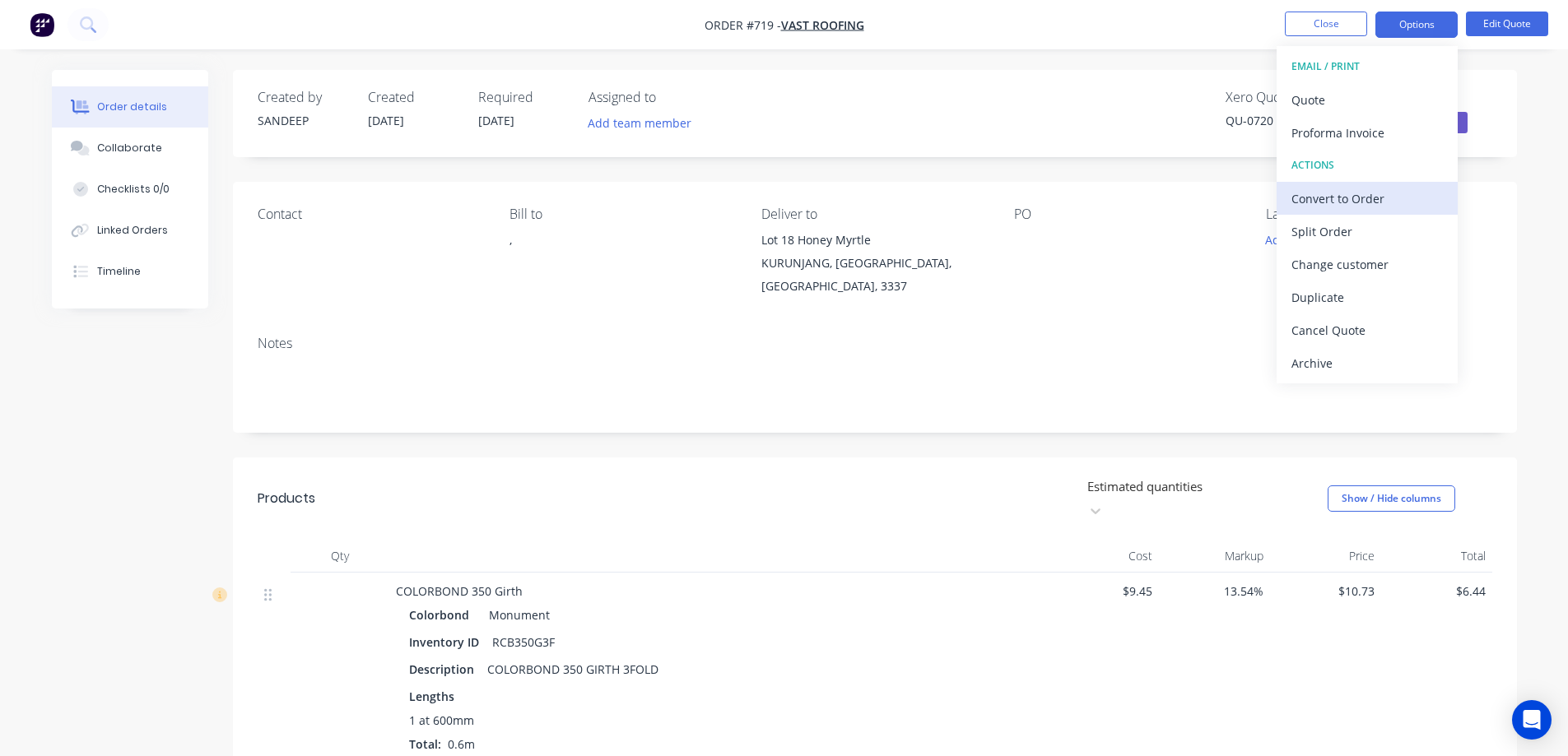
click at [1315, 197] on div "Convert to Order" at bounding box center [1368, 198] width 152 height 24
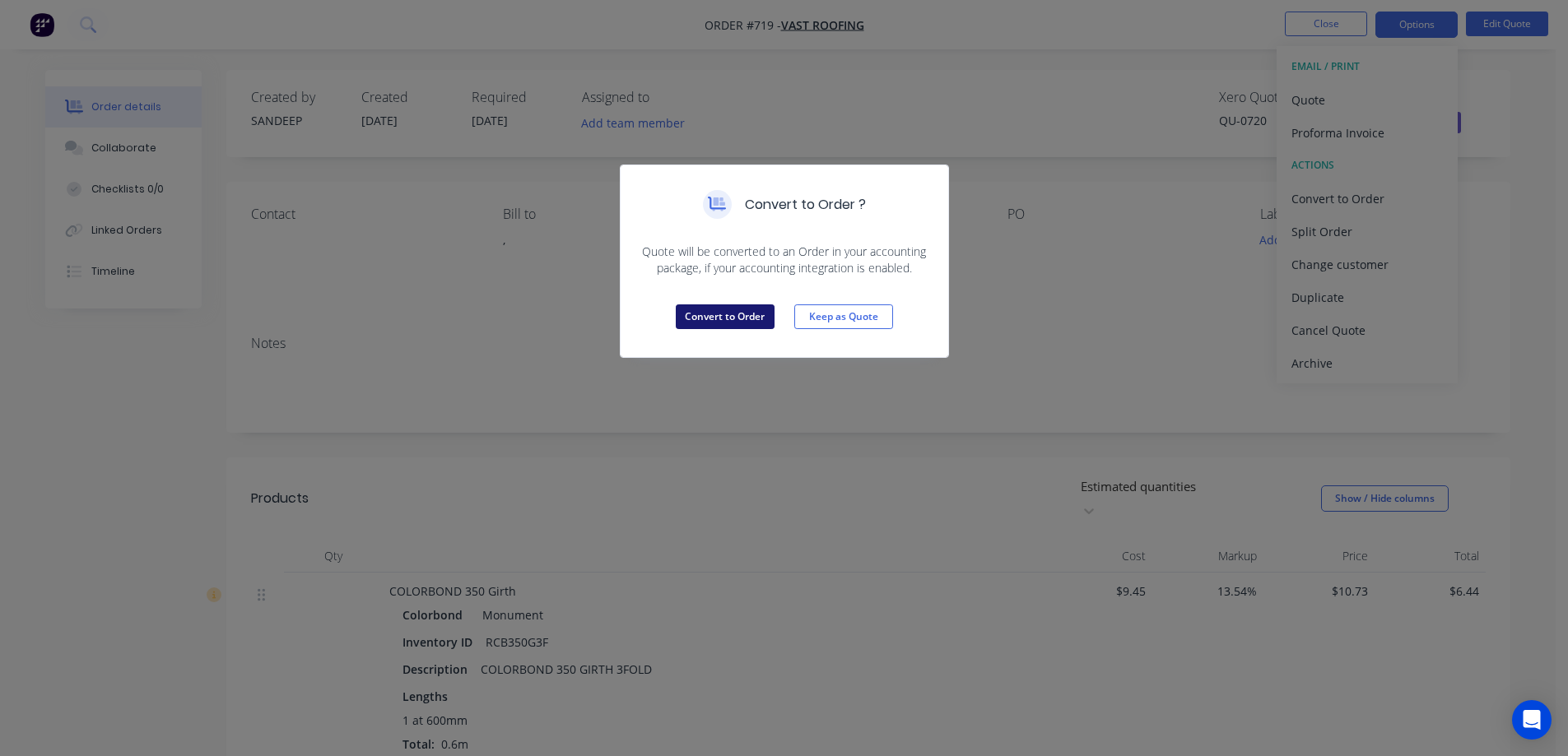
click at [761, 308] on button "Convert to Order" at bounding box center [725, 317] width 98 height 24
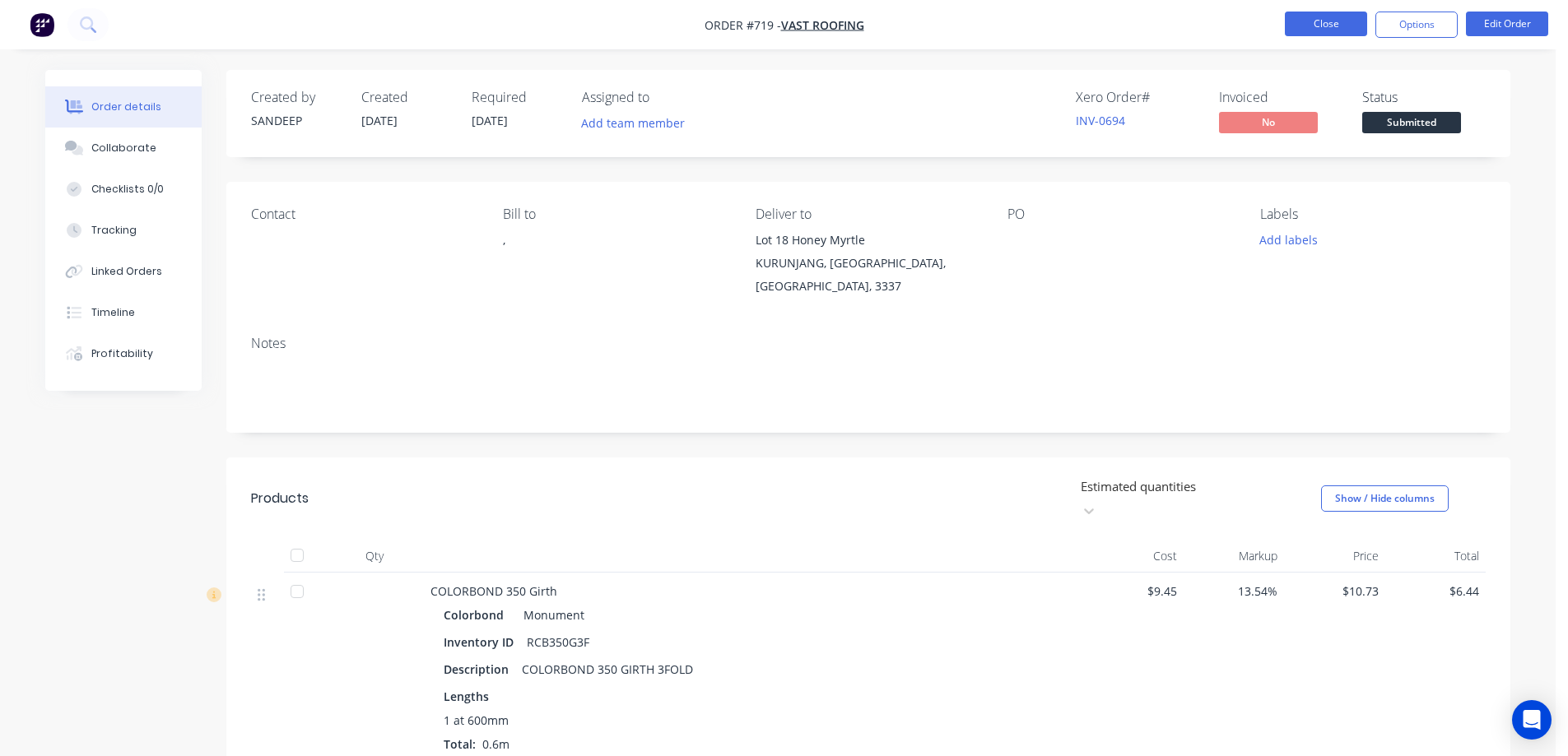
click at [1303, 16] on button "Close" at bounding box center [1326, 24] width 82 height 24
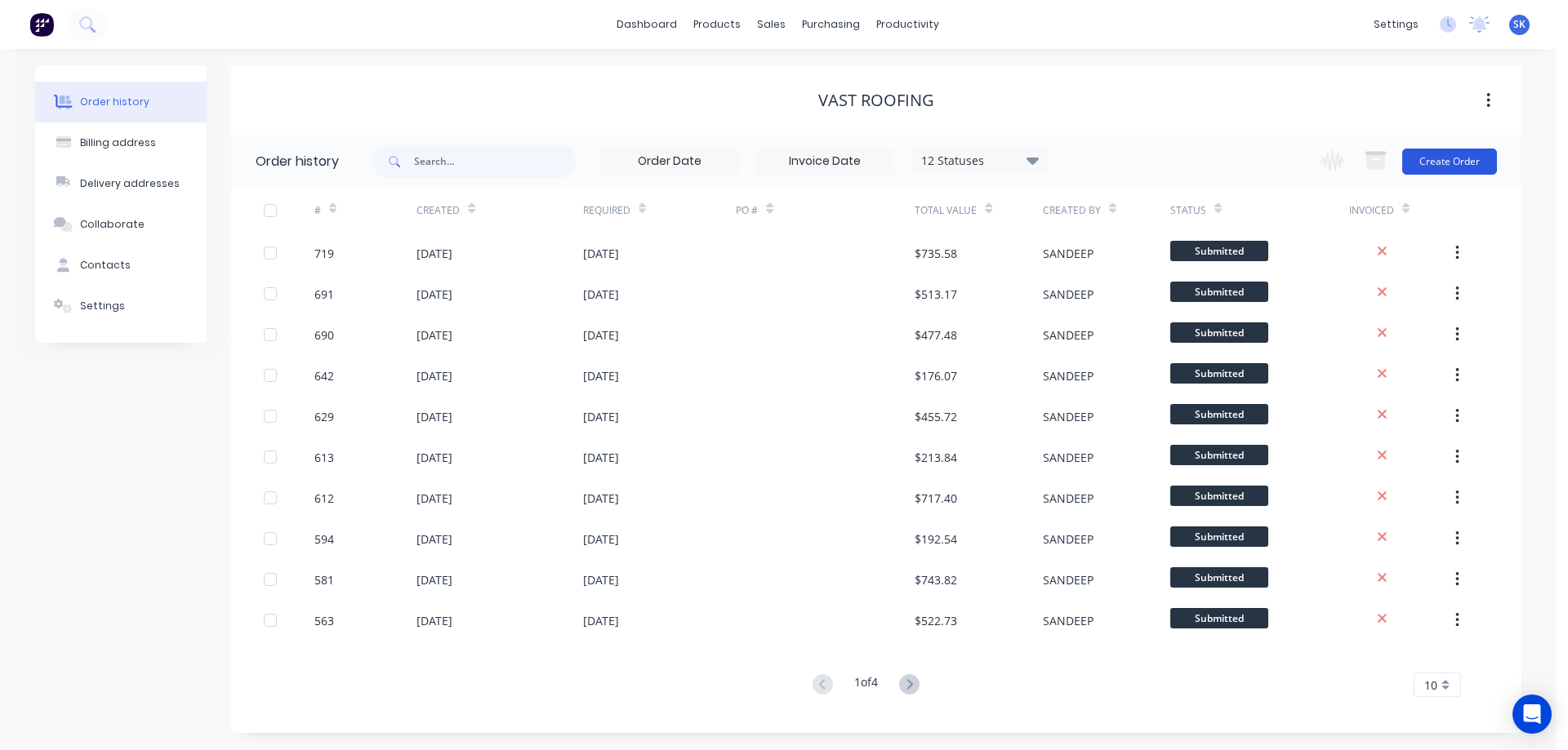
click at [1448, 156] on button "Create Order" at bounding box center [1450, 162] width 95 height 26
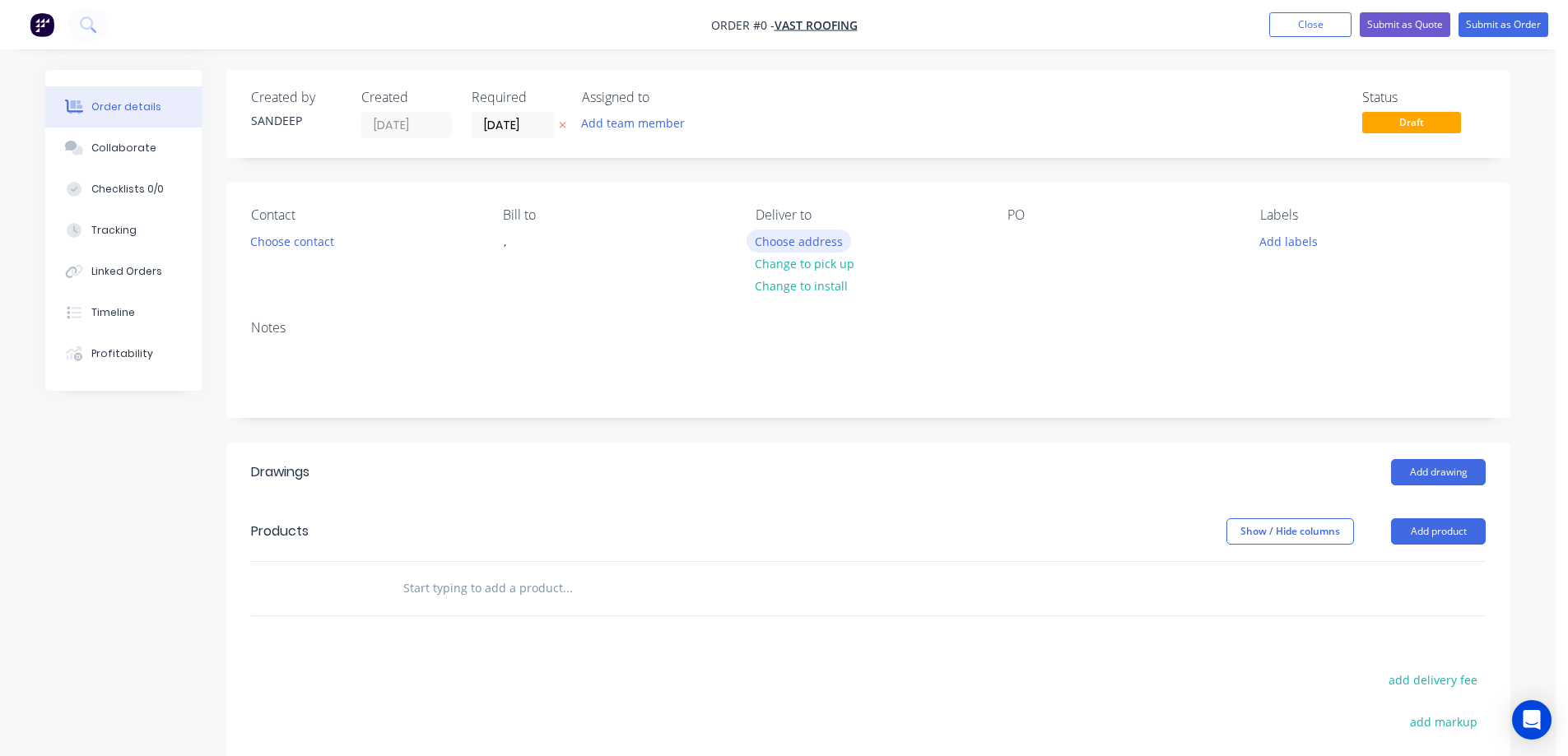
click at [793, 246] on button "Choose address" at bounding box center [799, 241] width 105 height 23
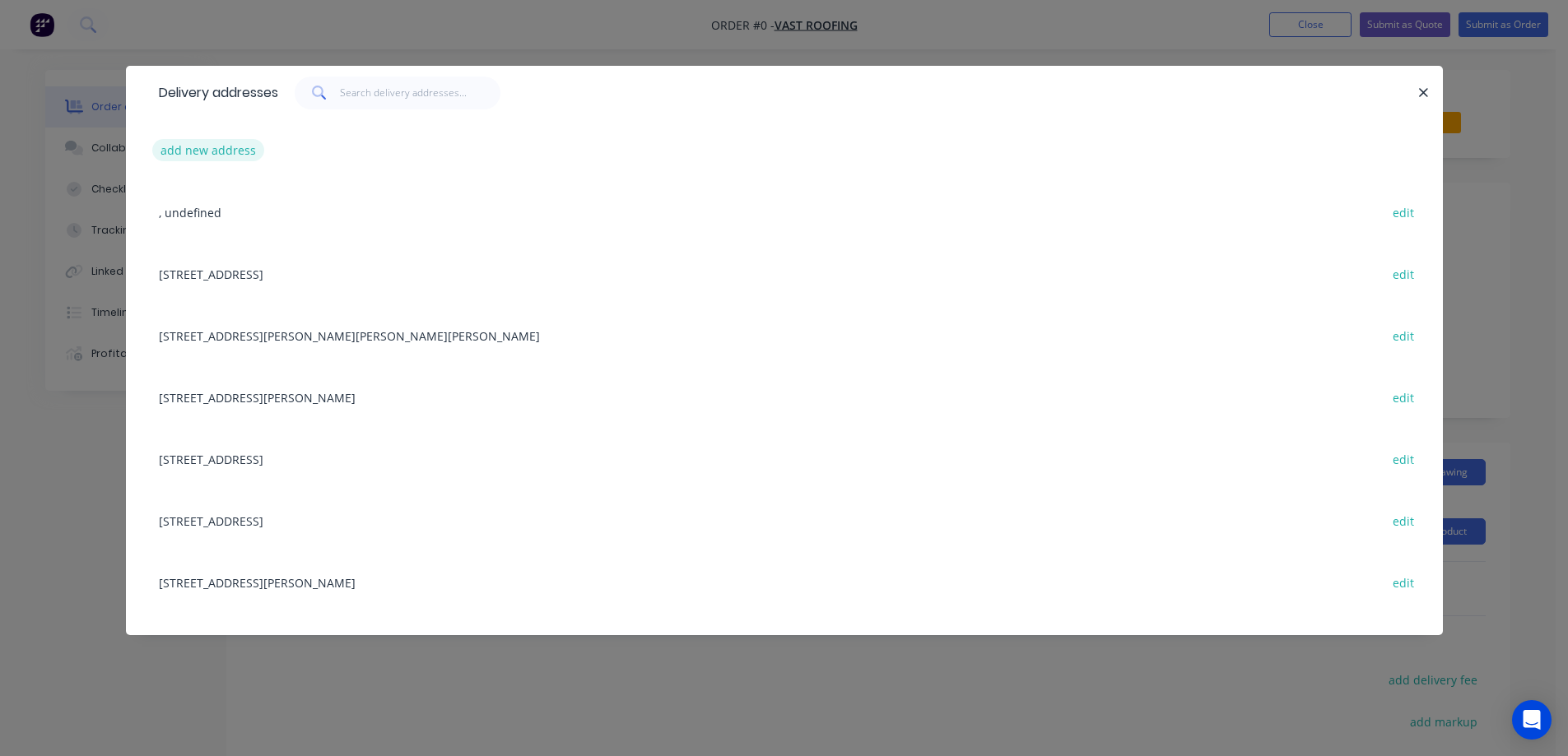
click at [209, 143] on button "add new address" at bounding box center [208, 151] width 112 height 23
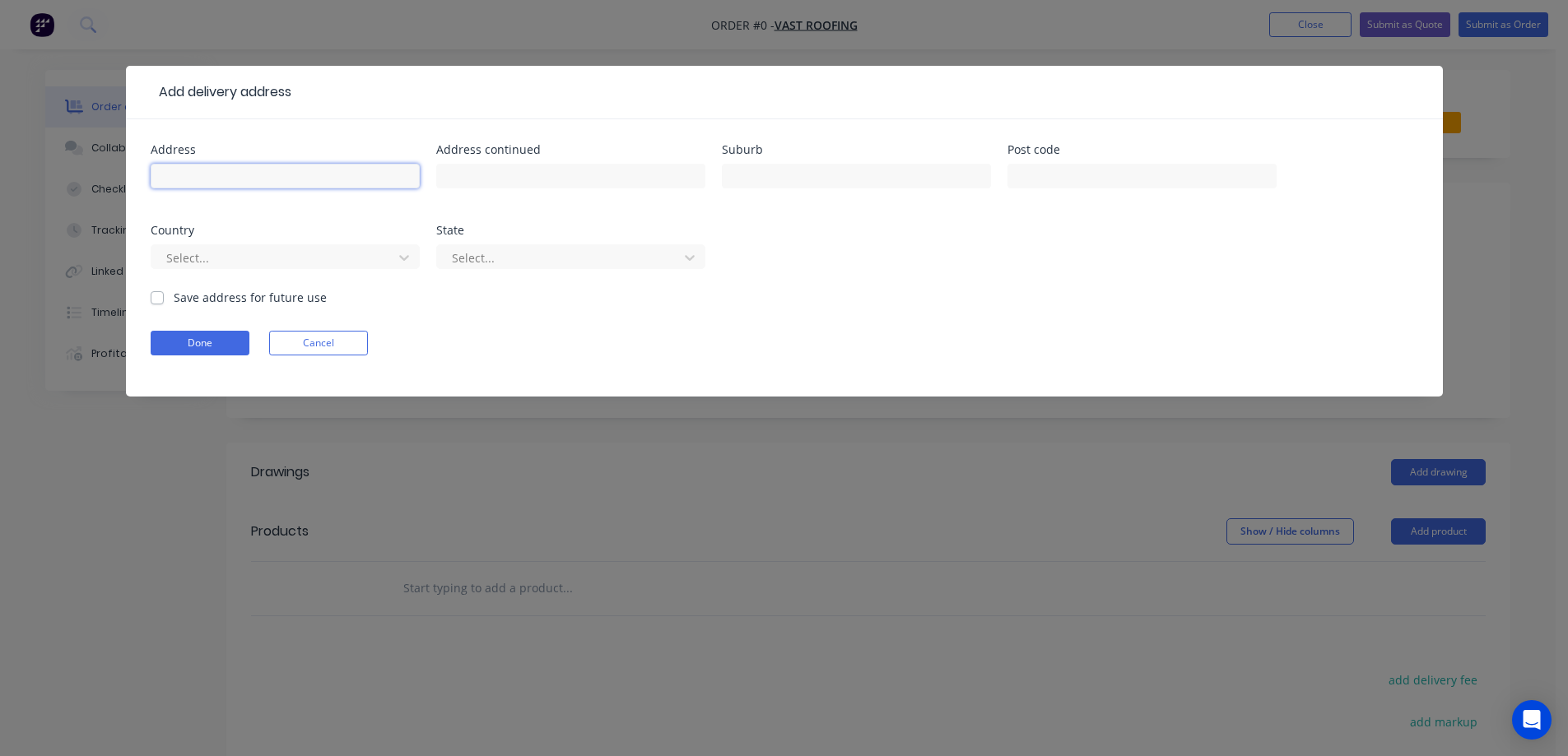
drag, startPoint x: 306, startPoint y: 170, endPoint x: 304, endPoint y: 157, distance: 13.2
click at [306, 170] on input "text" at bounding box center [285, 176] width 269 height 24
paste input "13 Enrica Dr"
type input "13 Enrica Dr"
click at [743, 175] on input "text" at bounding box center [856, 176] width 269 height 24
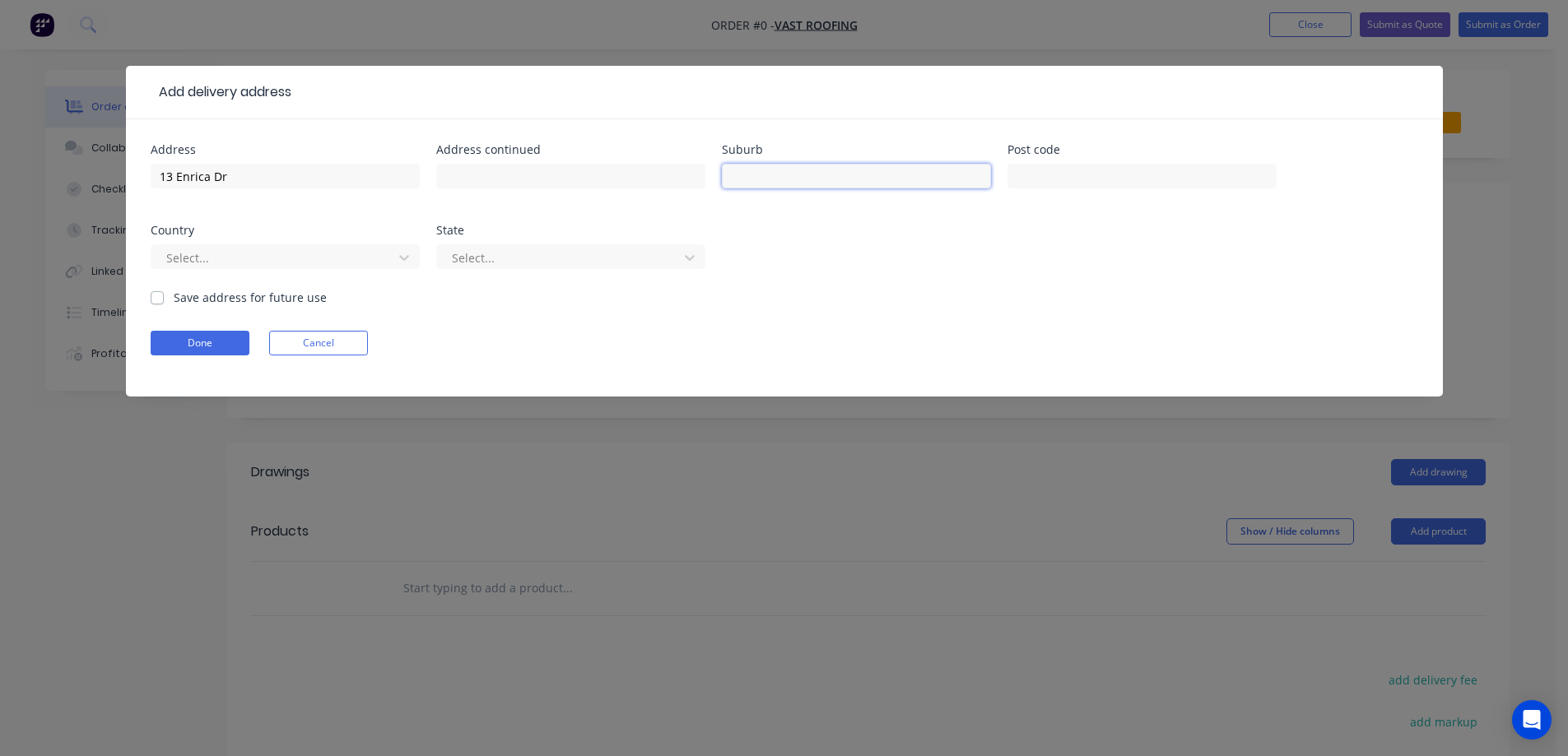
paste input "MELTON"
type input "MELTON"
click at [1061, 172] on input "text" at bounding box center [1142, 176] width 269 height 24
paste input "3338"
type input "3338"
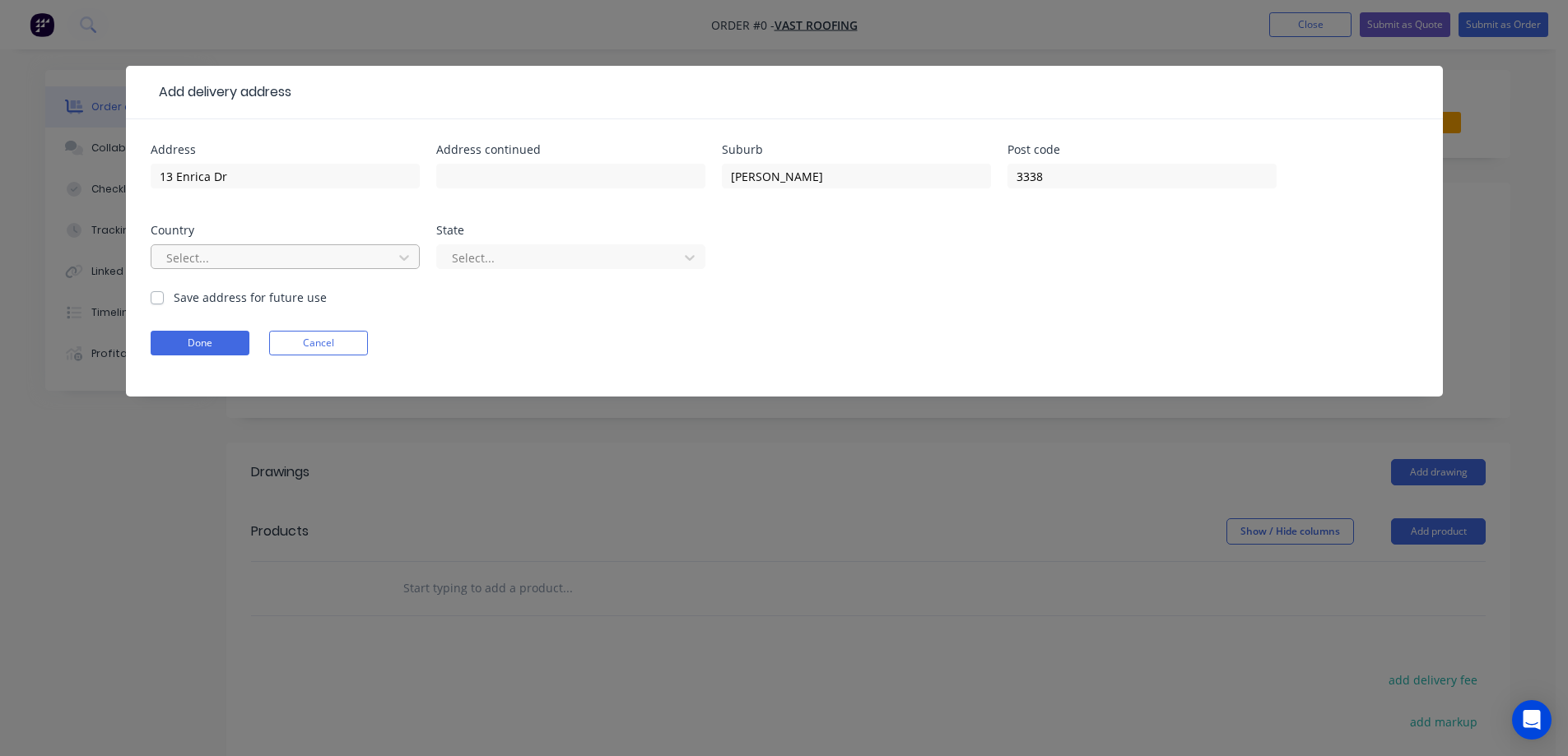
click at [267, 261] on div at bounding box center [274, 258] width 220 height 21
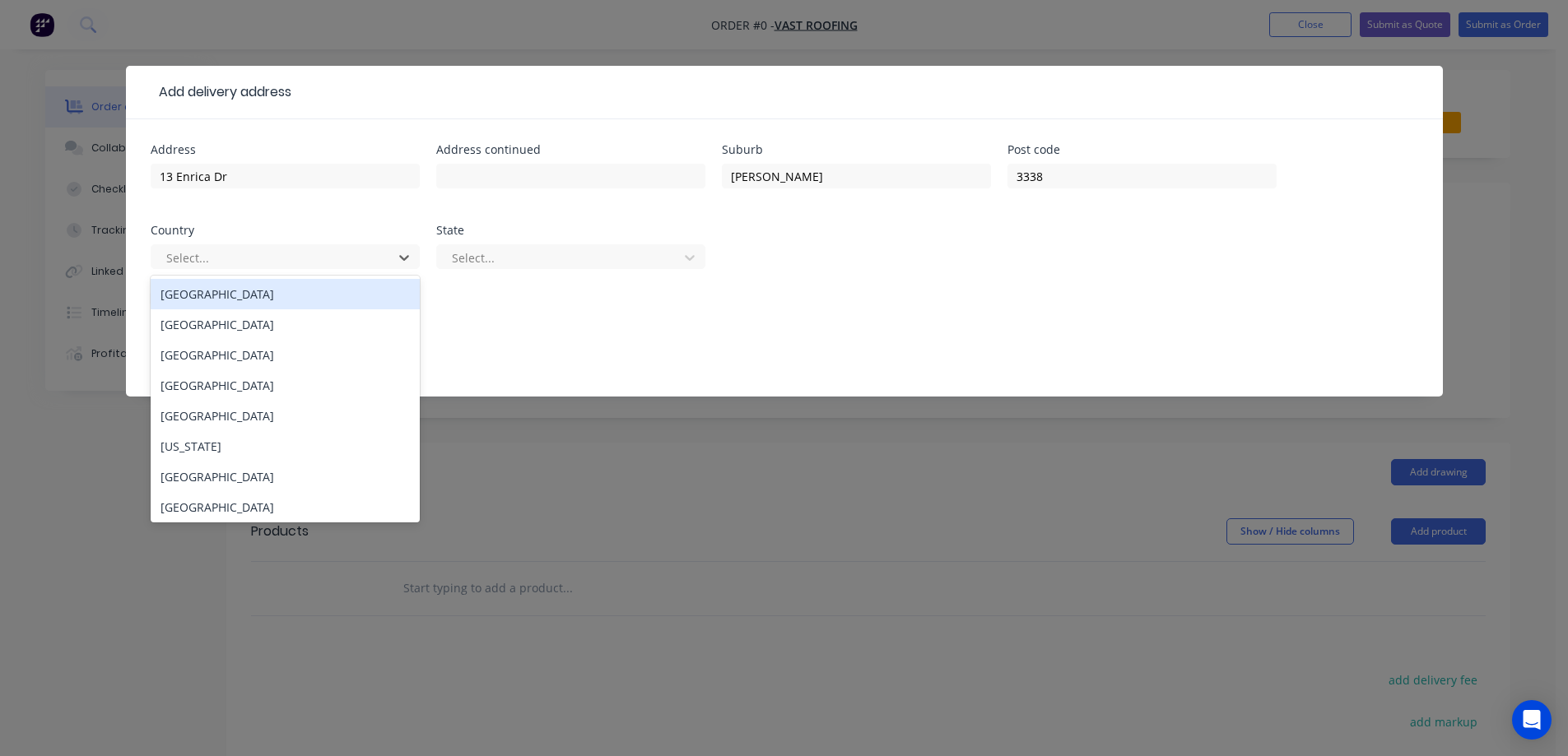
click at [273, 300] on div "Australia" at bounding box center [285, 294] width 269 height 30
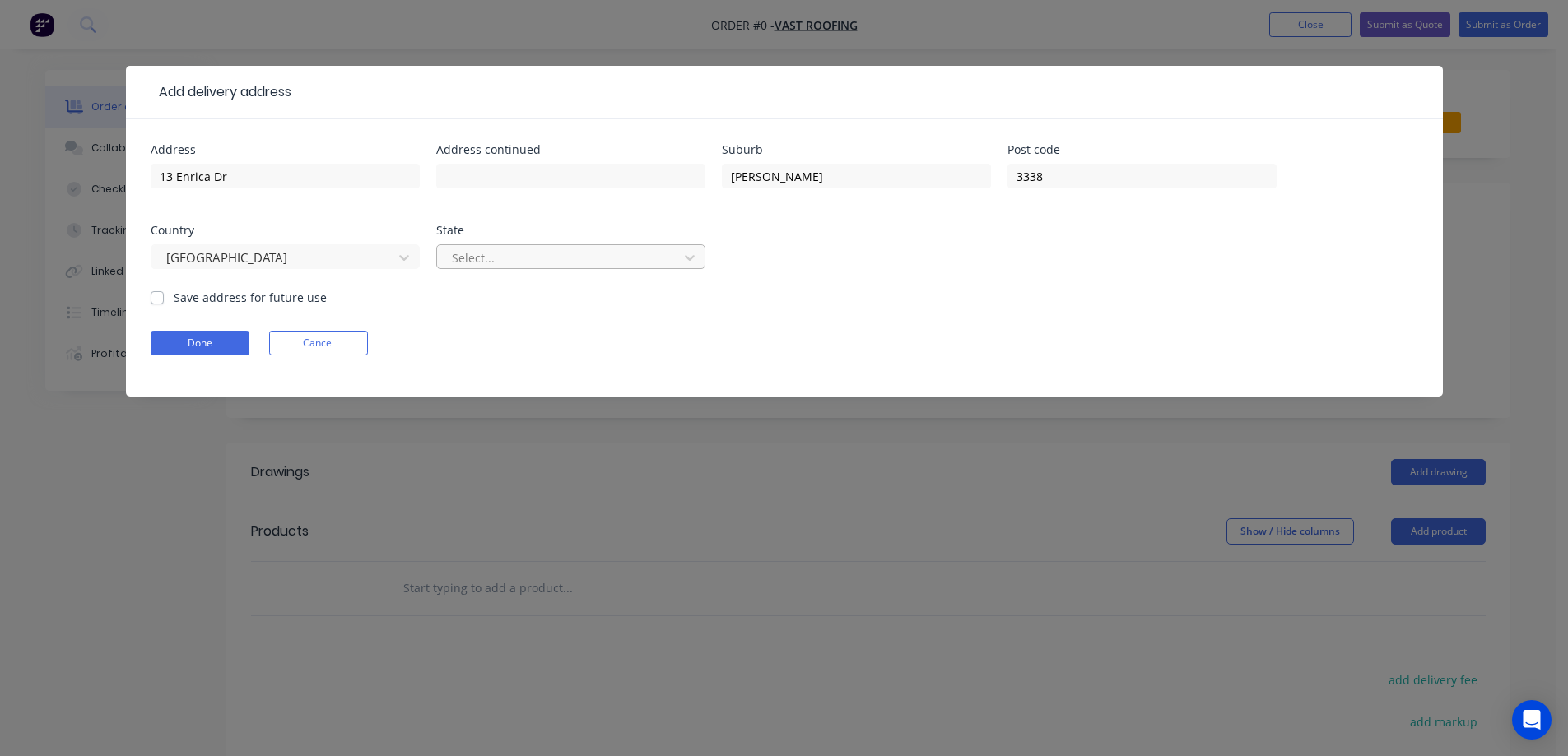
click at [519, 269] on div "Select..." at bounding box center [560, 258] width 230 height 24
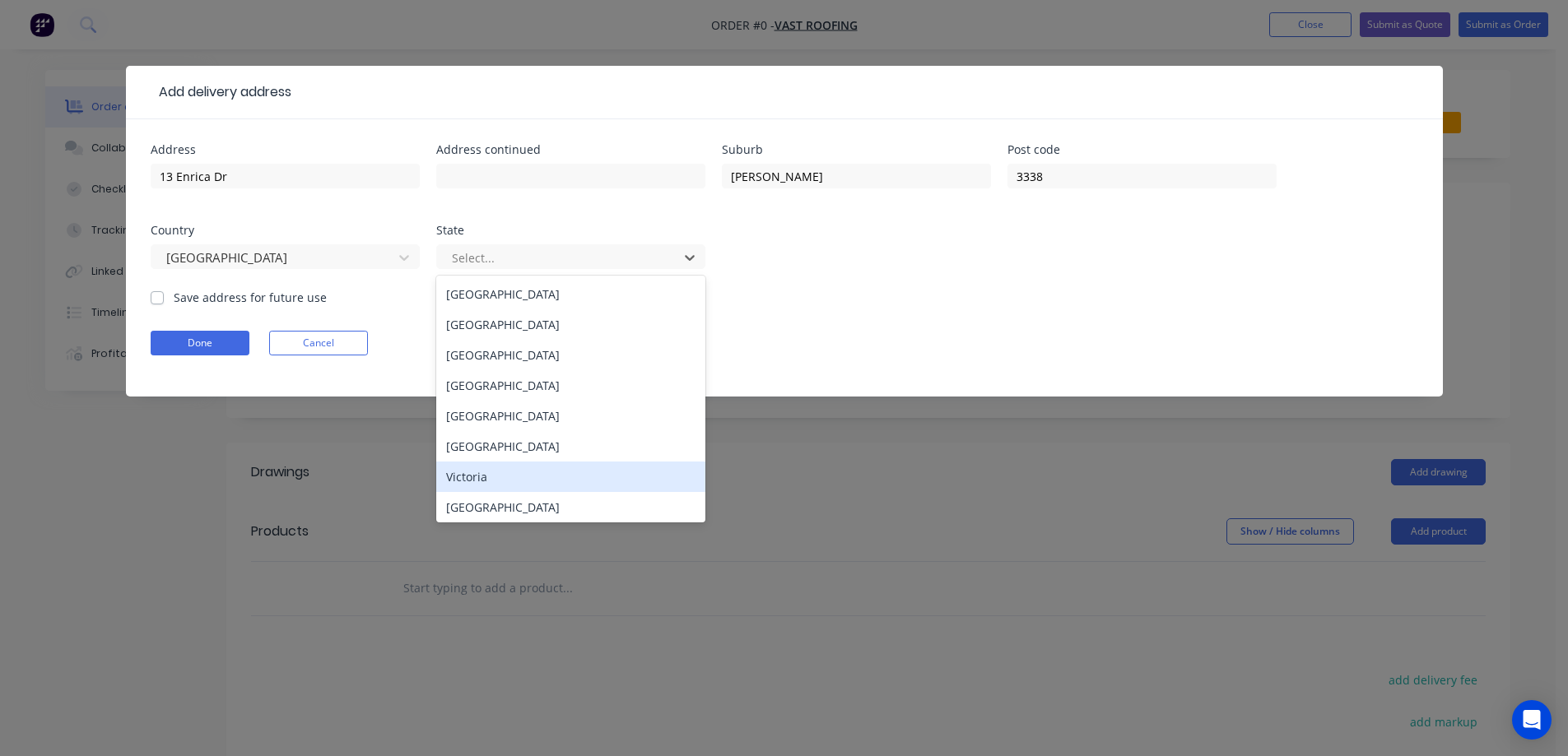
click at [489, 474] on div "Victoria" at bounding box center [571, 476] width 269 height 30
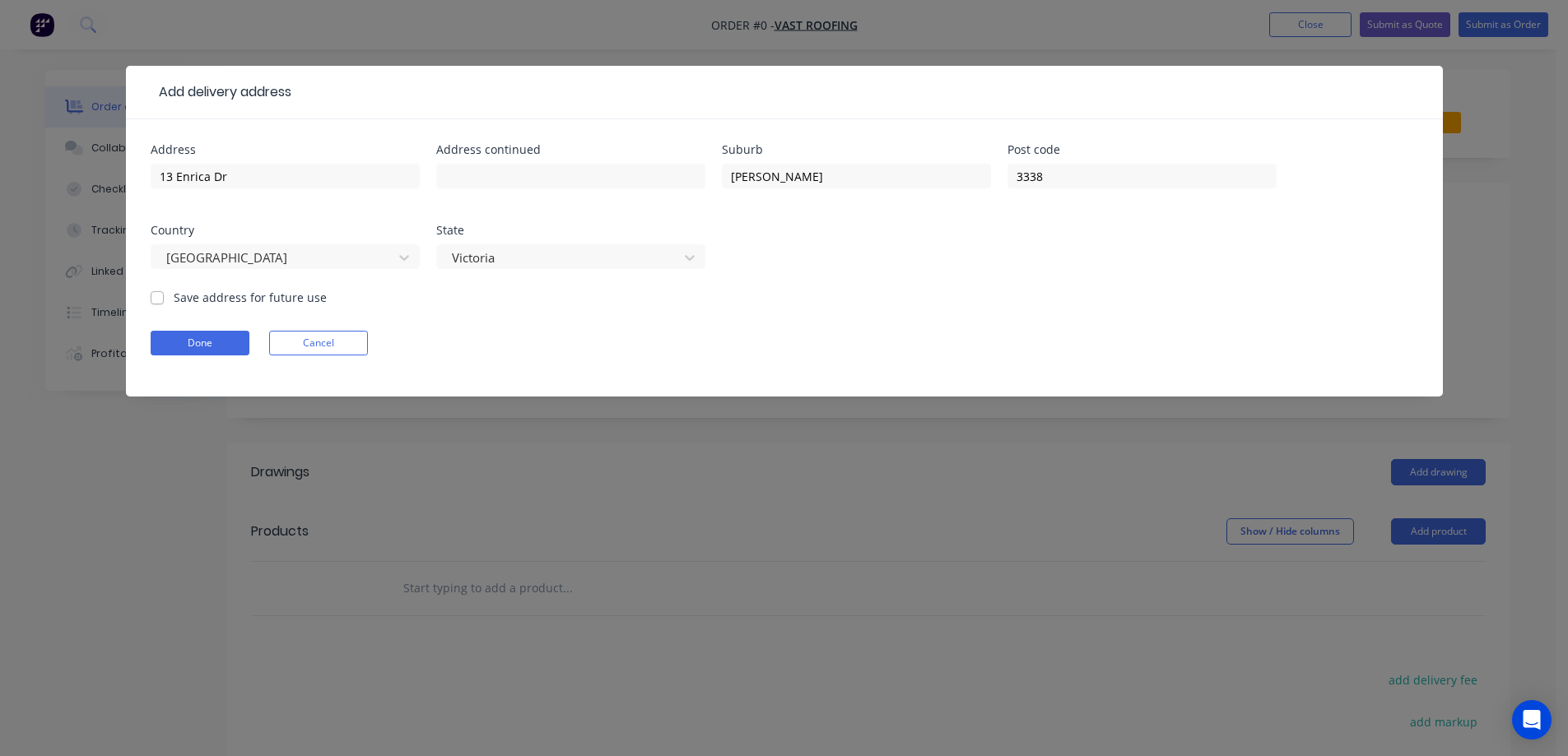
click at [282, 300] on label "Save address for future use" at bounding box center [250, 298] width 153 height 17
click at [164, 300] on input "Save address for future use" at bounding box center [157, 297] width 13 height 16
checkbox input "true"
click at [208, 330] on form "Address 13 Enrica Dr Address continued Suburb MELTON Post code 3338 Country Aus…" at bounding box center [784, 270] width 1267 height 253
click at [208, 336] on button "Done" at bounding box center [199, 343] width 98 height 24
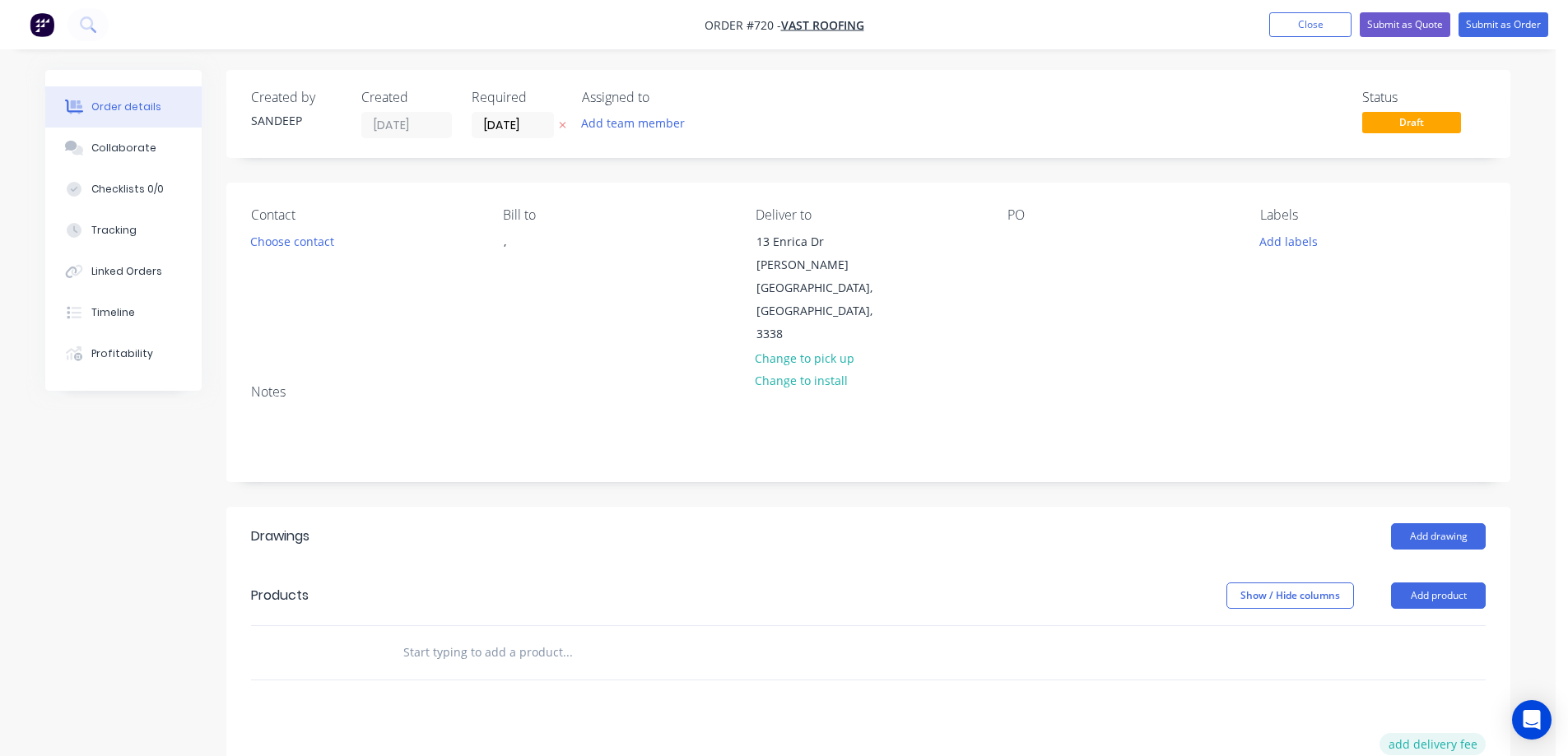
click at [1458, 733] on button "add delivery fee" at bounding box center [1433, 745] width 106 height 23
type input "50"
click at [768, 636] on div at bounding box center [636, 652] width 494 height 33
click at [500, 636] on input "text" at bounding box center [567, 652] width 329 height 33
click at [450, 636] on input "RCB" at bounding box center [567, 652] width 329 height 33
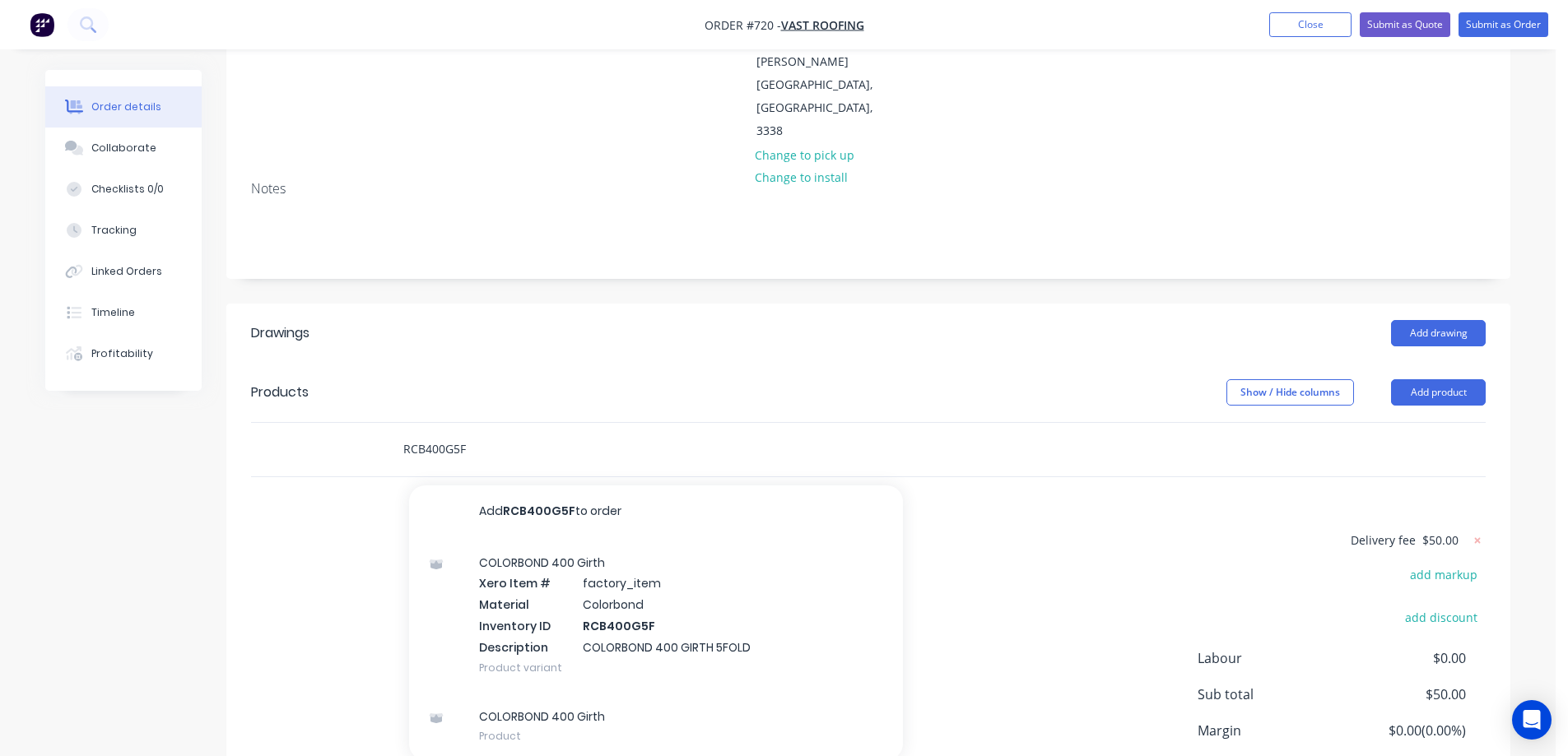
scroll to position [290, 0]
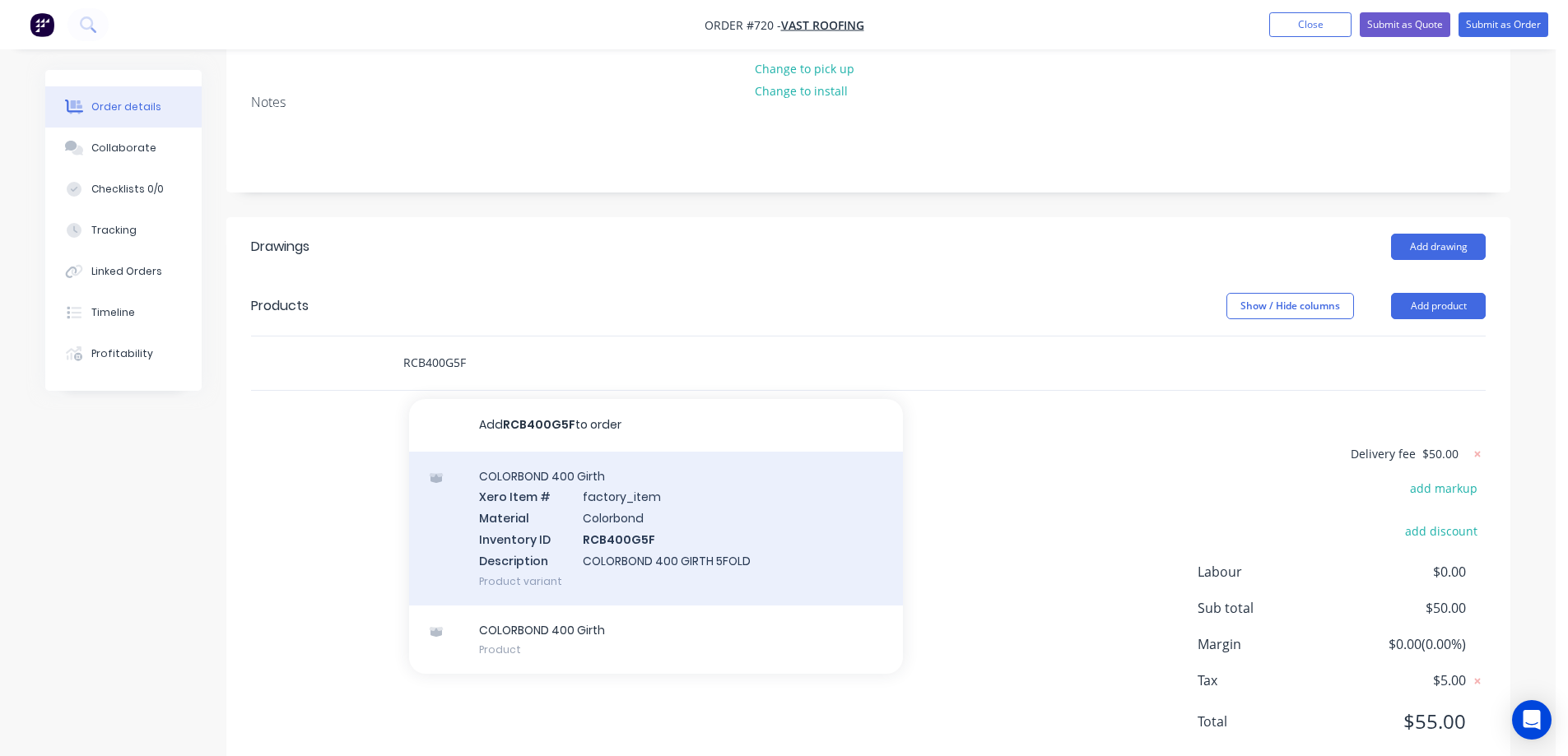
type input "RCB400G5F"
click at [557, 501] on div "COLORBOND 400 Girth Xero Item # factory_item Material Colorbond Inventory ID RC…" at bounding box center [656, 529] width 494 height 154
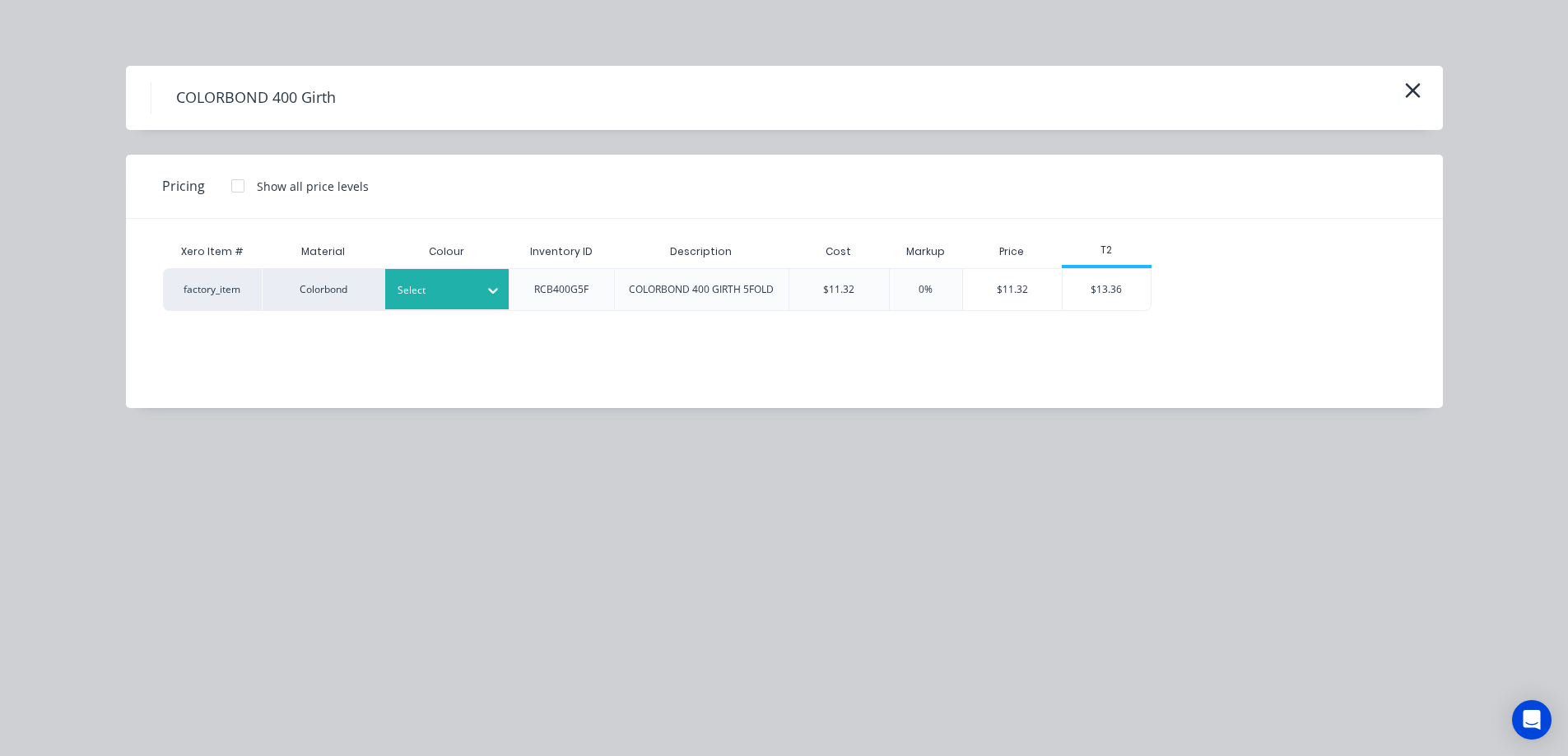
click at [436, 292] on div at bounding box center [434, 290] width 74 height 18
click at [206, 613] on div "Surfmist" at bounding box center [103, 628] width 206 height 30
click at [1104, 279] on div "$13.36" at bounding box center [1106, 289] width 88 height 41
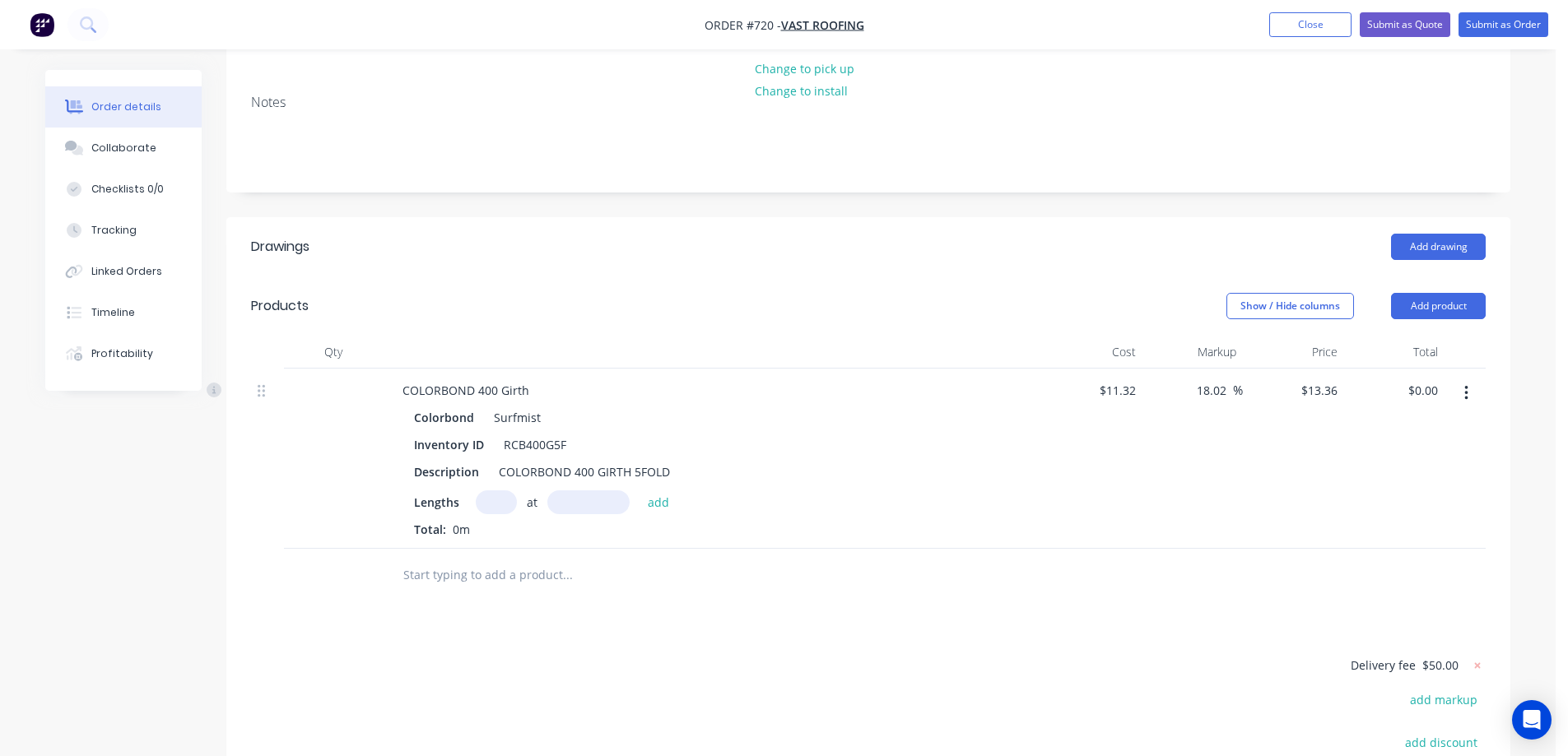
click at [498, 490] on input "text" at bounding box center [496, 502] width 41 height 24
type input "2"
type input "7300mm"
click at [664, 490] on button "add" at bounding box center [659, 502] width 38 height 23
type input "$195.06"
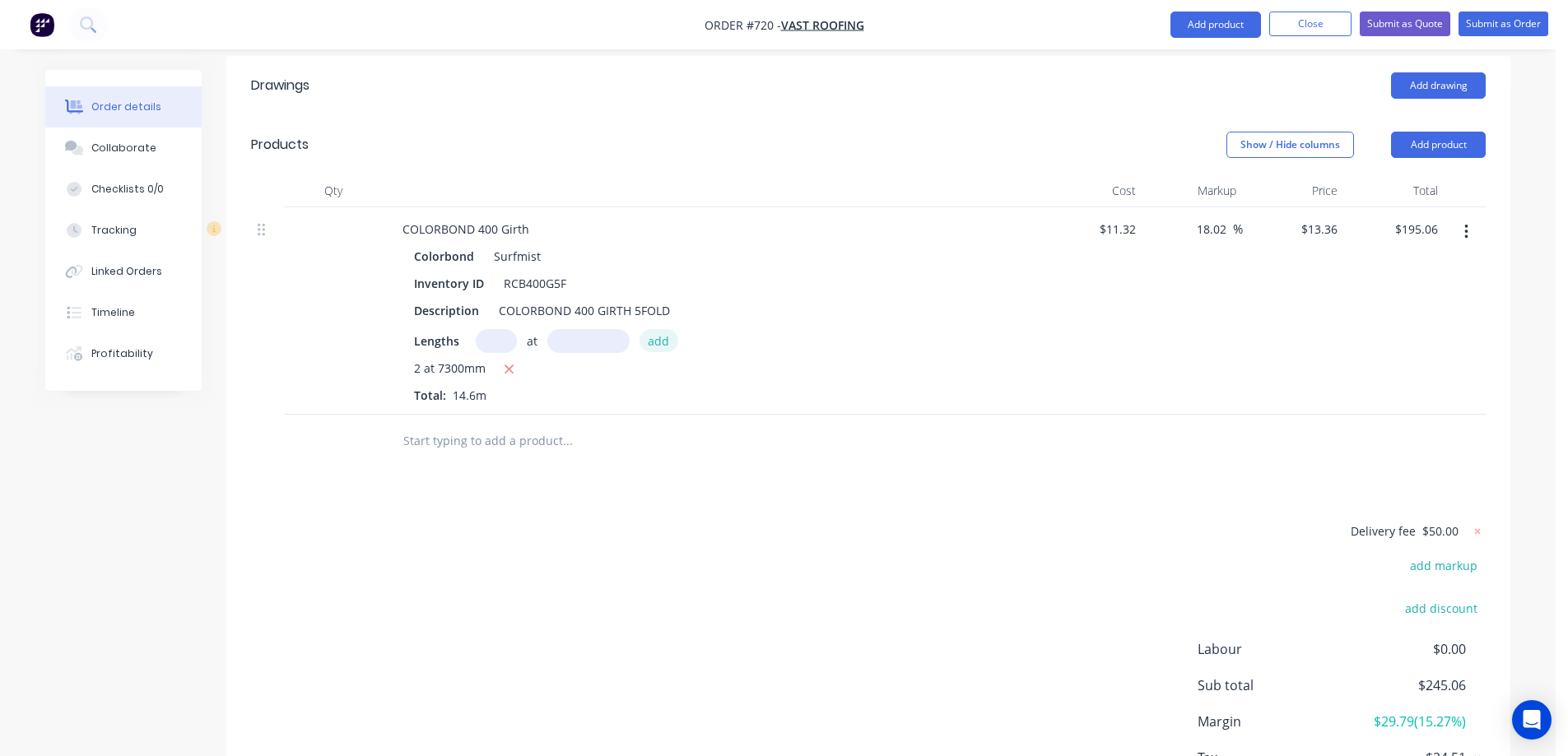
scroll to position [364, 0]
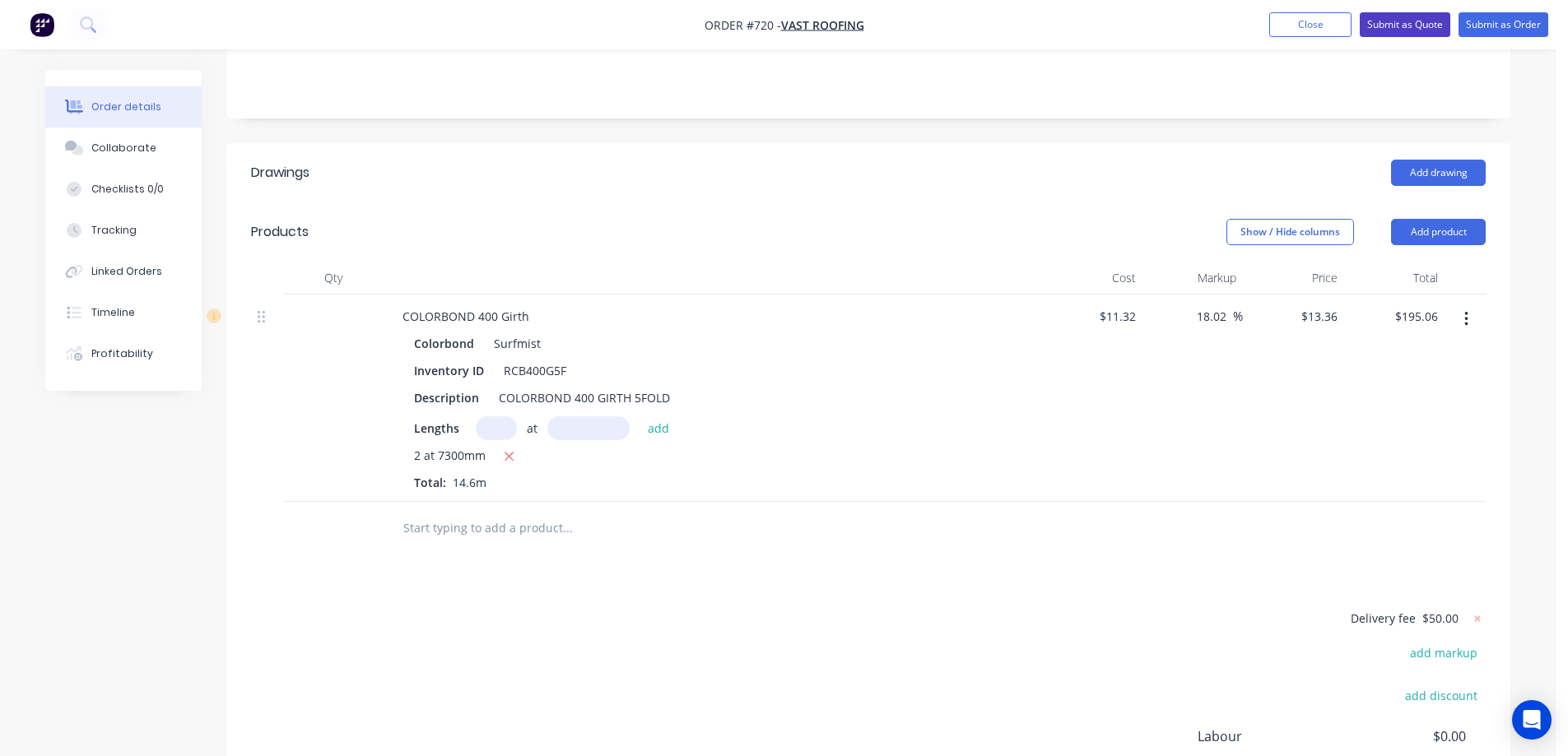
click at [1397, 34] on button "Submit as Quote" at bounding box center [1405, 24] width 91 height 24
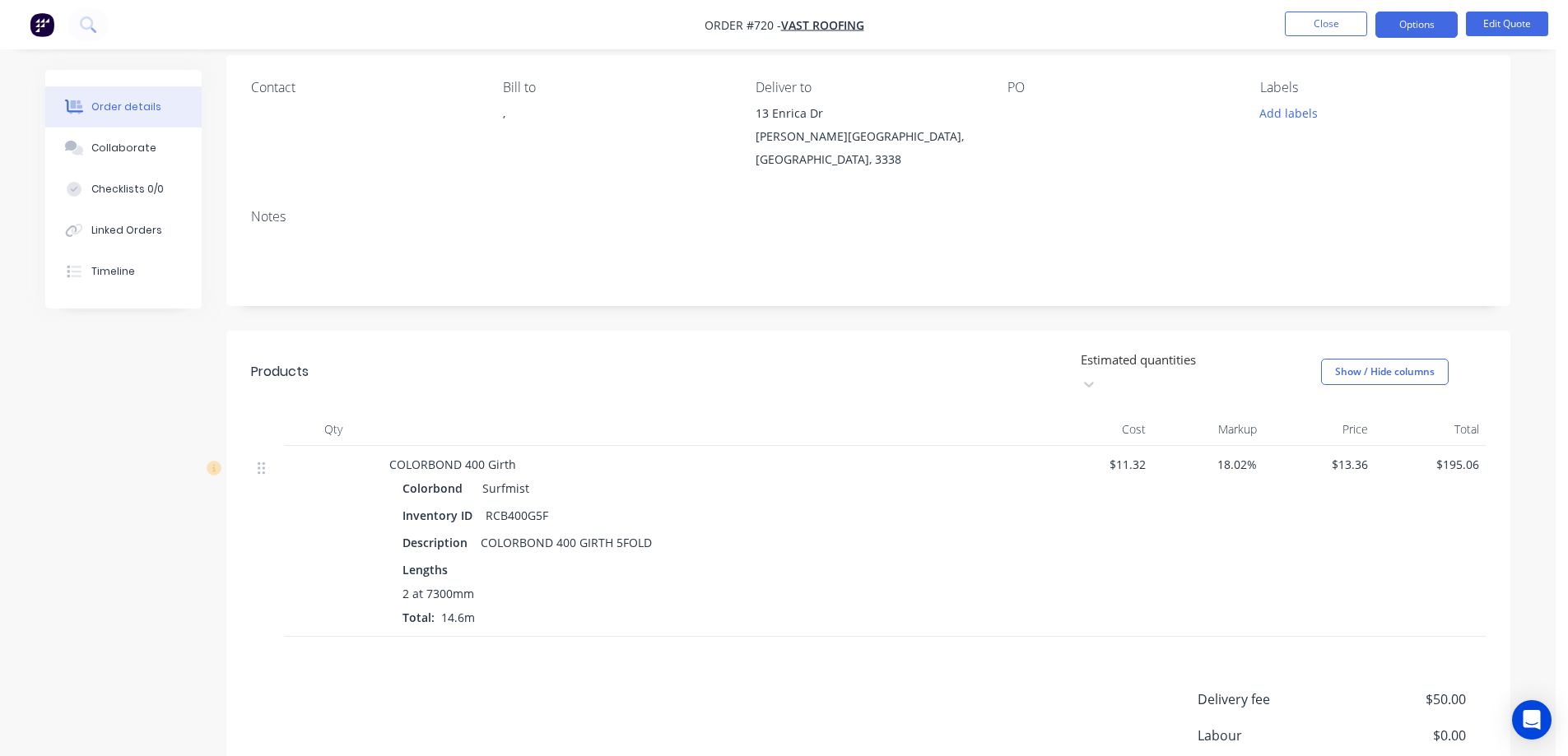
scroll to position [297, 0]
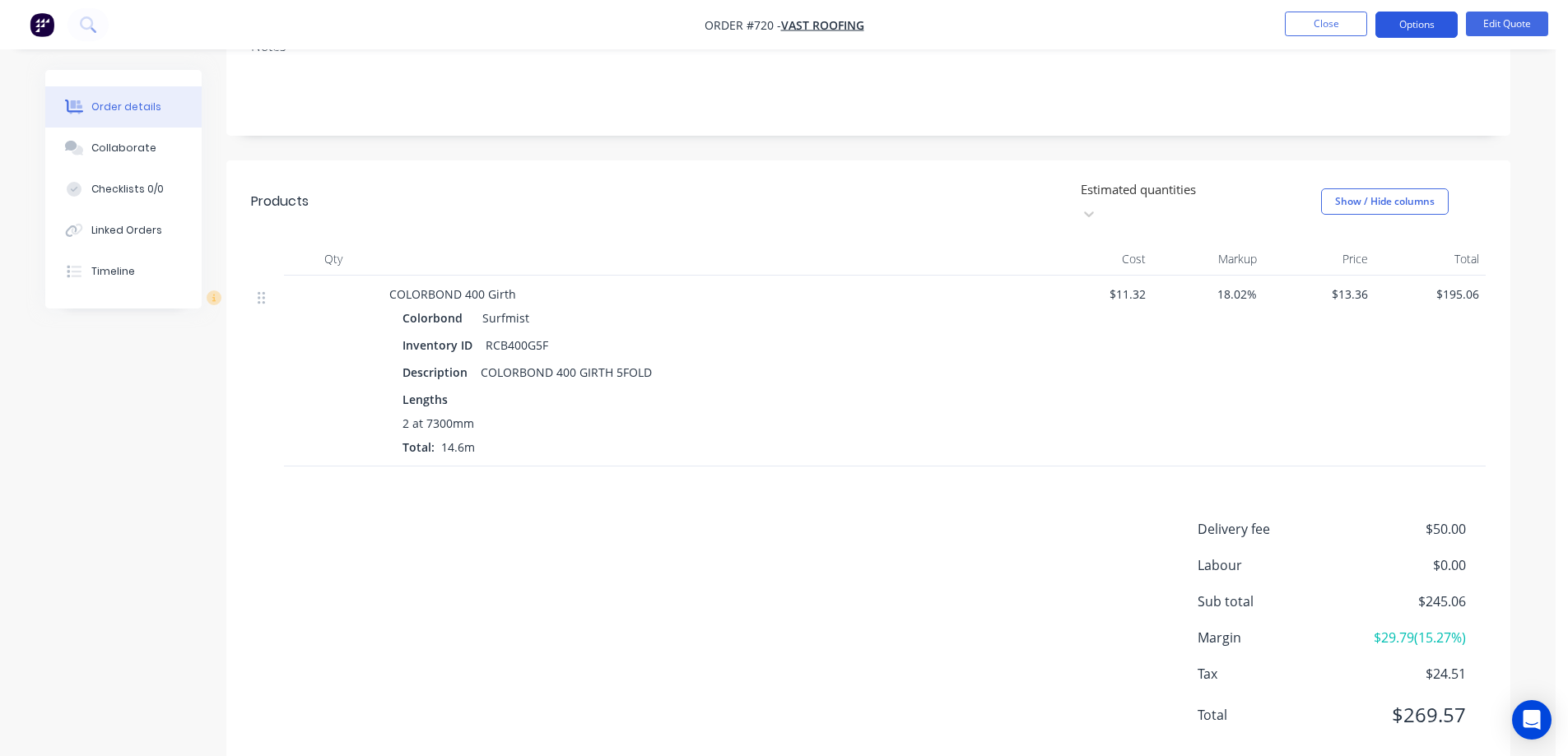
click at [1398, 30] on button "Options" at bounding box center [1416, 24] width 82 height 26
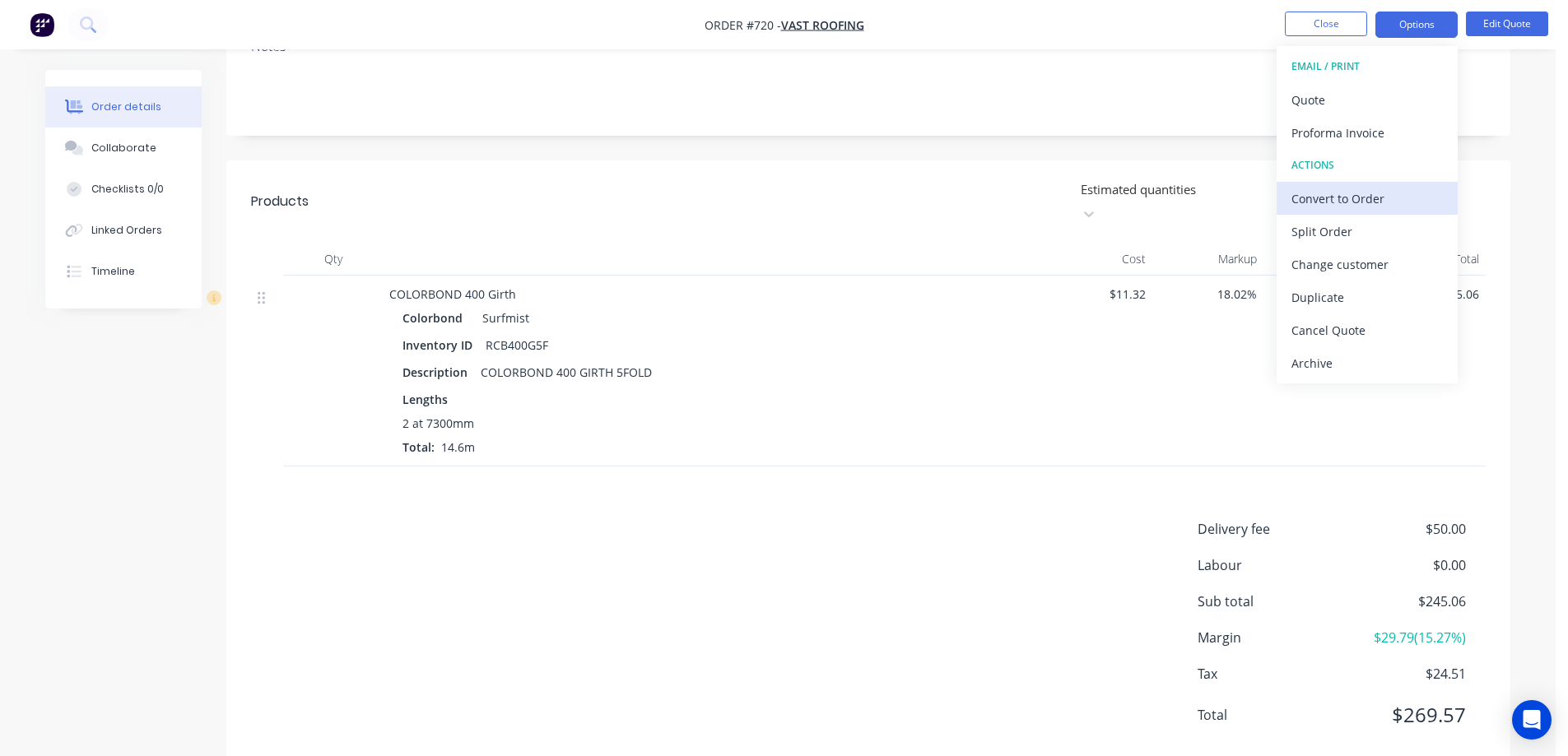
click at [1355, 191] on div "Convert to Order" at bounding box center [1368, 198] width 152 height 24
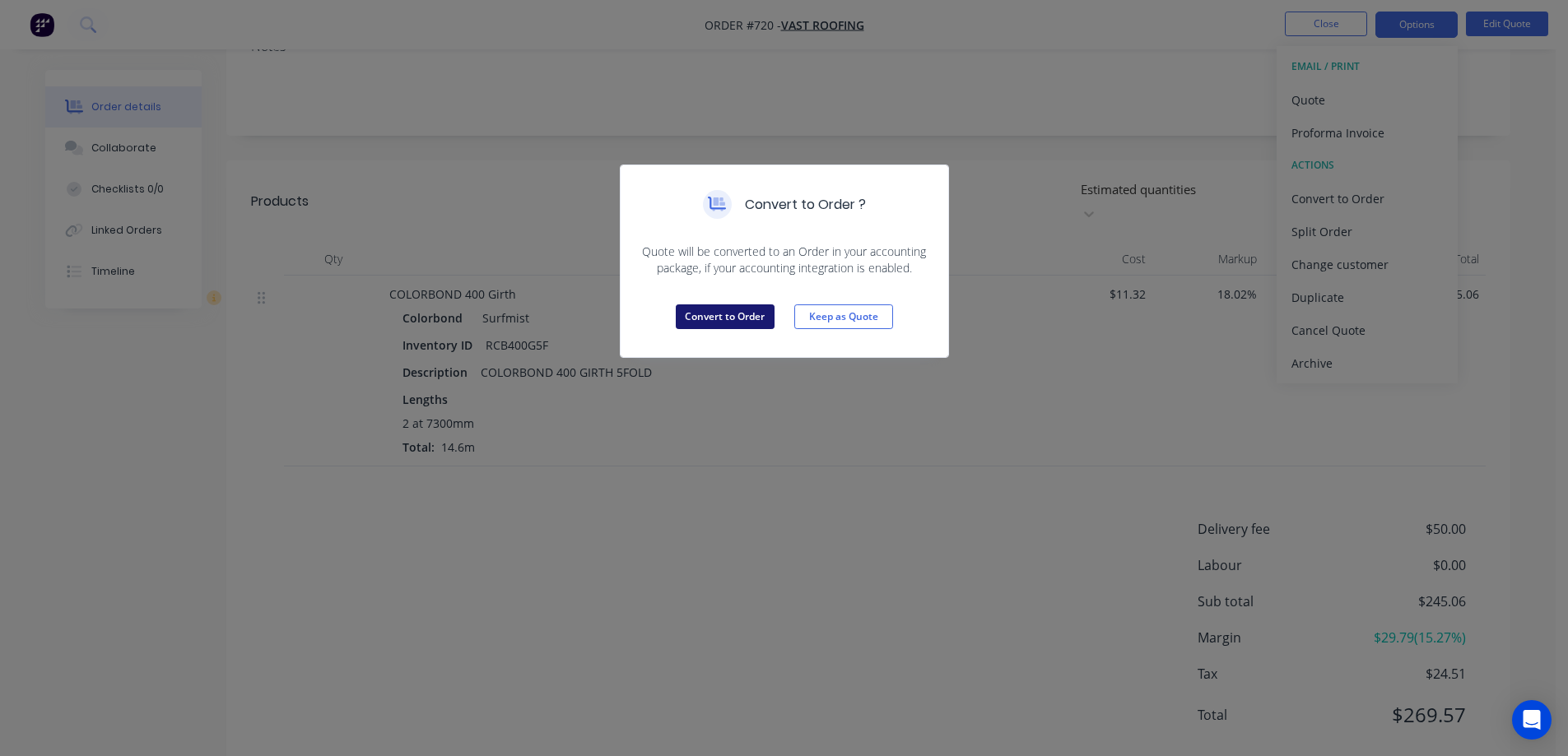
click at [755, 316] on button "Convert to Order" at bounding box center [725, 317] width 98 height 24
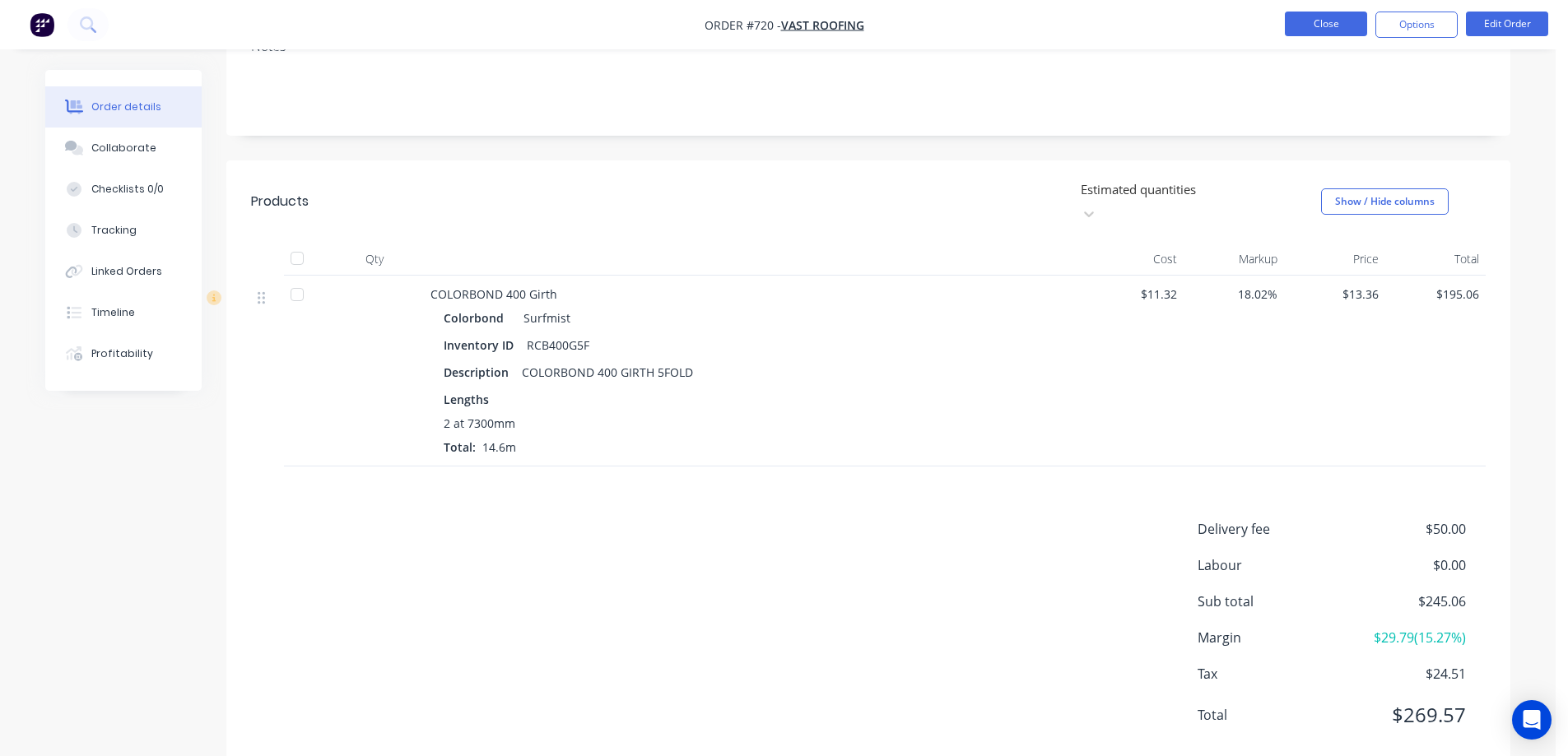
click at [1326, 30] on button "Close" at bounding box center [1326, 24] width 82 height 24
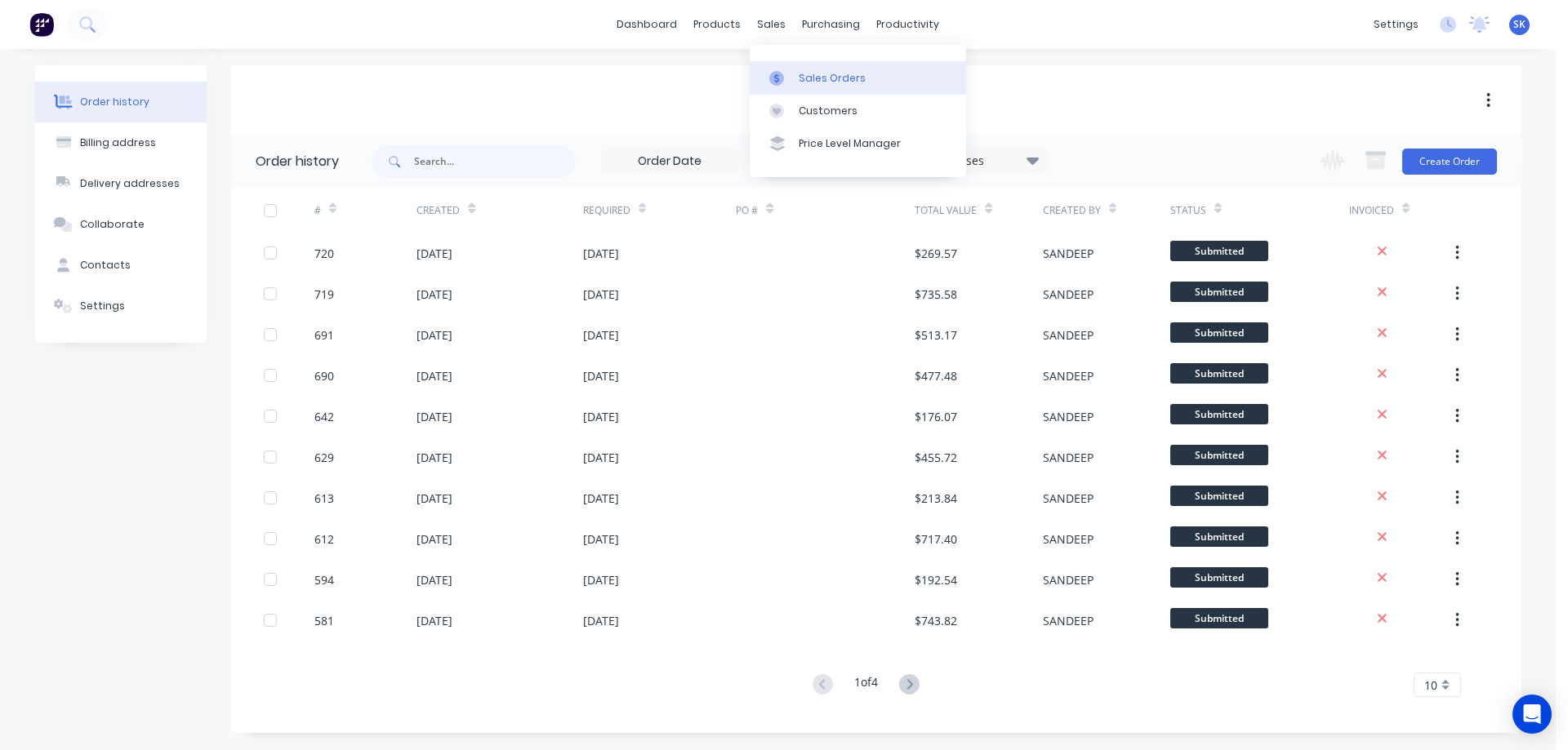
click at [805, 67] on link "Sales Orders" at bounding box center [857, 78] width 216 height 33
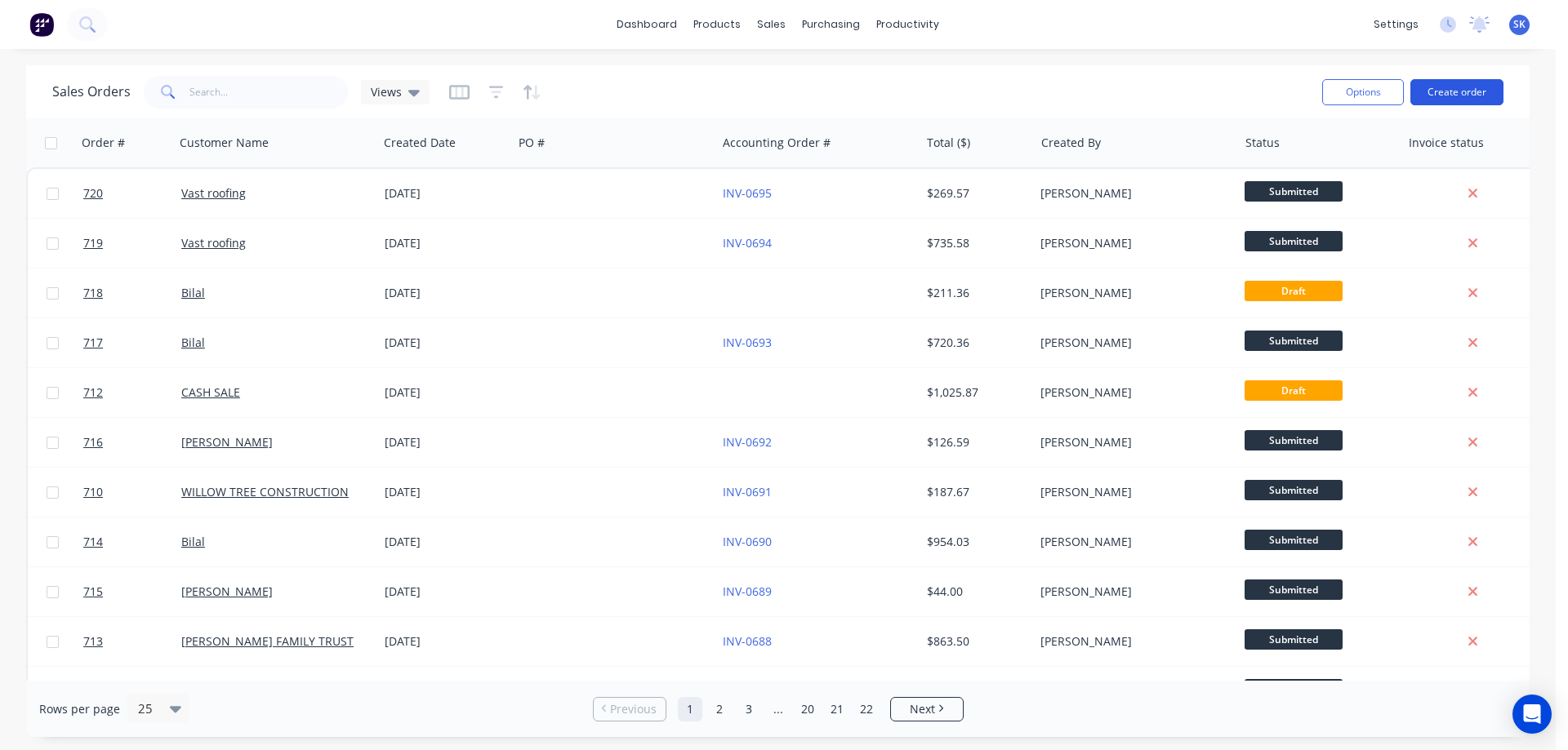
click at [1446, 89] on button "Create order" at bounding box center [1457, 92] width 93 height 26
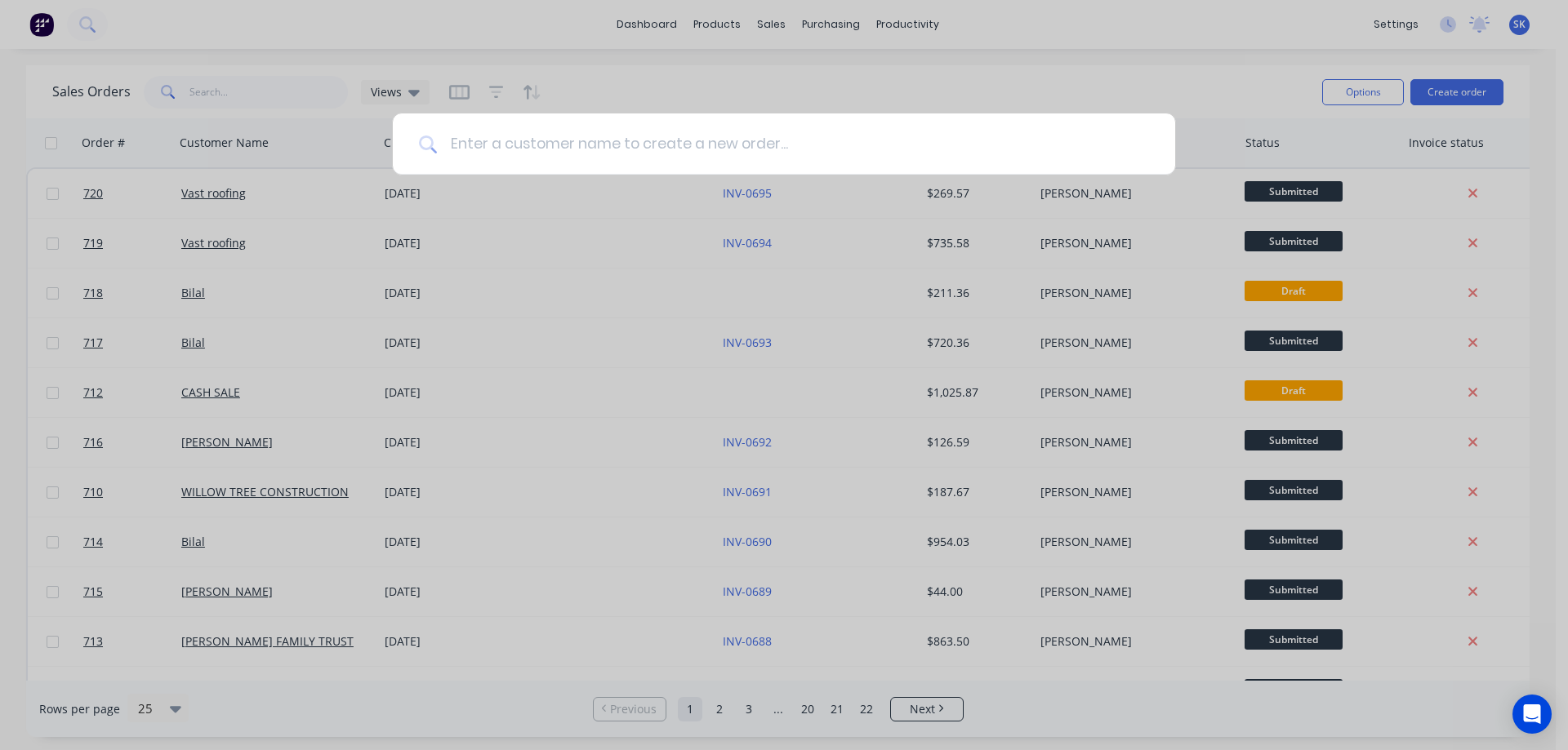
click at [734, 151] on input at bounding box center [794, 143] width 712 height 61
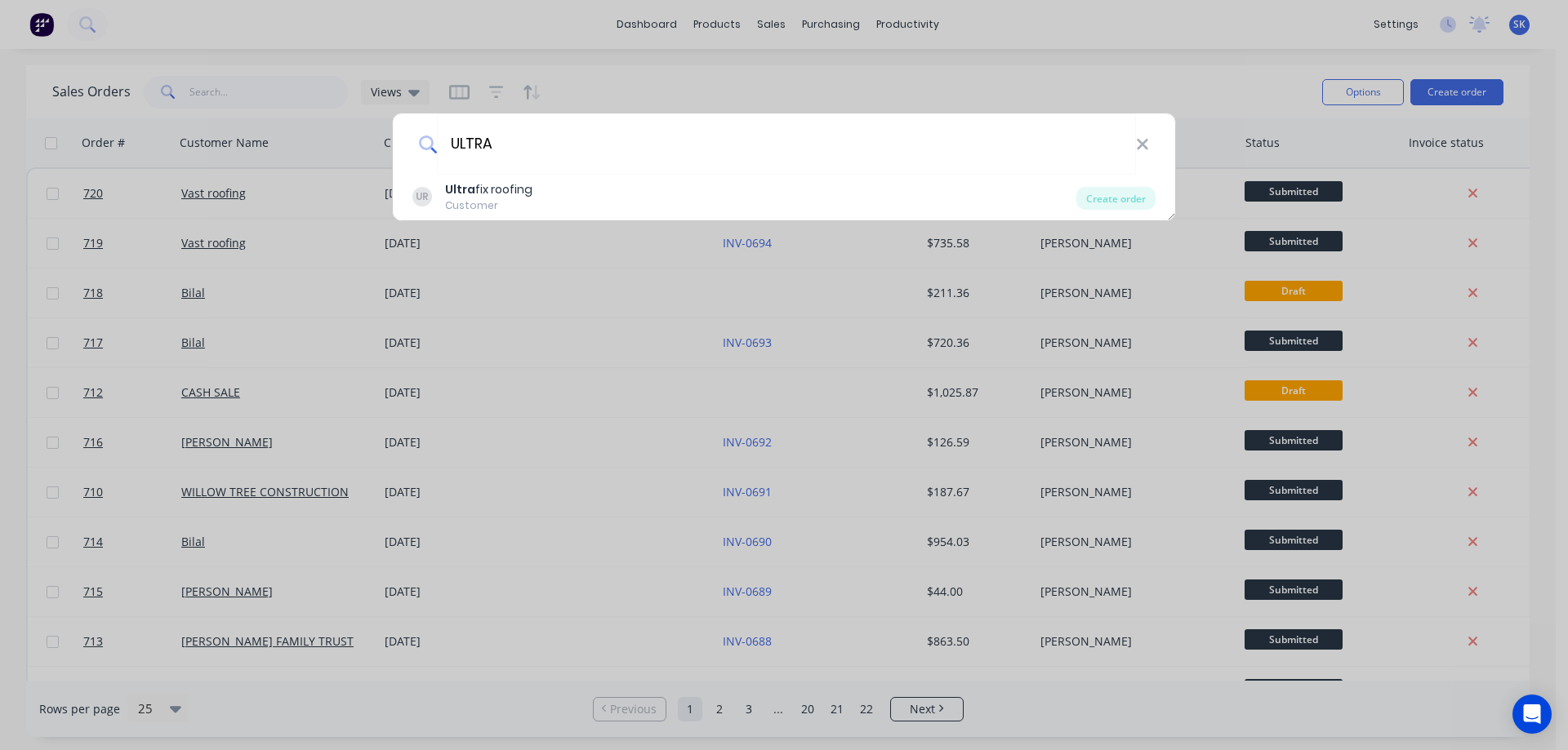
type input "ULTRA"
click at [564, 198] on div "UR Ultra fix roofing Customer" at bounding box center [744, 197] width 664 height 32
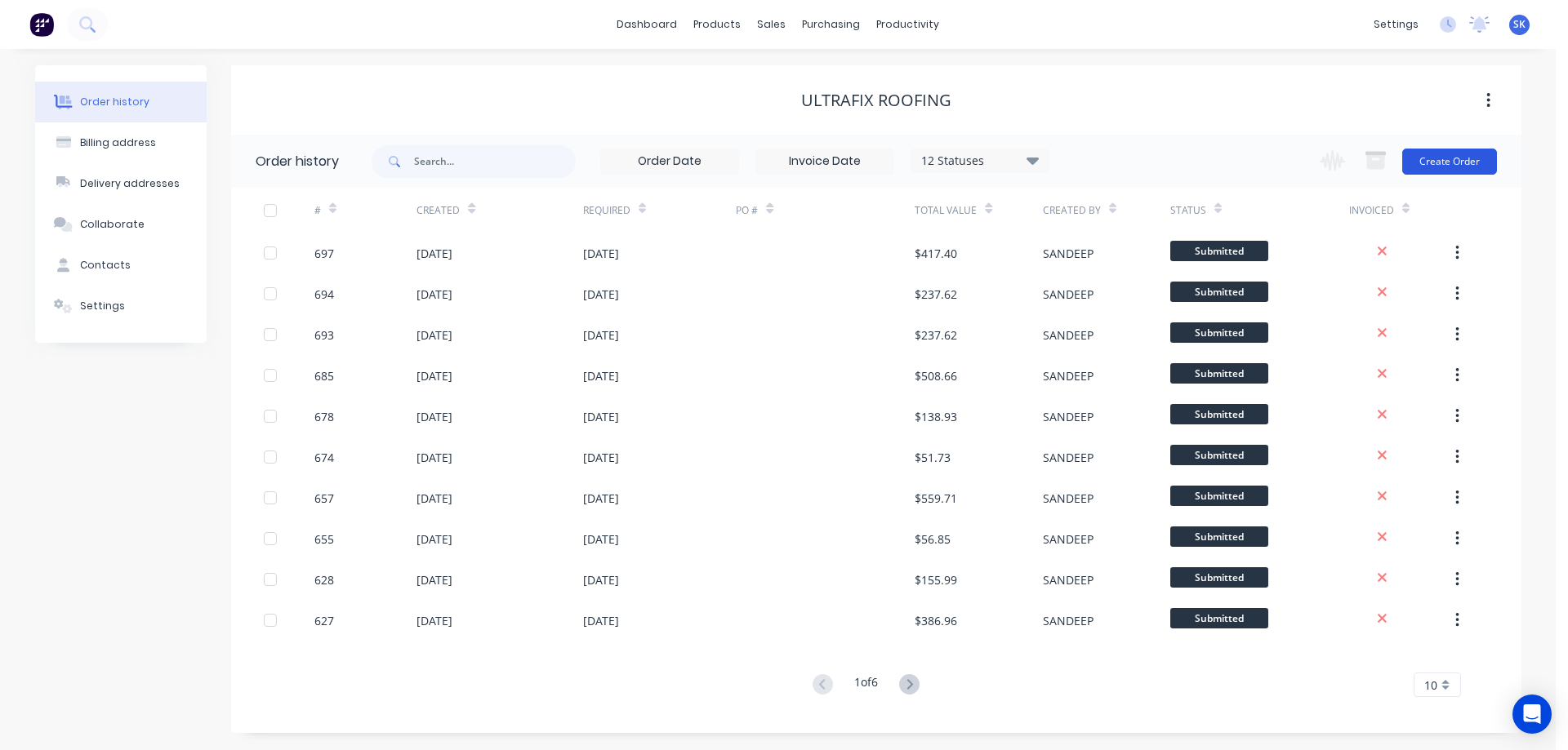
click at [1428, 158] on button "Create Order" at bounding box center [1450, 162] width 95 height 26
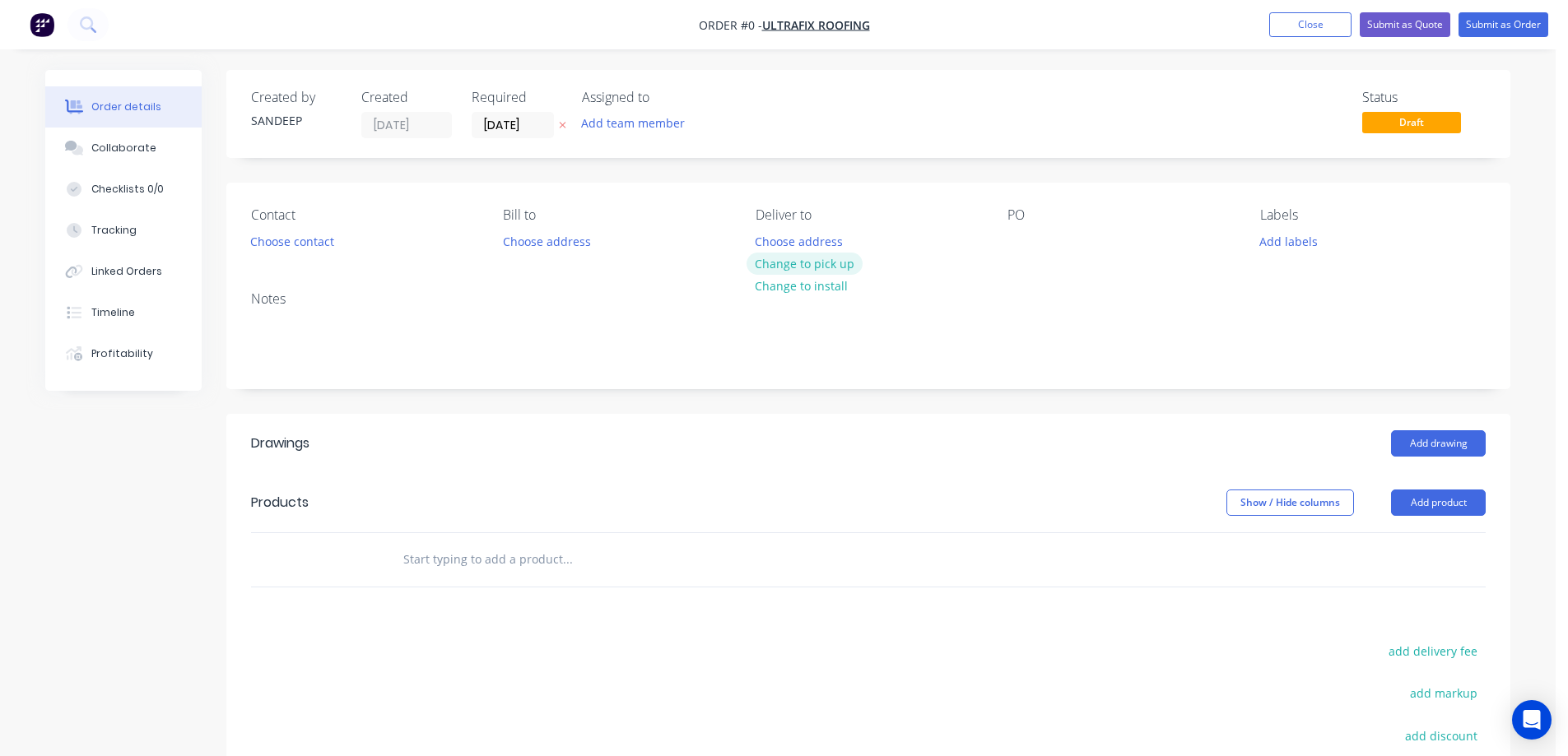
click at [790, 264] on button "Change to pick up" at bounding box center [805, 264] width 117 height 23
click at [452, 583] on div at bounding box center [679, 559] width 592 height 53
click at [452, 565] on input "text" at bounding box center [567, 560] width 329 height 33
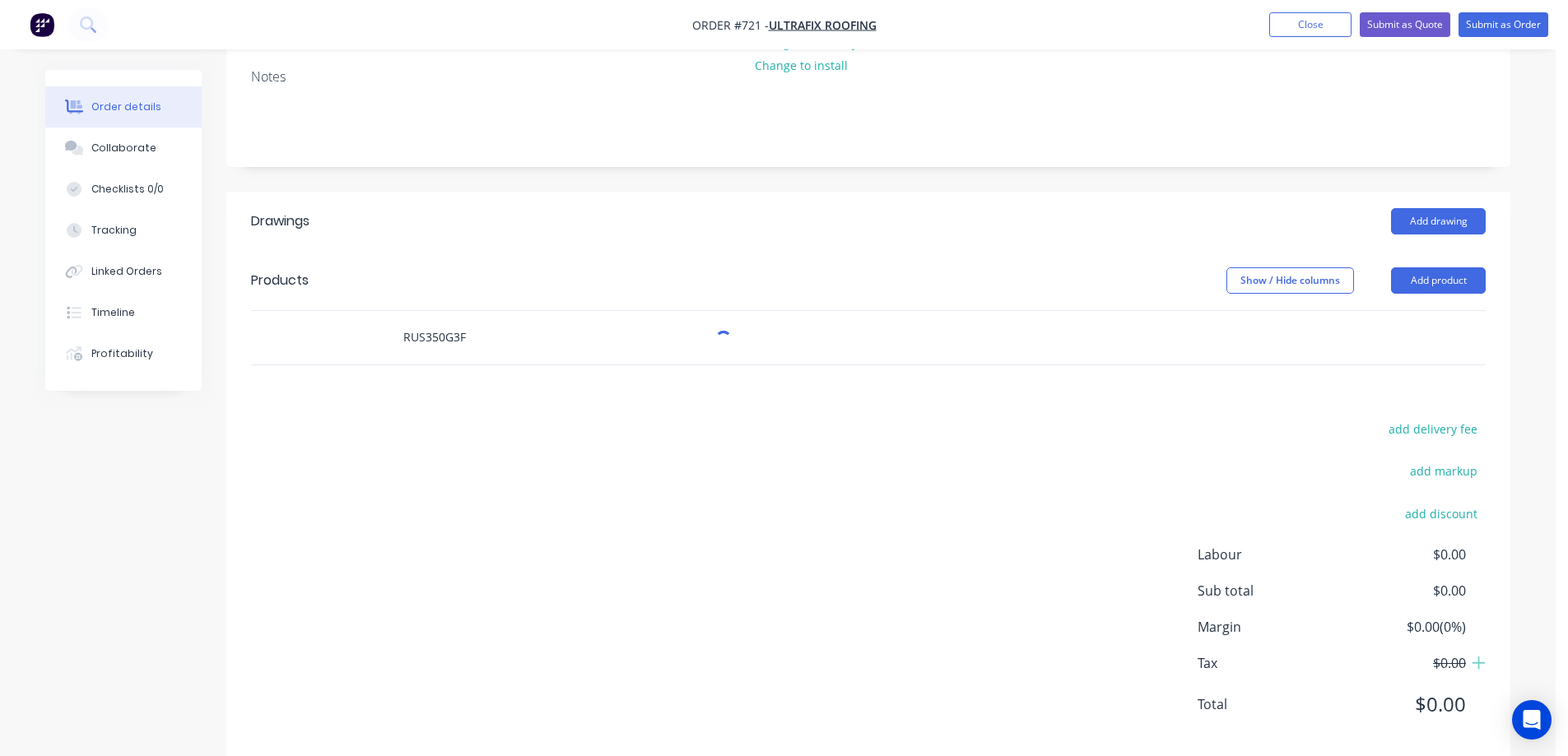
scroll to position [251, 0]
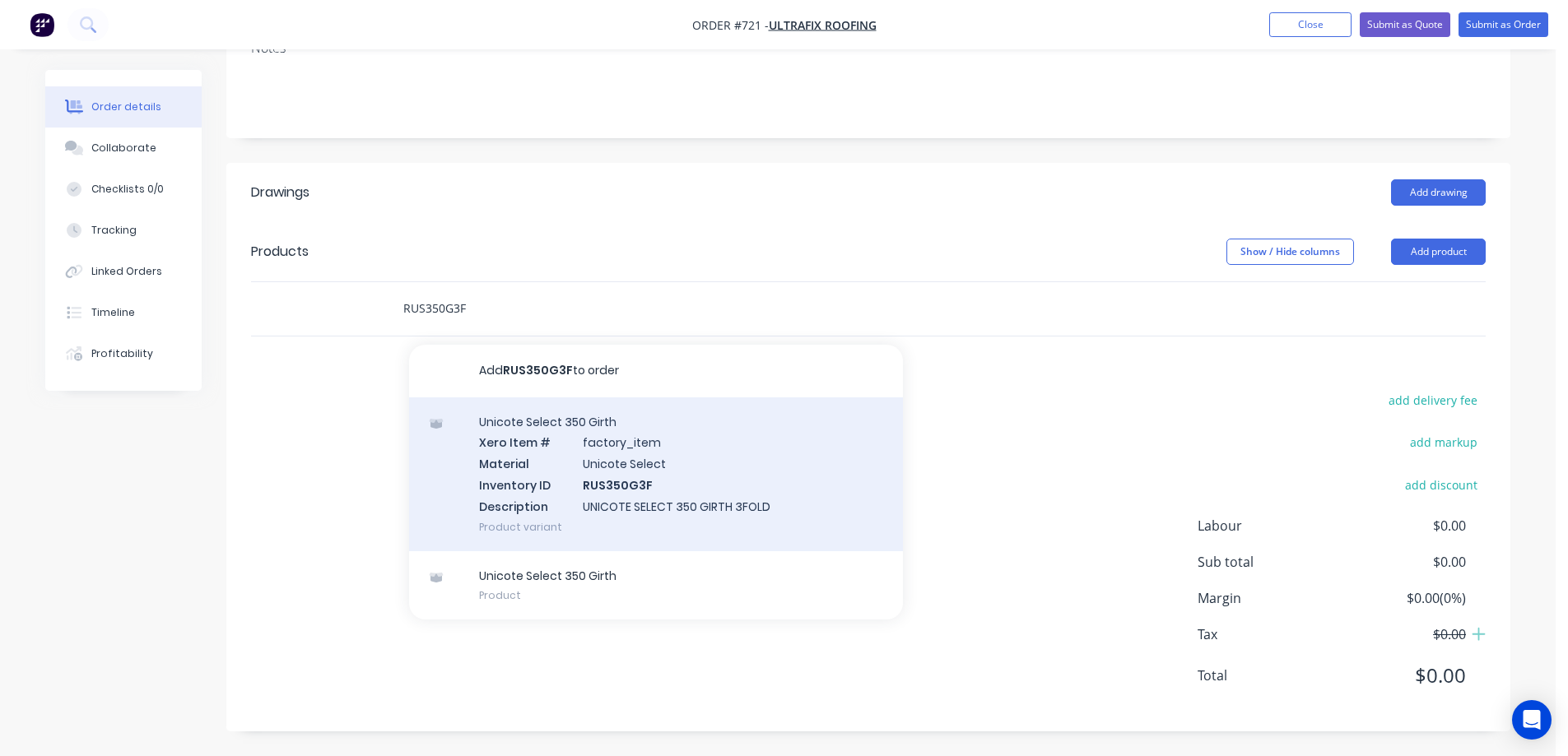
type input "RUS350G3F"
click at [489, 462] on div "Unicote Select 350 Girth Xero Item # factory_item Material Unicote Select Inven…" at bounding box center [656, 474] width 494 height 154
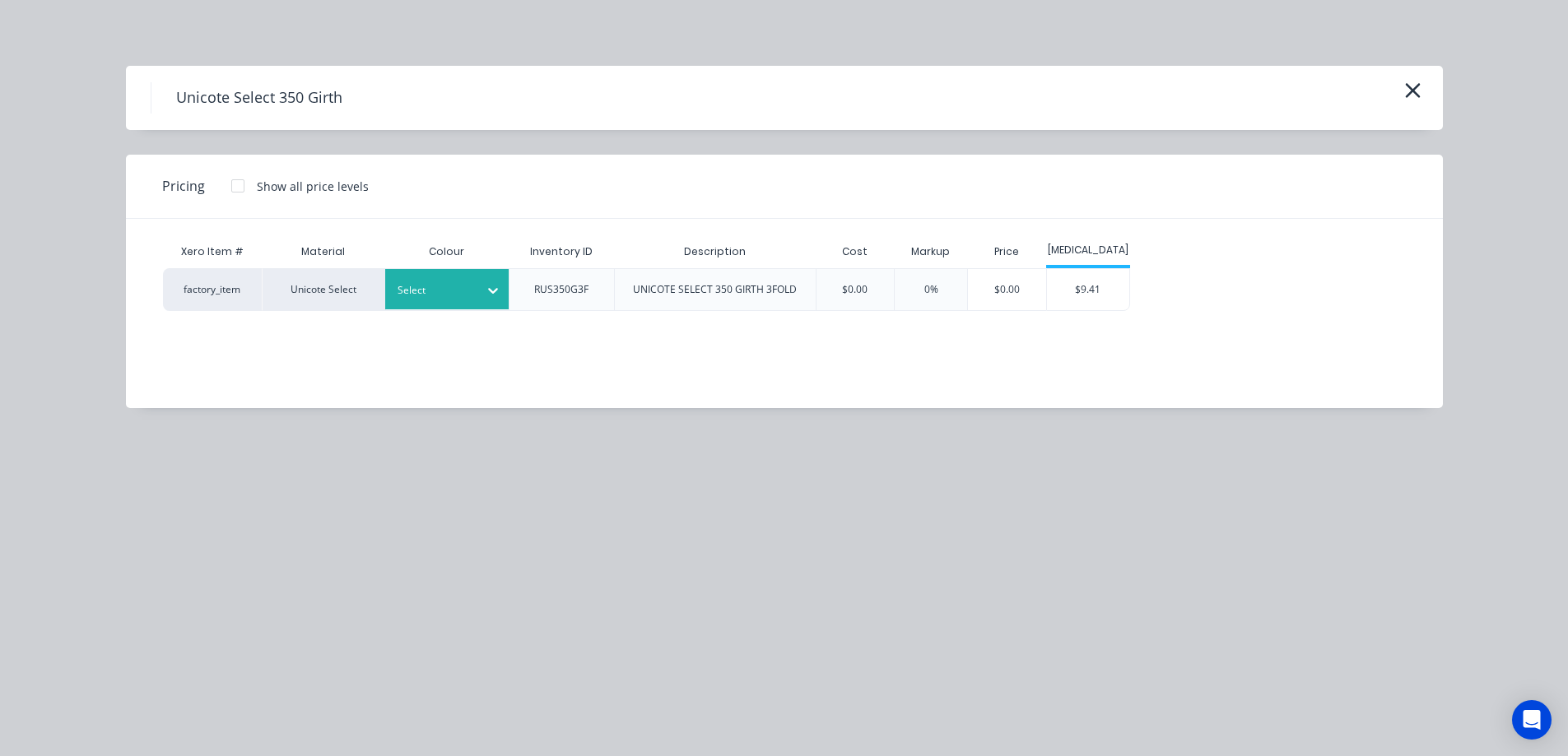
click at [456, 302] on div "Select" at bounding box center [447, 289] width 124 height 40
click at [206, 695] on div "Wallaroo" at bounding box center [103, 710] width 206 height 30
click at [1087, 289] on div "$9.41" at bounding box center [1088, 289] width 82 height 41
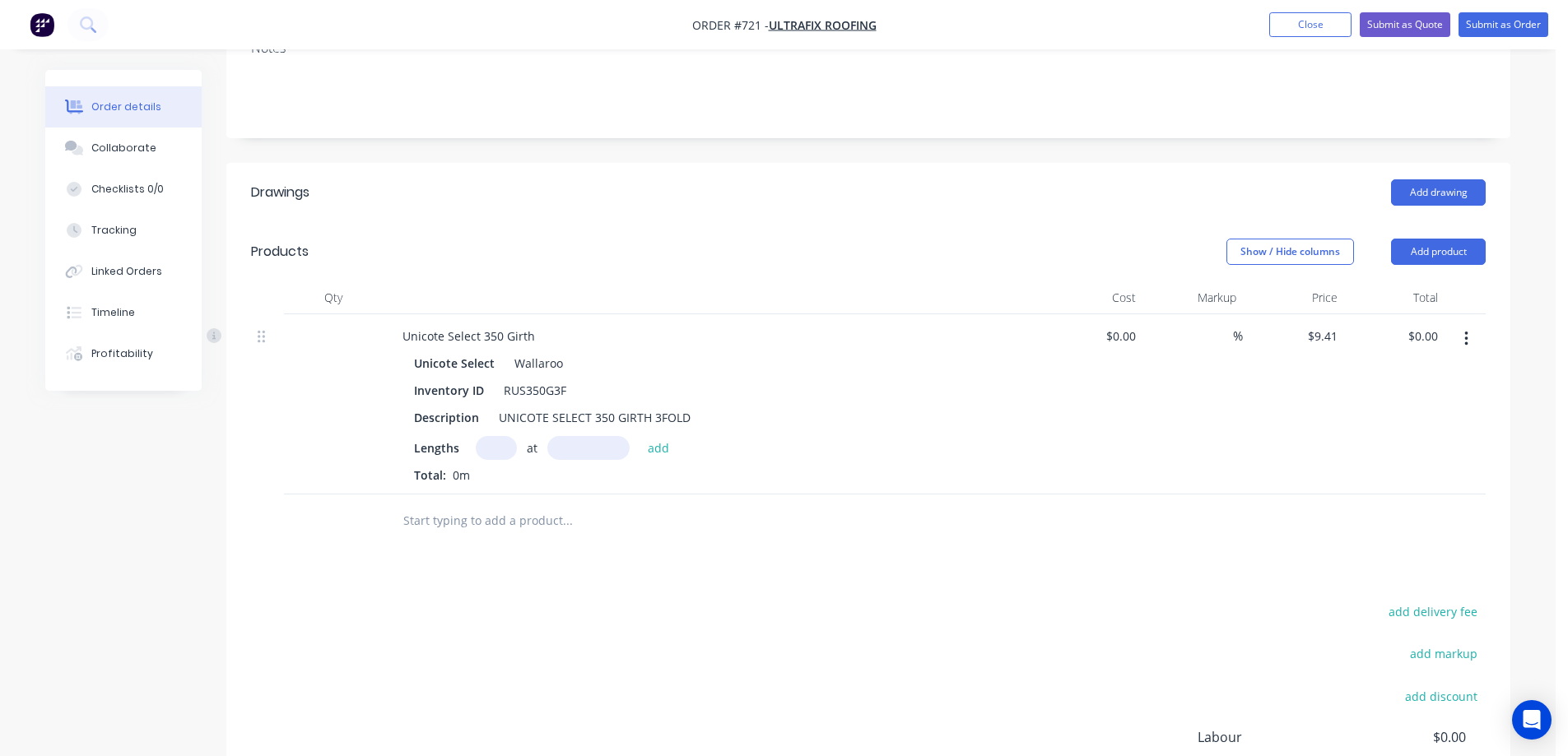
click at [478, 441] on input "text" at bounding box center [496, 448] width 41 height 24
type input "1"
type input "1300mm"
click at [665, 452] on button "add" at bounding box center [659, 448] width 38 height 23
type input "$12.23"
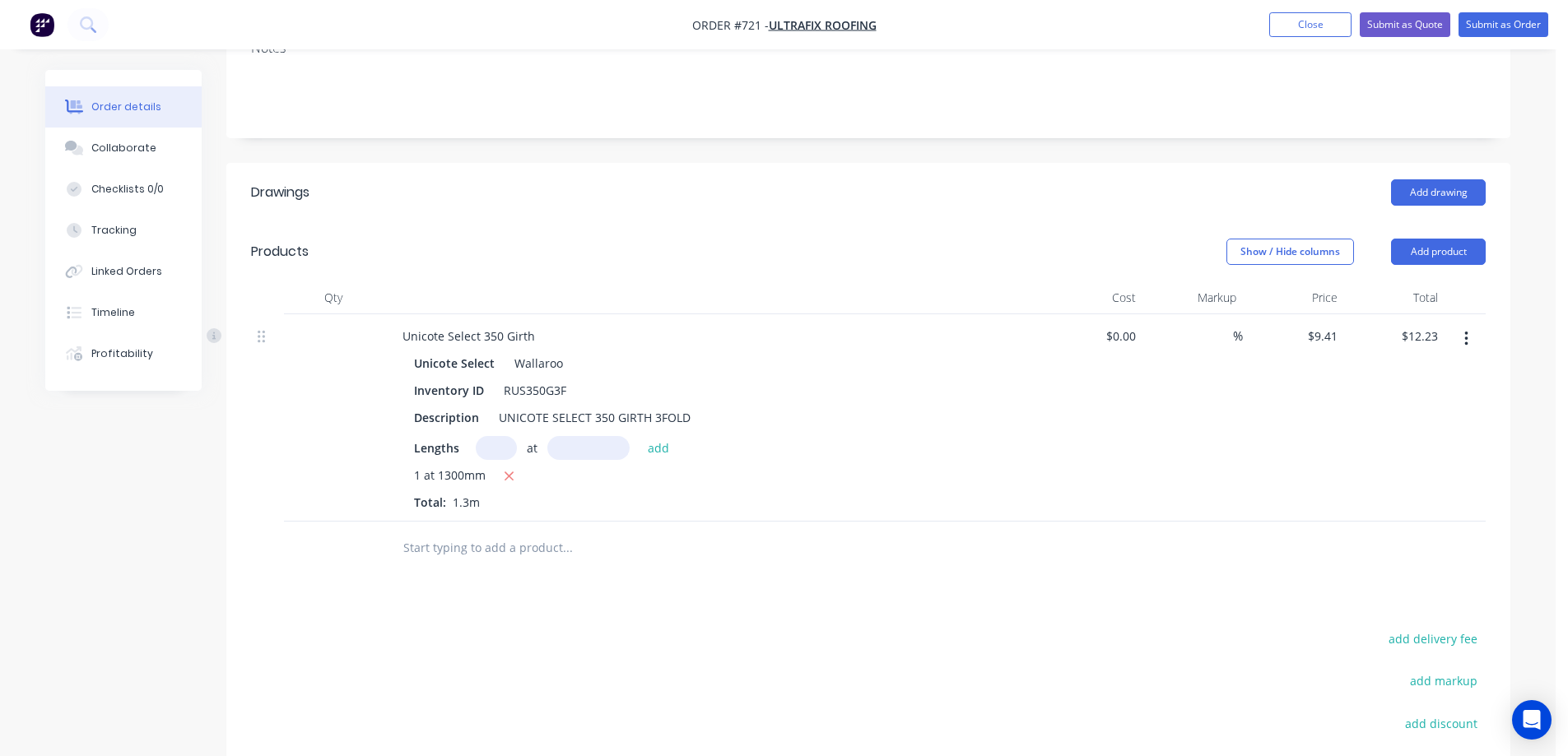
click at [490, 543] on input "text" at bounding box center [567, 548] width 329 height 33
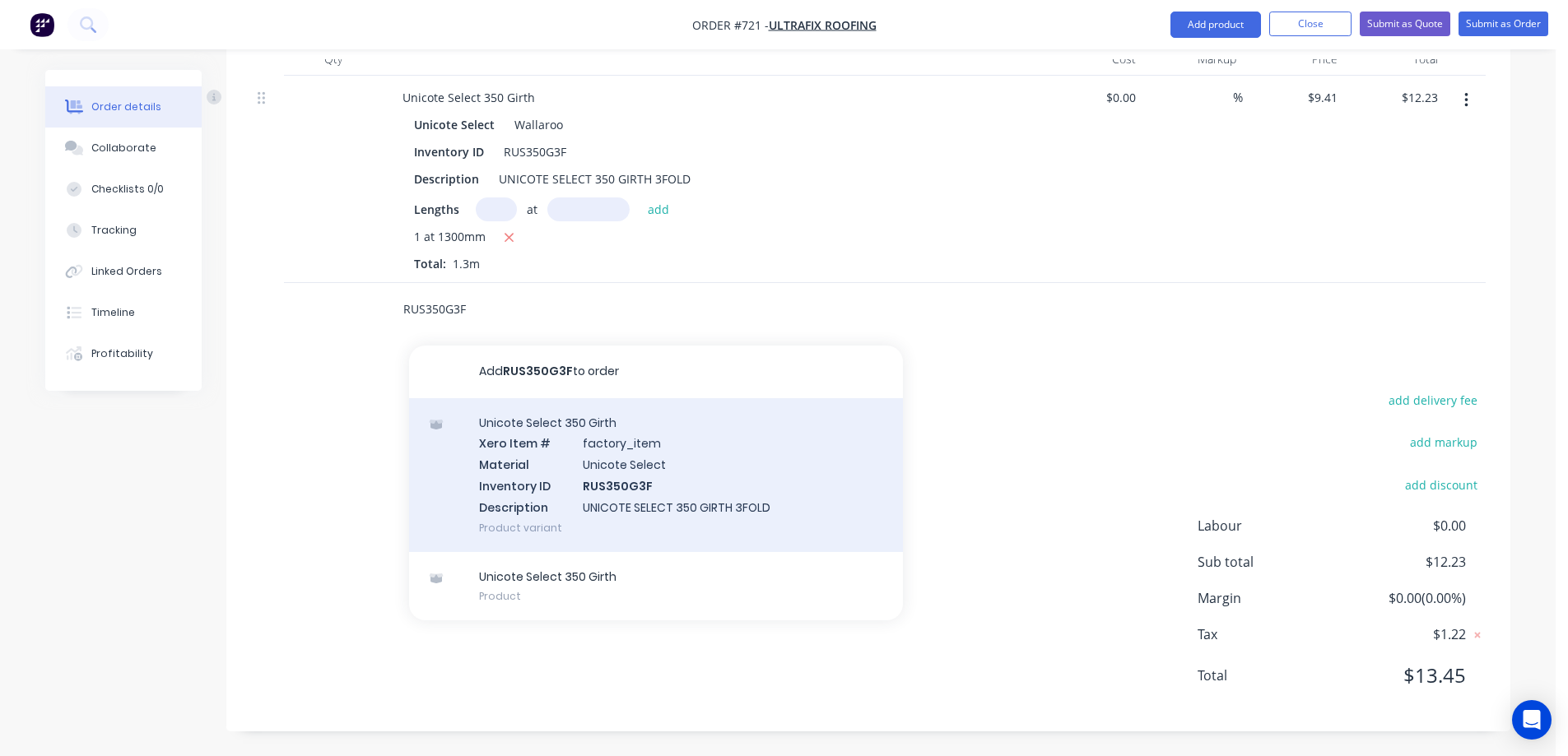
type input "RUS350G3F"
click at [526, 486] on div "Unicote Select 350 Girth Xero Item # factory_item Material Unicote Select Inven…" at bounding box center [656, 475] width 494 height 154
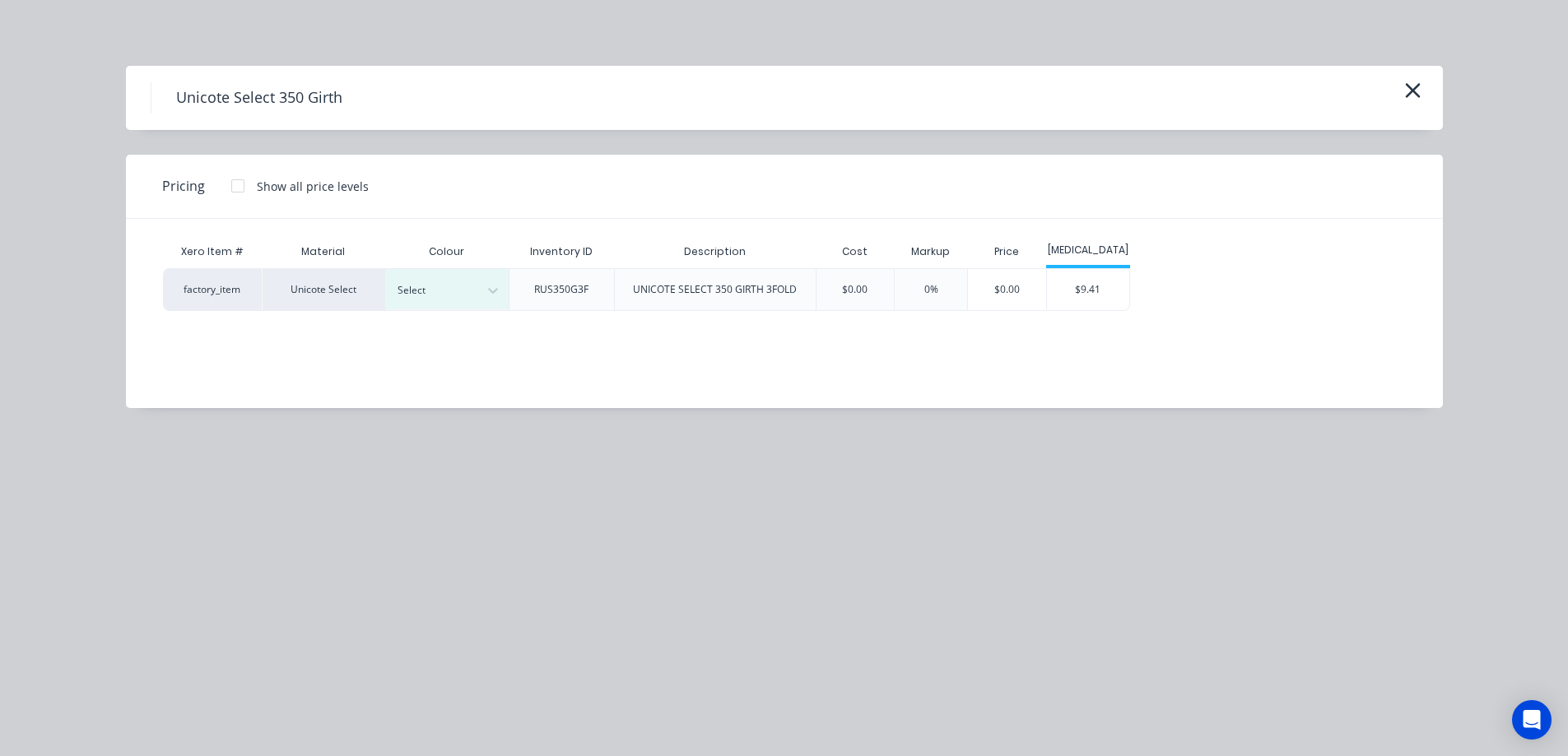
click at [419, 277] on div "Select" at bounding box center [447, 289] width 124 height 40
click at [206, 486] on div "Wallaroo" at bounding box center [103, 470] width 206 height 30
click at [1092, 297] on div "$9.41" at bounding box center [1088, 289] width 82 height 41
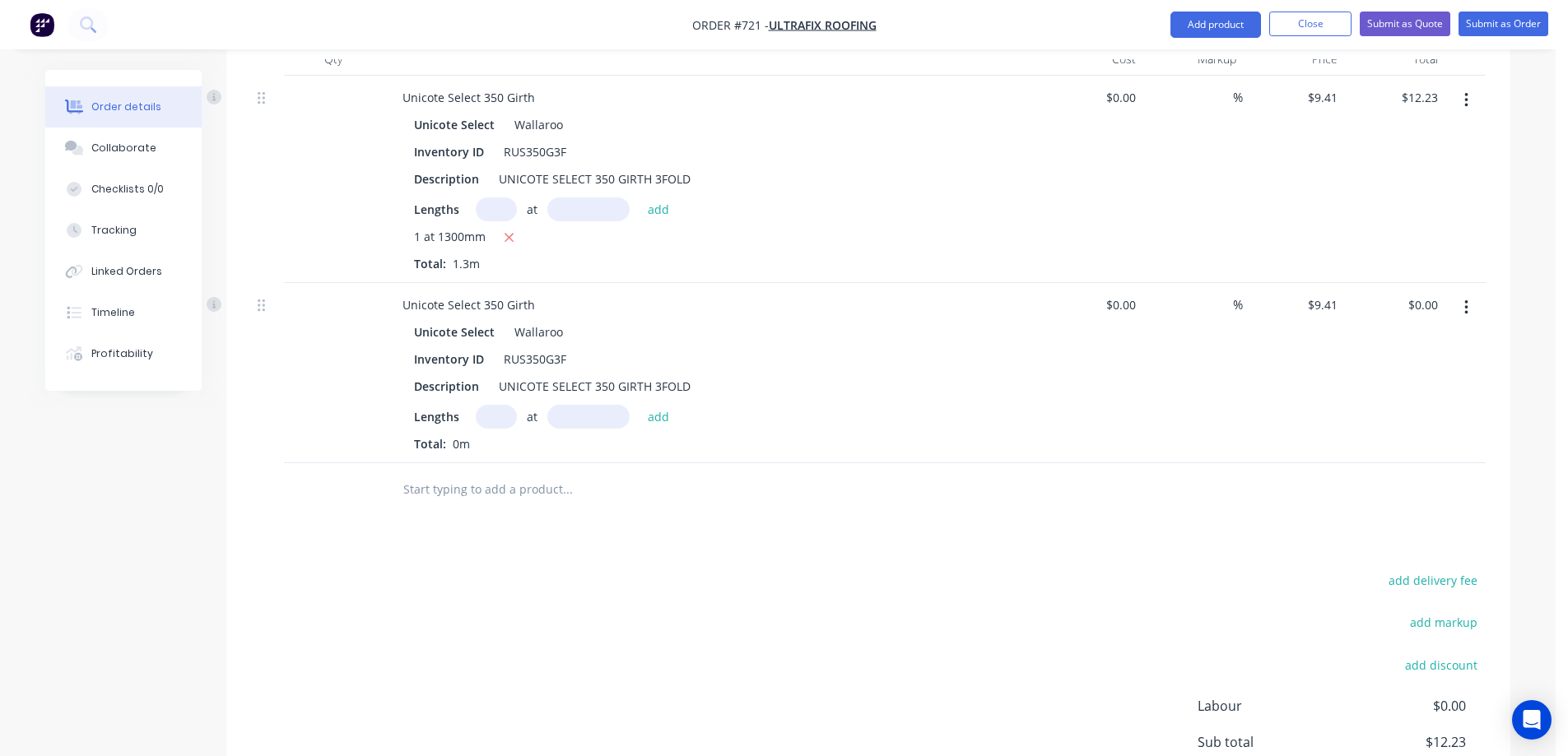
click at [497, 423] on input "text" at bounding box center [496, 416] width 41 height 24
type input "1"
type input "900mm"
click at [651, 408] on button "add" at bounding box center [659, 416] width 38 height 23
type input "$8.47"
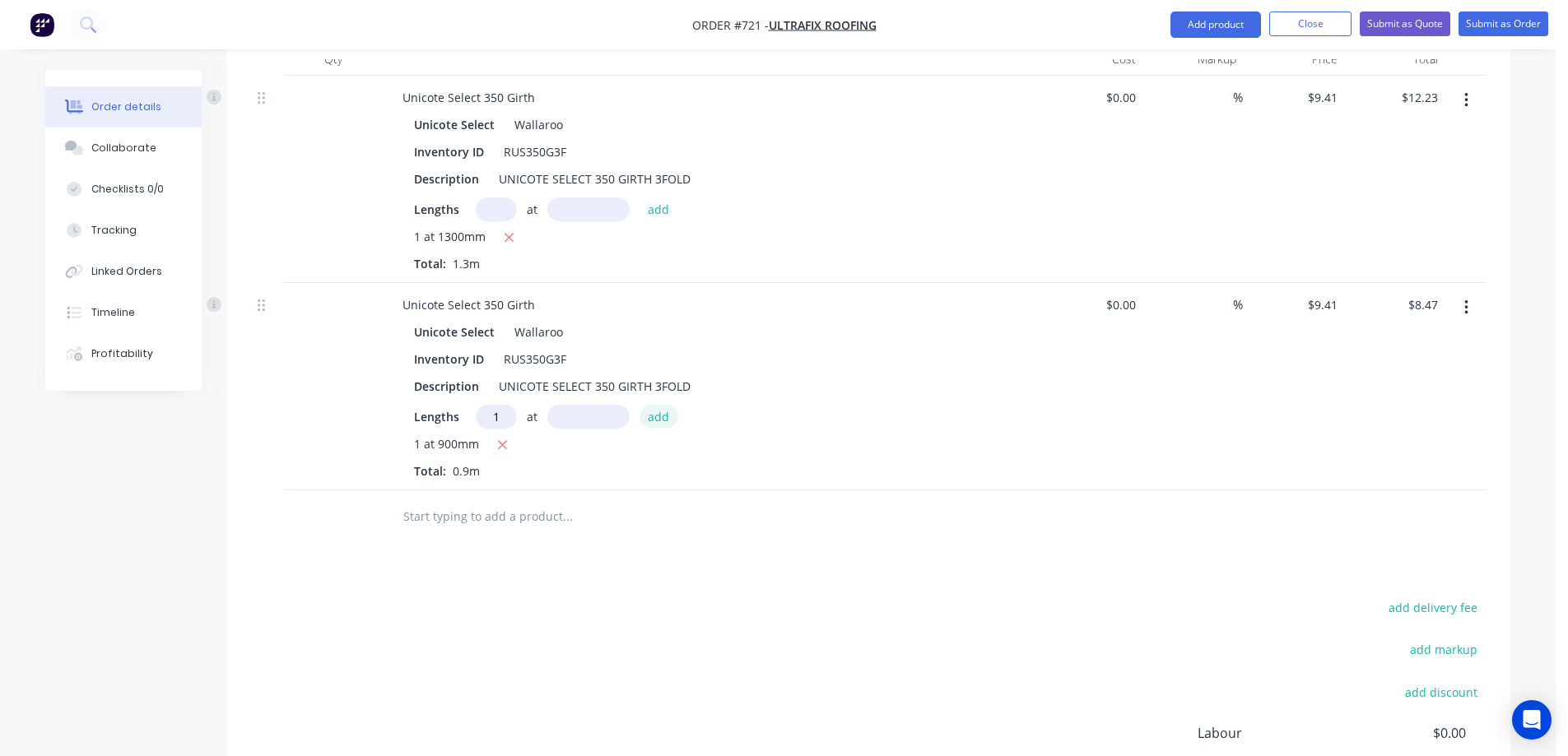
type input "1"
type input "700mm"
click at [651, 408] on button "add" at bounding box center [659, 416] width 38 height 23
type input "$15.06"
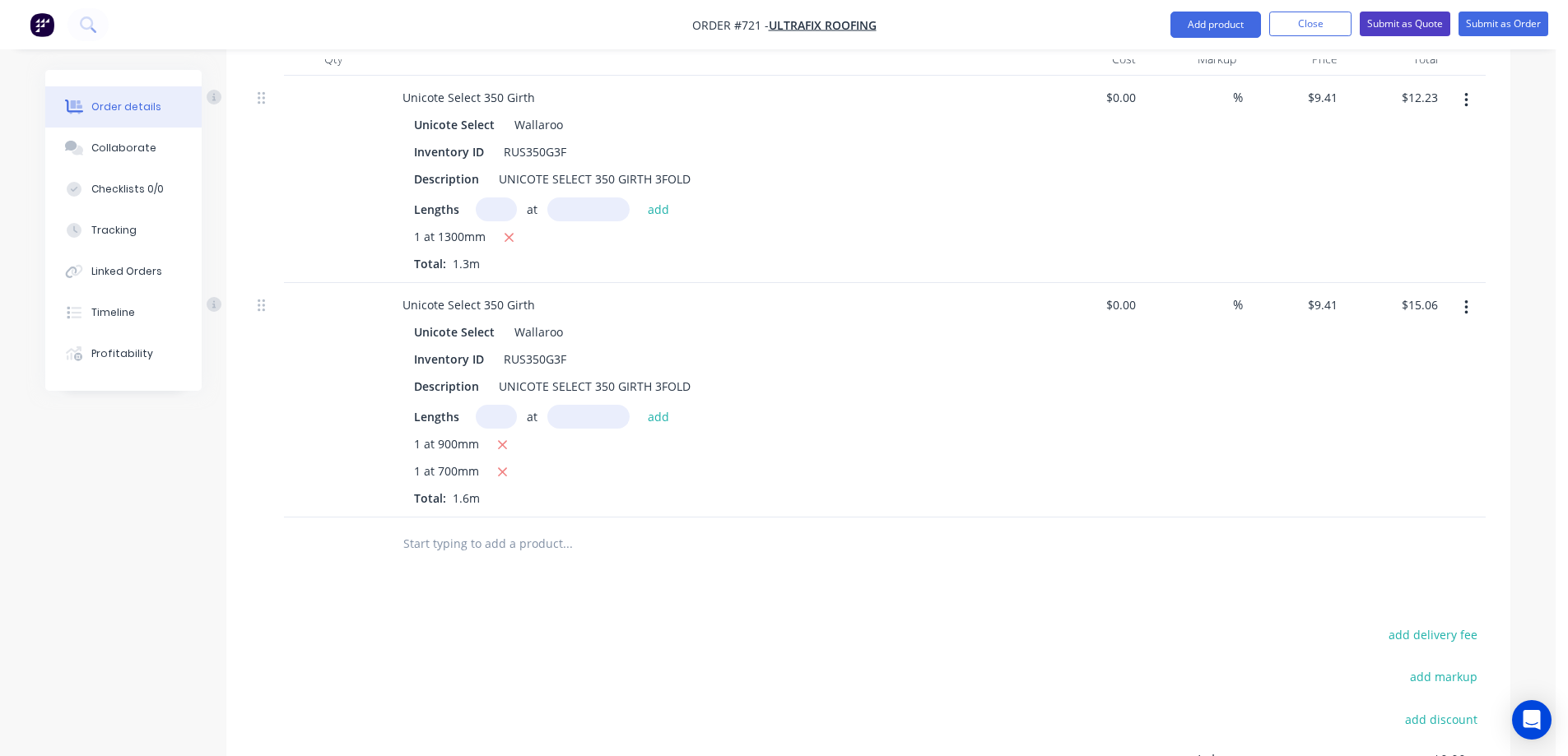
click at [1418, 27] on button "Submit as Quote" at bounding box center [1405, 24] width 91 height 24
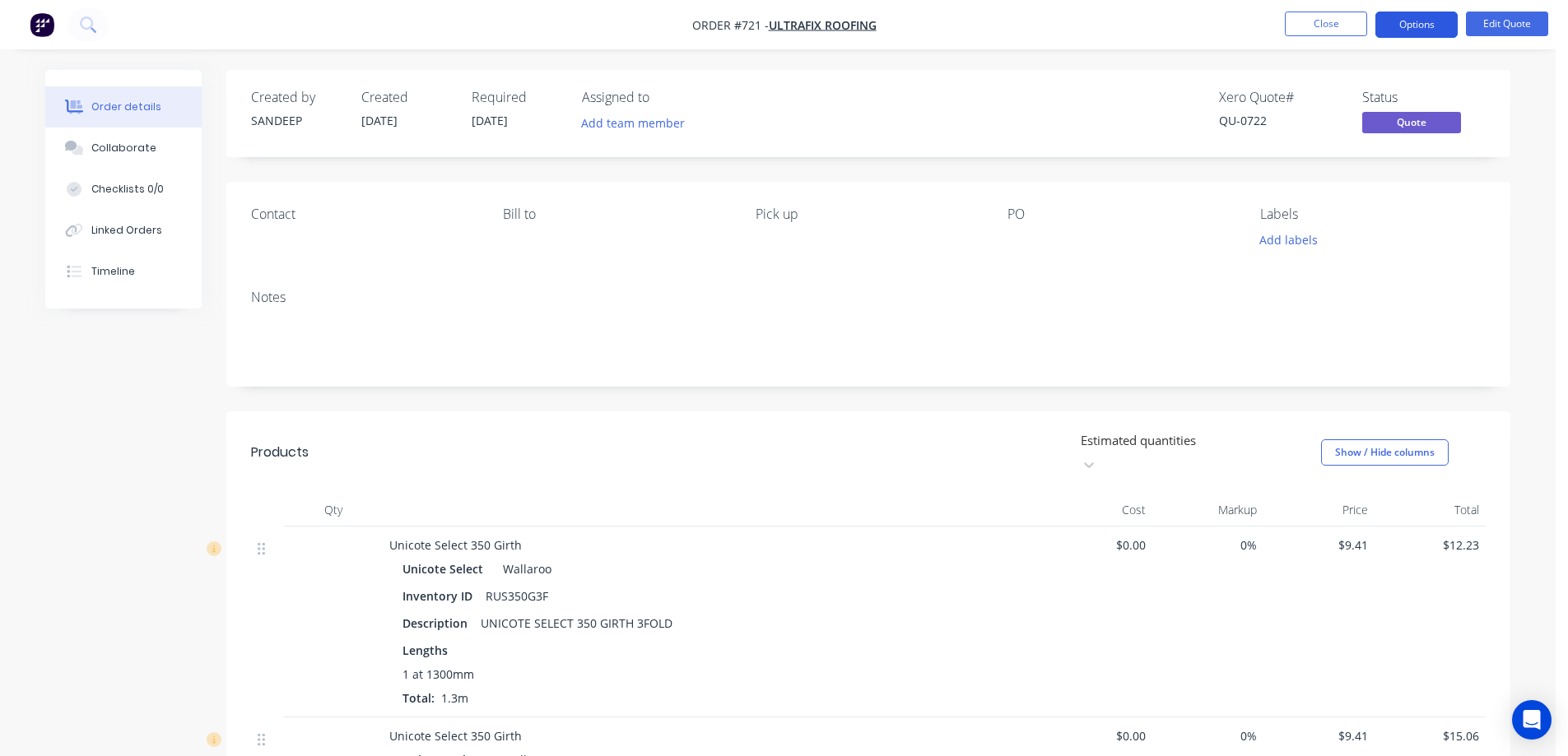
click at [1405, 30] on button "Options" at bounding box center [1416, 24] width 82 height 26
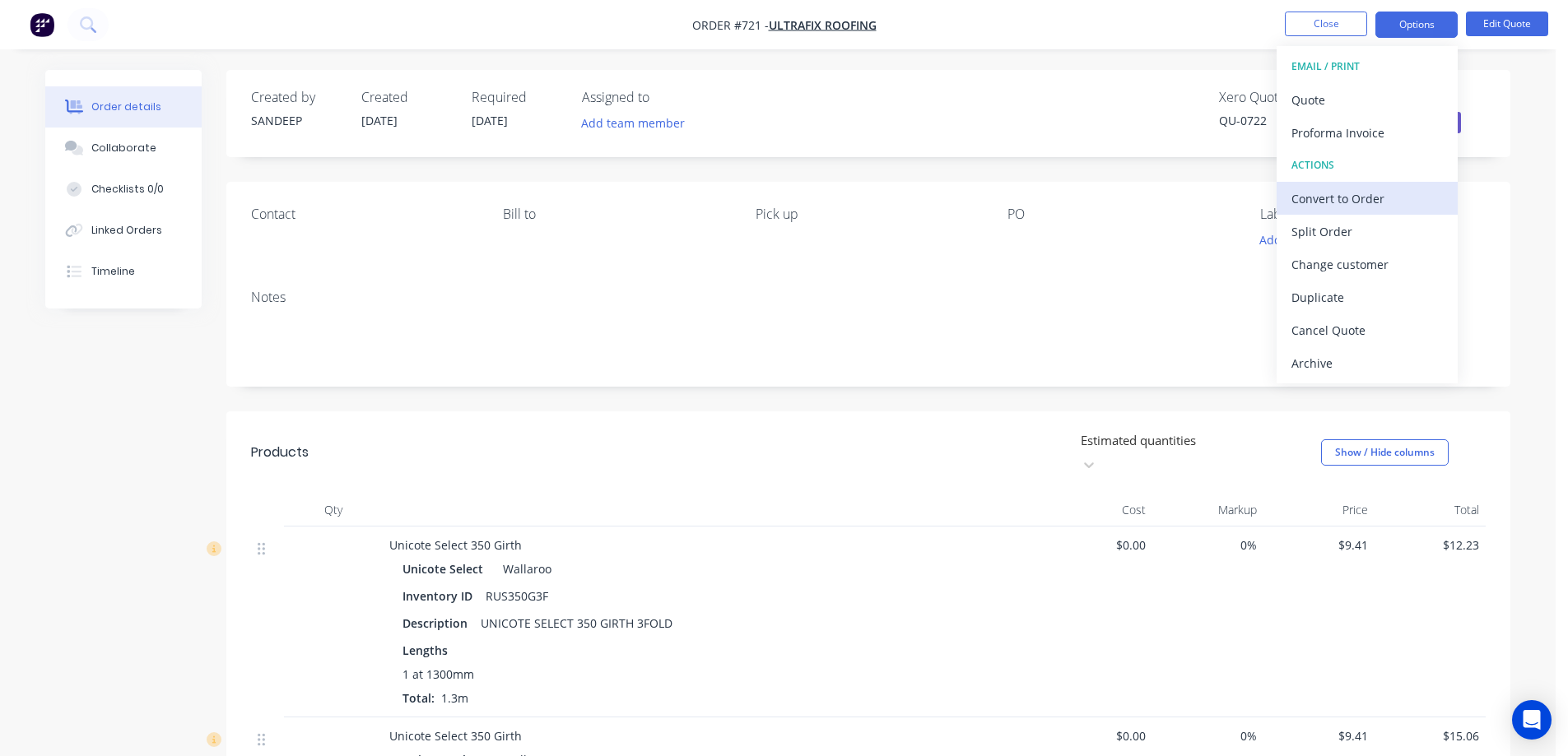
click at [1331, 199] on div "Convert to Order" at bounding box center [1368, 198] width 152 height 24
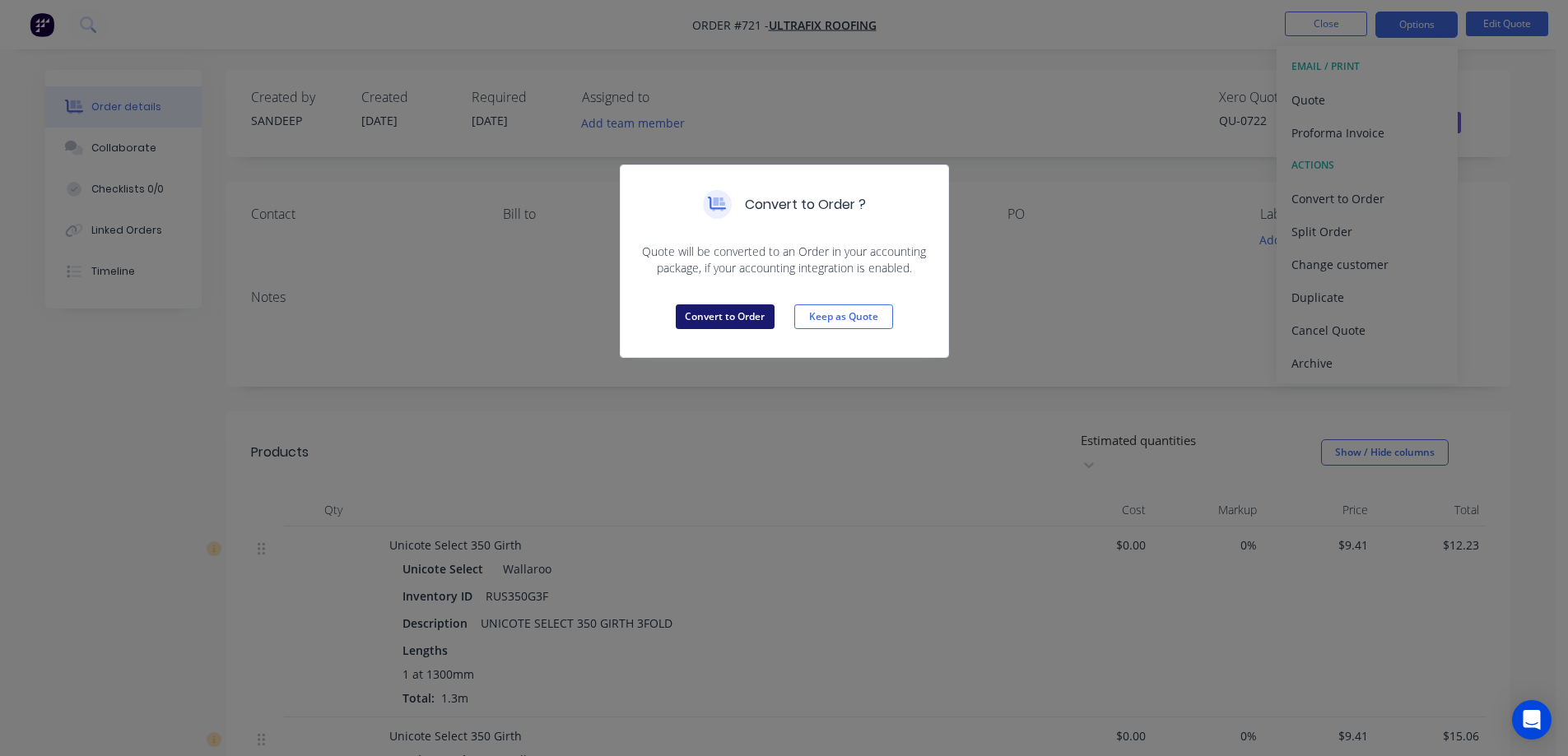
click at [690, 307] on button "Convert to Order" at bounding box center [725, 317] width 98 height 24
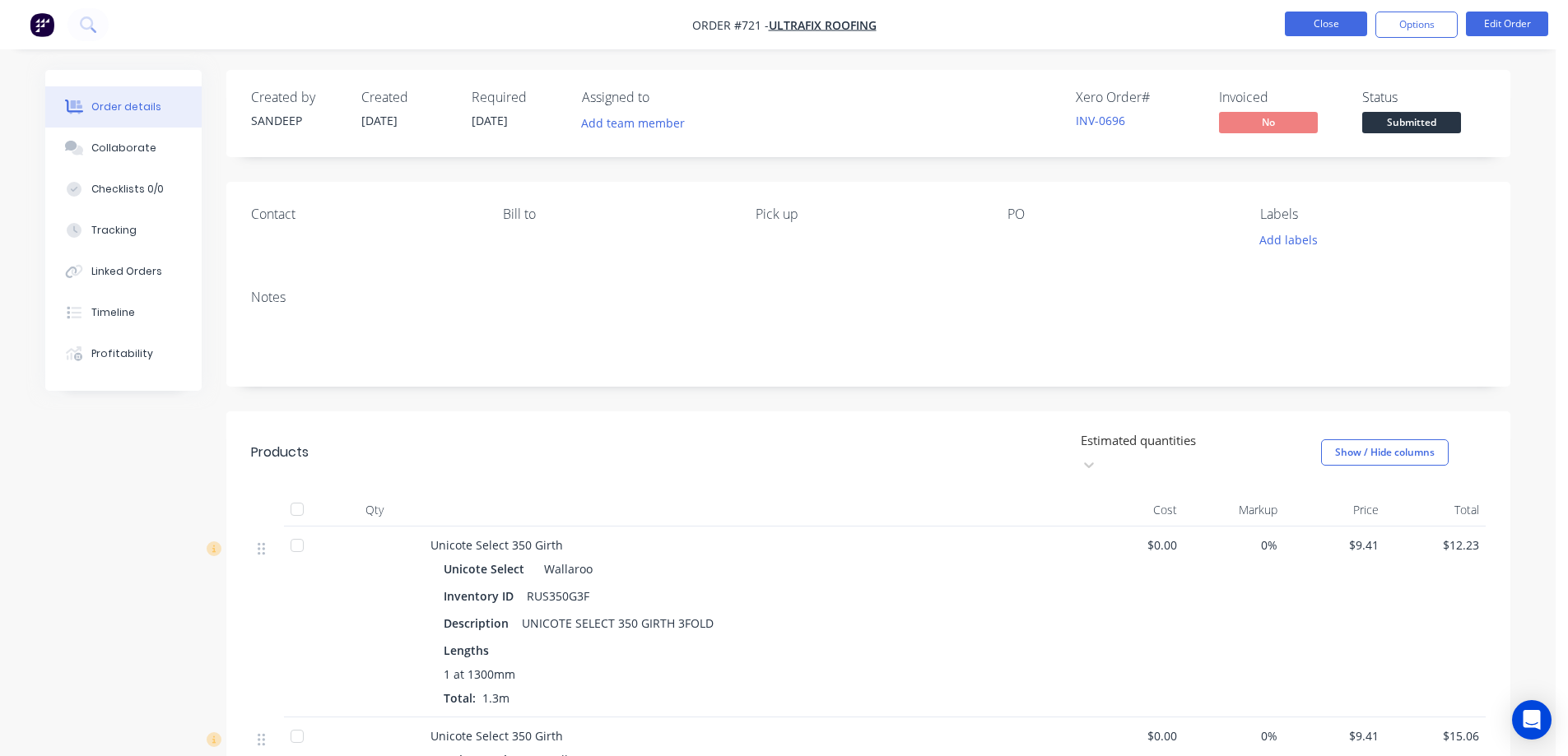
click at [1305, 24] on button "Close" at bounding box center [1326, 24] width 82 height 24
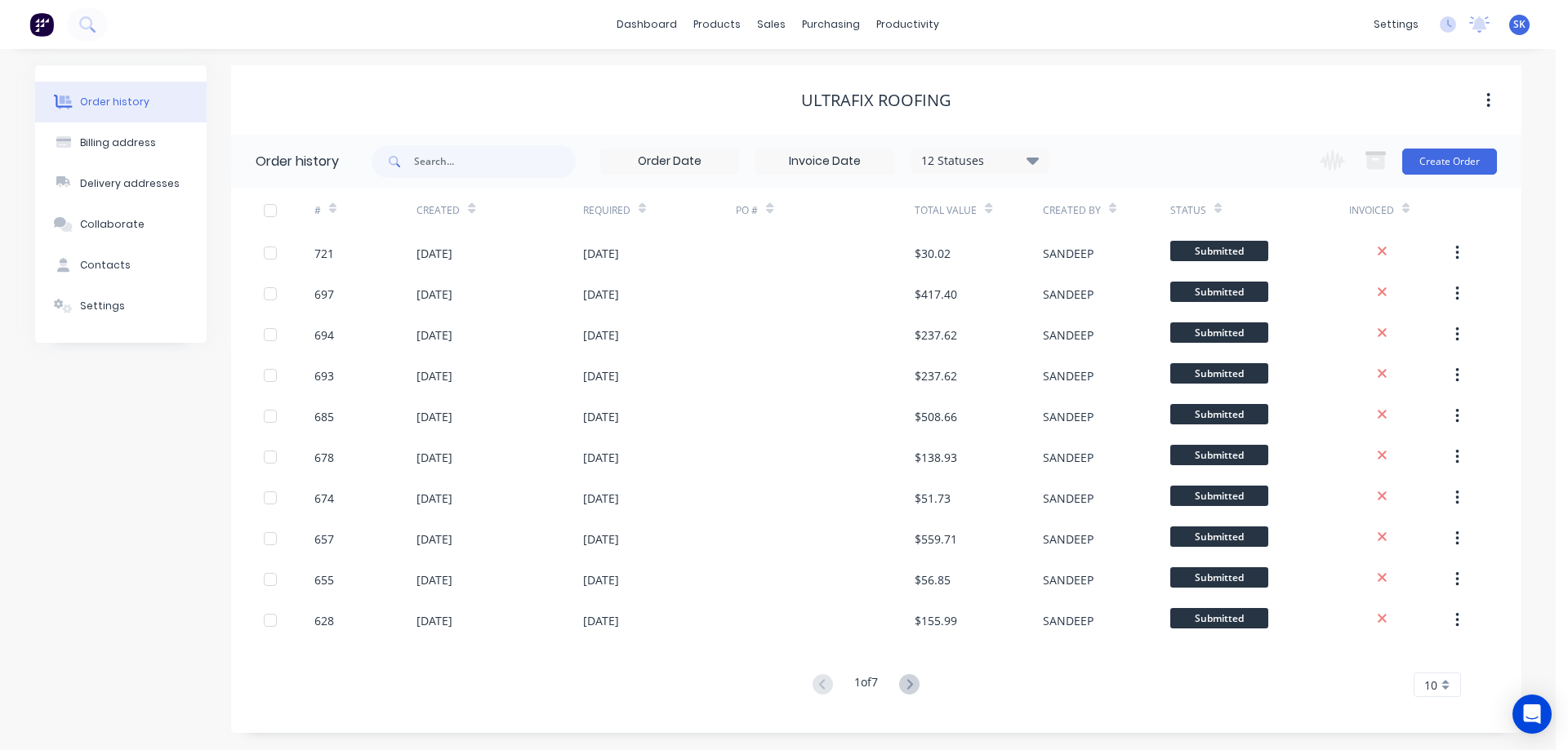
click at [31, 12] on img at bounding box center [41, 24] width 24 height 24
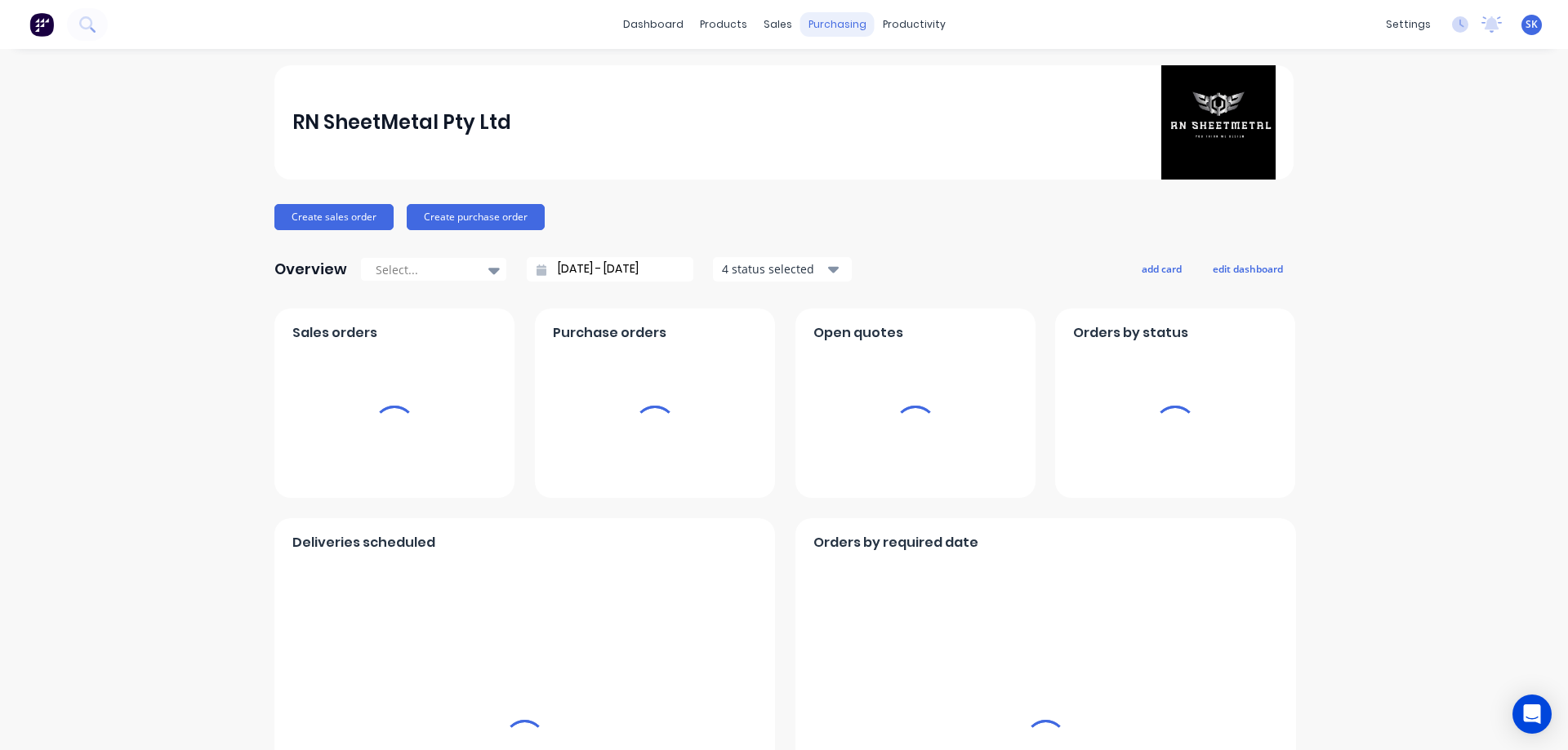
click at [817, 20] on div "purchasing" at bounding box center [838, 24] width 74 height 24
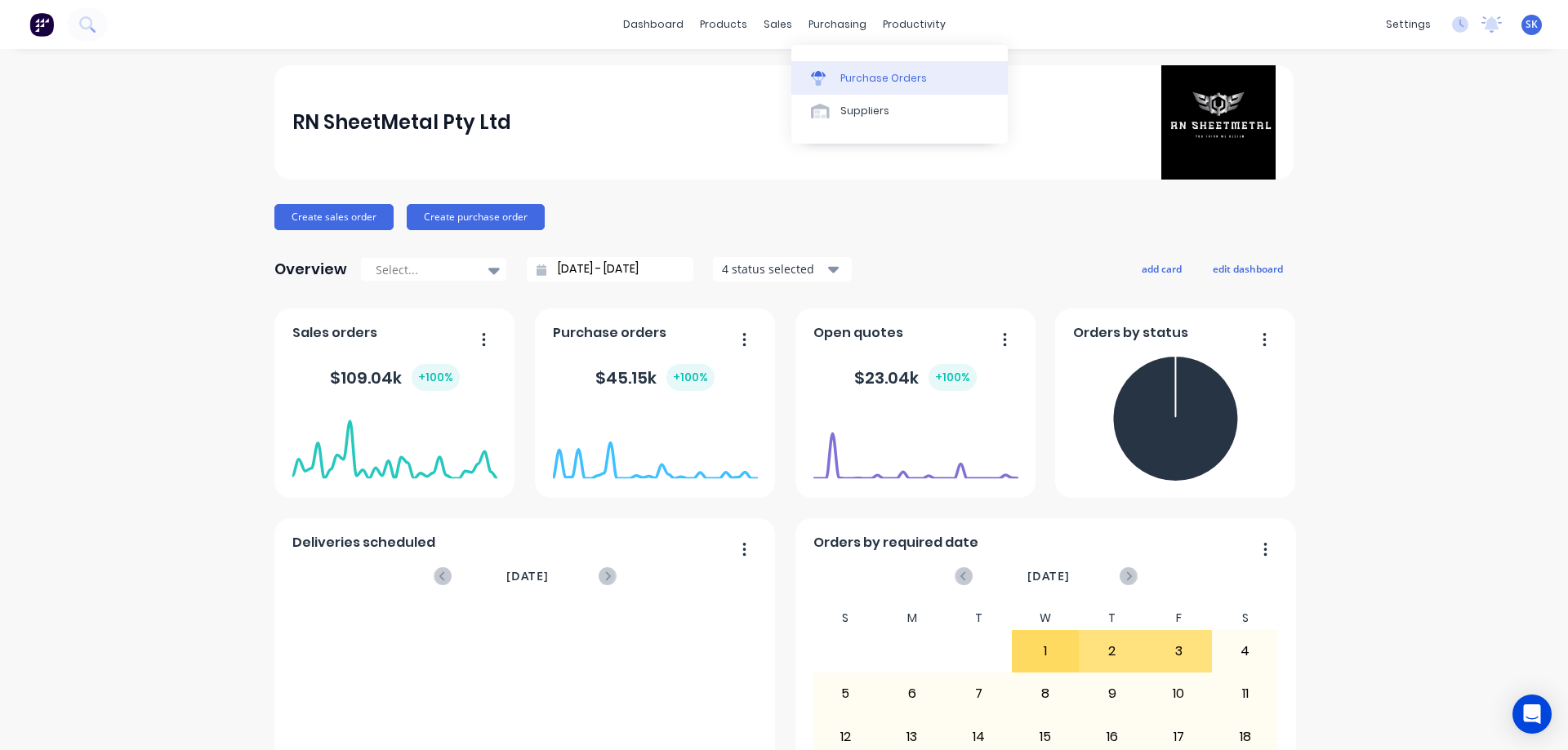
click at [842, 71] on div "Purchase Orders" at bounding box center [883, 78] width 86 height 15
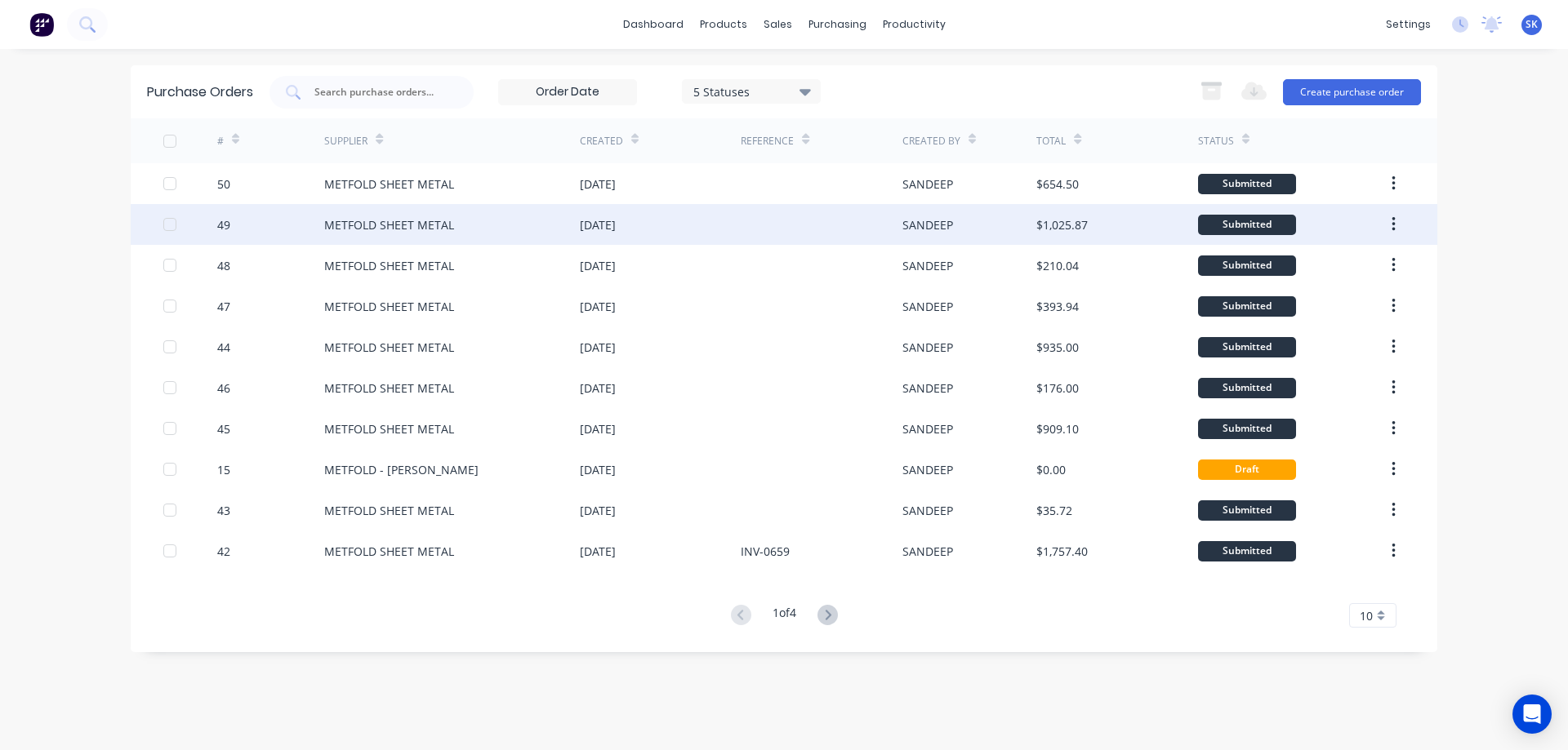
click at [615, 222] on div "[DATE]" at bounding box center [598, 225] width 36 height 17
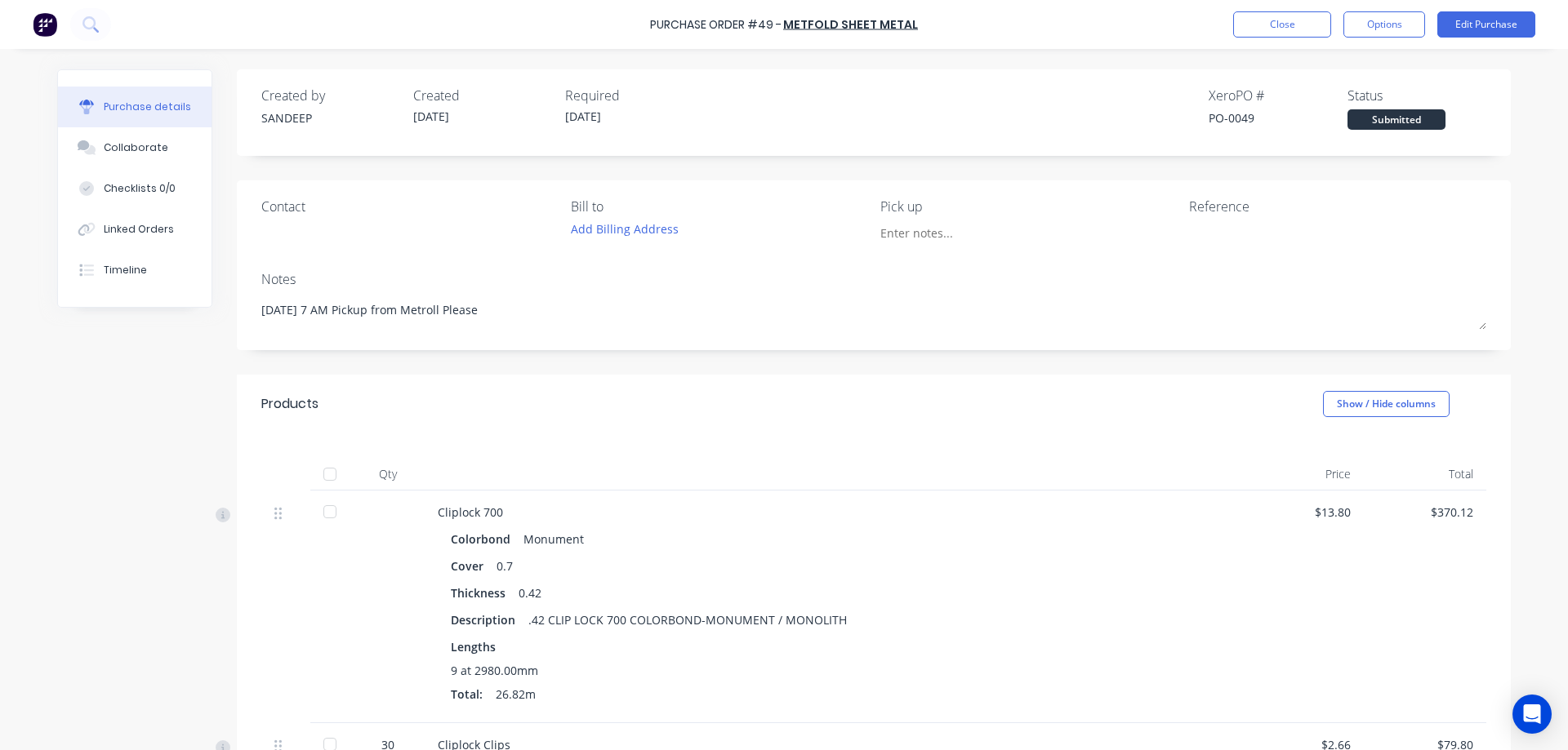
type textarea "x"
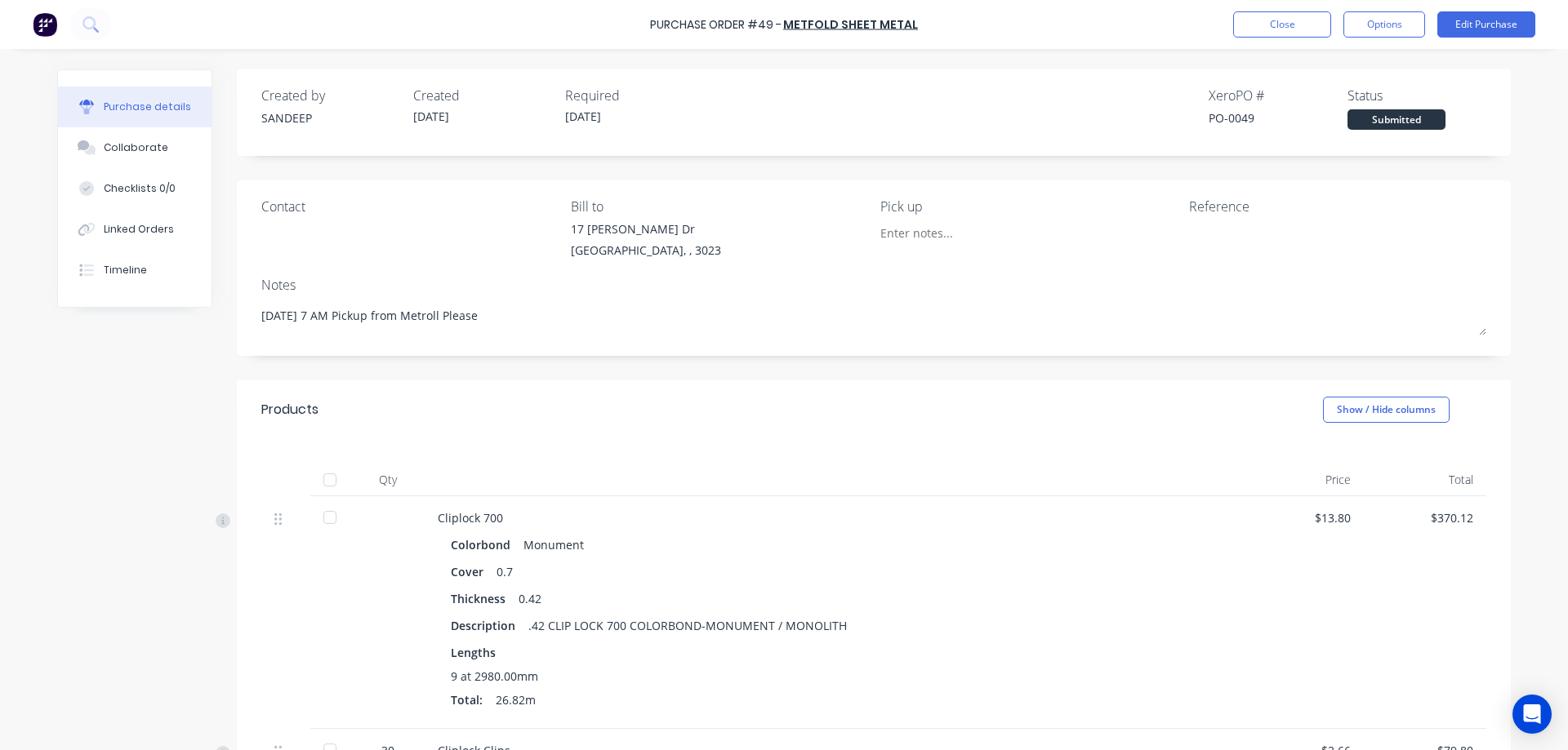
click at [29, 18] on div "Purchase Order #49 - METFOLD SHEET METAL Close Options Edit Purchase" at bounding box center [784, 24] width 1568 height 49
click at [36, 25] on img at bounding box center [45, 24] width 24 height 24
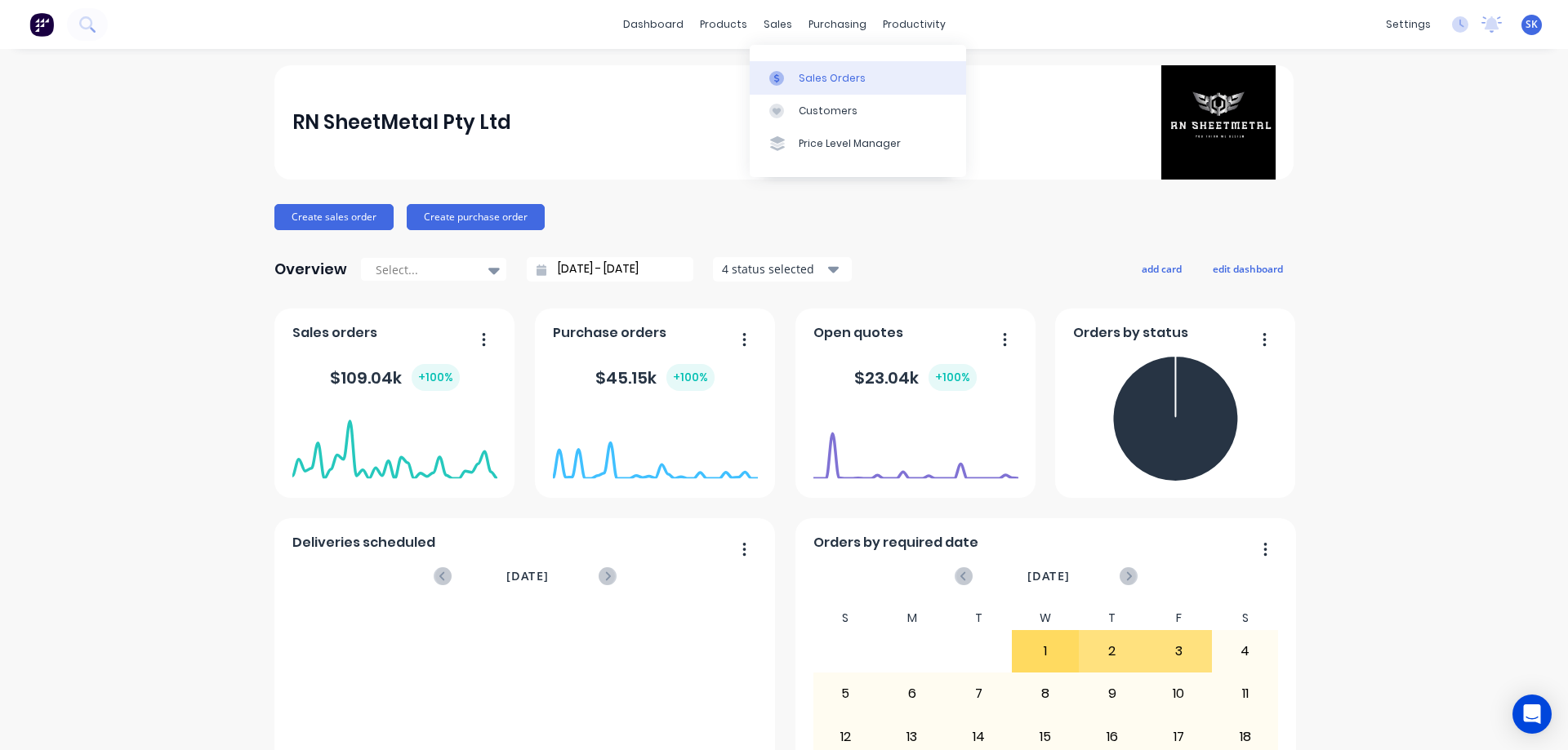
click at [828, 78] on div "Sales Orders" at bounding box center [832, 78] width 67 height 15
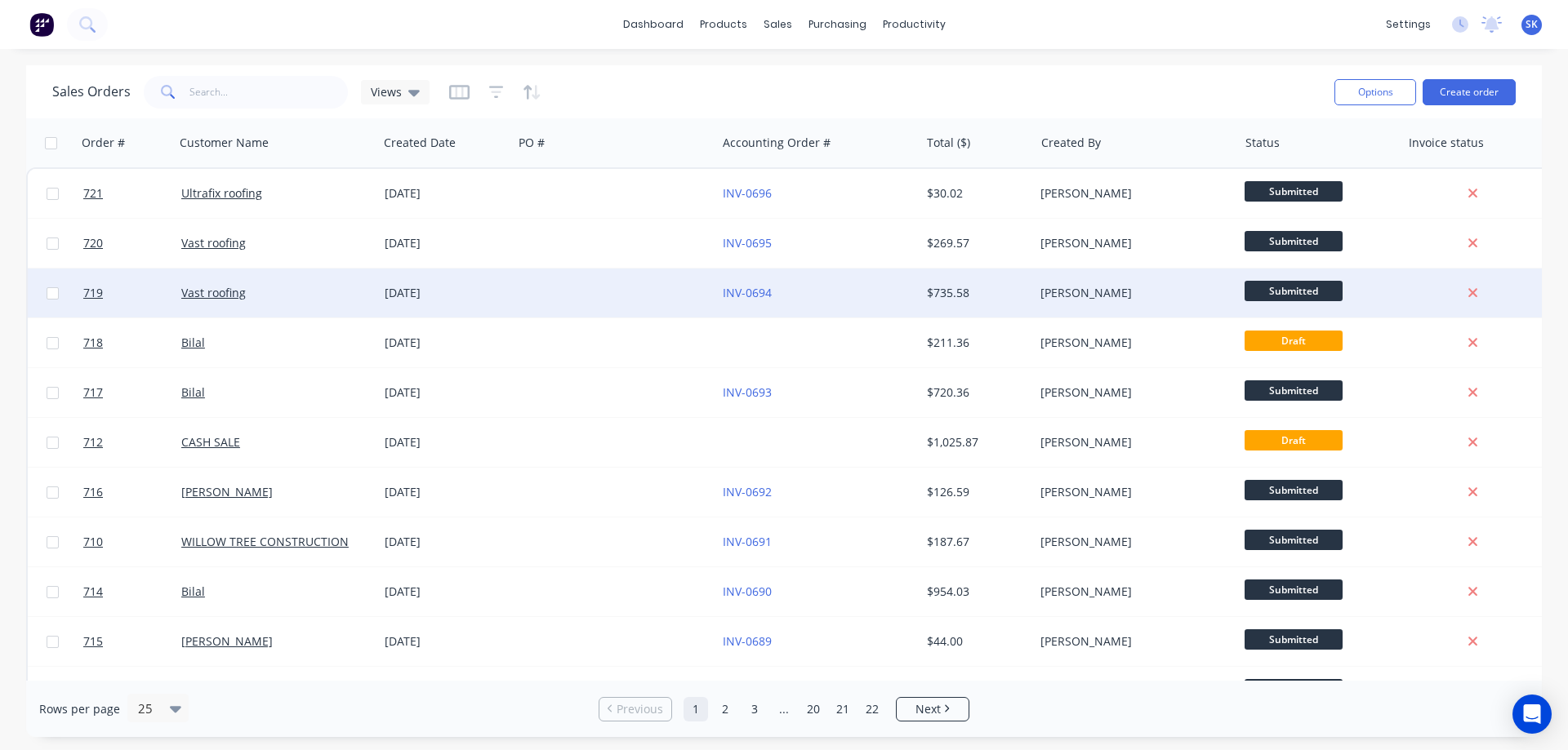
click at [553, 299] on div at bounding box center [614, 293] width 203 height 49
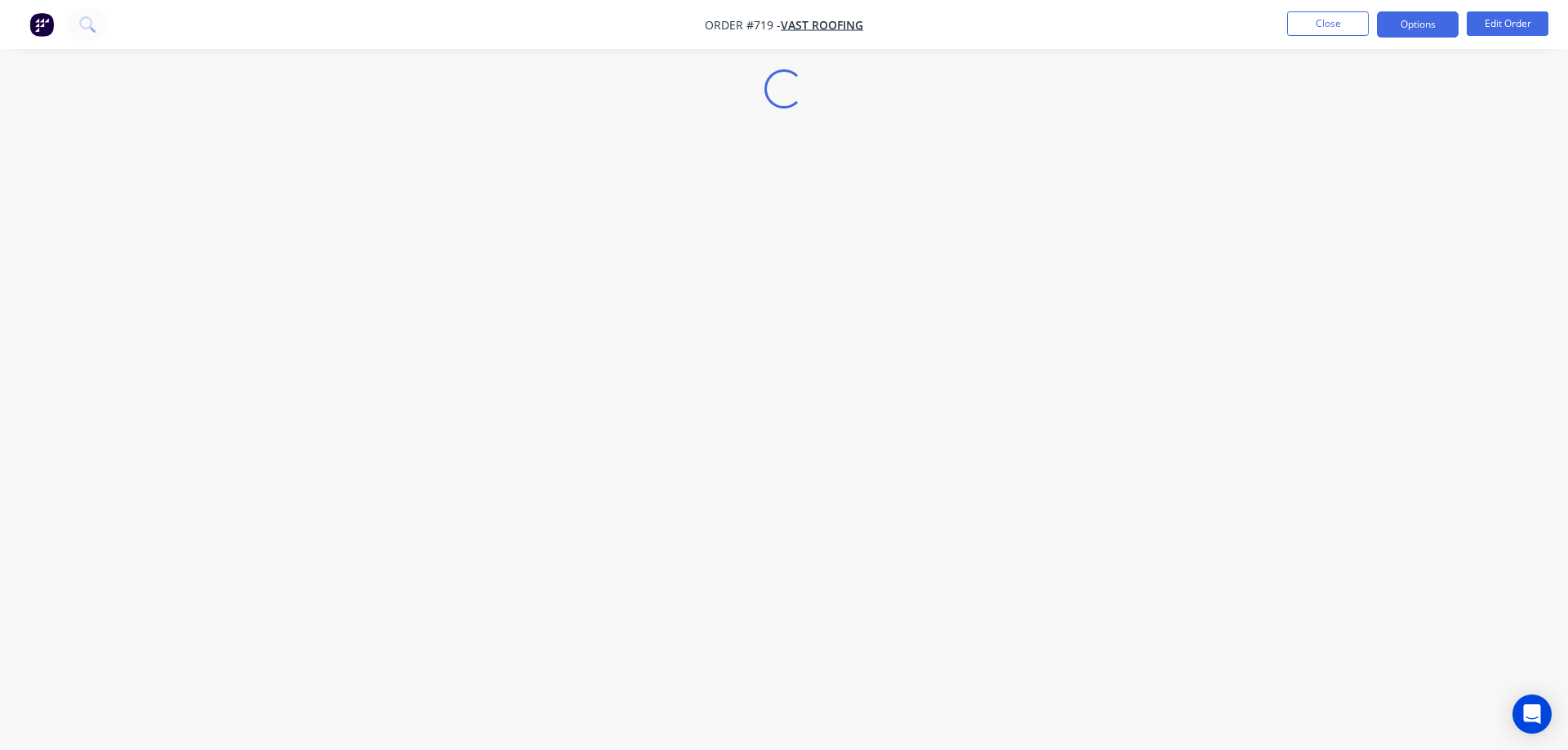
click at [1410, 27] on button "Options" at bounding box center [1418, 24] width 81 height 26
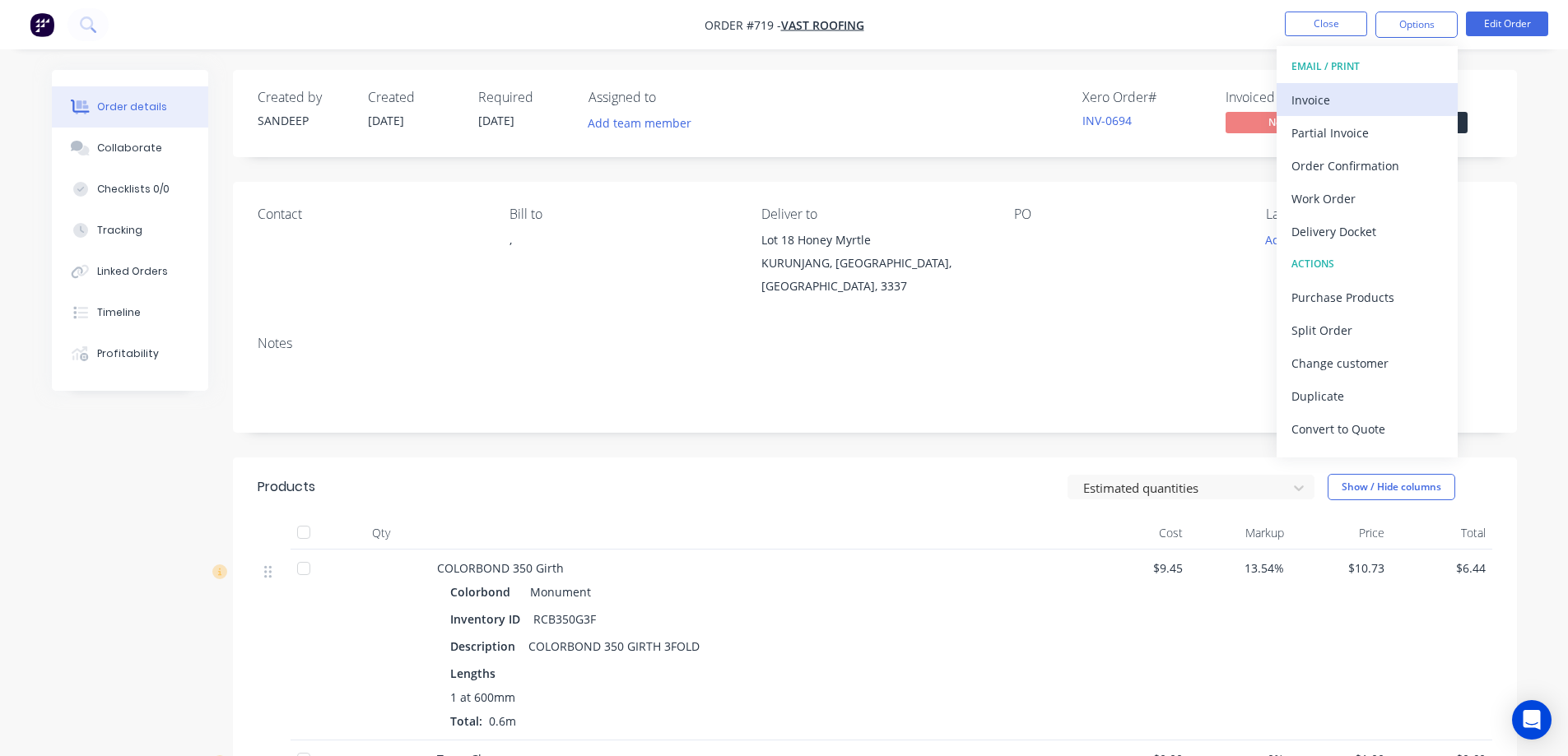
click at [1395, 84] on button "Invoice" at bounding box center [1368, 99] width 181 height 33
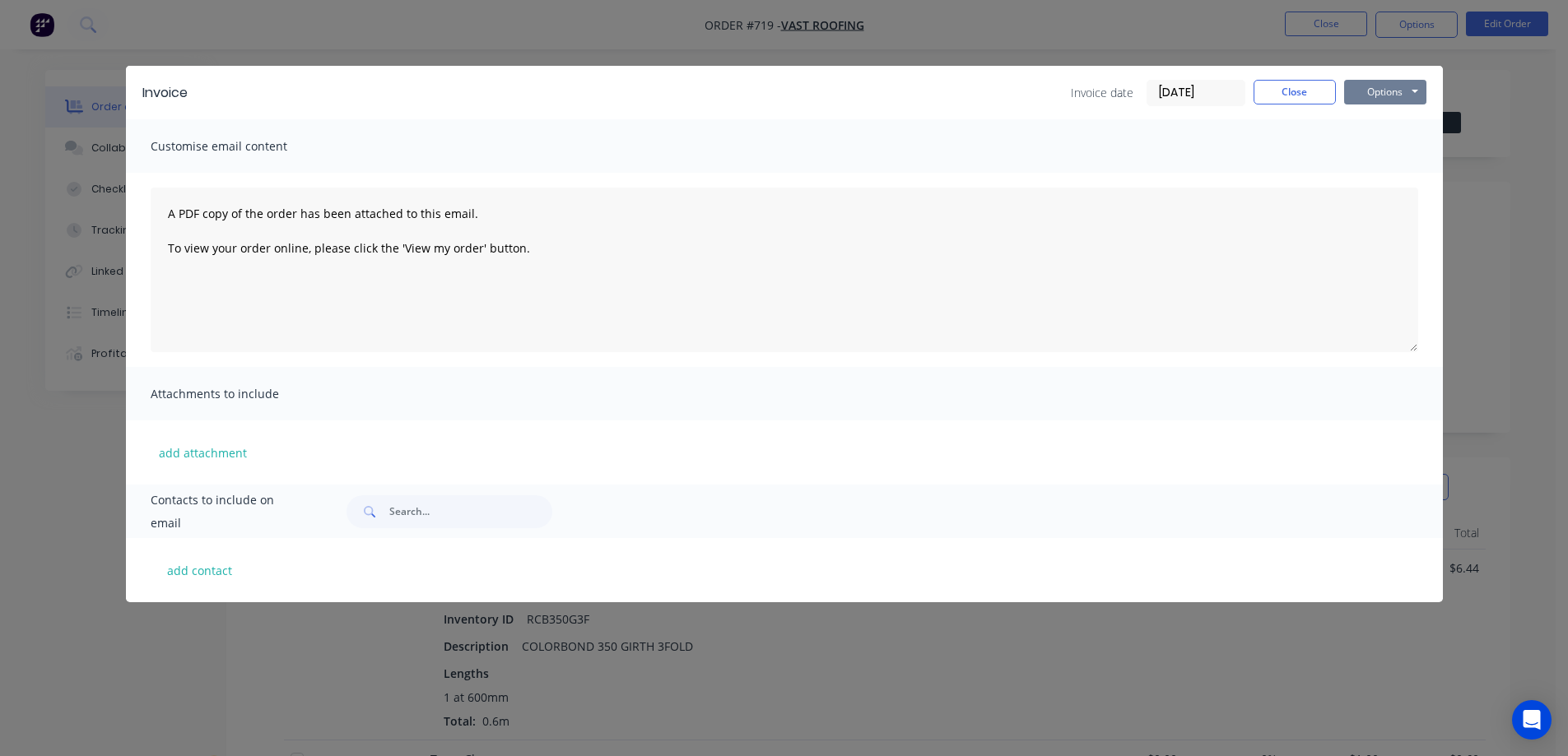
click at [1378, 92] on button "Options" at bounding box center [1385, 92] width 82 height 24
click at [1375, 111] on button "Preview" at bounding box center [1396, 121] width 105 height 27
click at [1318, 86] on button "Close" at bounding box center [1294, 92] width 82 height 24
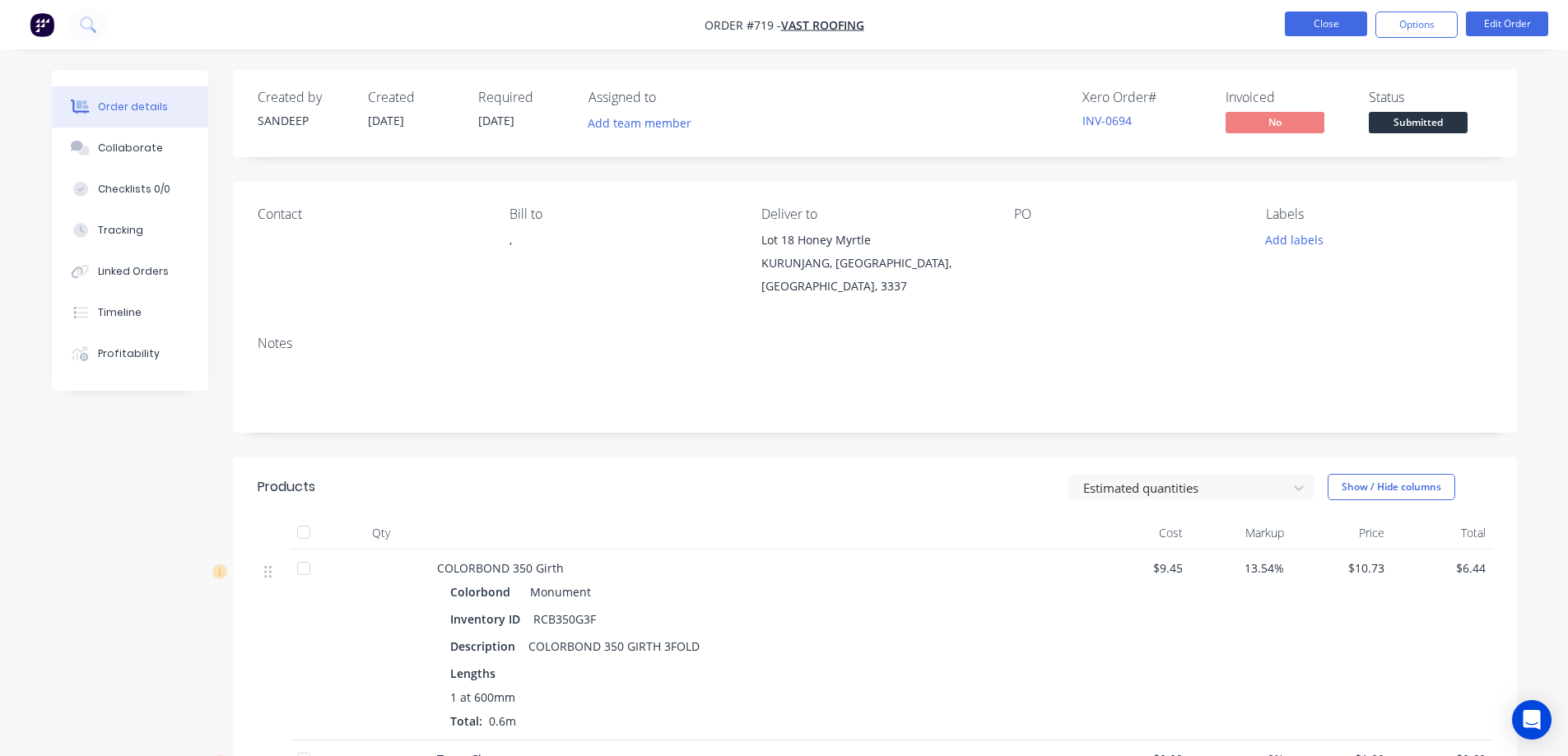
click at [1321, 22] on button "Close" at bounding box center [1326, 24] width 82 height 24
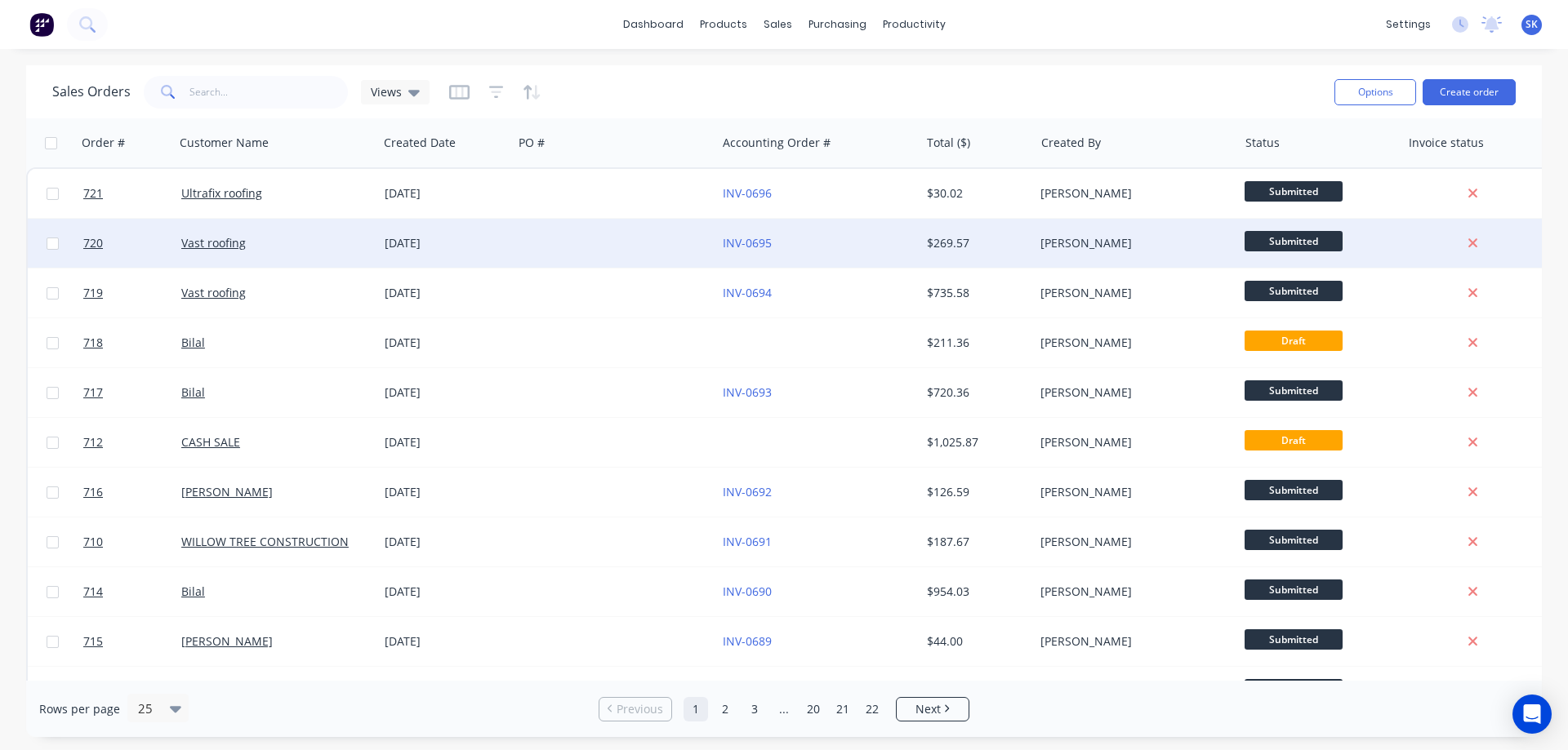
click at [558, 249] on div at bounding box center [614, 243] width 203 height 49
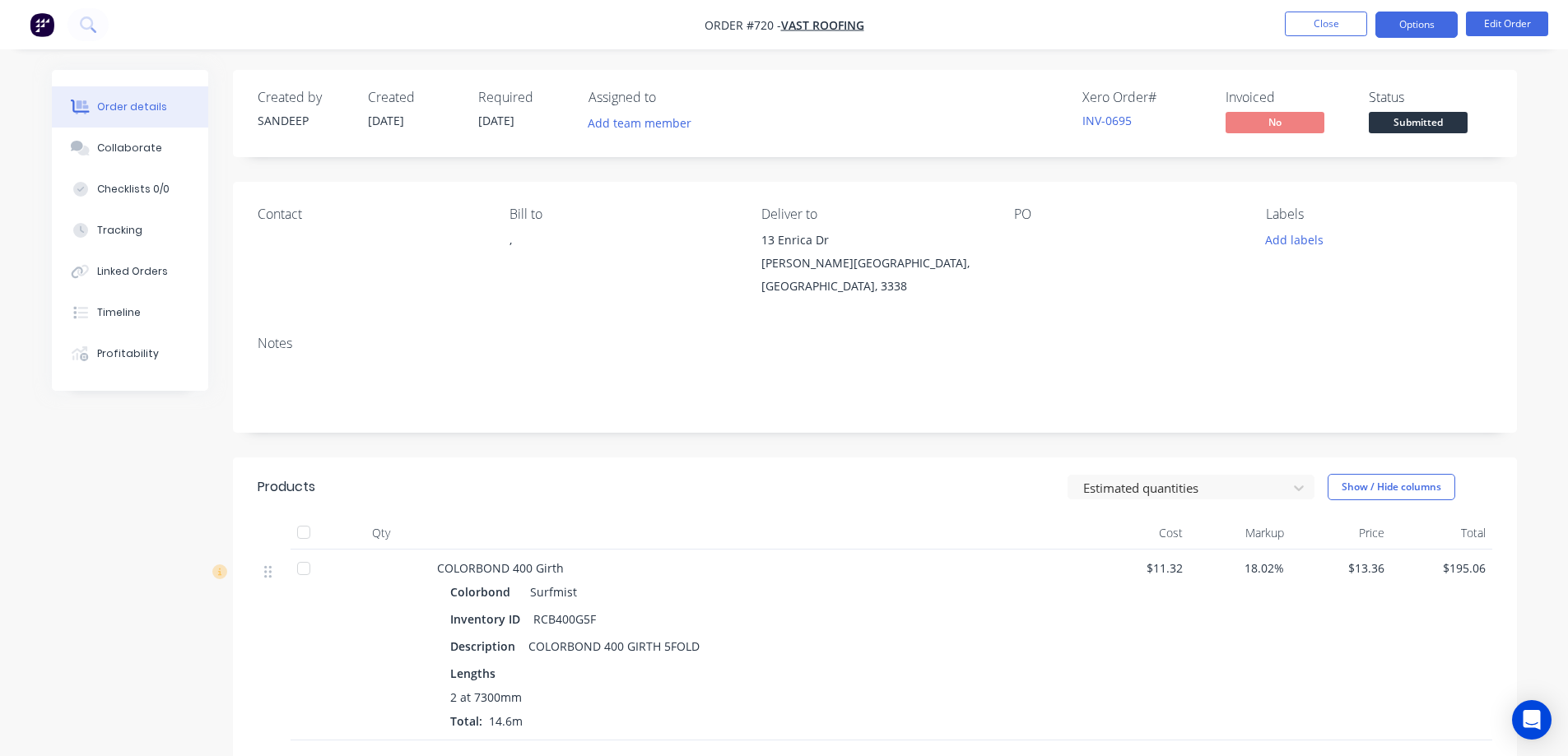
click at [1409, 30] on button "Options" at bounding box center [1416, 24] width 82 height 26
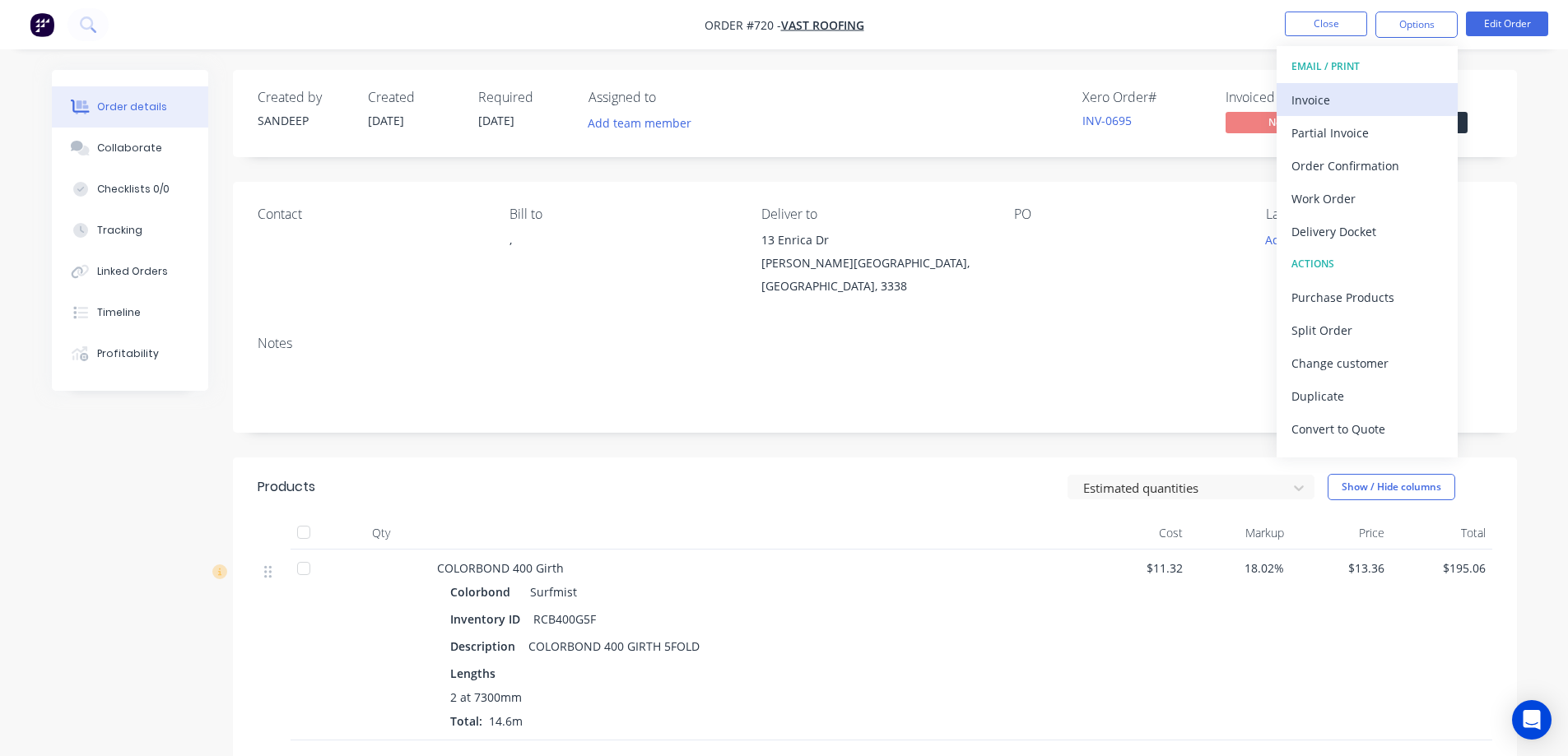
click at [1363, 90] on div "Invoice" at bounding box center [1368, 99] width 152 height 24
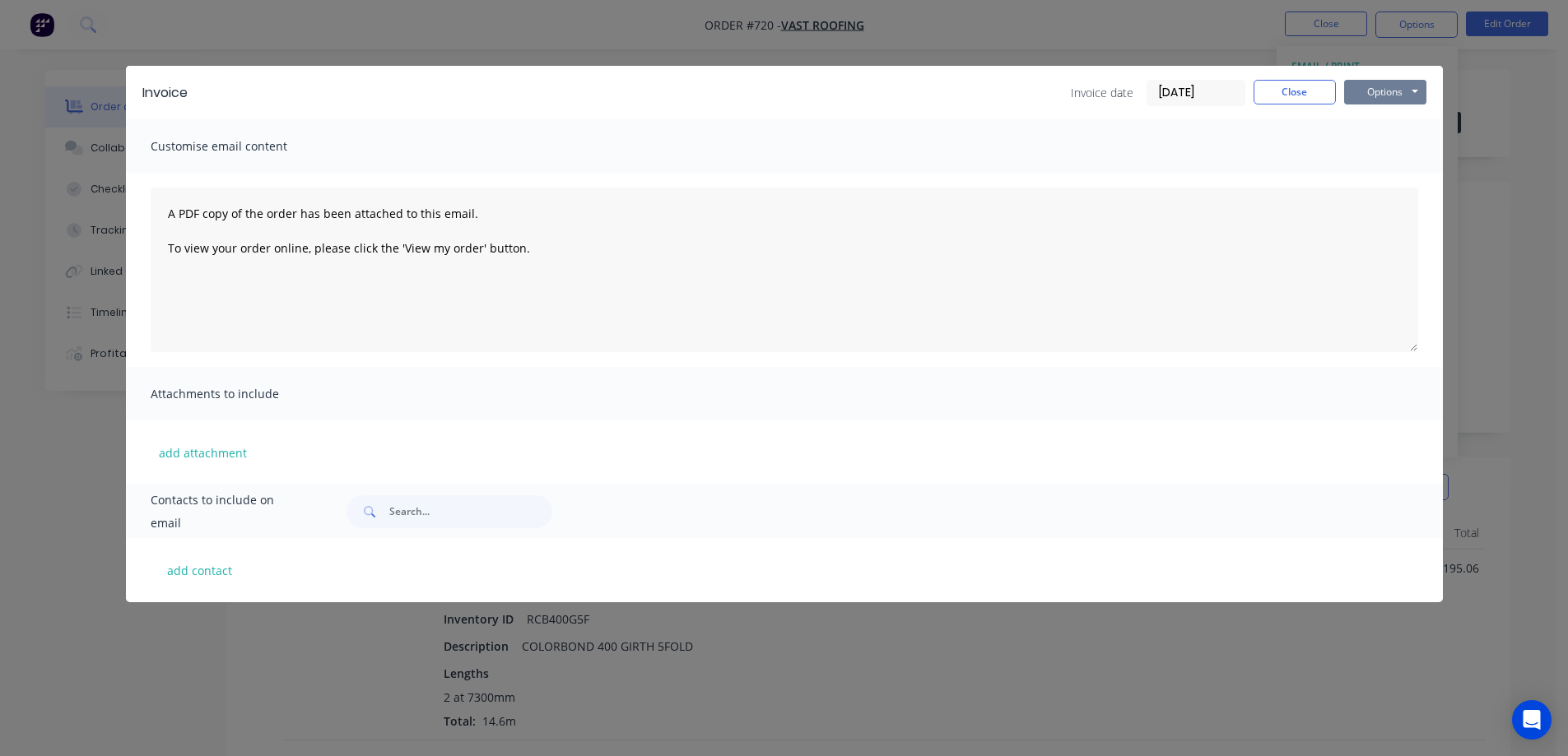
click at [1380, 84] on button "Options" at bounding box center [1385, 92] width 82 height 24
click at [1377, 121] on button "Preview" at bounding box center [1396, 121] width 105 height 27
click at [1262, 94] on button "Close" at bounding box center [1294, 92] width 82 height 24
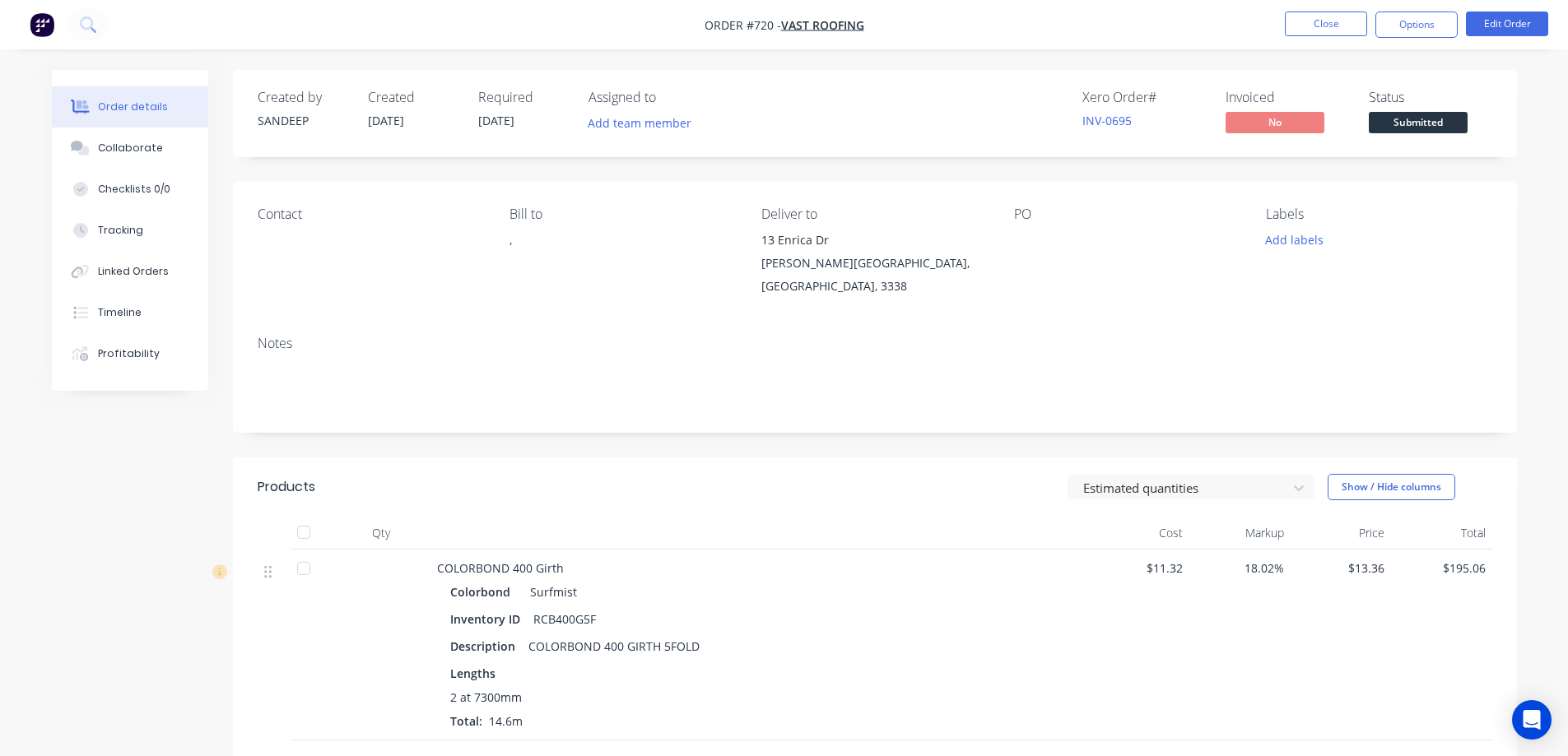
click at [1317, 9] on nav "Order #720 - Vast roofing Close Options Edit Order" at bounding box center [784, 24] width 1568 height 50
click at [1315, 22] on button "Close" at bounding box center [1326, 24] width 82 height 24
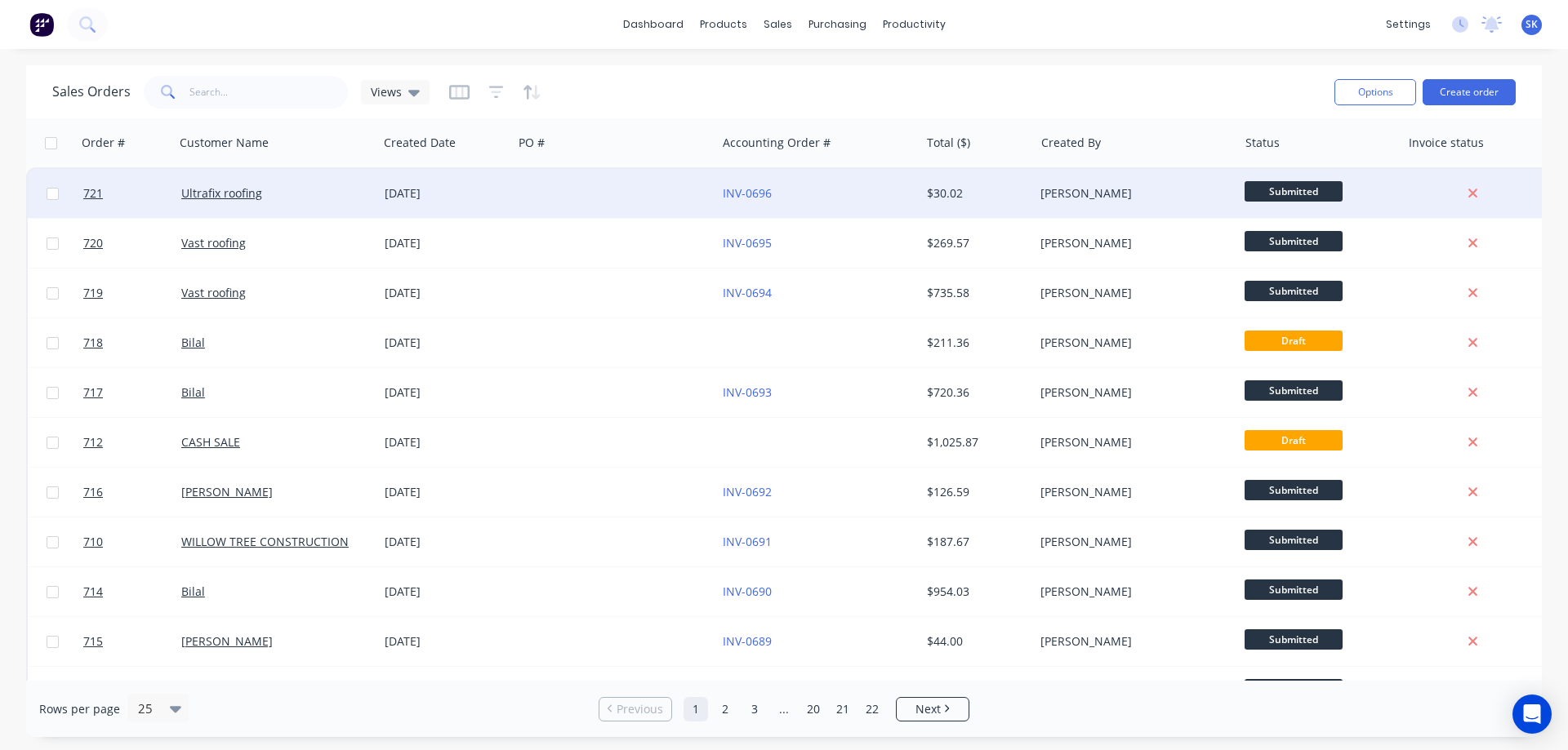
click at [625, 206] on div at bounding box center [614, 194] width 203 height 49
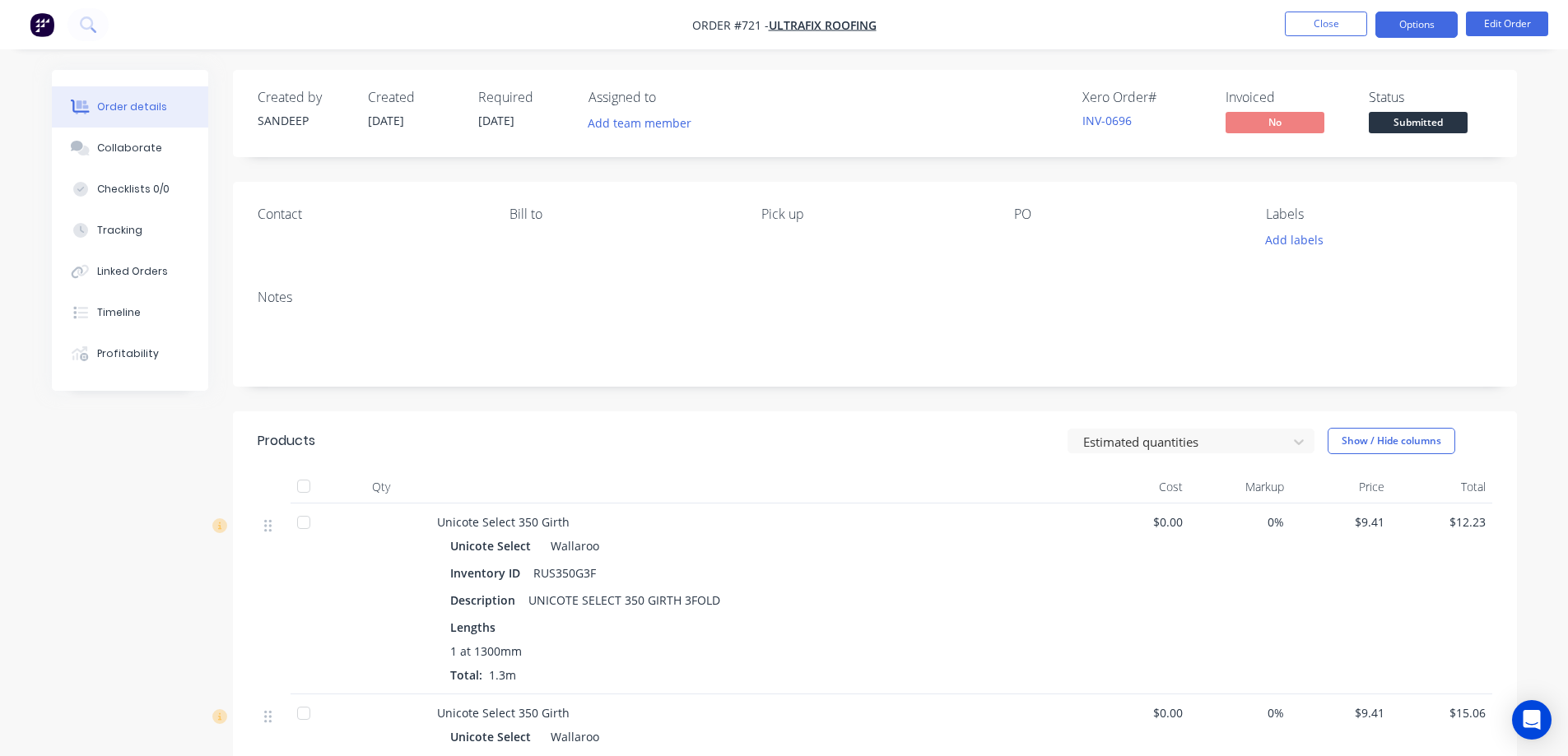
click at [1394, 36] on button "Options" at bounding box center [1416, 24] width 82 height 26
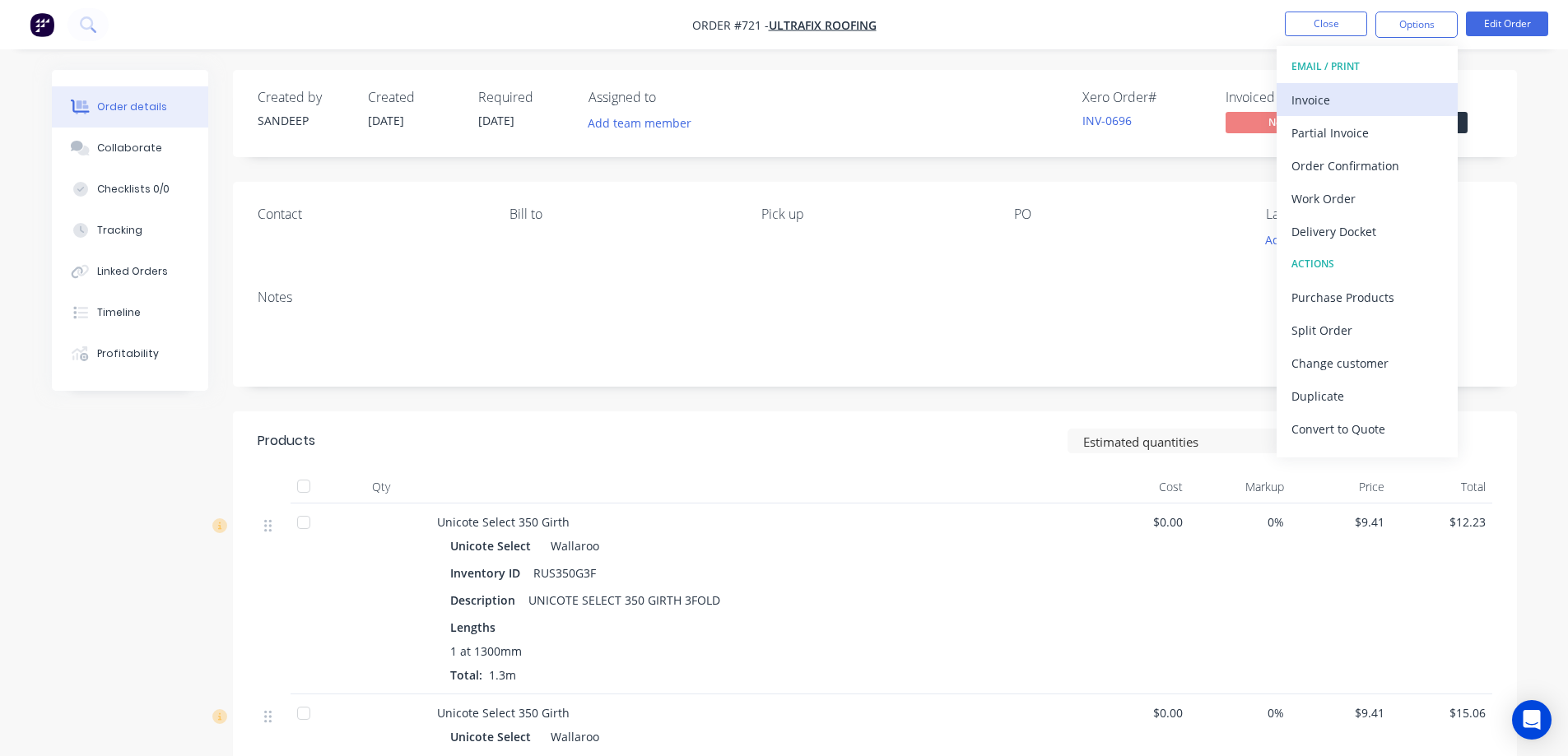
click at [1335, 96] on div "Invoice" at bounding box center [1368, 99] width 152 height 24
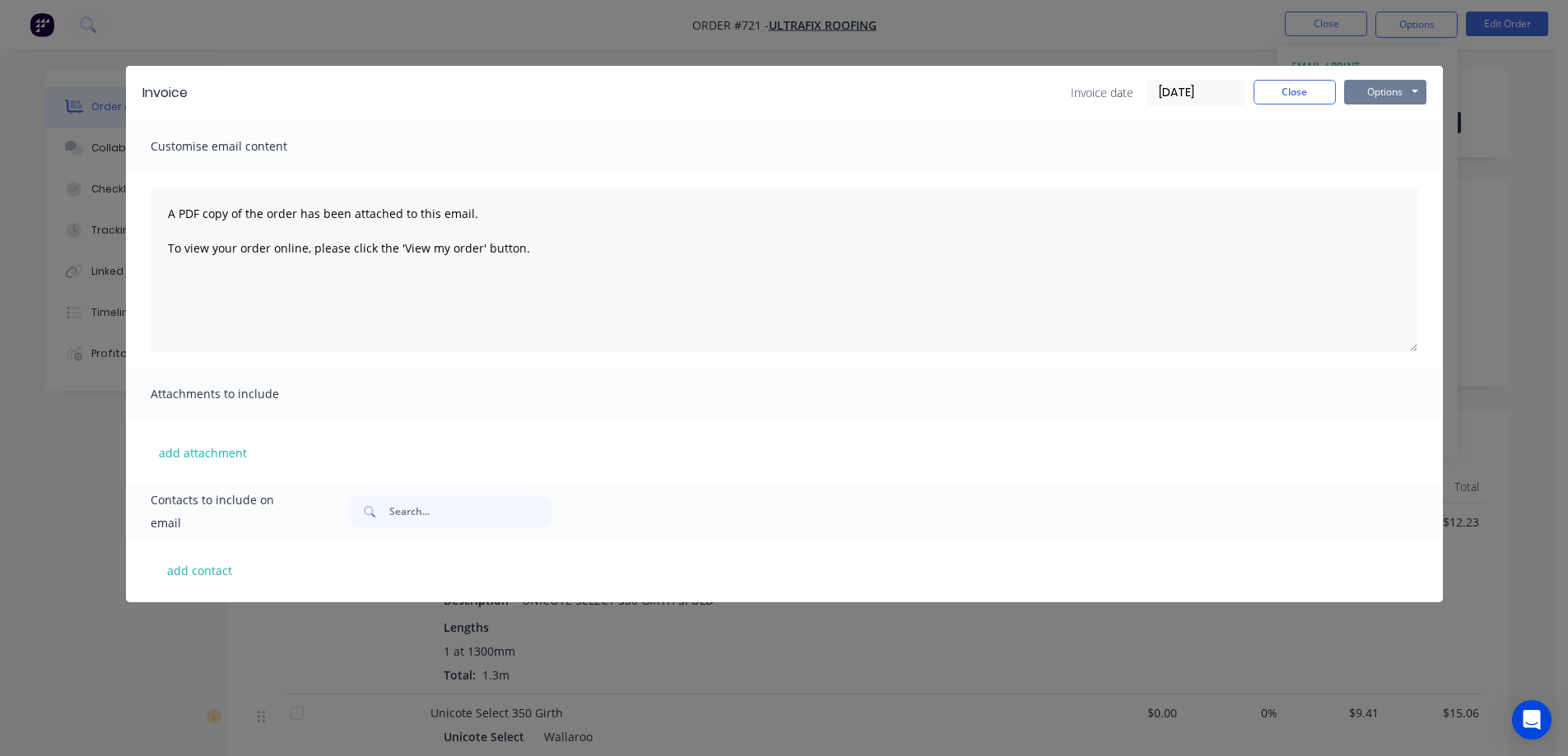
click at [1387, 96] on button "Options" at bounding box center [1385, 92] width 82 height 24
click at [1375, 124] on button "Preview" at bounding box center [1396, 121] width 105 height 27
click at [1281, 91] on button "Close" at bounding box center [1294, 92] width 82 height 24
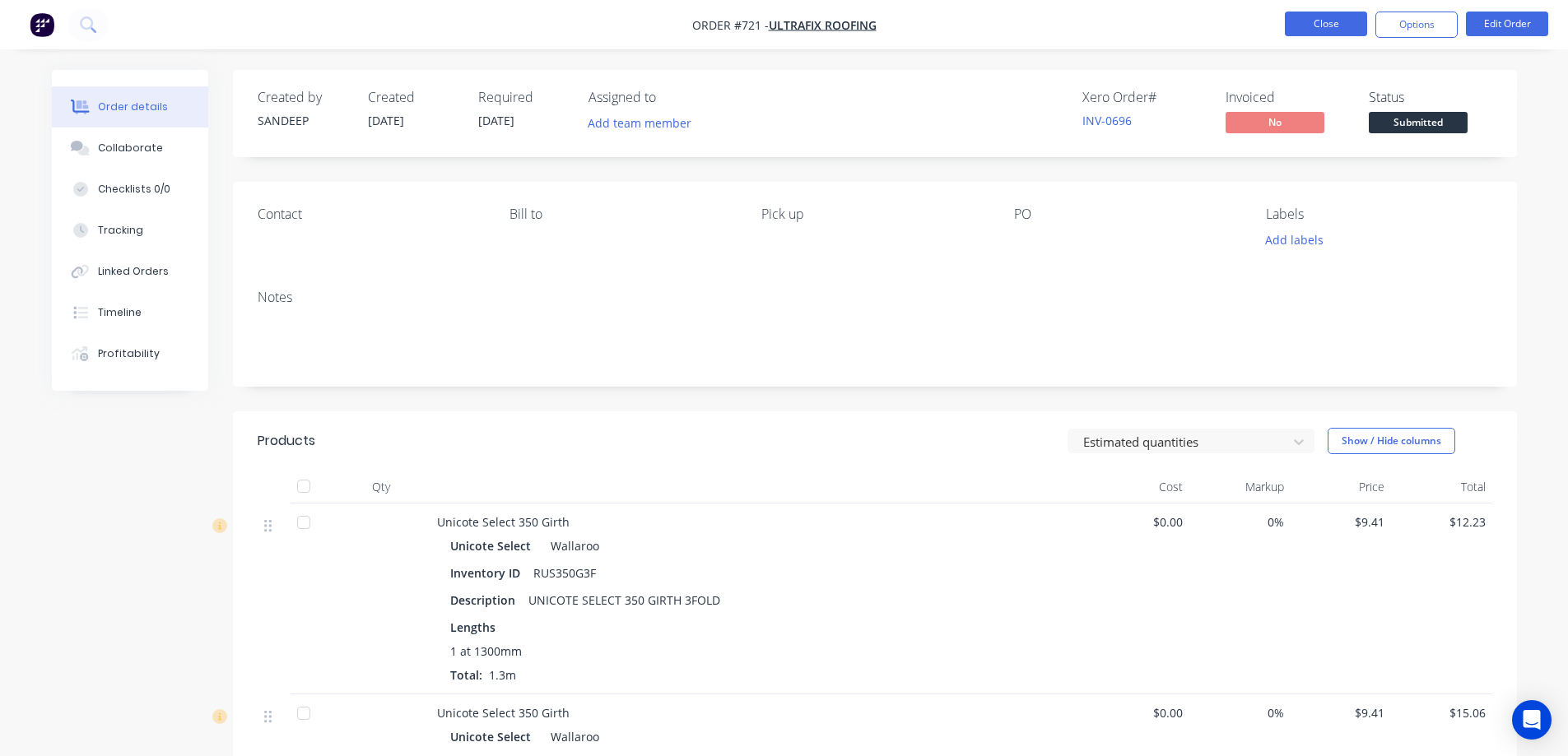
click at [1314, 15] on button "Close" at bounding box center [1326, 24] width 82 height 24
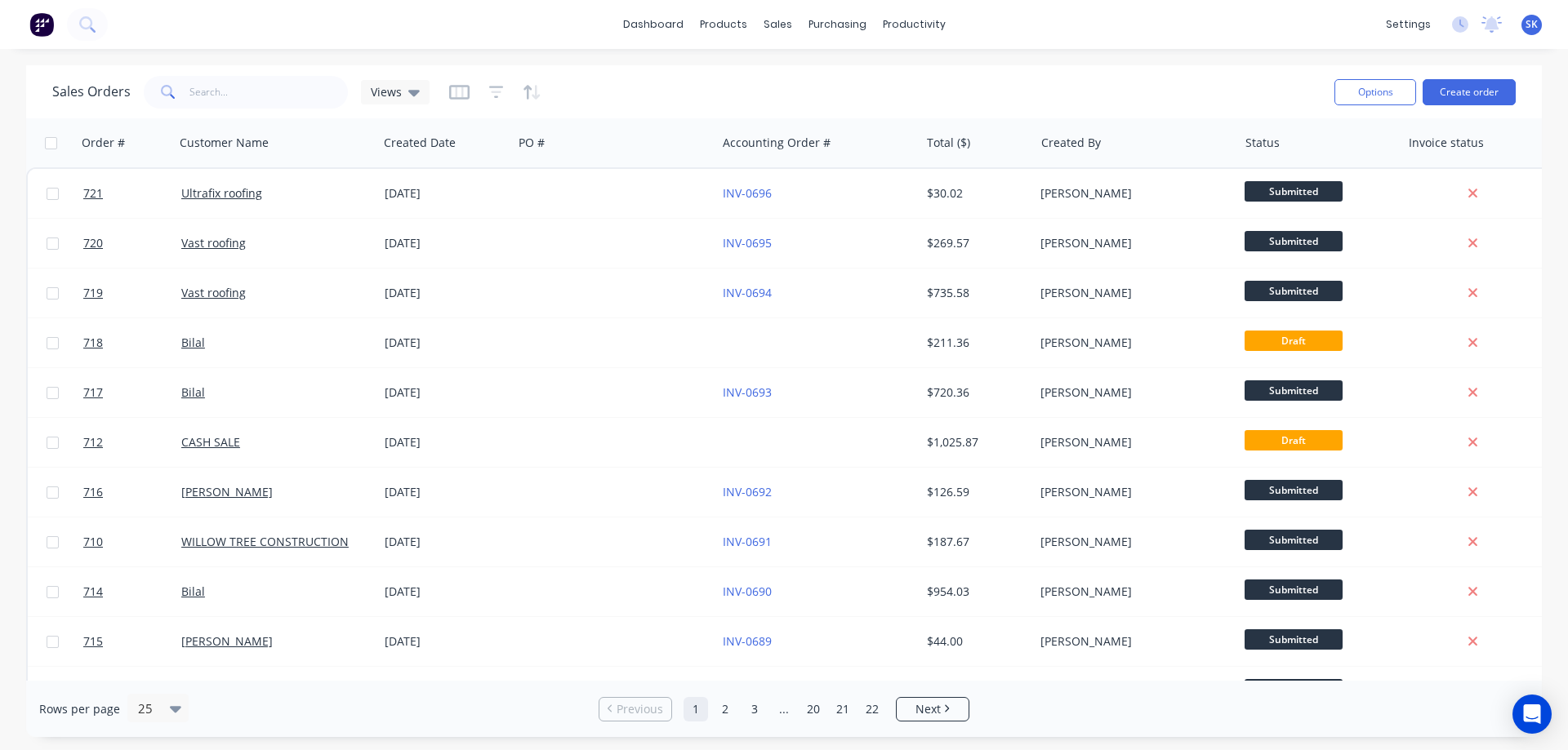
click at [48, 15] on img at bounding box center [41, 24] width 24 height 24
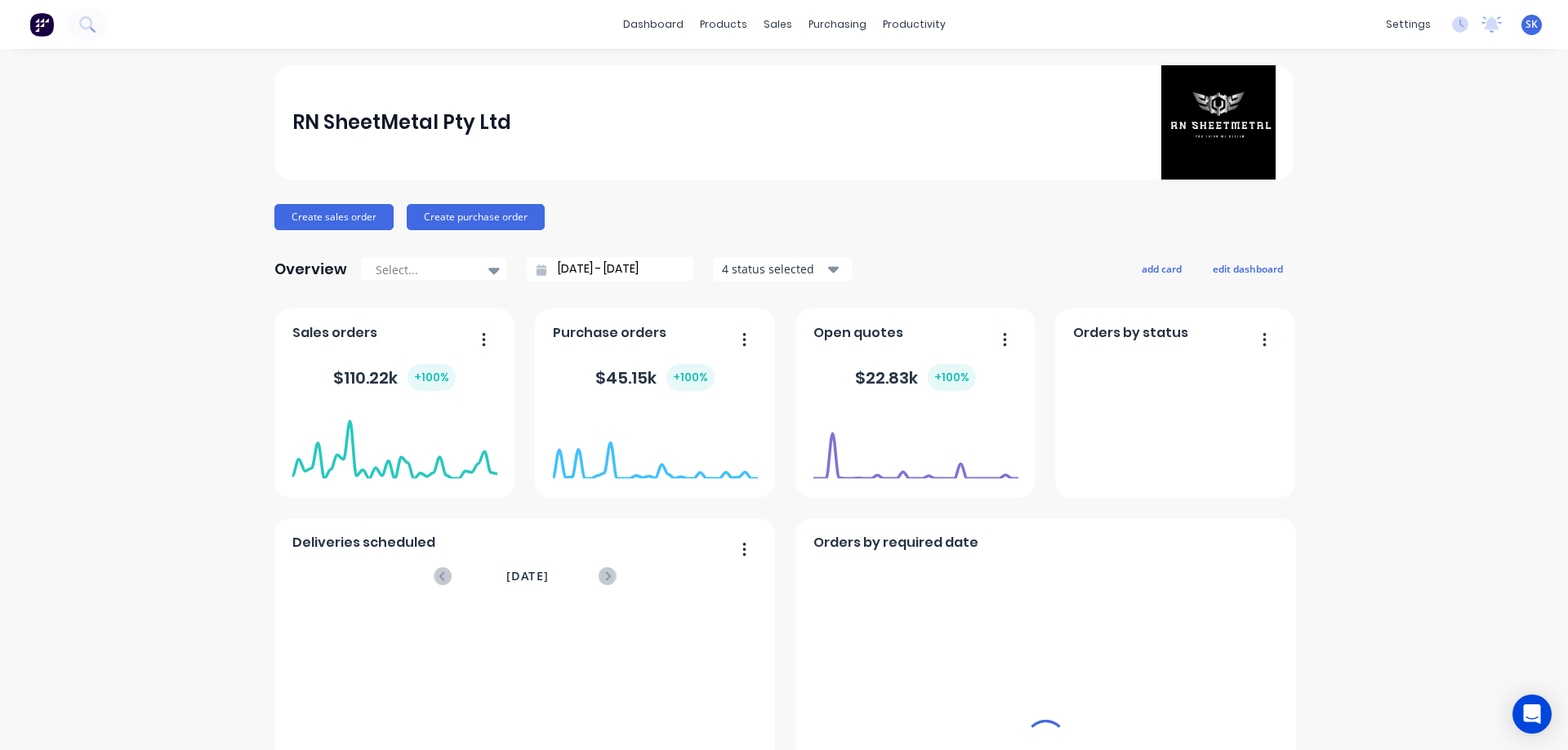
click at [583, 274] on input "[DATE] - [DATE]" at bounding box center [616, 270] width 141 height 24
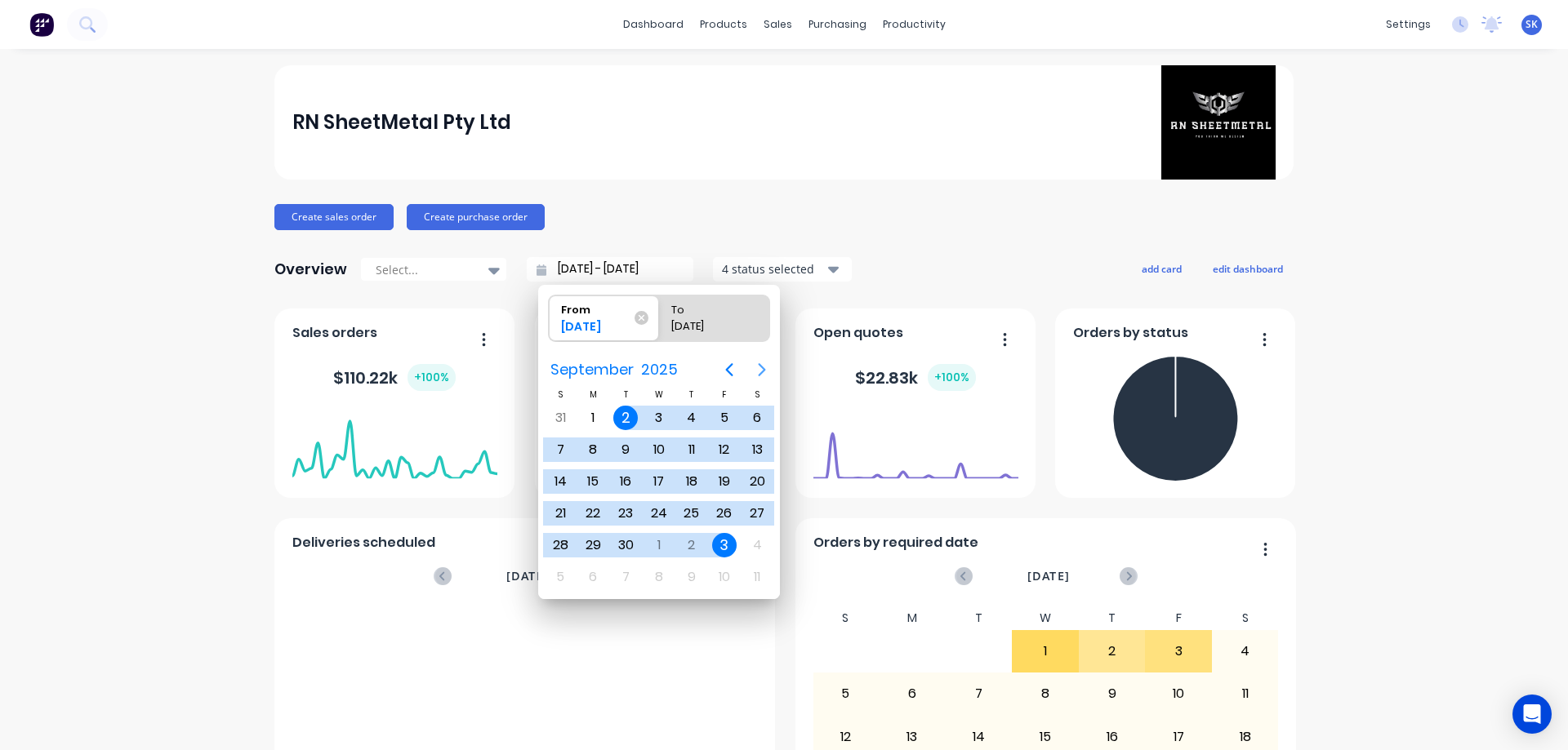
click at [766, 368] on icon "Next page" at bounding box center [762, 370] width 20 height 20
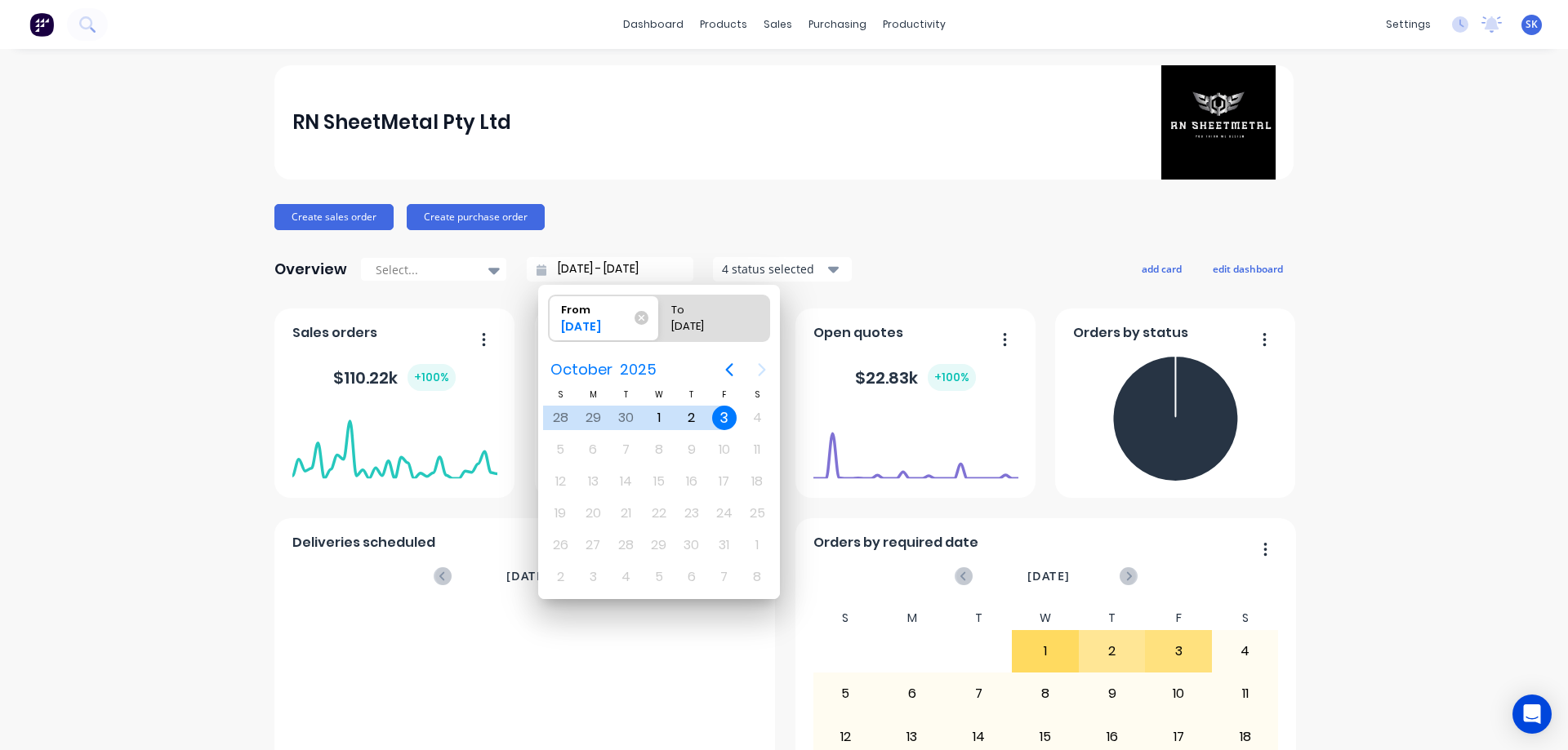
click at [730, 418] on div "3" at bounding box center [724, 418] width 24 height 24
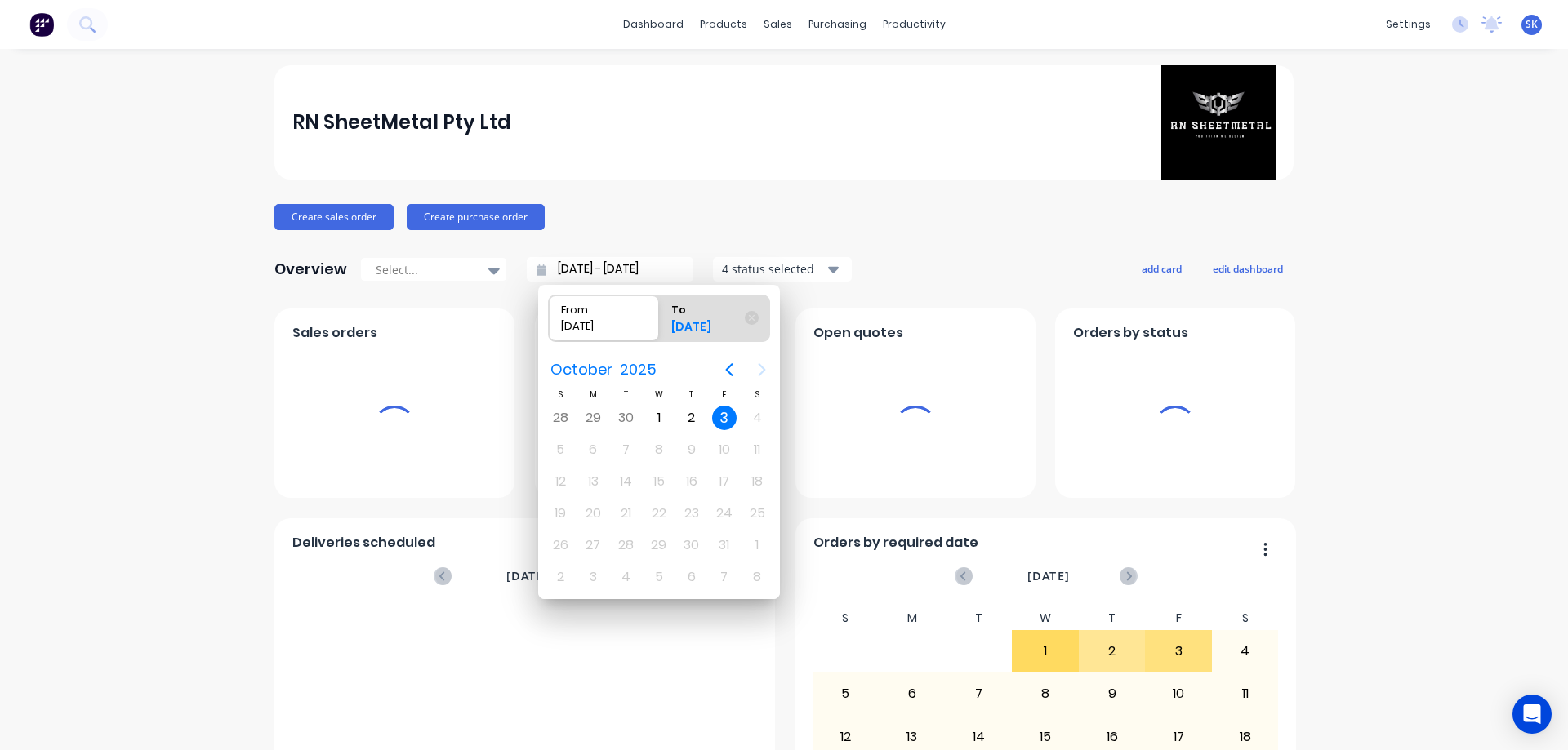
type input "[DATE] - [DATE]"
radio input "false"
radio input "true"
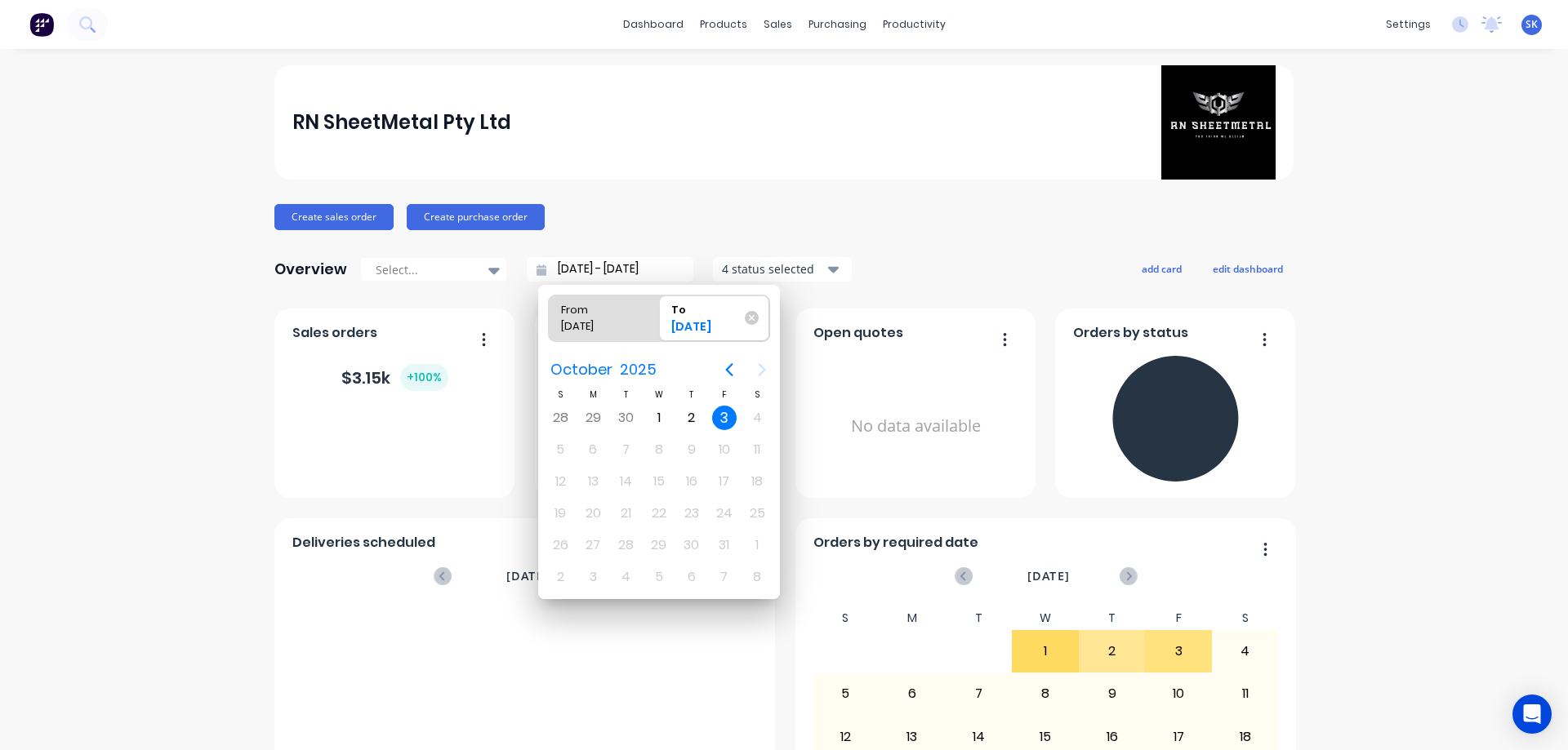
click at [726, 416] on div "3" at bounding box center [724, 418] width 24 height 24
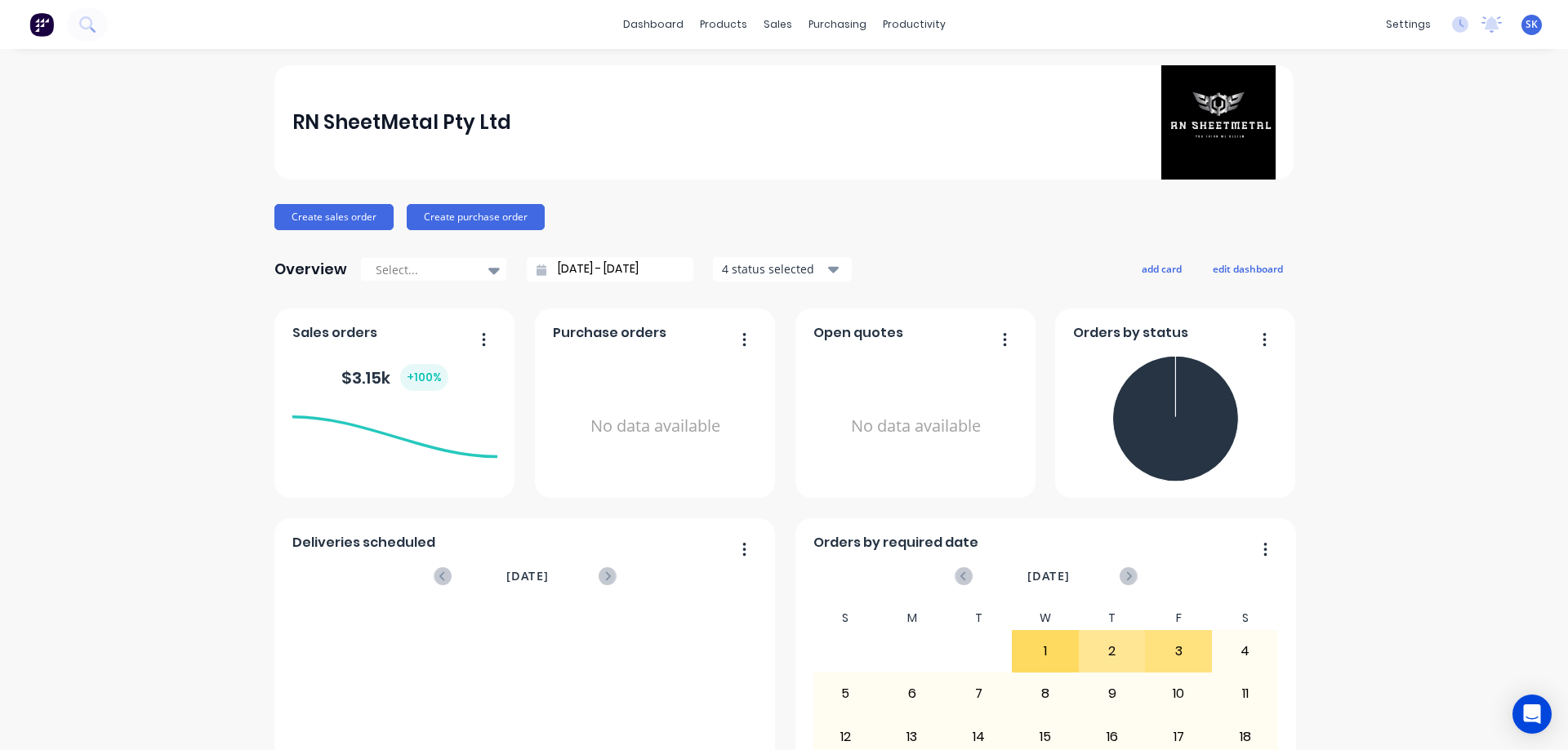
click at [734, 282] on div "Overview Select... [DATE] - [DATE] 4 status selected" at bounding box center [563, 270] width 577 height 33
click at [757, 268] on div "4 status selected" at bounding box center [773, 269] width 103 height 17
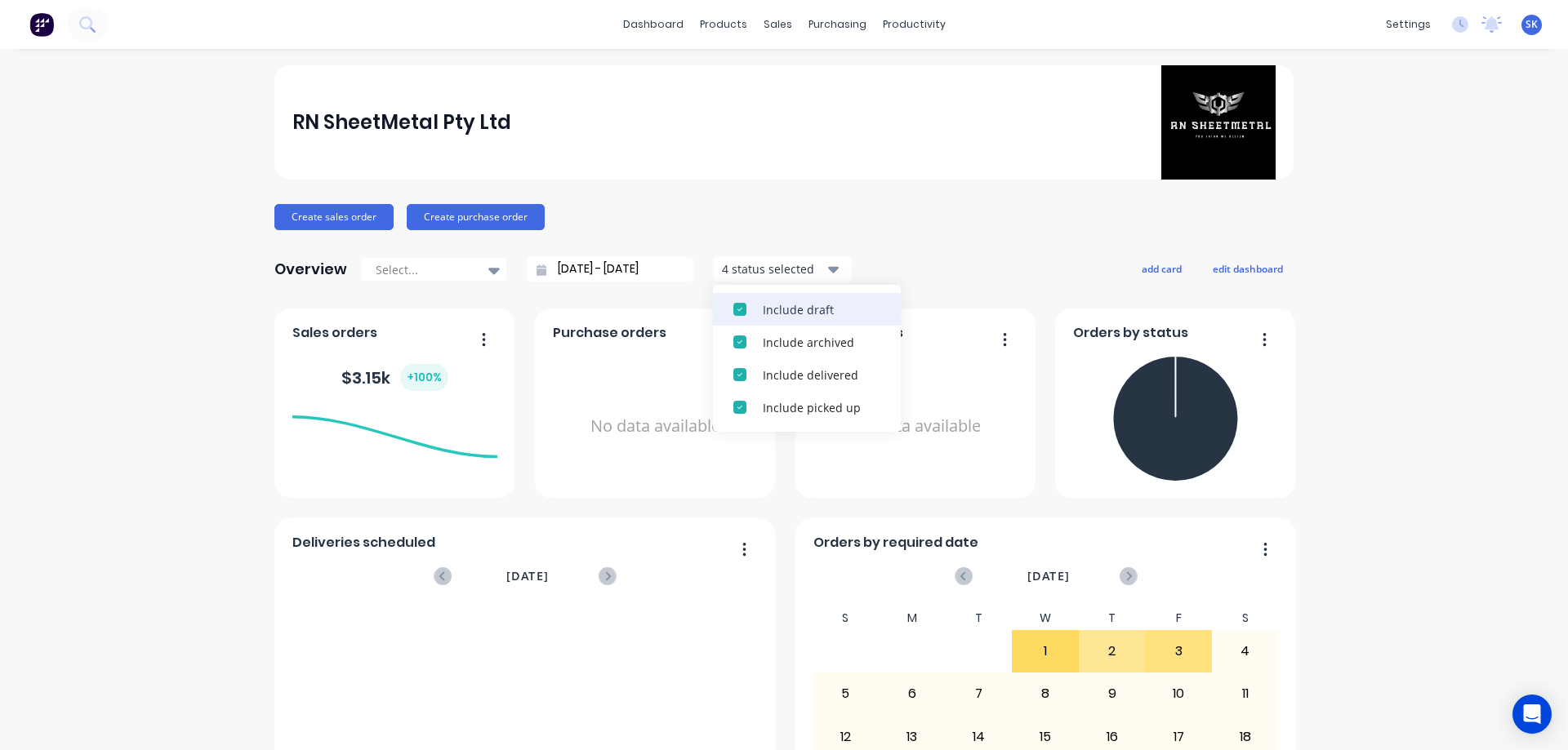
click at [763, 316] on div "Include draft" at bounding box center [822, 310] width 118 height 17
click at [763, 316] on div "Include archived" at bounding box center [822, 310] width 118 height 17
click at [1025, 256] on div "Overview Select... [DATE] - [DATE] 2 status selected Include delivered Include …" at bounding box center [783, 270] width 1019 height 33
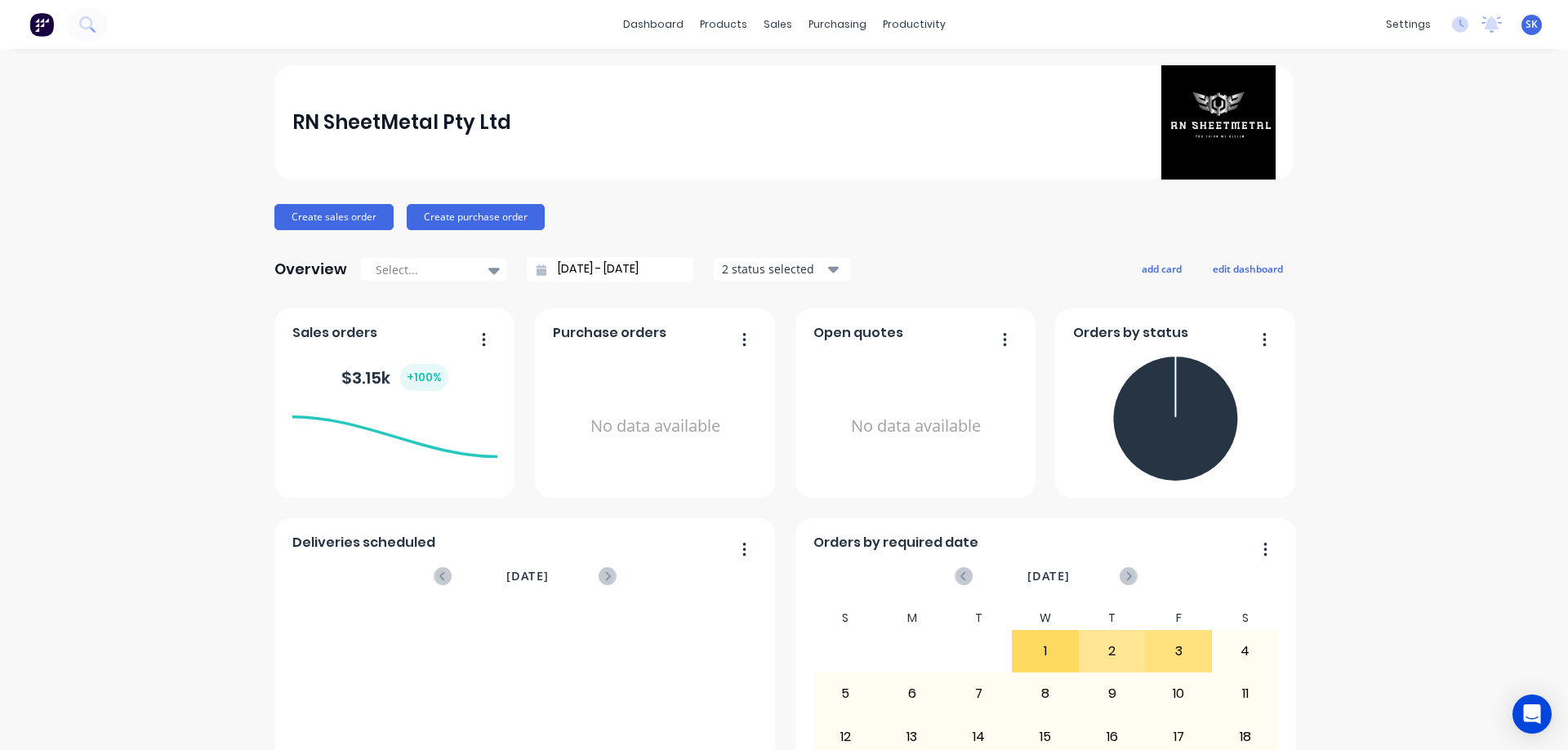
click at [728, 270] on div "2 status selected" at bounding box center [773, 269] width 103 height 17
click at [838, 243] on div "RN SheetMetal Pty Ltd Create sales order Create purchase order Overview Select.…" at bounding box center [783, 702] width 1019 height 1272
click at [800, 274] on div "2 status selected" at bounding box center [773, 269] width 103 height 17
click at [891, 259] on div "Overview Select... [DATE] - [DATE] 2 status selected Include delivered Include …" at bounding box center [783, 270] width 1019 height 33
click at [806, 270] on div "2 status selected" at bounding box center [773, 269] width 103 height 17
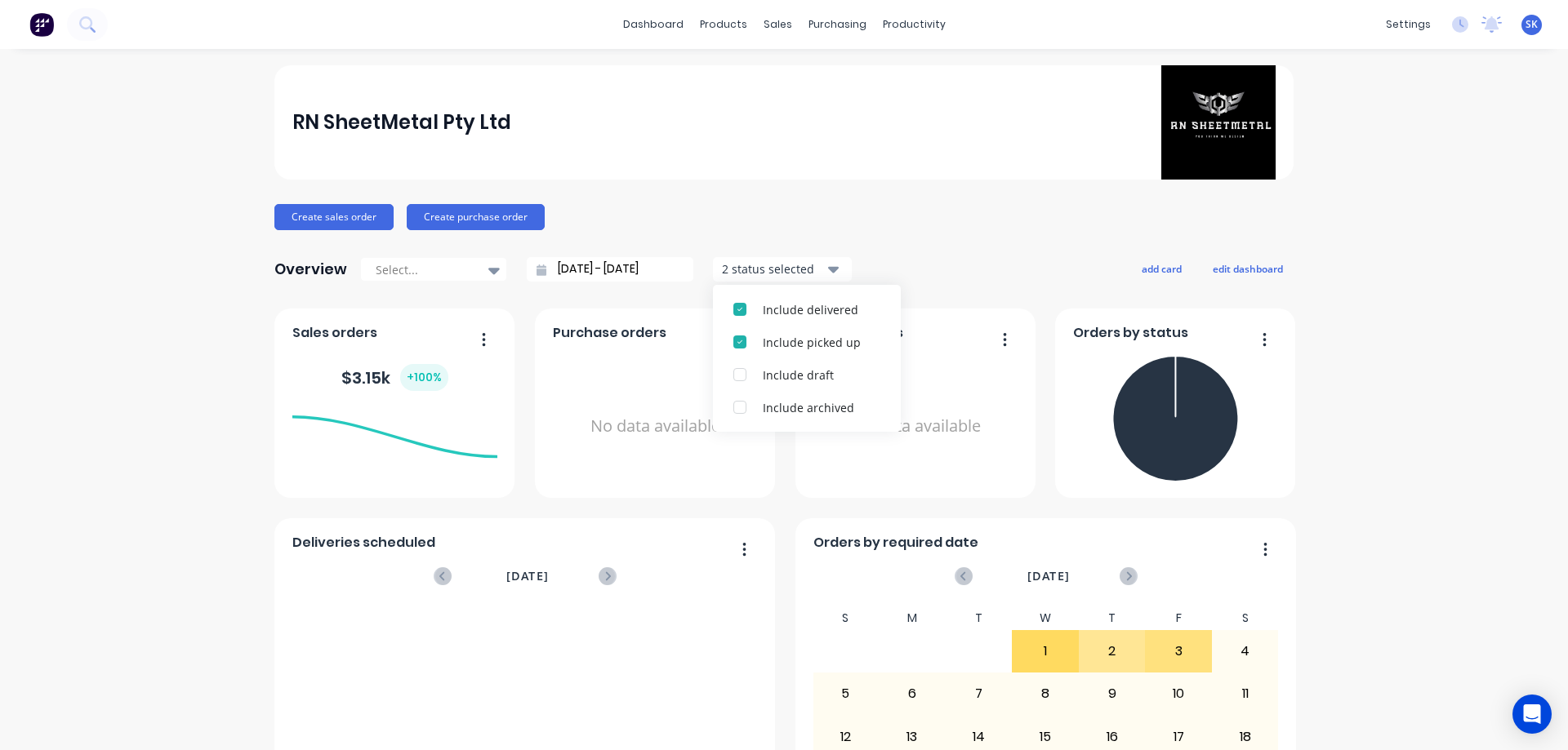
click at [883, 253] on div "Overview Select... [DATE] - [DATE] 2 status selected Include delivered Include …" at bounding box center [783, 270] width 1019 height 33
click at [601, 269] on input "[DATE] - [DATE]" at bounding box center [616, 270] width 141 height 24
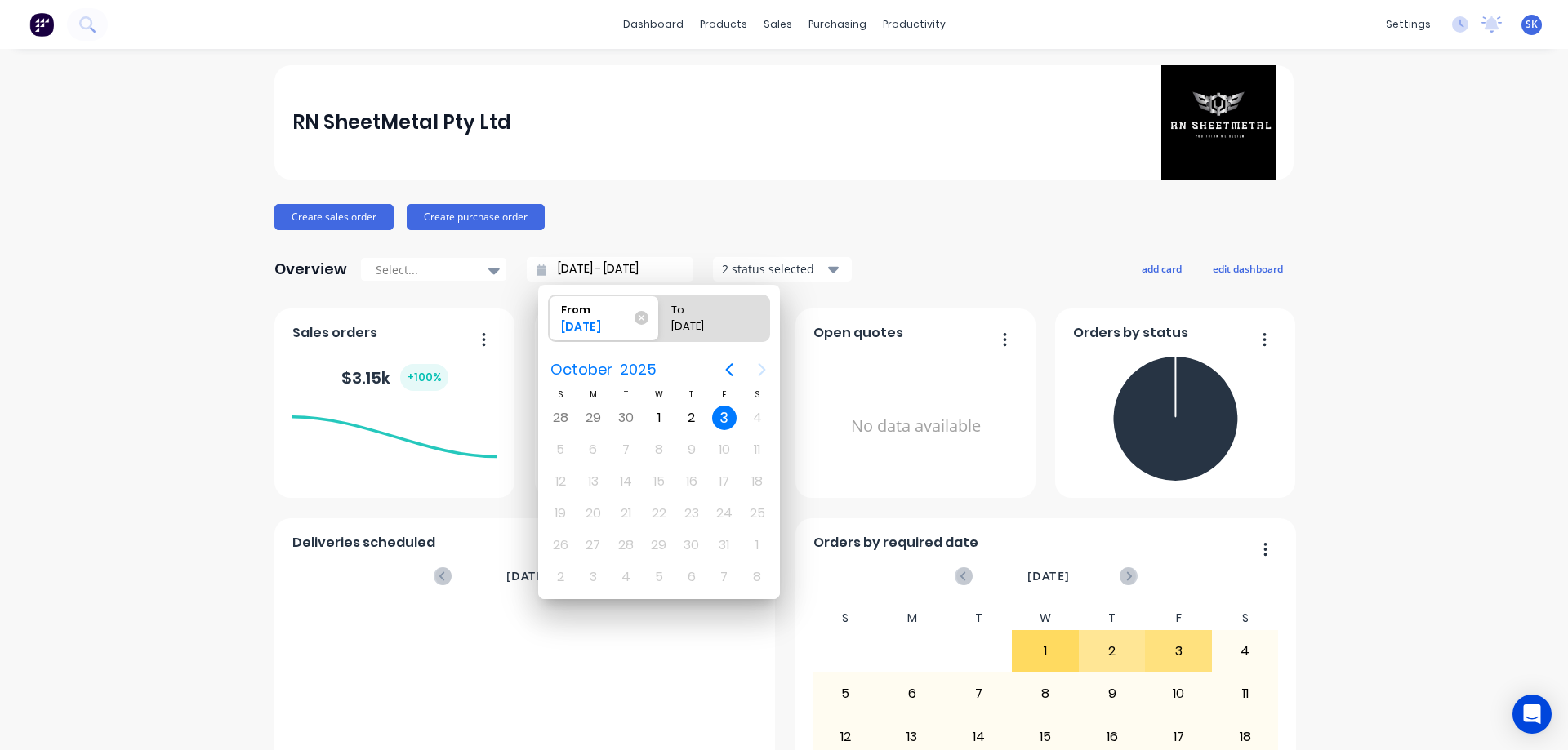
click at [727, 410] on div "3" at bounding box center [724, 418] width 24 height 24
radio input "false"
radio input "true"
click at [958, 290] on div "RN SheetMetal Pty Ltd Create sales order Create purchase order Overview Select.…" at bounding box center [783, 702] width 1019 height 1272
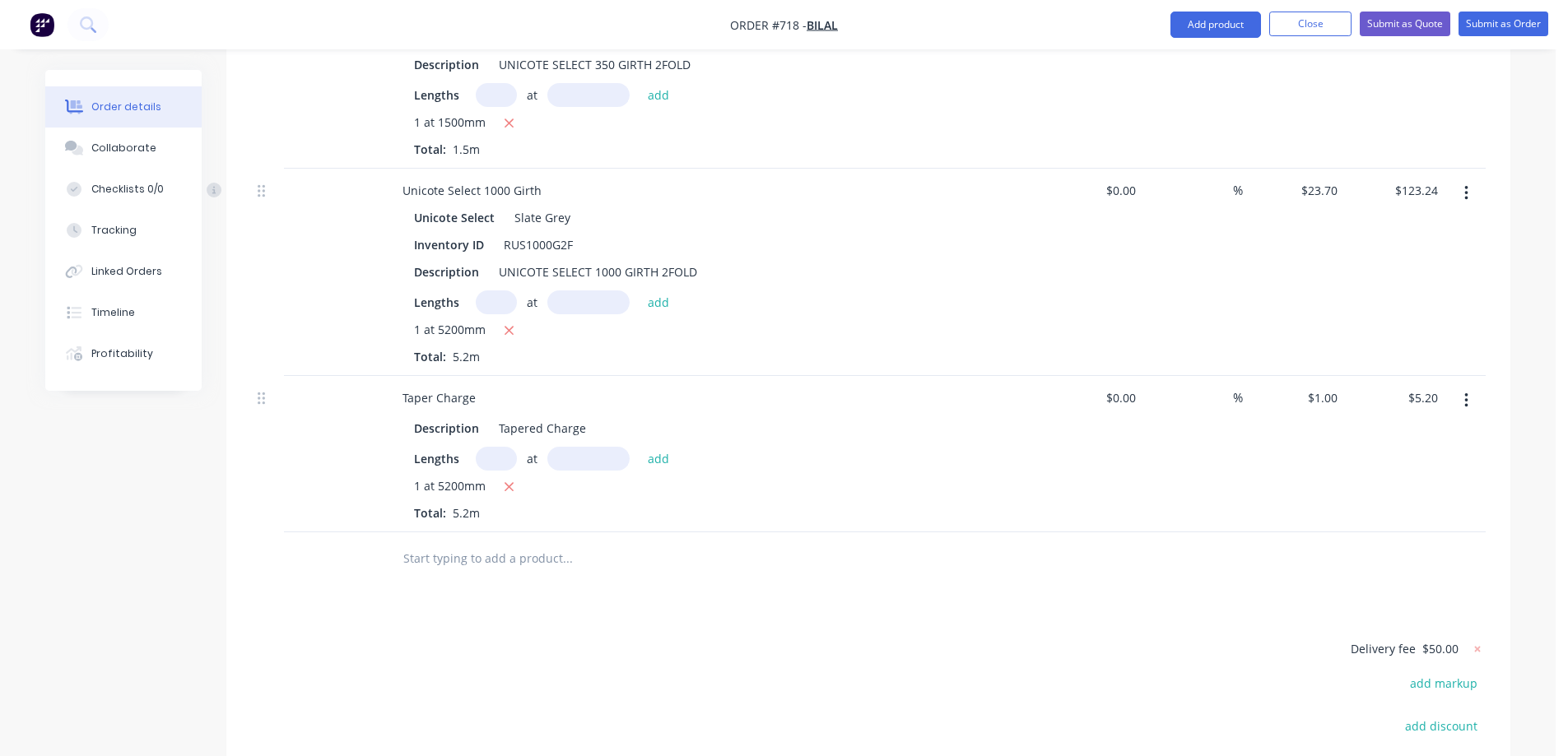
scroll to position [892, 0]
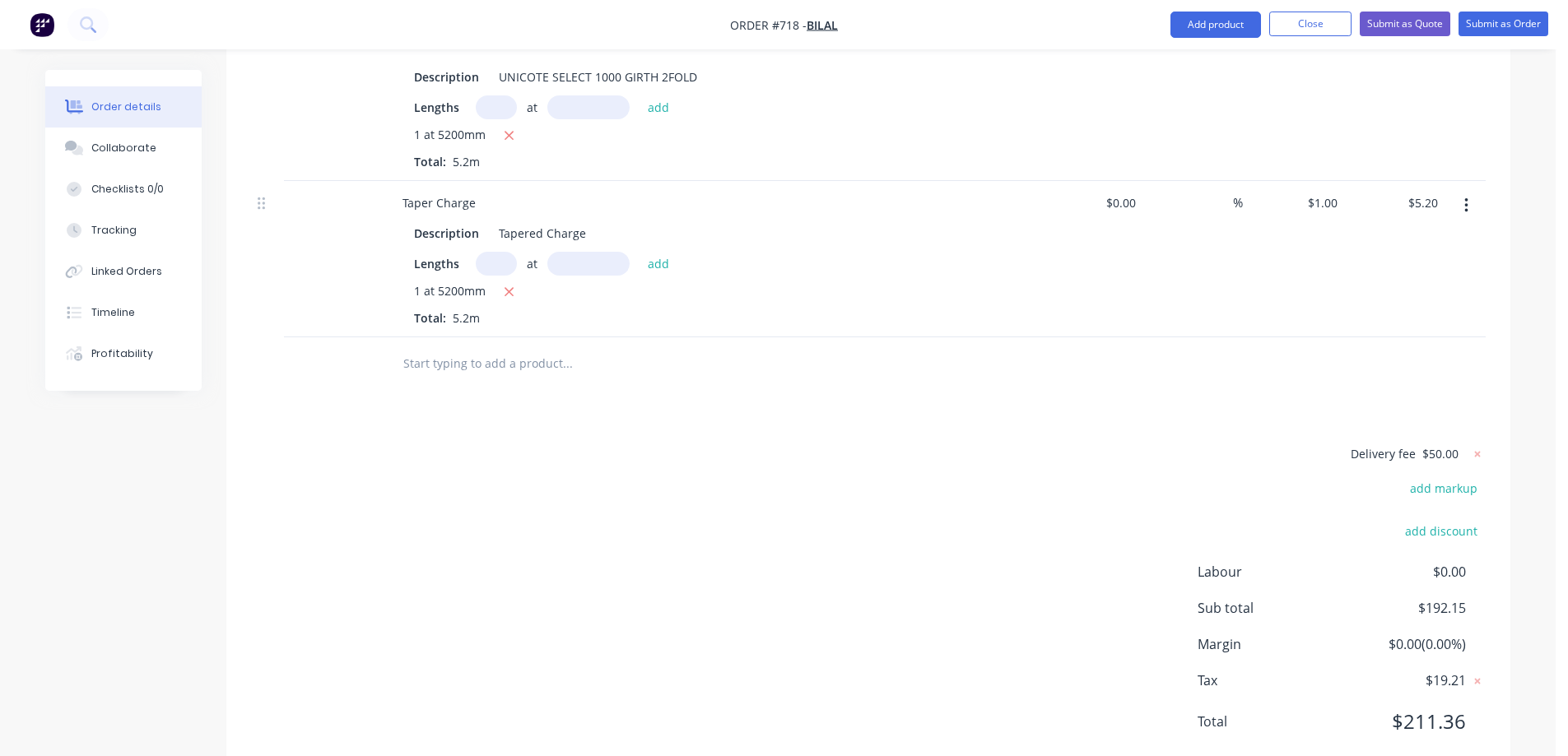
click at [484, 348] on input "text" at bounding box center [567, 364] width 329 height 33
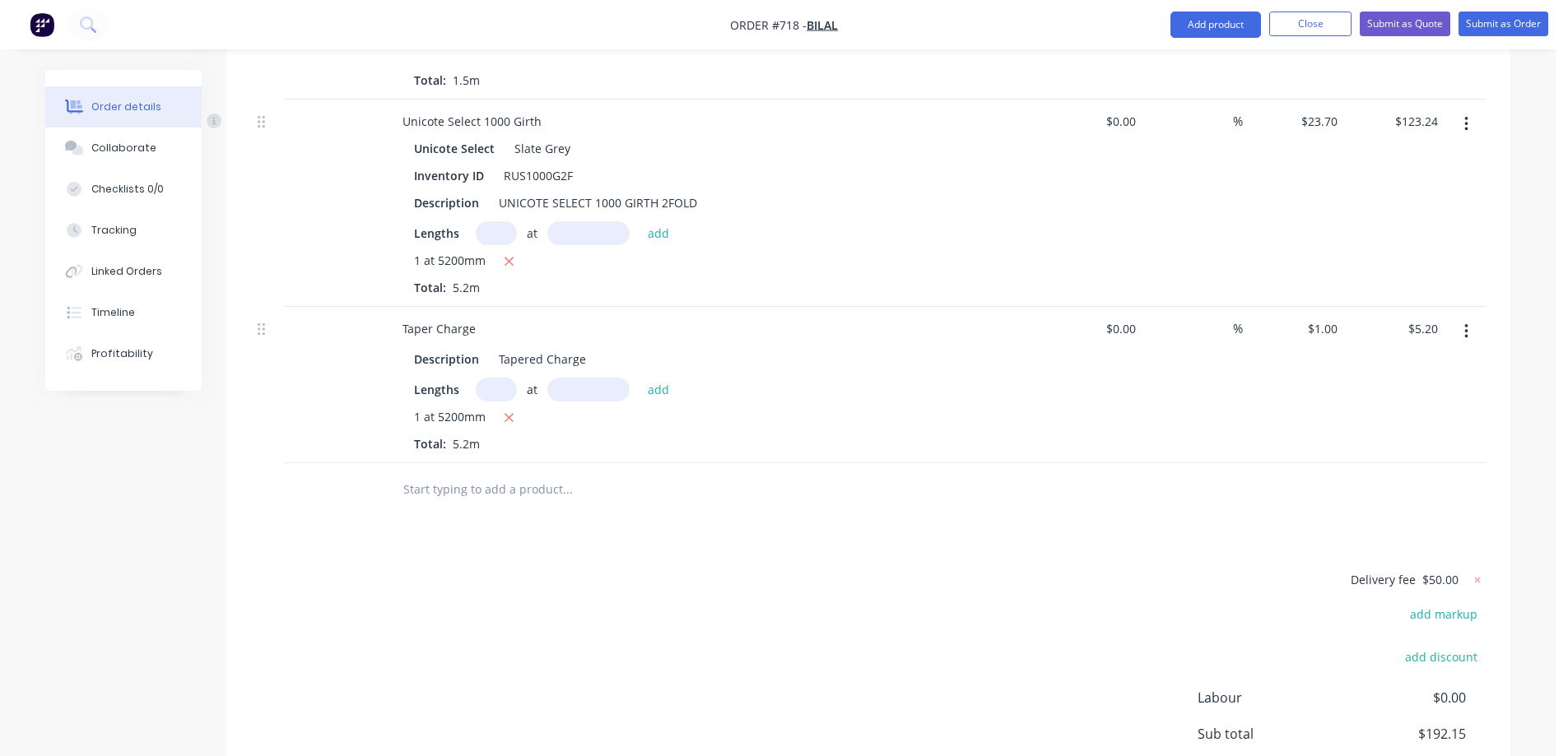
scroll to position [727, 0]
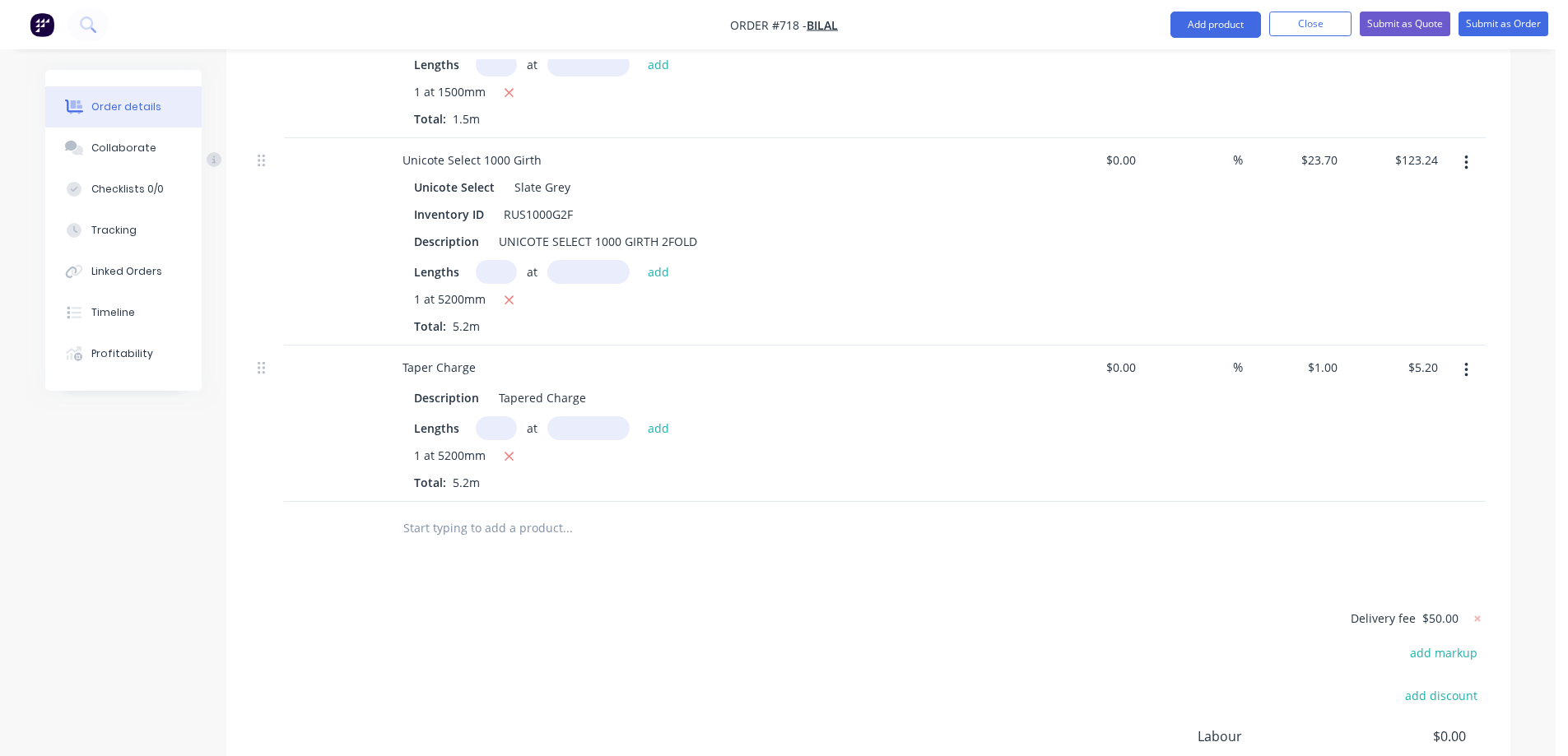
click at [466, 512] on input "text" at bounding box center [567, 529] width 329 height 33
type input "r"
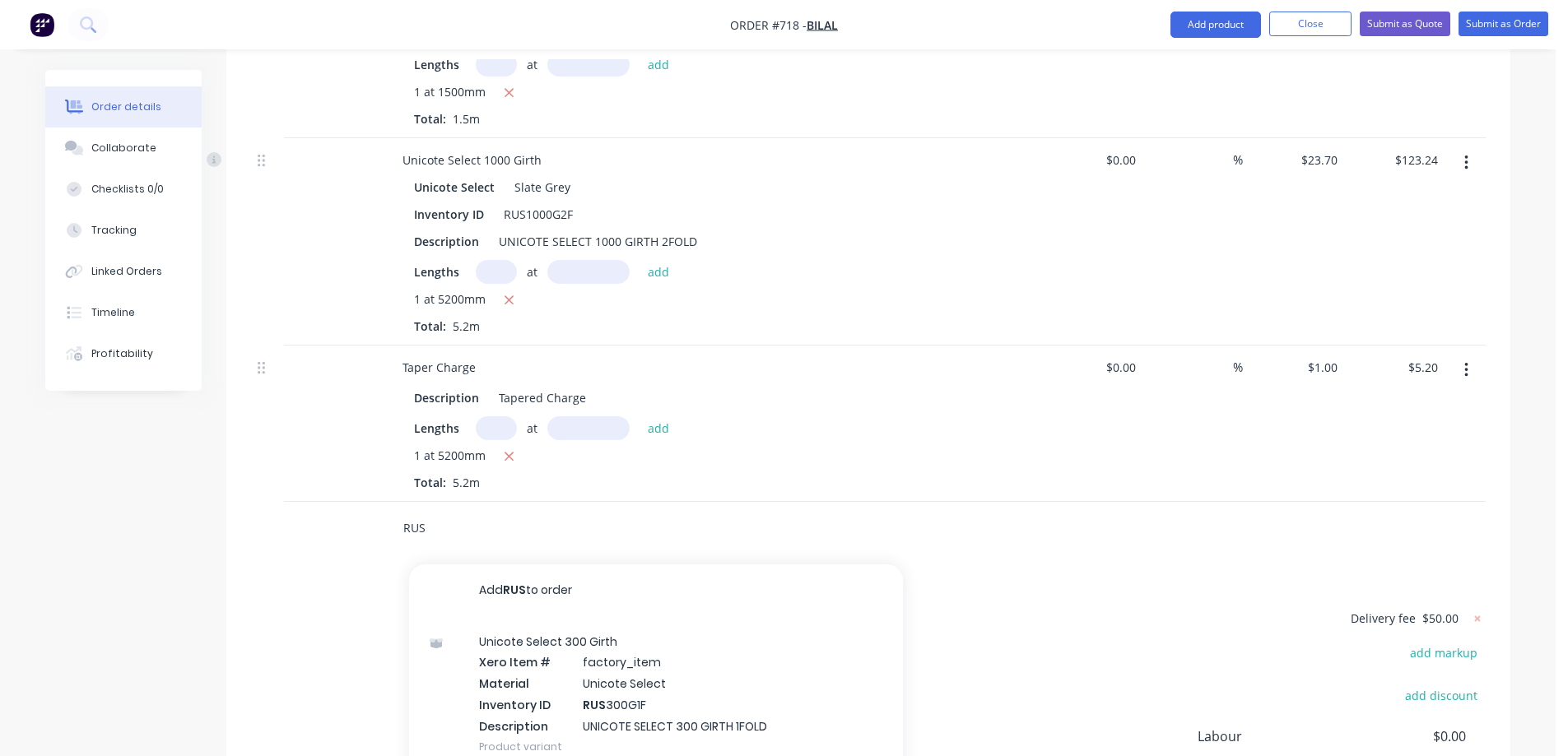
click at [437, 512] on input "RUS" at bounding box center [567, 529] width 329 height 33
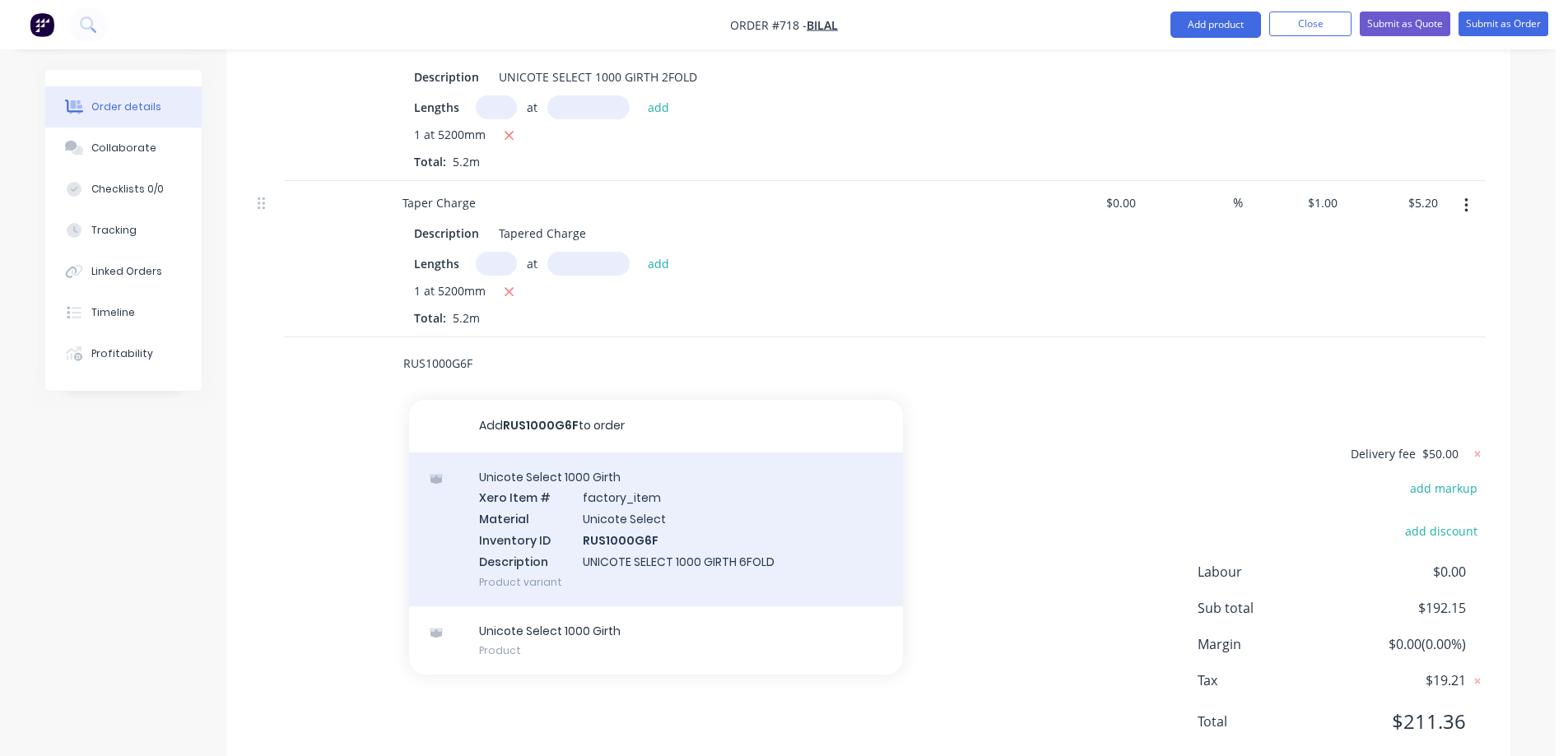
type input "RUS1000G6F"
click at [600, 453] on div "Unicote Select 1000 Girth Xero Item # factory_item Material Unicote Select Inve…" at bounding box center [656, 530] width 494 height 154
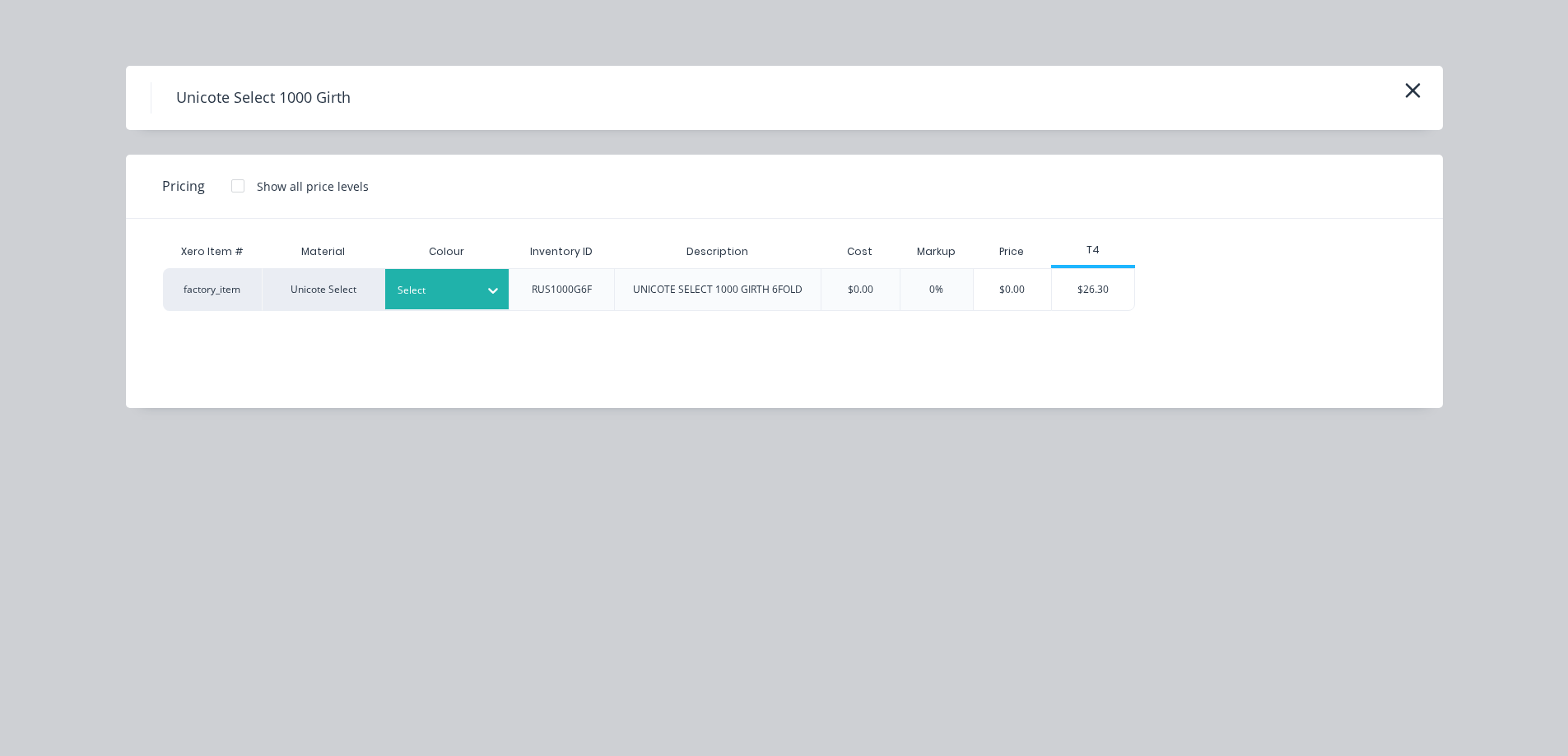
click at [500, 287] on icon at bounding box center [493, 290] width 17 height 17
click at [1105, 294] on div "$26.30" at bounding box center [1093, 289] width 82 height 41
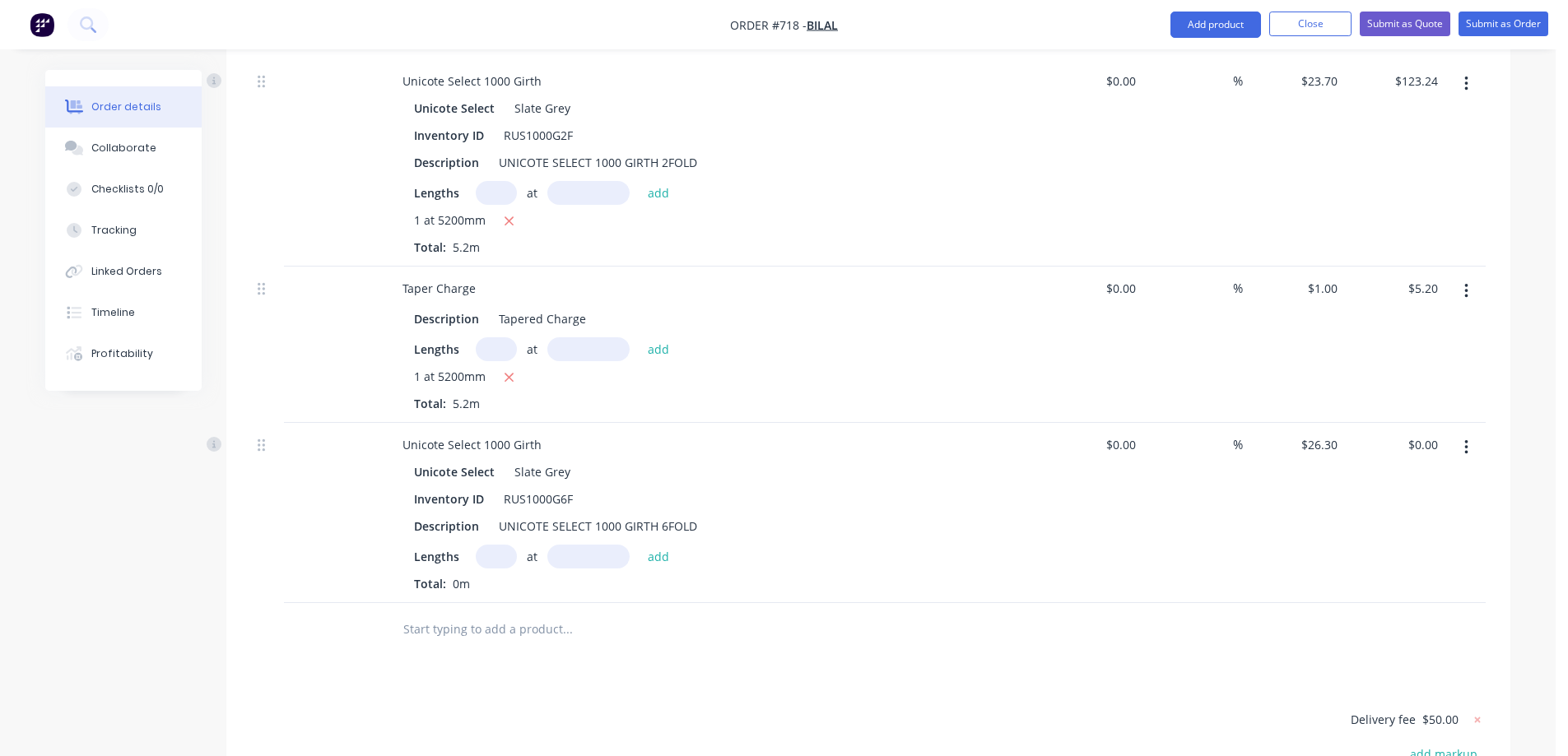
scroll to position [810, 0]
click at [493, 542] on input "text" at bounding box center [496, 553] width 41 height 24
type input "1"
type input "1200mm"
click at [656, 542] on button "add" at bounding box center [659, 553] width 38 height 23
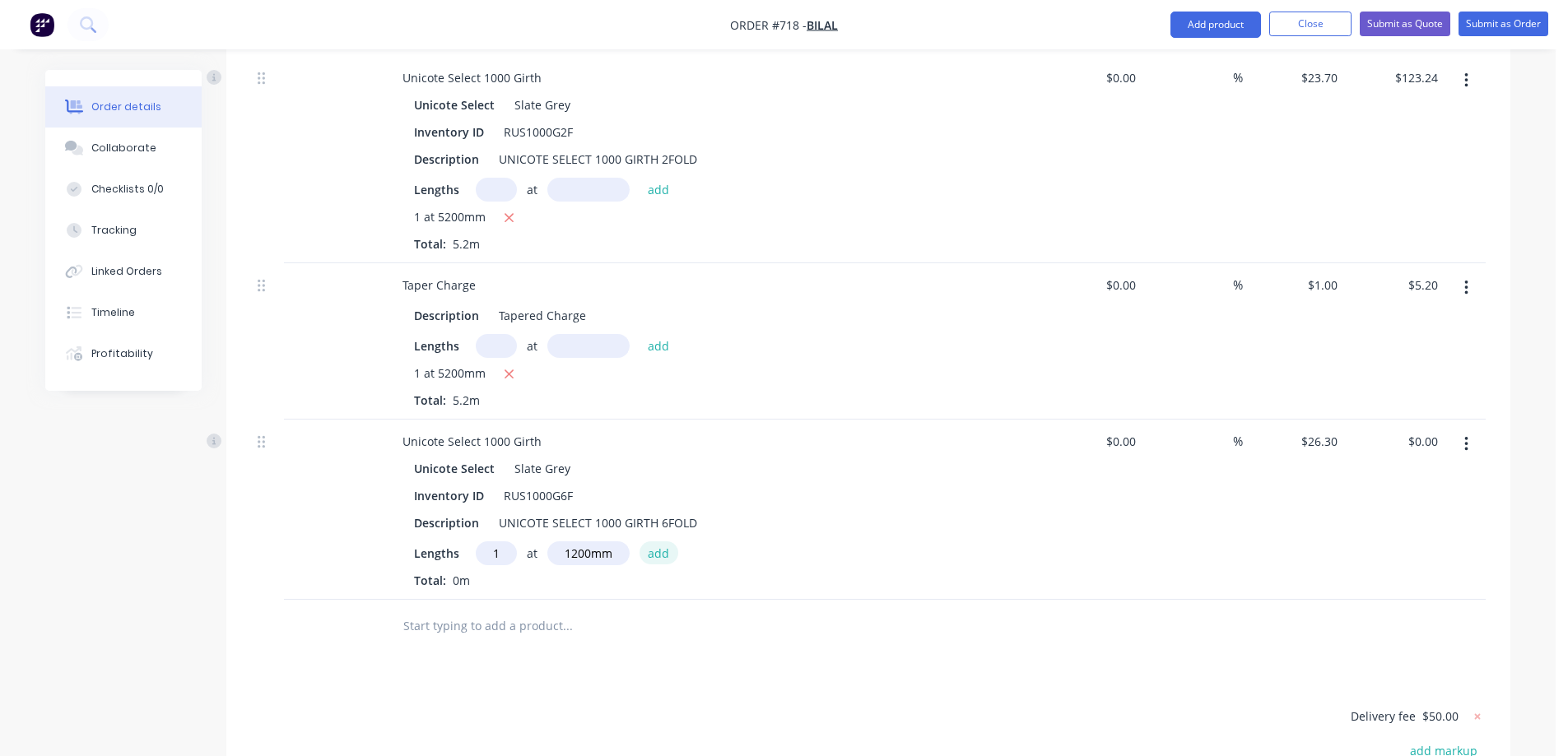
type input "$31.56"
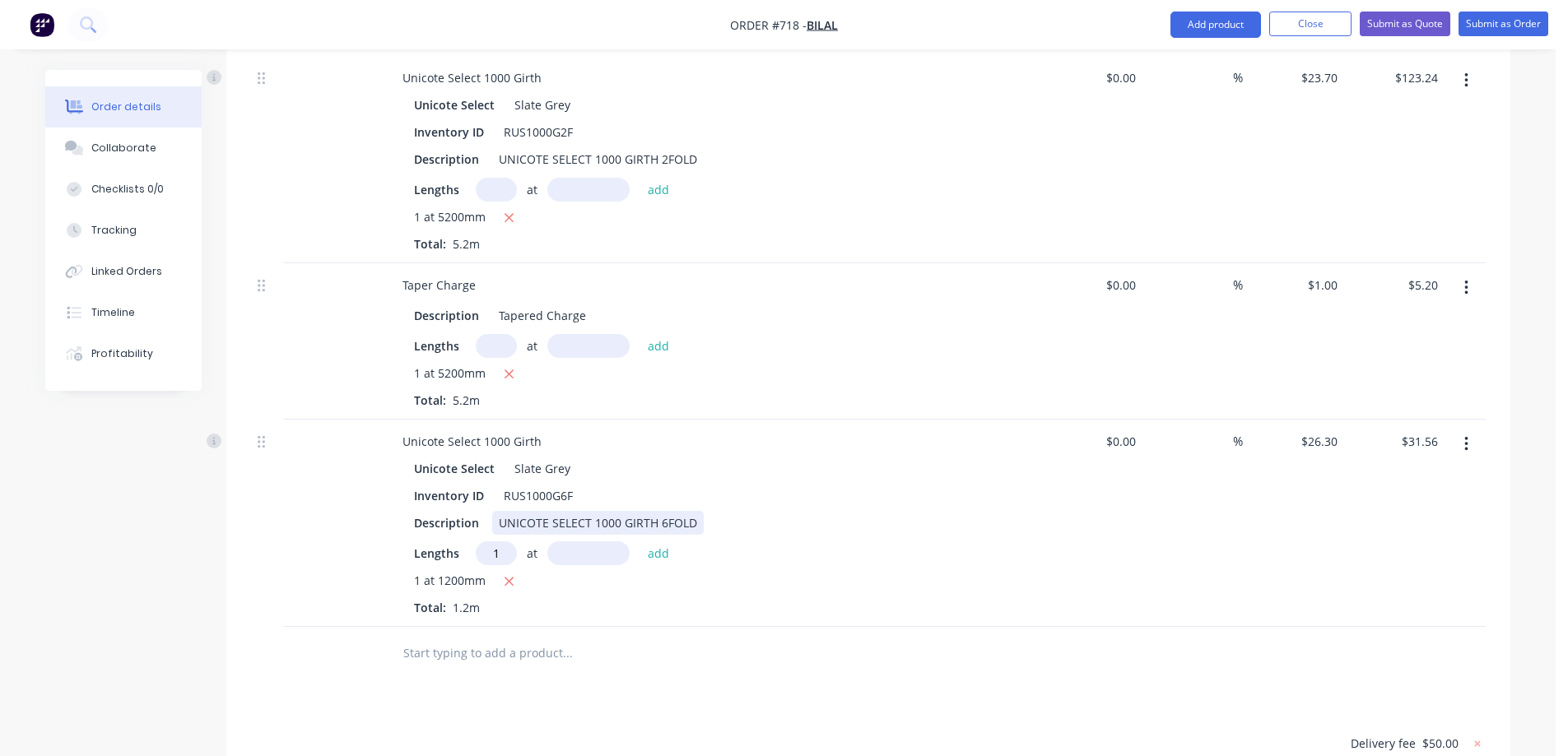
type input "1"
type input "1200mm"
click at [663, 542] on button "add" at bounding box center [659, 553] width 38 height 23
type input "$63.12"
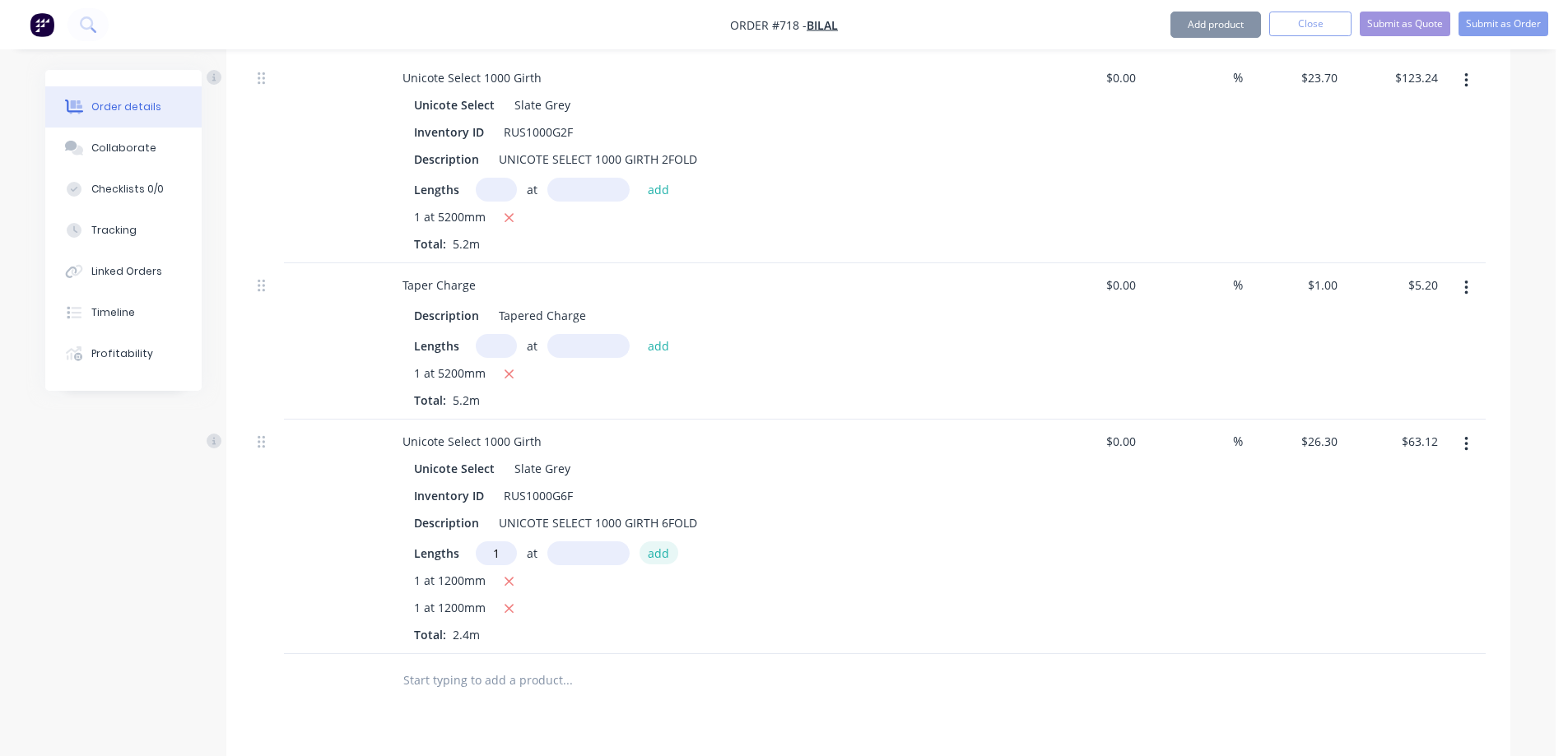
type input "1"
type input "1200mm"
click at [663, 542] on button "add" at bounding box center [659, 553] width 38 height 23
type input "$94.68"
type input "1"
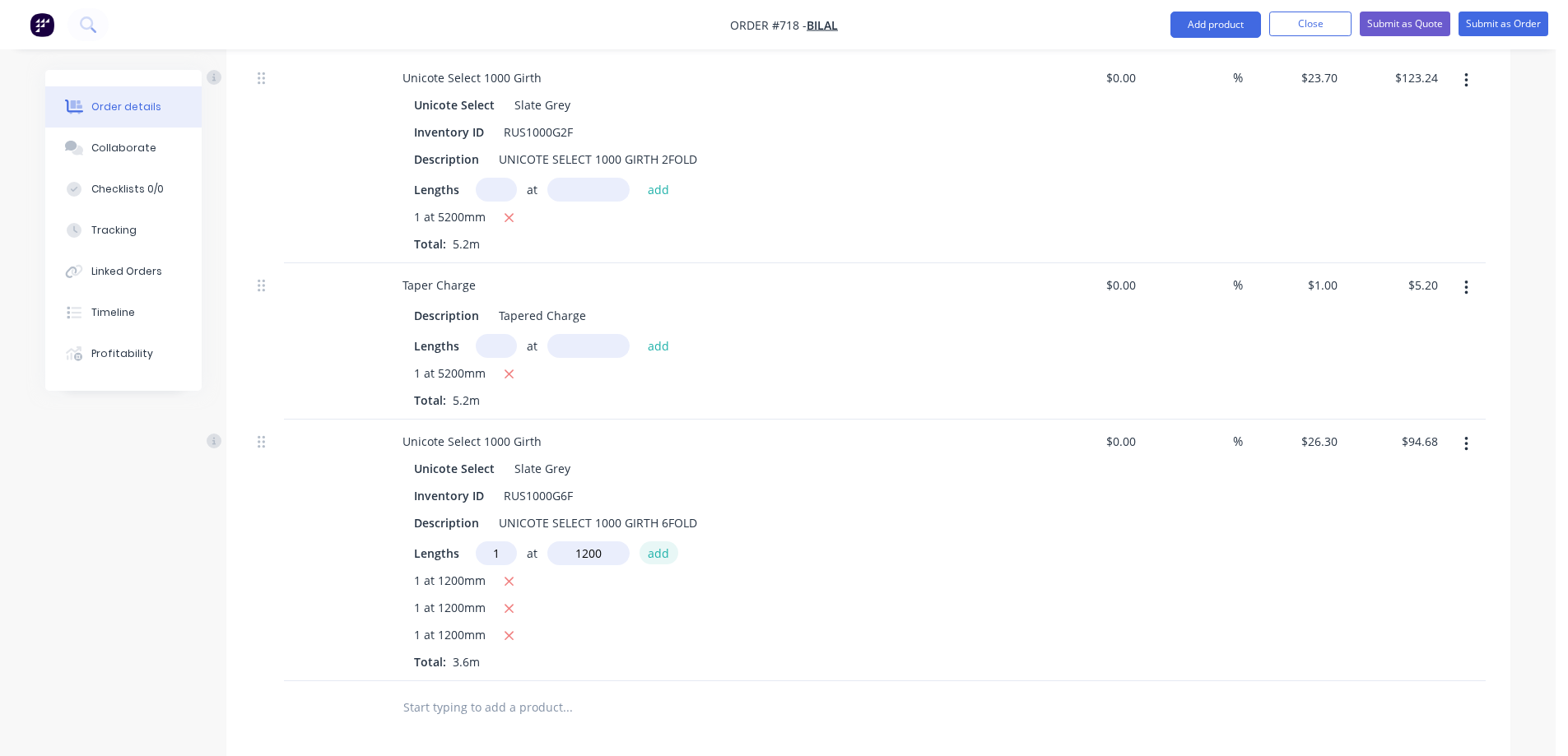
type input "1200mm"
click at [663, 542] on button "add" at bounding box center [659, 553] width 38 height 23
type input "$126.24"
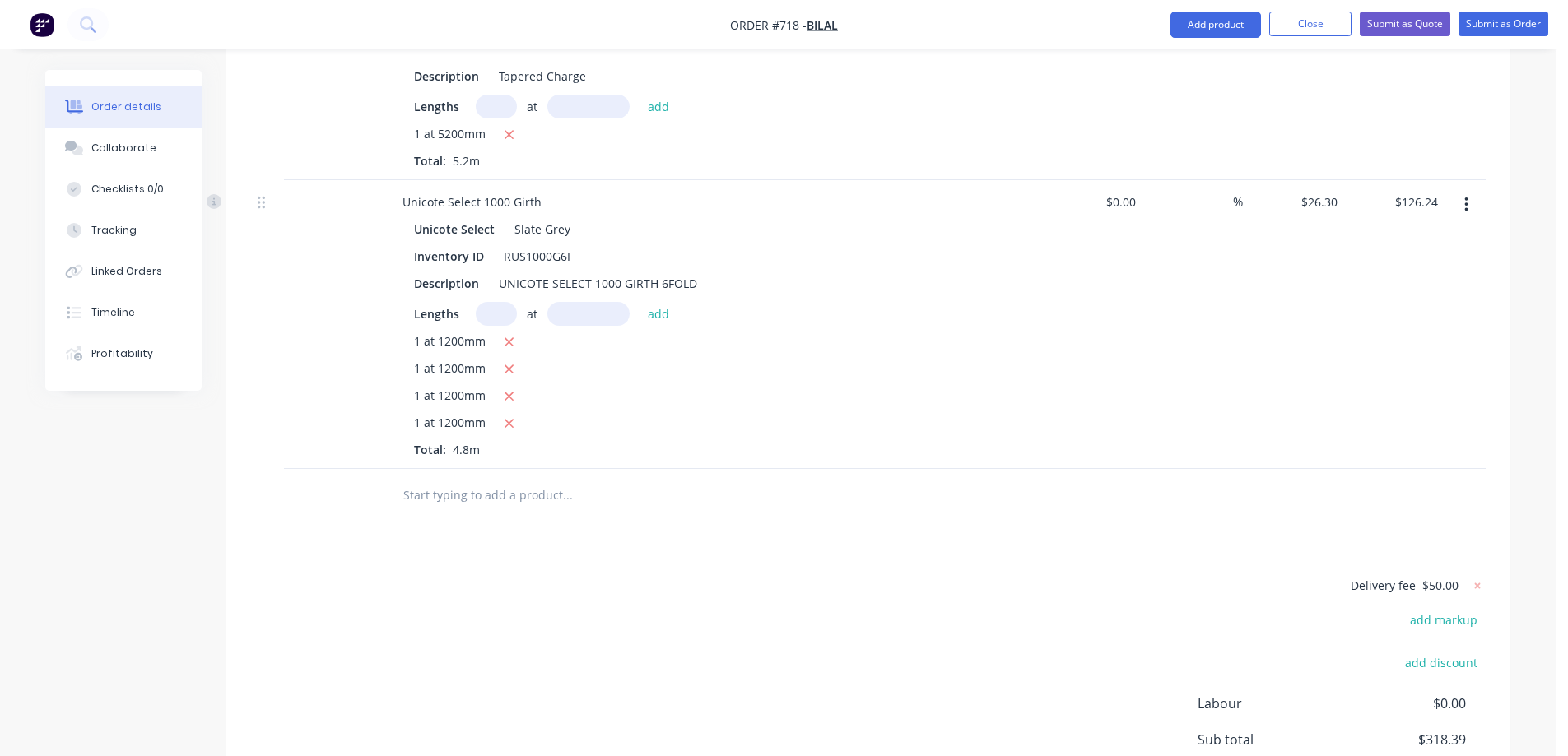
scroll to position [1056, 0]
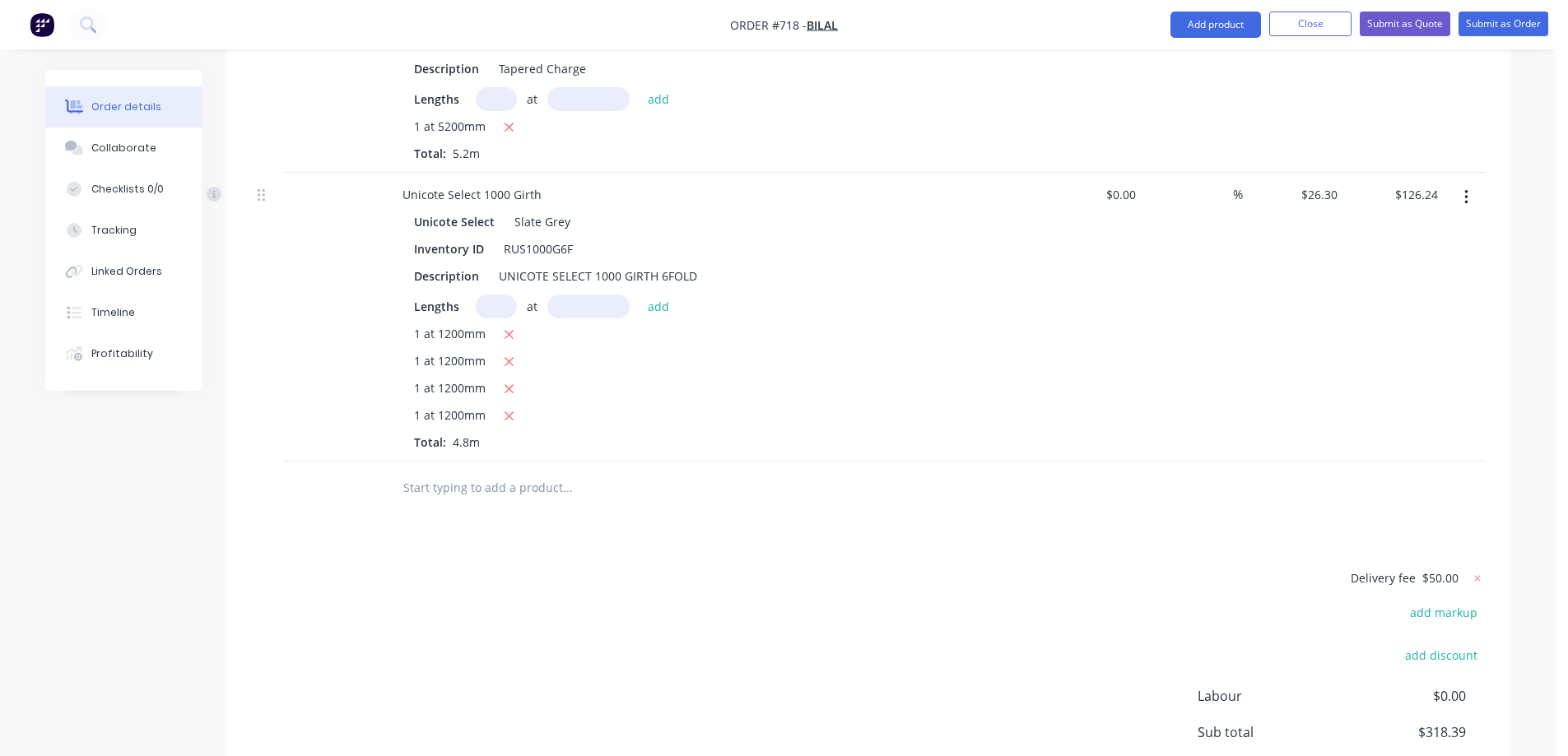
click at [480, 471] on input "text" at bounding box center [567, 488] width 329 height 33
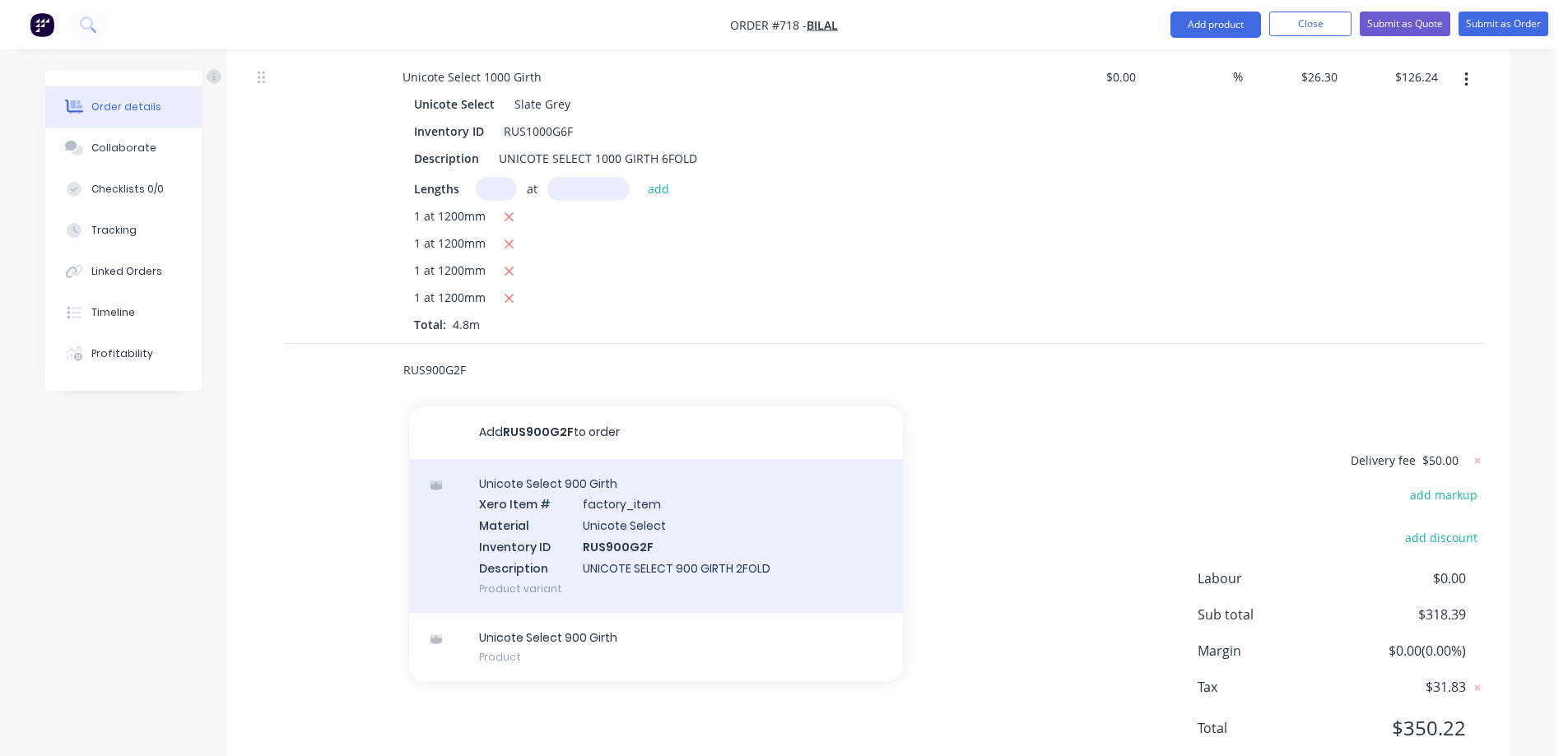
scroll to position [1181, 0]
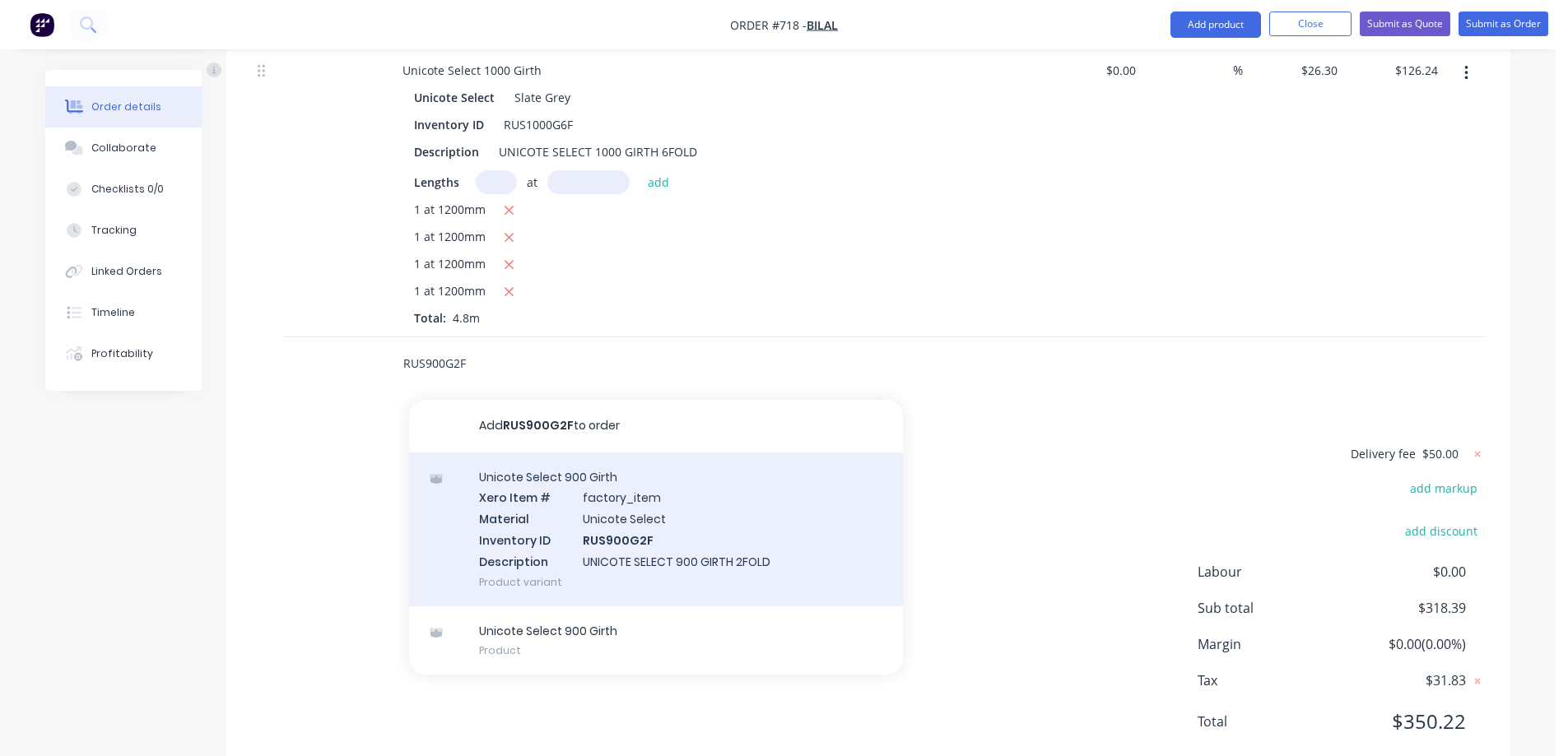
type input "RUS900G2F"
click at [667, 477] on div "Unicote Select 900 Girth Xero Item # factory_item Material Unicote Select Inven…" at bounding box center [656, 530] width 494 height 154
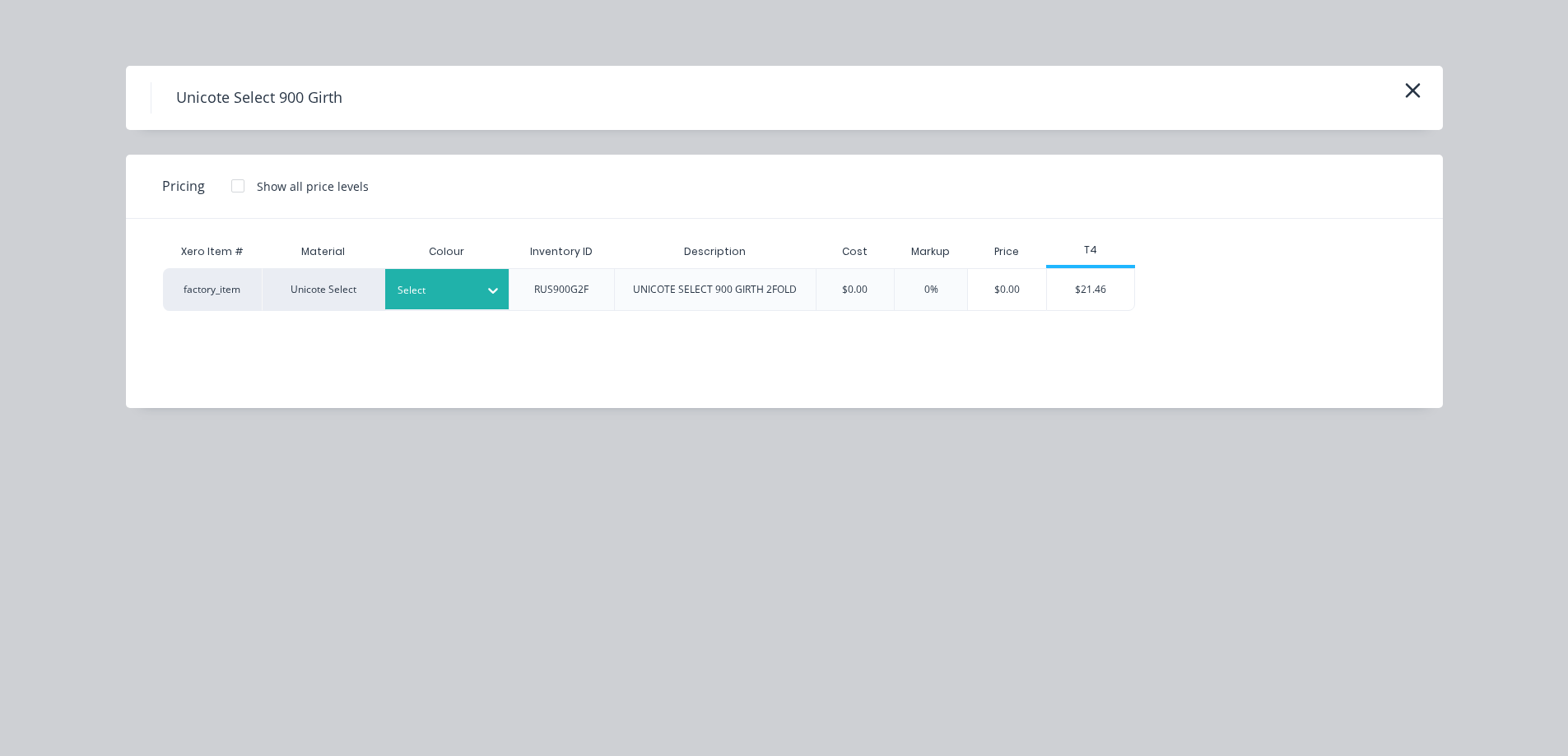
click at [476, 303] on div "Select" at bounding box center [447, 289] width 124 height 40
click at [1083, 292] on div "$21.46" at bounding box center [1091, 289] width 88 height 41
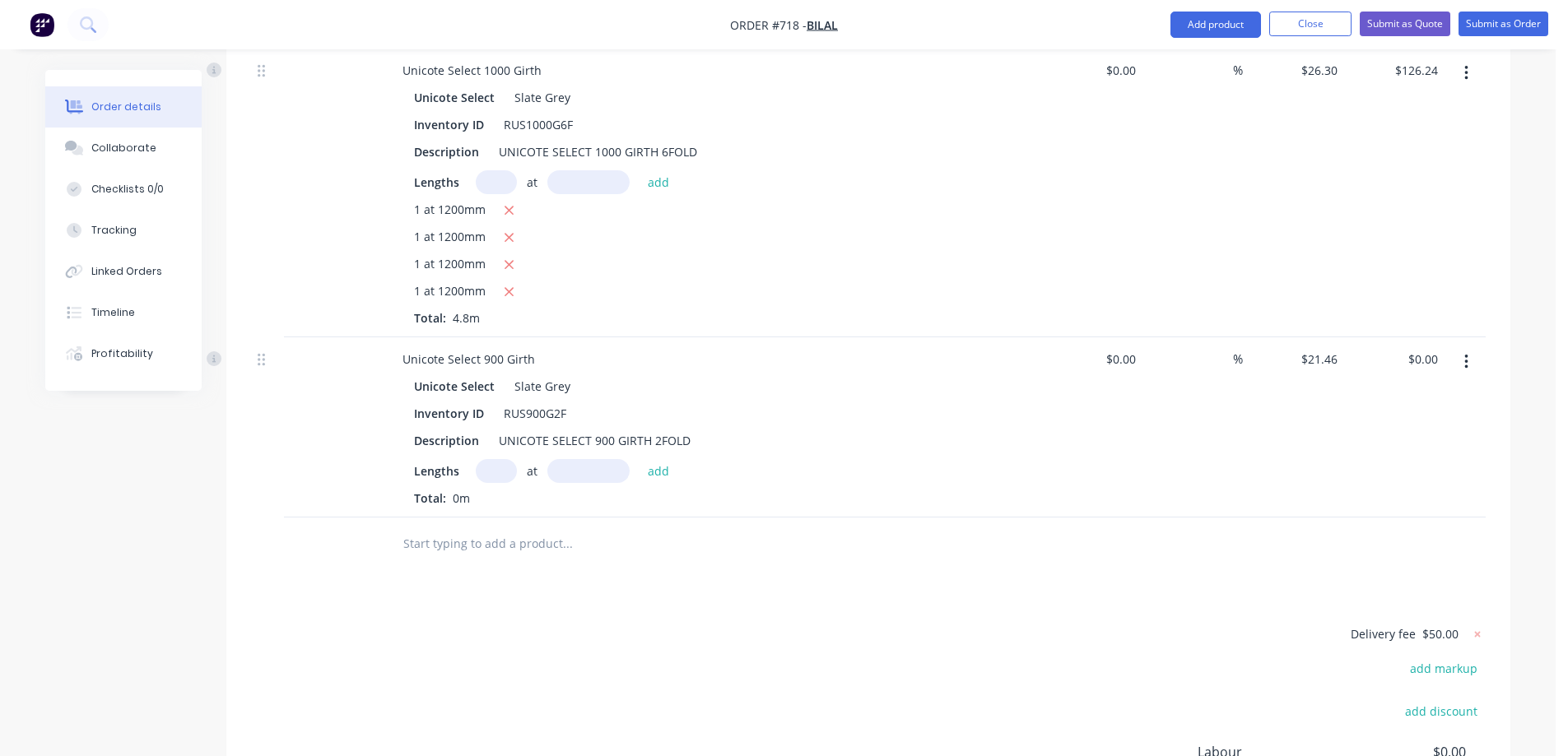
click at [495, 459] on input "text" at bounding box center [496, 470] width 41 height 24
type input "1"
type input "5200mm"
click at [656, 459] on button "add" at bounding box center [659, 470] width 38 height 23
type input "$111.59"
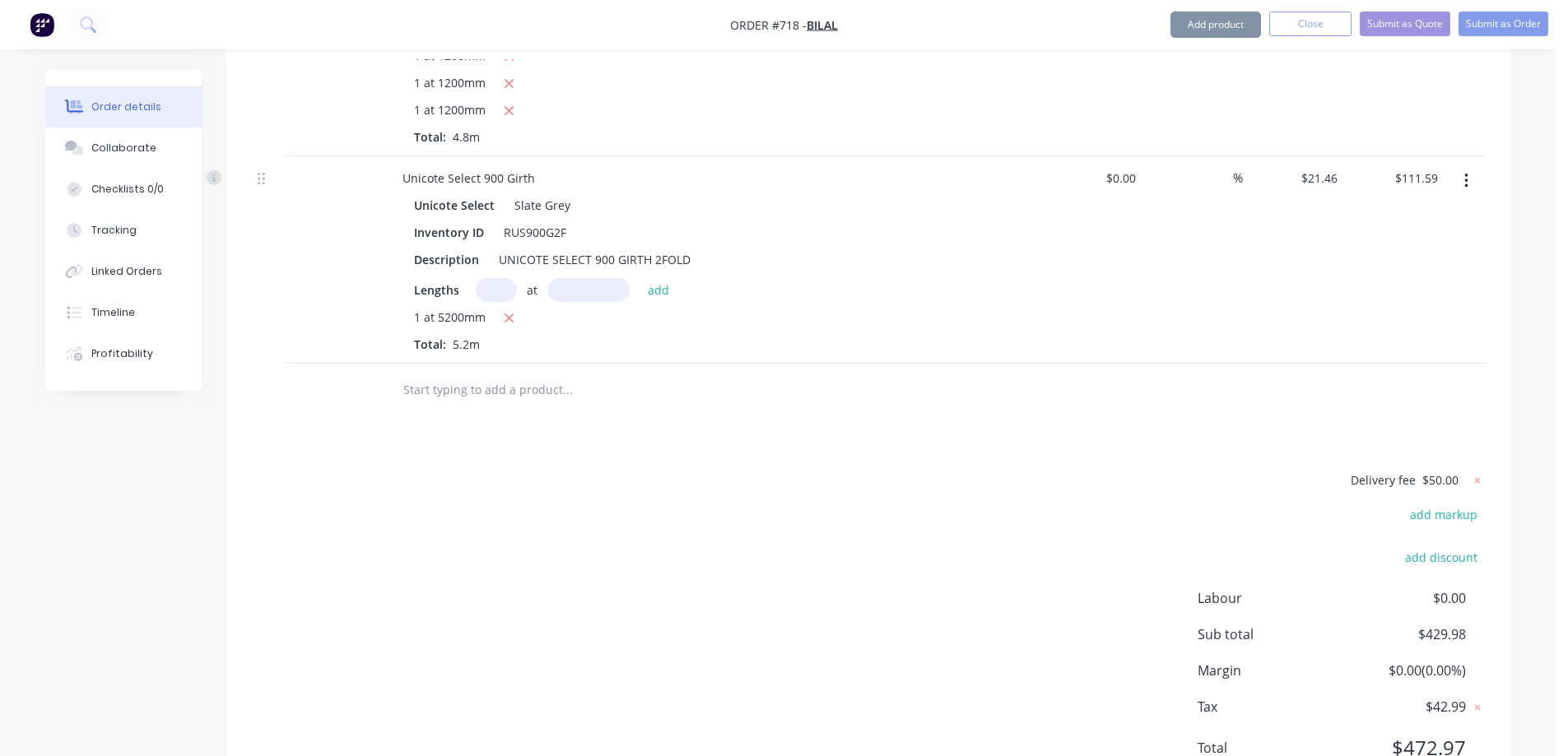
scroll to position [1388, 0]
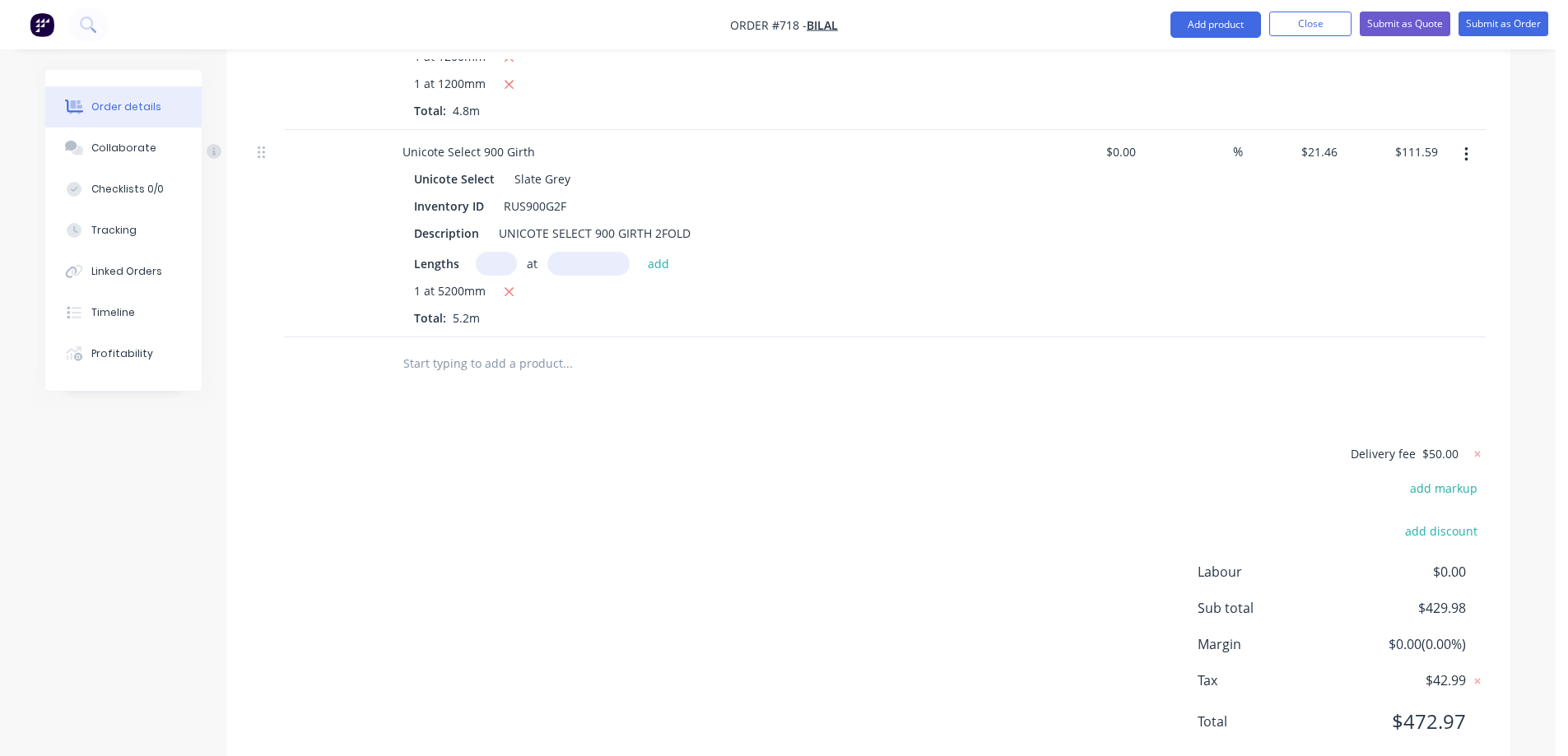
click at [451, 348] on input "text" at bounding box center [567, 364] width 329 height 33
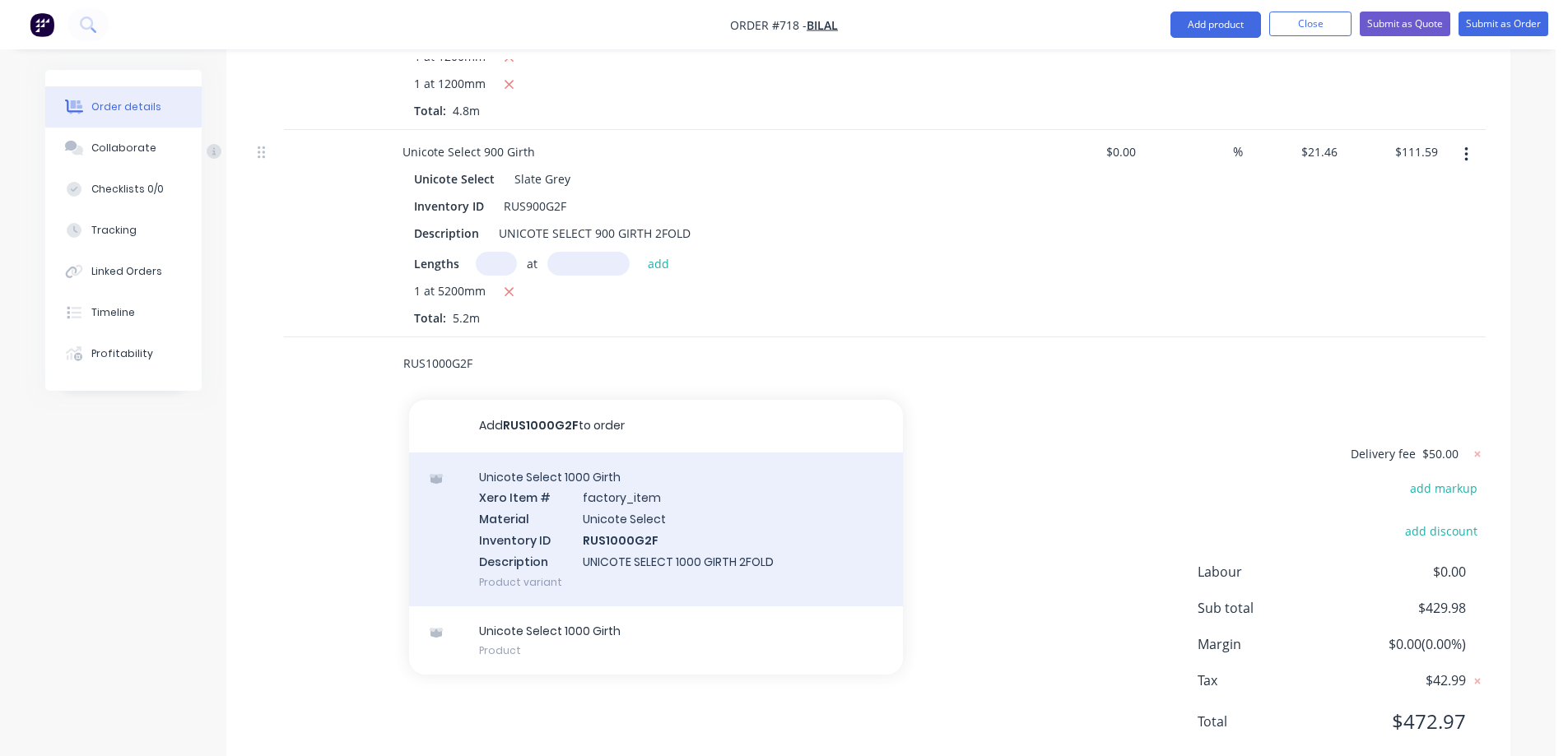
type input "RUS1000G2F"
click at [539, 489] on div "Unicote Select 1000 Girth Xero Item # factory_item Material Unicote Select Inve…" at bounding box center [656, 530] width 494 height 154
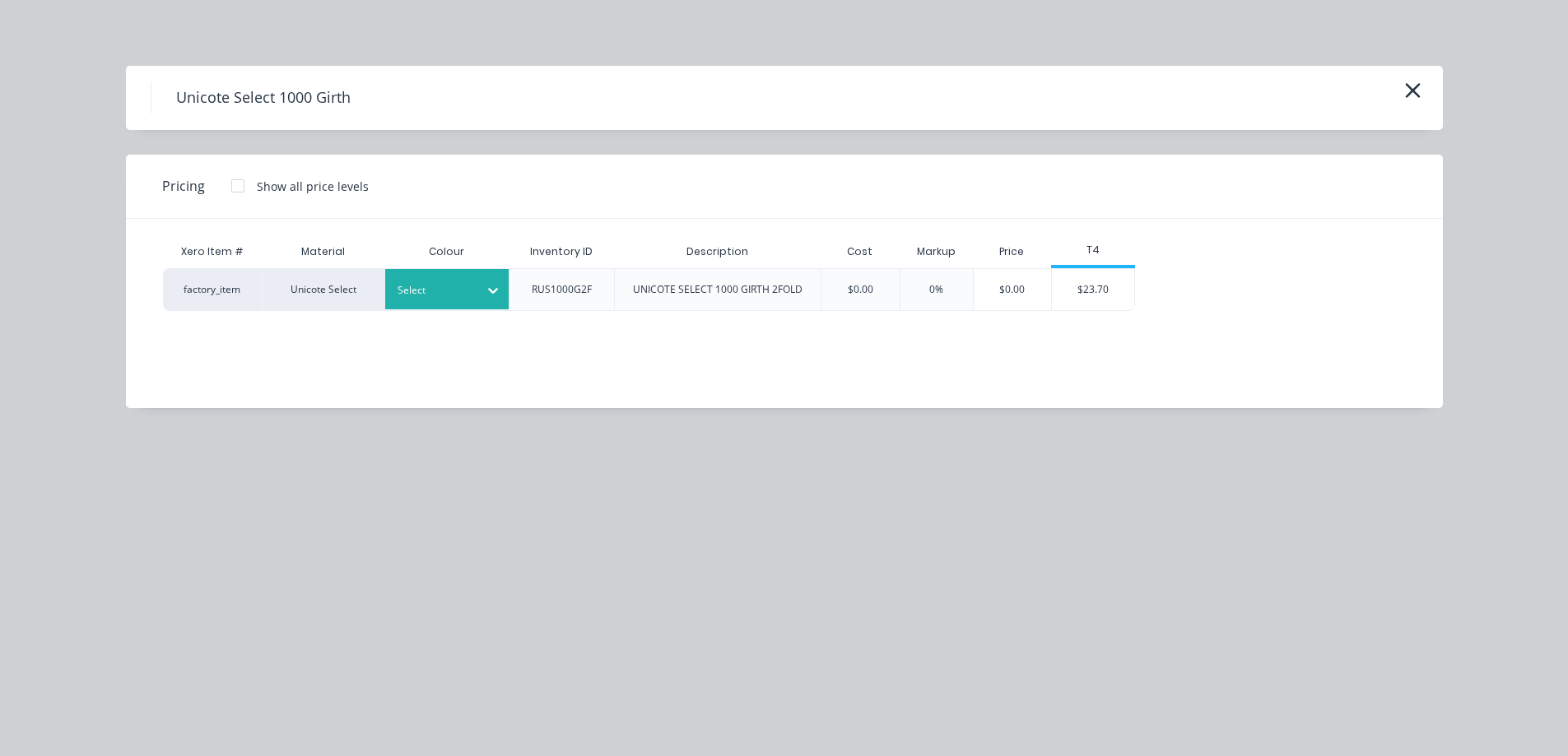
click at [468, 294] on div at bounding box center [434, 290] width 74 height 18
click at [1134, 283] on div "$23.70" at bounding box center [1093, 289] width 84 height 43
click at [1123, 289] on div "$23.70" at bounding box center [1093, 289] width 82 height 41
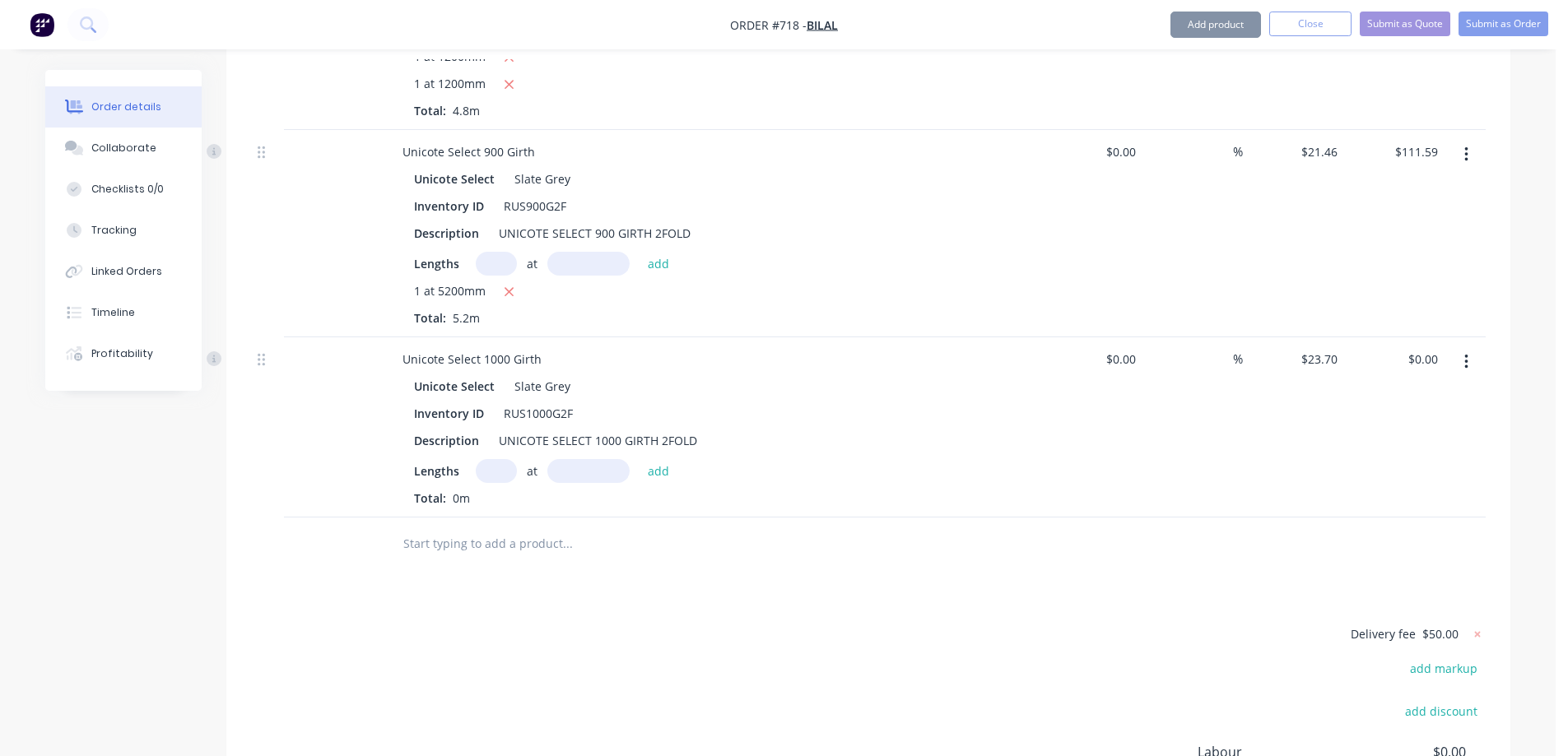
click at [487, 459] on input "text" at bounding box center [496, 470] width 41 height 24
type input "1"
type input "5500mm"
click at [643, 459] on button "add" at bounding box center [659, 470] width 38 height 23
type input "$130.35"
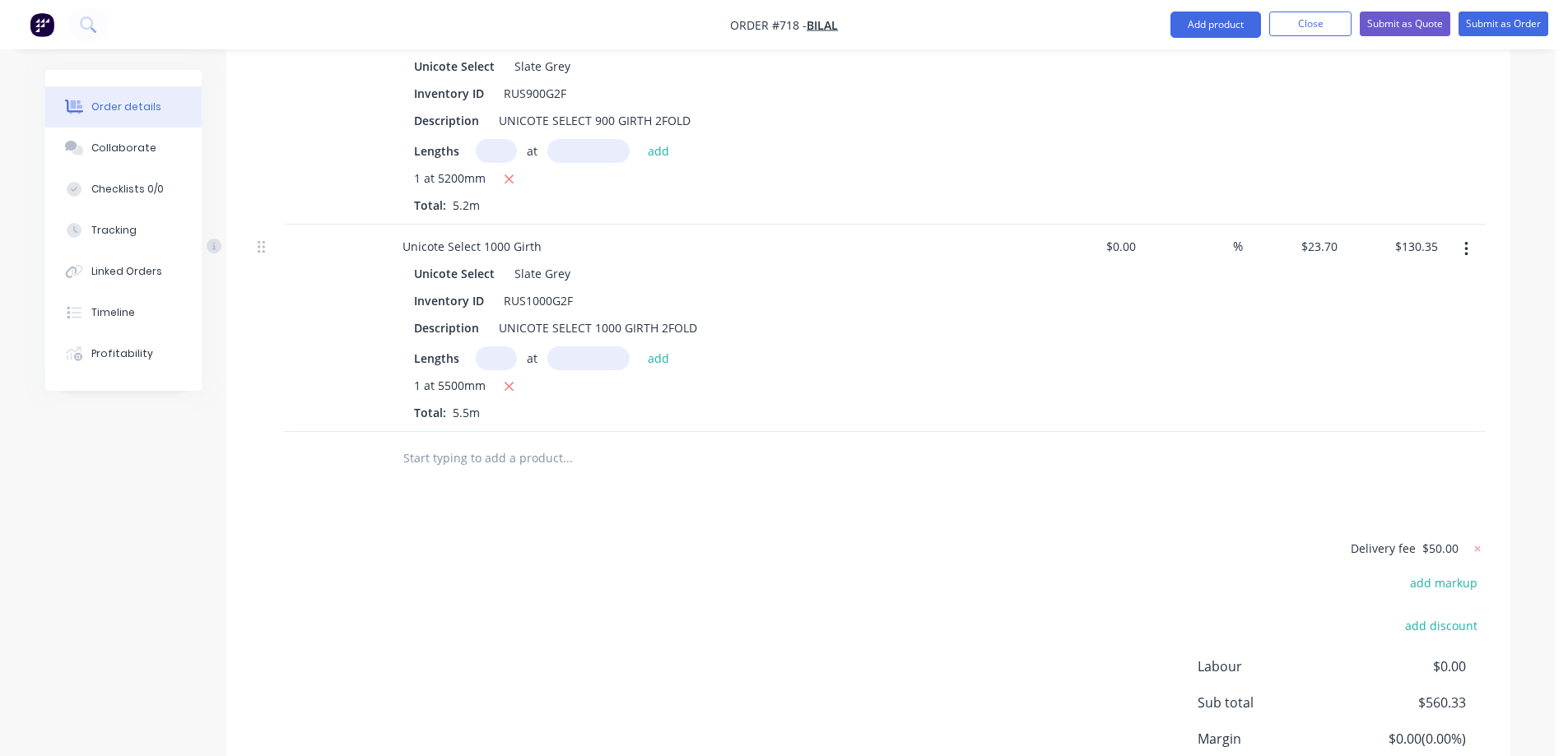
scroll to position [1553, 0]
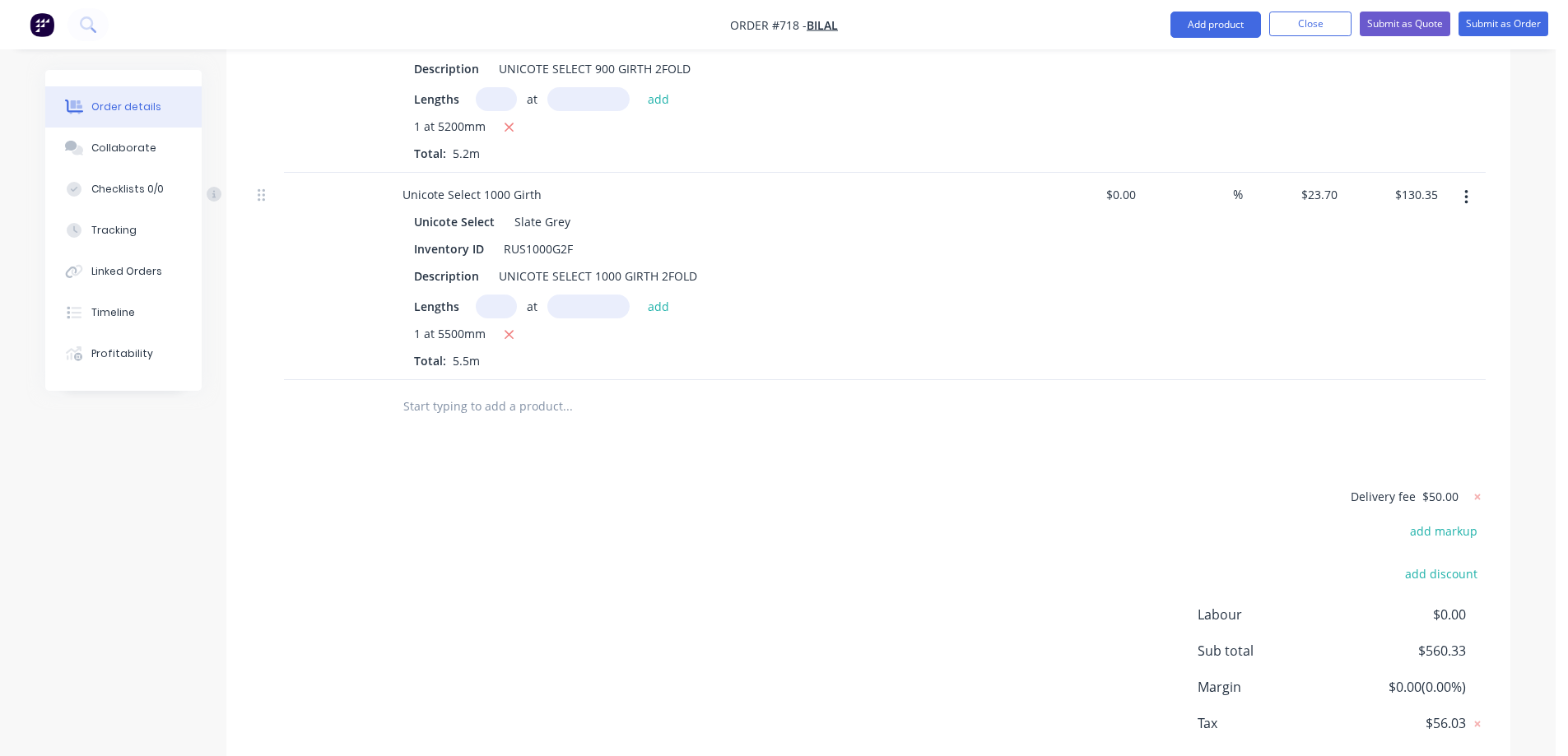
click at [496, 390] on input "text" at bounding box center [567, 407] width 329 height 33
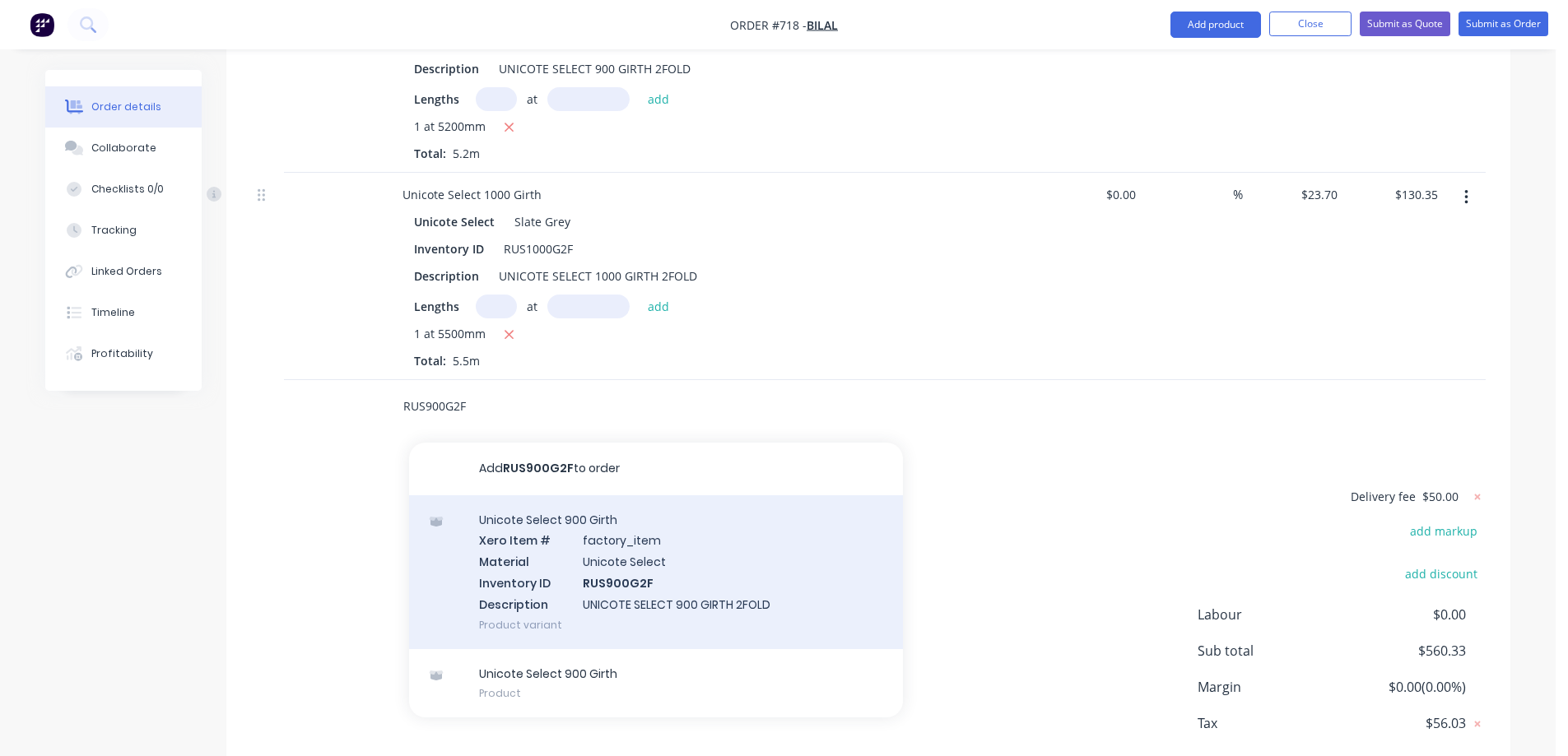
type input "RUS900G2F"
click at [510, 500] on div "Unicote Select 900 Girth Xero Item # factory_item Material Unicote Select Inven…" at bounding box center [656, 572] width 494 height 154
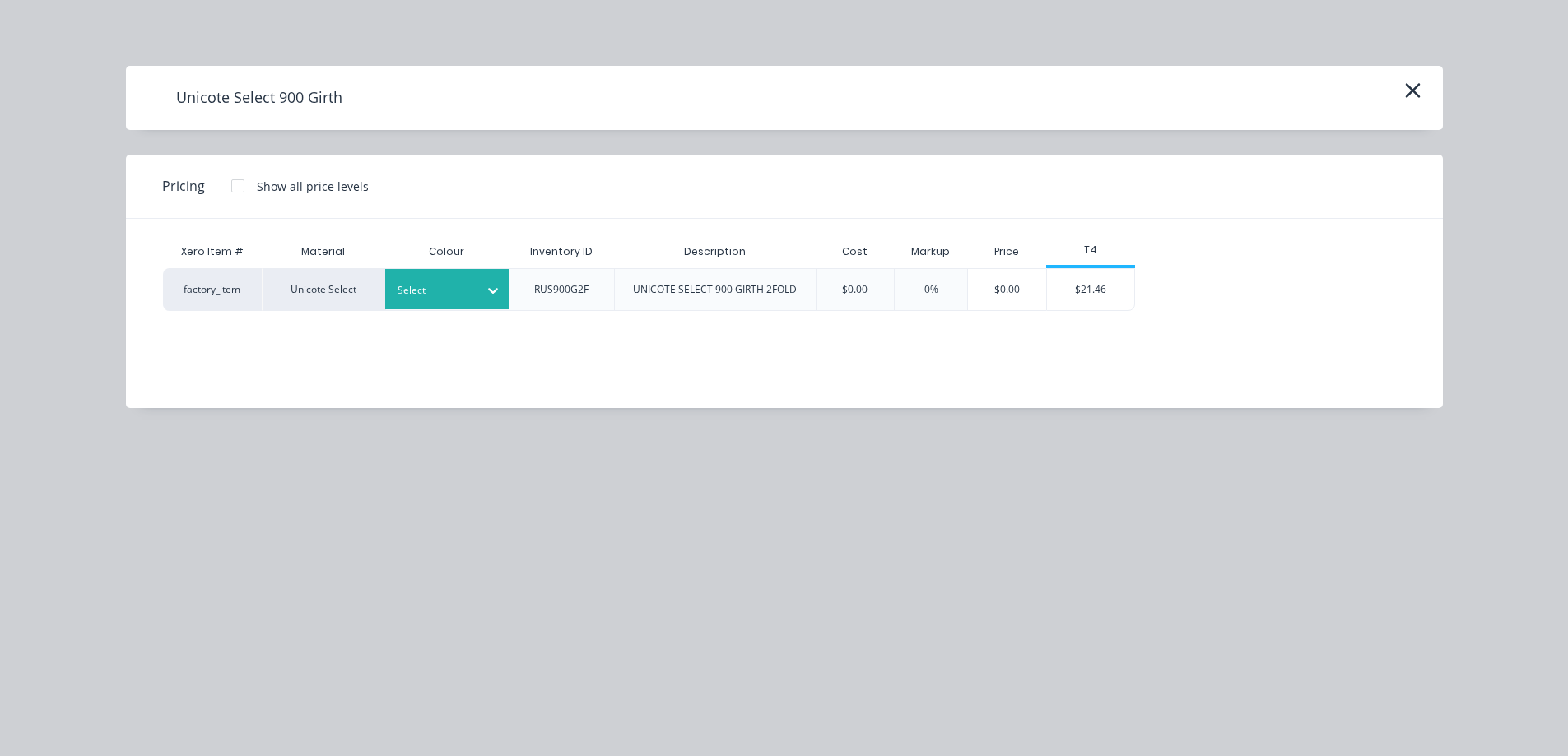
click at [429, 277] on div "Select" at bounding box center [447, 289] width 124 height 40
click at [1079, 294] on div "$21.46" at bounding box center [1091, 289] width 88 height 41
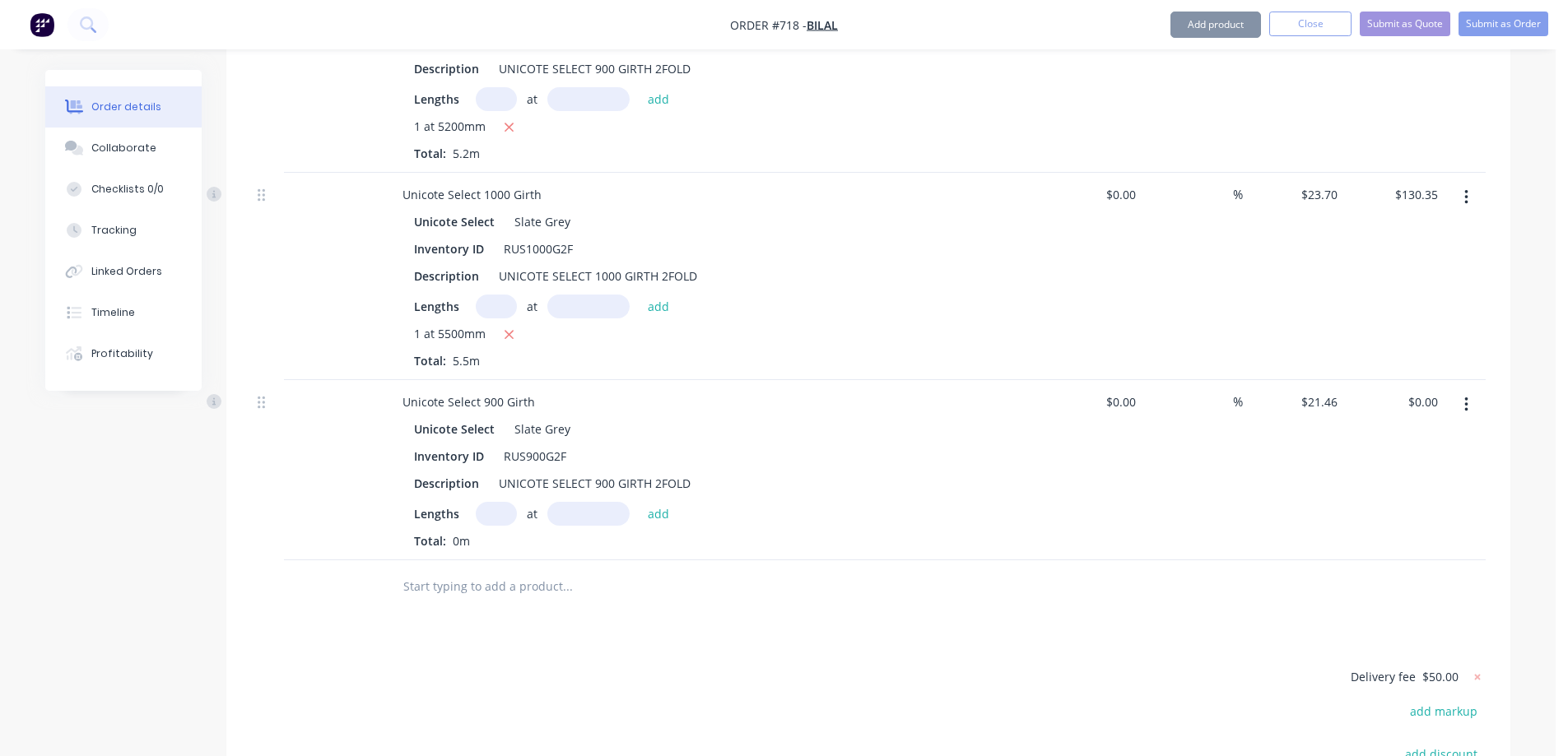
click at [499, 502] on input "text" at bounding box center [496, 513] width 41 height 24
type input "1"
type input "5000mm"
click at [644, 502] on button "add" at bounding box center [659, 513] width 38 height 23
type input "$107.30"
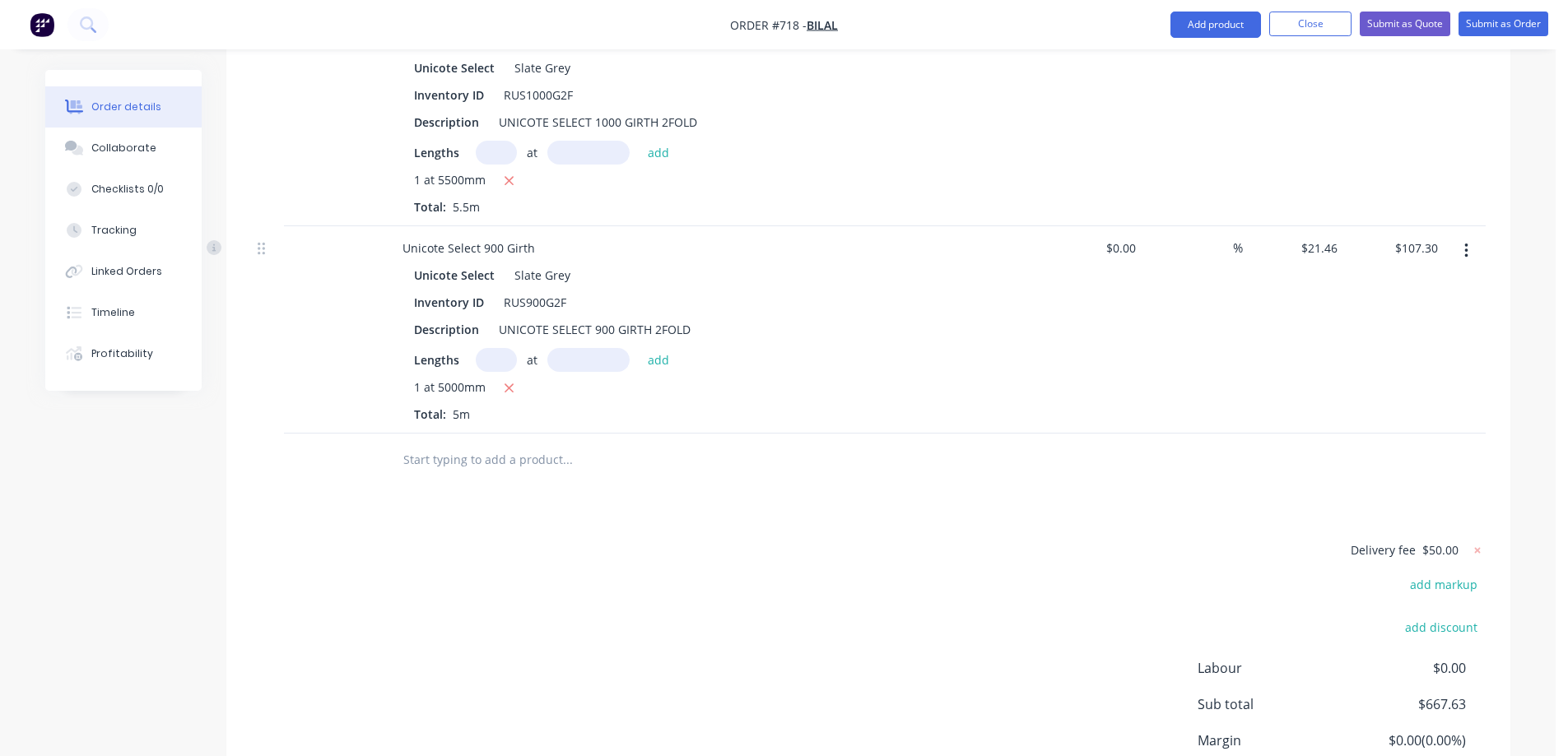
scroll to position [1718, 0]
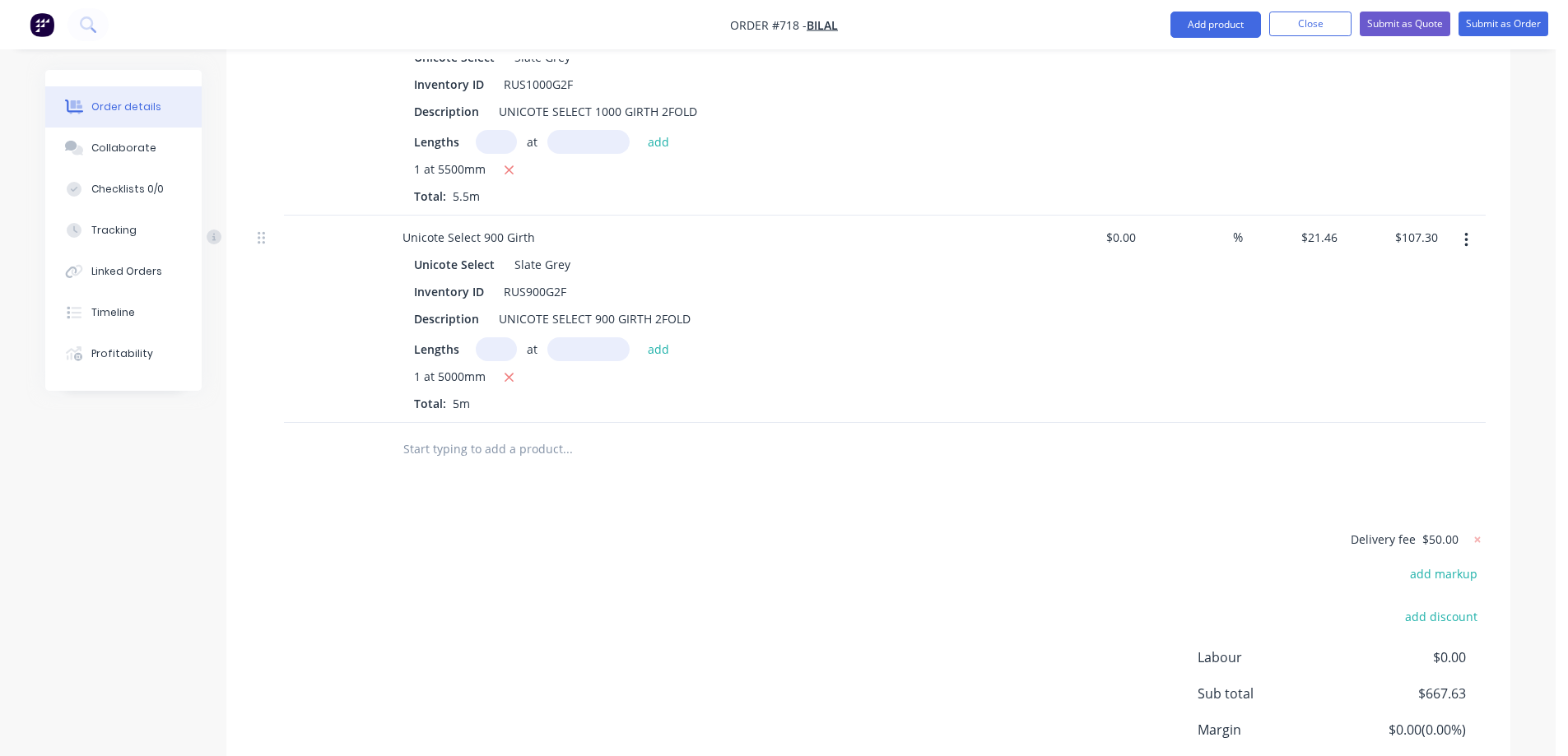
click at [495, 433] on input "text" at bounding box center [567, 449] width 329 height 33
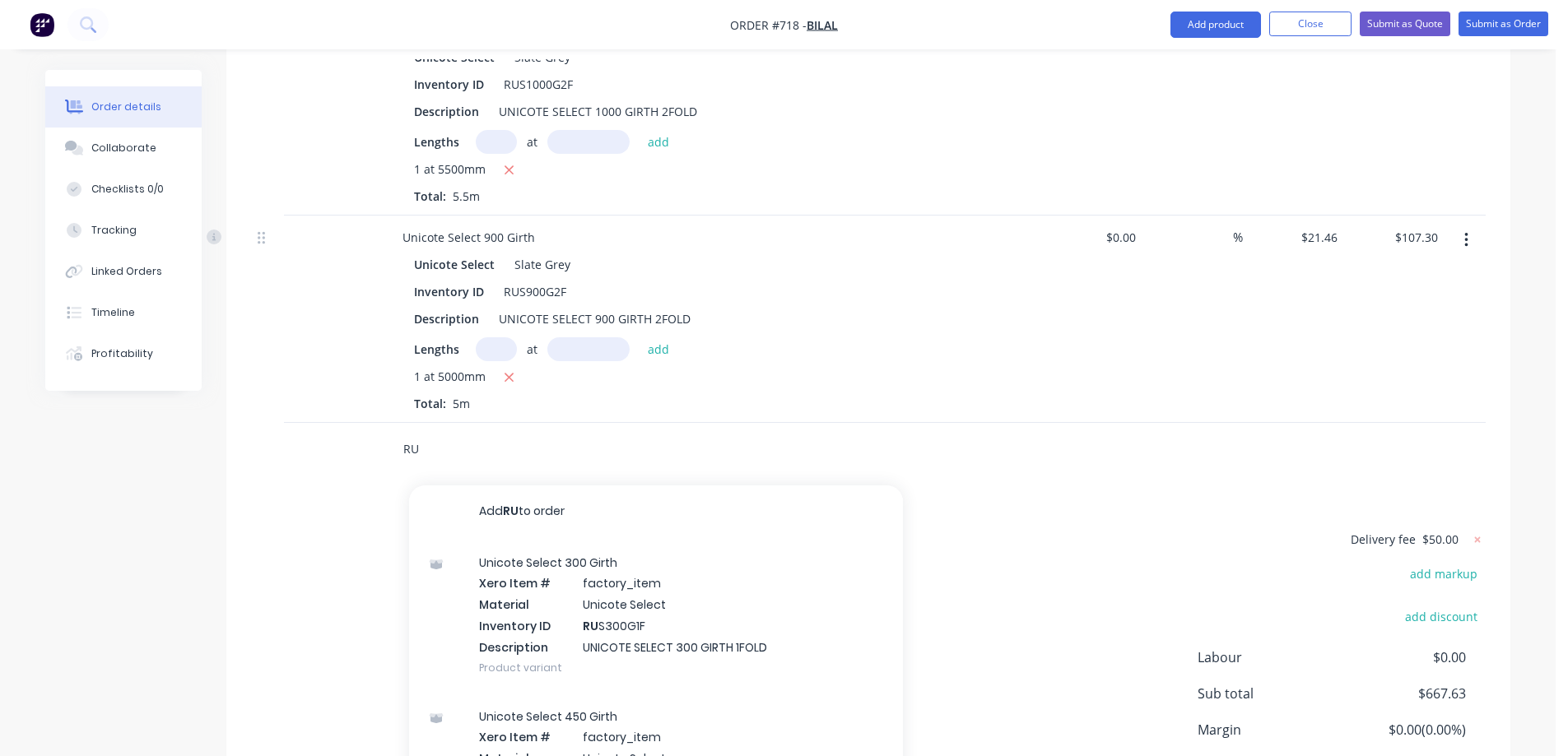
type input "R"
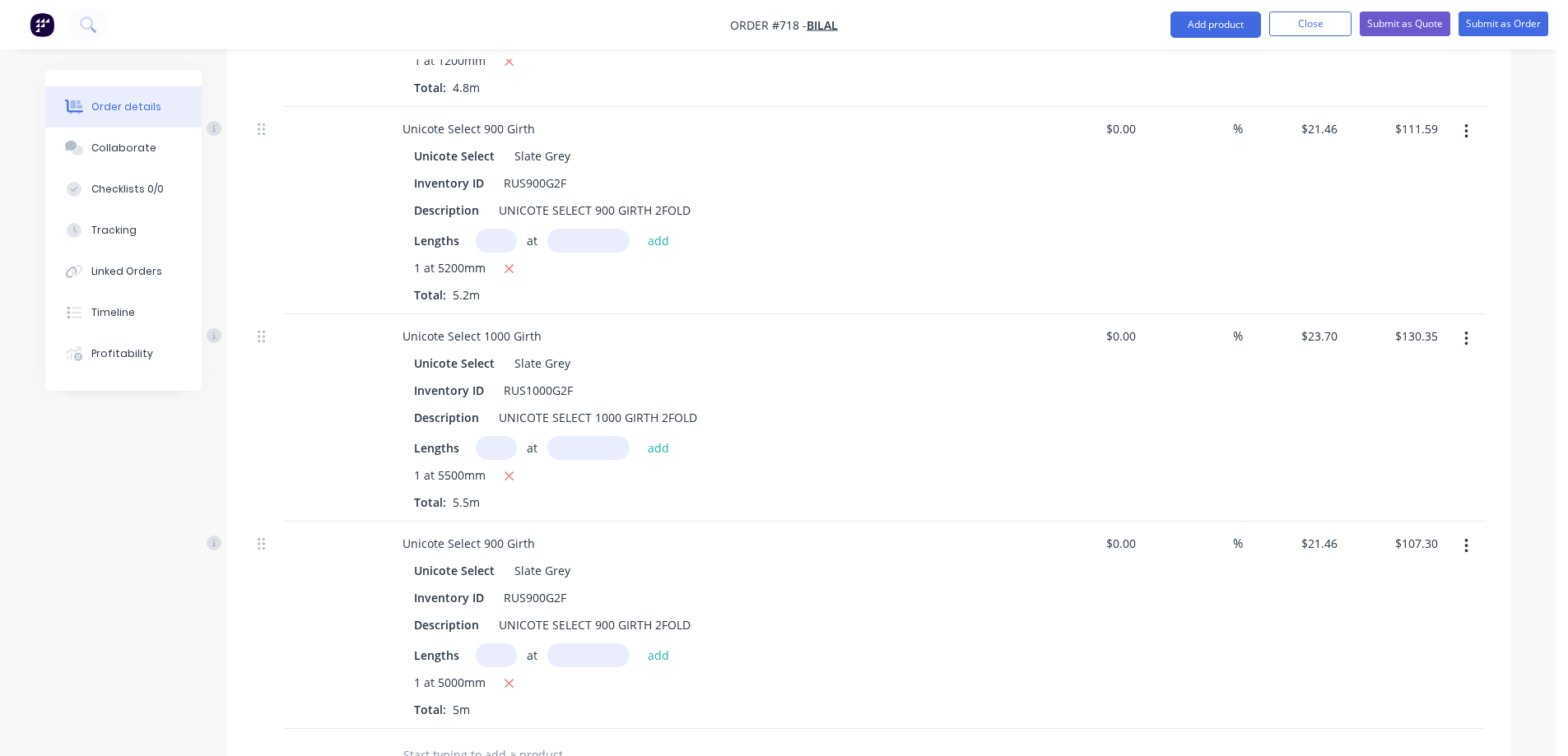
scroll to position [1553, 0]
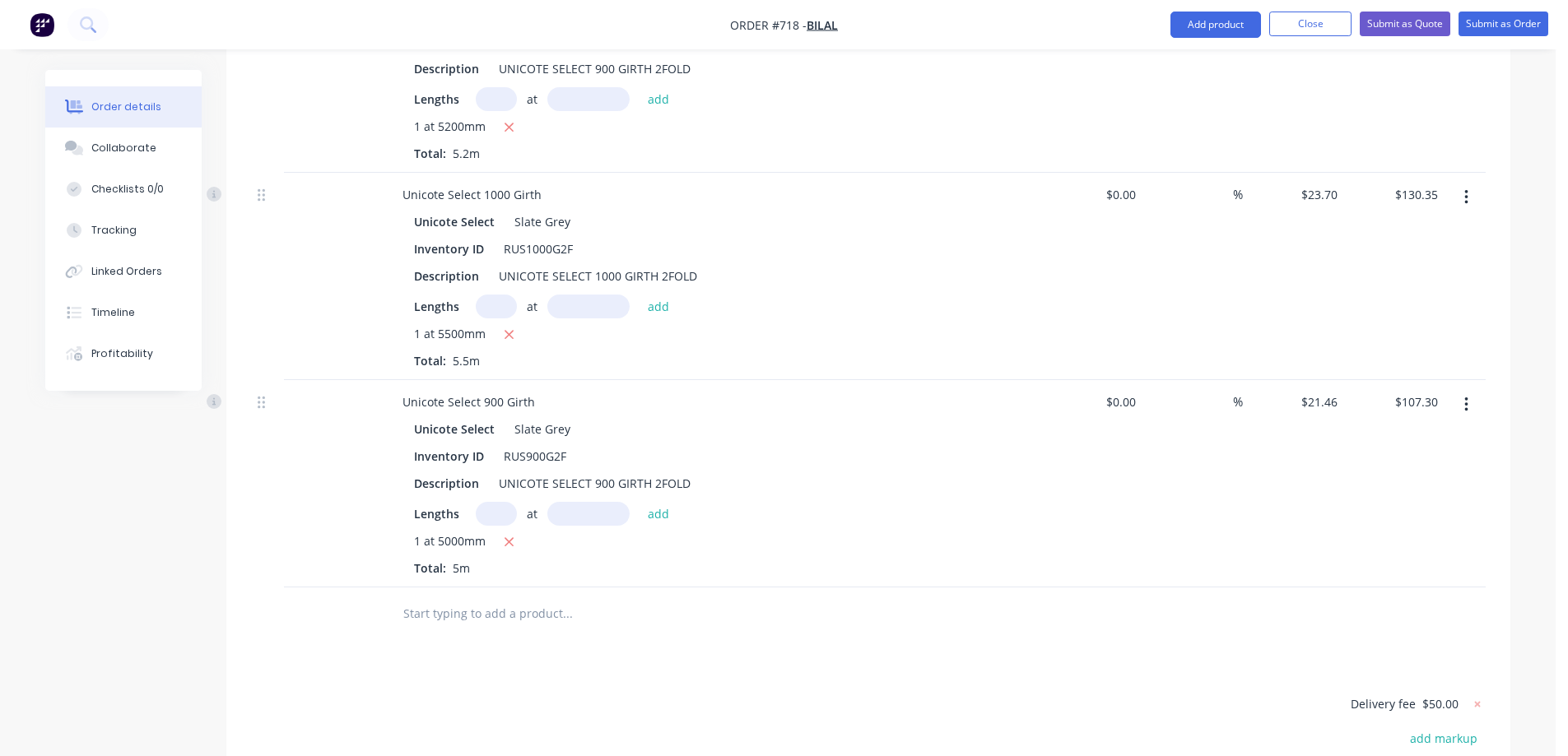
click at [470, 597] on input "text" at bounding box center [567, 614] width 329 height 33
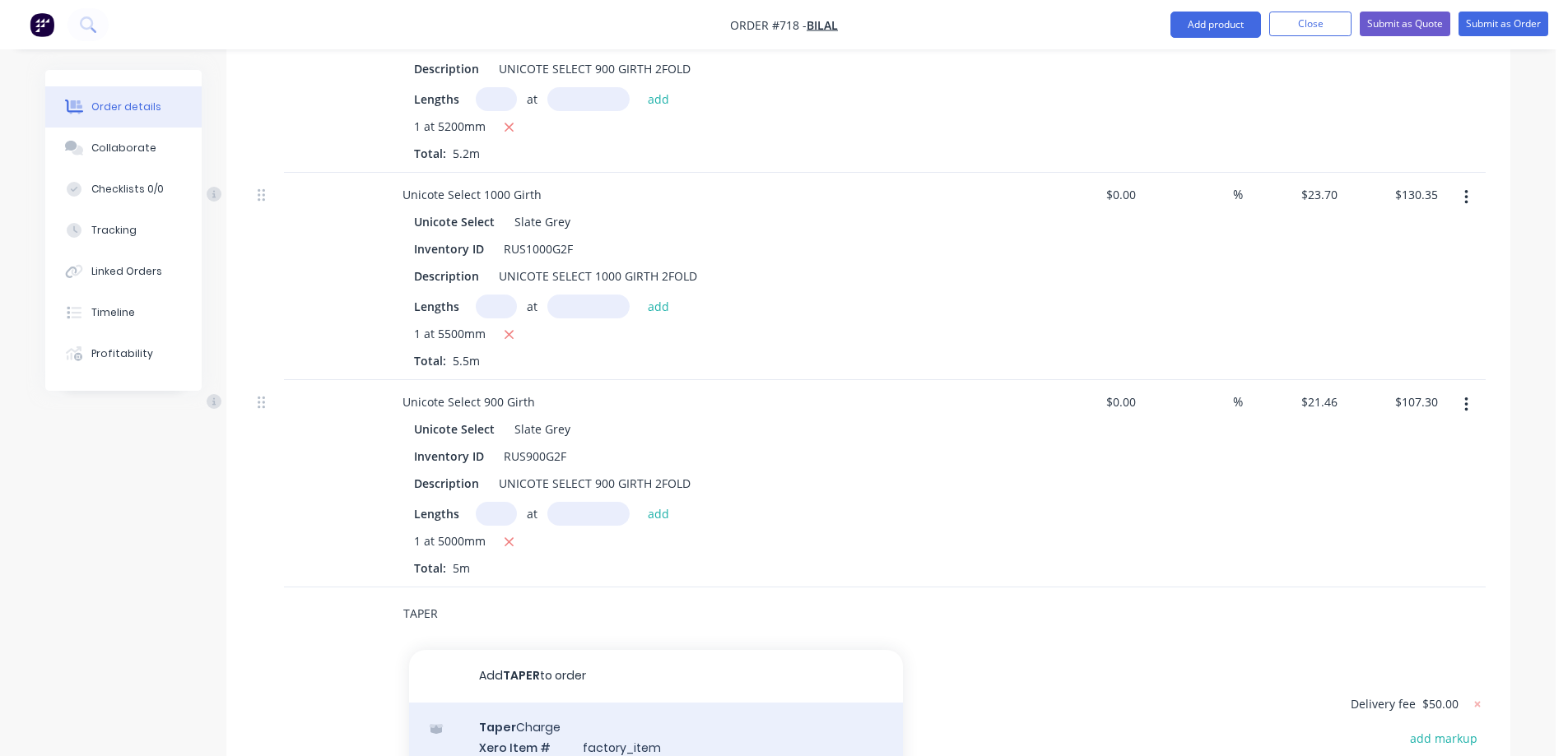
type input "TAPER"
click at [508, 716] on div "Taper Charge Xero Item # factory_item Description Taper ed Charge Product varia…" at bounding box center [656, 759] width 494 height 111
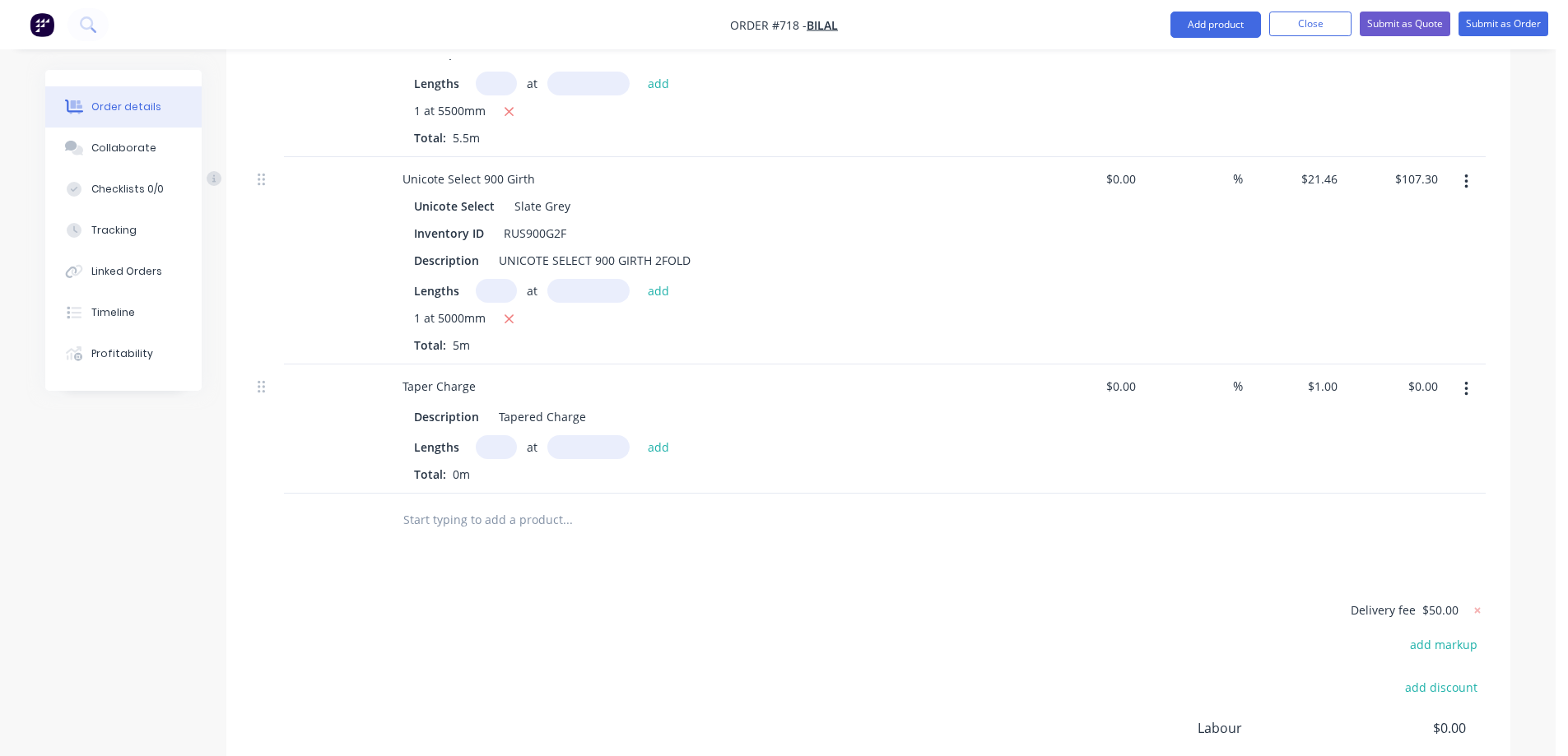
scroll to position [1800, 0]
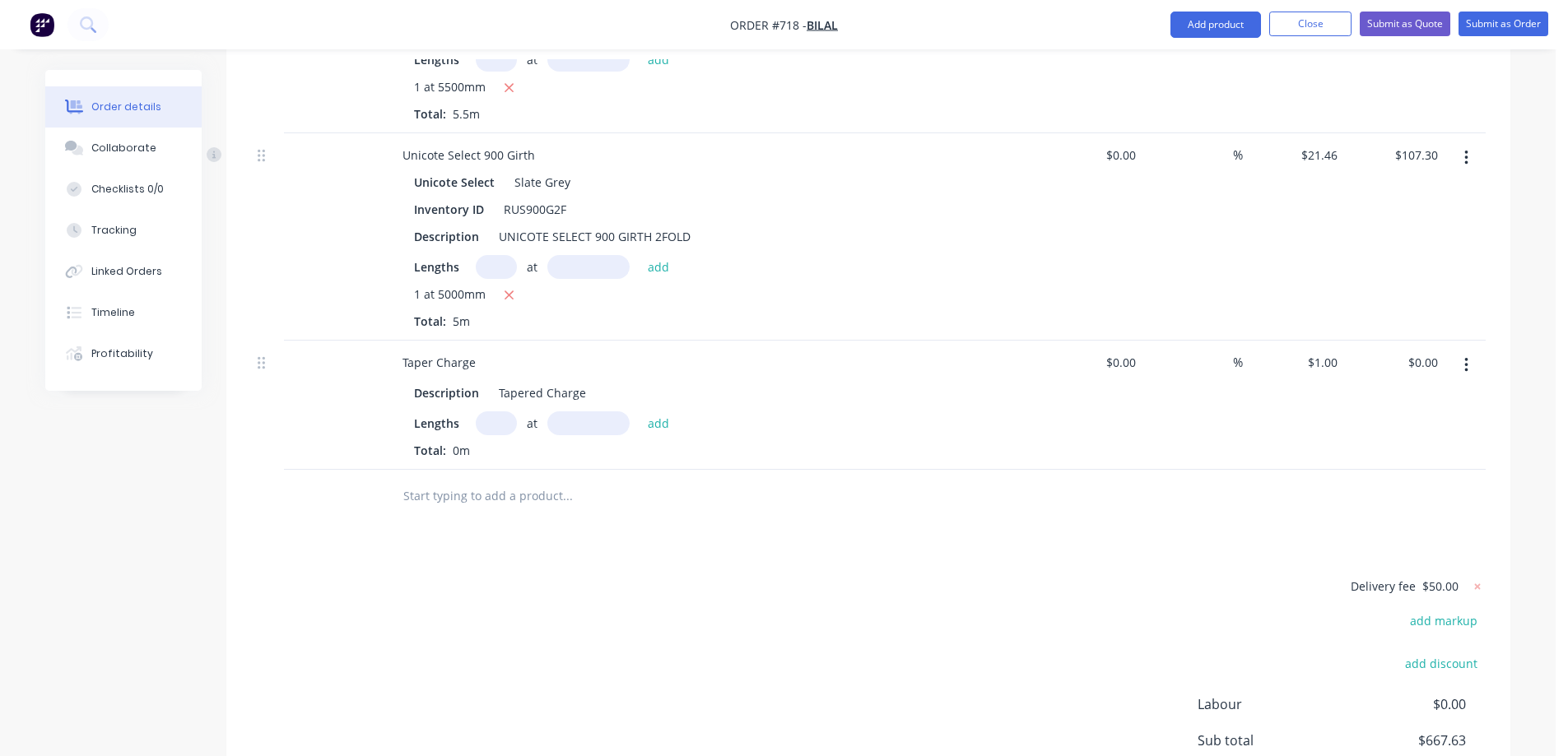
click at [497, 411] on input "text" at bounding box center [496, 422] width 41 height 24
type input "1"
type input "5200mm"
click at [652, 411] on button "add" at bounding box center [659, 422] width 38 height 23
type input "$5.20"
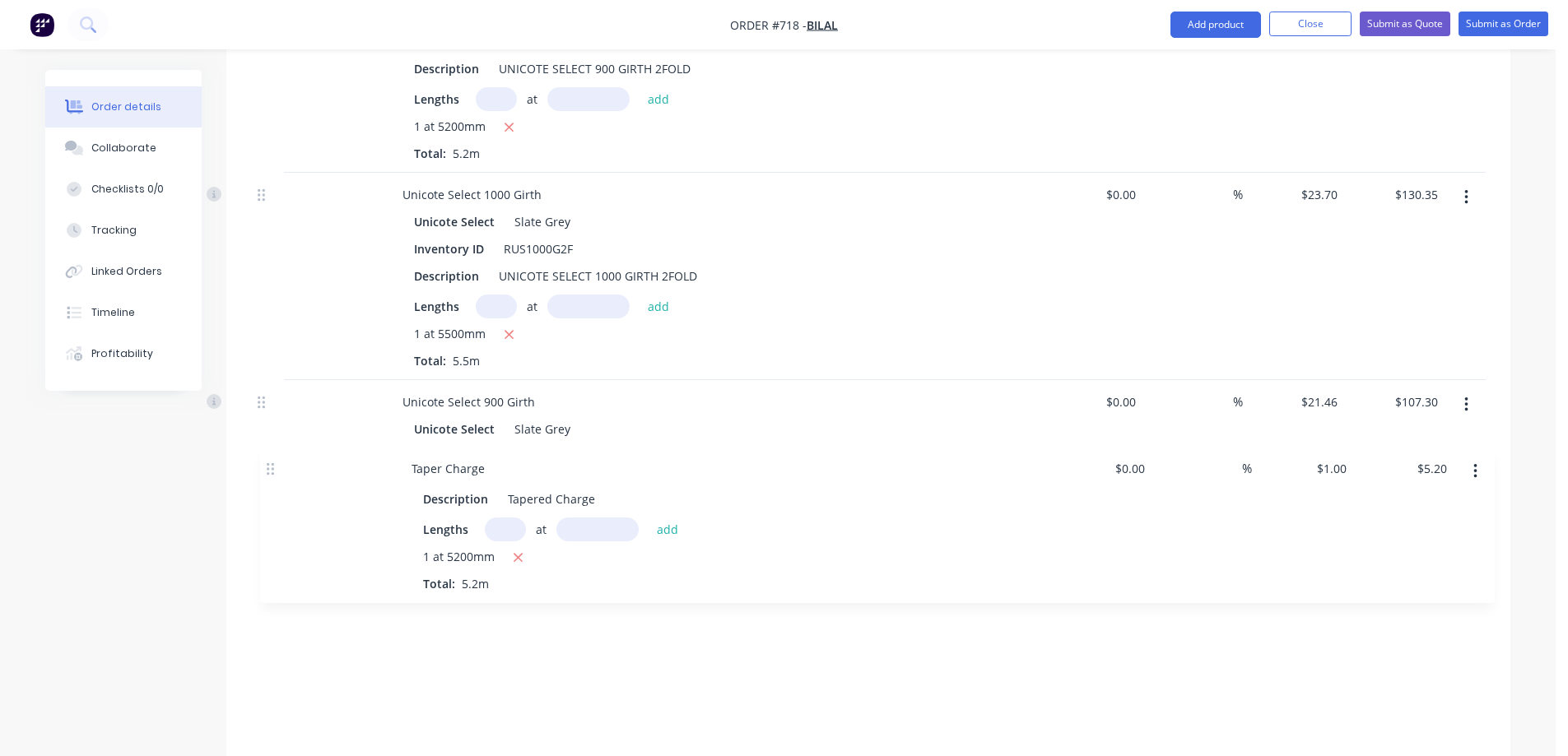
scroll to position [1554, 0]
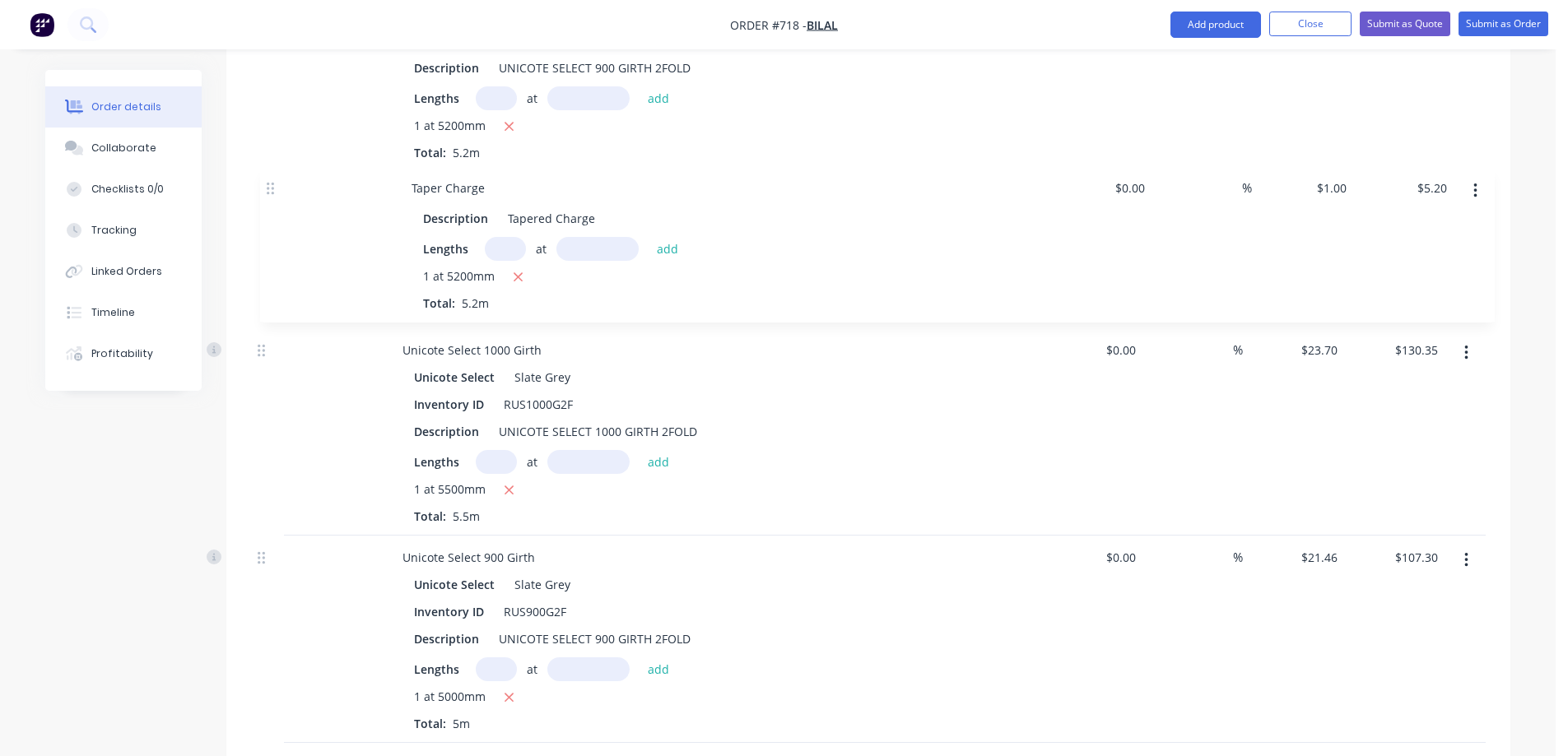
drag, startPoint x: 263, startPoint y: 573, endPoint x: 273, endPoint y: 190, distance: 383.1
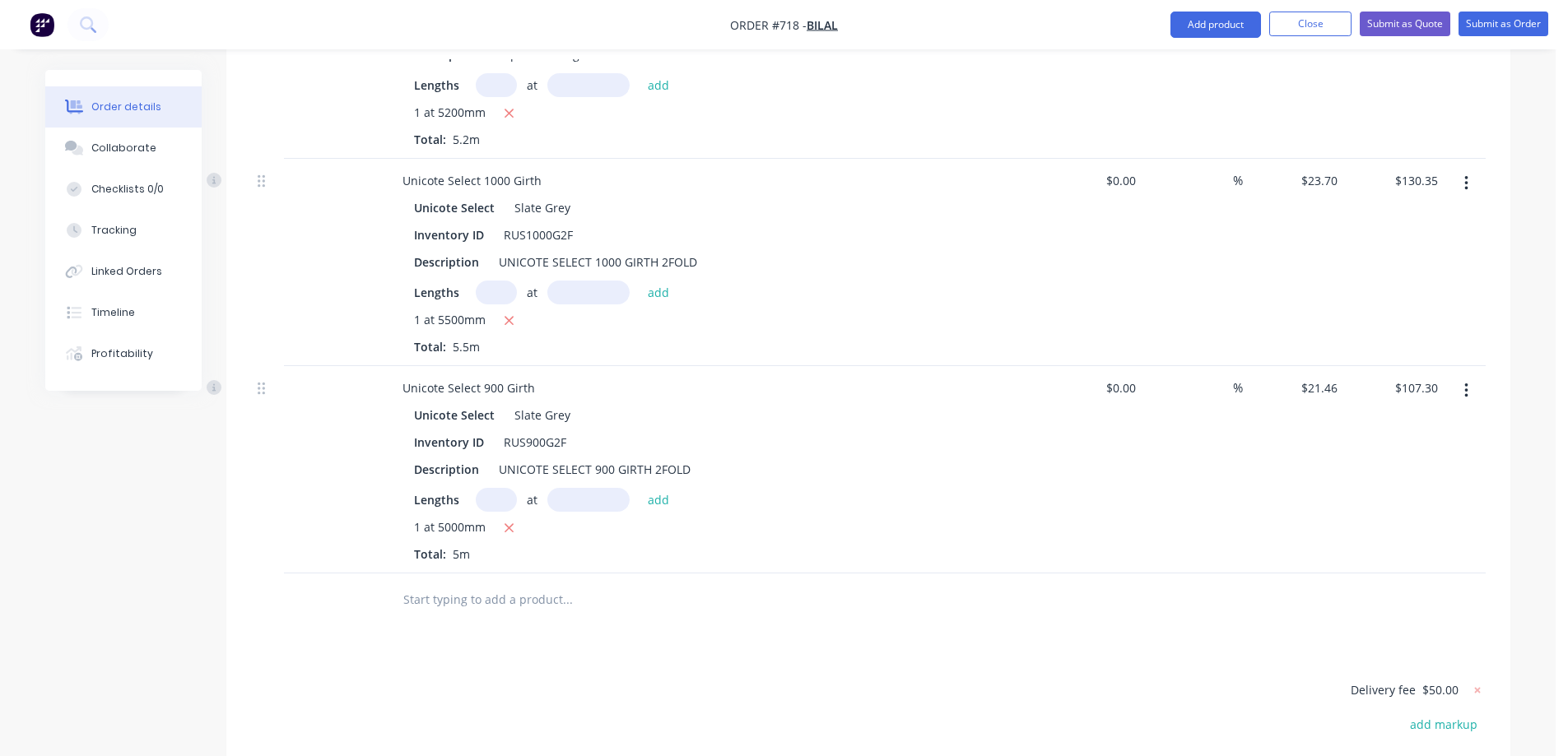
scroll to position [1800, 0]
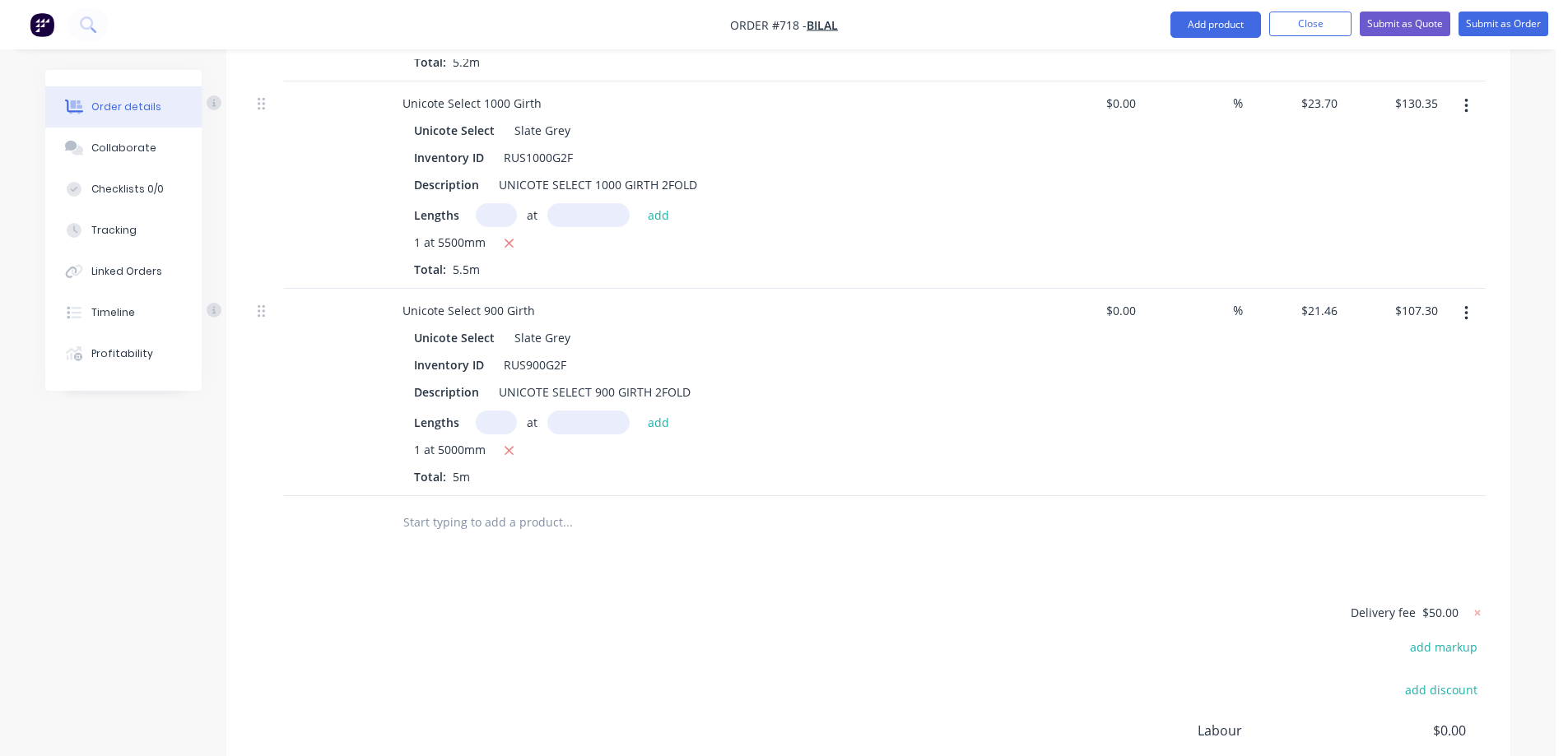
click at [458, 506] on input "text" at bounding box center [567, 523] width 329 height 33
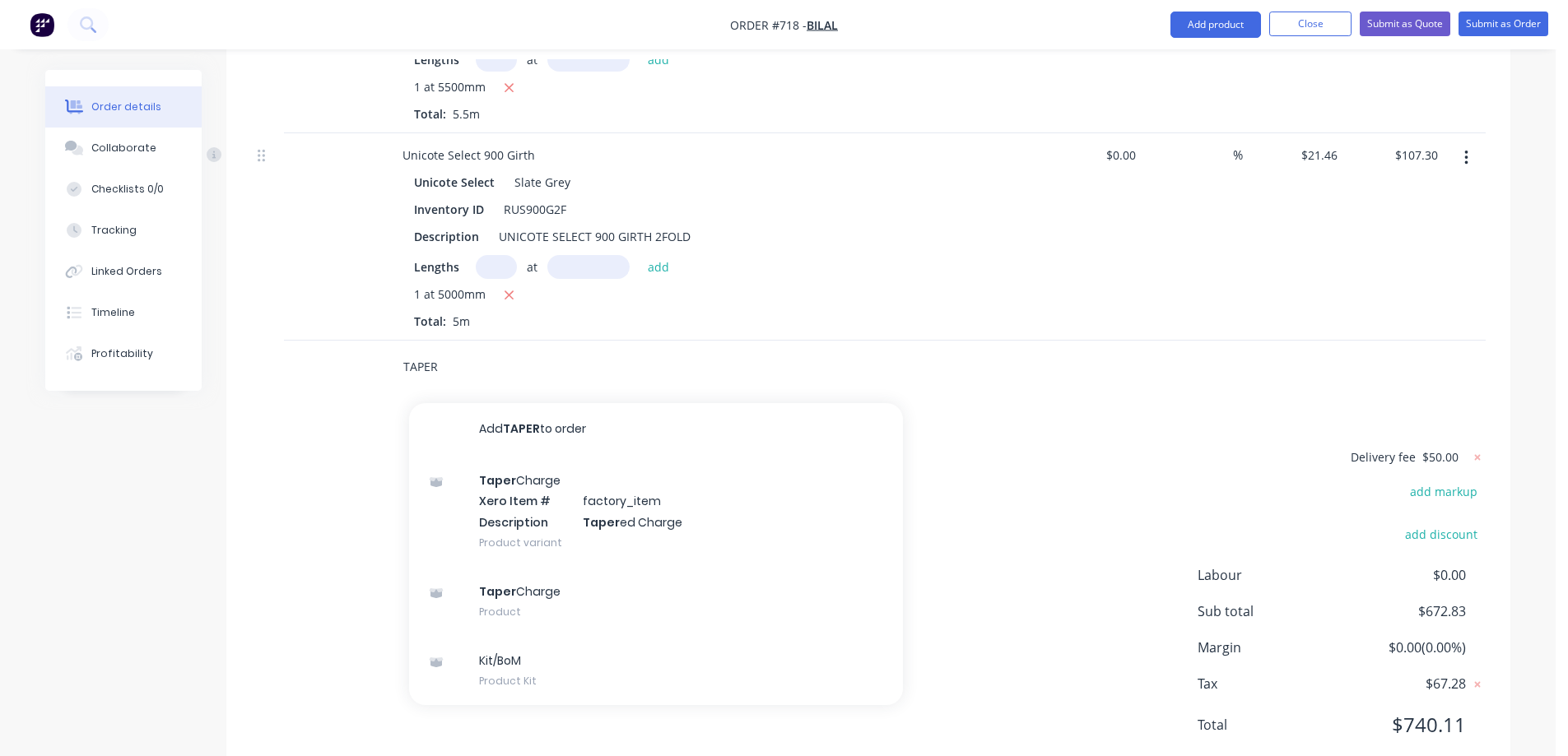
scroll to position [1960, 0]
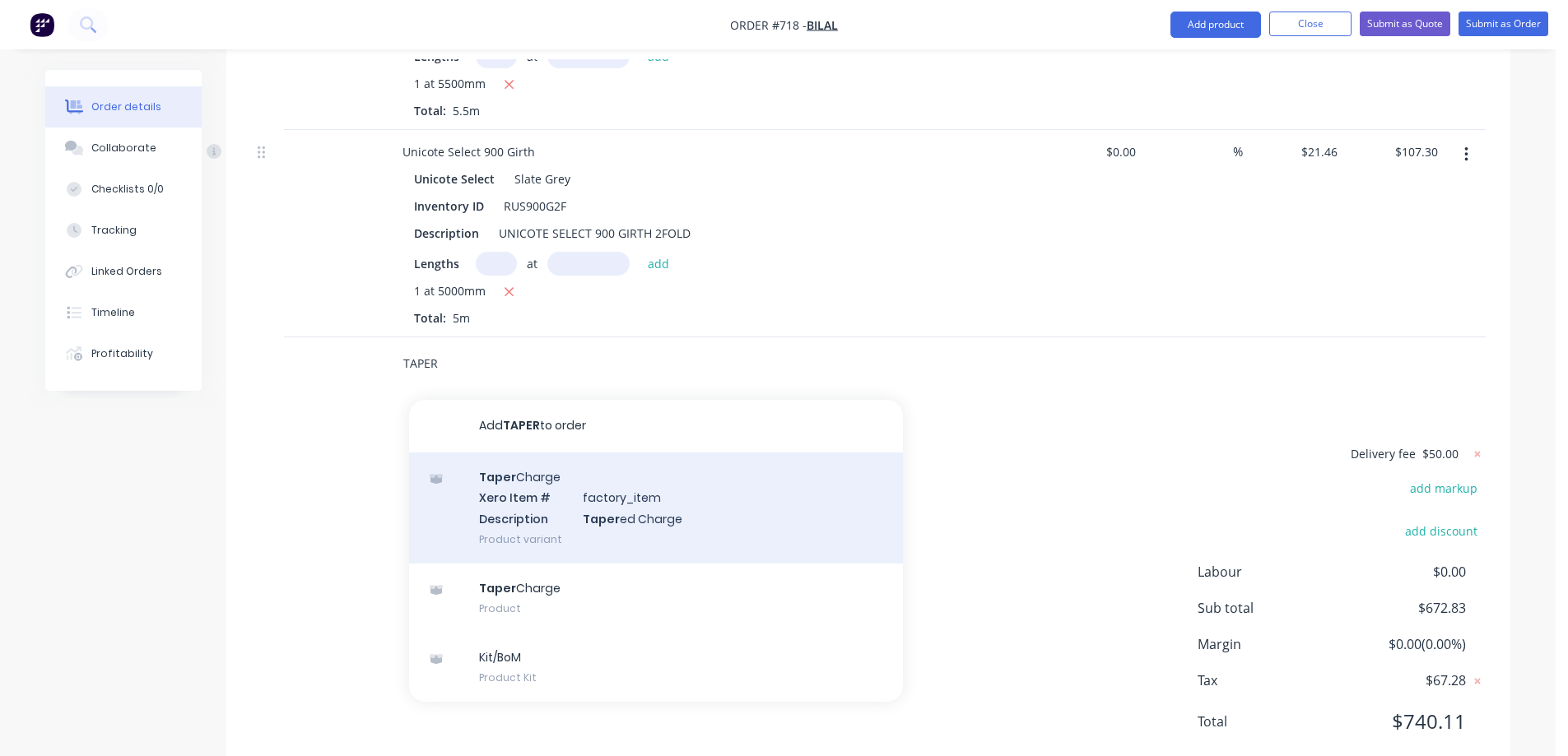
type input "TAPER"
click at [524, 465] on div "Taper Charge Xero Item # factory_item Description Taper ed Charge Product varia…" at bounding box center [656, 509] width 494 height 111
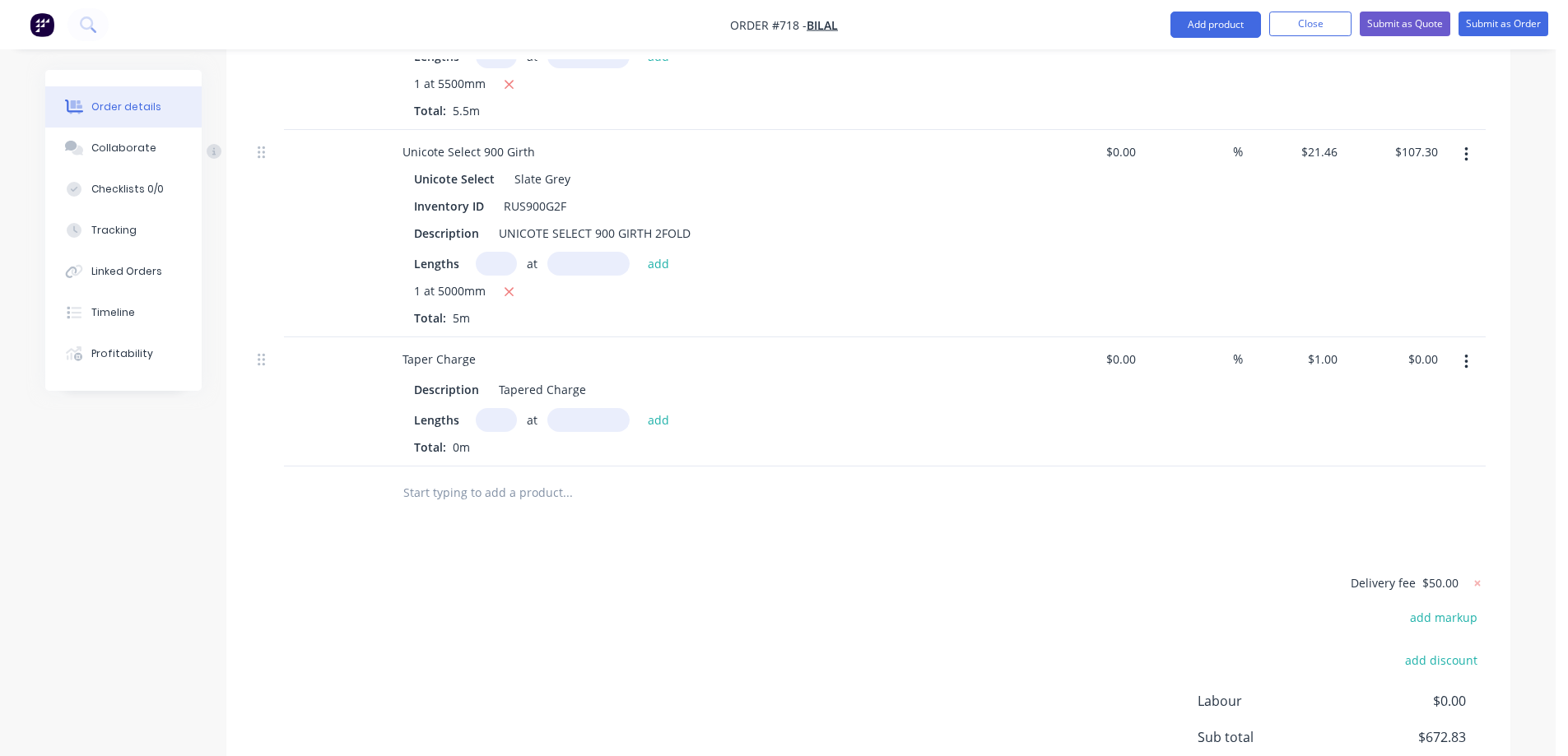
click at [490, 408] on input "text" at bounding box center [496, 420] width 41 height 24
type input "1"
type input "5500mm"
click at [656, 408] on button "add" at bounding box center [659, 420] width 38 height 23
type input "$5.50"
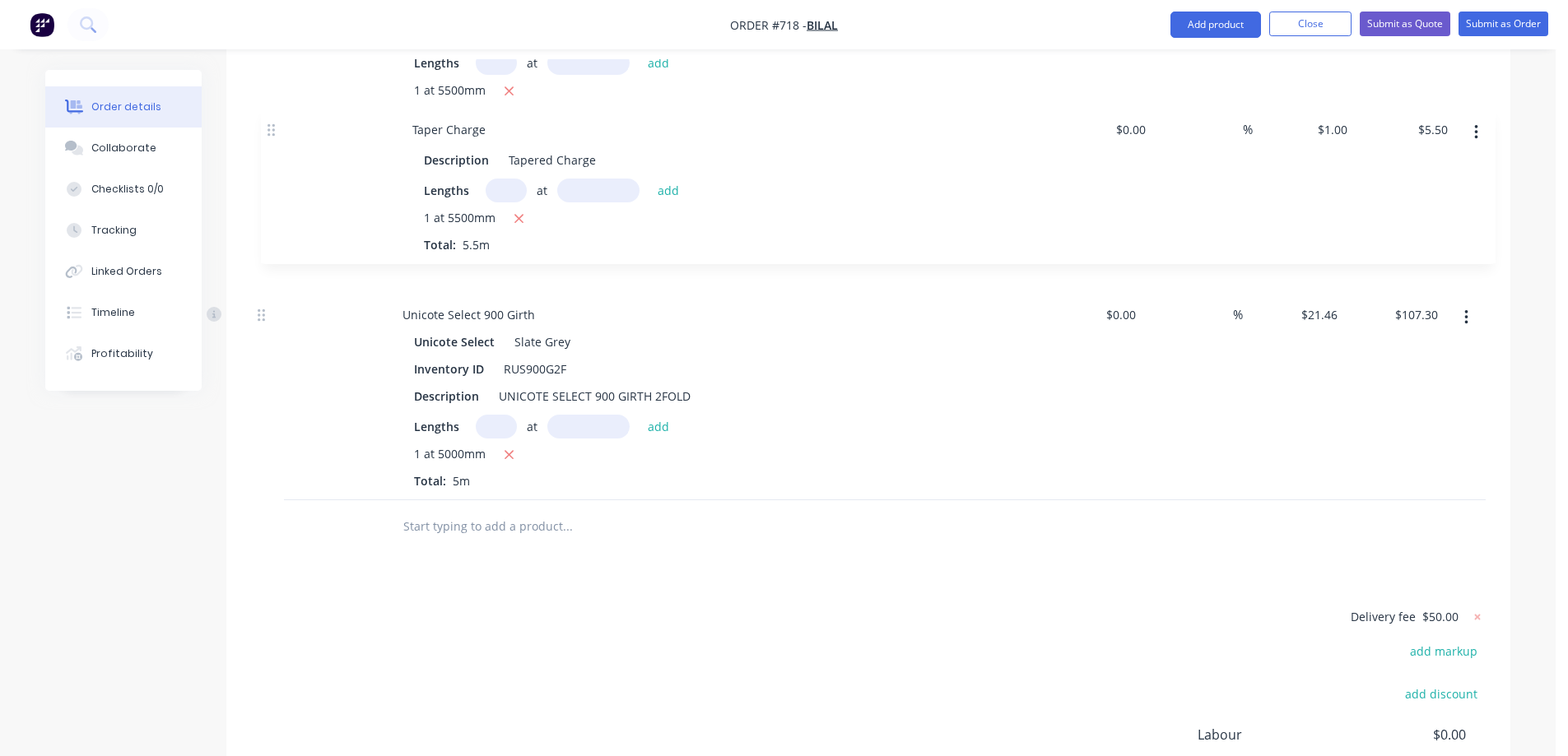
drag, startPoint x: 261, startPoint y: 319, endPoint x: 271, endPoint y: 131, distance: 188.3
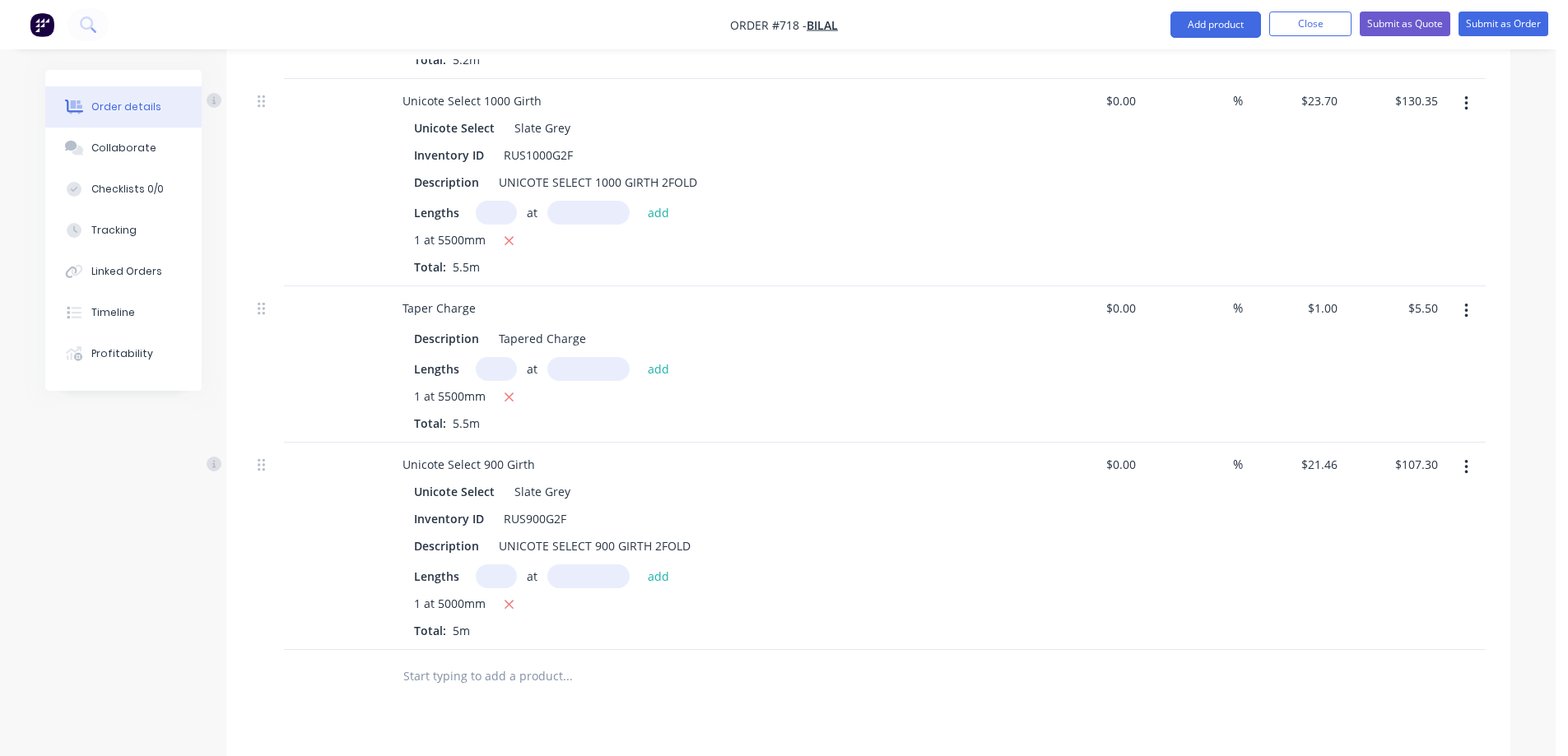
scroll to position [1950, 0]
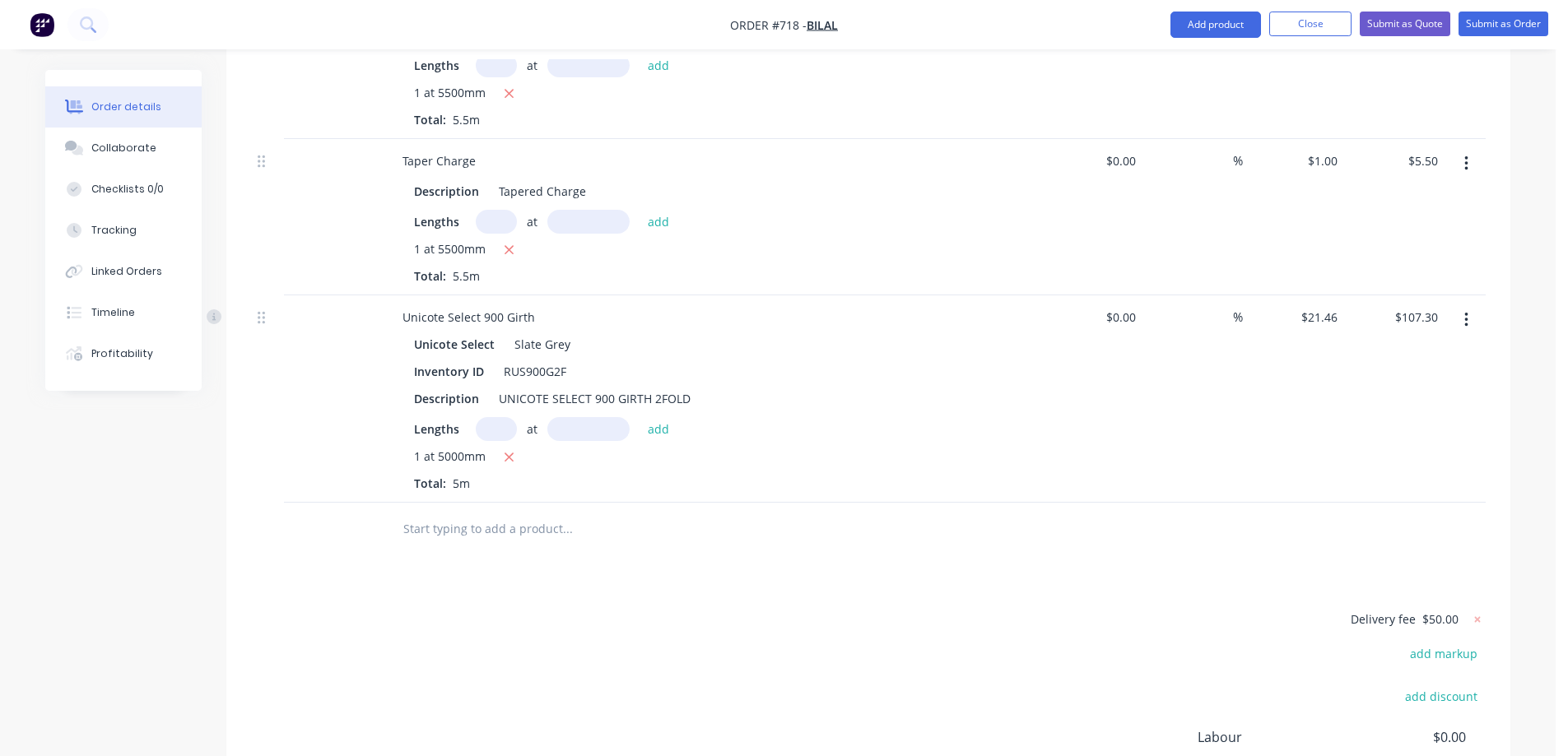
click at [449, 513] on input "text" at bounding box center [567, 530] width 329 height 33
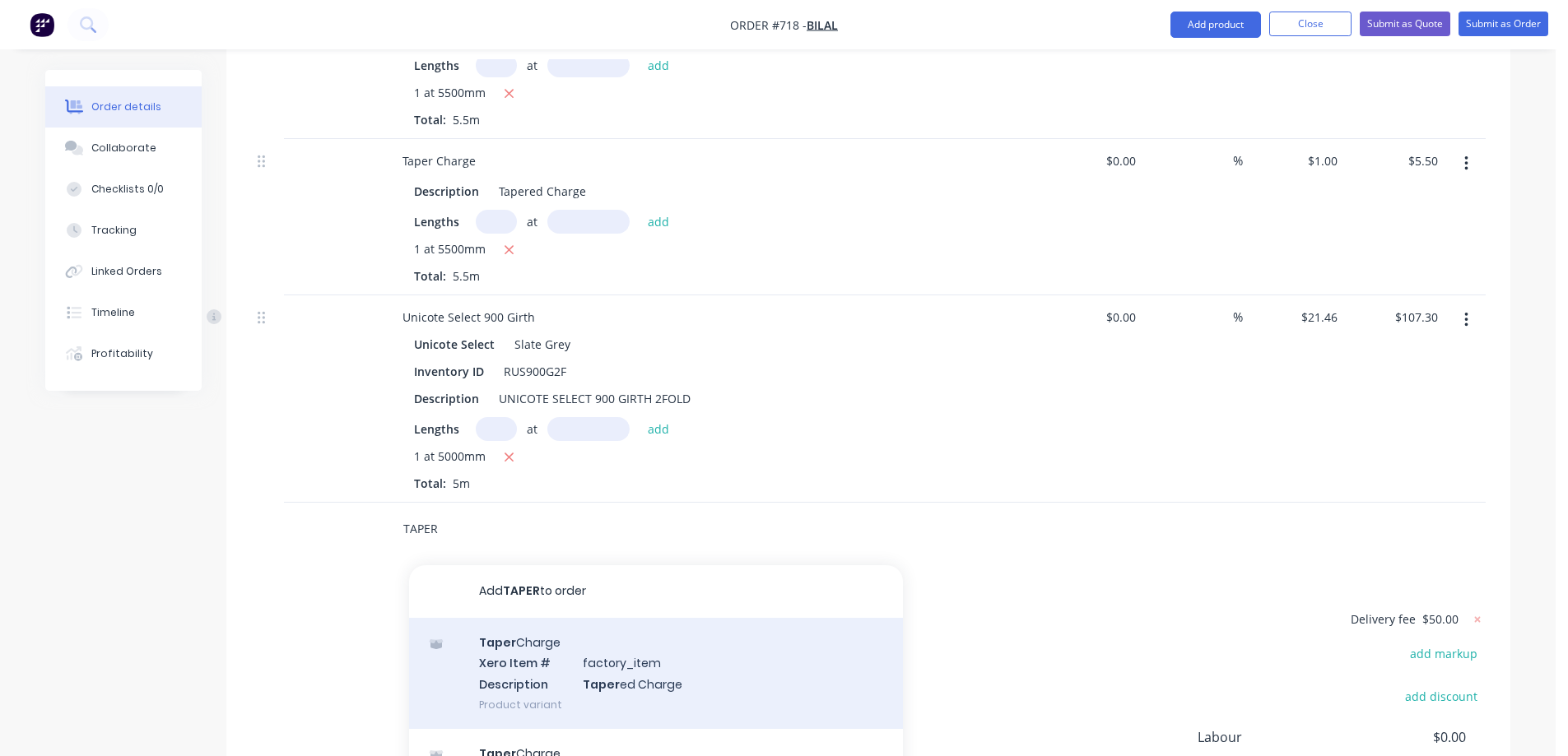
type input "TAPER"
click at [548, 618] on div "Taper Charge Xero Item # factory_item Description Taper ed Charge Product varia…" at bounding box center [656, 674] width 494 height 111
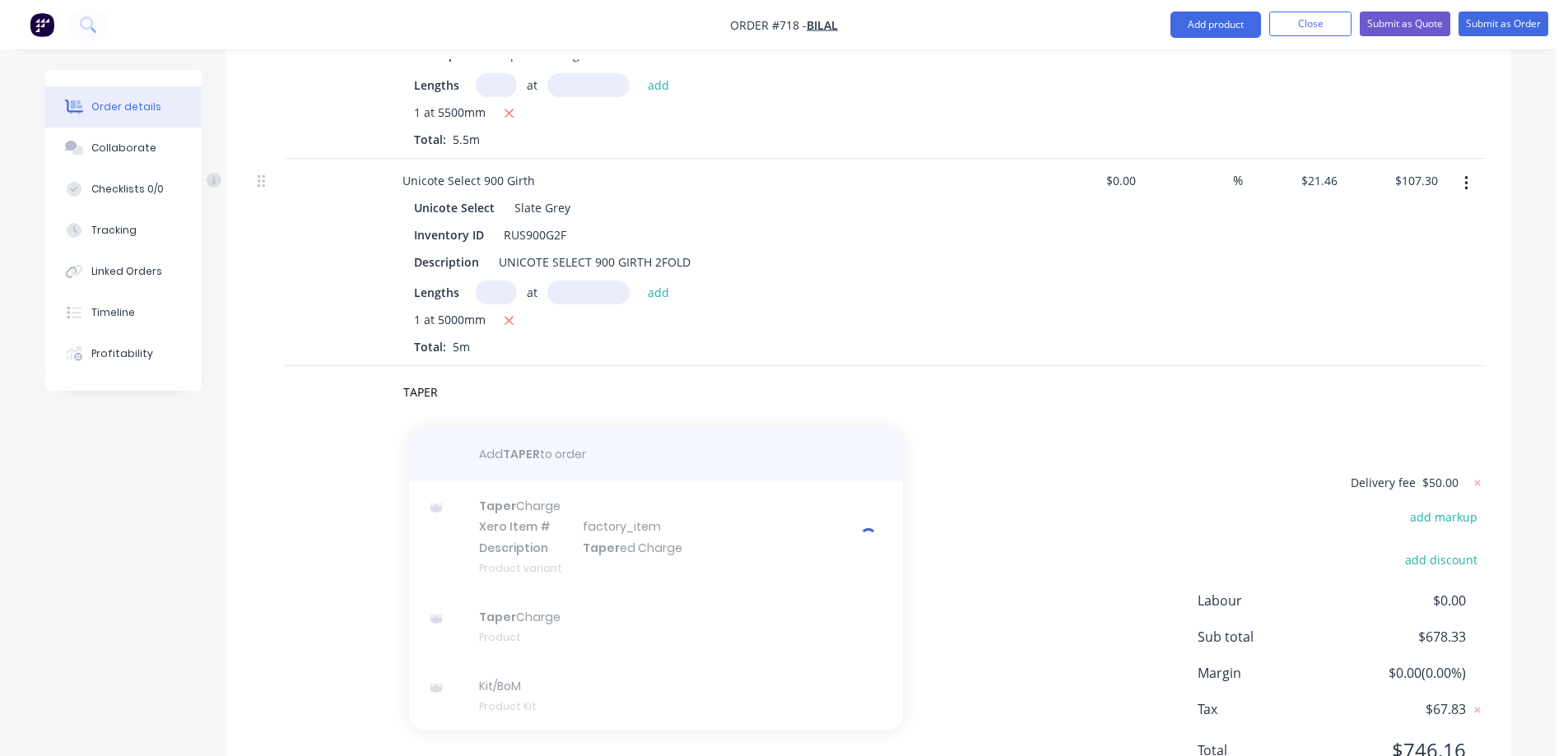
scroll to position [2116, 0]
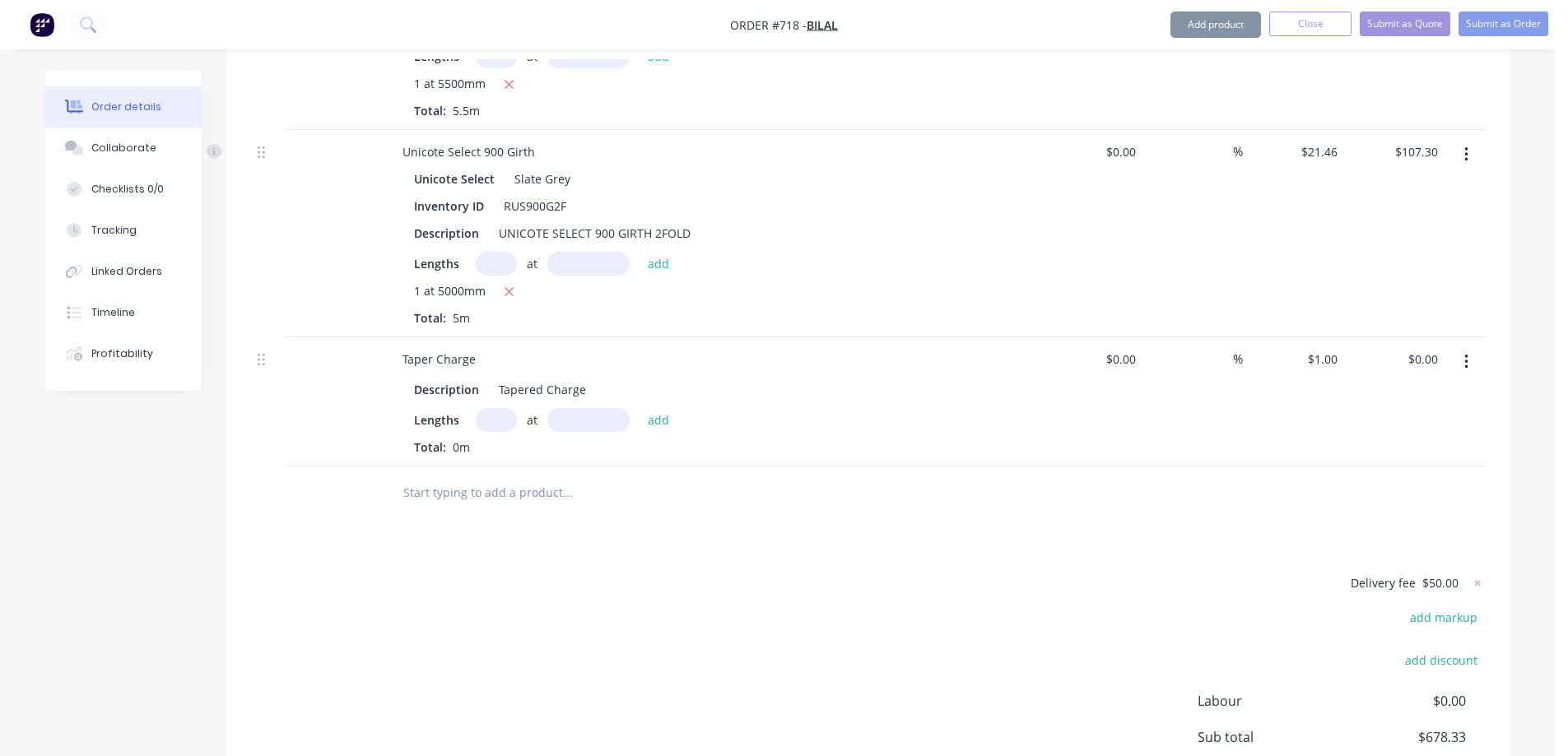
click at [495, 408] on input "text" at bounding box center [496, 420] width 41 height 24
type input "1"
type input "5000mm"
click at [642, 408] on button "add" at bounding box center [659, 420] width 38 height 23
type input "$5.00"
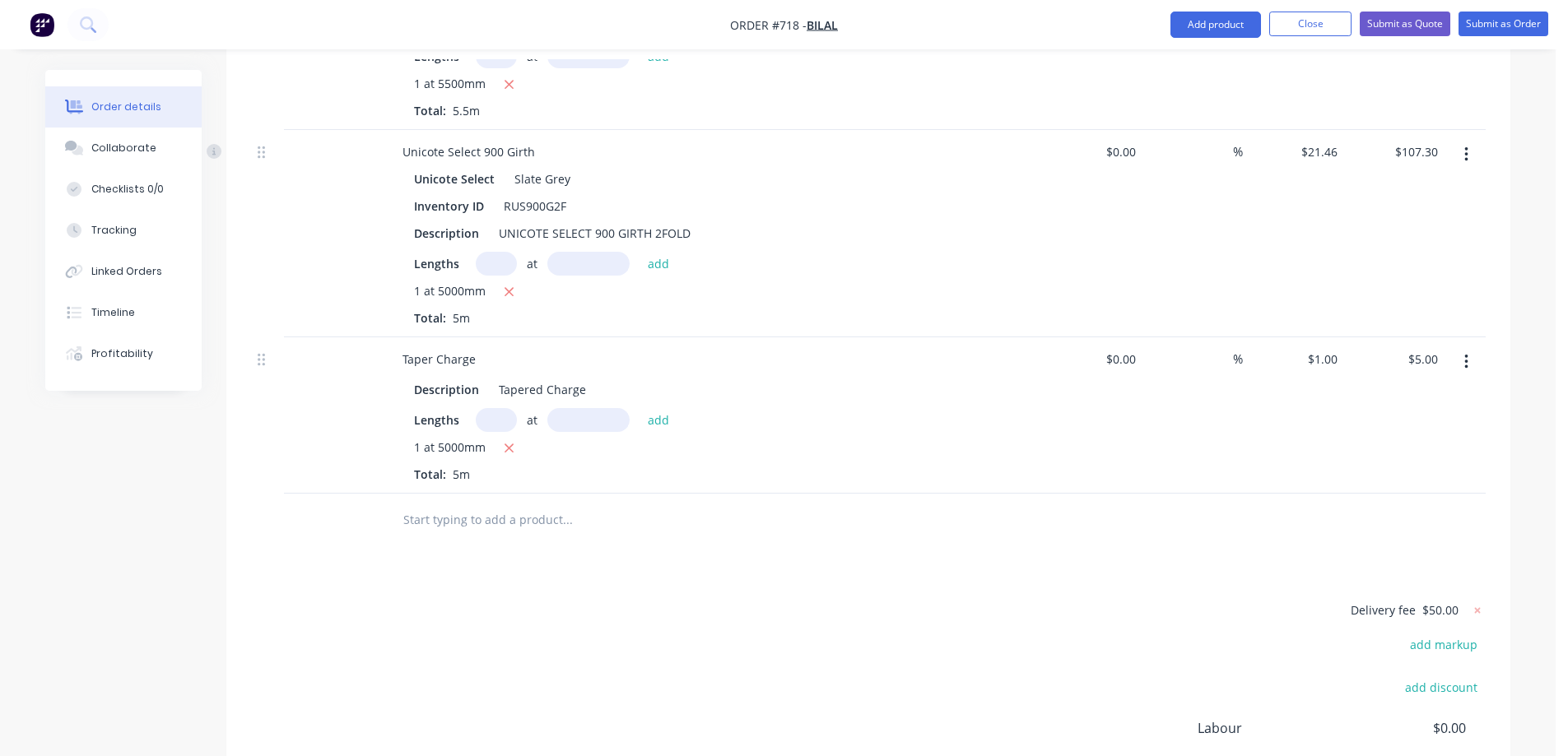
click at [525, 503] on input "text" at bounding box center [567, 520] width 329 height 33
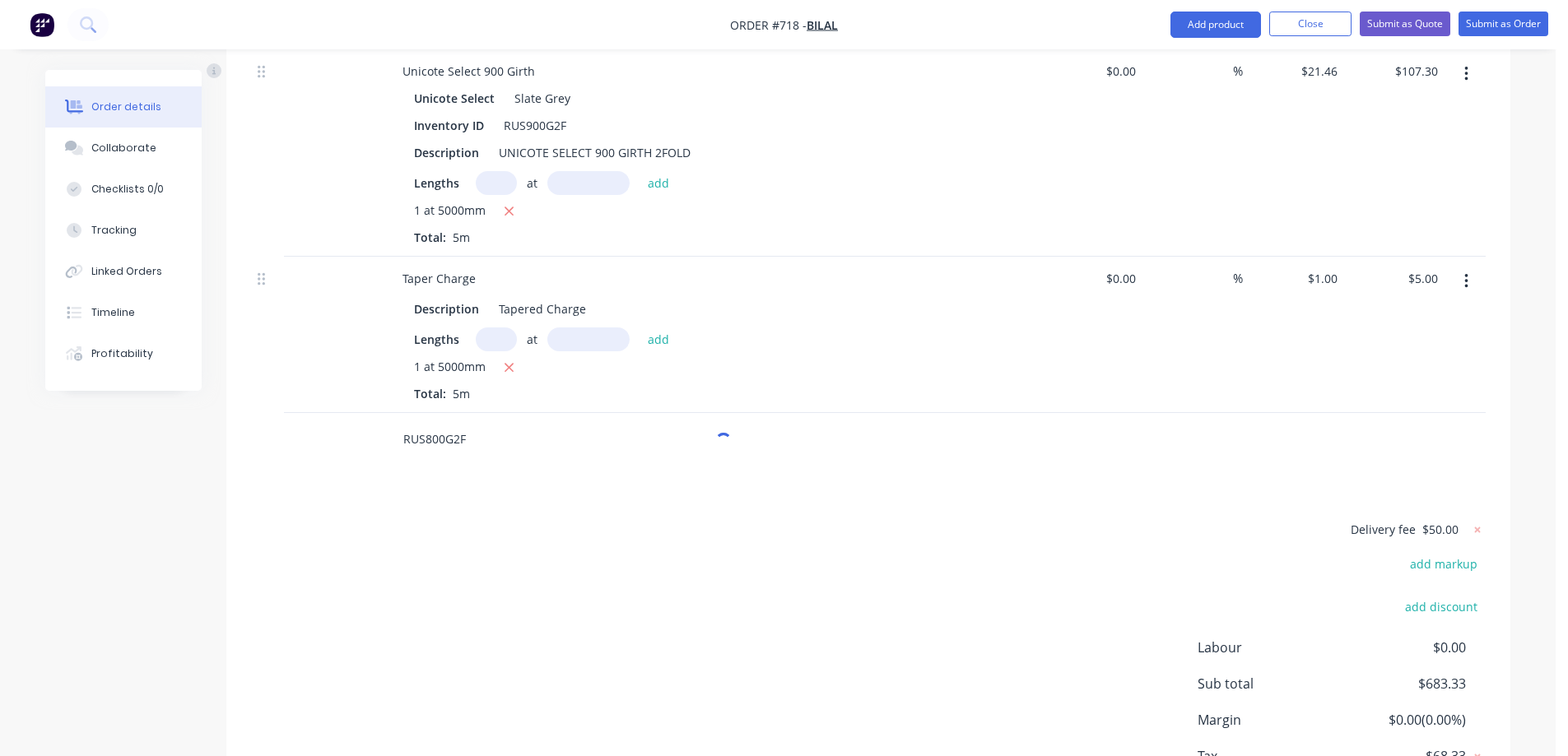
scroll to position [2272, 0]
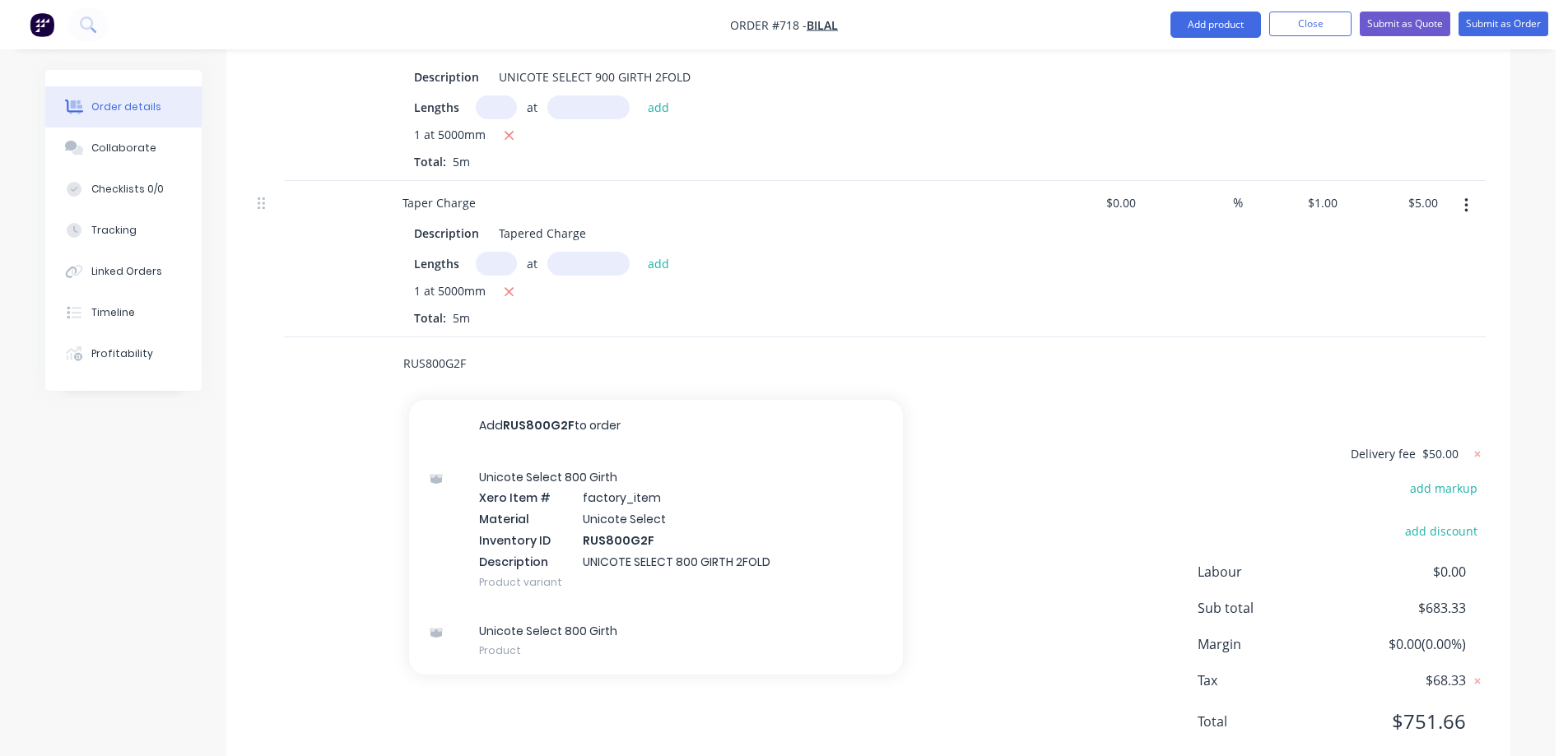
type input "RUS800G2F"
click at [525, 470] on div "Unicote Select 800 Girth Xero Item # factory_item Material Unicote Select Inven…" at bounding box center [656, 530] width 494 height 154
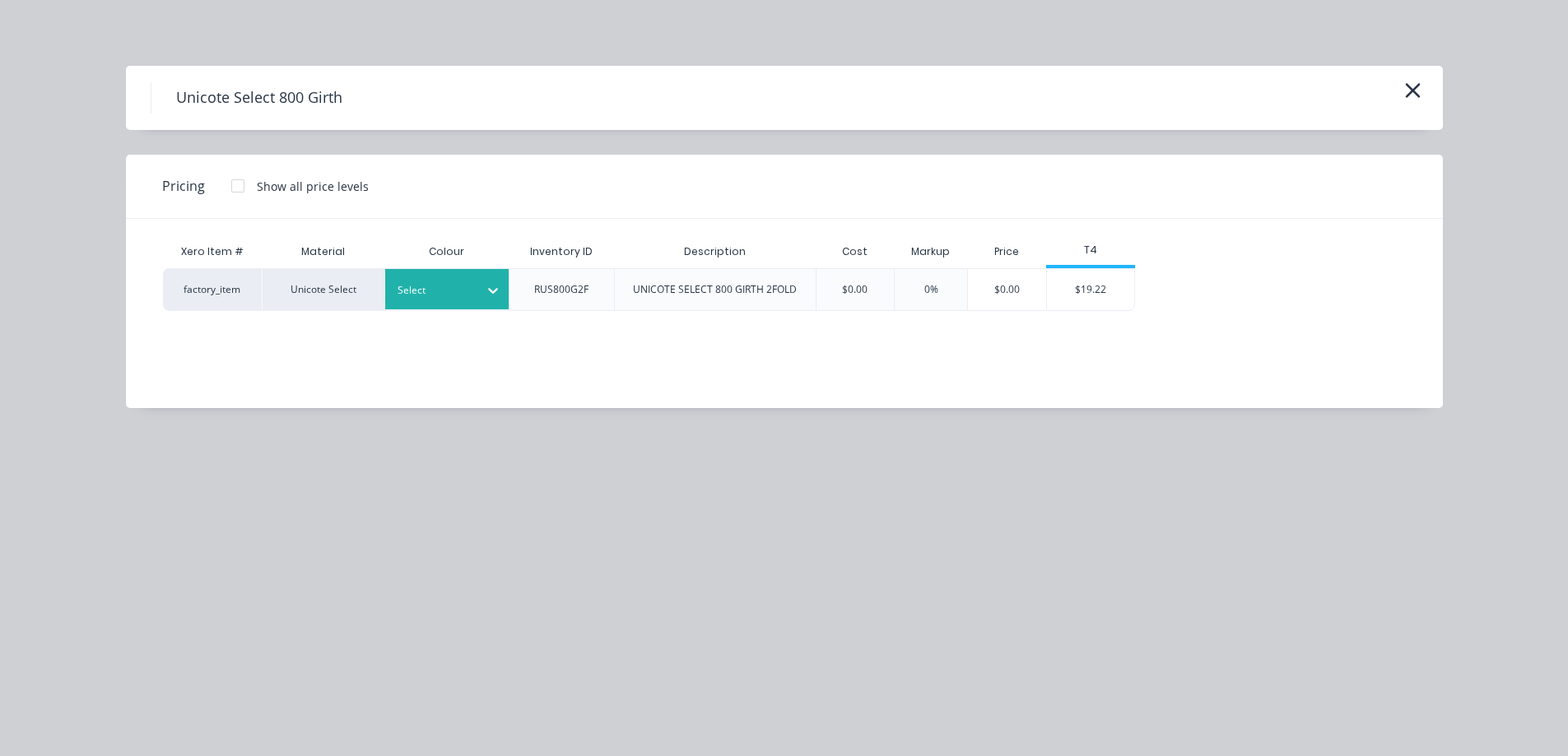
click at [438, 301] on div "Select" at bounding box center [447, 289] width 124 height 40
click at [1080, 293] on div "$19.22" at bounding box center [1091, 289] width 88 height 41
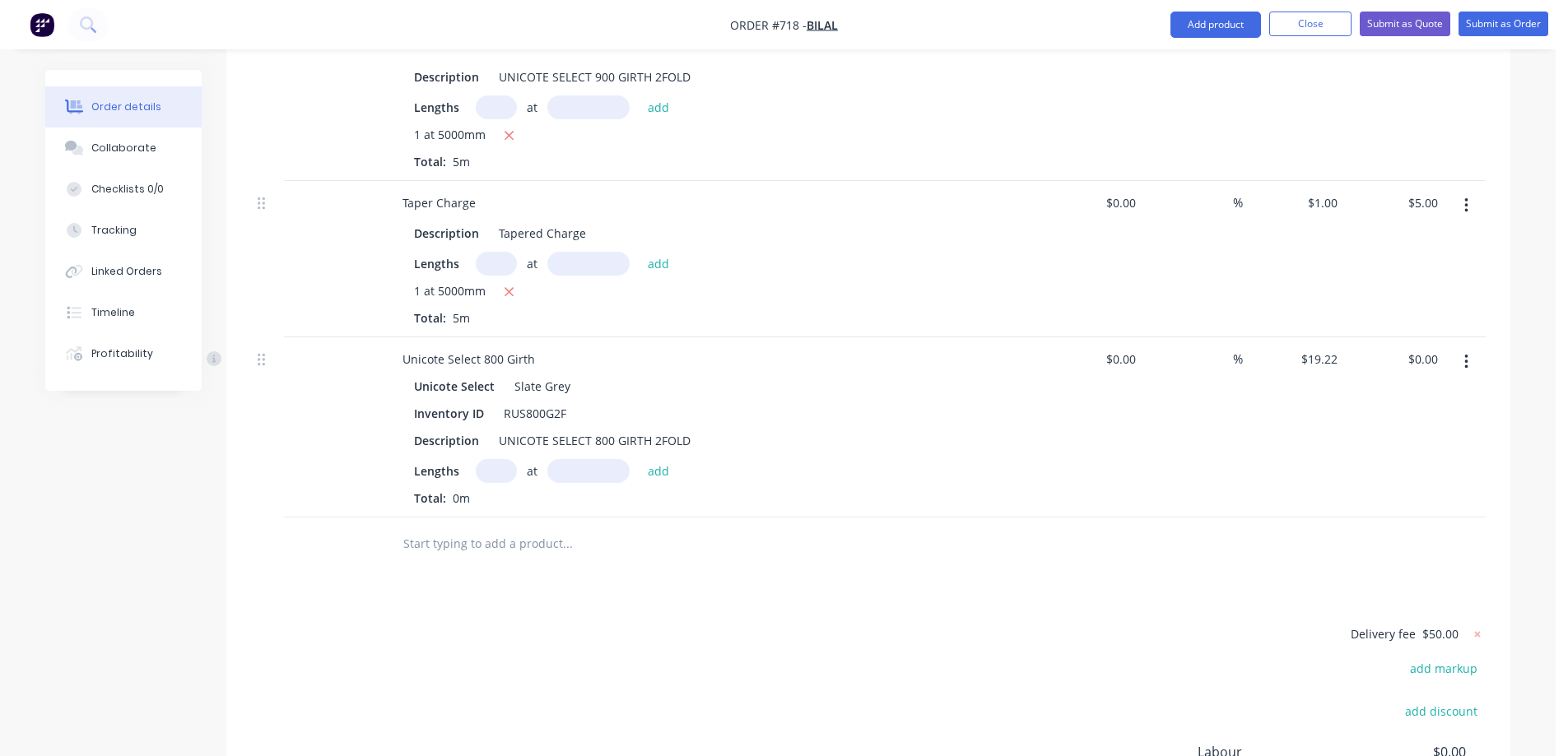
click at [491, 459] on input "text" at bounding box center [496, 470] width 41 height 24
click at [488, 459] on input "text" at bounding box center [496, 470] width 41 height 24
type input "1"
type input "5600mm"
click at [663, 459] on button "add" at bounding box center [659, 470] width 38 height 23
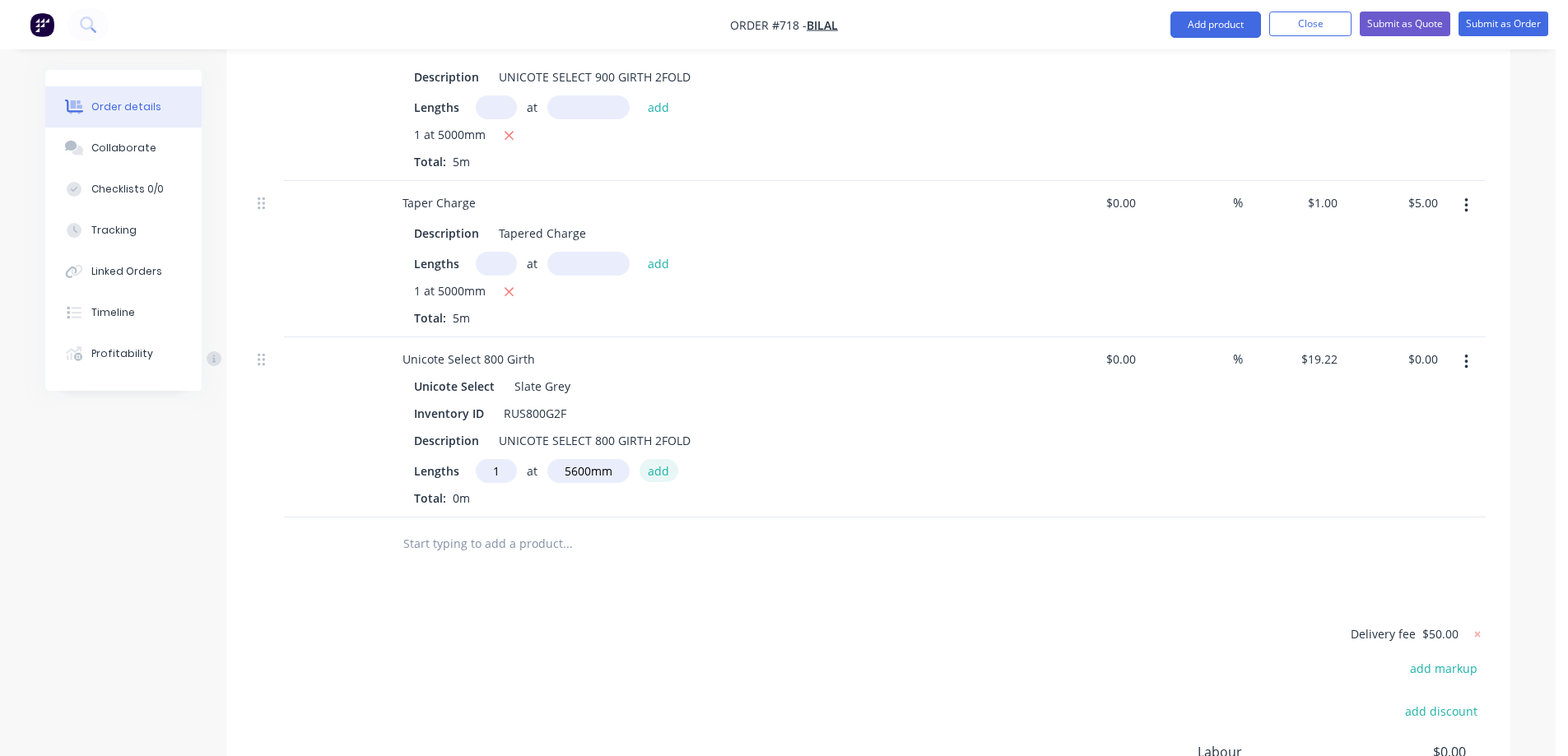
type input "$107.63"
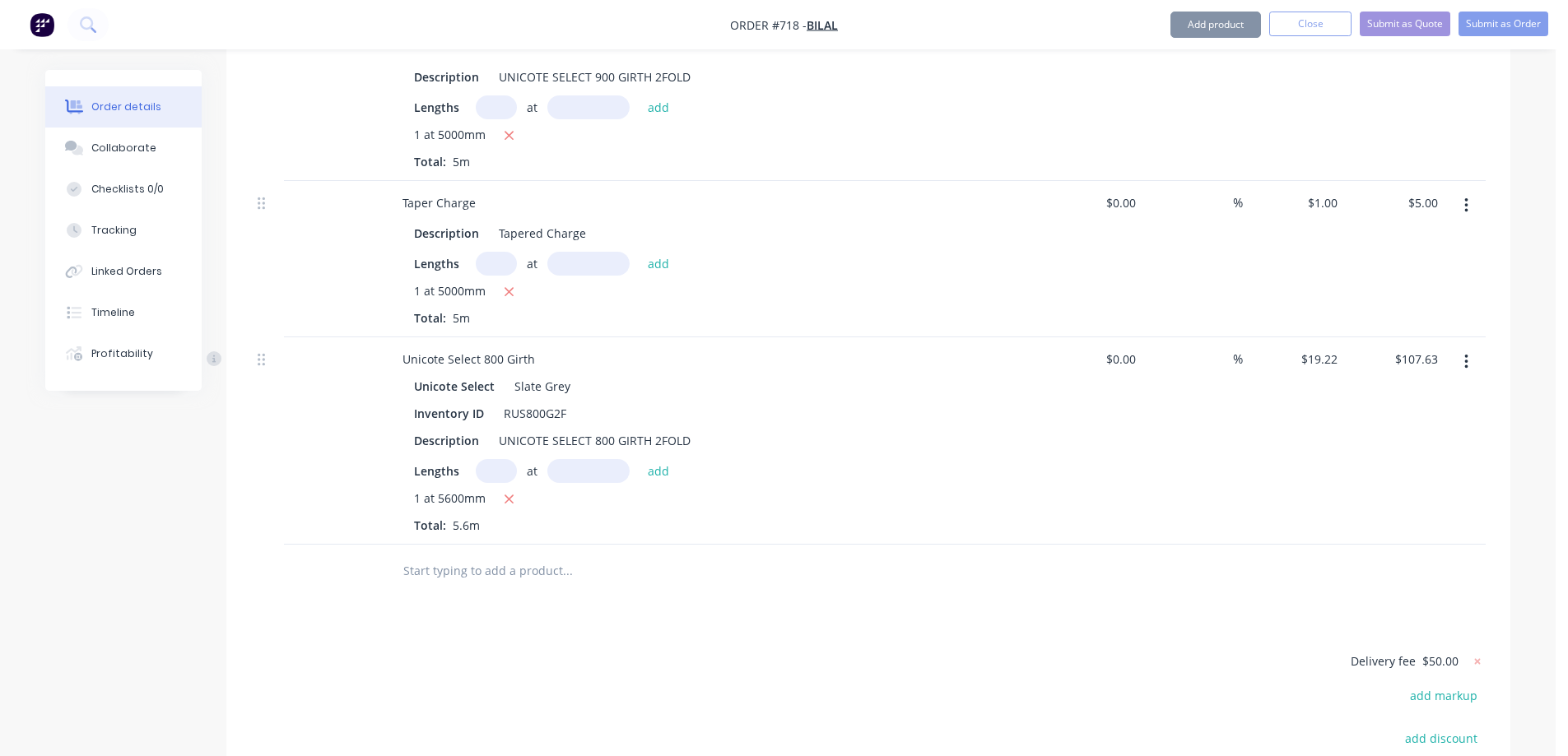
click at [497, 555] on input "text" at bounding box center [567, 571] width 329 height 33
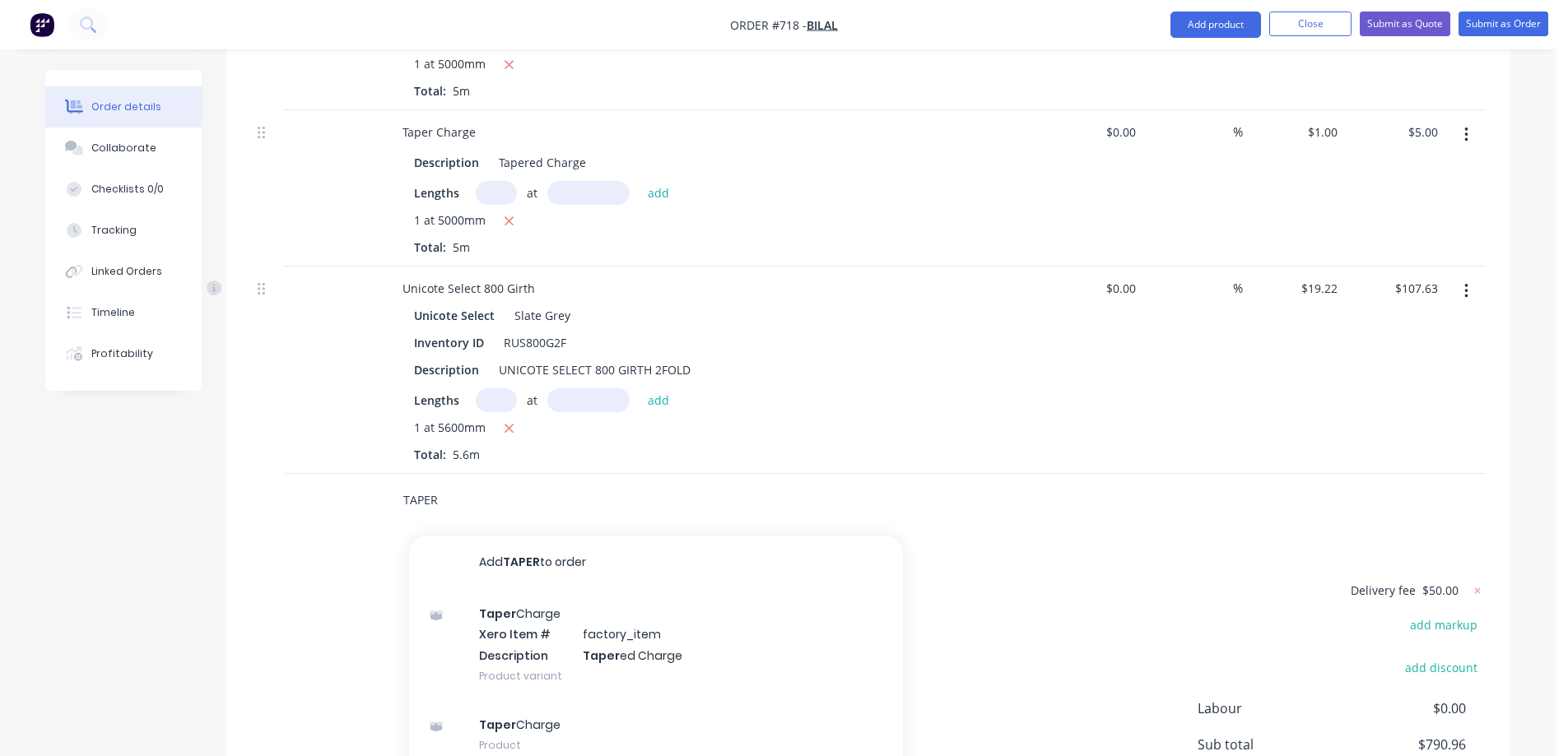
scroll to position [2437, 0]
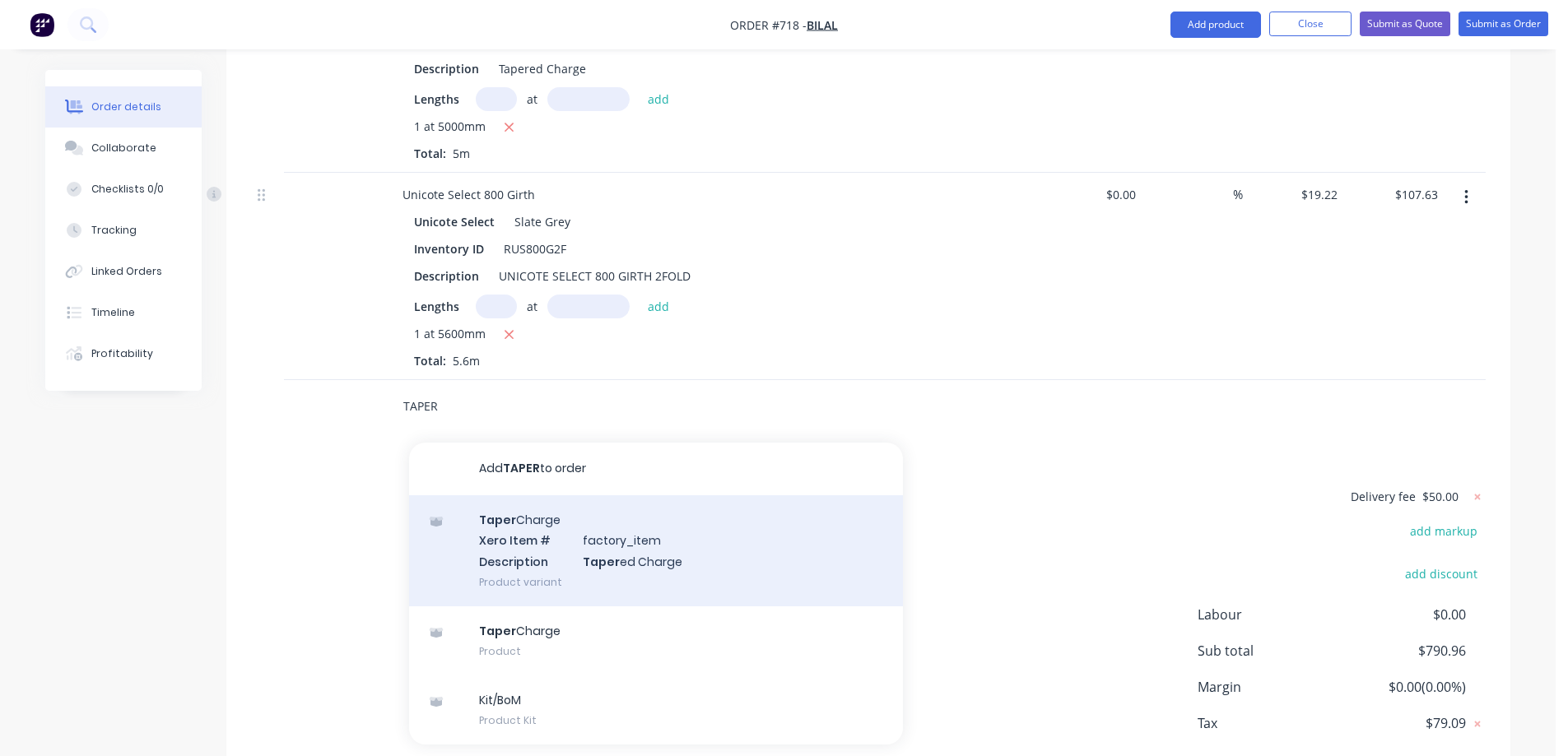
type input "TAPER"
click at [525, 520] on div "Taper Charge Xero Item # factory_item Description Taper ed Charge Product varia…" at bounding box center [656, 551] width 494 height 111
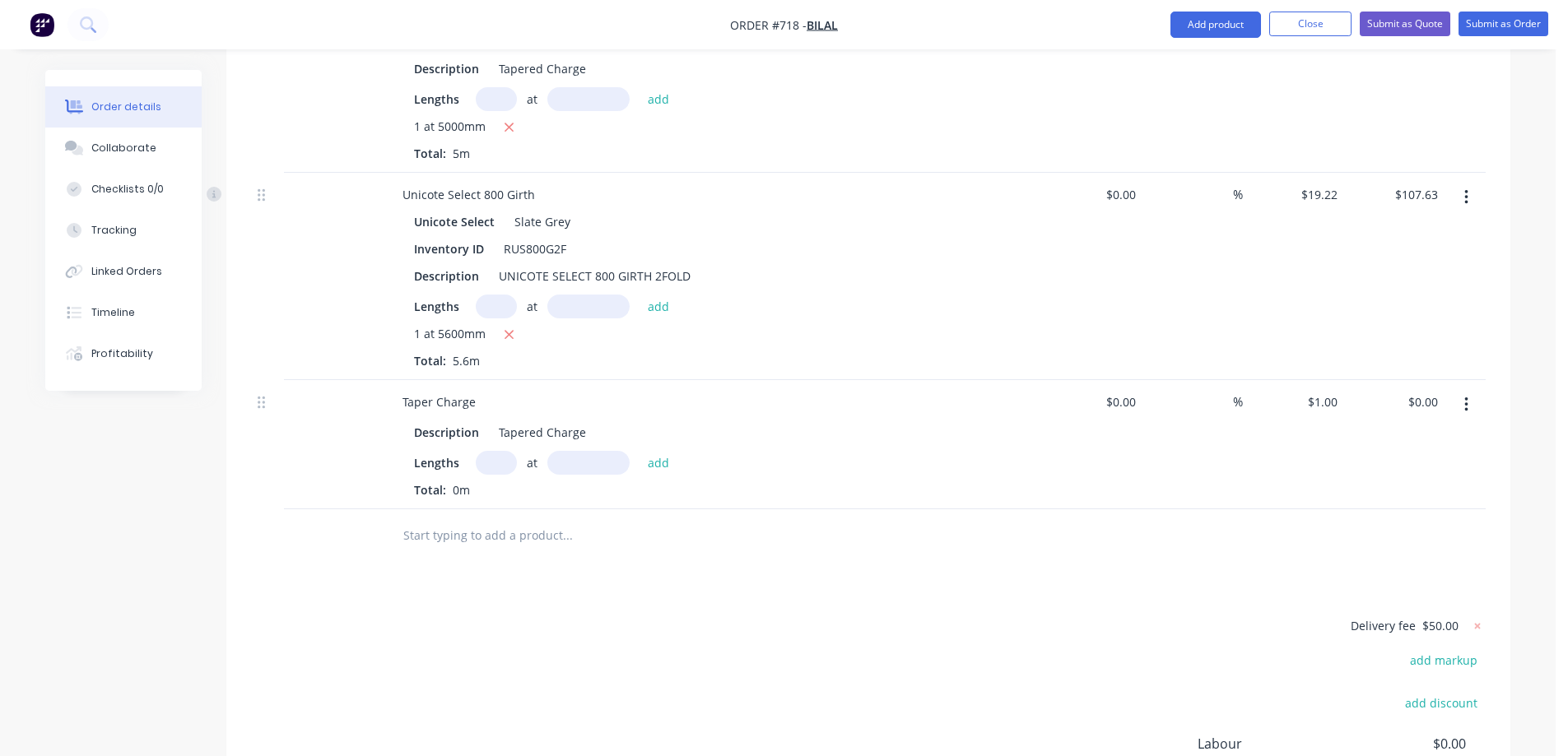
click at [504, 451] on input "text" at bounding box center [496, 462] width 41 height 24
type input "1"
type input "5600mm"
click at [645, 451] on button "add" at bounding box center [659, 462] width 38 height 23
type input "$5.60"
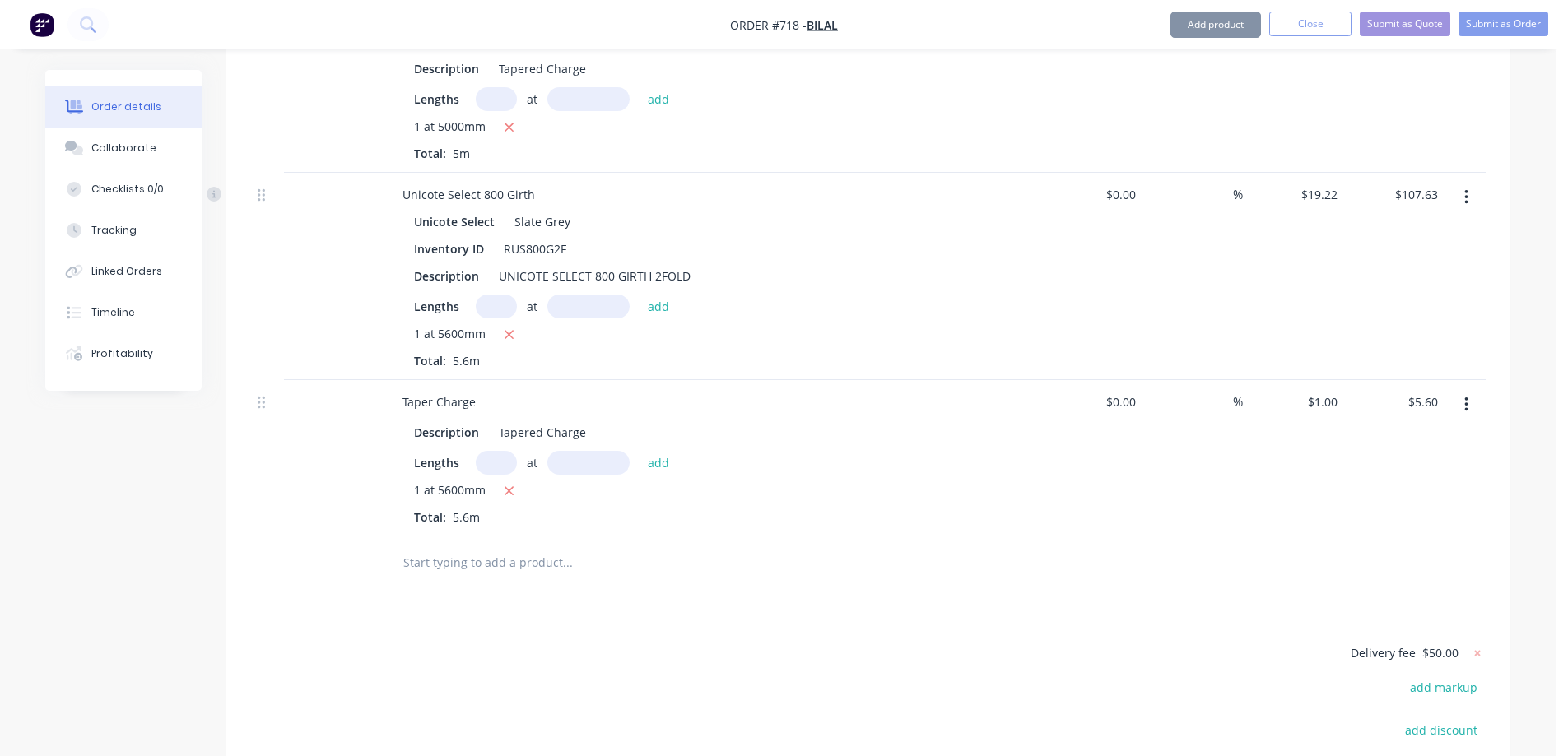
scroll to position [2636, 0]
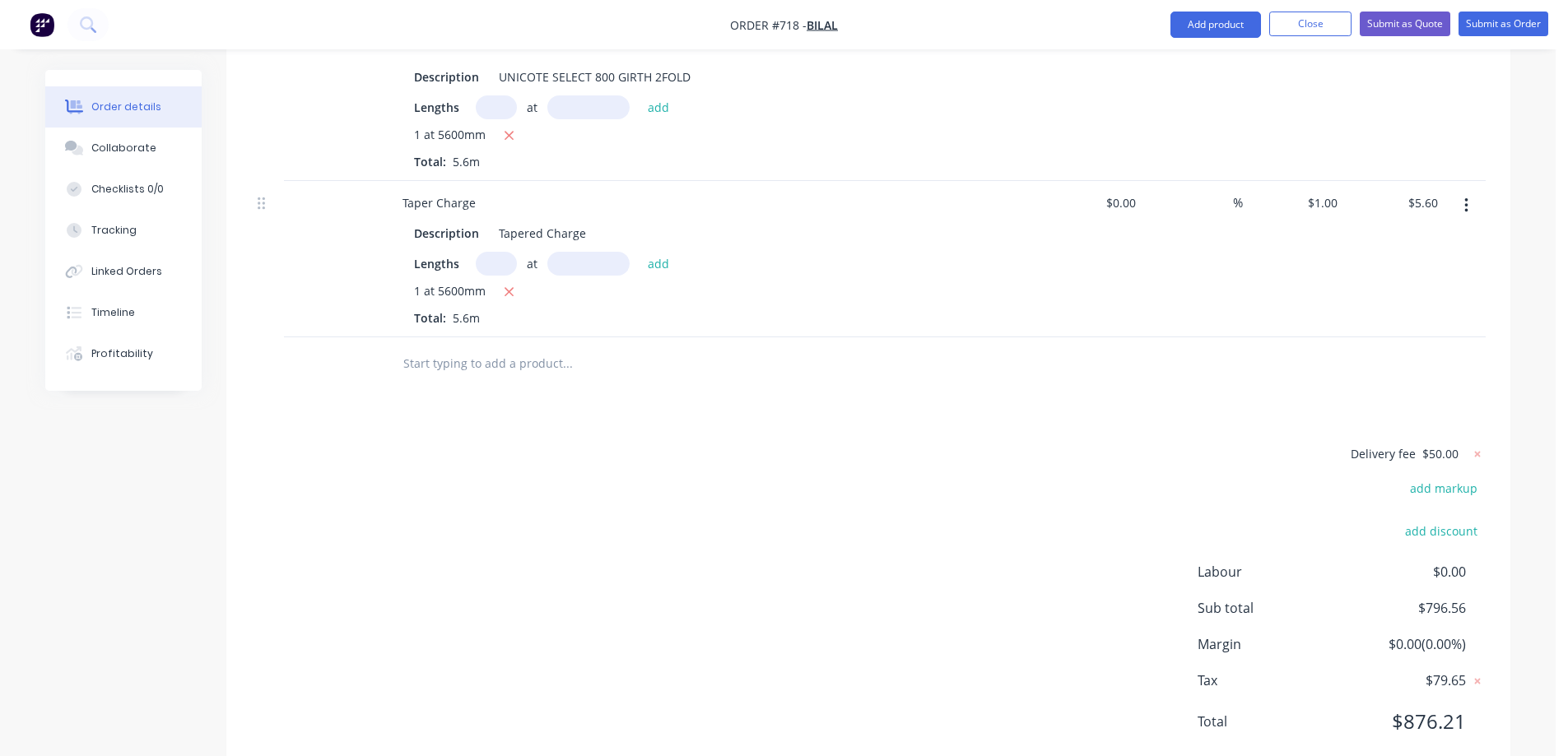
click at [502, 348] on input "text" at bounding box center [567, 364] width 329 height 33
click at [450, 348] on input "text" at bounding box center [567, 364] width 329 height 33
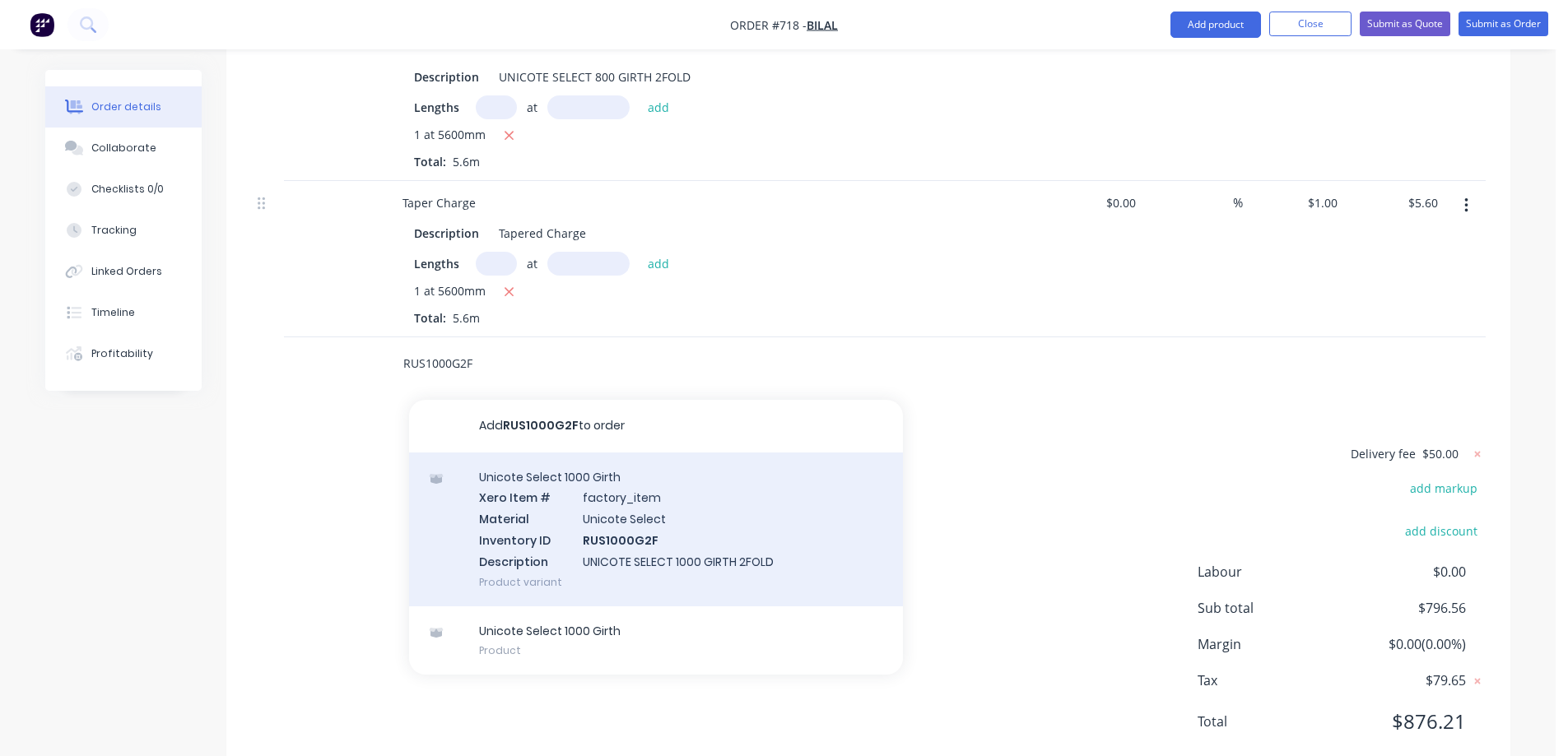
type input "RUS1000G2F"
click at [578, 456] on div "Unicote Select 1000 Girth Xero Item # factory_item Material Unicote Select Inve…" at bounding box center [656, 530] width 494 height 154
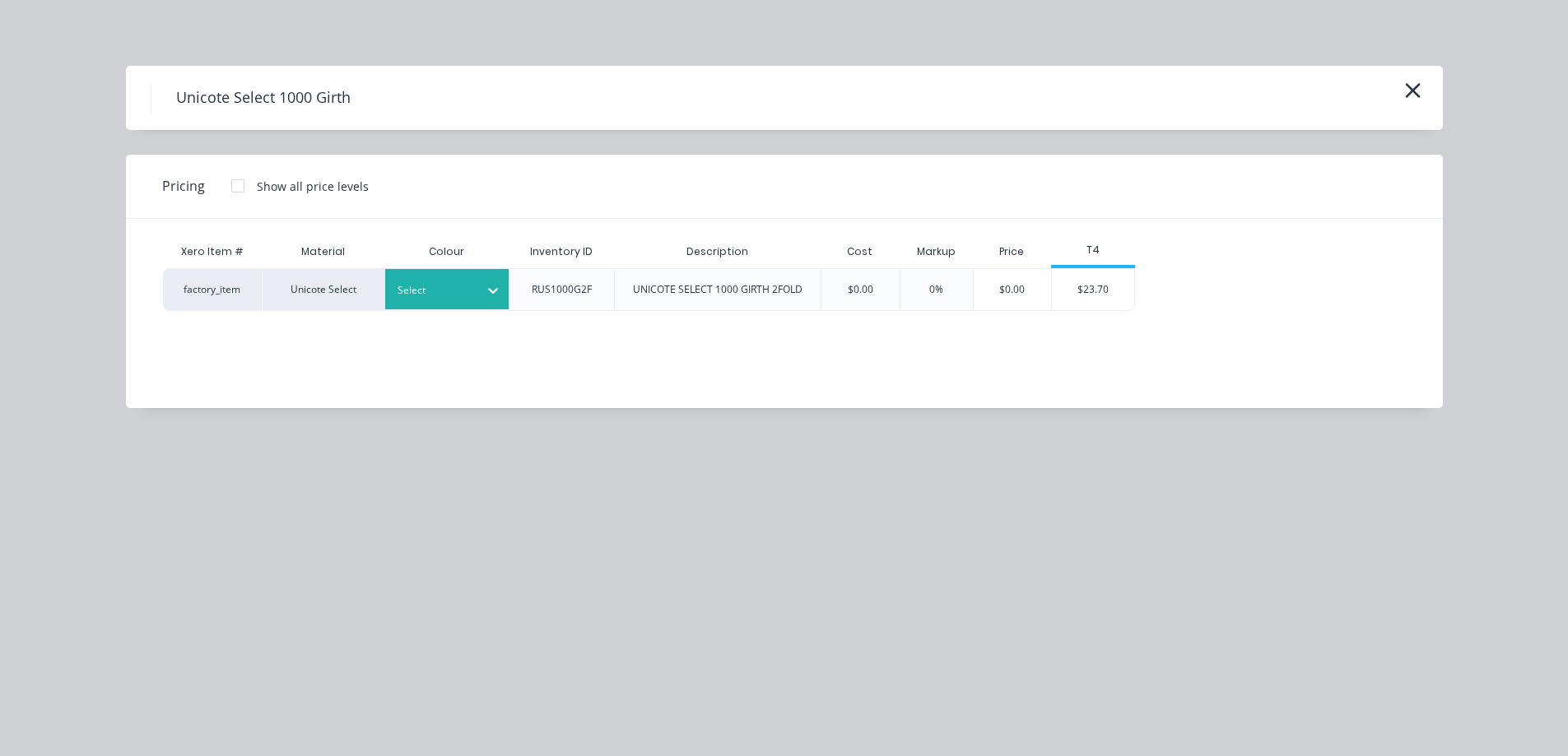
click at [480, 292] on div at bounding box center [493, 290] width 30 height 26
click at [1112, 280] on div "$23.70" at bounding box center [1093, 289] width 82 height 41
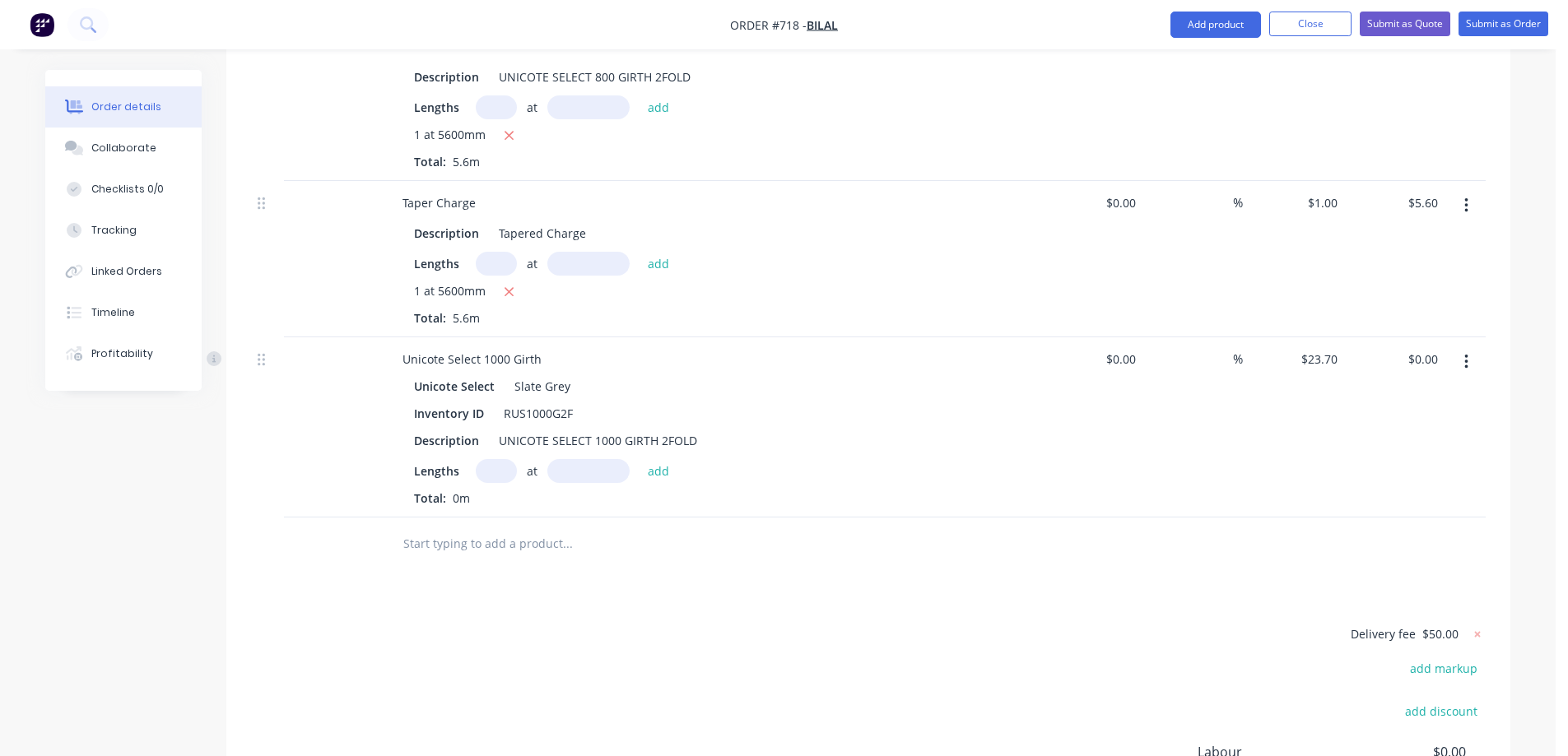
click at [497, 459] on input "text" at bounding box center [496, 470] width 41 height 24
type input "1"
type input "5300mm"
click at [645, 459] on button "add" at bounding box center [659, 470] width 38 height 23
type input "$125.61"
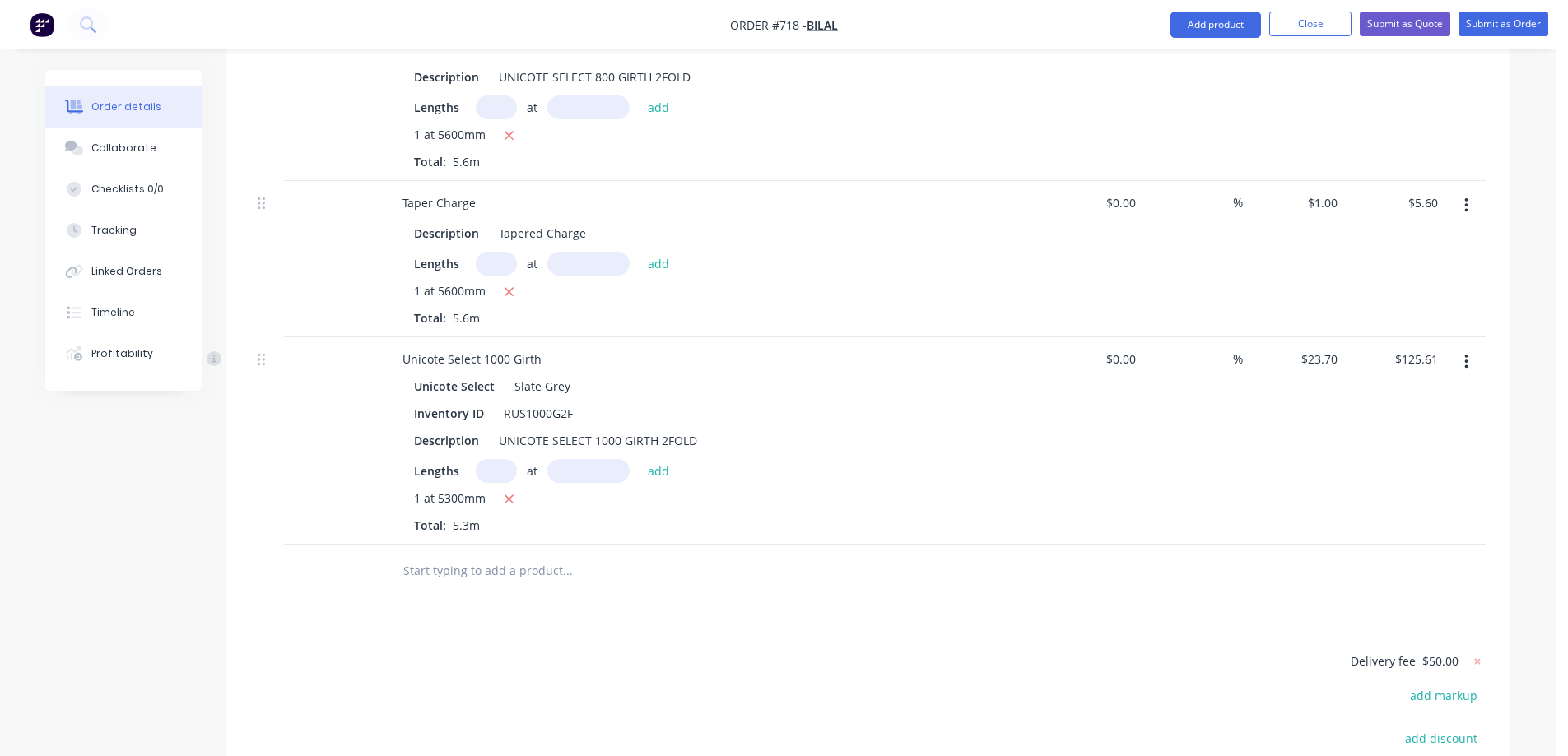
click at [516, 555] on input "text" at bounding box center [567, 571] width 329 height 33
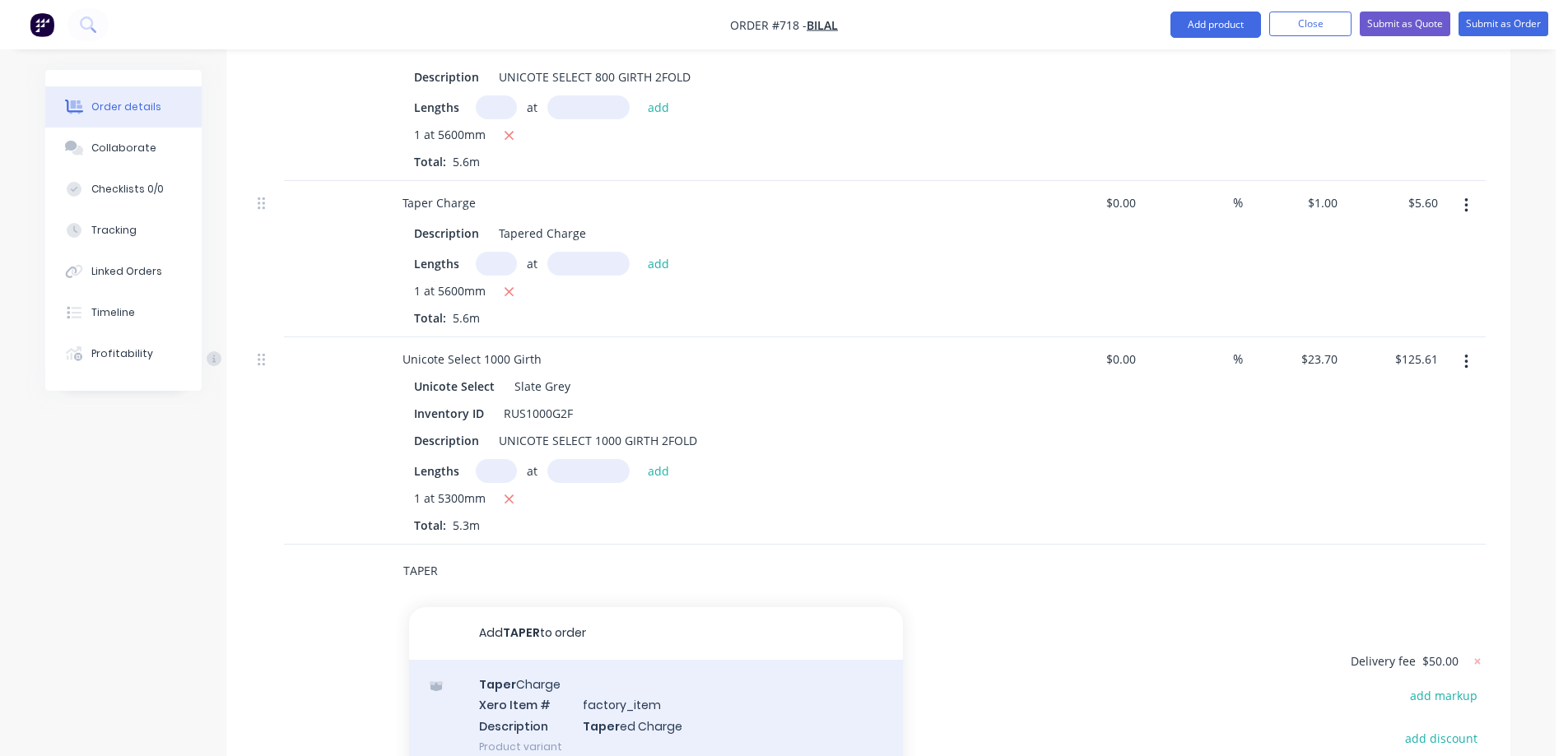
type input "TAPER"
click at [516, 667] on div "Taper Charge Xero Item # factory_item Description Taper ed Charge Product varia…" at bounding box center [656, 716] width 494 height 111
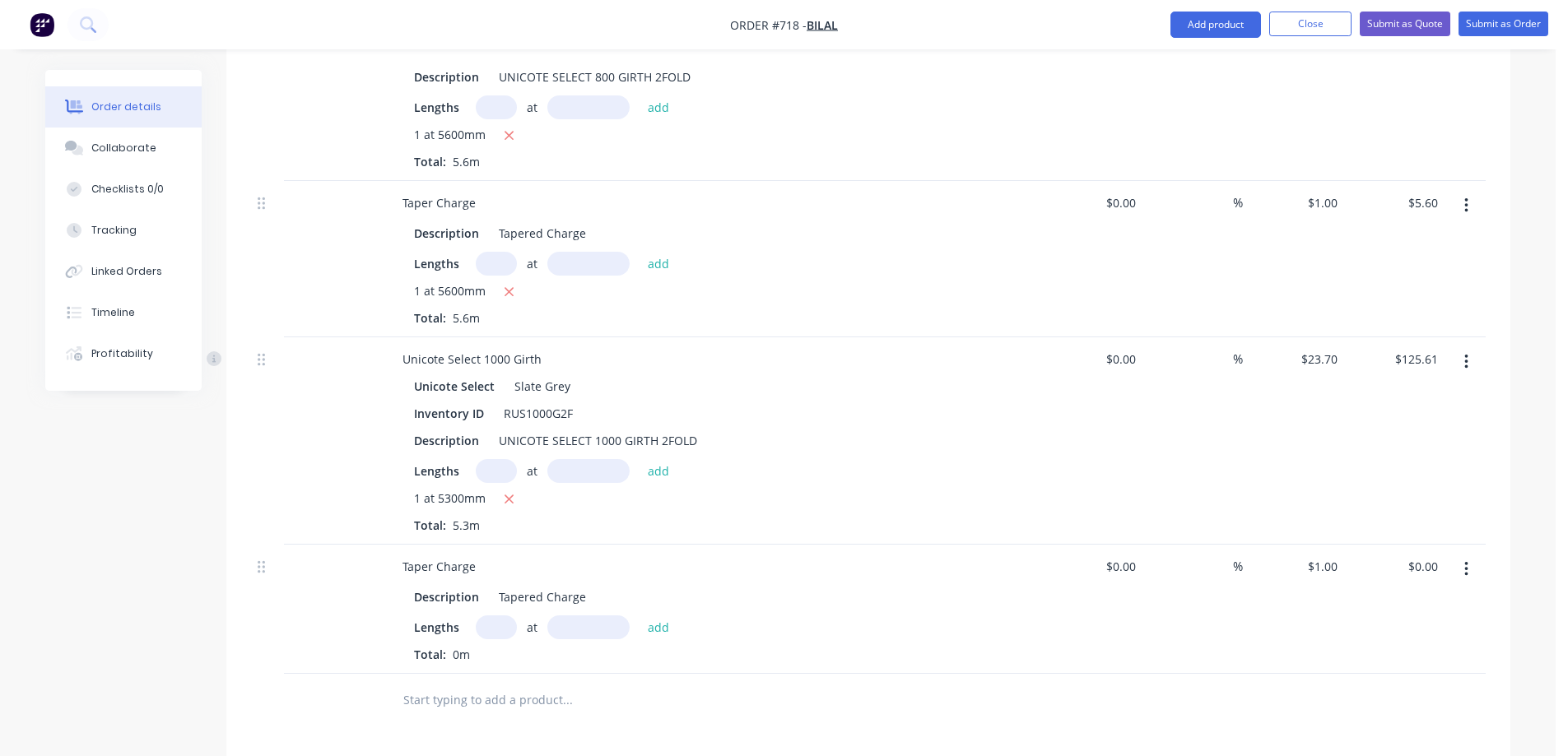
click at [494, 616] on input "text" at bounding box center [496, 627] width 41 height 24
type input "1"
type input "5300mm"
click at [654, 616] on button "add" at bounding box center [659, 627] width 38 height 23
type input "$5.30"
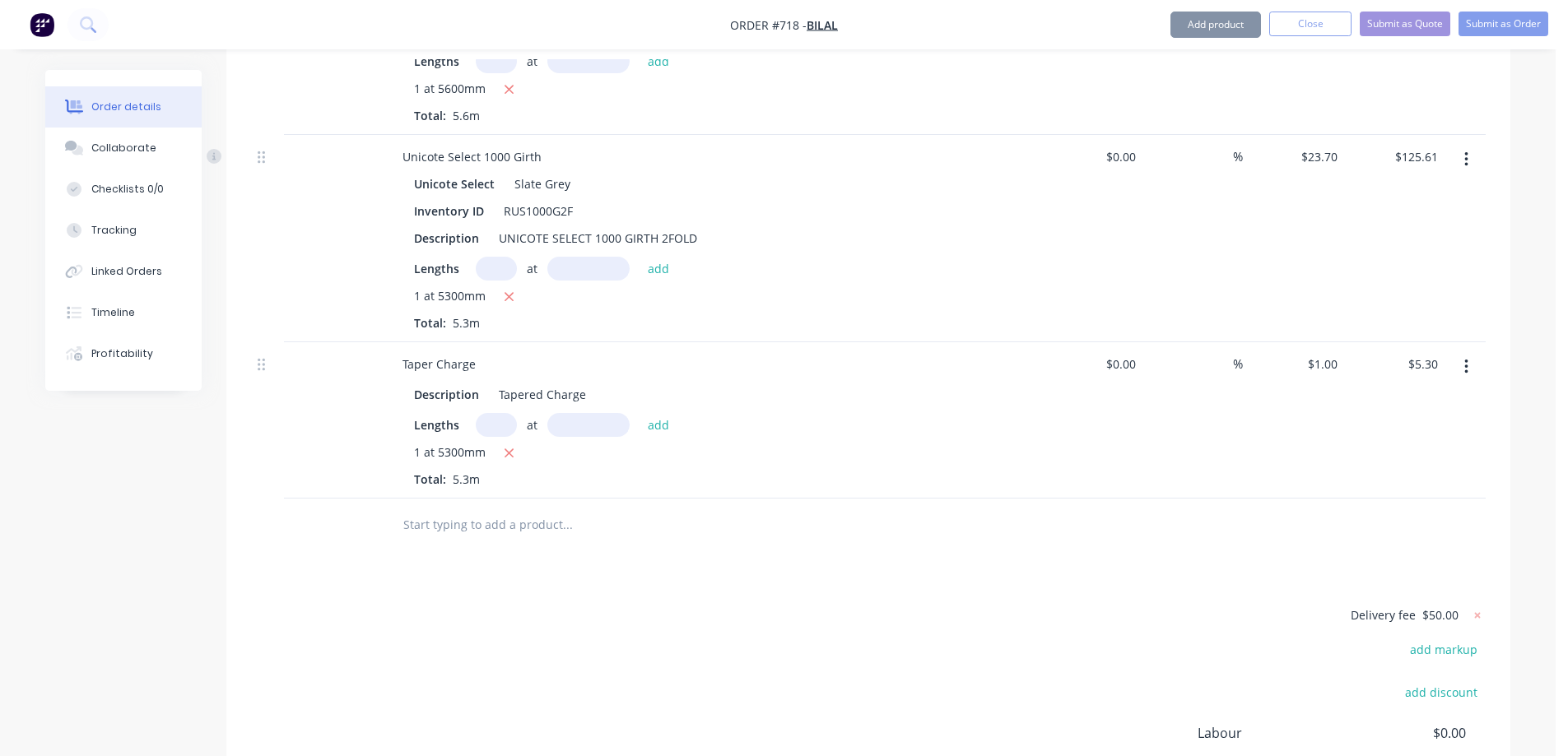
scroll to position [2883, 0]
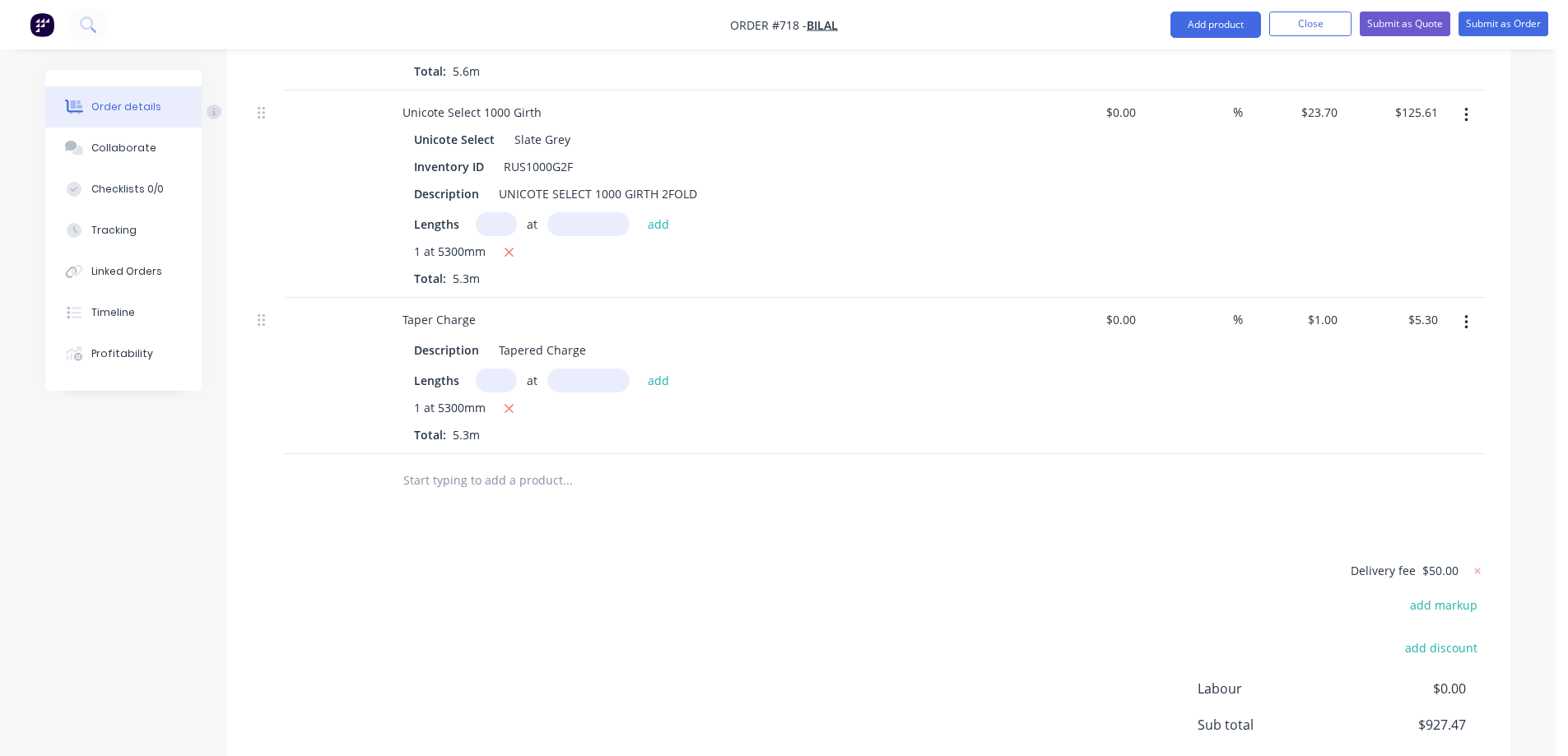
click at [508, 464] on input "text" at bounding box center [567, 481] width 329 height 33
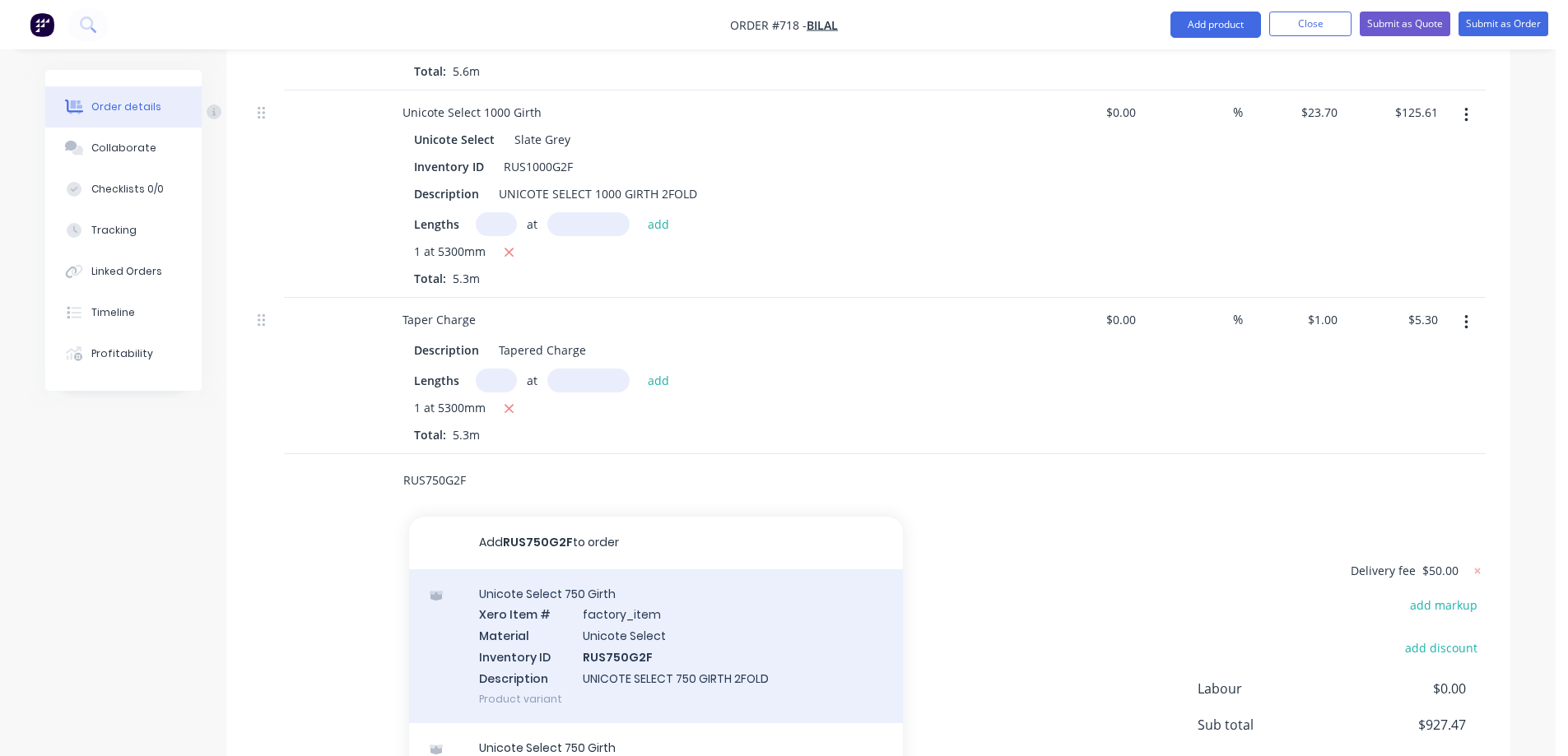
type input "RUS750G2F"
click at [582, 596] on div "Unicote Select 750 Girth Xero Item # factory_item Material Unicote Select Inven…" at bounding box center [656, 646] width 494 height 154
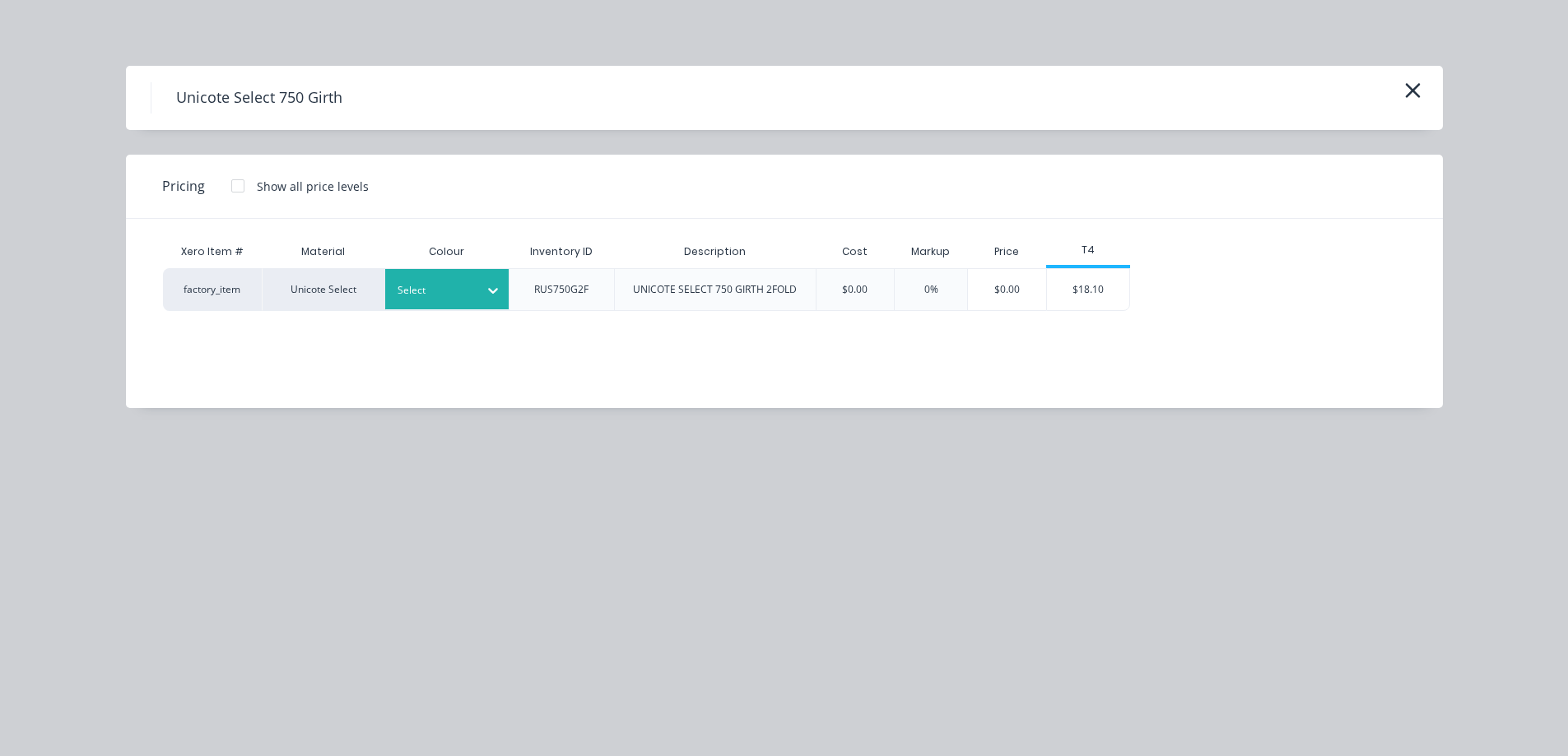
click at [431, 293] on div at bounding box center [434, 290] width 74 height 18
click at [1108, 303] on div "$18.10" at bounding box center [1088, 289] width 82 height 41
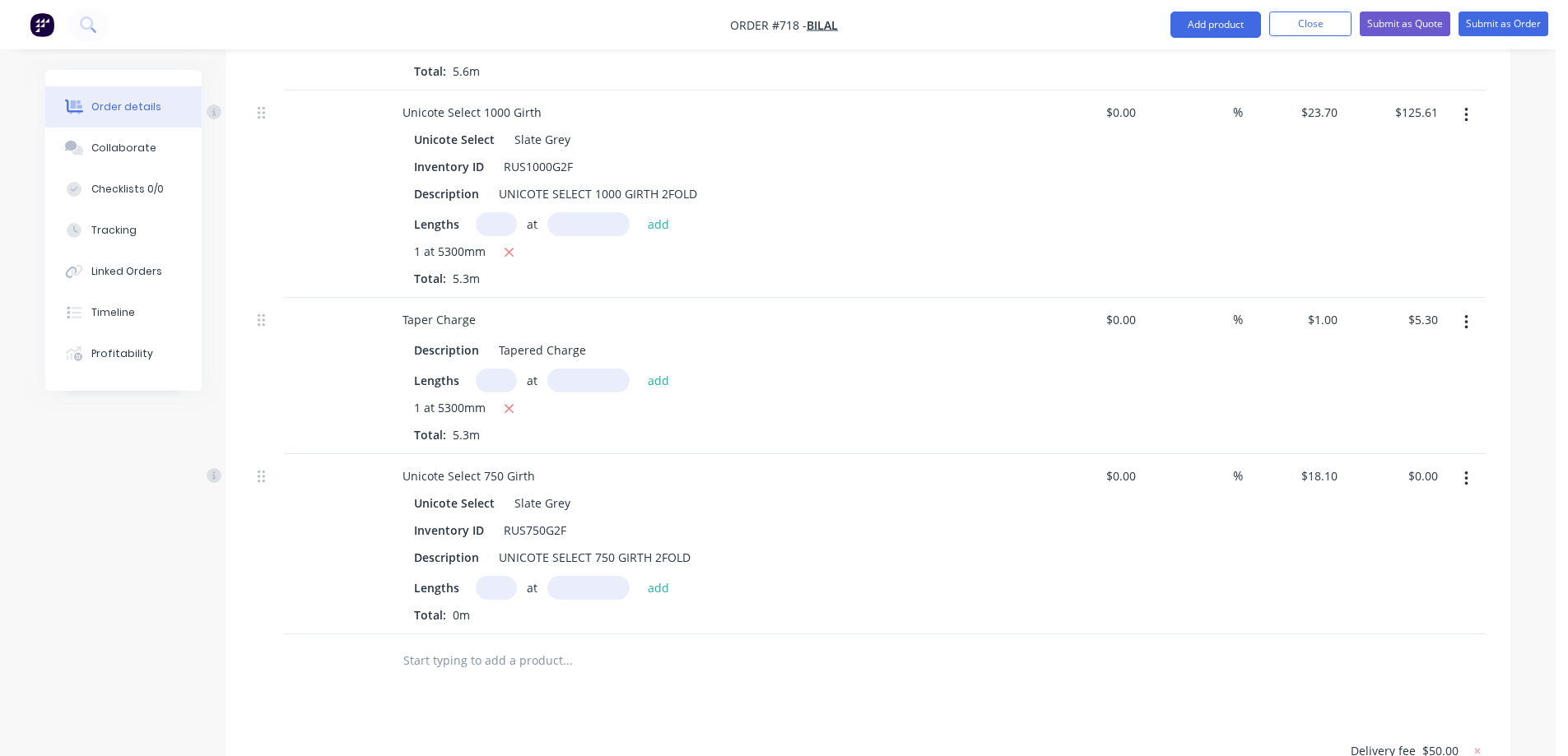
click at [504, 576] on input "text" at bounding box center [496, 587] width 41 height 24
type input "1"
type input "5500mm"
click at [666, 576] on button "add" at bounding box center [659, 587] width 38 height 23
type input "$99.55"
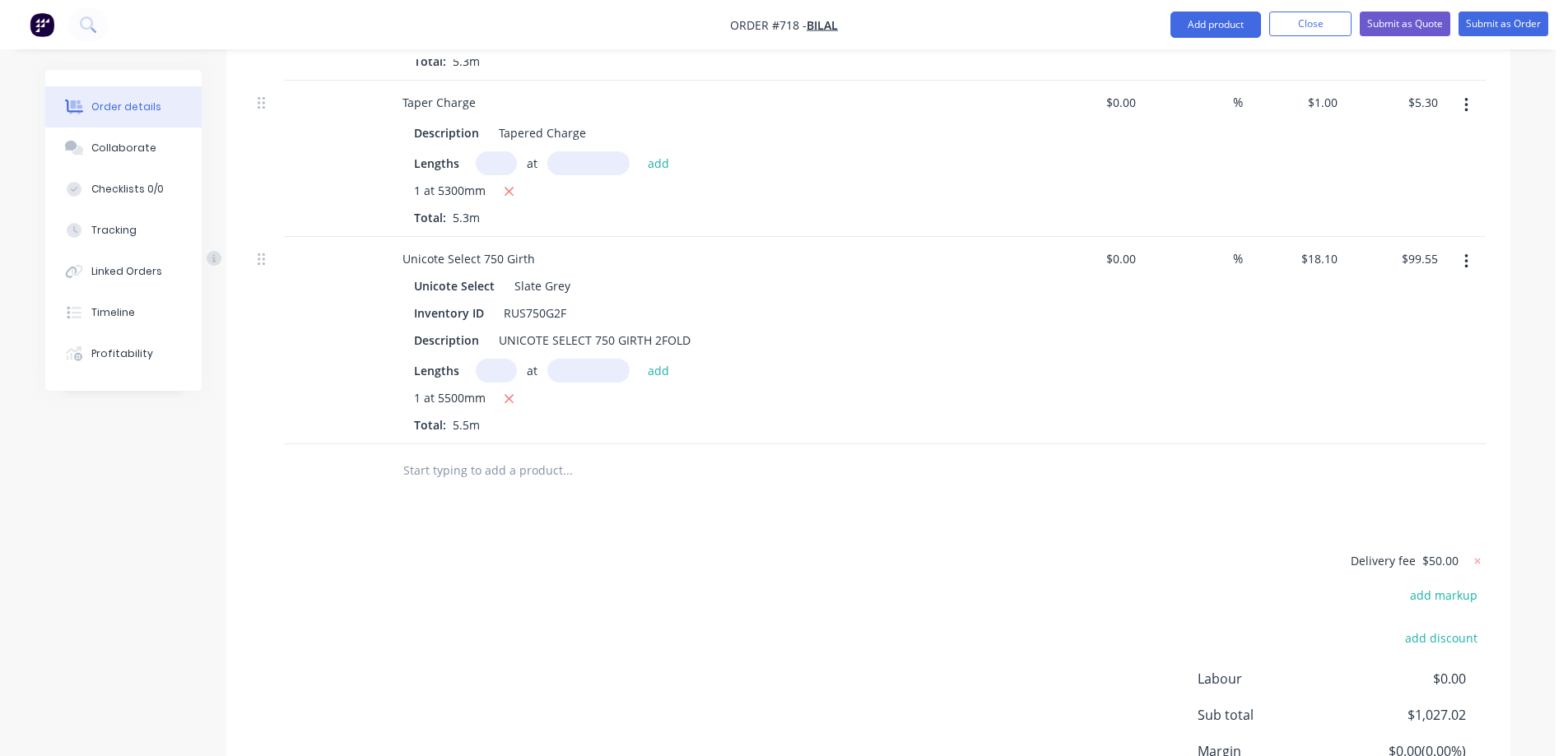
scroll to position [3130, 0]
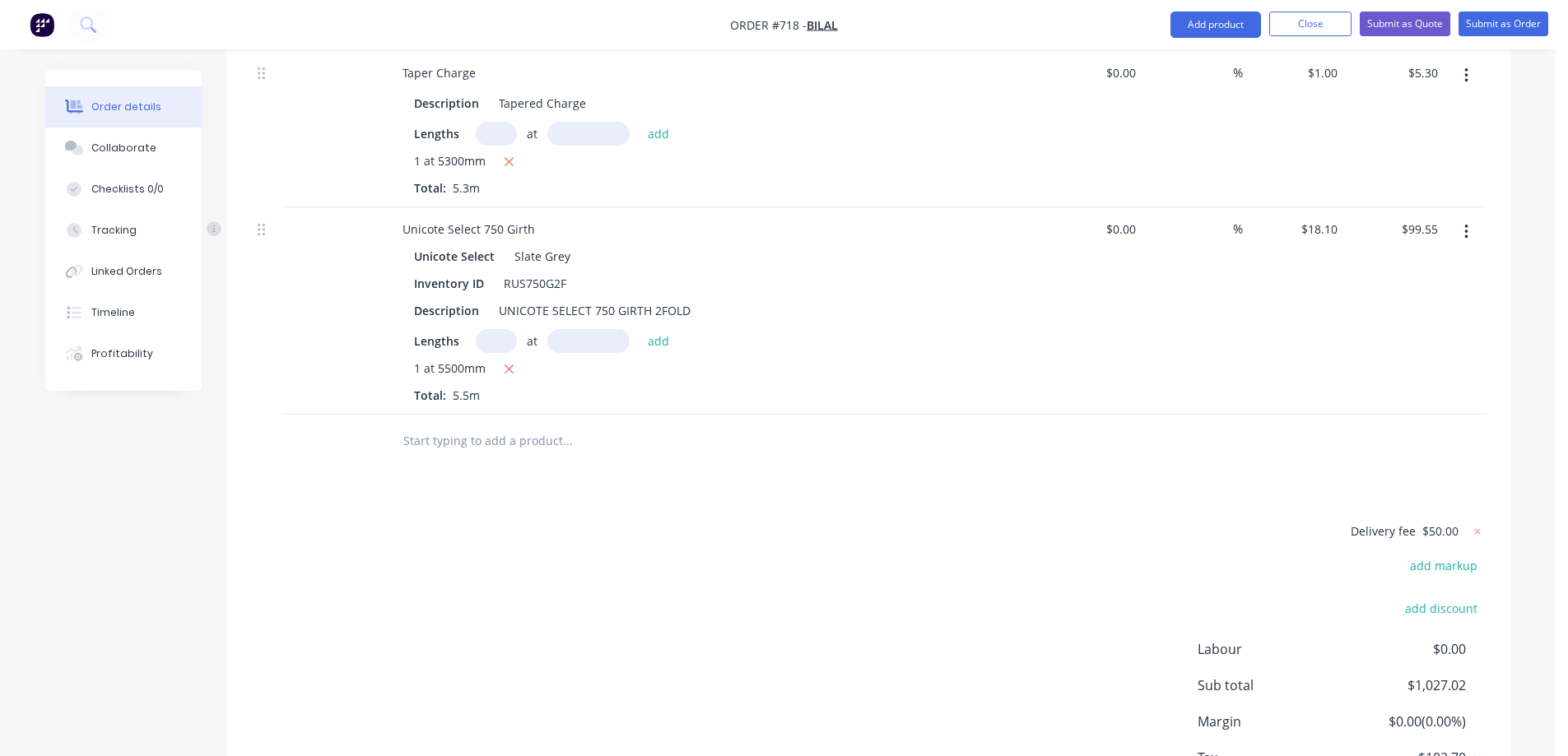
click at [516, 425] on input "text" at bounding box center [567, 442] width 329 height 33
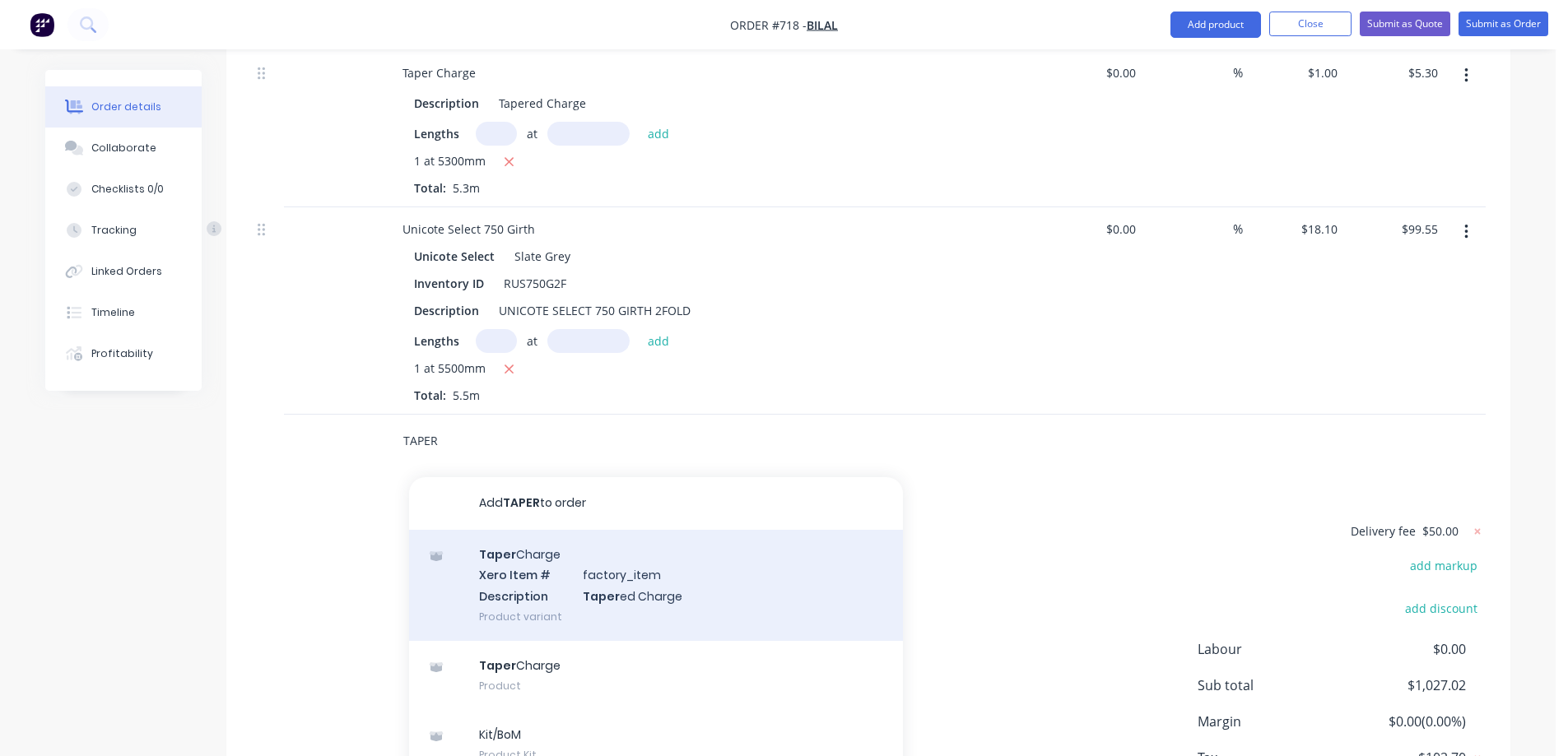
type input "TAPER"
click at [524, 554] on div "Taper Charge Xero Item # factory_item Description Taper ed Charge Product varia…" at bounding box center [656, 586] width 494 height 111
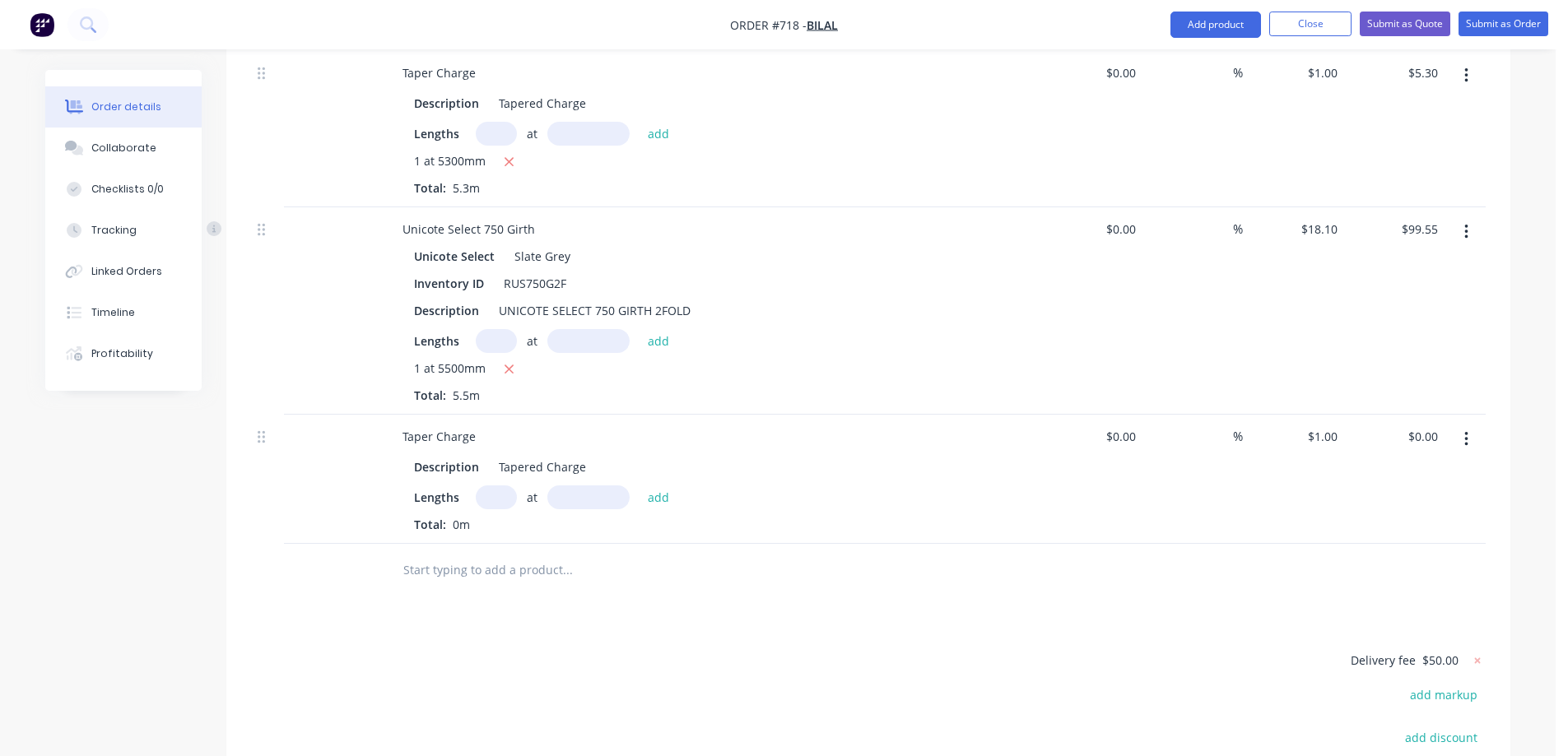
click at [491, 486] on input "text" at bounding box center [496, 497] width 41 height 24
type input "1"
type input "5500mm"
click at [646, 486] on button "add" at bounding box center [659, 497] width 38 height 23
type input "$5.50"
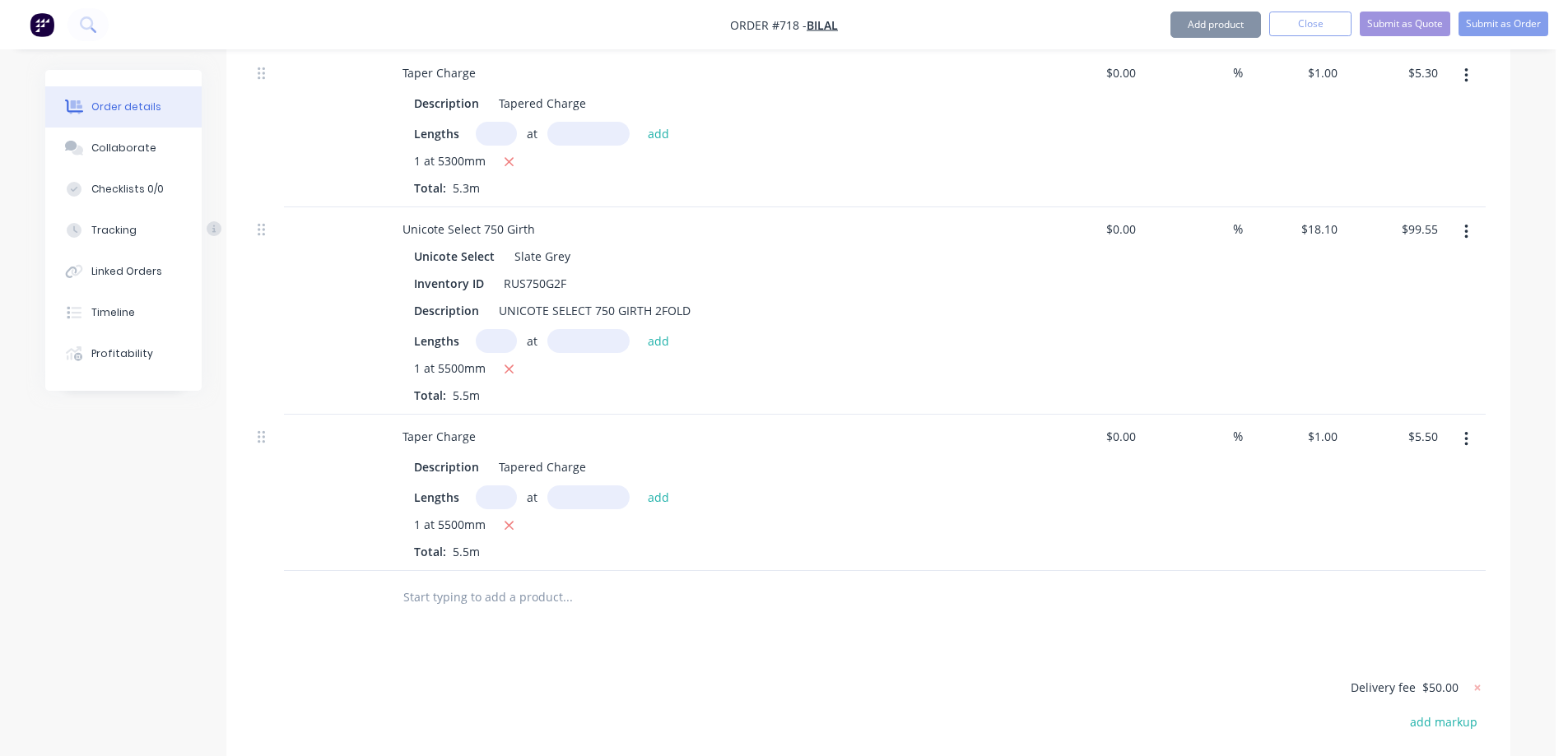
scroll to position [3364, 0]
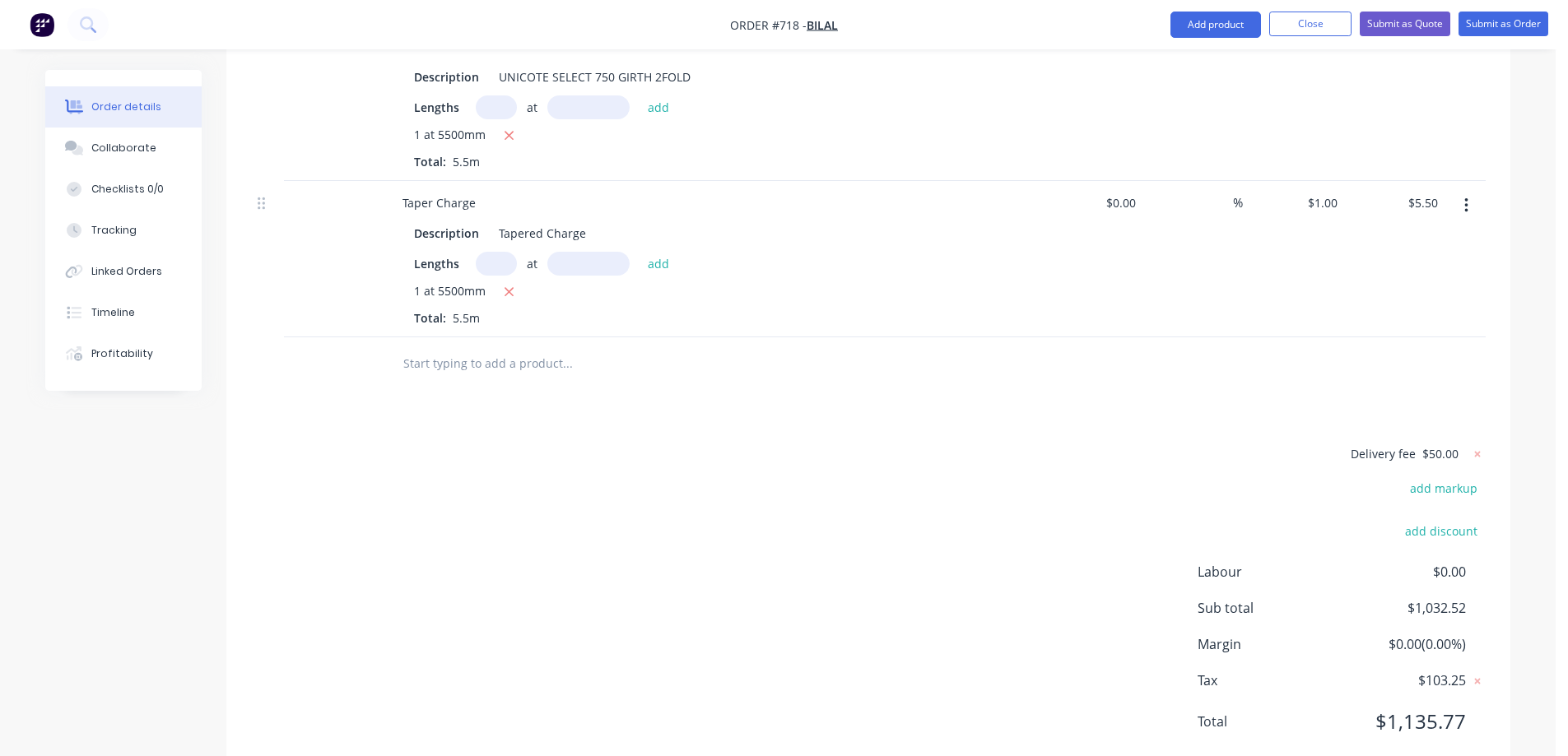
click at [508, 348] on input "text" at bounding box center [567, 364] width 329 height 33
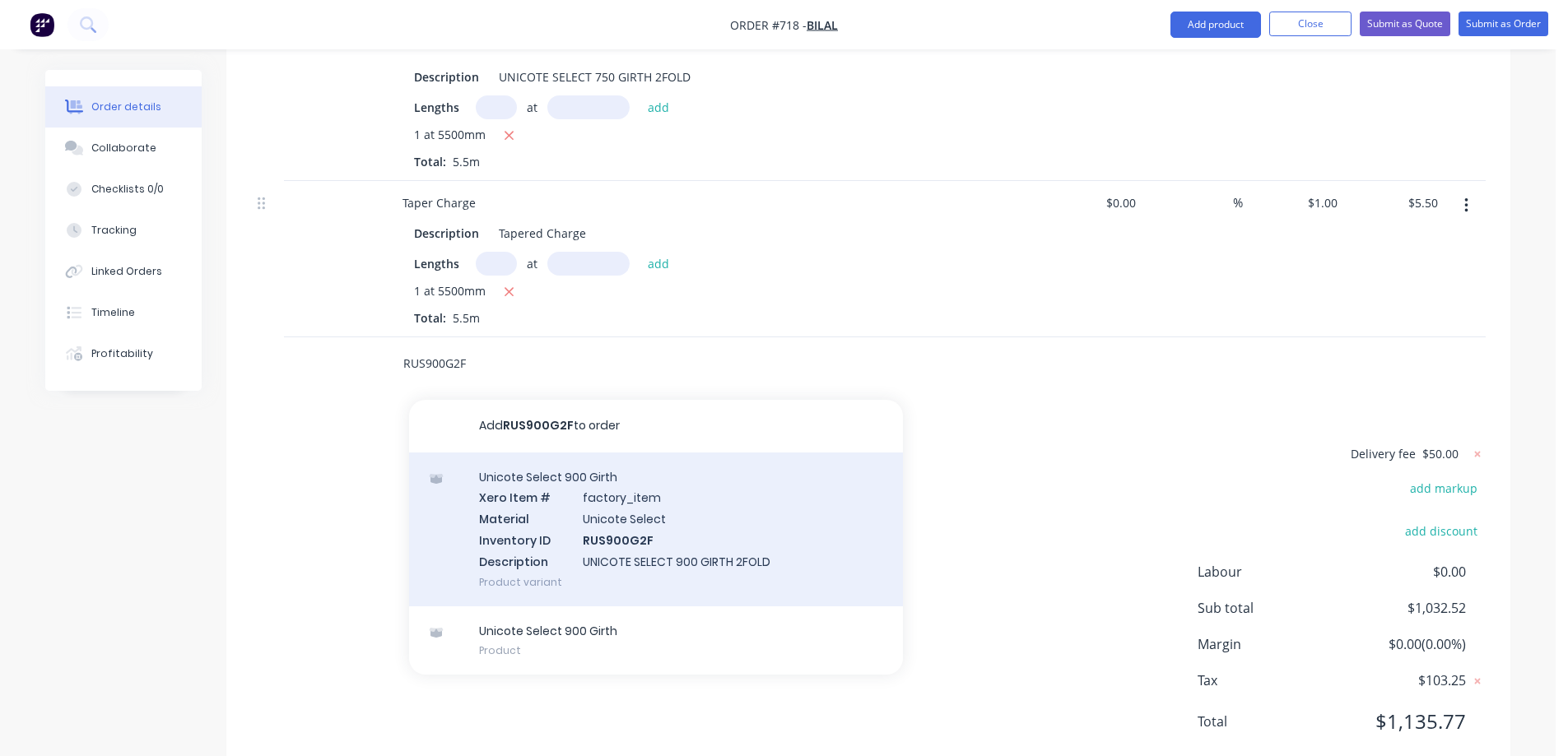
type input "RUS900G2F"
click at [573, 456] on div "Unicote Select 900 Girth Xero Item # factory_item Material Unicote Select Inven…" at bounding box center [656, 530] width 494 height 154
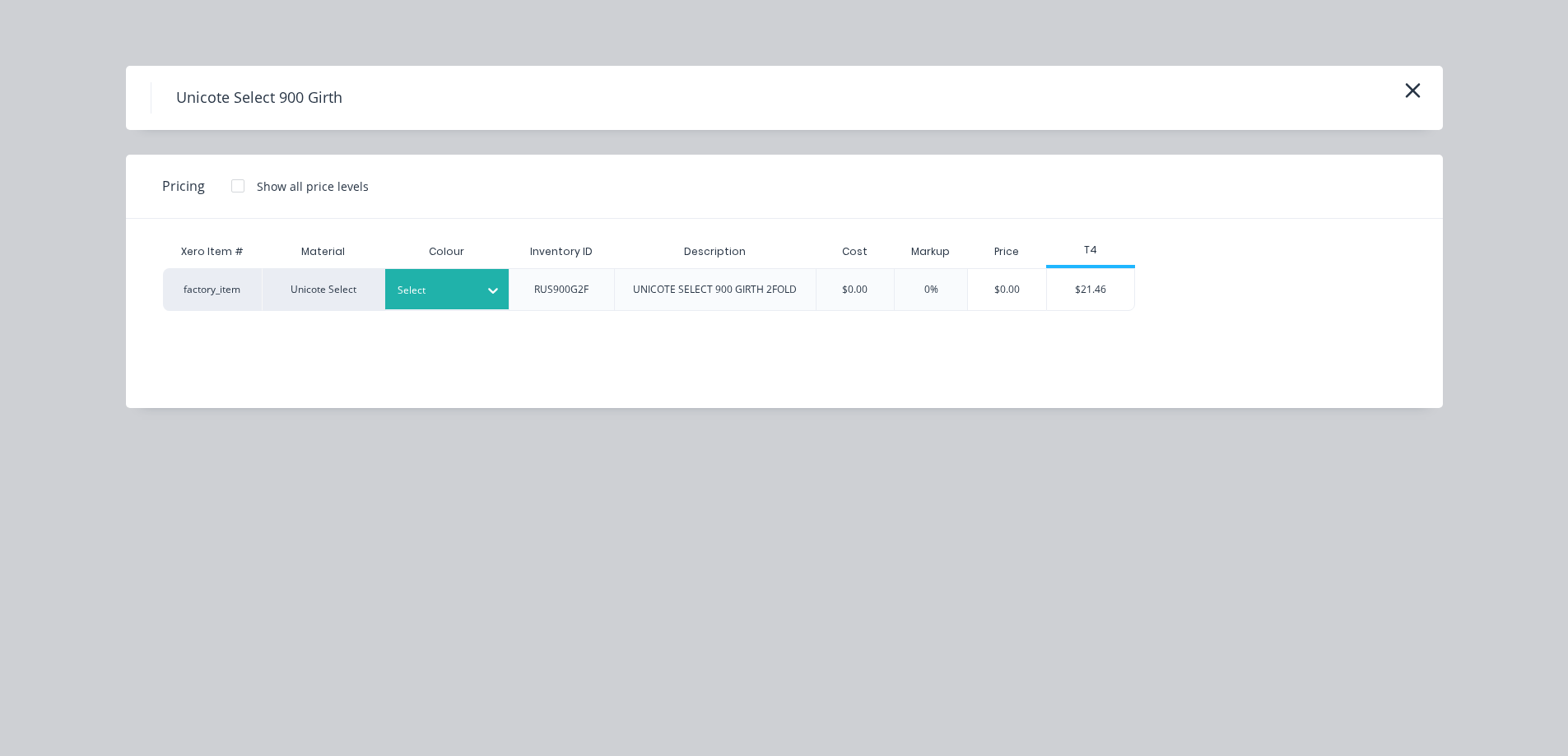
click at [490, 294] on icon at bounding box center [493, 290] width 17 height 17
click at [1106, 302] on div "$21.46" at bounding box center [1091, 289] width 88 height 41
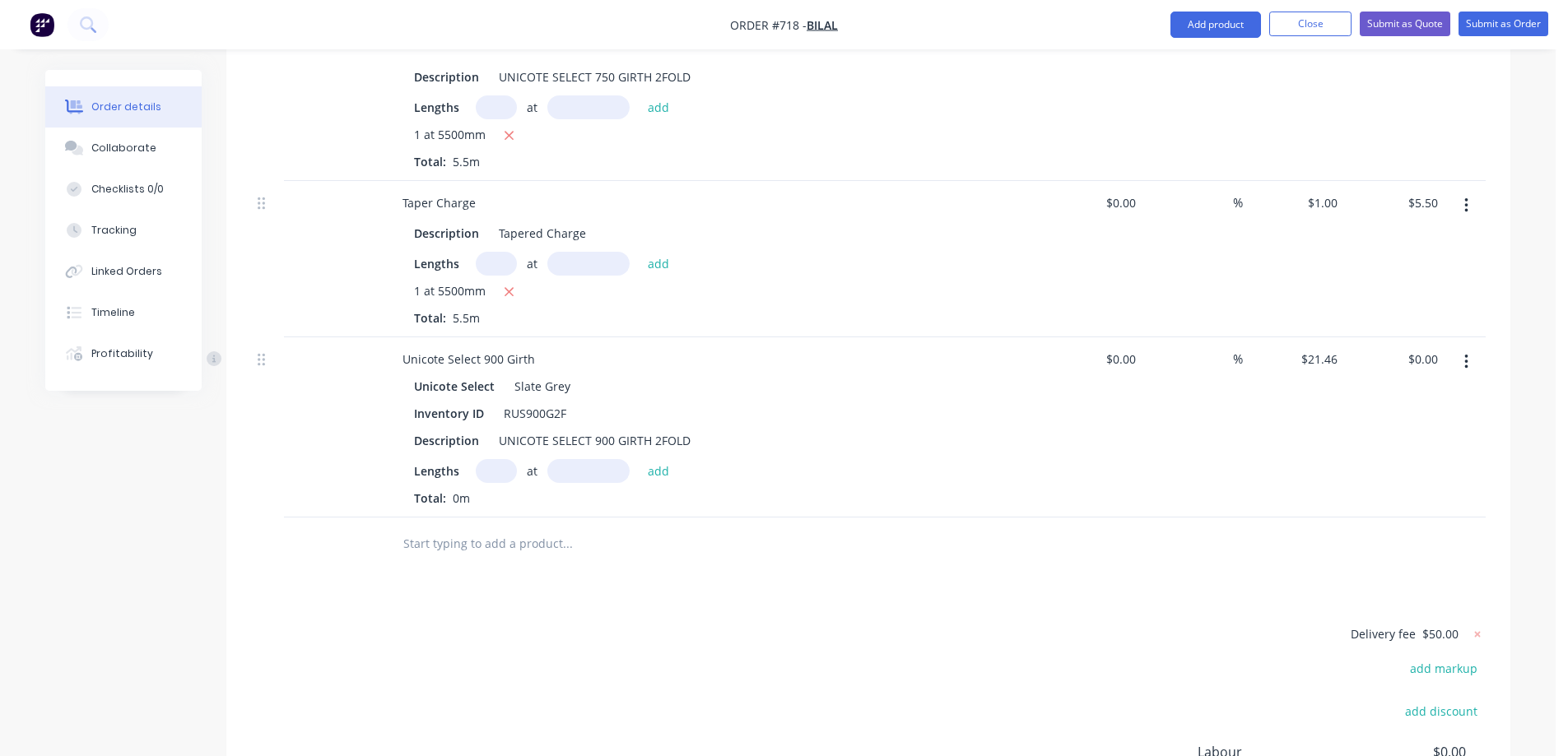
click at [494, 459] on input "text" at bounding box center [496, 470] width 41 height 24
type input "1"
type input "5000mm"
click at [661, 459] on button "add" at bounding box center [659, 470] width 38 height 23
type input "$107.30"
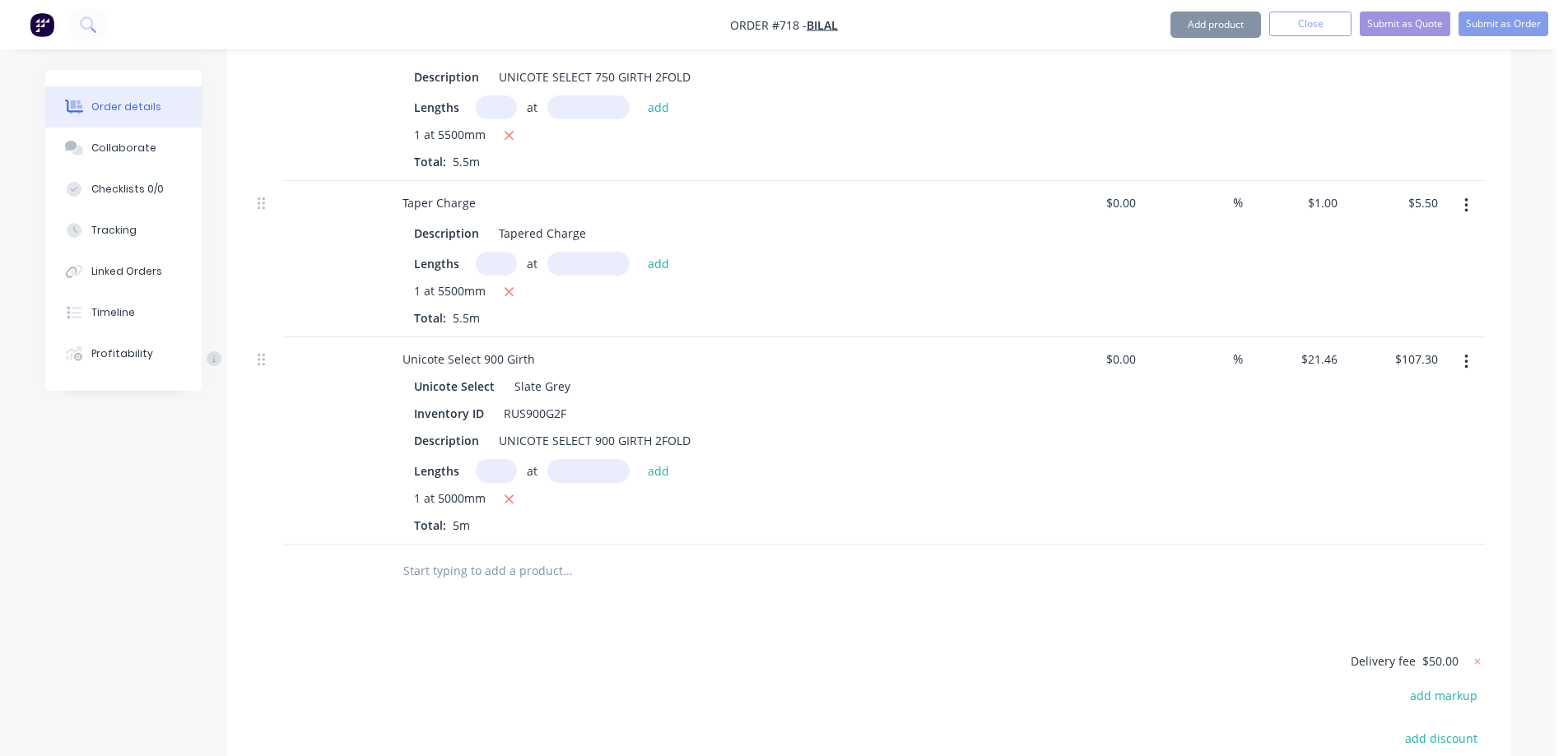
click at [542, 555] on input "text" at bounding box center [567, 571] width 329 height 33
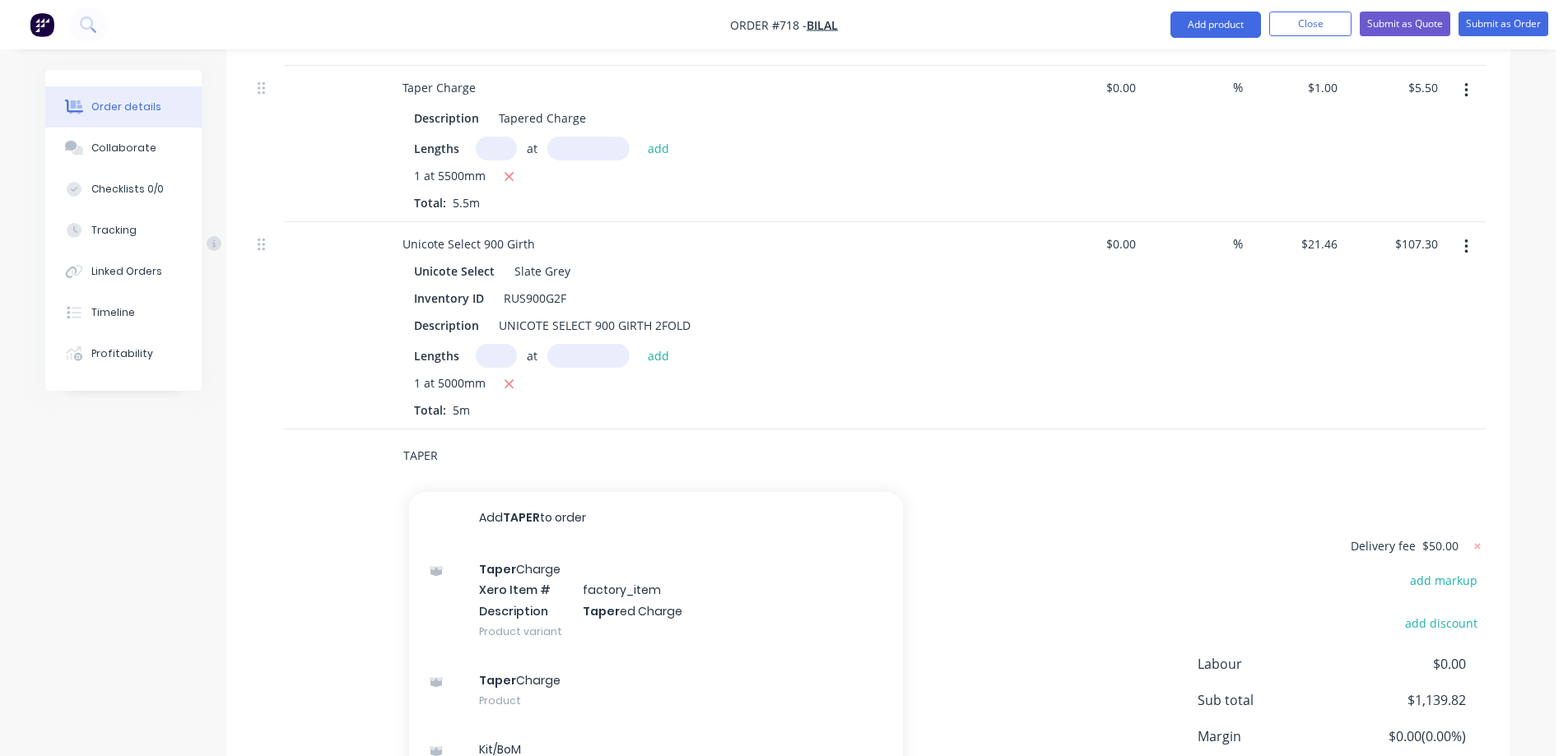
scroll to position [3528, 0]
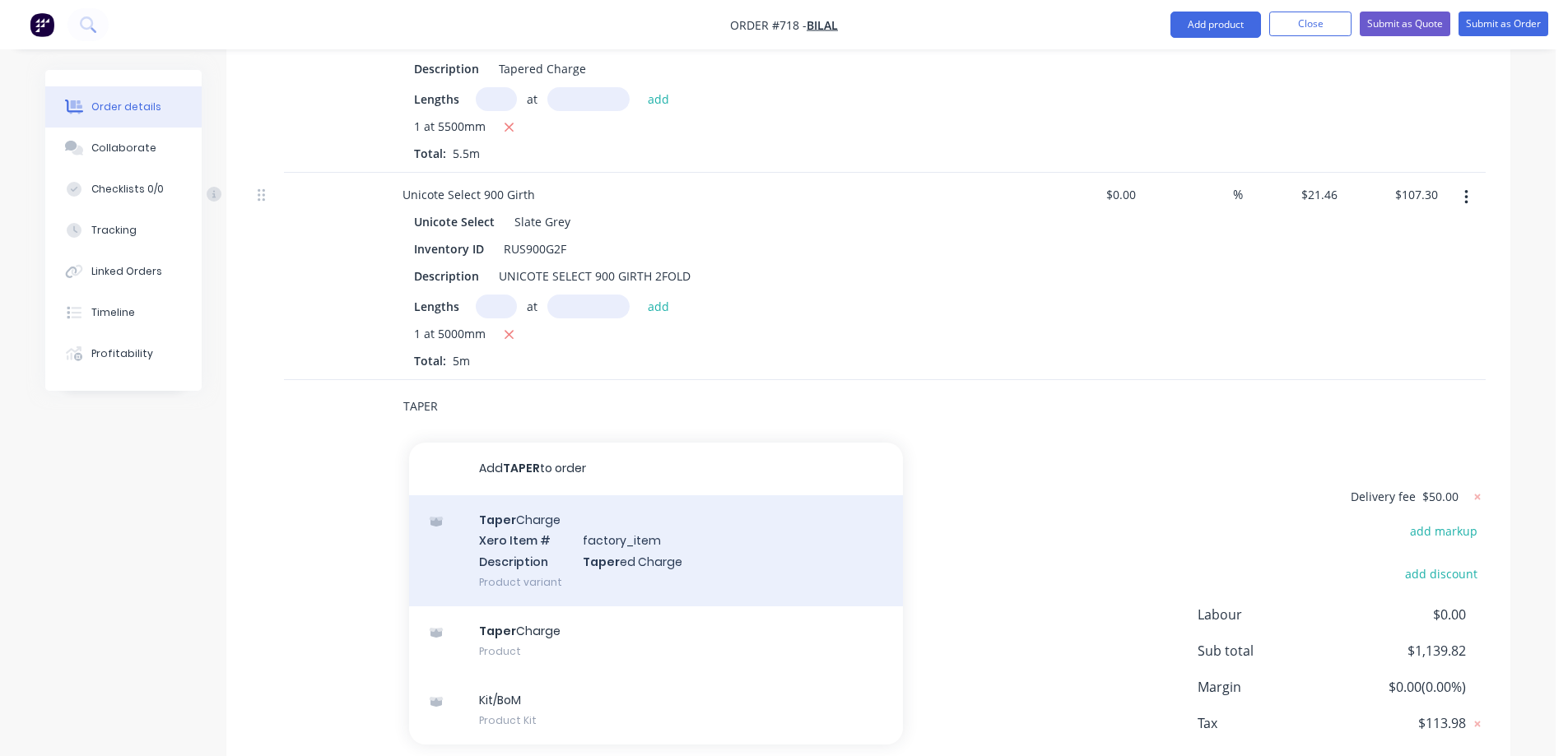
type input "TAPER"
click at [541, 515] on div "Taper Charge Xero Item # factory_item Description Taper ed Charge Product varia…" at bounding box center [656, 551] width 494 height 111
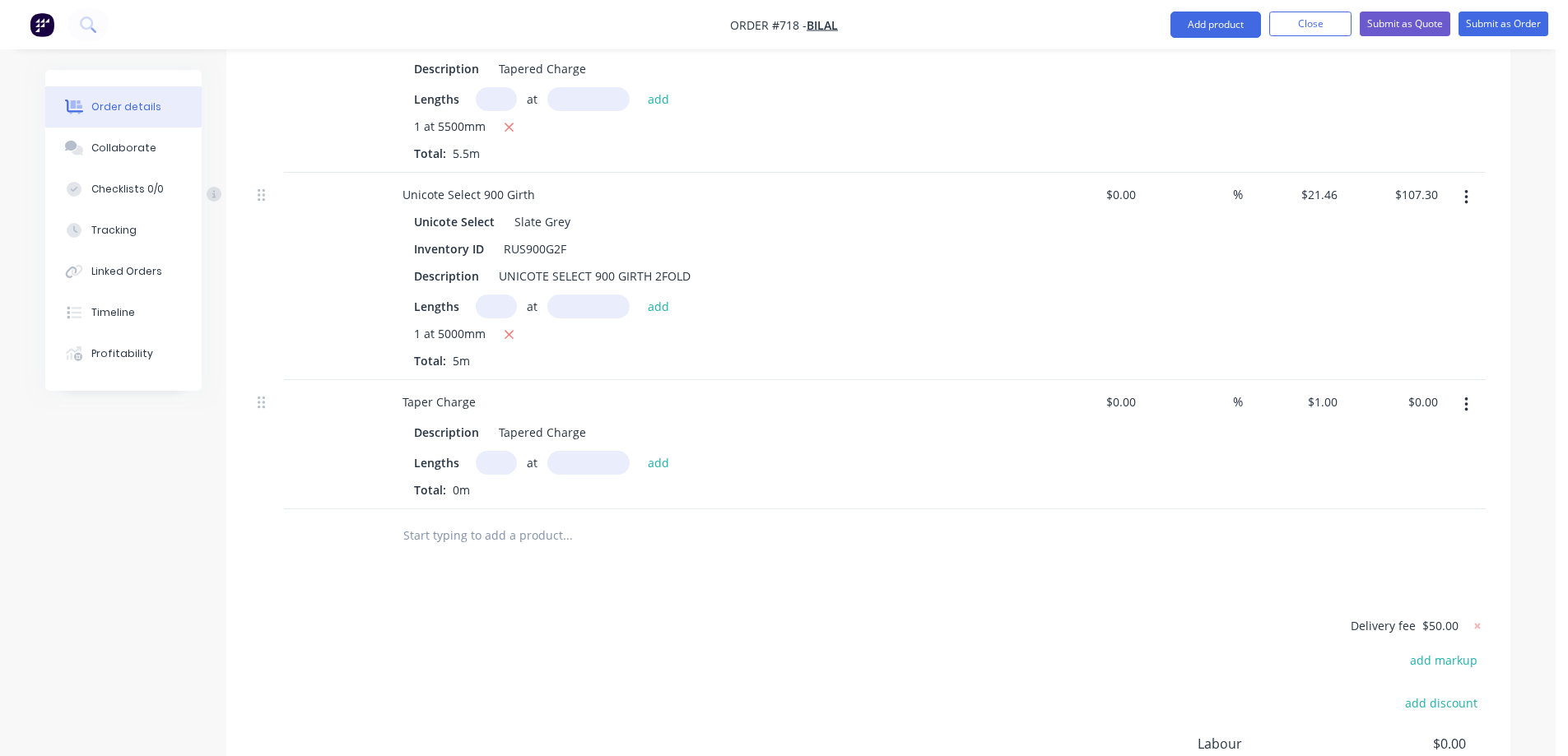
click at [491, 451] on input "text" at bounding box center [496, 462] width 41 height 24
type input "1"
type input "5000mm"
click at [652, 451] on button "add" at bounding box center [659, 462] width 38 height 23
type input "$5.00"
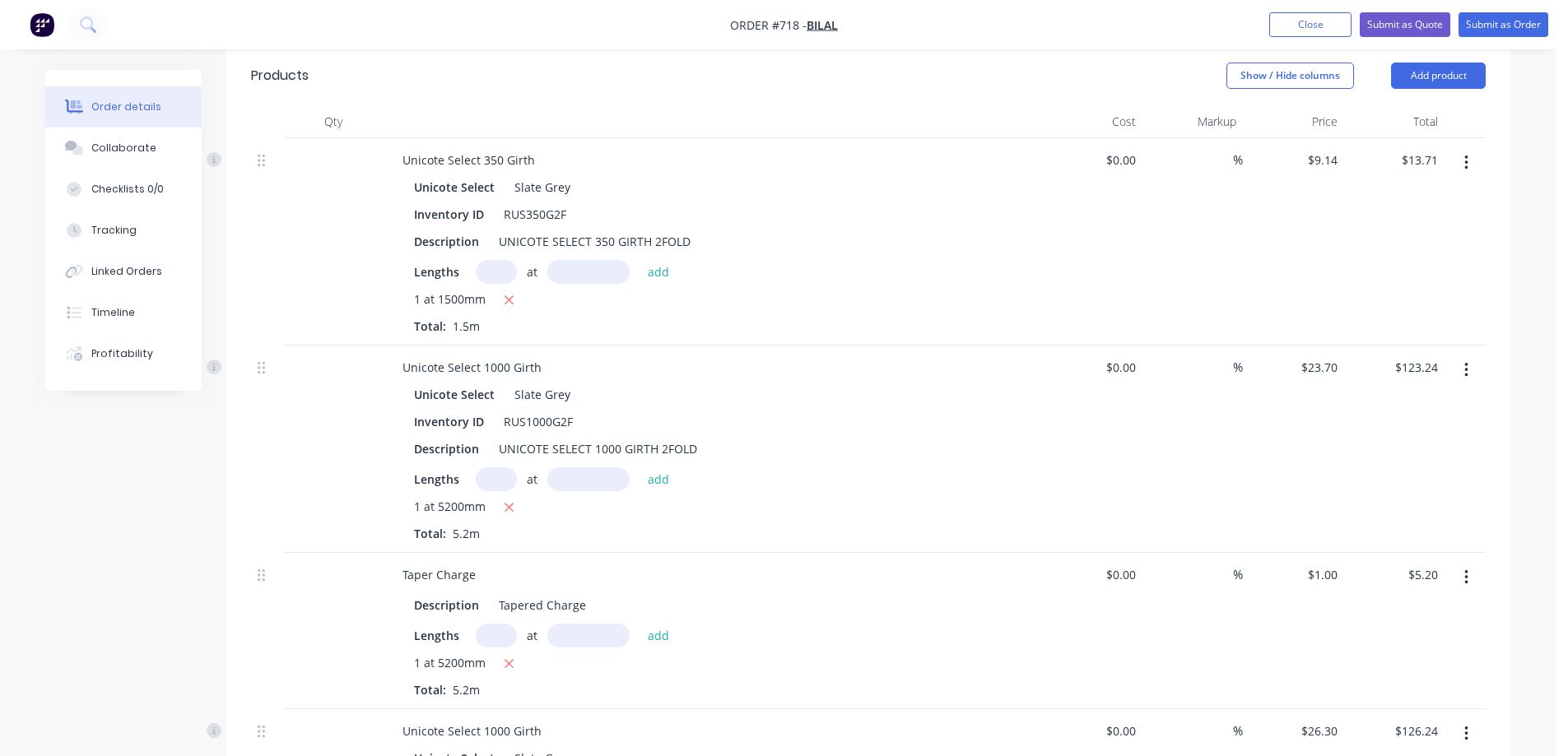
scroll to position [483, 0]
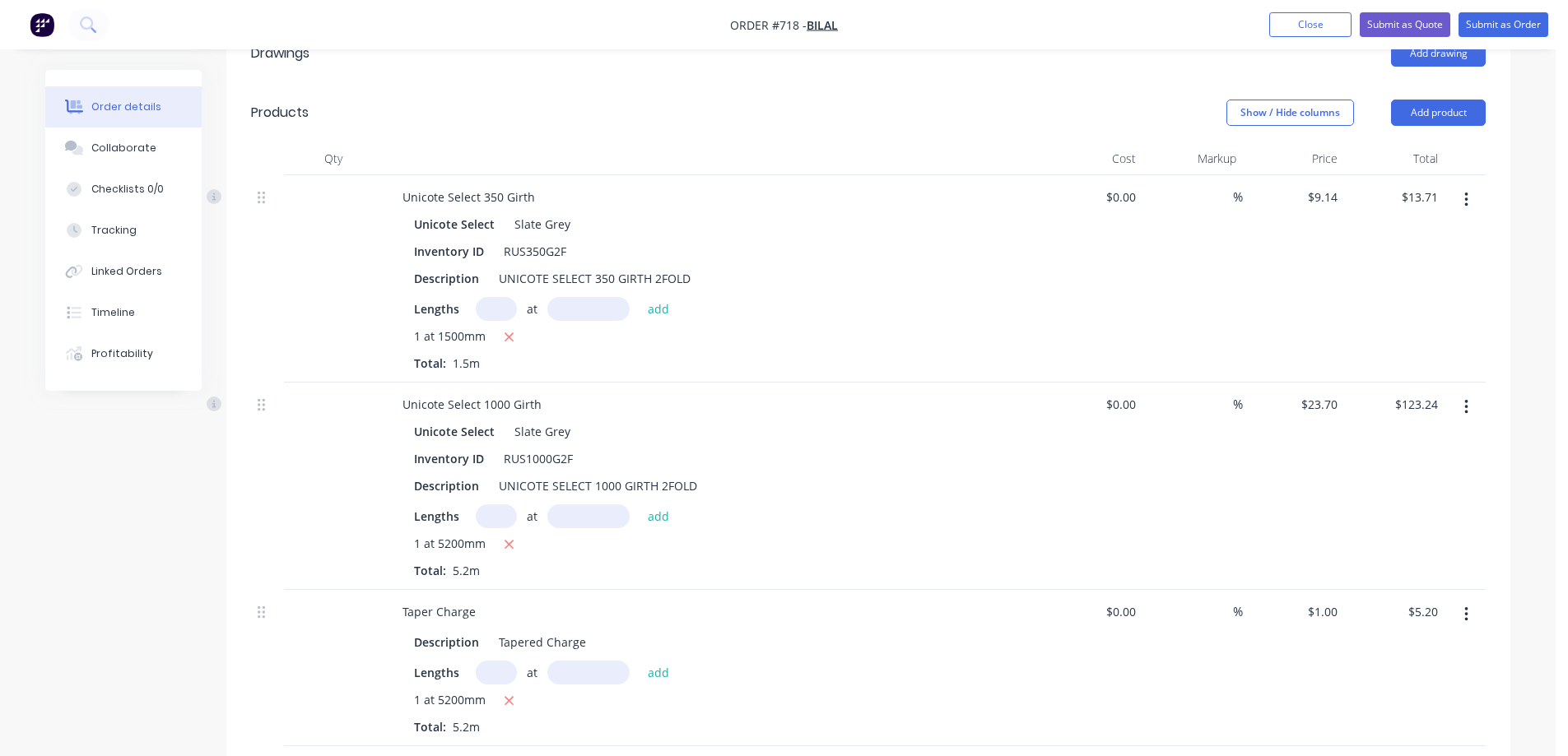
click at [493, 297] on input "text" at bounding box center [496, 308] width 41 height 24
click at [507, 330] on icon "button" at bounding box center [509, 337] width 10 height 15
type input "$0.00"
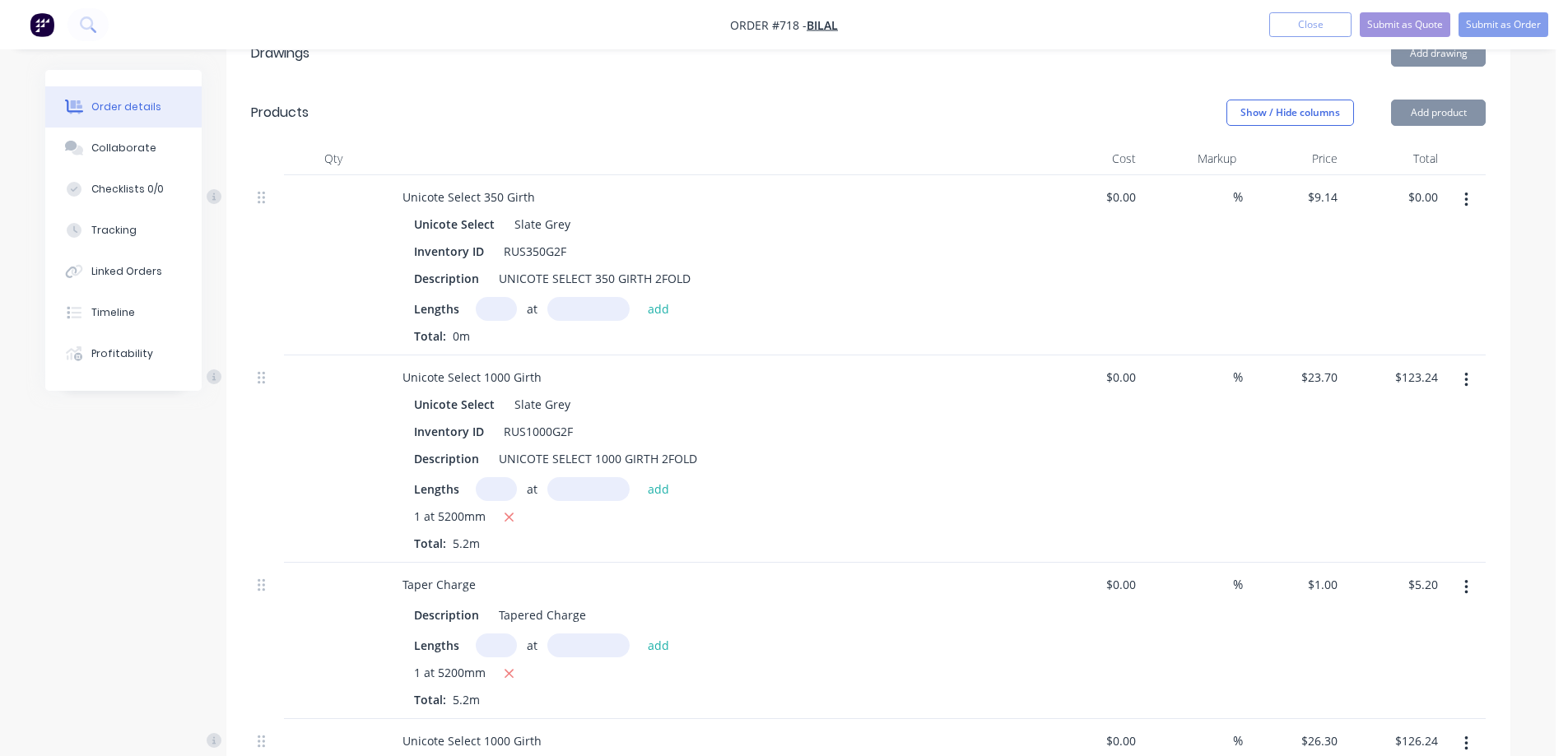
click at [494, 297] on input "text" at bounding box center [496, 308] width 41 height 24
type input "1"
type input "1000mm"
click at [664, 297] on button "add" at bounding box center [659, 308] width 38 height 23
type input "$9.14"
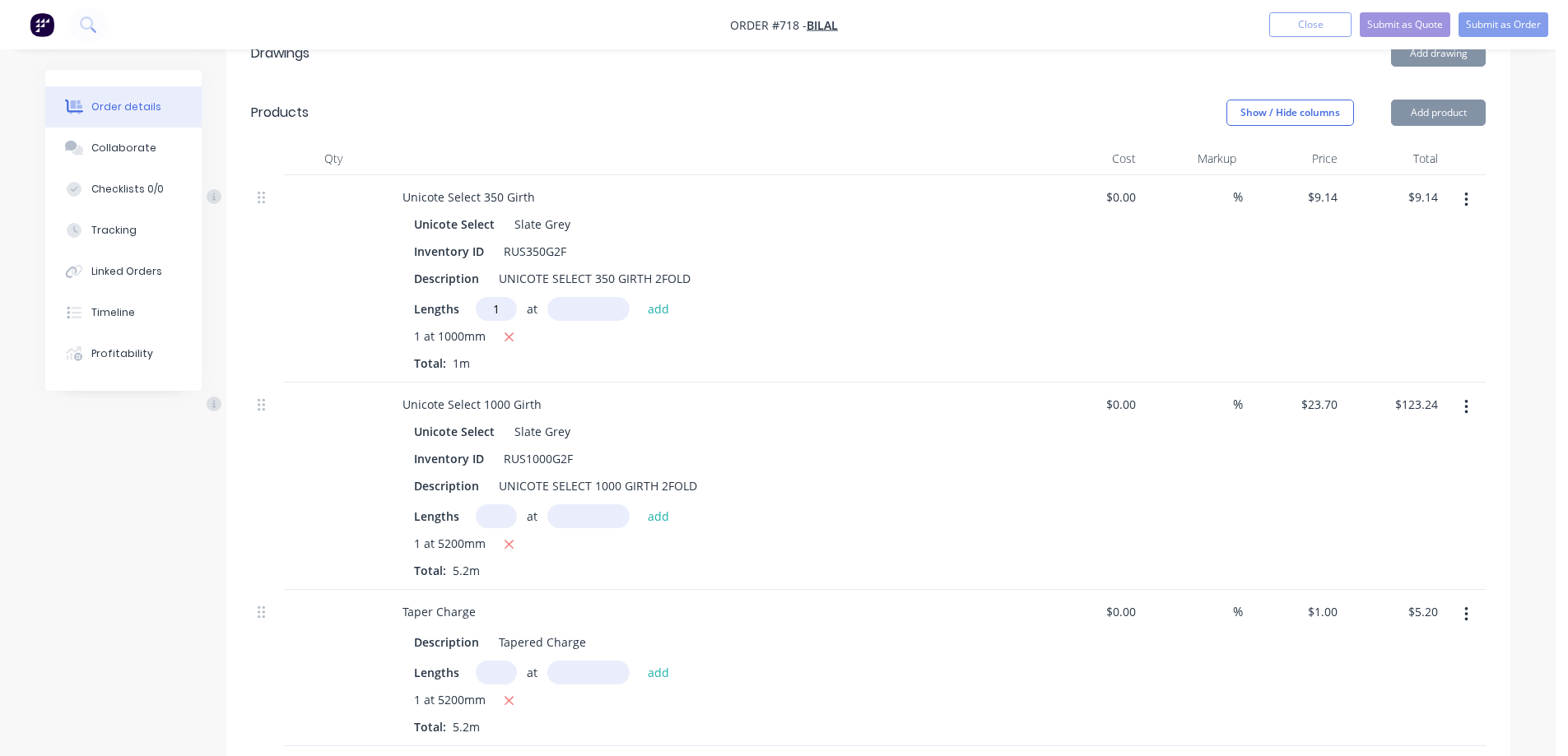
type input "1"
type input "1500mm"
click at [653, 297] on button "add" at bounding box center [659, 308] width 38 height 23
type input "$22.85"
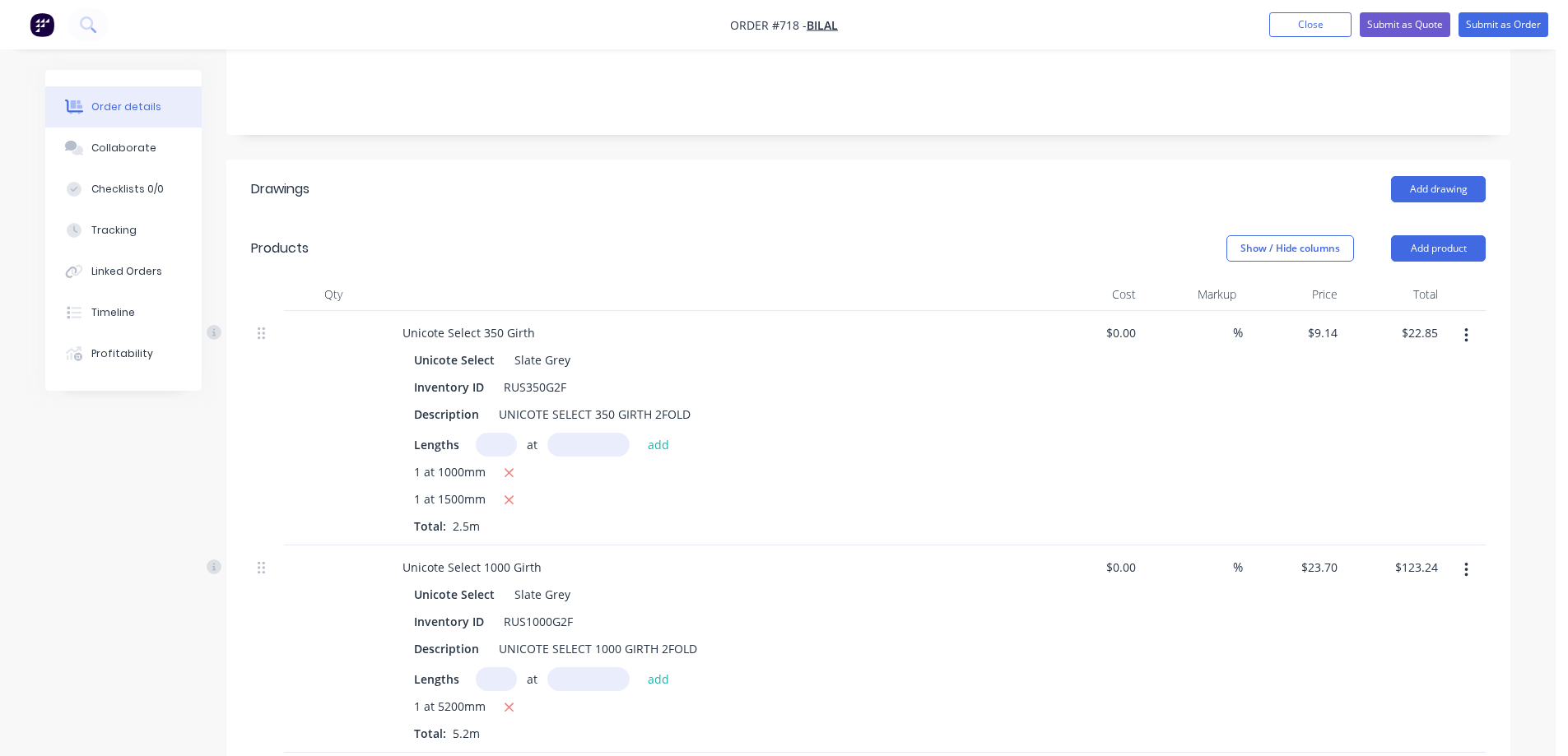
scroll to position [319, 0]
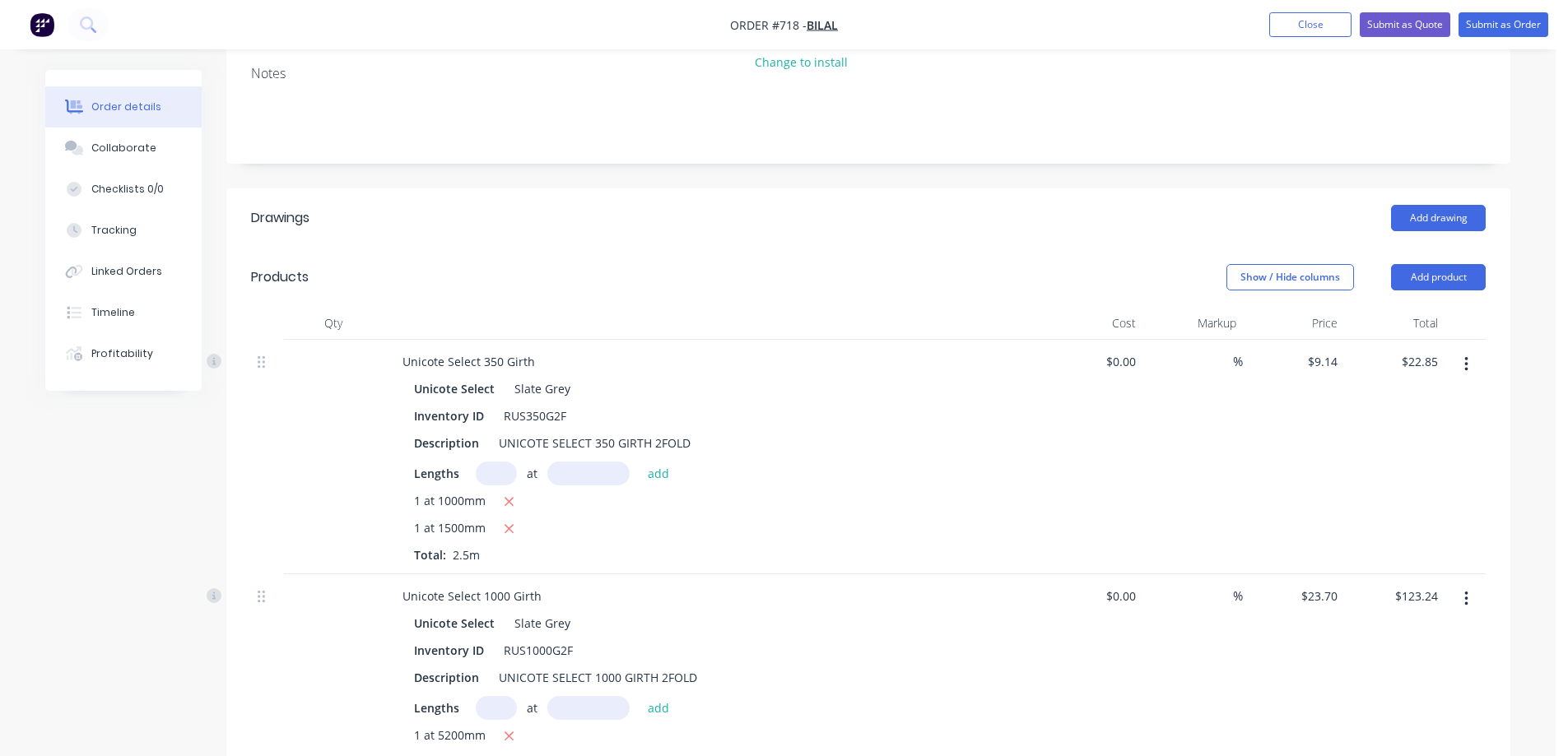
click at [794, 377] on div "Unicote Select Slate Grey" at bounding box center [712, 388] width 596 height 24
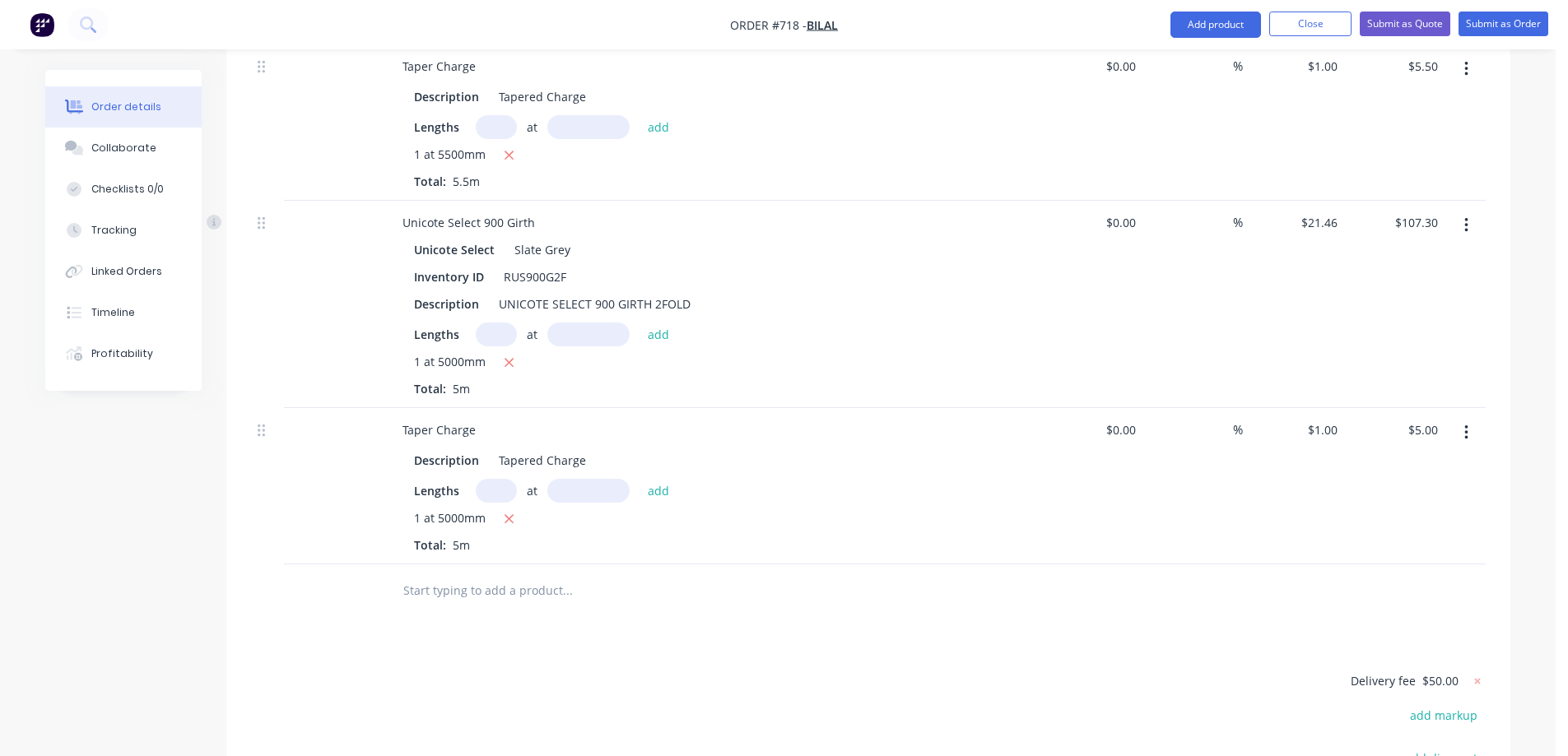
scroll to position [3528, 0]
click at [470, 574] on input "text" at bounding box center [567, 591] width 329 height 33
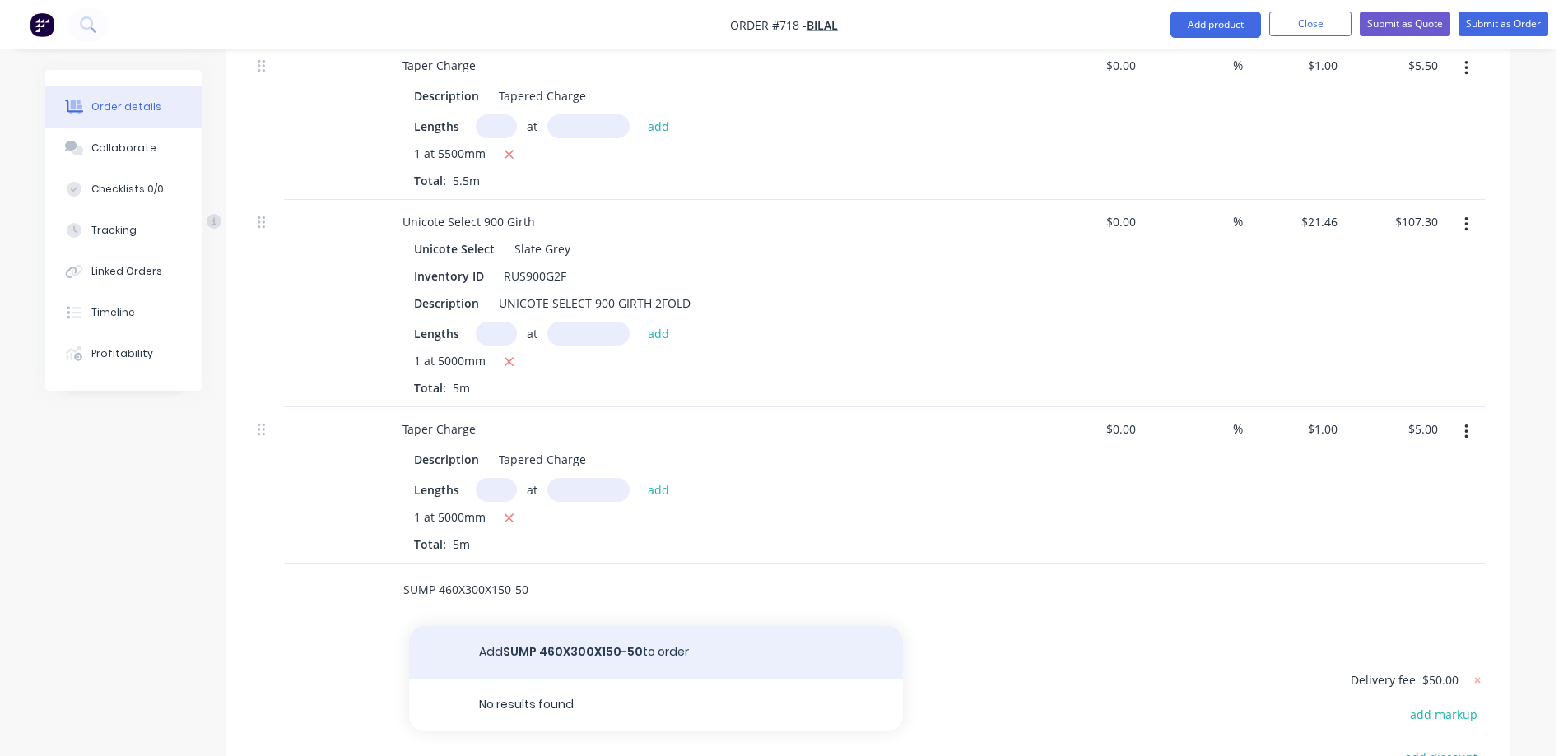
type input "SUMP 460X300X150-50"
click at [555, 626] on button "Add SUMP 460X300X150-50 to order" at bounding box center [656, 652] width 494 height 52
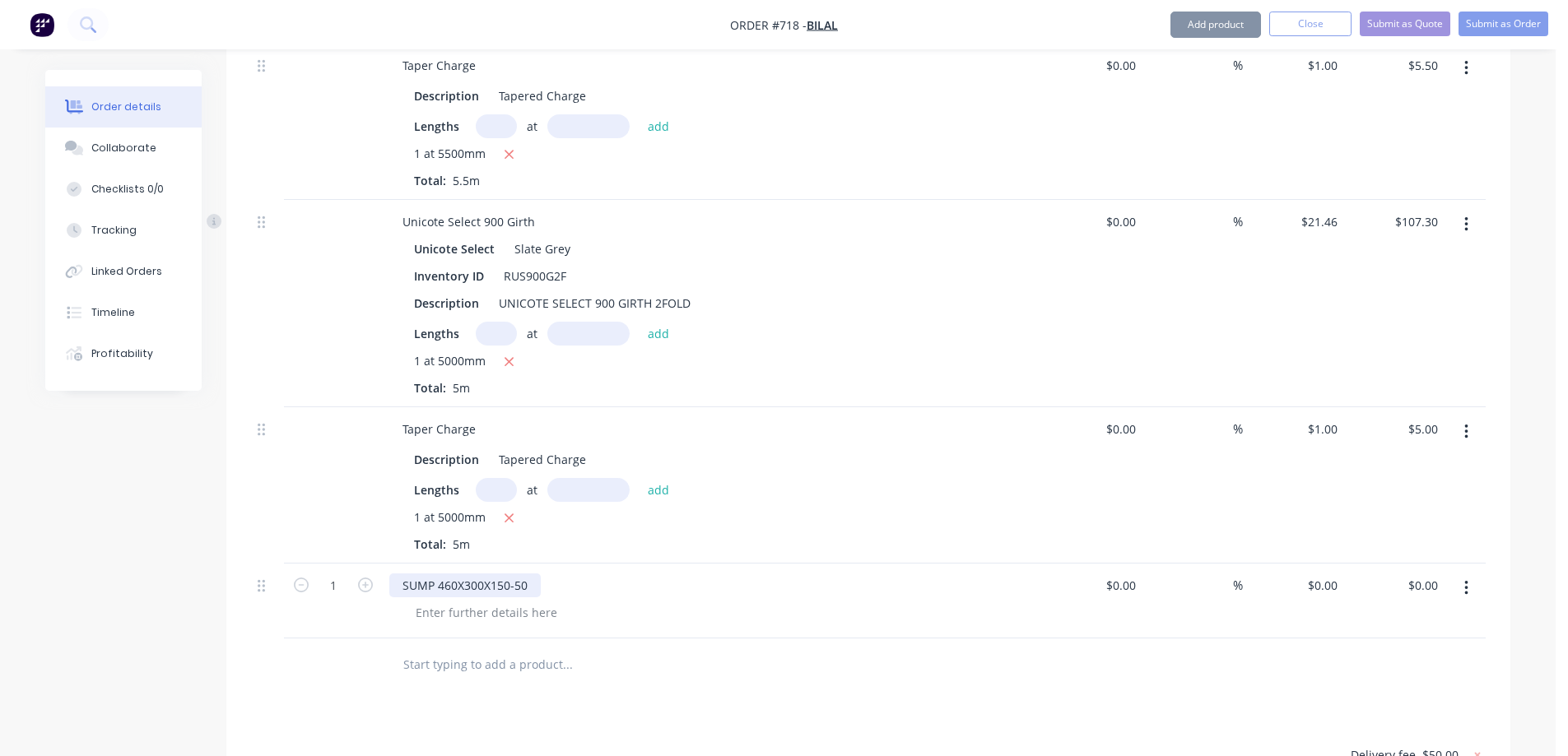
click at [531, 574] on div "SUMP 460X300X150-50" at bounding box center [465, 585] width 152 height 24
drag, startPoint x: 514, startPoint y: 201, endPoint x: 571, endPoint y: 202, distance: 57.0
click at [571, 237] on div "Unicote Select Slate Grey" at bounding box center [712, 248] width 596 height 24
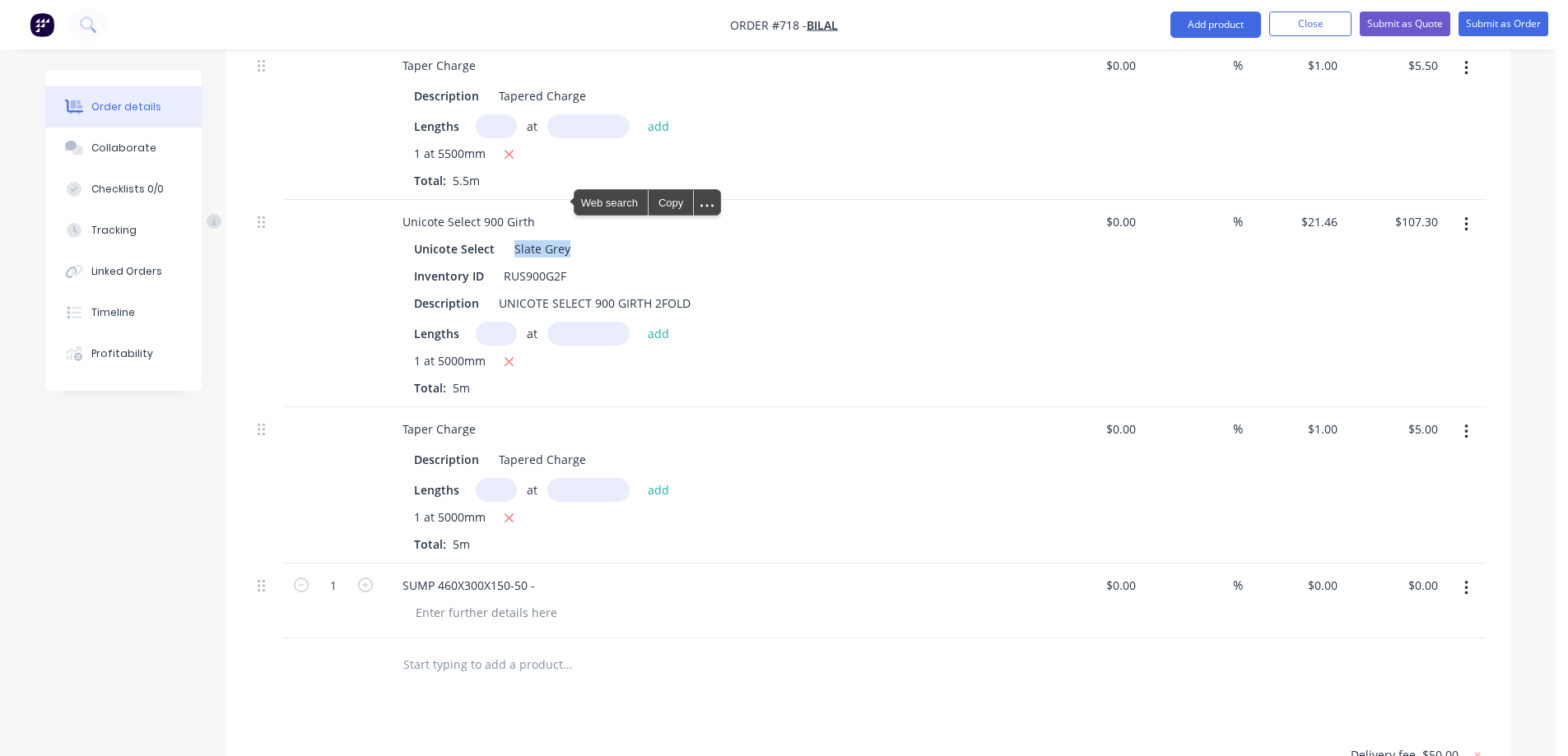
copy div "Slate Grey"
click at [541, 574] on div "SUMP 460X300X150-50 -" at bounding box center [469, 585] width 159 height 24
click at [620, 639] on div at bounding box center [679, 665] width 592 height 53
click at [1315, 564] on div "0 0" at bounding box center [1294, 601] width 101 height 75
type input "$70.00"
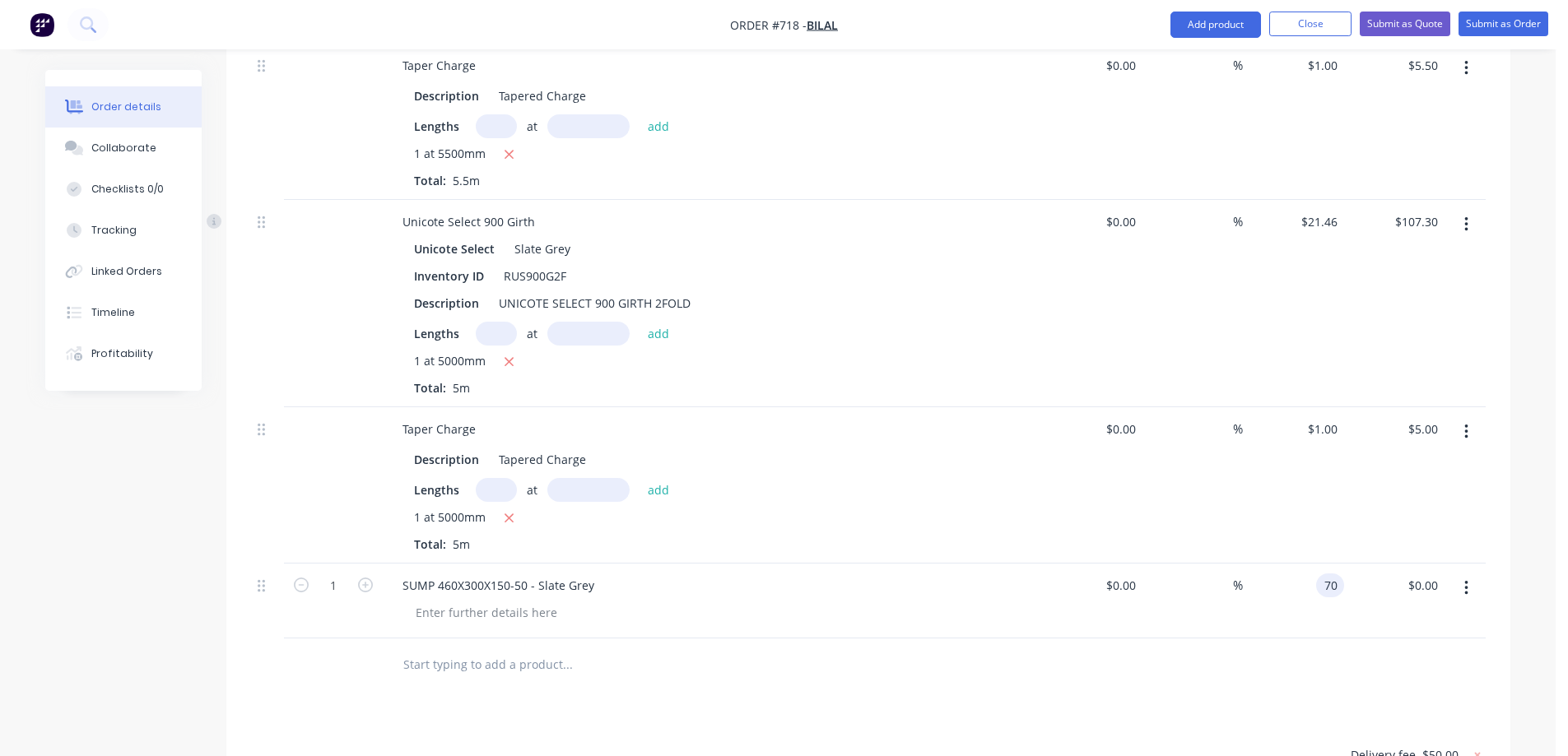
type input "$70.00"
click at [1233, 638] on div at bounding box center [868, 665] width 1234 height 53
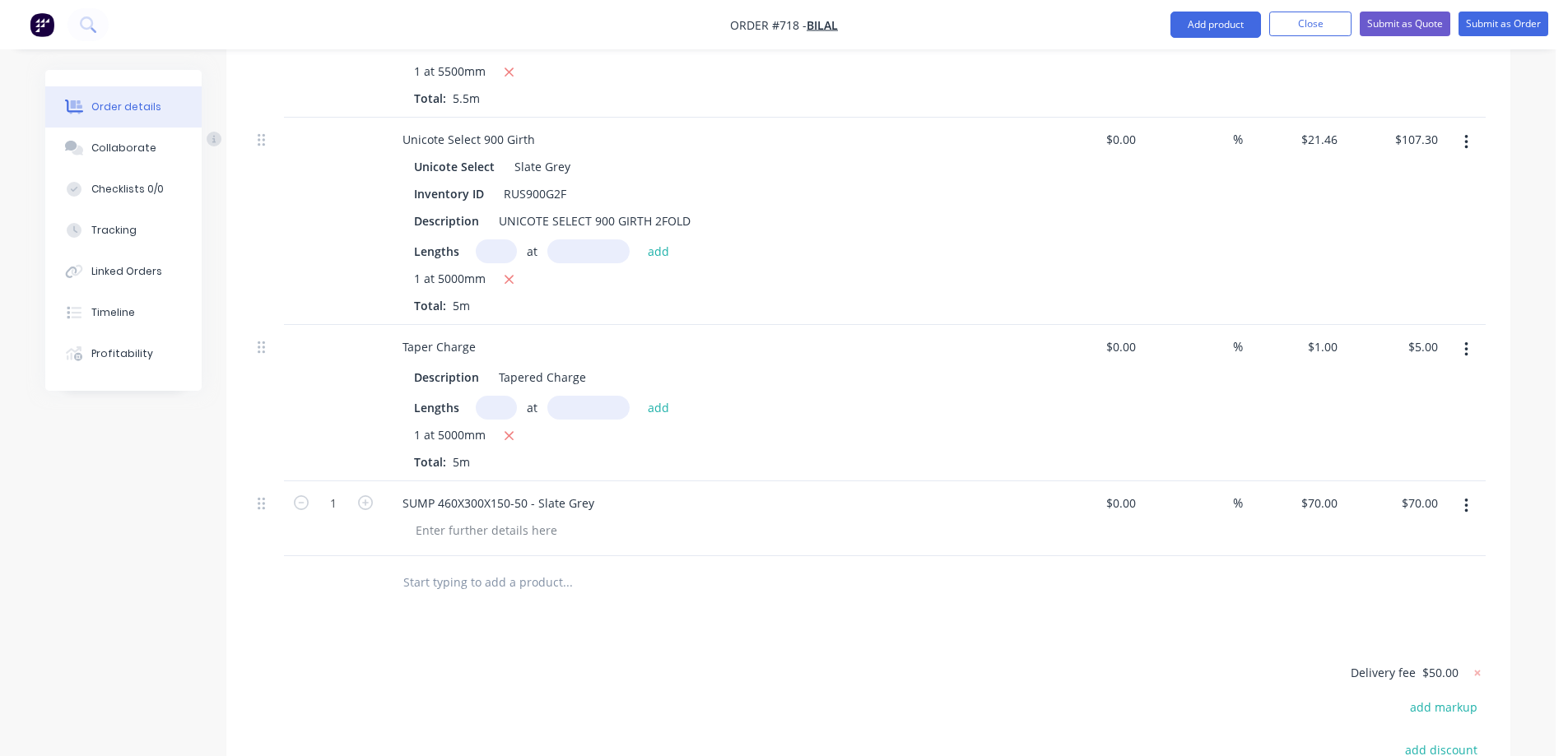
click at [496, 566] on input "text" at bounding box center [567, 583] width 329 height 33
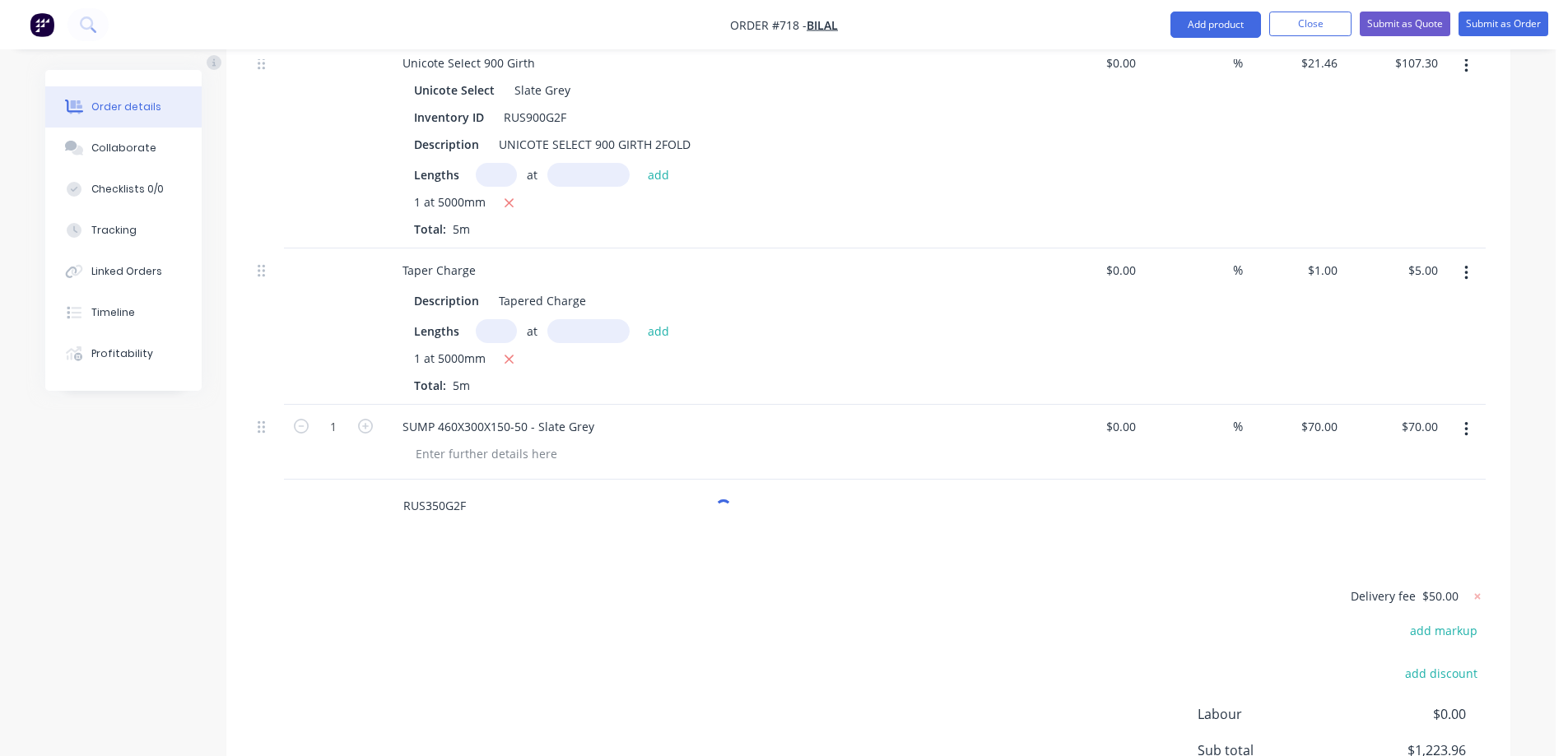
scroll to position [3830, 0]
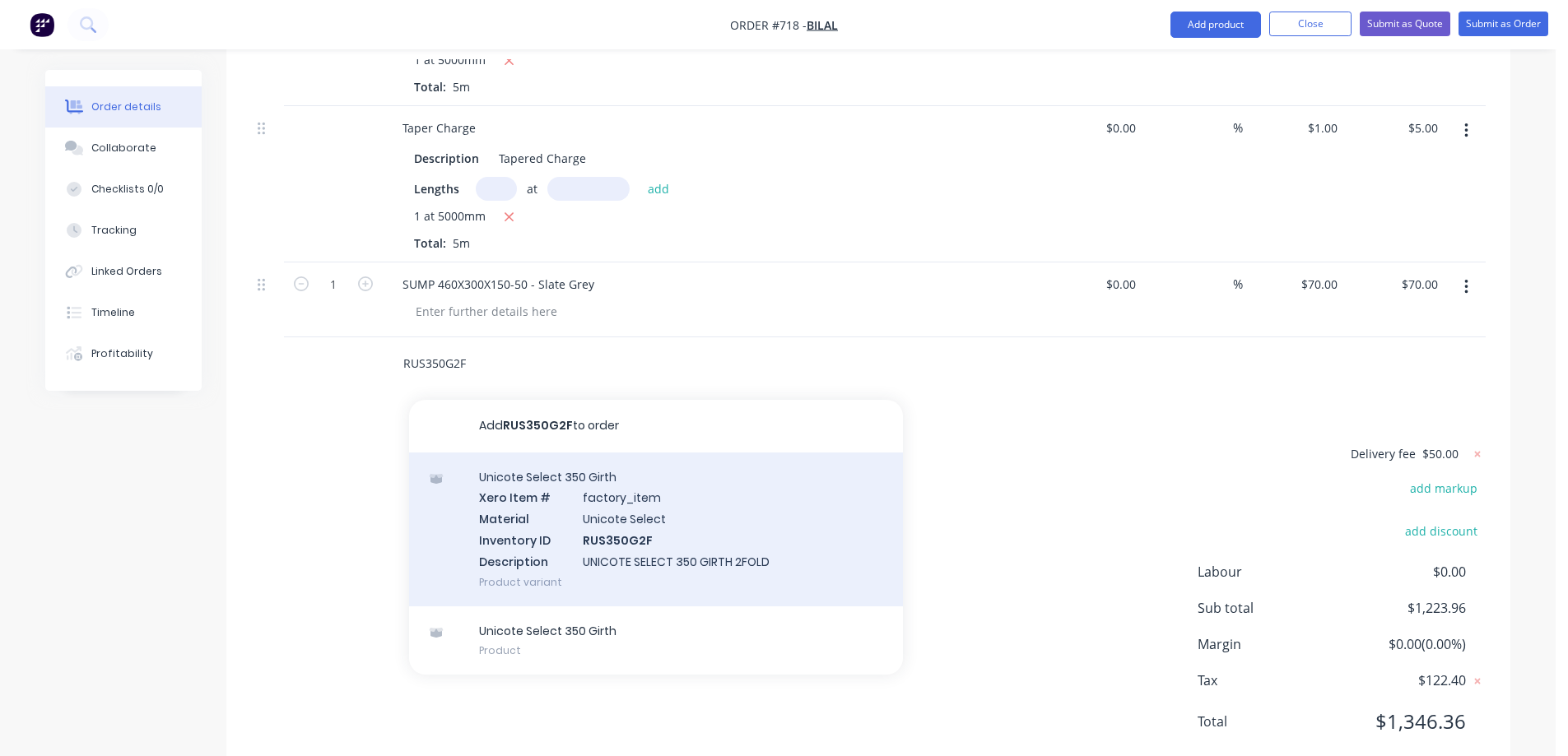
type input "RUS350G2F"
click at [546, 478] on div "Unicote Select 350 Girth Xero Item # factory_item Material Unicote Select Inven…" at bounding box center [656, 530] width 494 height 154
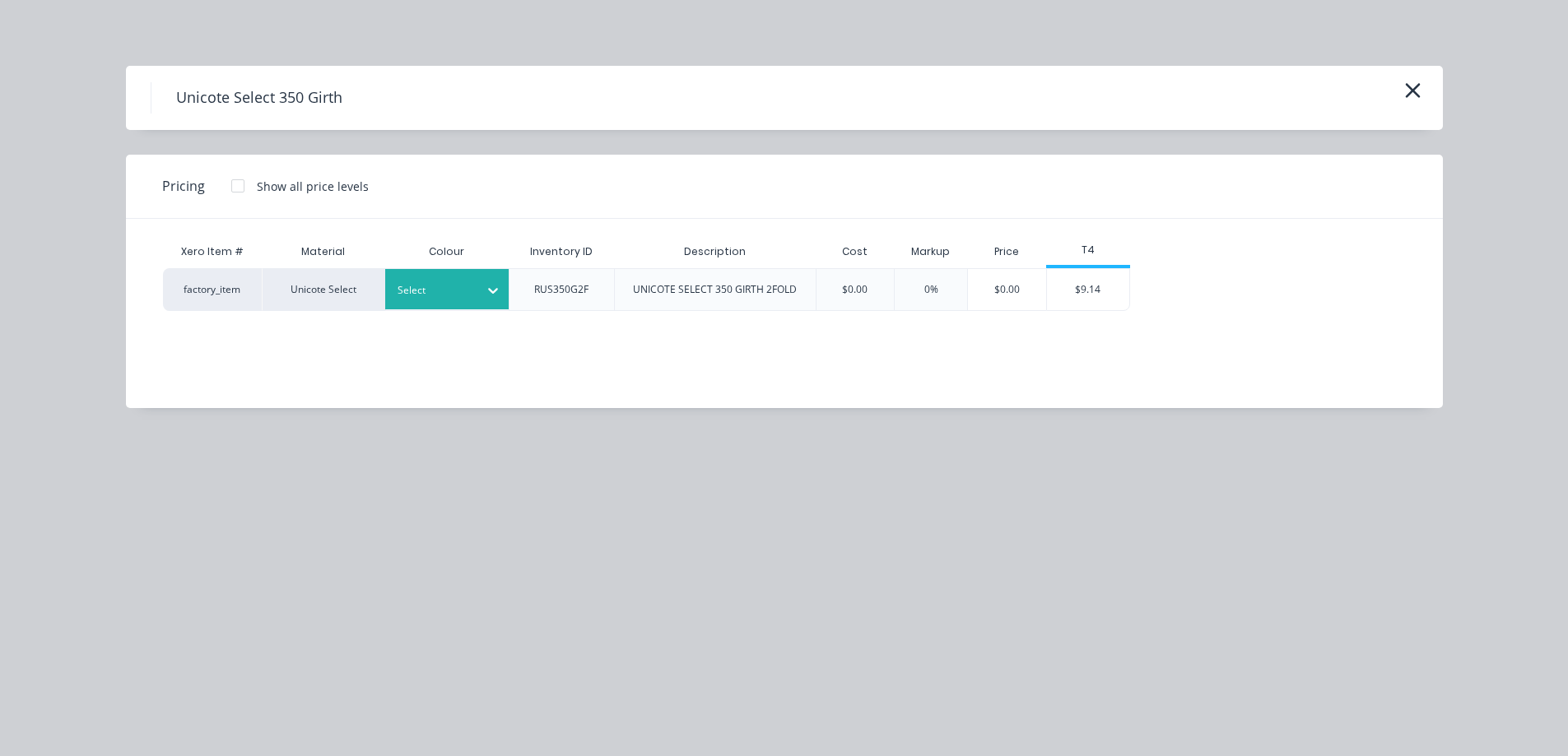
click at [472, 278] on div "Select" at bounding box center [447, 289] width 124 height 40
click at [1098, 288] on div "$9.14" at bounding box center [1088, 289] width 82 height 41
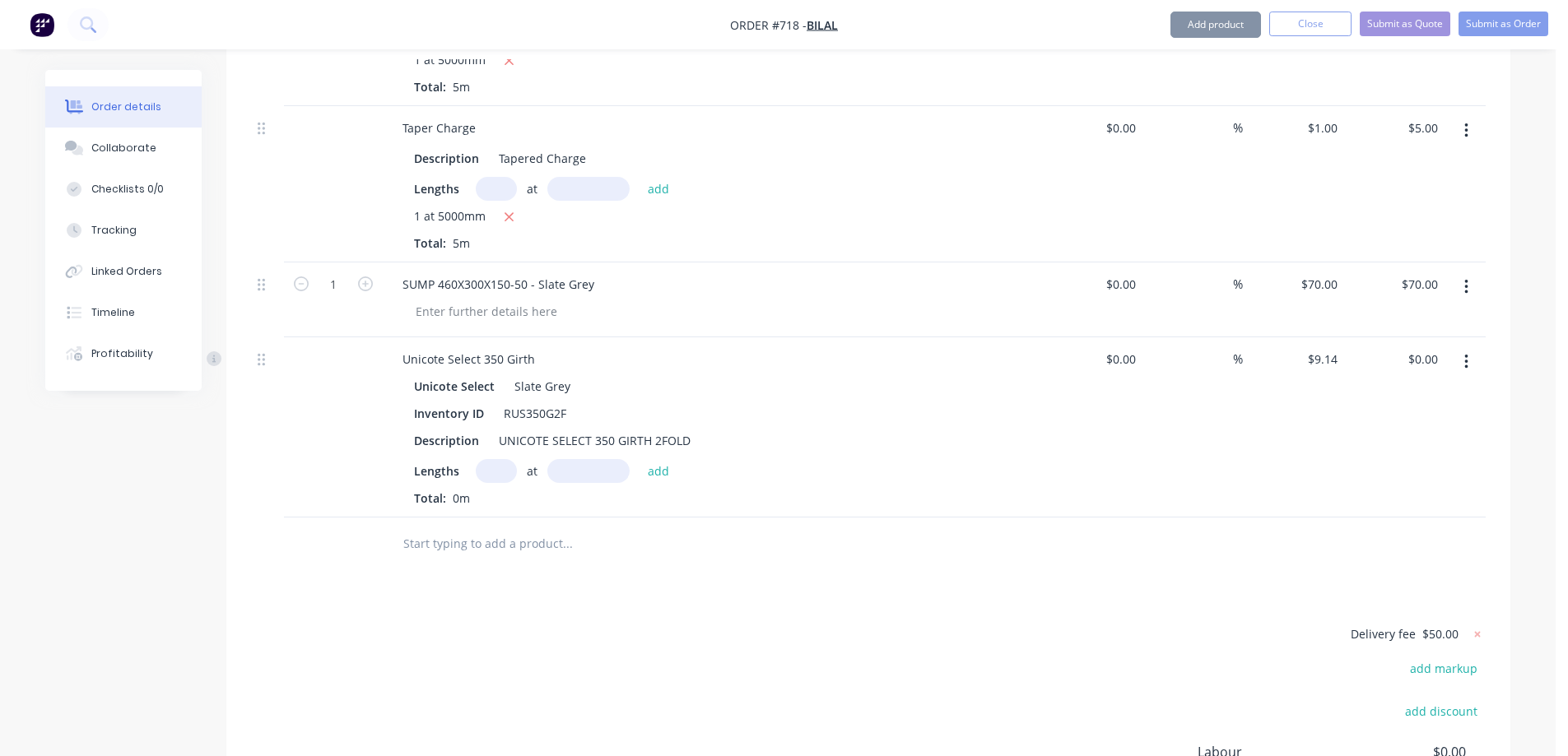
click at [490, 459] on input "text" at bounding box center [496, 470] width 41 height 24
type input "1"
type input "2000mm"
click at [645, 459] on button "add" at bounding box center [659, 470] width 38 height 23
type input "$18.28"
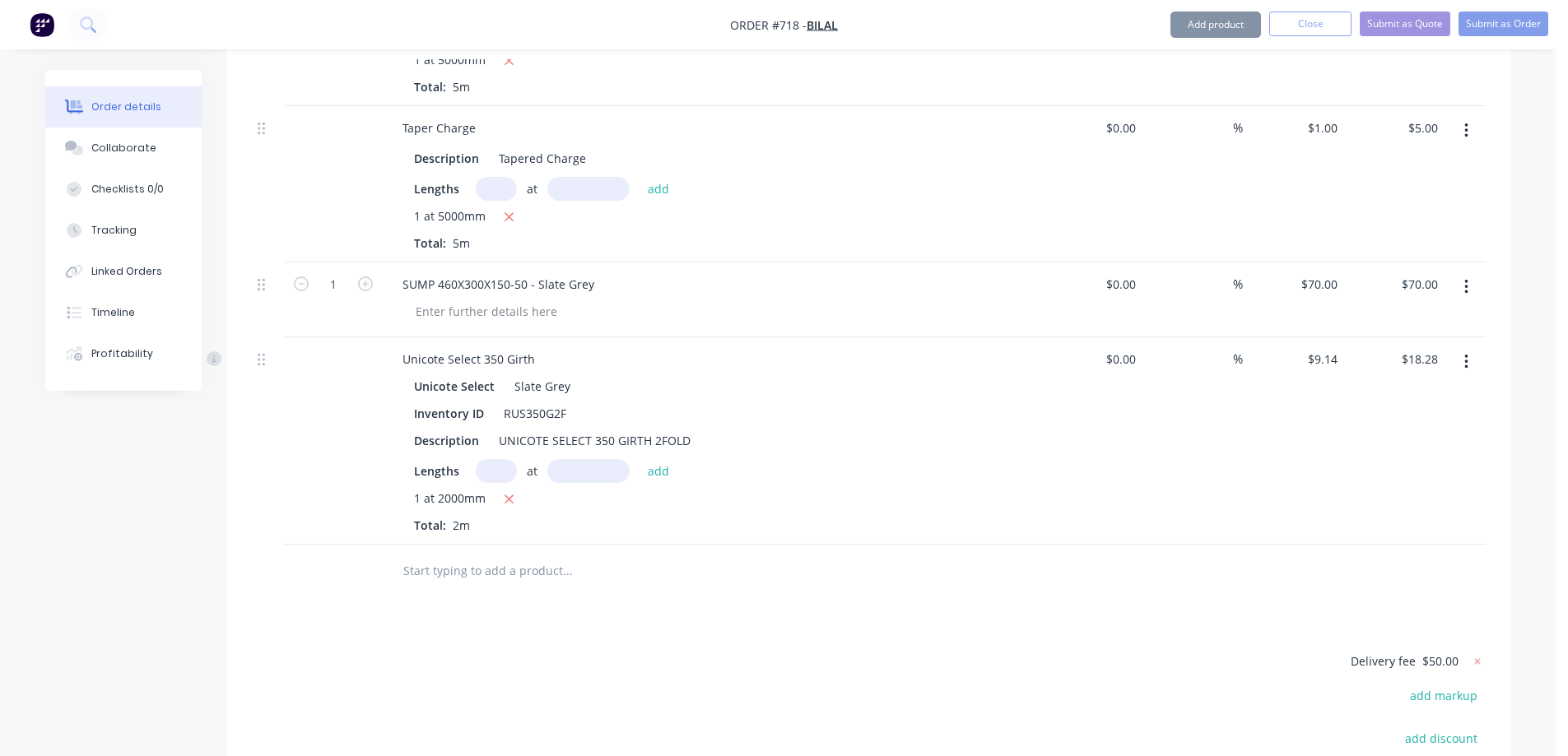
click at [493, 555] on input "text" at bounding box center [567, 571] width 329 height 33
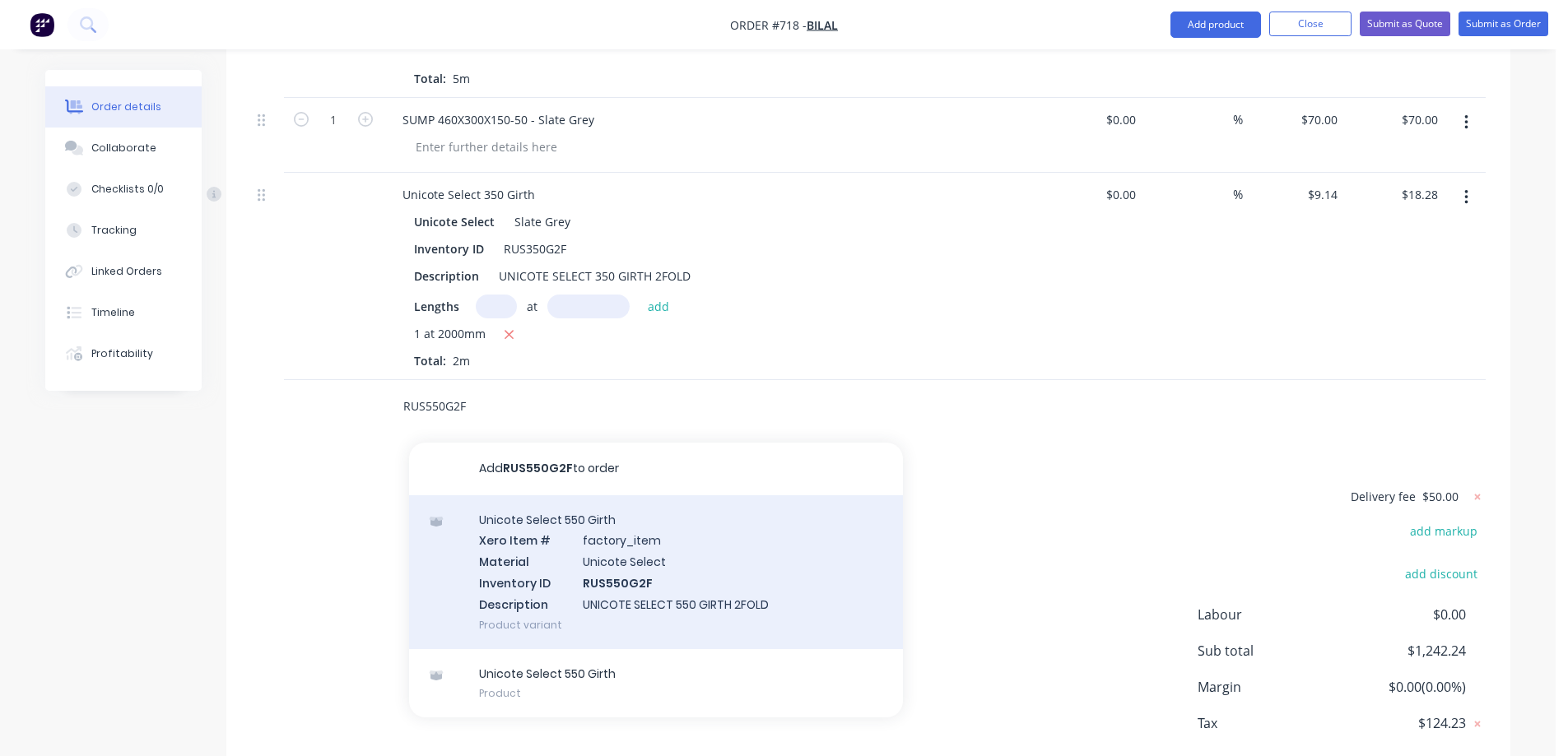
type input "RUS550G2F"
click at [545, 496] on div "Unicote Select 550 Girth Xero Item # factory_item Material Unicote Select Inven…" at bounding box center [656, 572] width 494 height 154
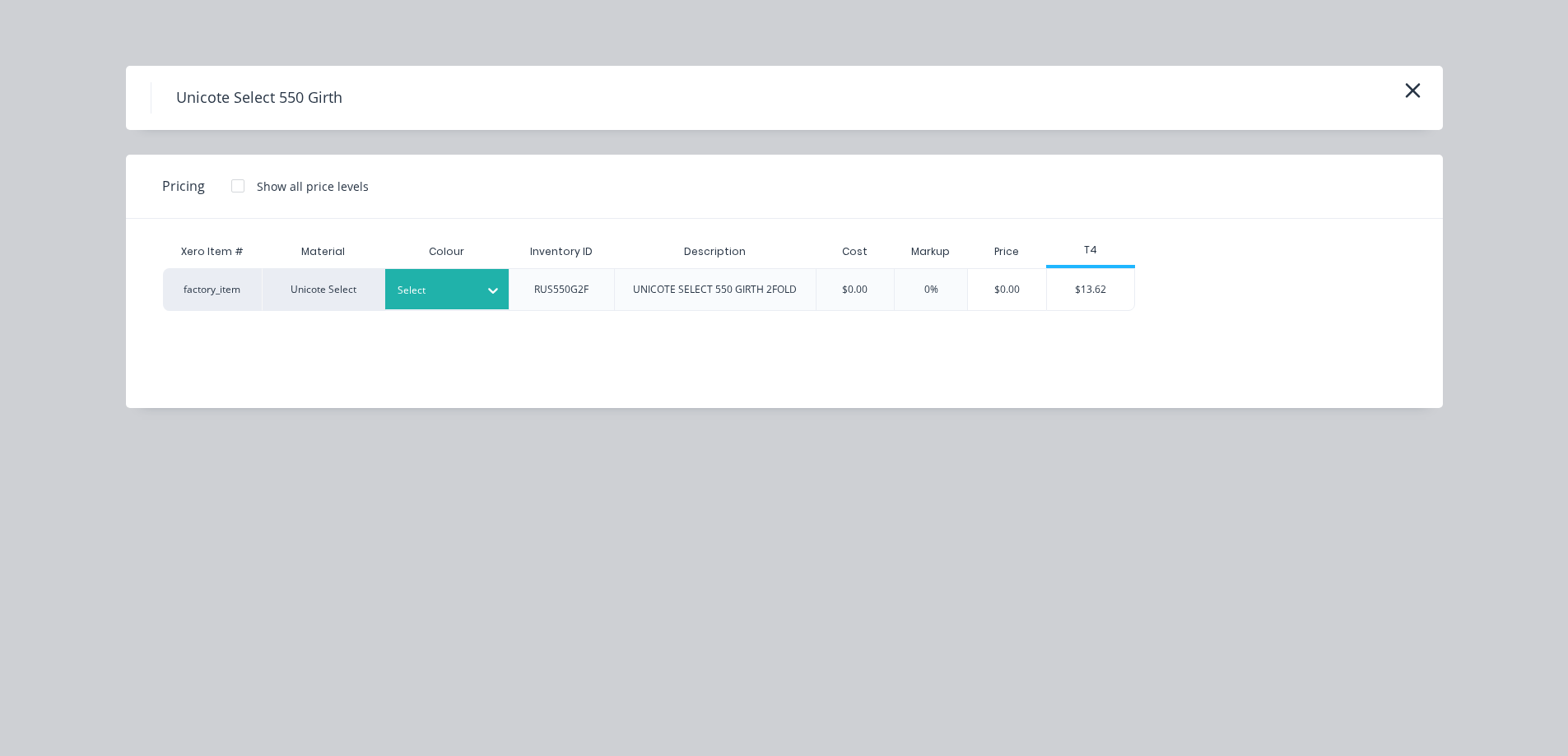
click at [476, 290] on div "Select" at bounding box center [432, 290] width 92 height 22
click at [1097, 290] on div "$13.62" at bounding box center [1091, 289] width 88 height 41
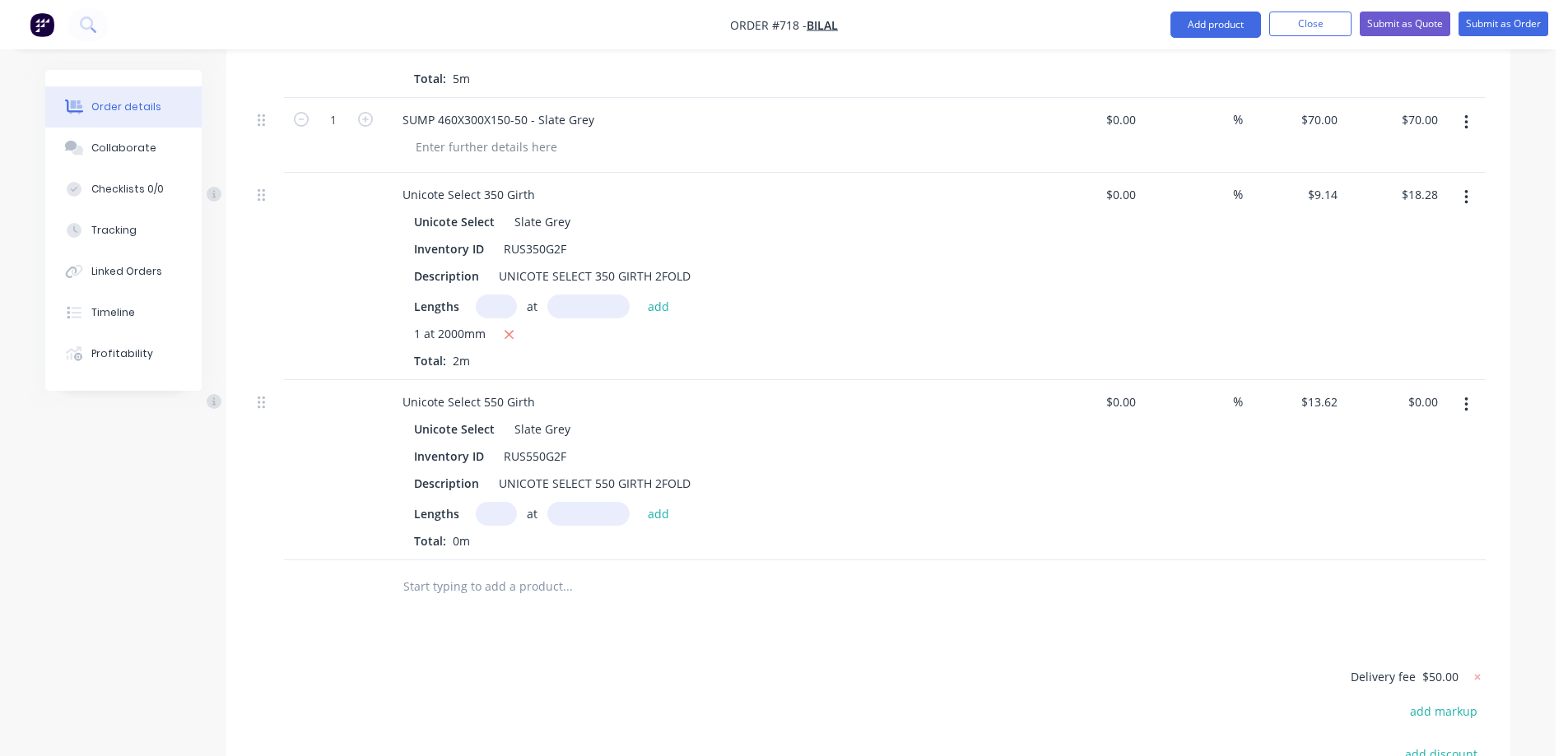
click at [486, 502] on input "text" at bounding box center [496, 513] width 41 height 24
type input "1"
type input "1000mm"
click at [658, 502] on button "add" at bounding box center [659, 513] width 38 height 23
type input "$13.62"
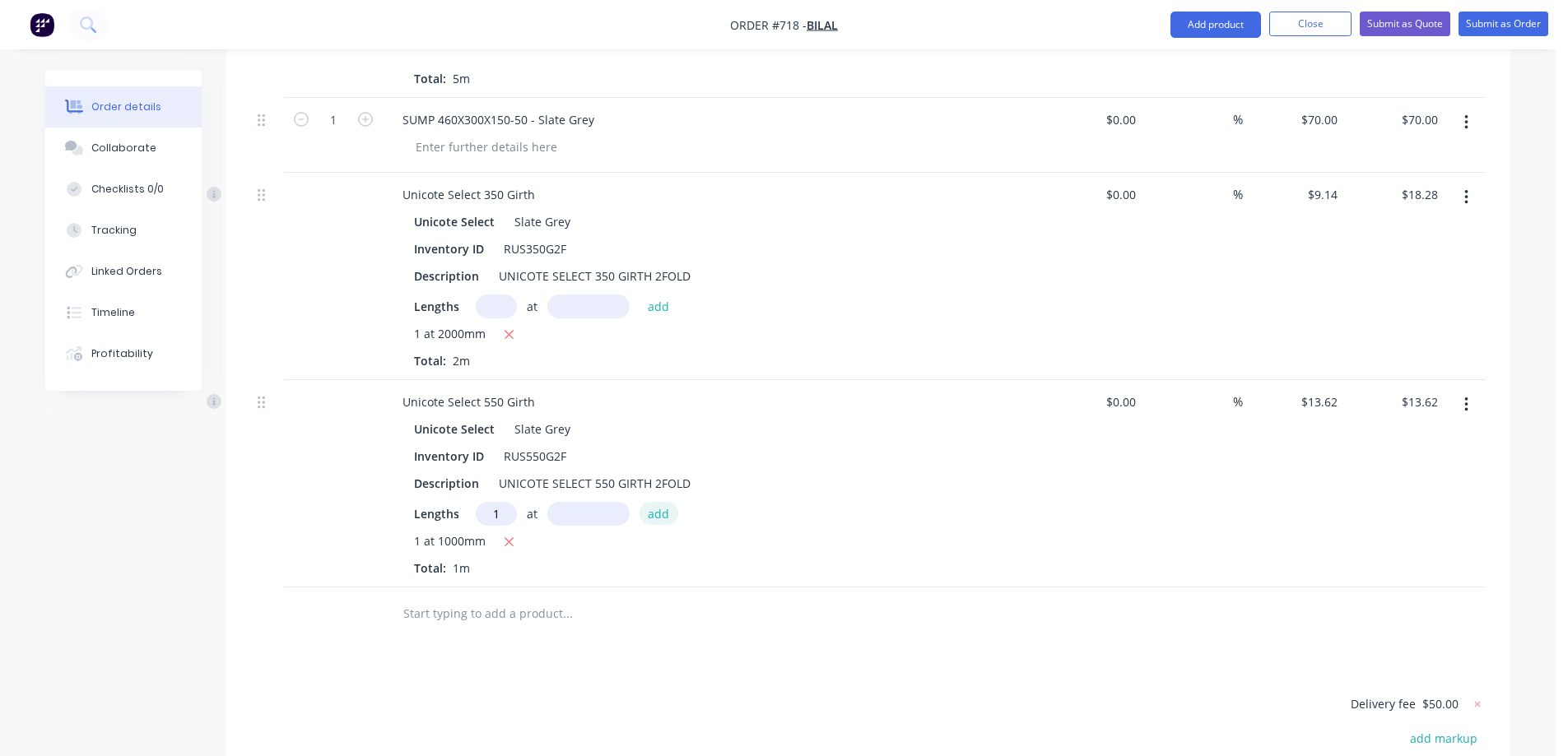
type input "1"
type input "1000mm"
click at [658, 502] on button "add" at bounding box center [659, 513] width 38 height 23
type input "$27.24"
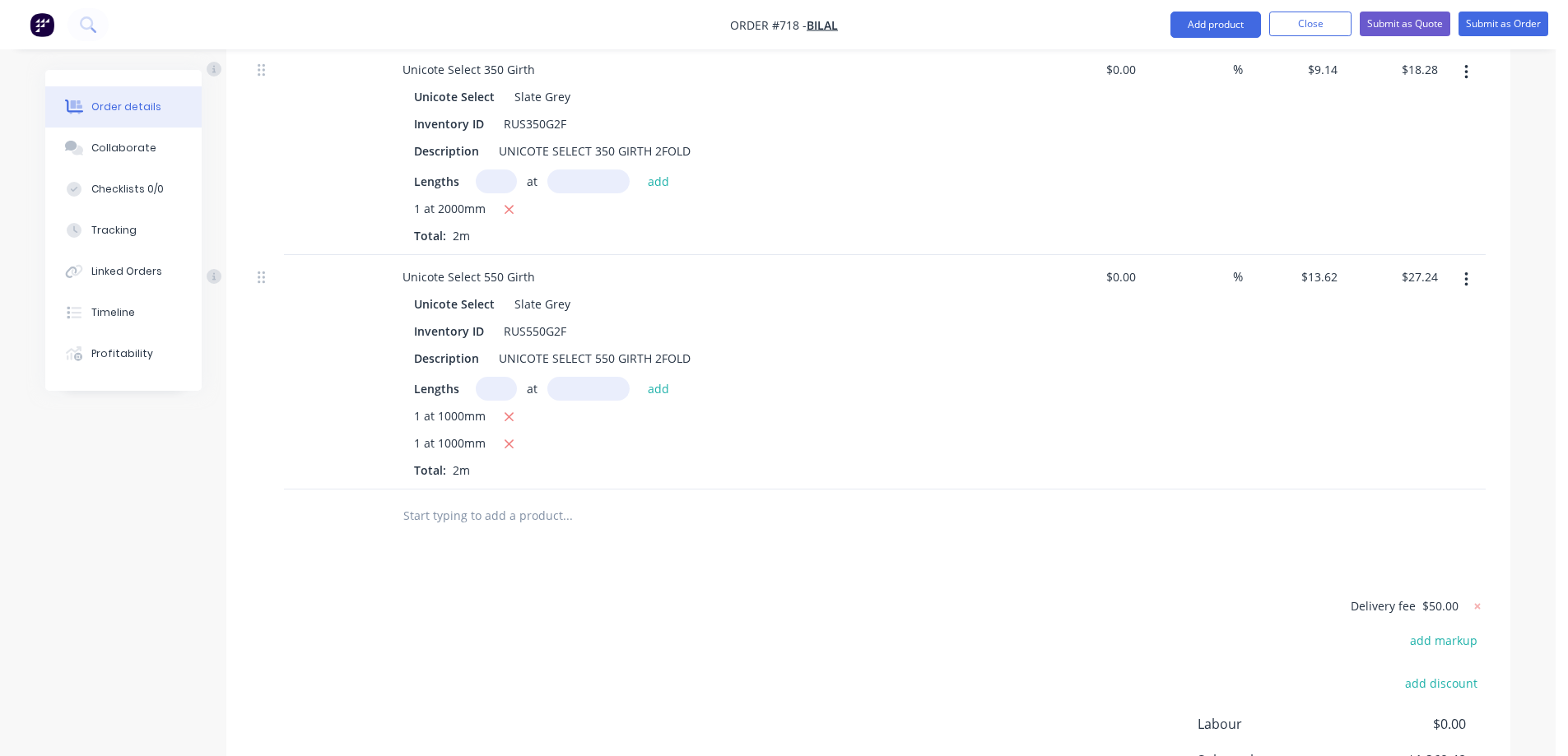
scroll to position [4271, 0]
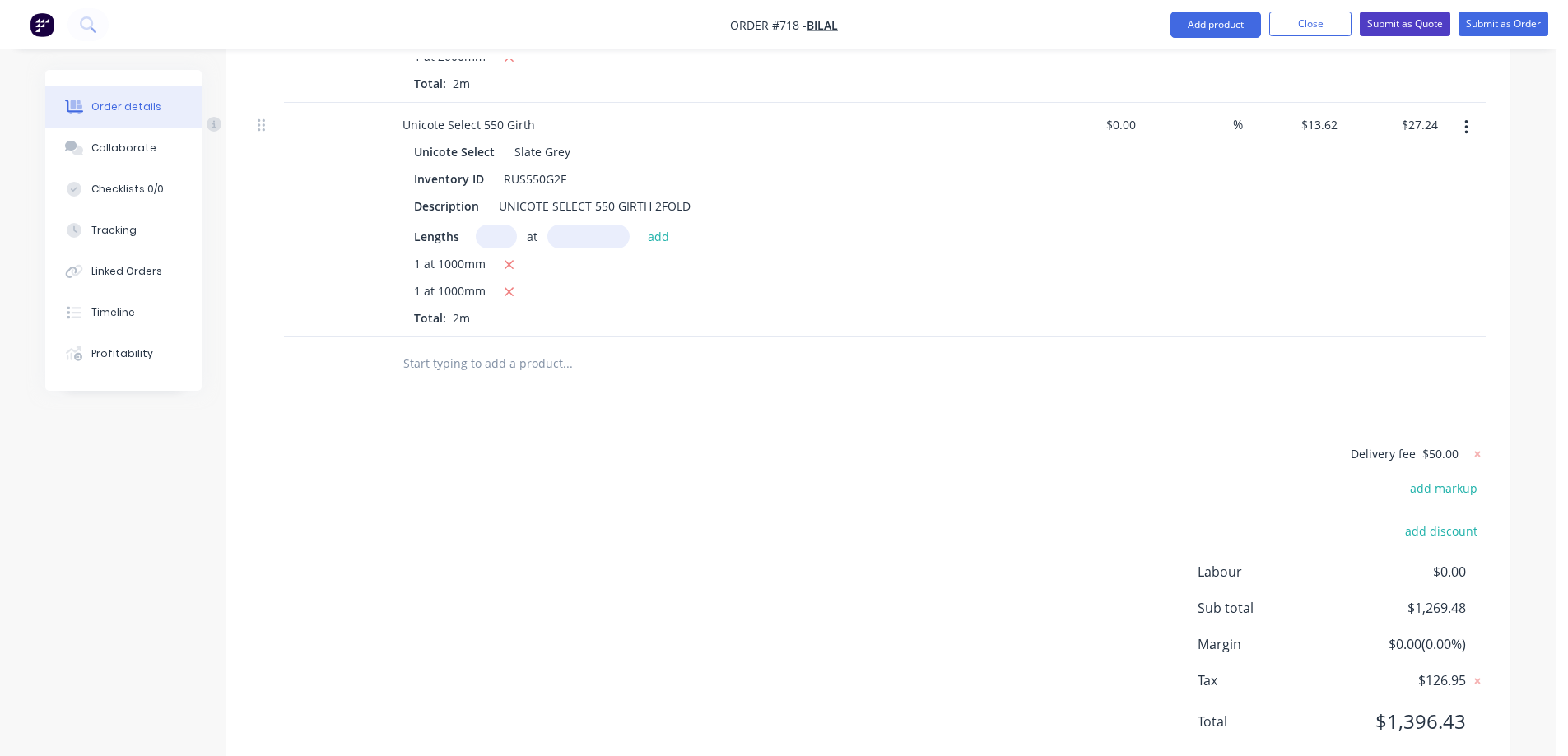
click at [1384, 28] on button "Submit as Quote" at bounding box center [1405, 24] width 91 height 24
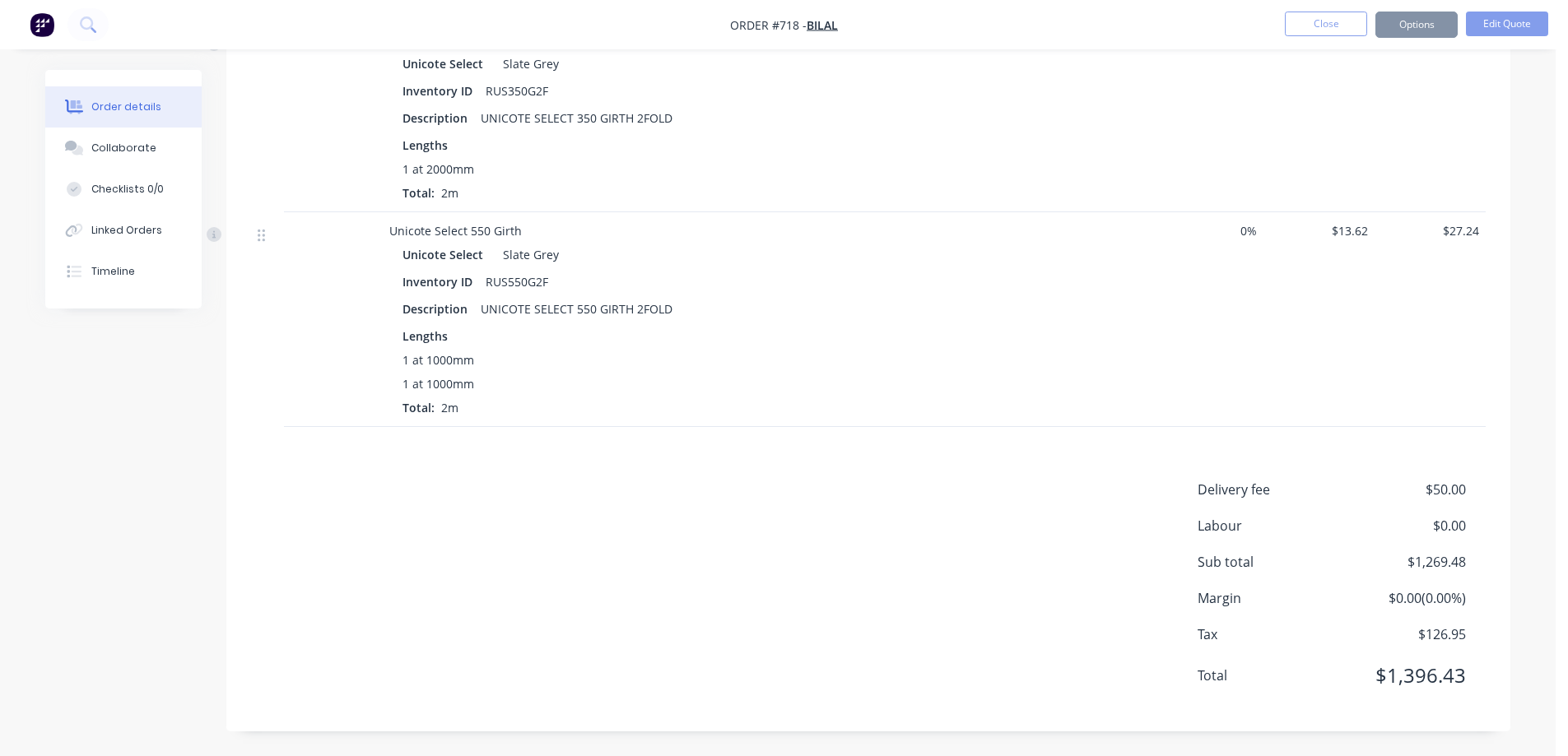
scroll to position [0, 0]
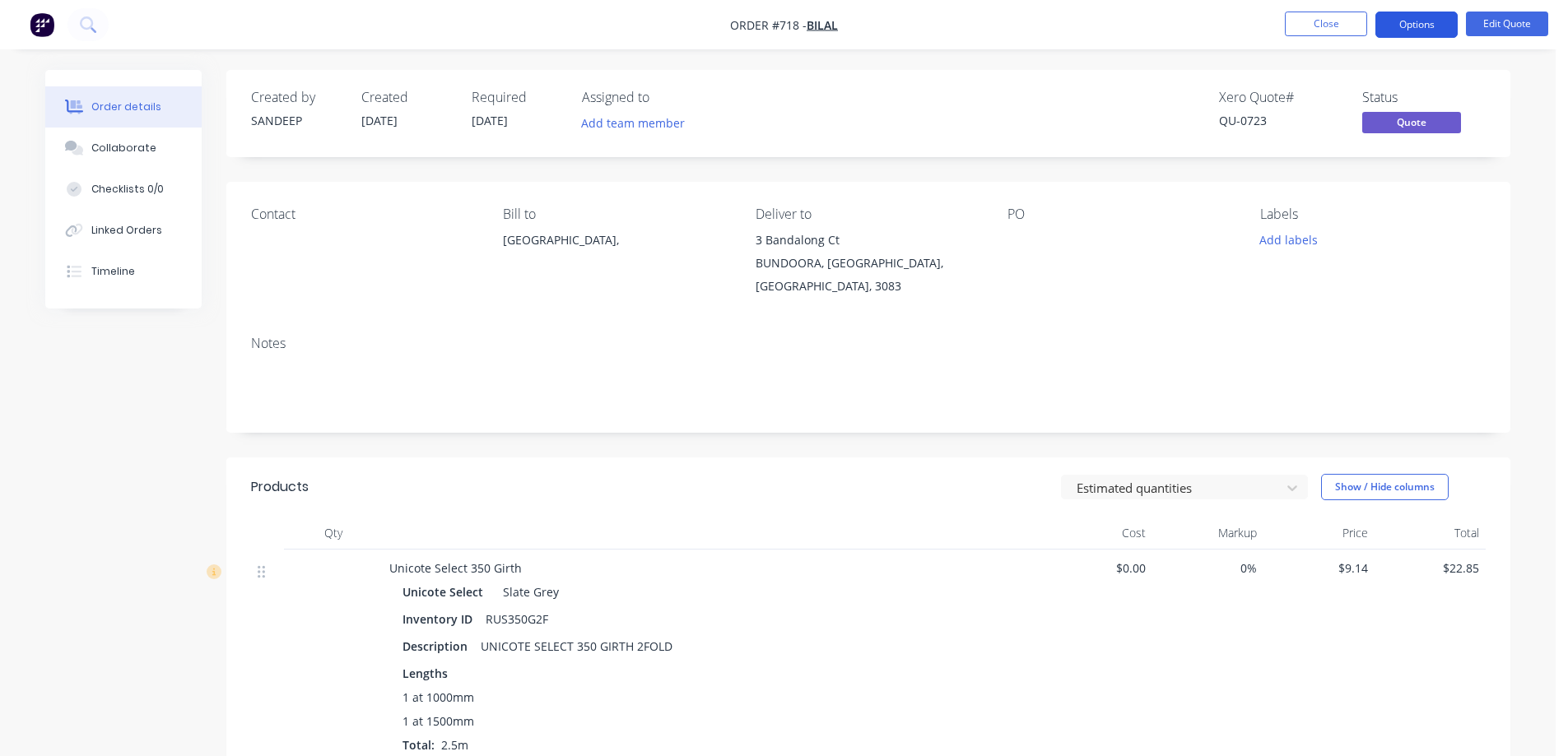
click at [1412, 31] on button "Options" at bounding box center [1416, 24] width 82 height 26
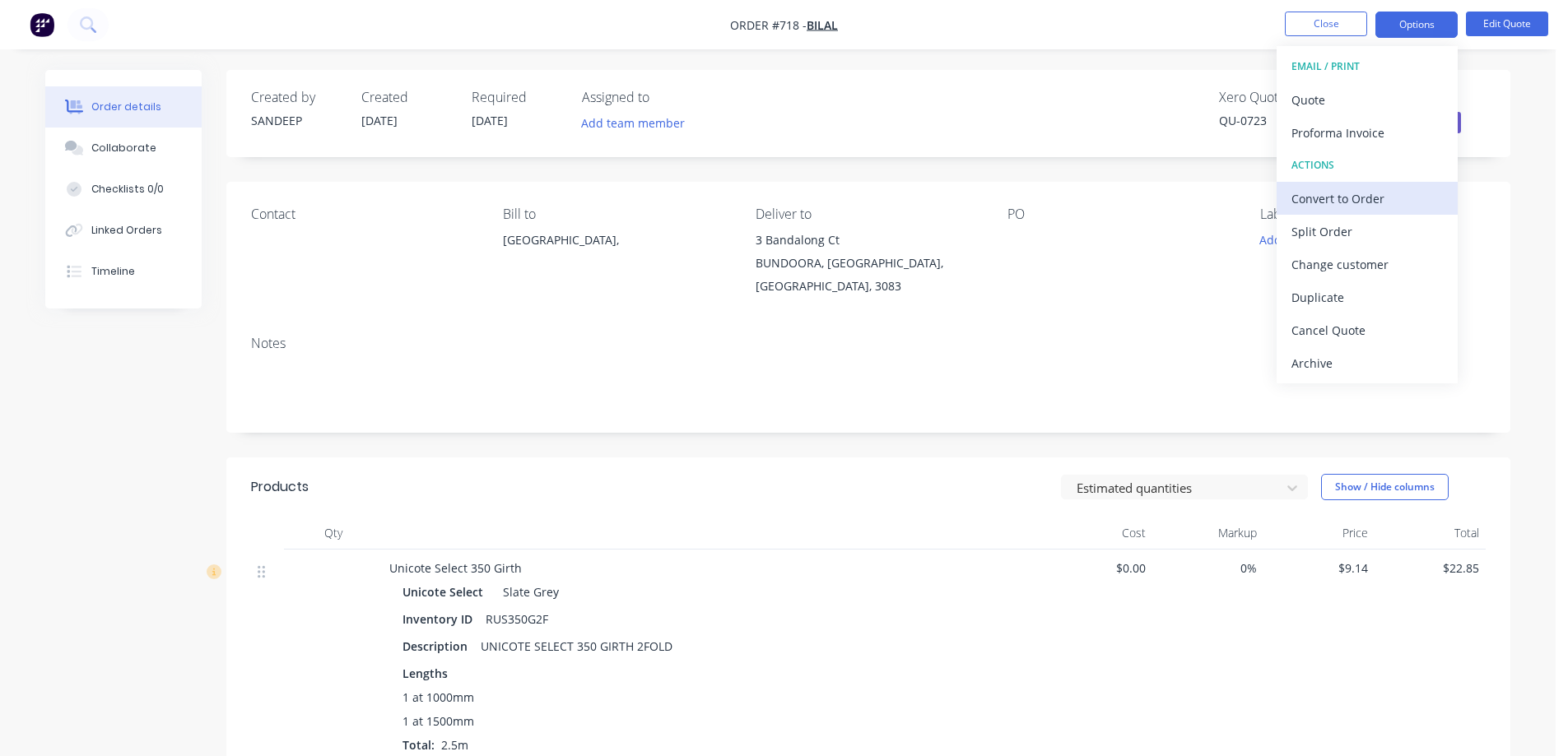
click at [1336, 201] on div "Convert to Order" at bounding box center [1368, 198] width 152 height 24
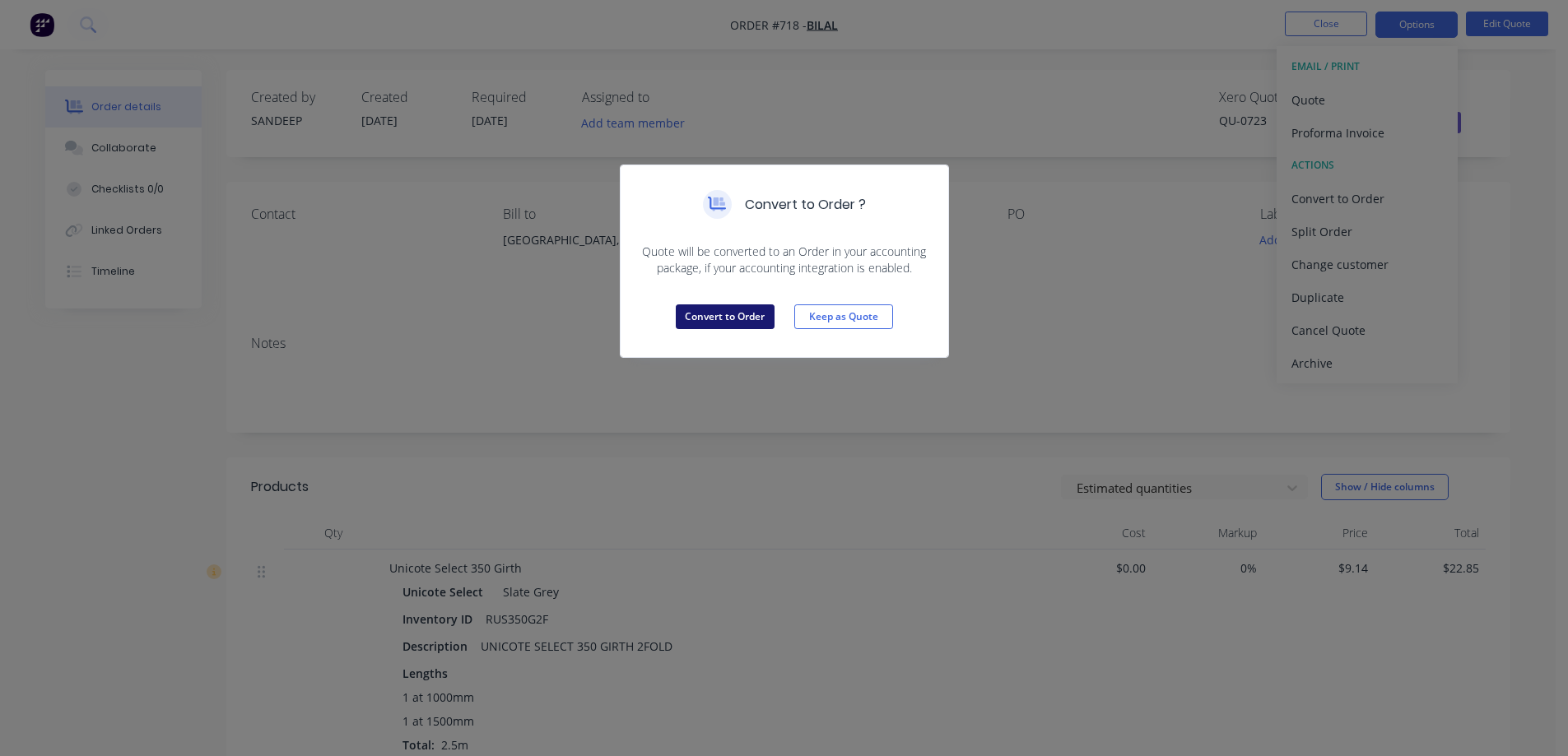
click at [747, 319] on button "Convert to Order" at bounding box center [725, 317] width 98 height 24
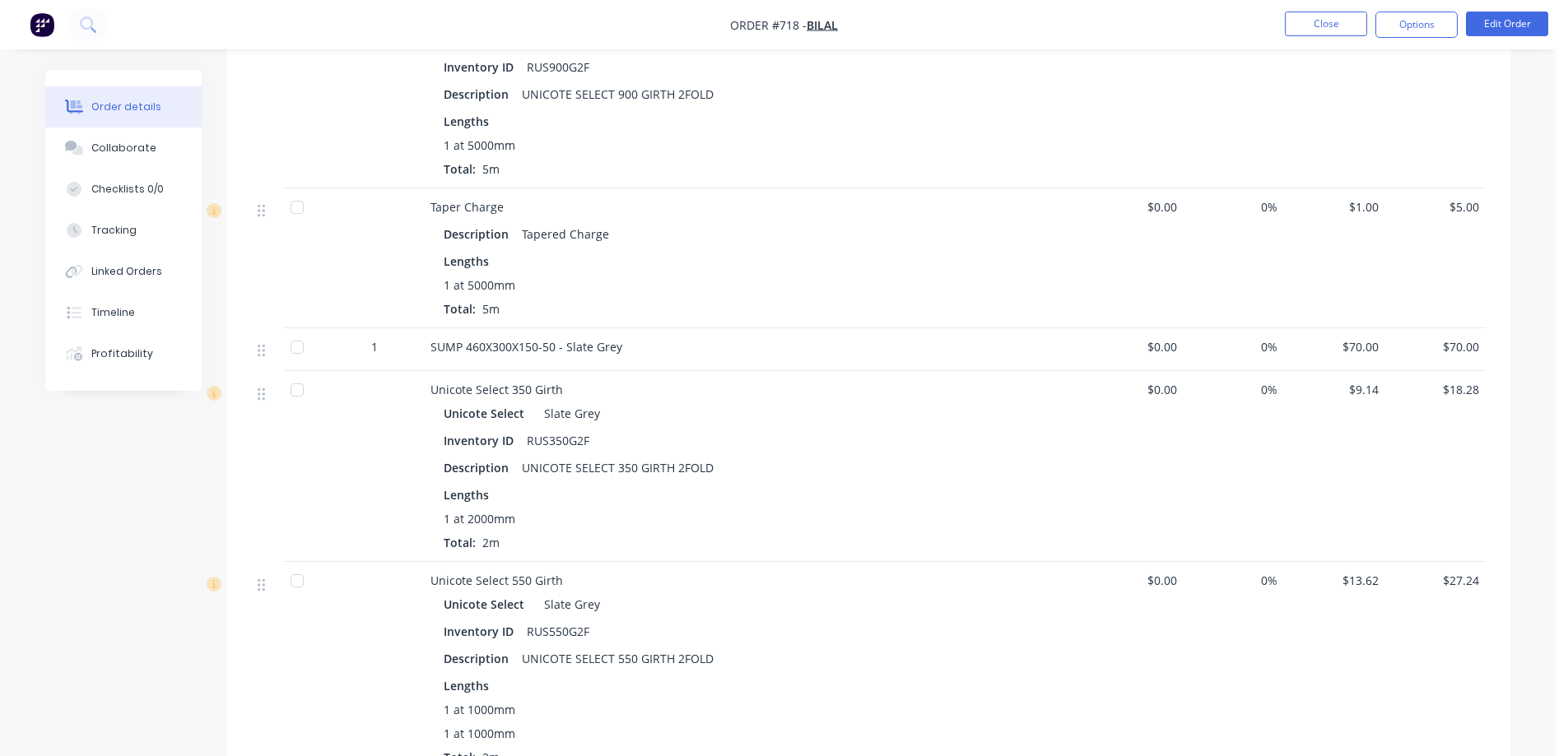
scroll to position [3374, 0]
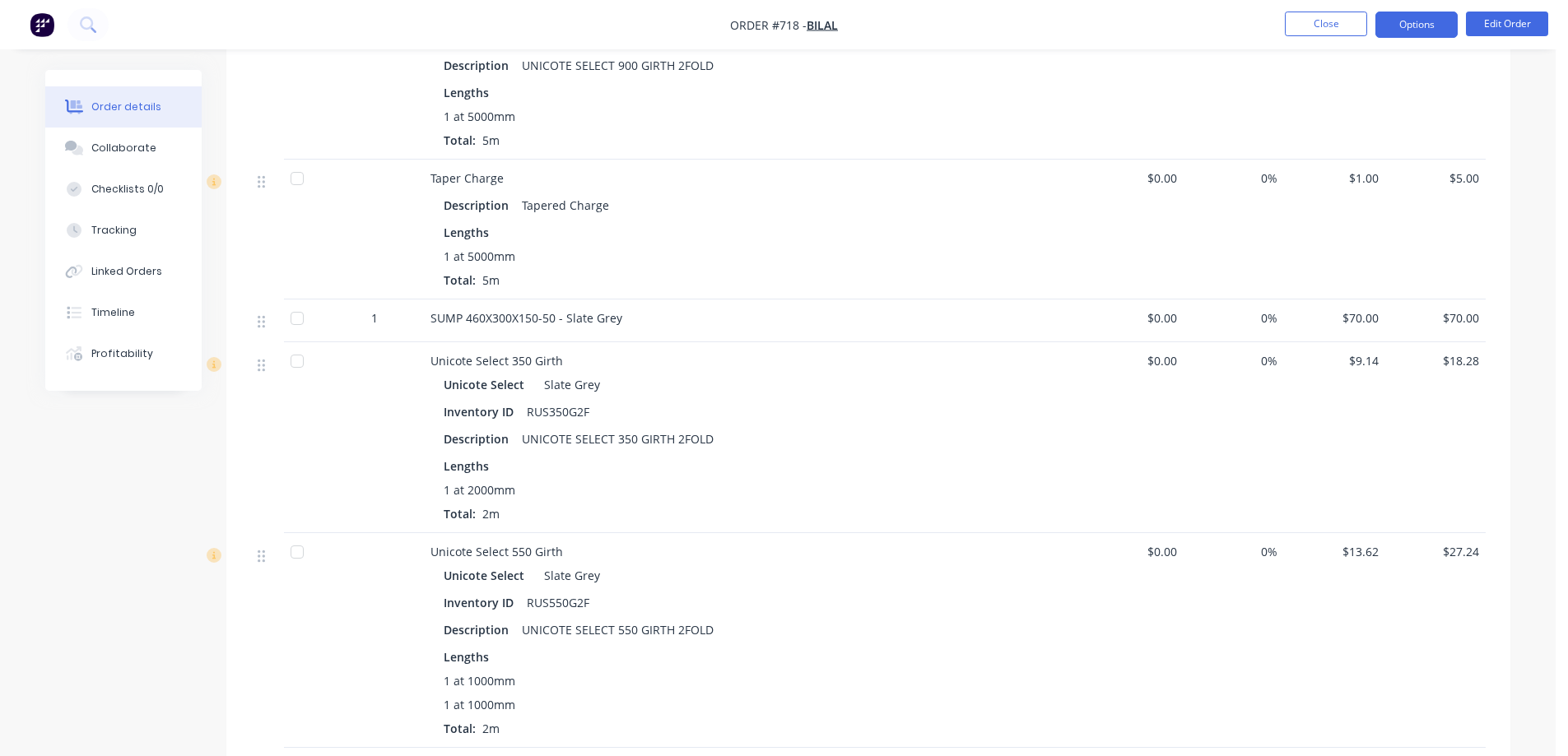
click at [1418, 20] on button "Options" at bounding box center [1416, 24] width 82 height 26
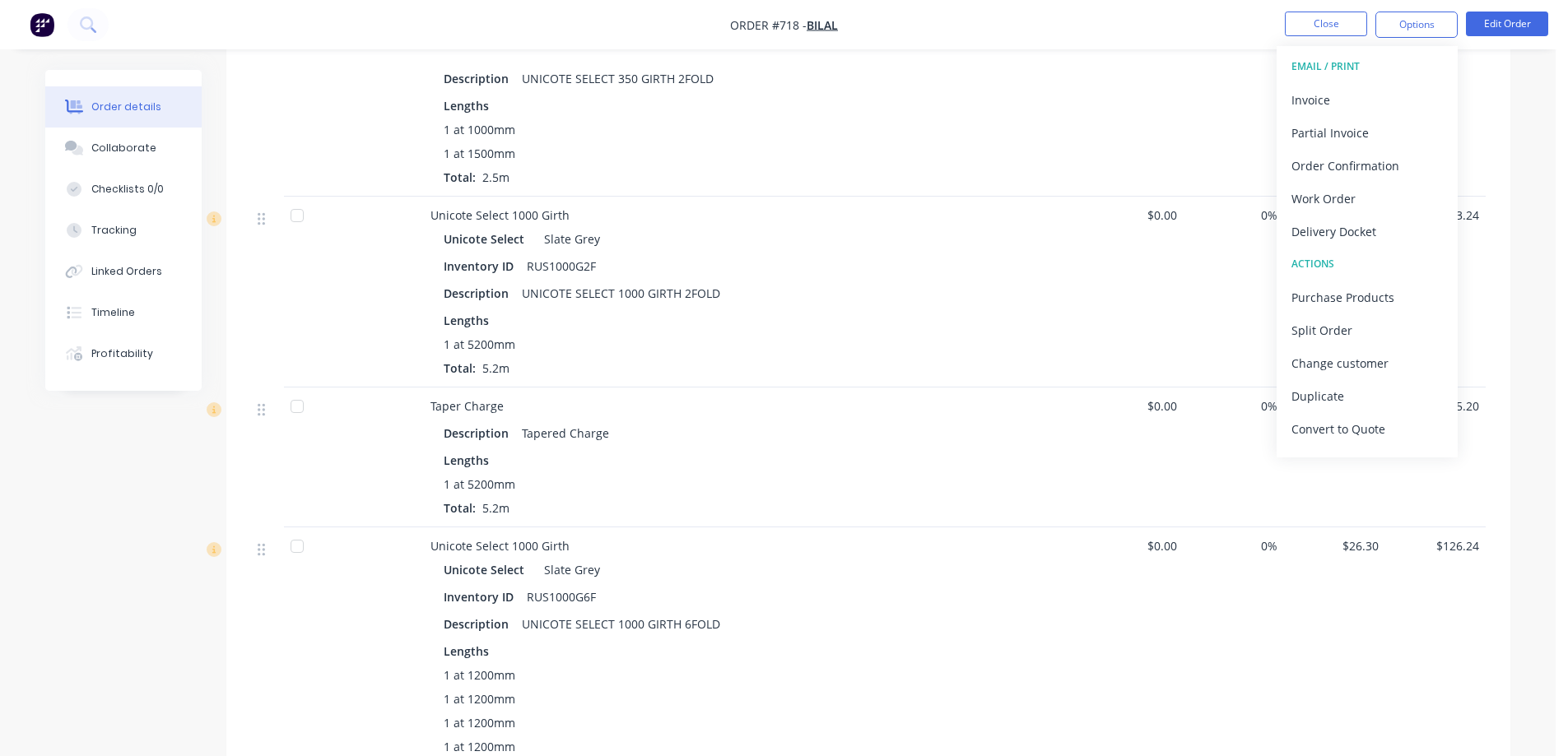
scroll to position [740, 0]
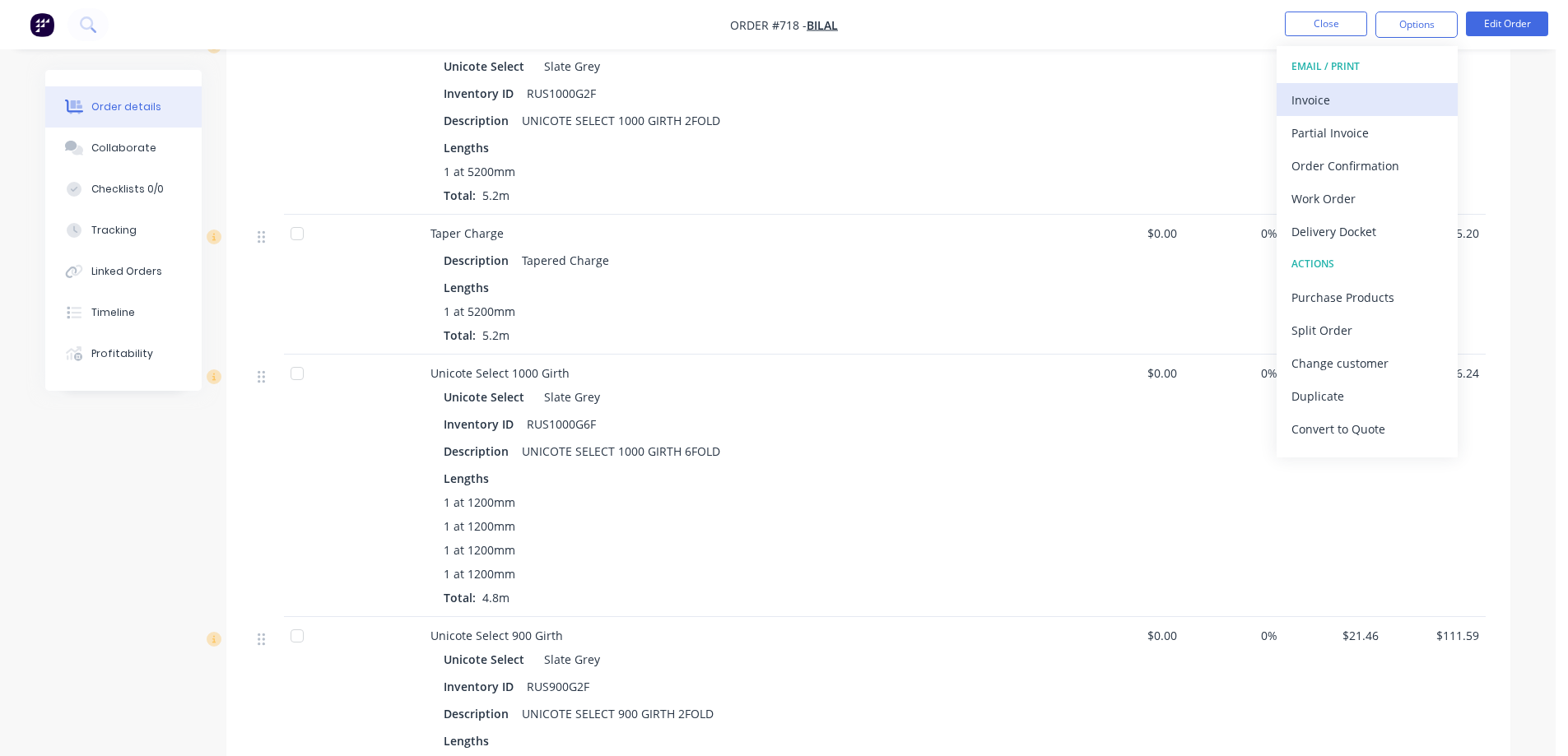
click at [1342, 91] on div "Invoice" at bounding box center [1368, 99] width 152 height 24
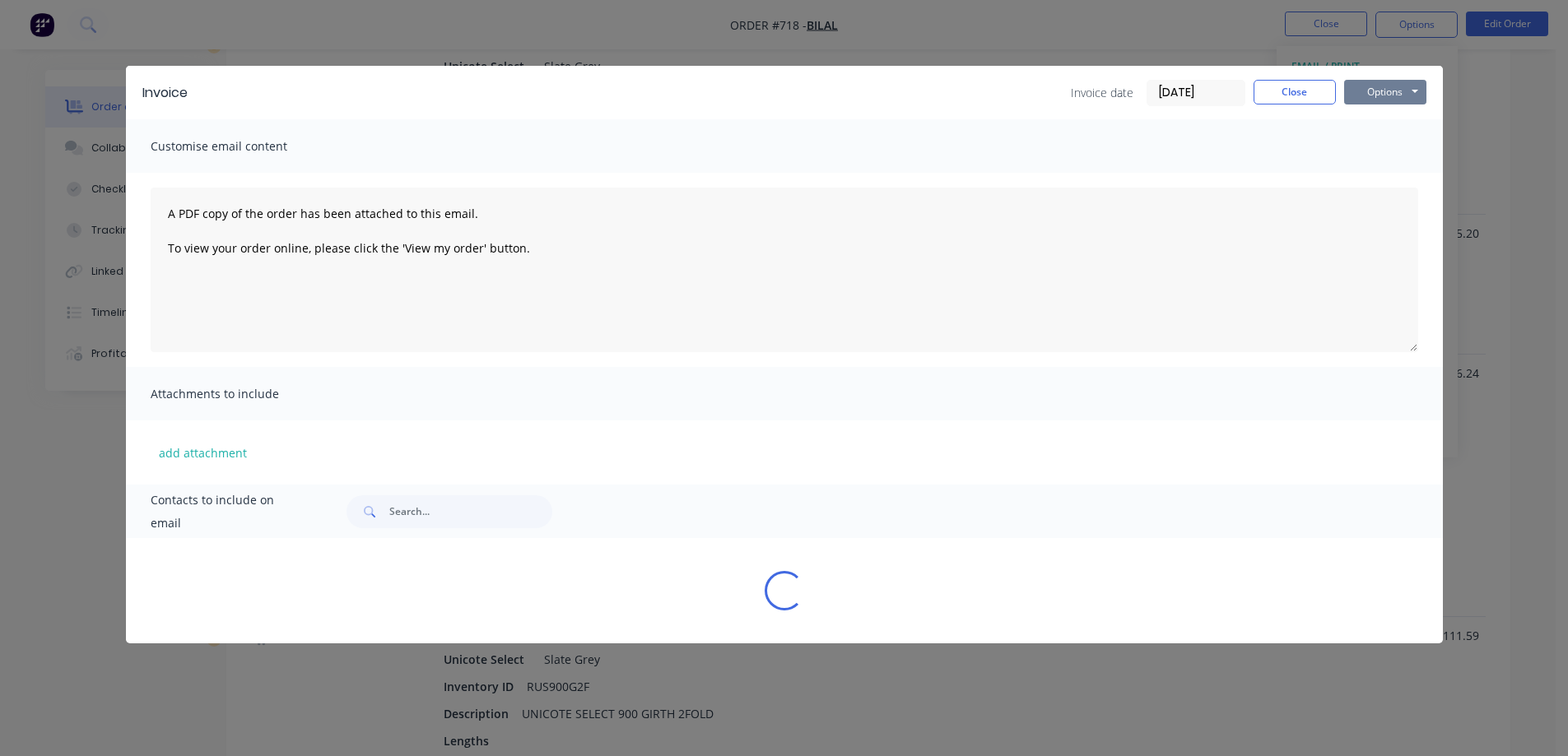
click at [1408, 84] on button "Options" at bounding box center [1385, 92] width 82 height 24
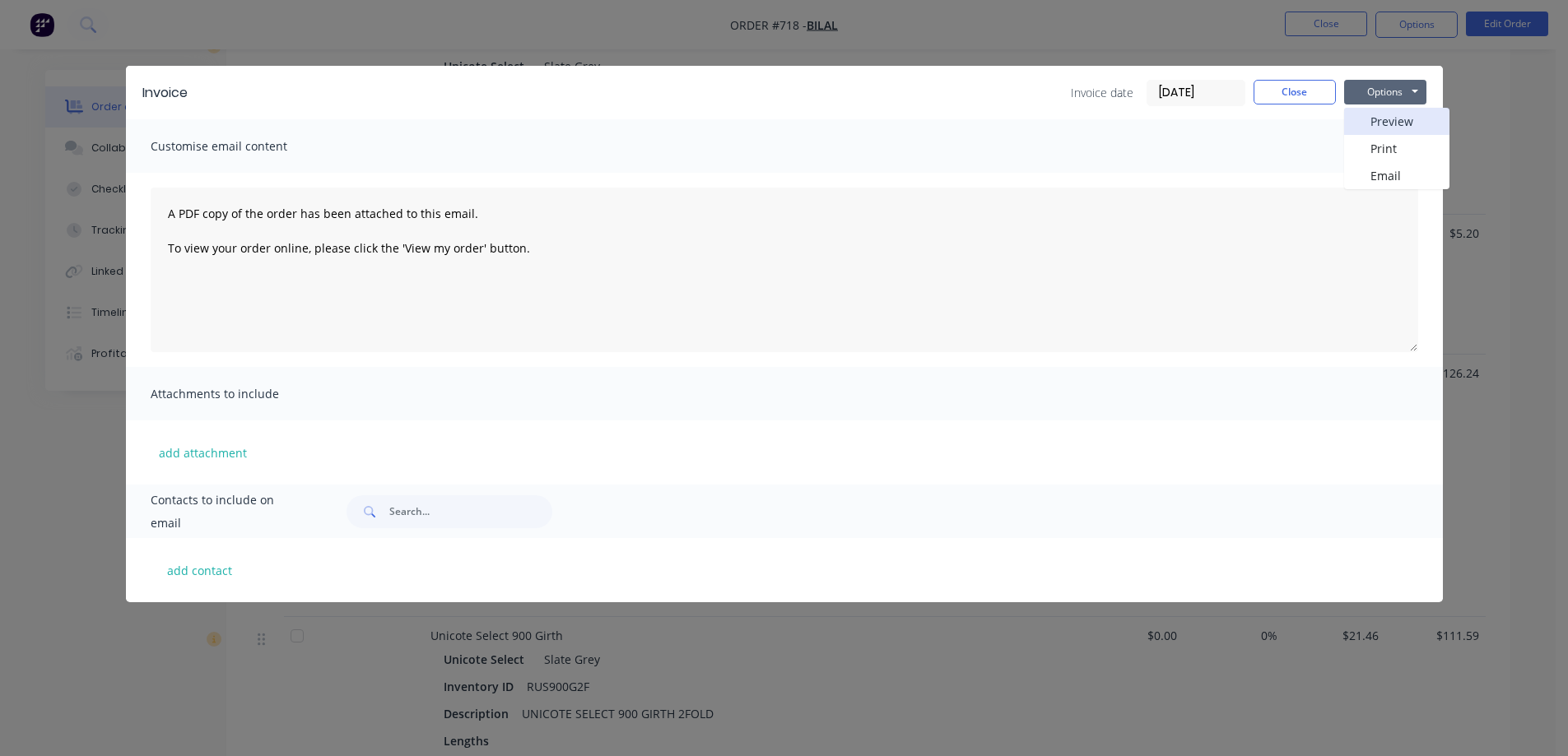
click at [1353, 119] on button "Preview" at bounding box center [1396, 121] width 105 height 27
click at [1084, 21] on div "Invoice Invoice date 03/10/25 Close Options Preview Print Email Customise email…" at bounding box center [784, 378] width 1568 height 756
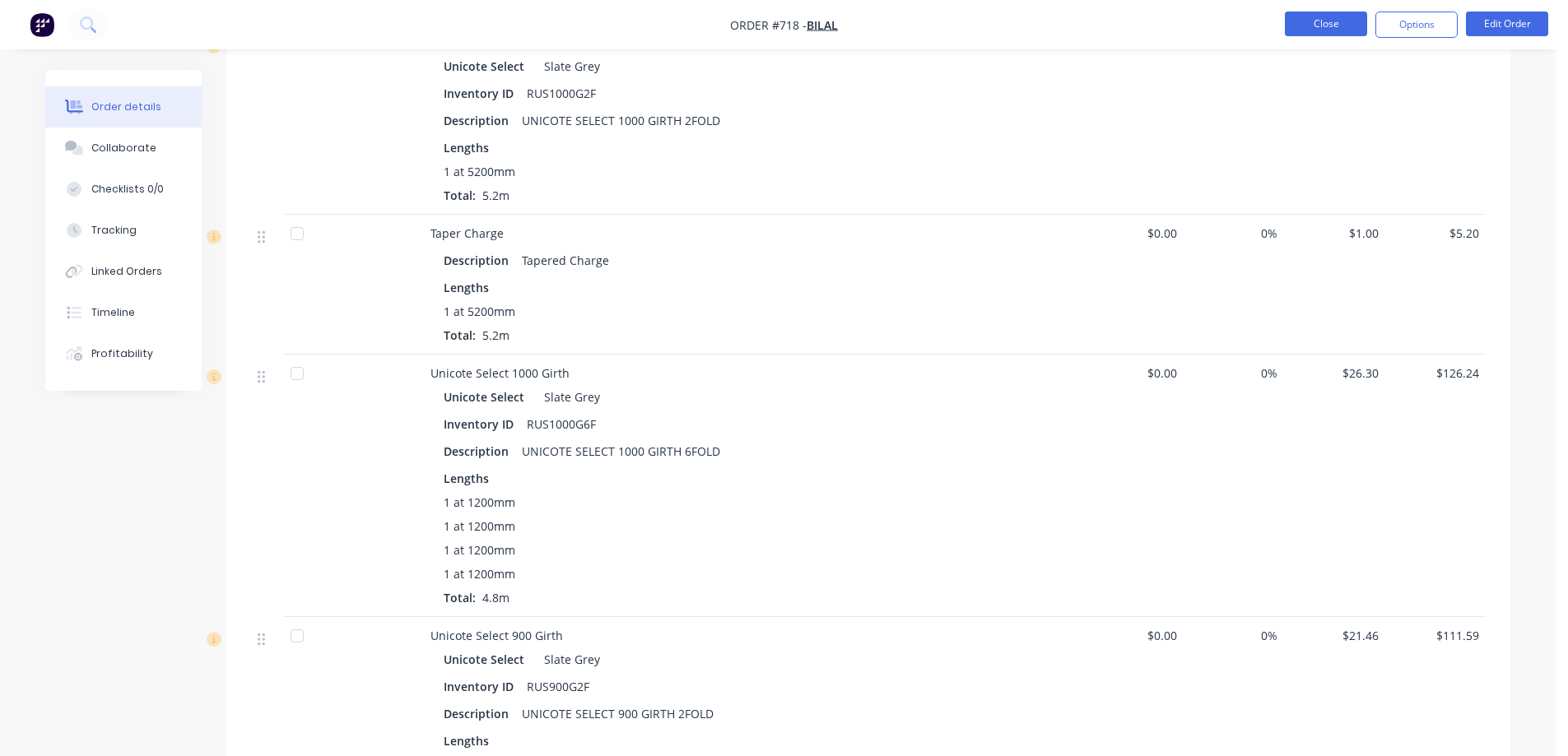
click at [1332, 21] on button "Close" at bounding box center [1326, 24] width 82 height 24
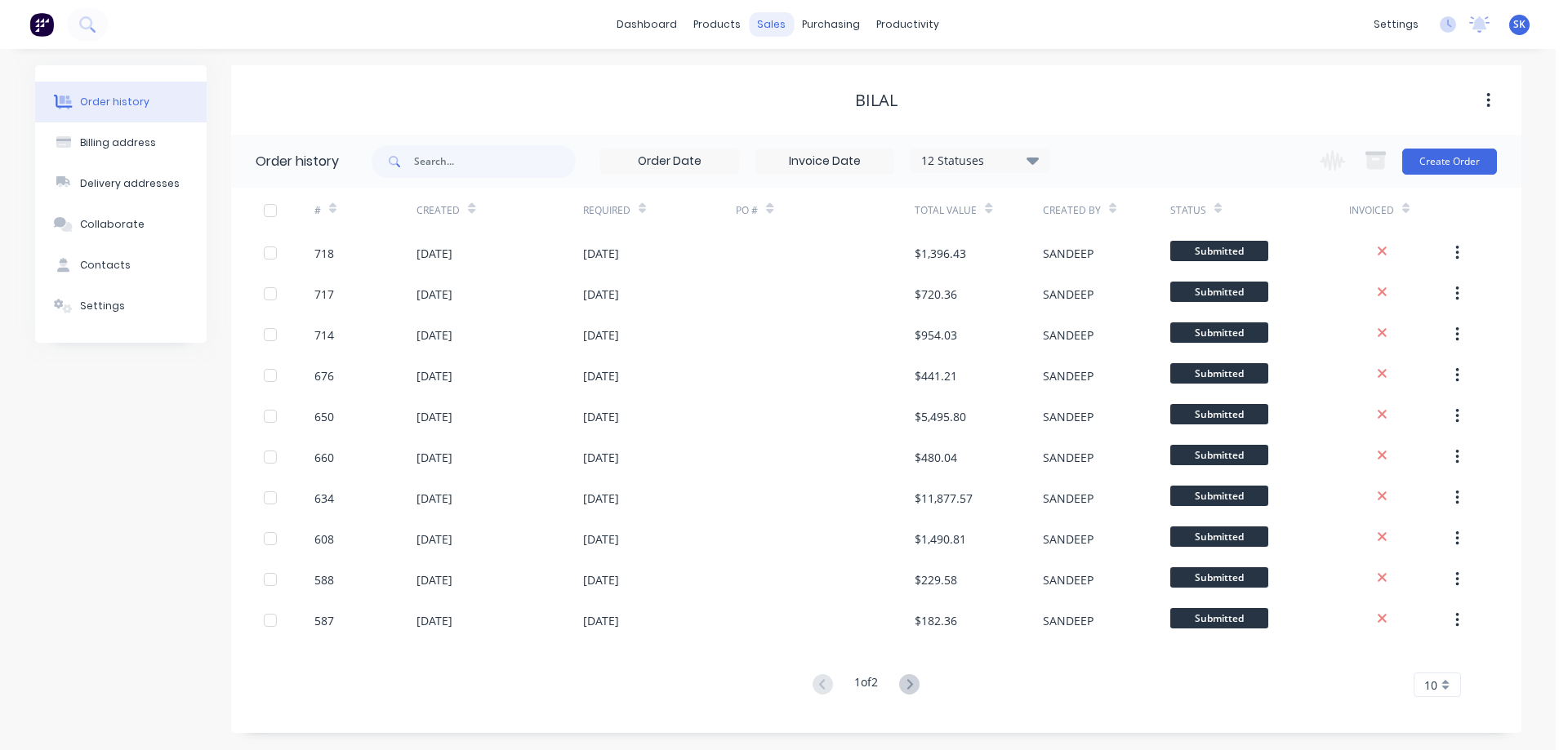
click at [774, 26] on div "sales" at bounding box center [771, 24] width 45 height 24
click at [789, 62] on link "Sales Orders" at bounding box center [857, 78] width 216 height 33
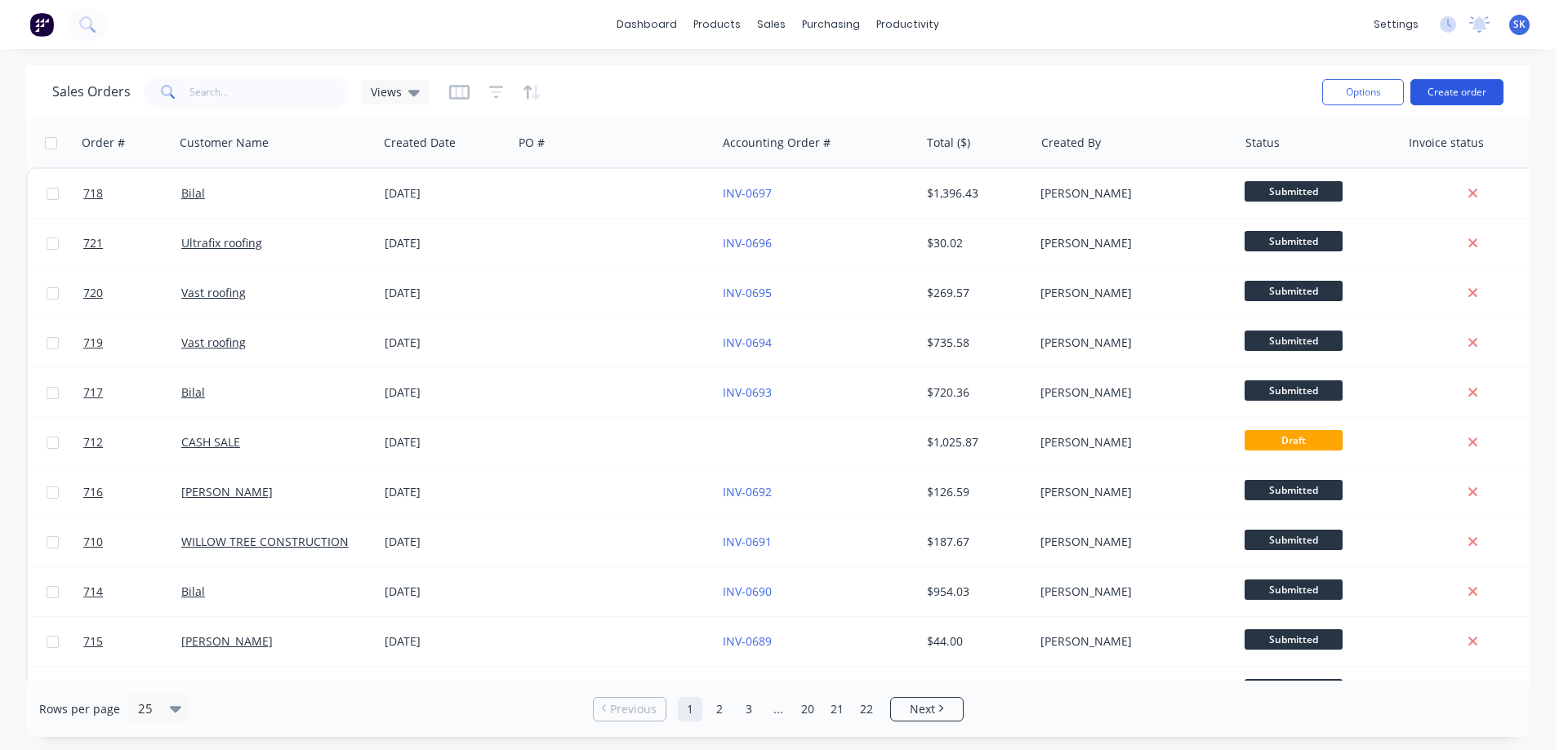
click at [1434, 81] on button "Create order" at bounding box center [1457, 92] width 93 height 26
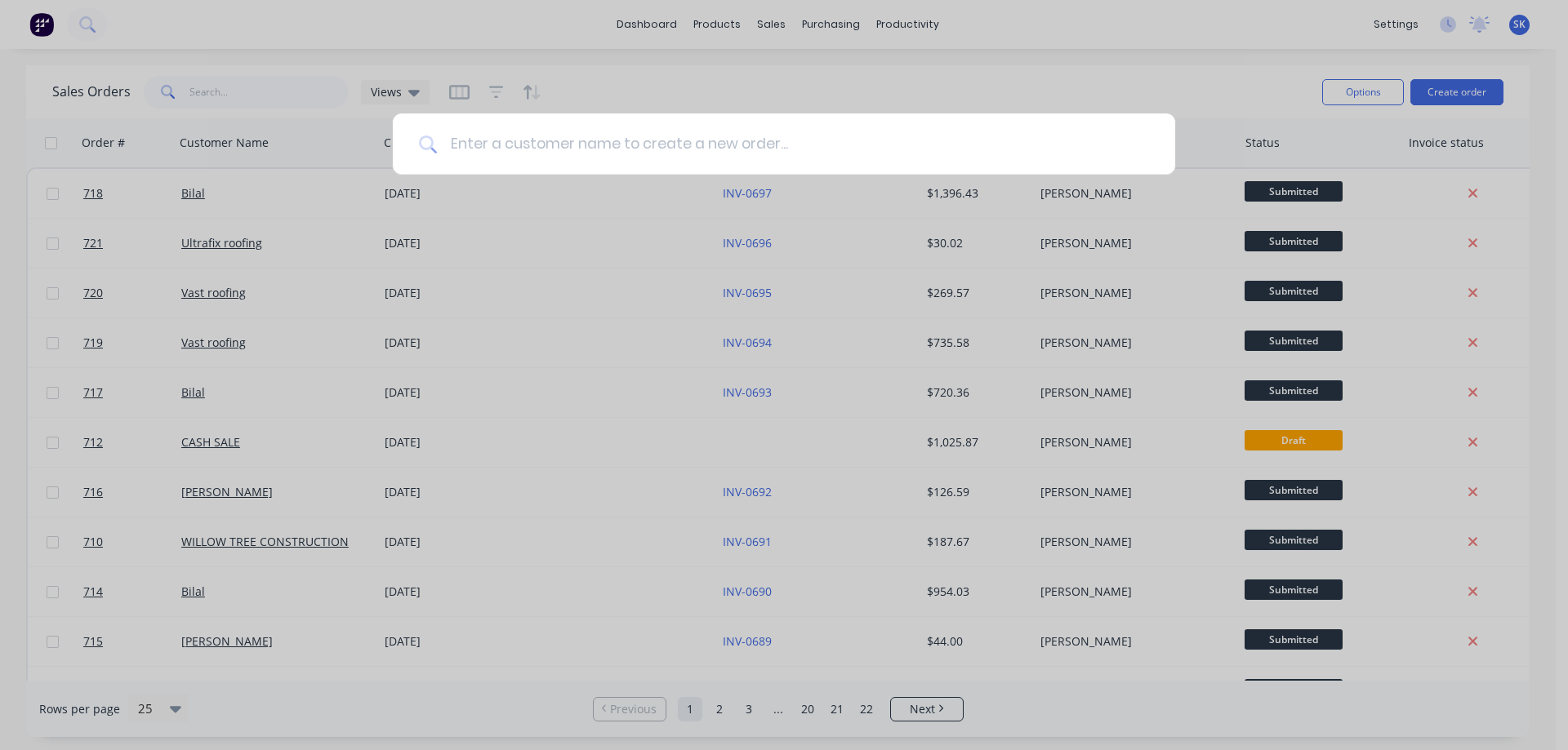
click at [930, 154] on input at bounding box center [794, 143] width 712 height 61
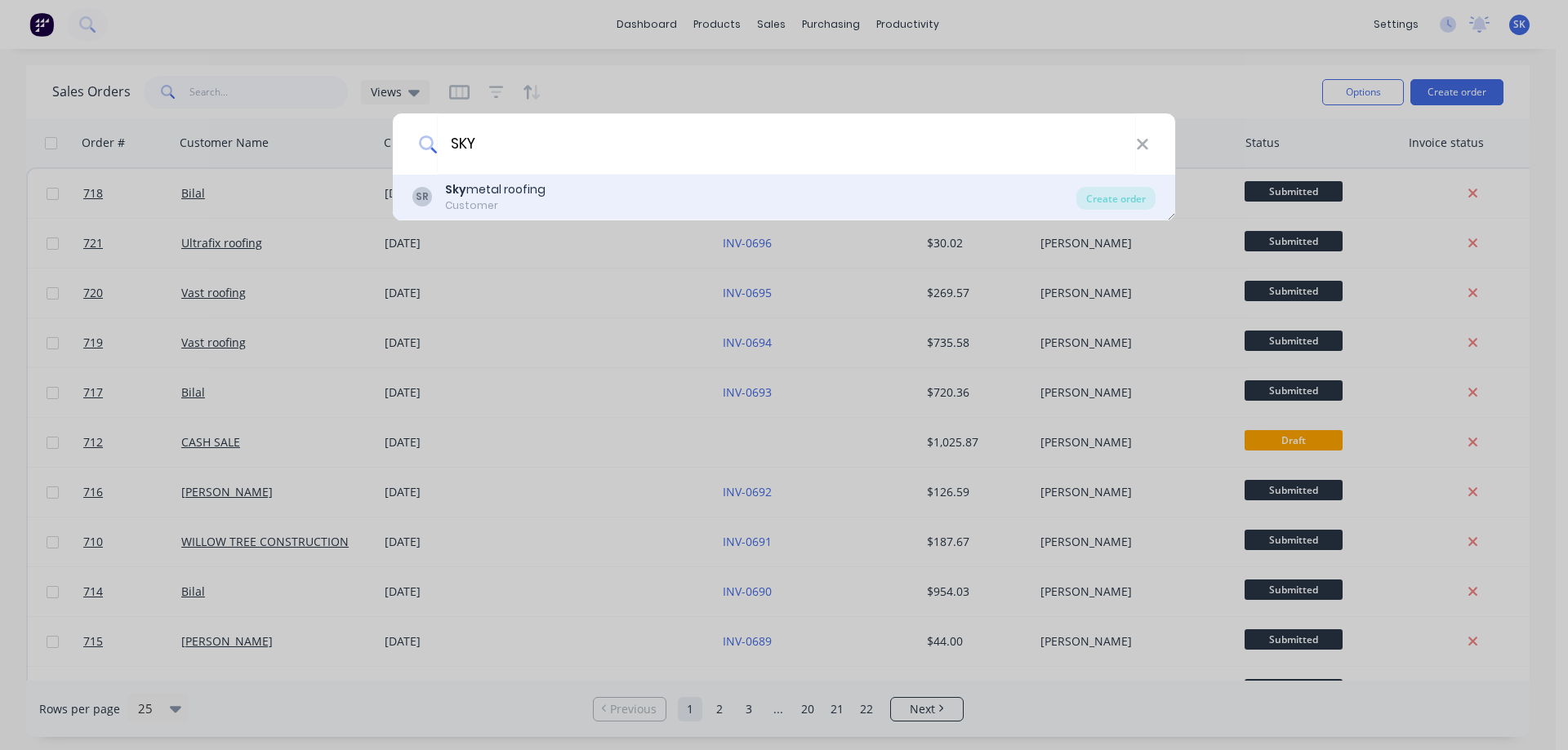
type input "SKY"
click at [518, 199] on div "Customer" at bounding box center [495, 206] width 100 height 15
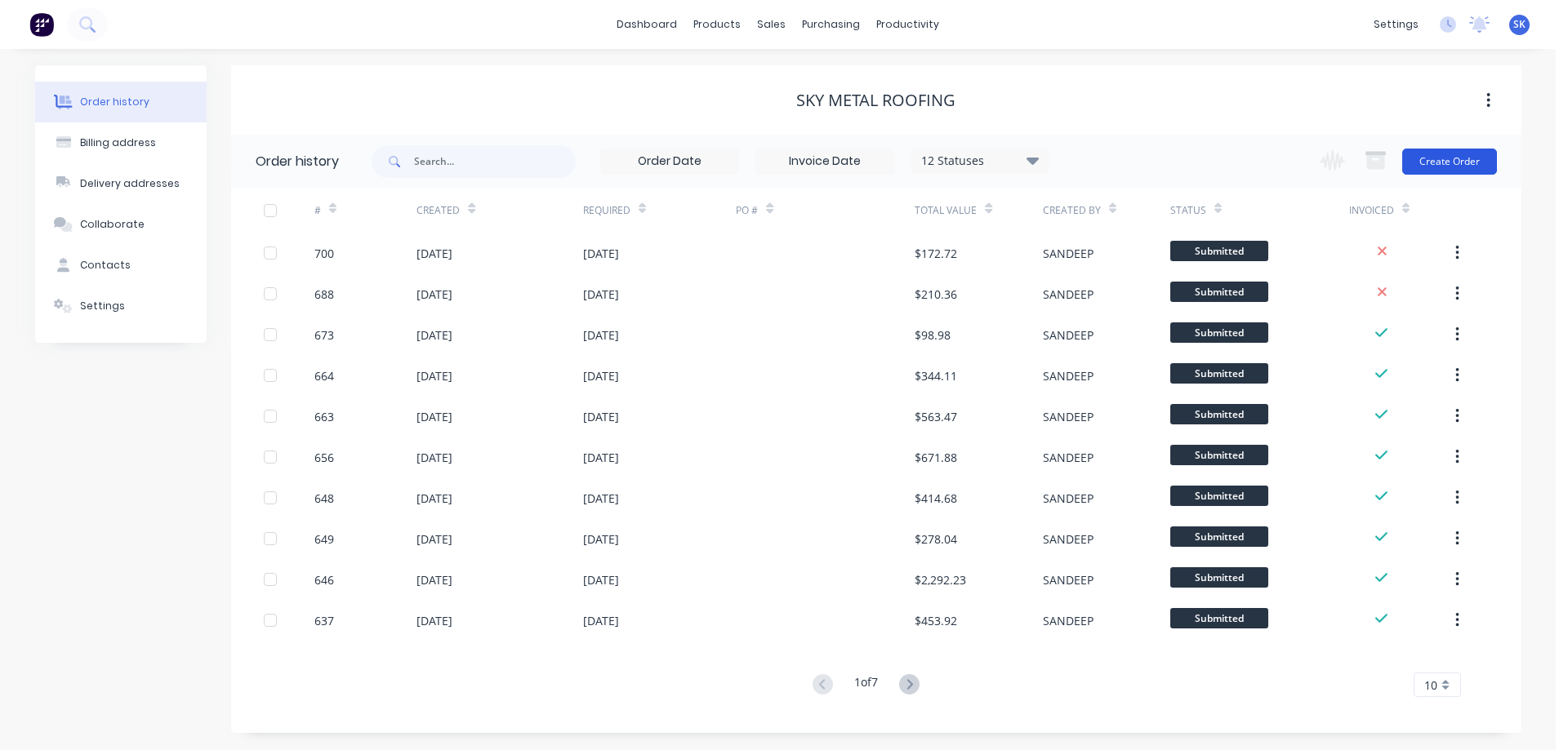
click at [1427, 156] on button "Create Order" at bounding box center [1450, 162] width 95 height 26
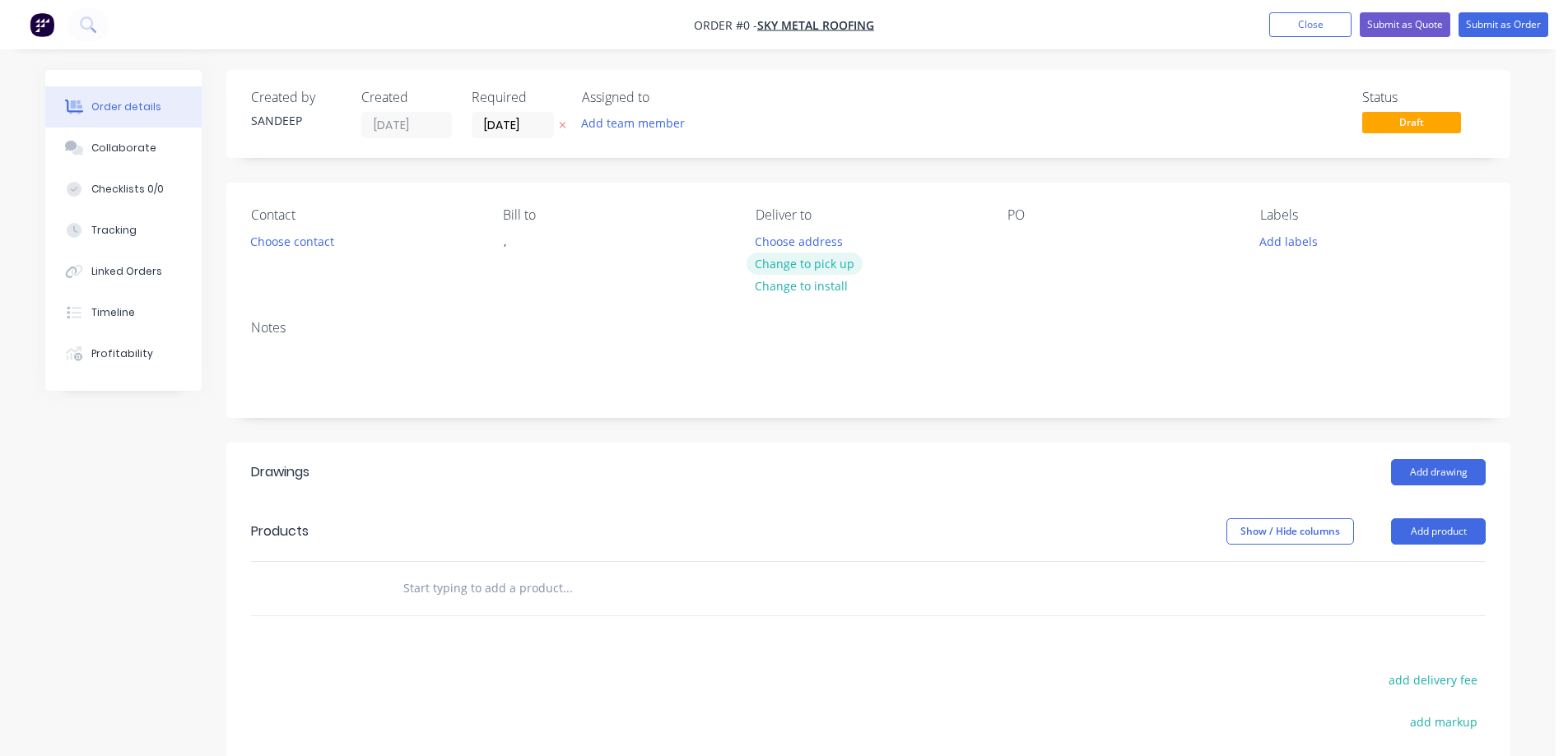
click at [791, 260] on button "Change to pick up" at bounding box center [805, 264] width 117 height 23
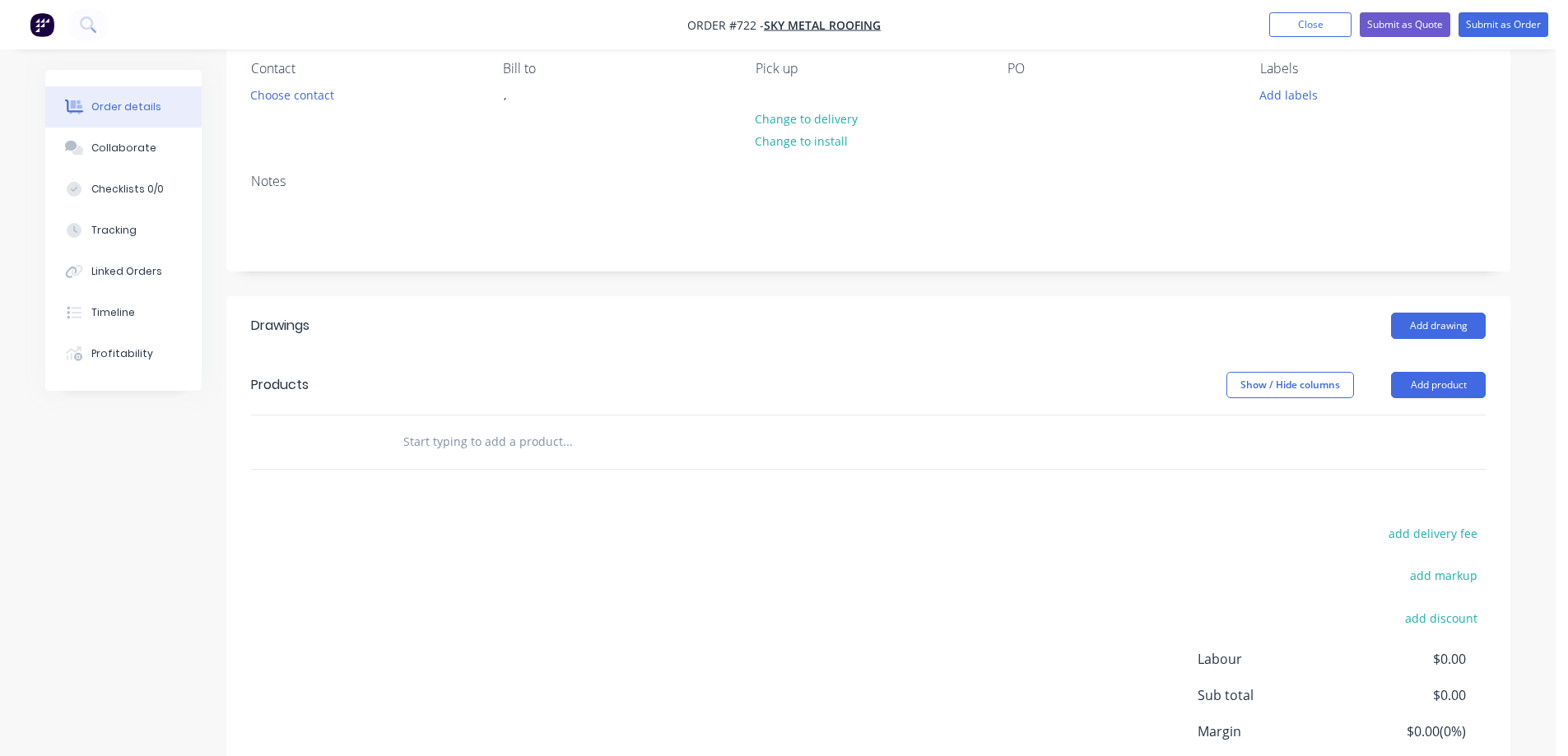
scroll to position [246, 0]
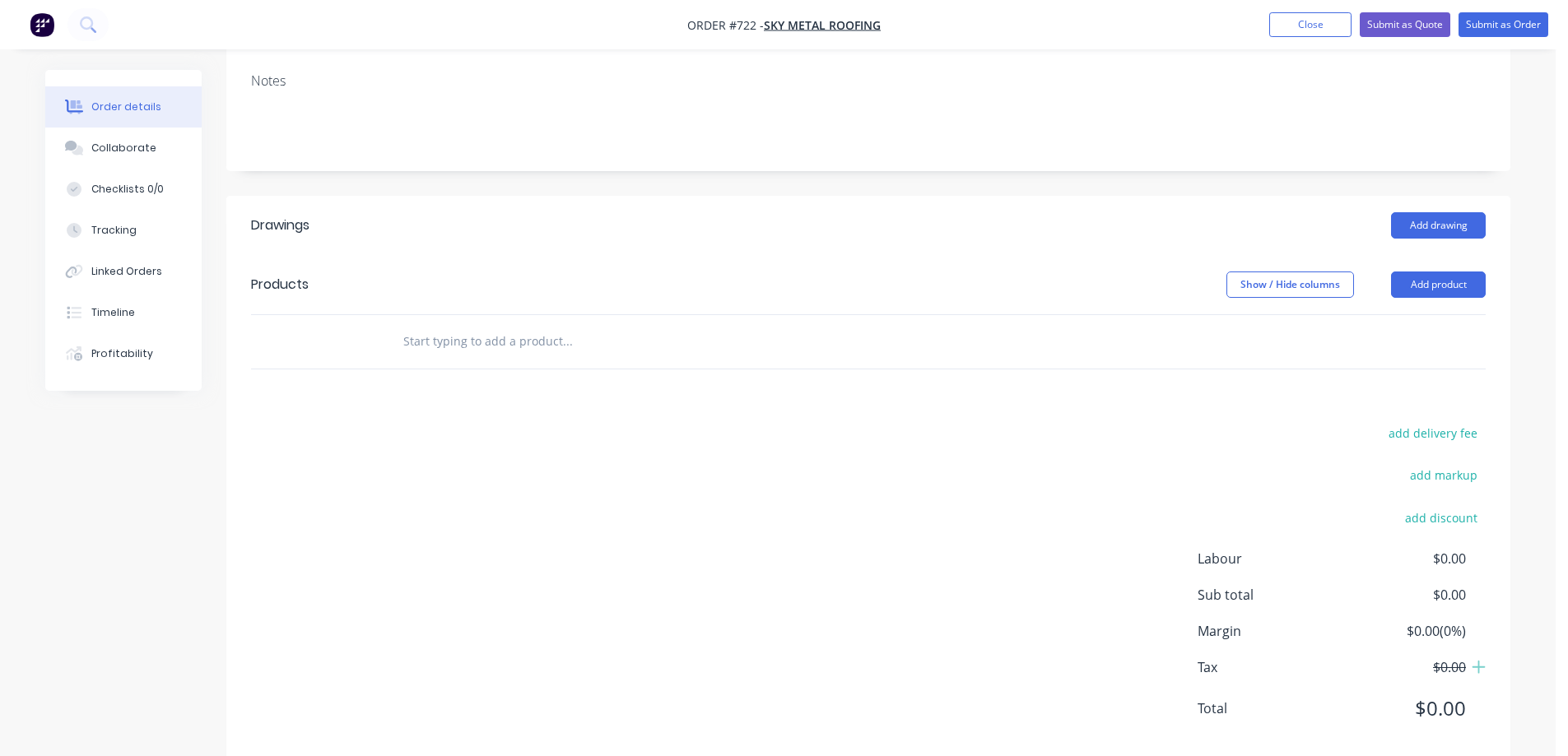
click at [540, 352] on input "text" at bounding box center [567, 341] width 329 height 33
click at [446, 343] on input "text" at bounding box center [567, 341] width 329 height 33
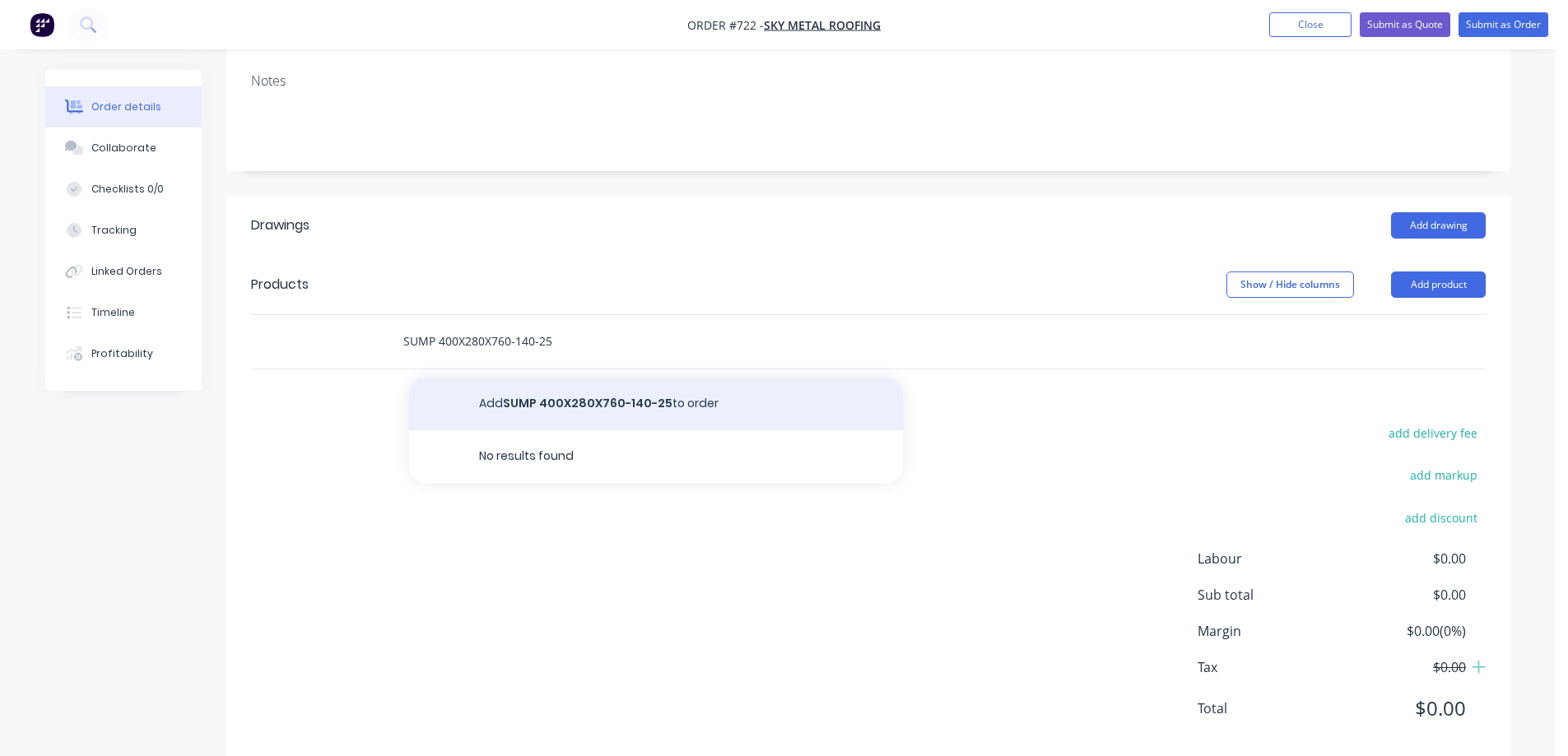
type input "SUMP 400X280X760-140-25"
click at [537, 395] on button "Add SUMP 400X280X760-140-25 to order" at bounding box center [656, 404] width 494 height 52
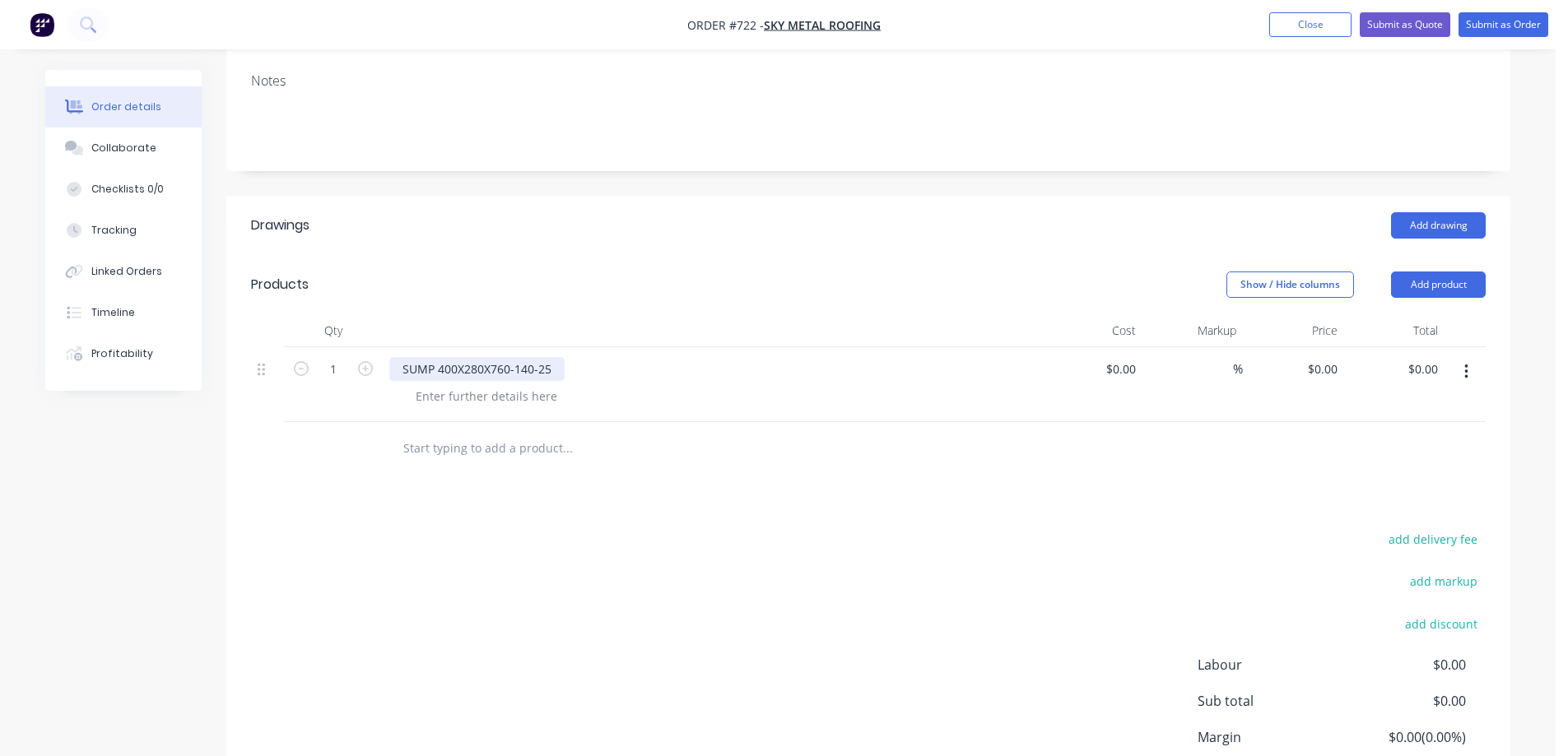
click at [538, 369] on div "SUMP 400X280X760-140-25" at bounding box center [476, 368] width 175 height 24
click at [525, 500] on div "Drawings Add drawing Products Show / Hide columns Add product Qty Cost Markup P…" at bounding box center [868, 533] width 1284 height 675
click at [551, 373] on div "SUMP 400X280X760-140X25" at bounding box center [478, 368] width 178 height 24
click at [531, 499] on div "Drawings Add drawing Products Show / Hide columns Add product Qty Cost Markup P…" at bounding box center [868, 533] width 1284 height 675
click at [1323, 367] on div "0 0" at bounding box center [1331, 368] width 25 height 24
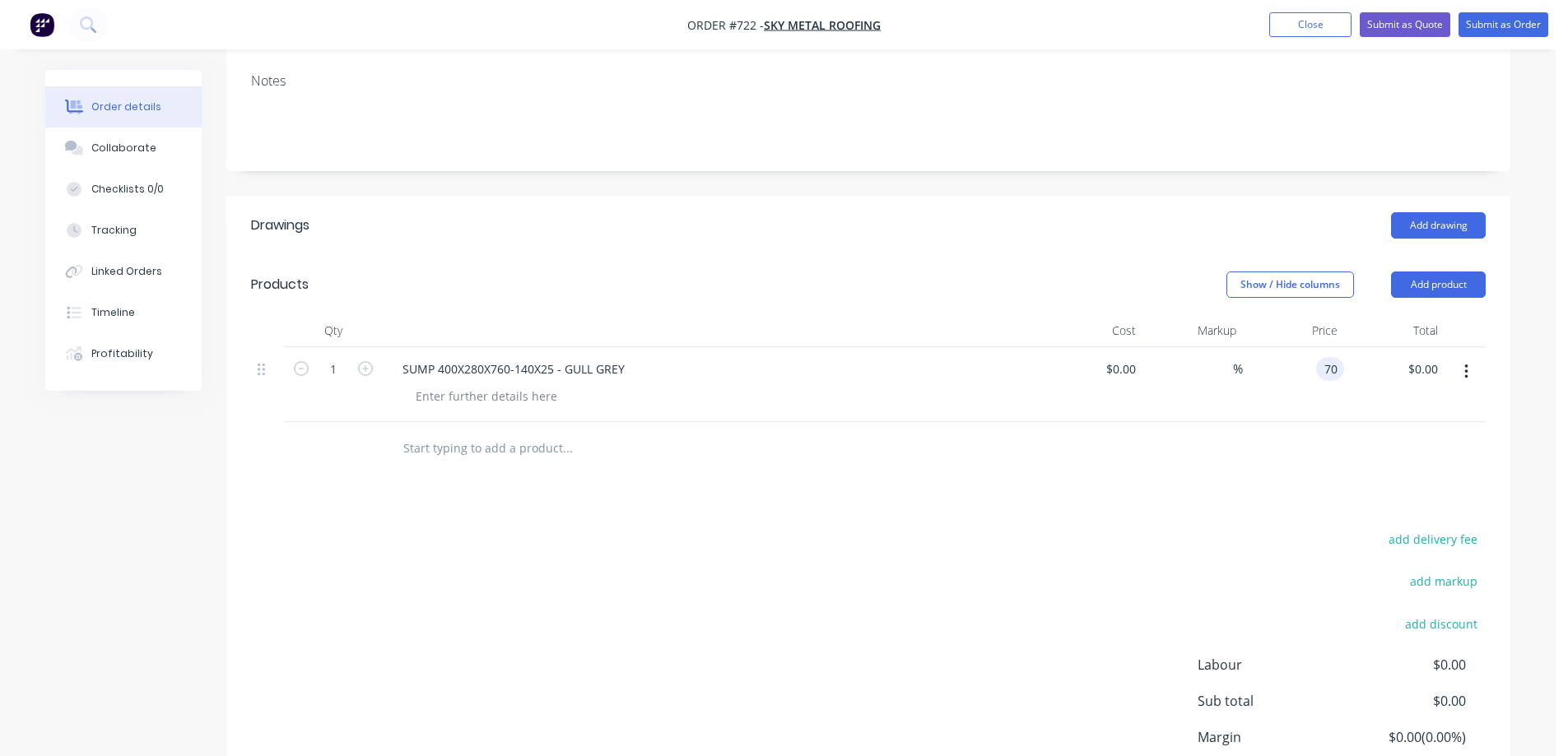
type input "$70.00"
drag, startPoint x: 1107, startPoint y: 456, endPoint x: 1121, endPoint y: 452, distance: 14.6
click at [1121, 452] on div at bounding box center [868, 449] width 1234 height 53
click at [1470, 375] on button "button" at bounding box center [1466, 372] width 38 height 30
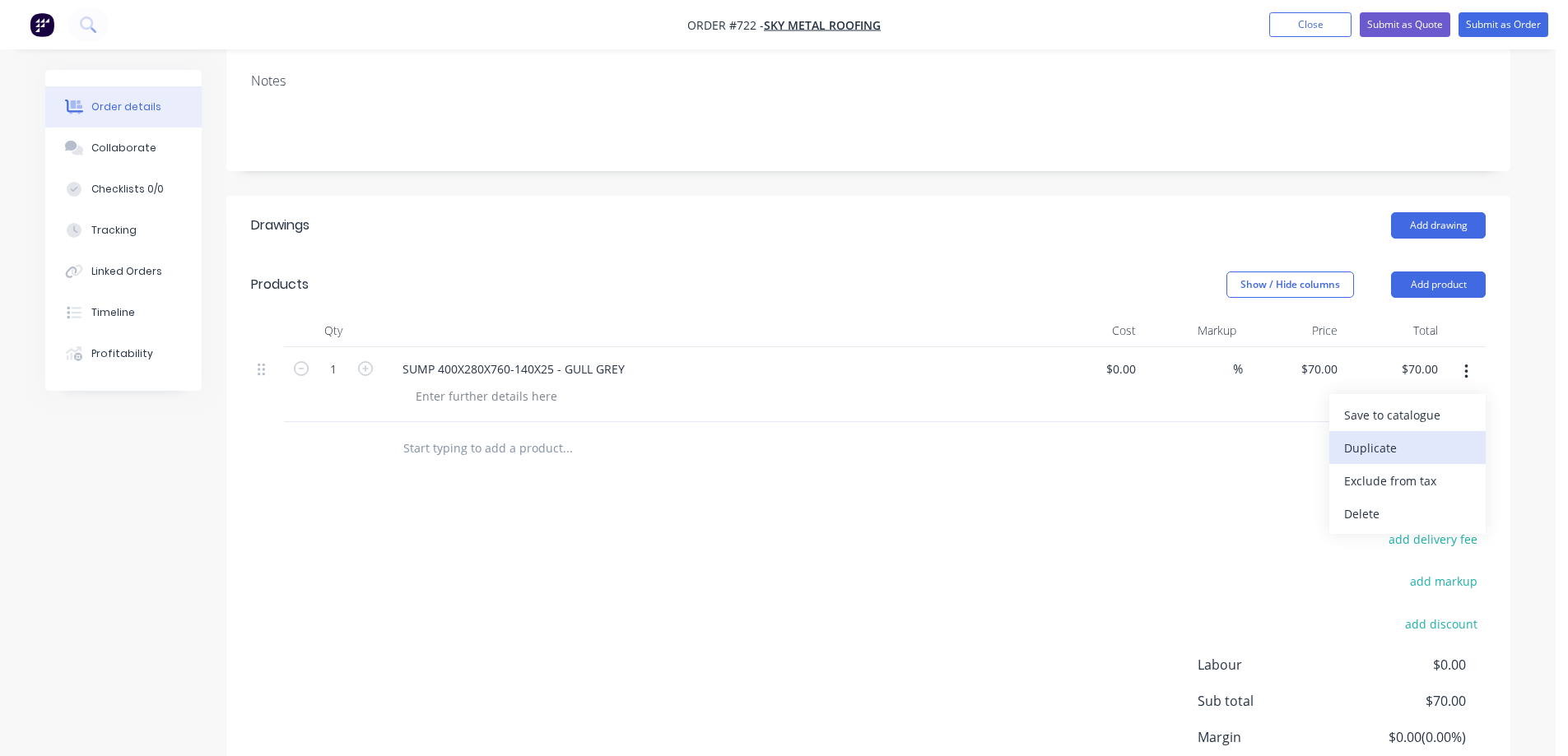
click at [1412, 434] on button "Duplicate" at bounding box center [1408, 448] width 157 height 33
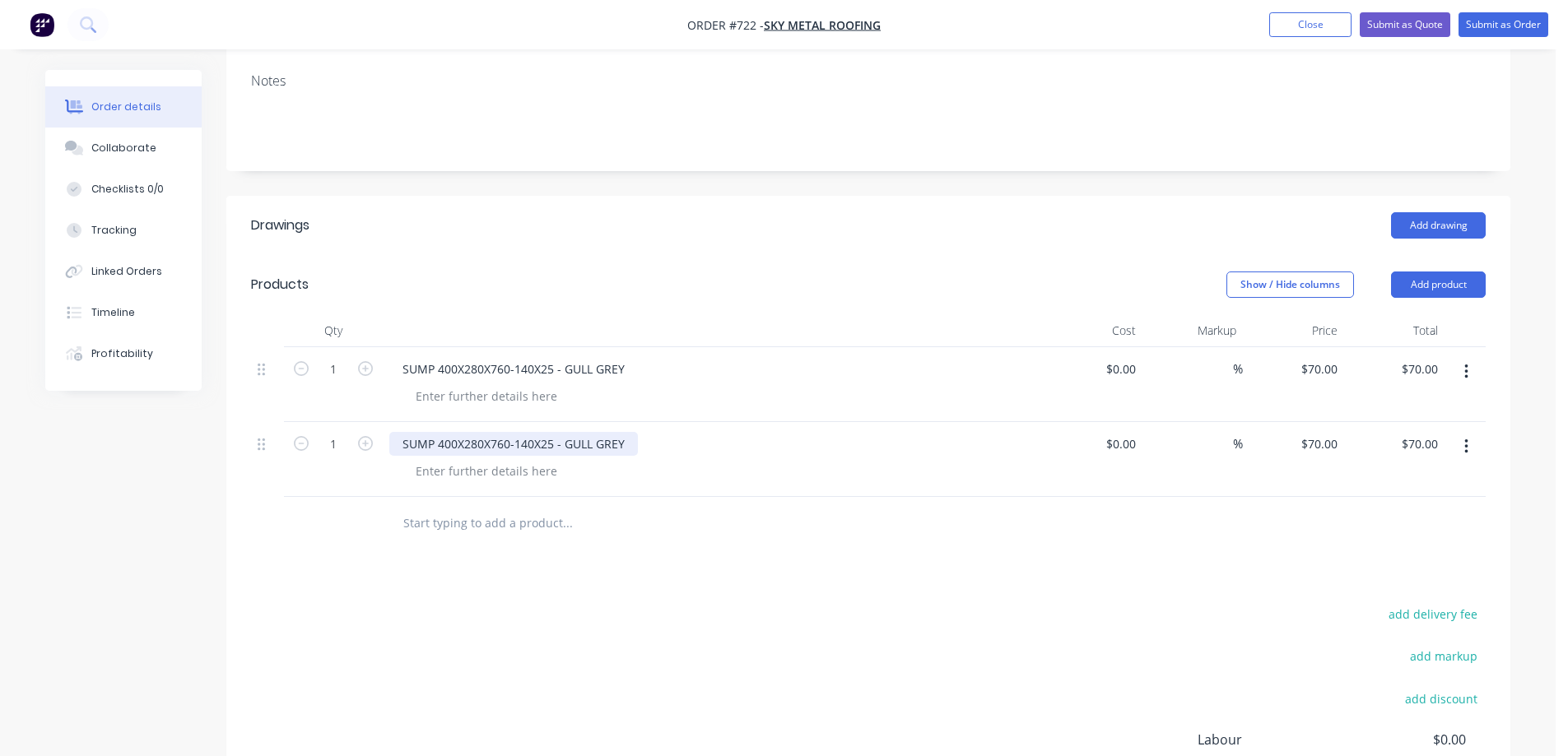
click at [501, 448] on div "SUMP 400X280X760-140X25 - GULL GREY" at bounding box center [513, 443] width 248 height 24
click at [513, 584] on div "Drawings Add drawing Products Show / Hide columns Add product Qty Cost Markup P…" at bounding box center [868, 570] width 1284 height 750
click at [1380, 27] on button "Submit as Quote" at bounding box center [1405, 24] width 91 height 24
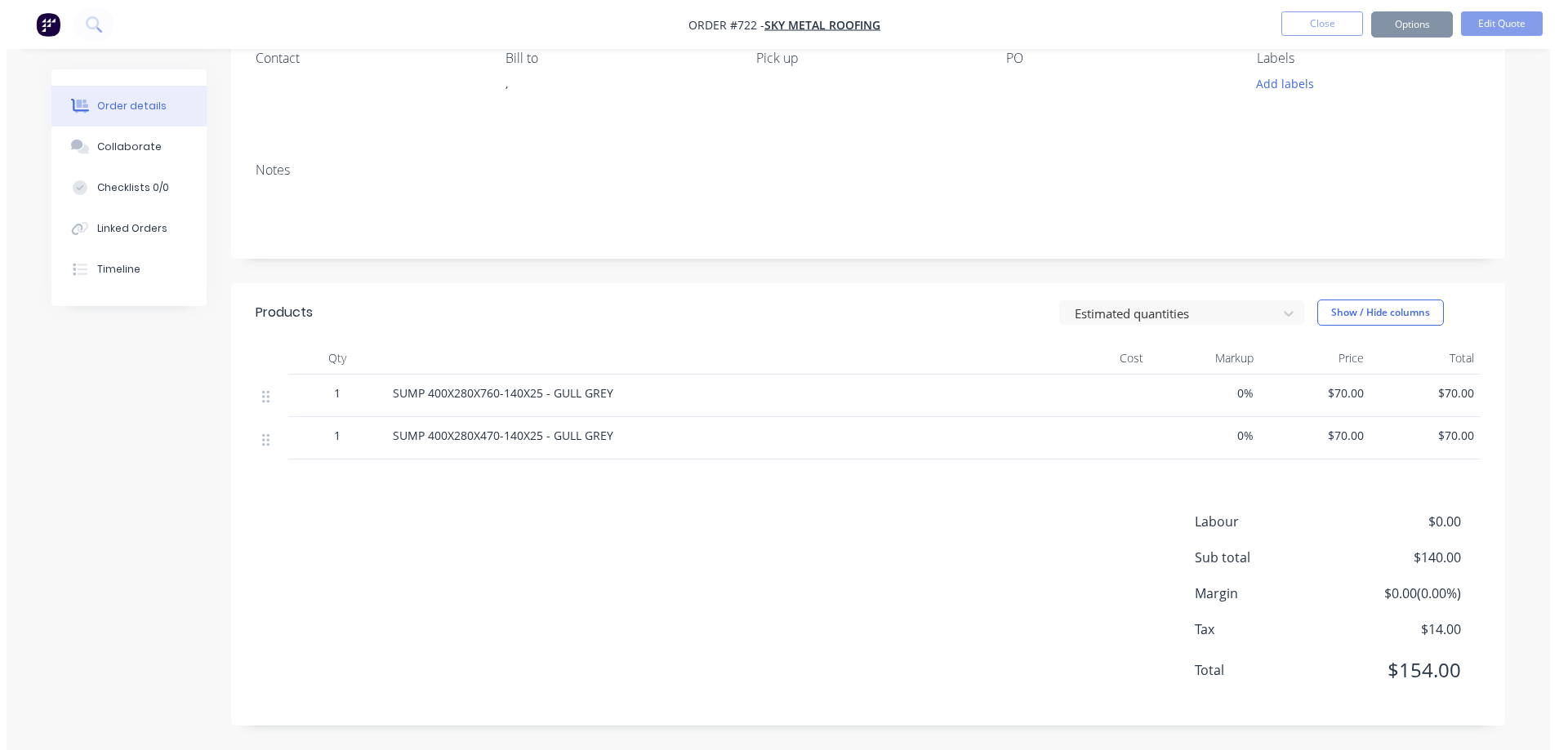
scroll to position [0, 0]
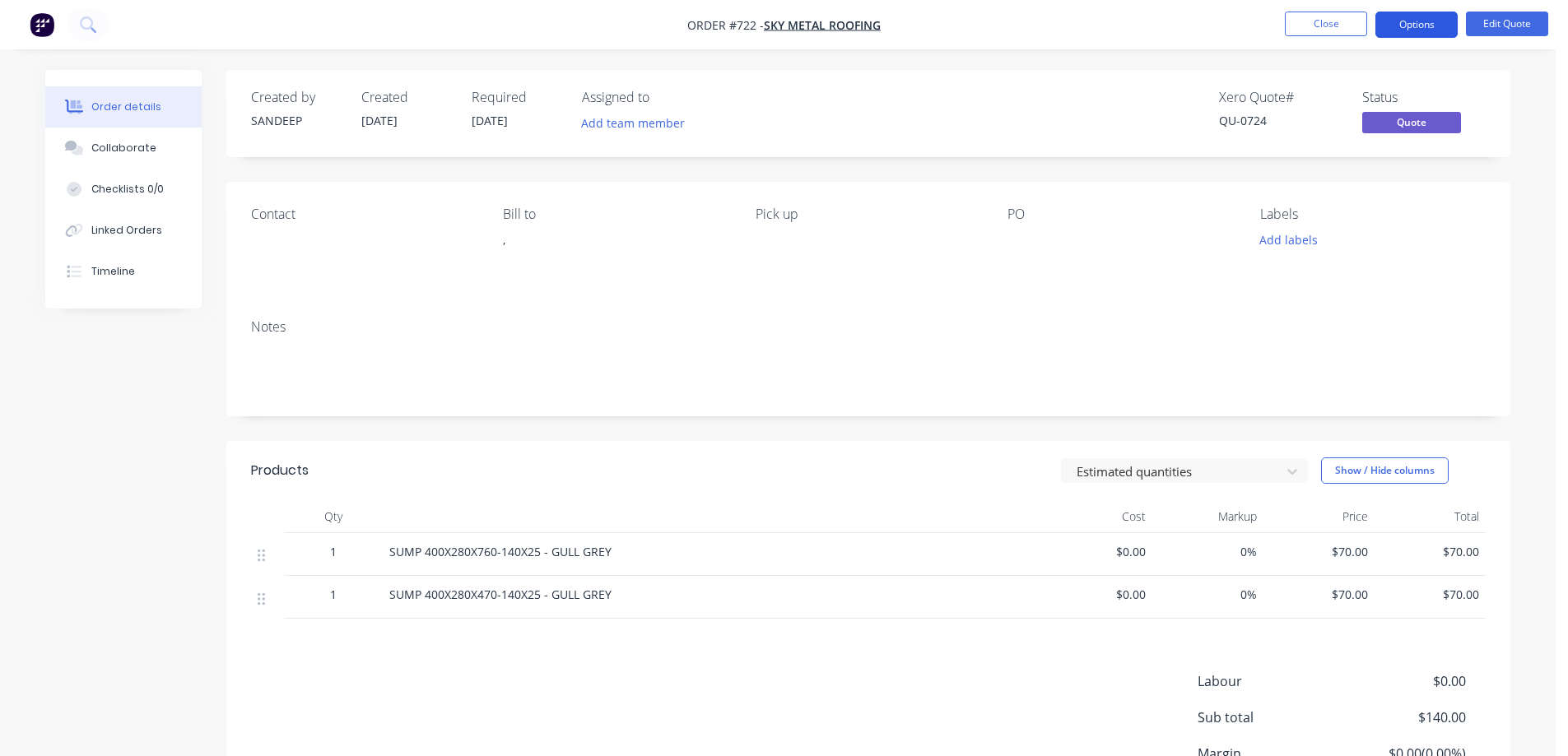
click at [1402, 22] on button "Options" at bounding box center [1416, 24] width 82 height 26
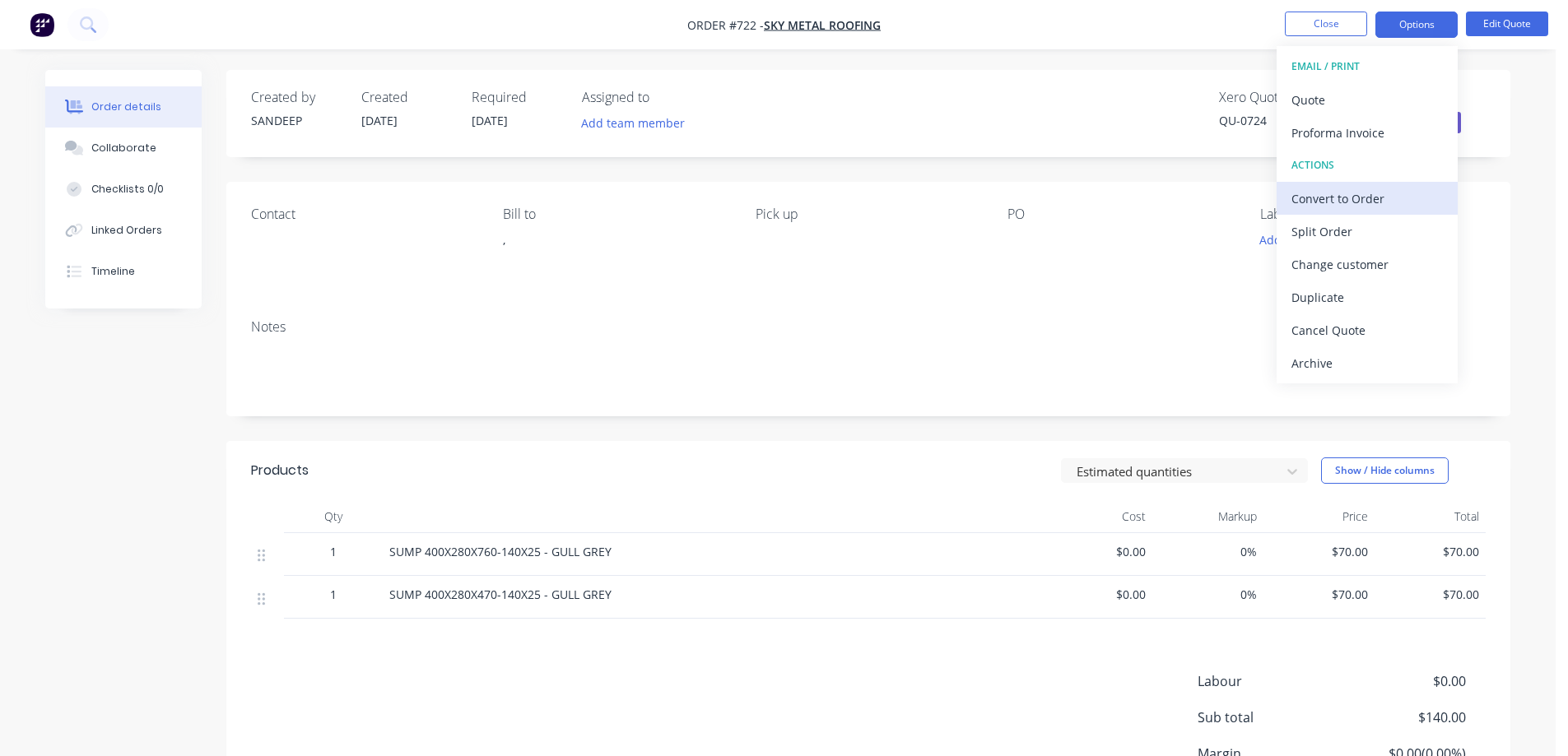
click at [1308, 198] on div "Convert to Order" at bounding box center [1368, 198] width 152 height 24
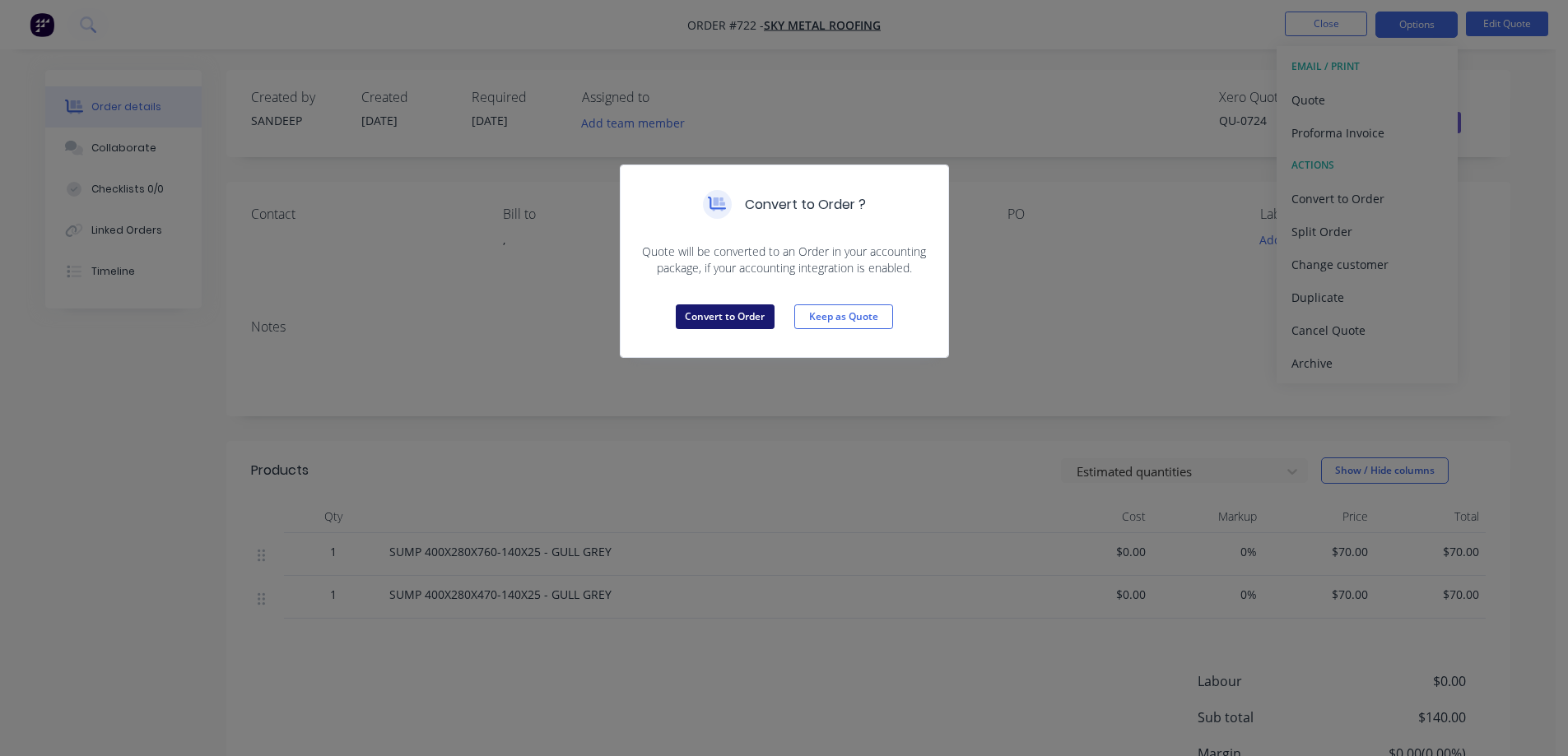
click at [765, 309] on button "Convert to Order" at bounding box center [725, 317] width 98 height 24
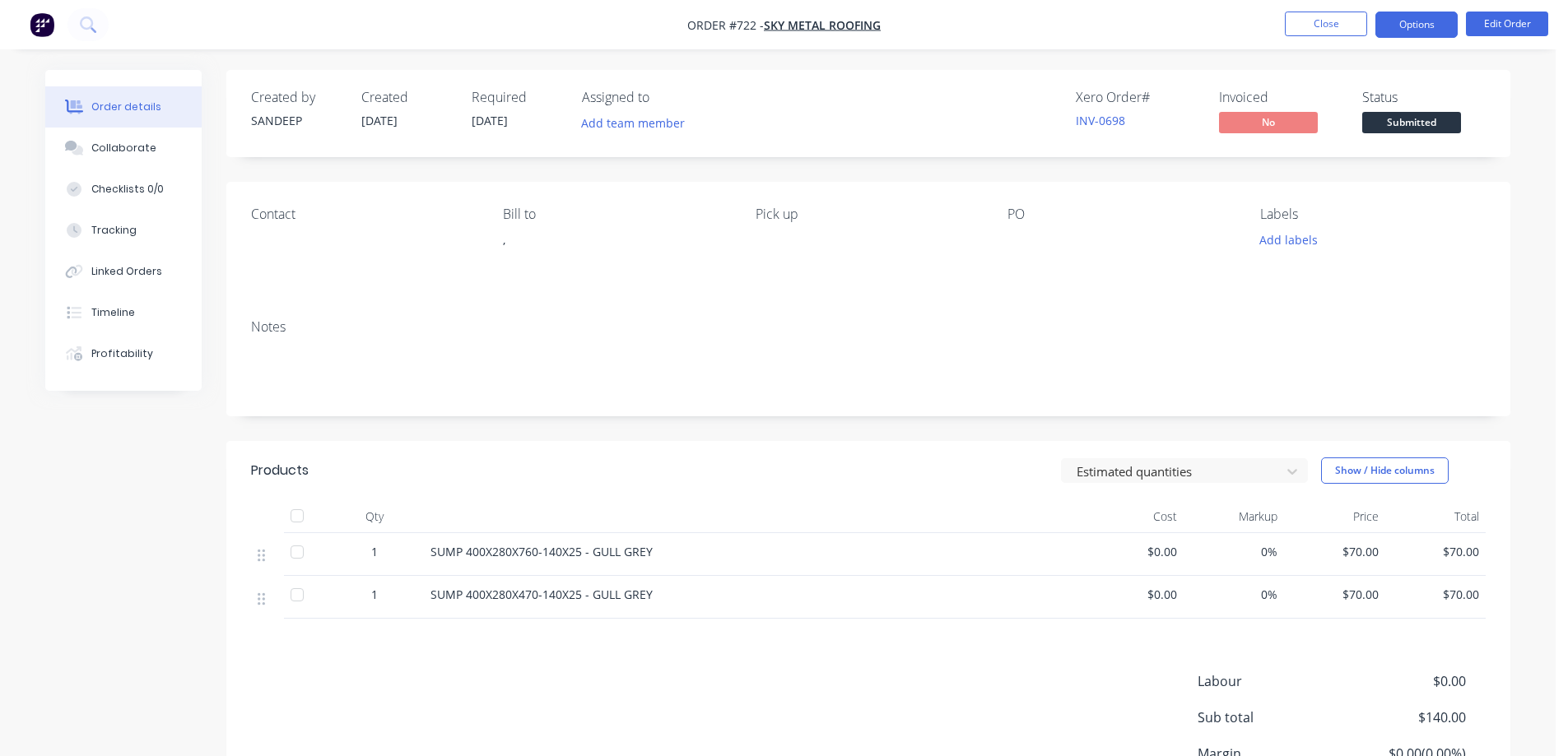
click at [1425, 24] on button "Options" at bounding box center [1416, 24] width 82 height 26
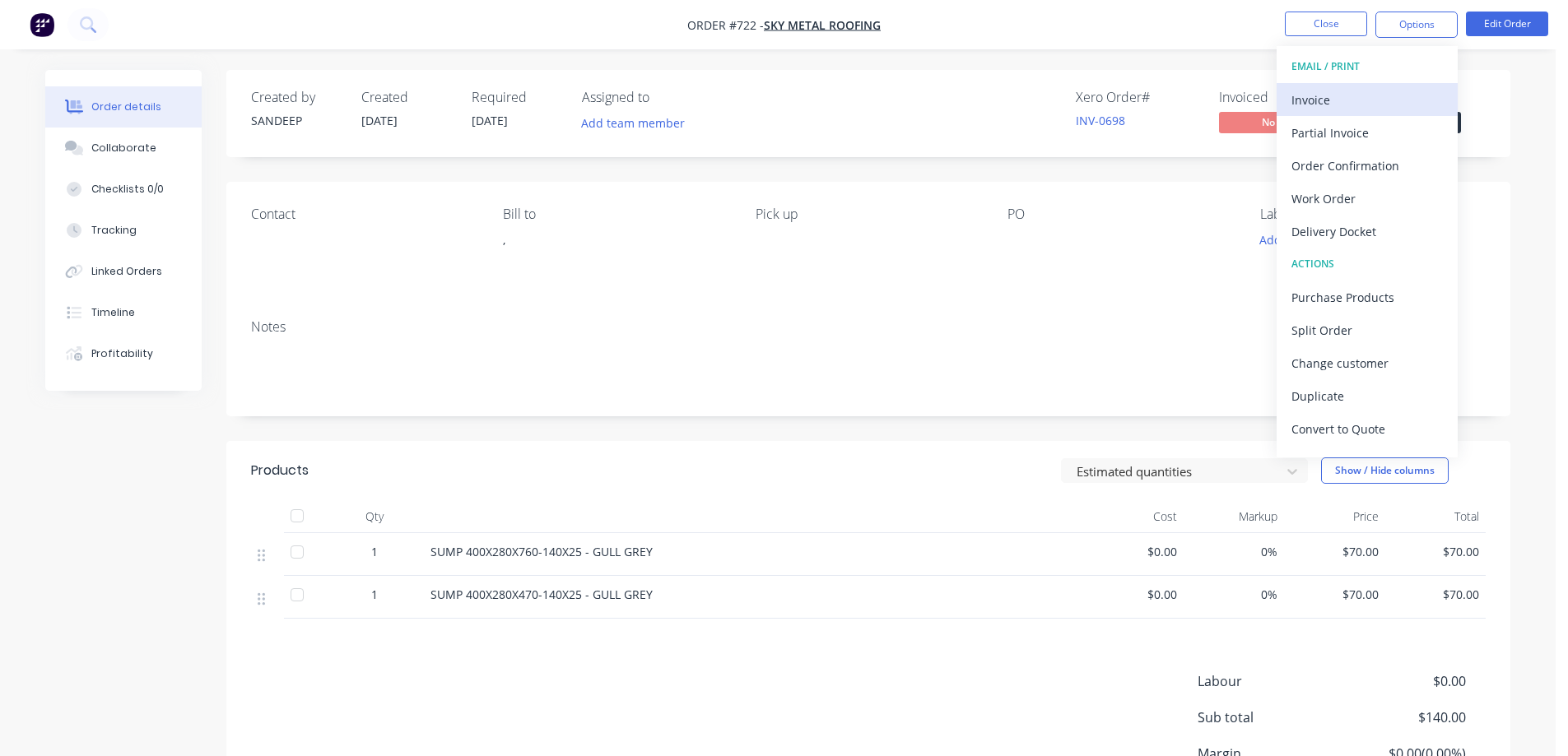
click at [1369, 91] on div "Invoice" at bounding box center [1368, 99] width 152 height 24
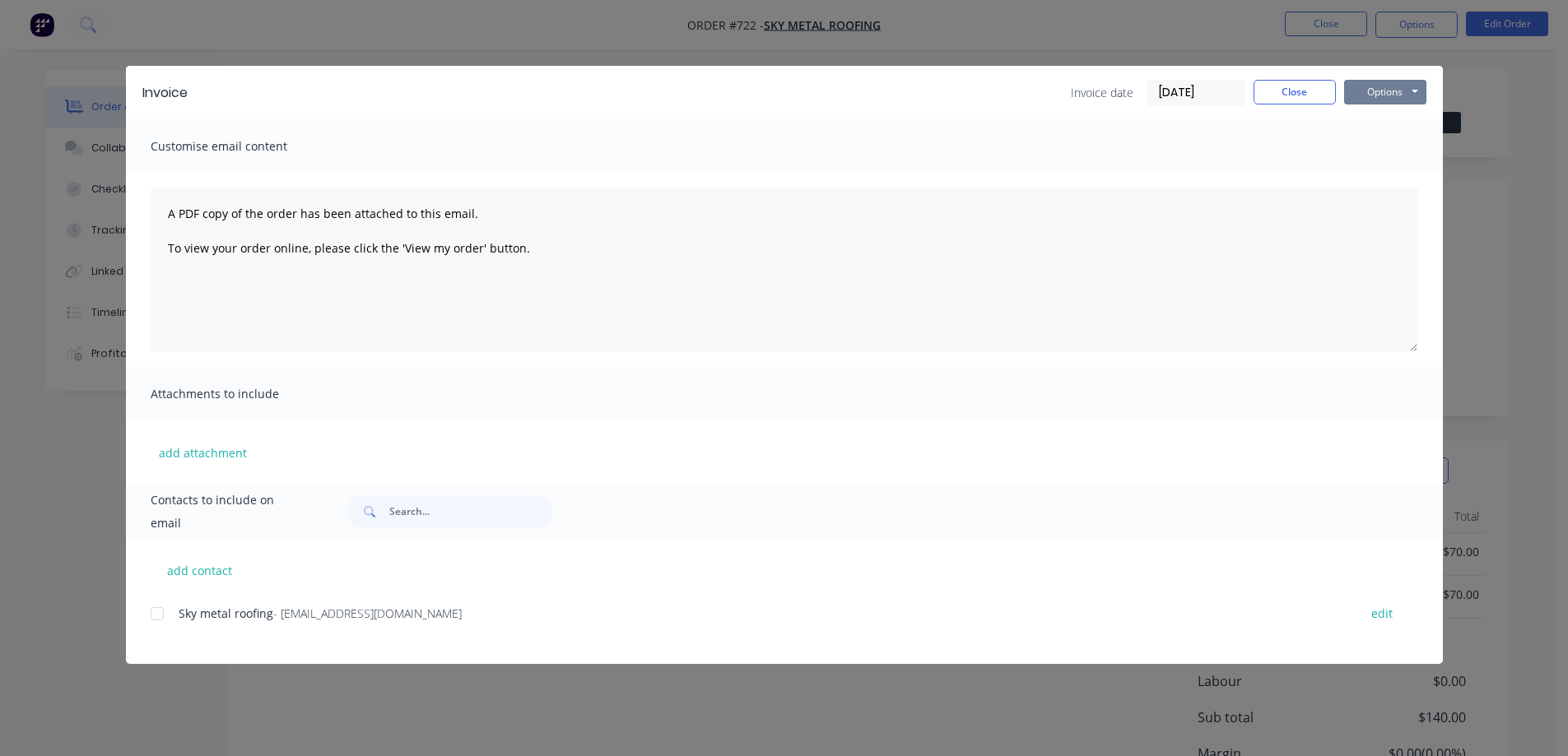
click at [1369, 91] on button "Options" at bounding box center [1385, 92] width 82 height 24
click at [1370, 113] on button "Preview" at bounding box center [1396, 121] width 105 height 27
click at [1275, 91] on button "Close" at bounding box center [1294, 92] width 82 height 24
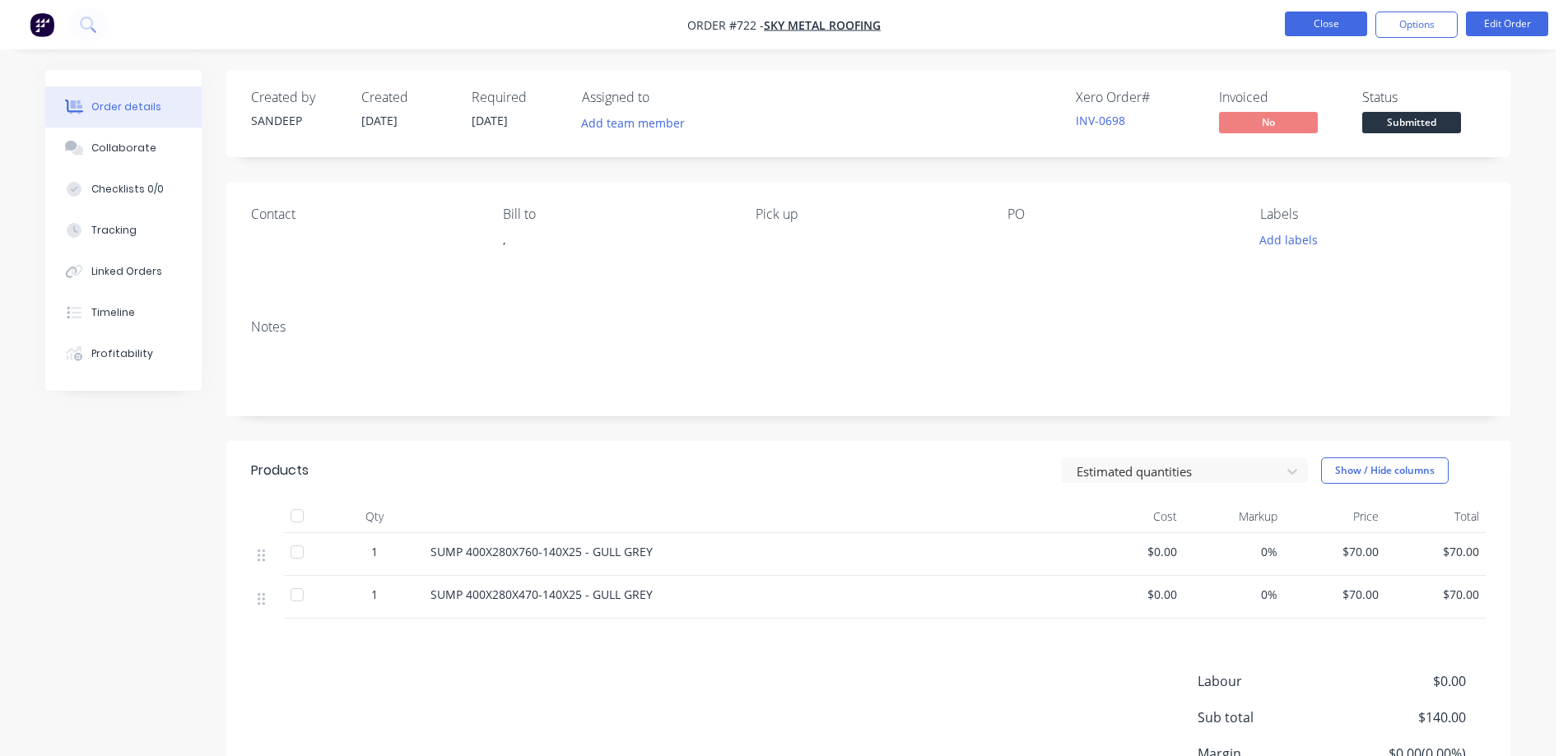
click at [1306, 32] on button "Close" at bounding box center [1326, 24] width 82 height 24
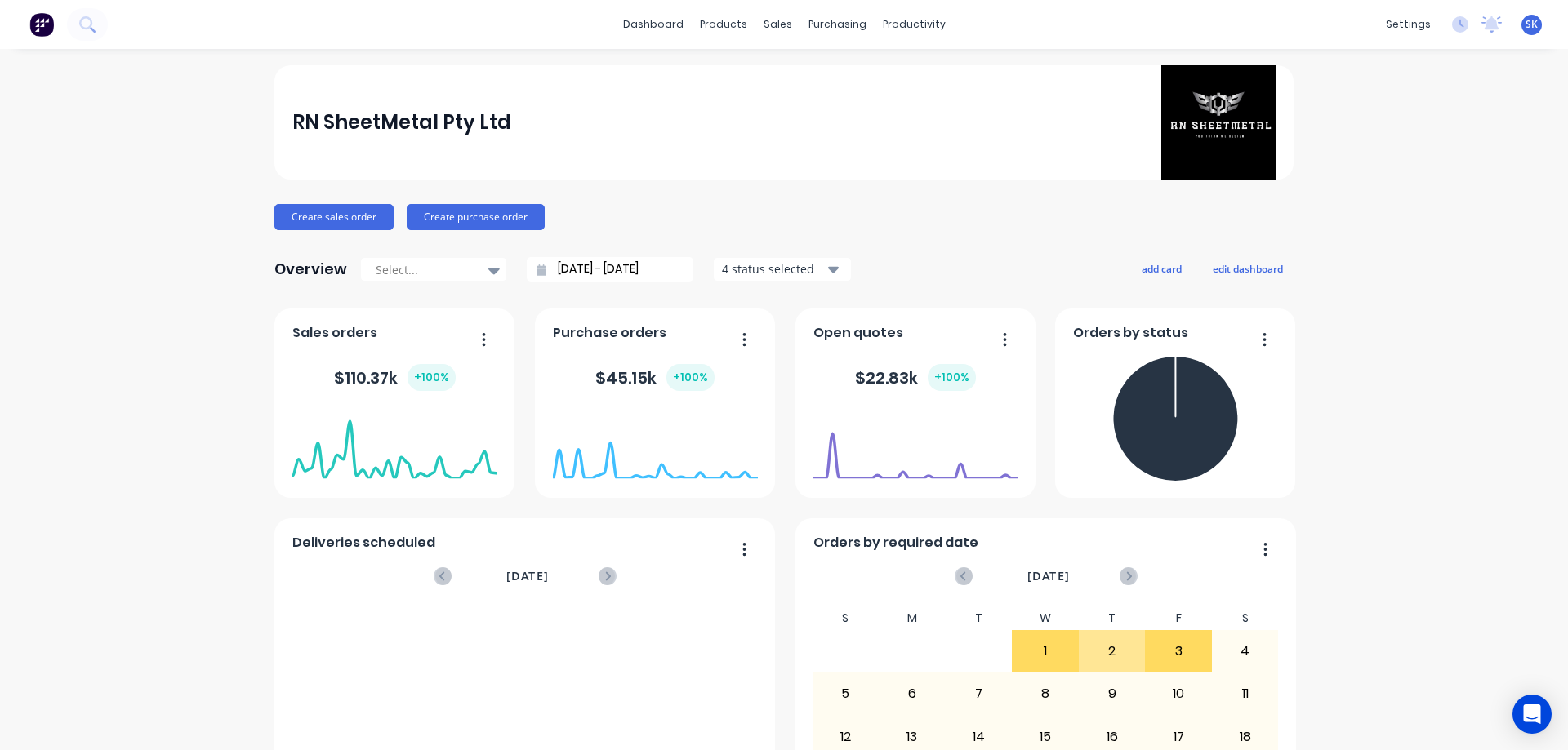
click at [763, 267] on div "4 status selected" at bounding box center [773, 269] width 103 height 17
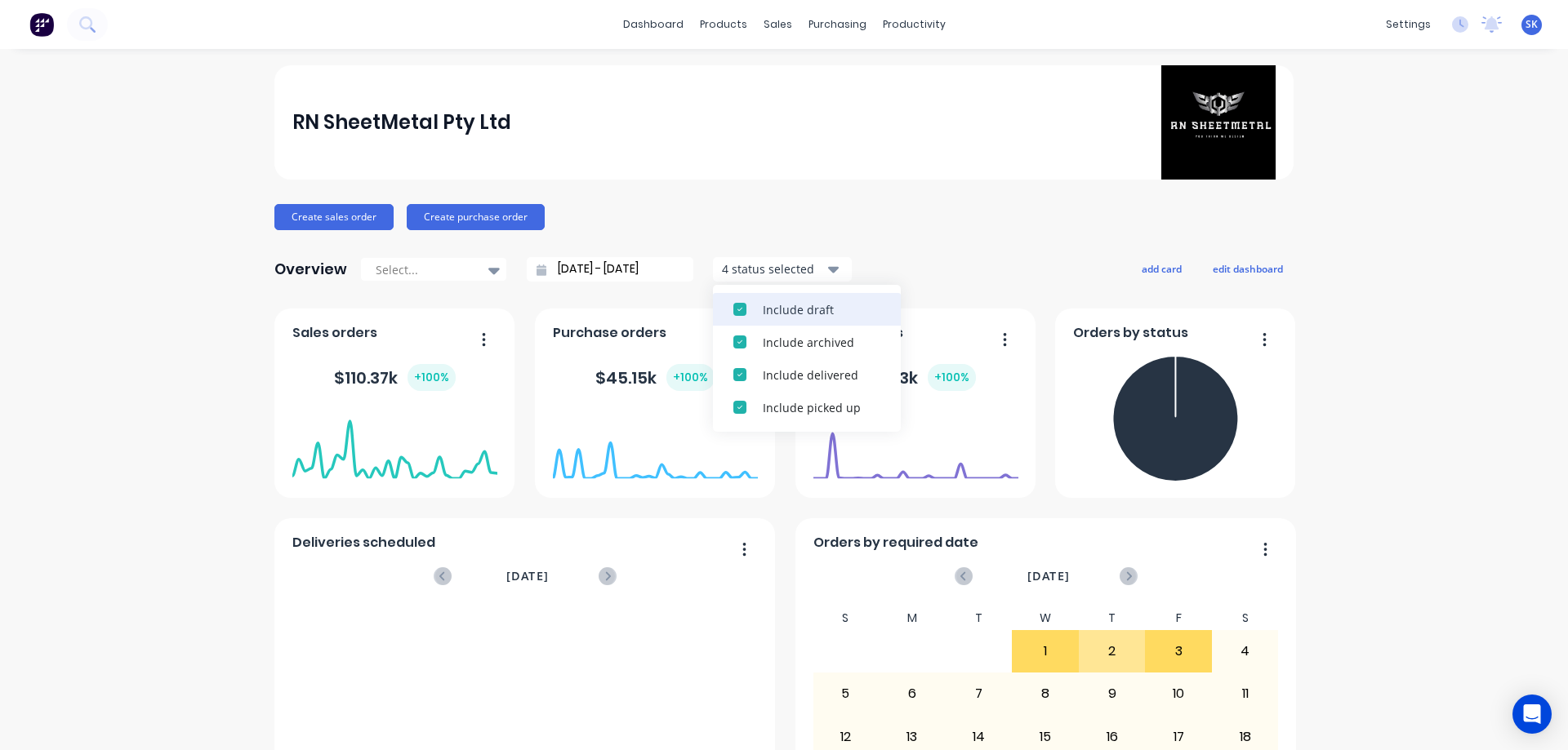
click at [760, 300] on button "Include draft" at bounding box center [806, 309] width 188 height 33
click at [760, 300] on button "Include archived" at bounding box center [806, 309] width 188 height 33
click at [556, 264] on input "[DATE] - [DATE]" at bounding box center [616, 270] width 141 height 24
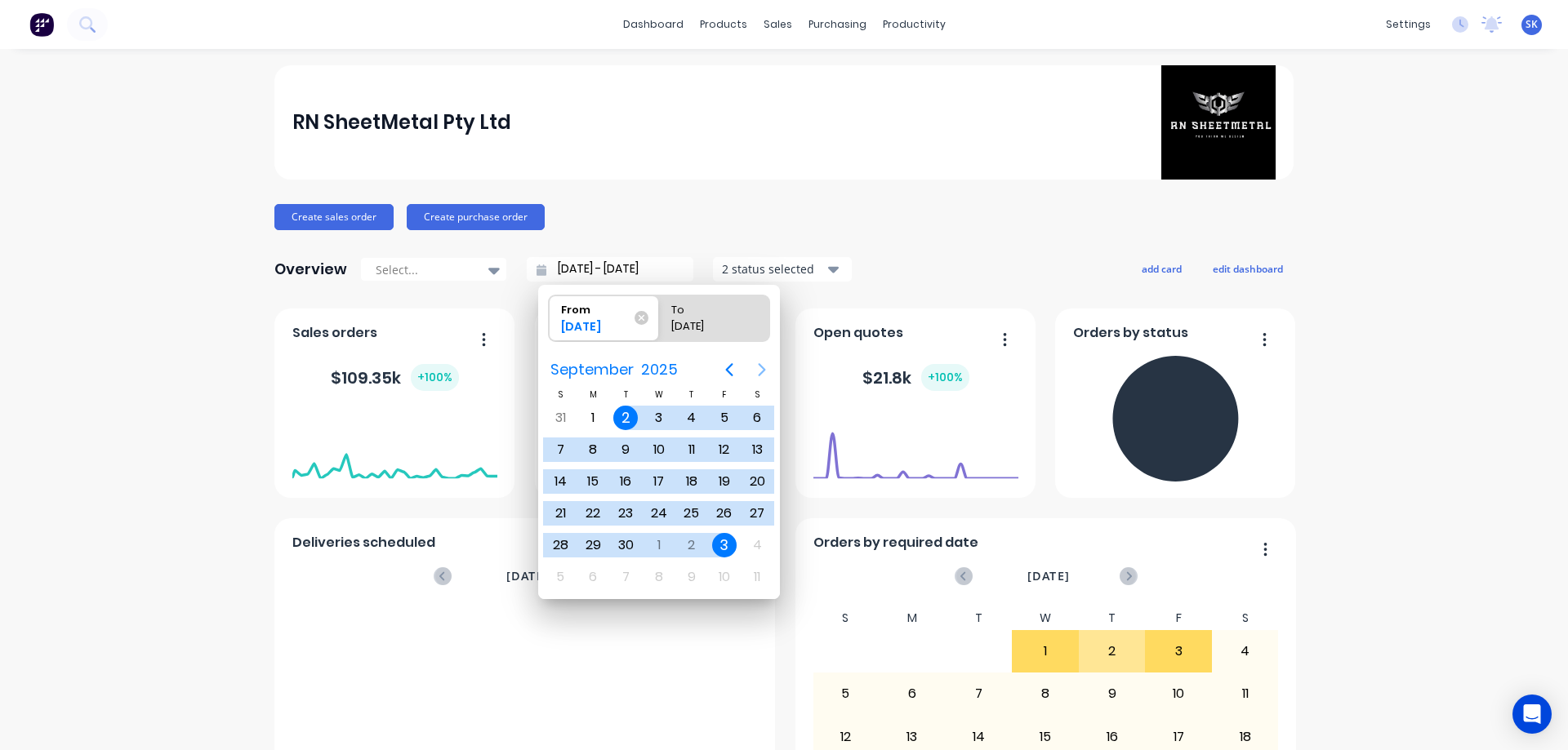
click at [749, 365] on button "Next page" at bounding box center [762, 370] width 33 height 33
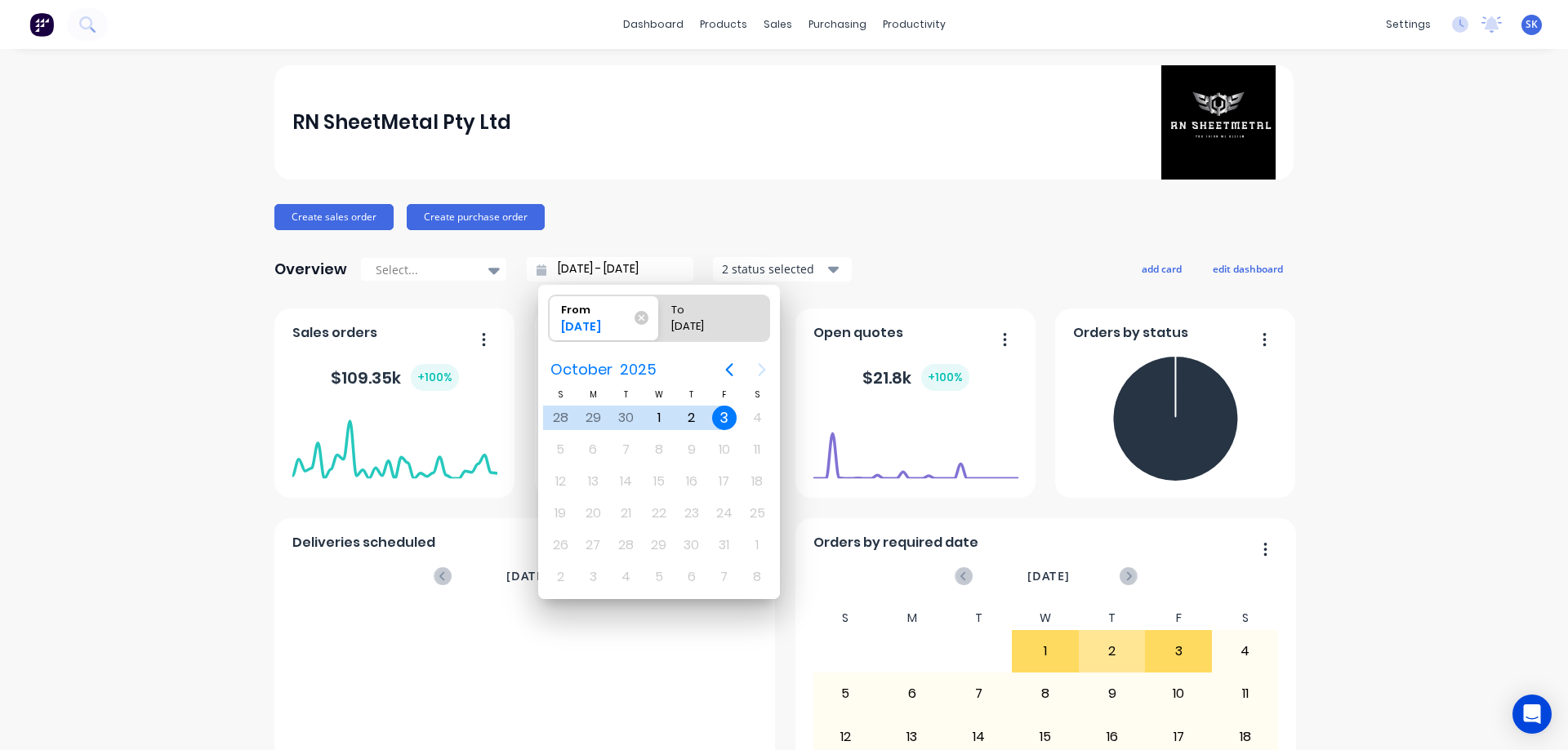
click at [719, 411] on div "3" at bounding box center [724, 418] width 24 height 24
type input "[DATE] - [DATE]"
radio input "false"
radio input "true"
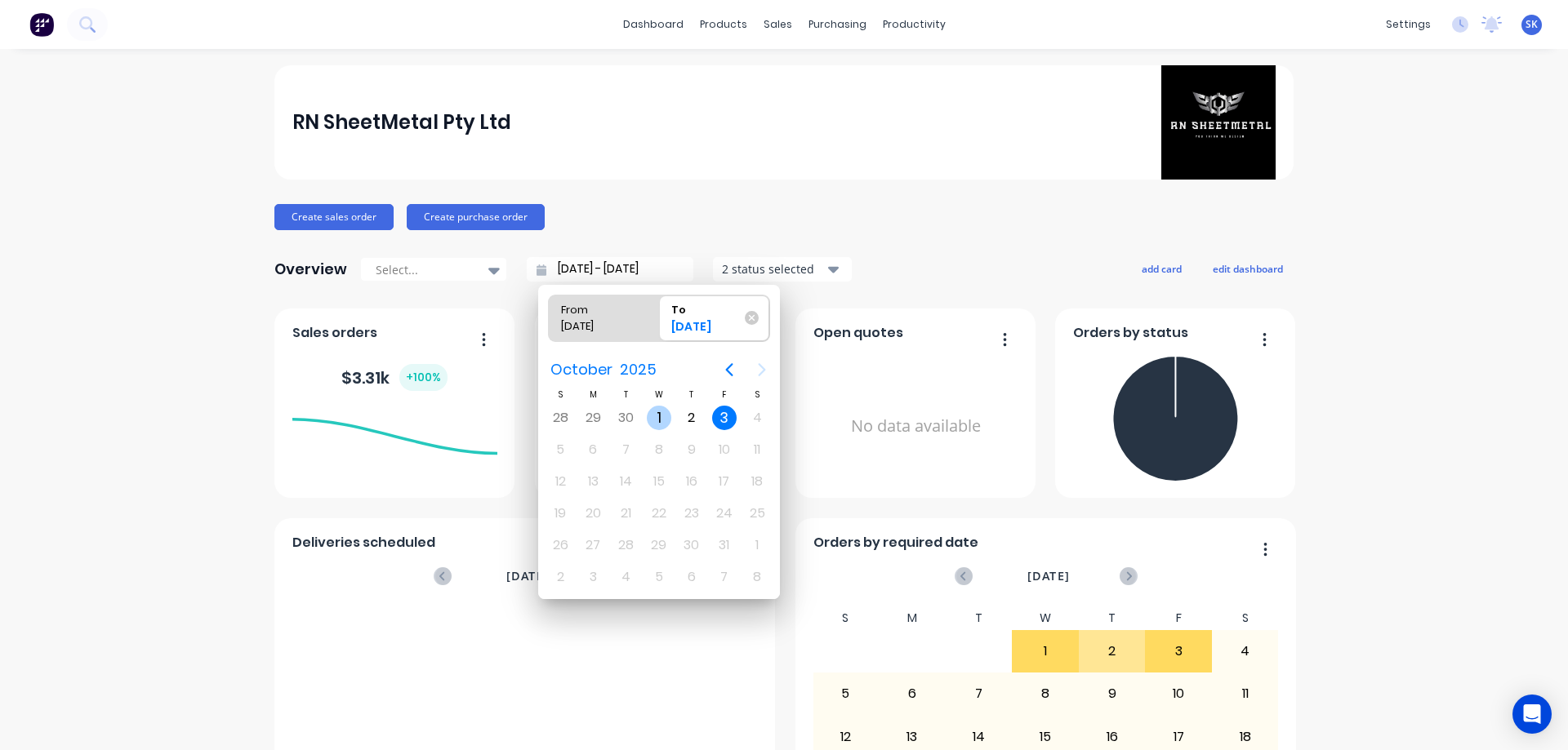
click at [650, 416] on div "1" at bounding box center [659, 418] width 24 height 24
click at [732, 418] on div "3" at bounding box center [724, 418] width 24 height 24
type input "[DATE] - [DATE]"
